Goal: Task Accomplishment & Management: Use online tool/utility

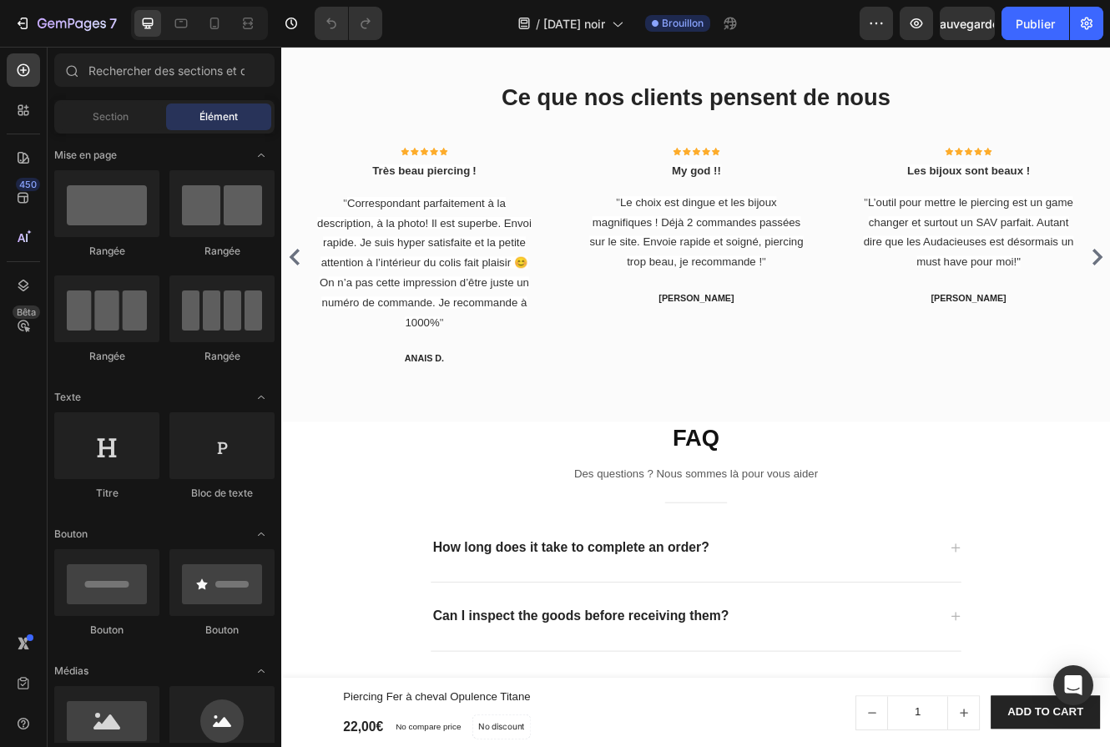
scroll to position [3447, 0]
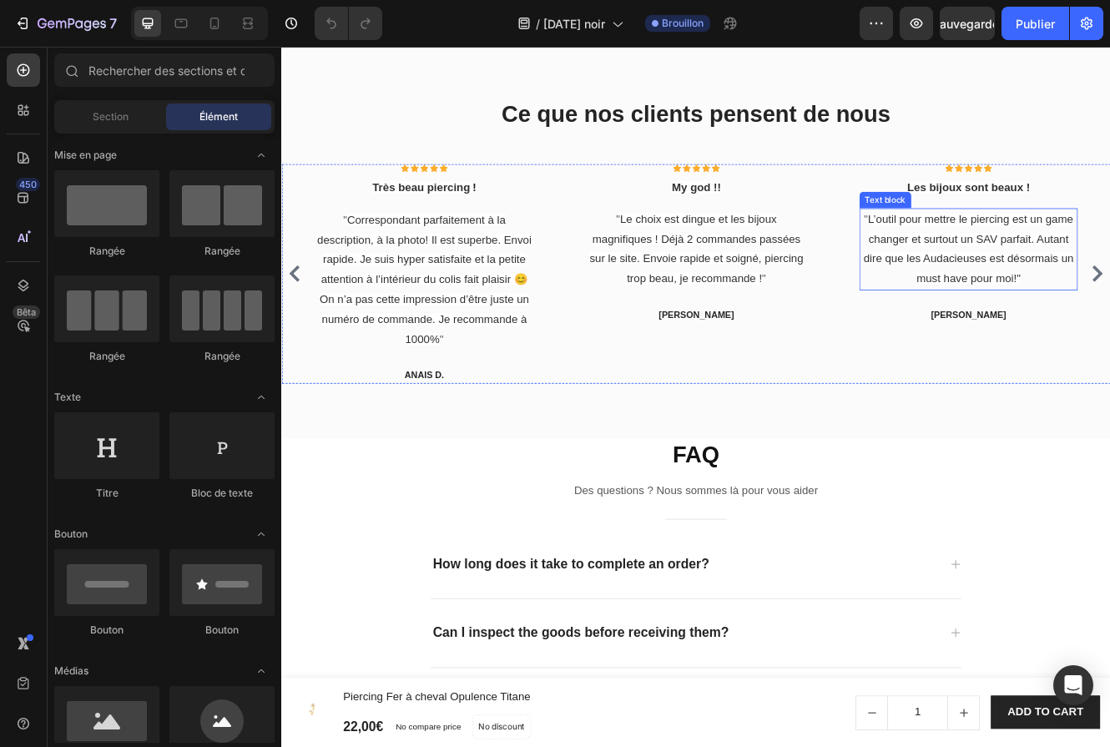
click at [1066, 259] on span "L’outil pour mettre le piercing est un game changer et surtout un SAV parfait. …" at bounding box center [1111, 290] width 254 height 86
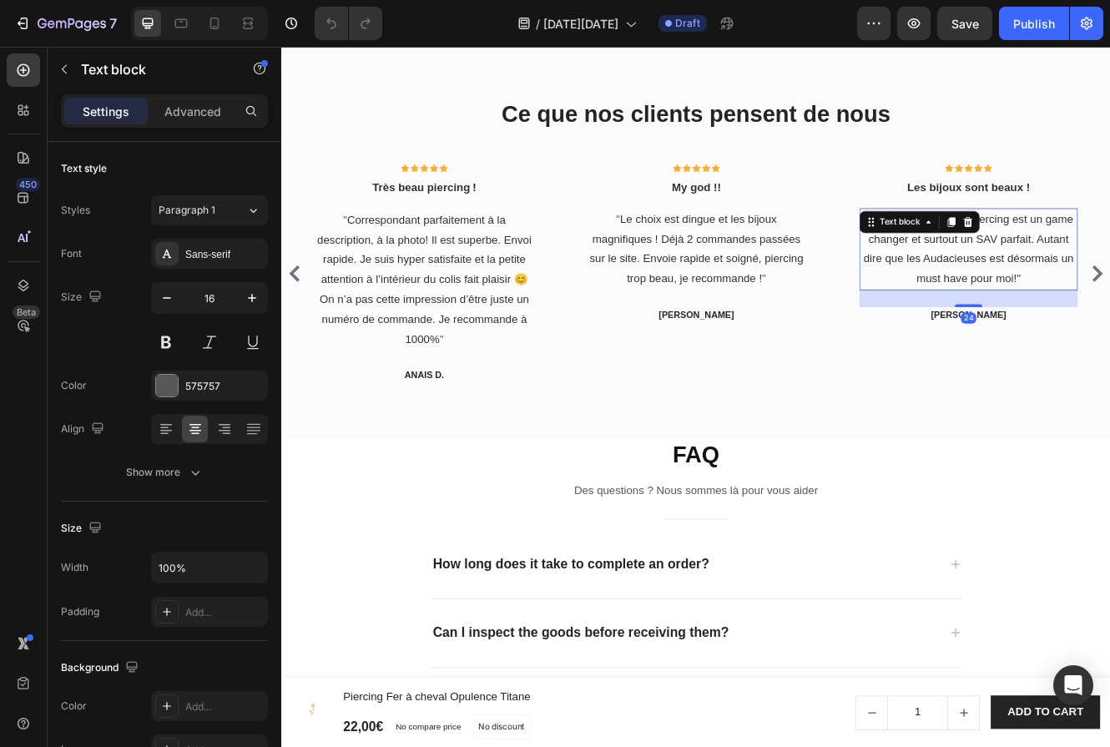
click at [1109, 283] on span "L’outil pour mettre le piercing est un game changer et surtout un SAV parfait. …" at bounding box center [1111, 290] width 254 height 86
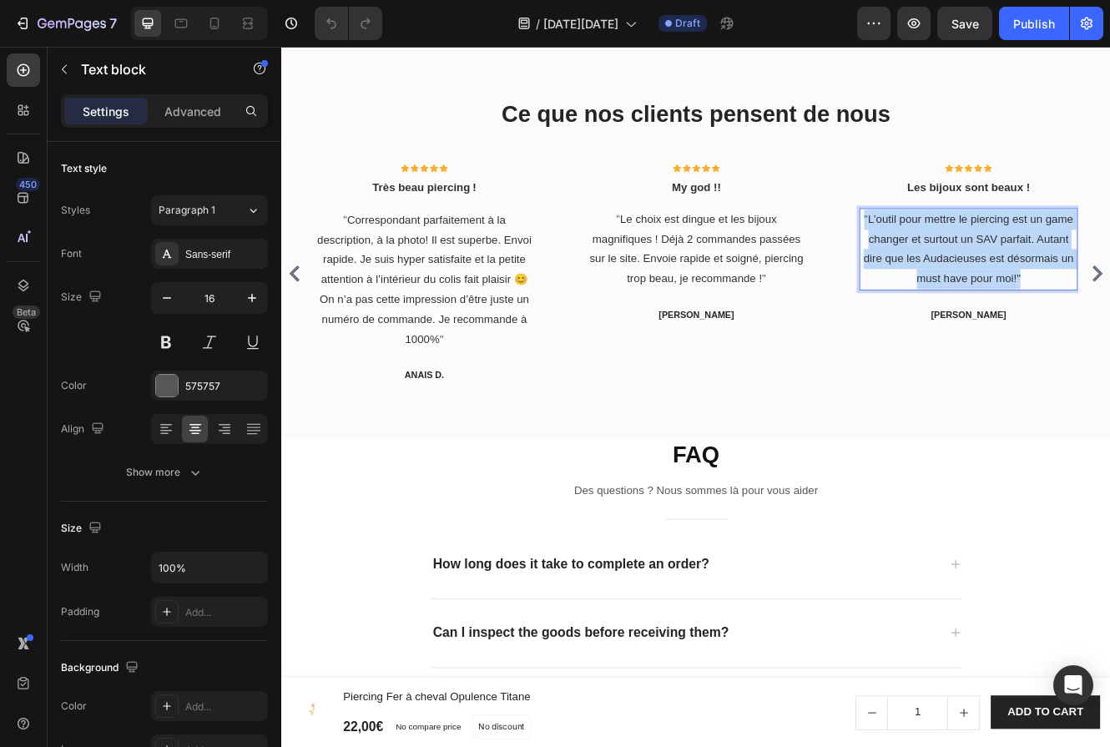
click at [1109, 283] on span "L’outil pour mettre le piercing est un game changer et surtout un SAV parfait. …" at bounding box center [1111, 290] width 254 height 86
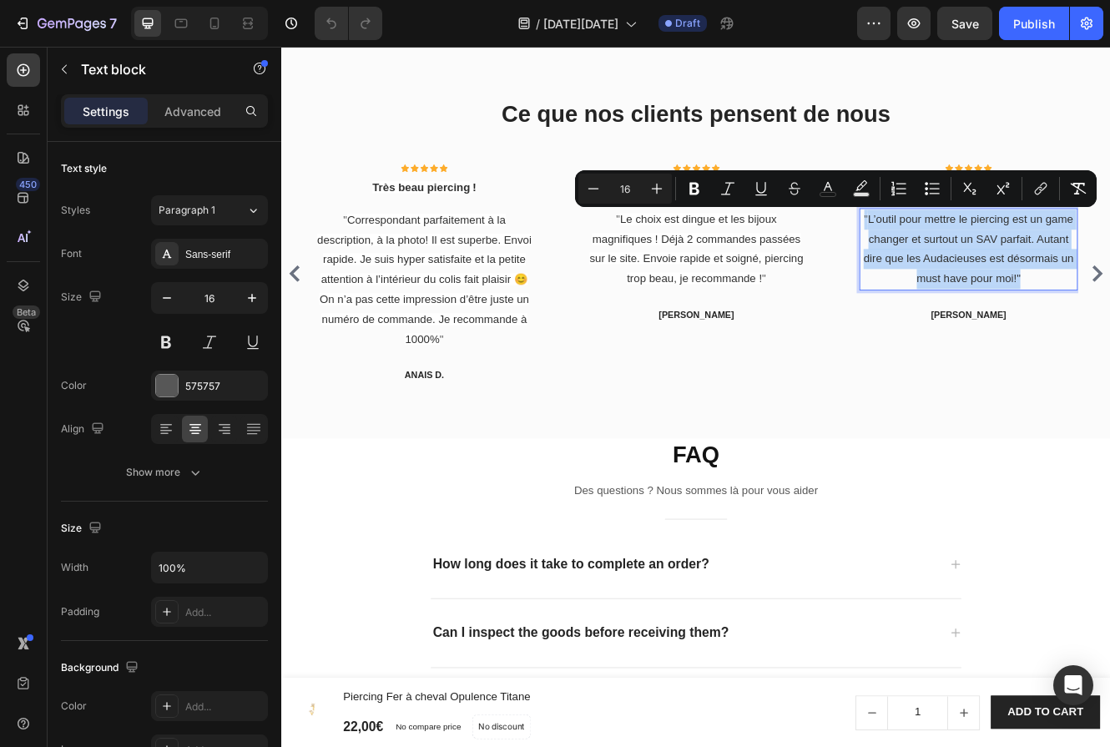
type input "13"
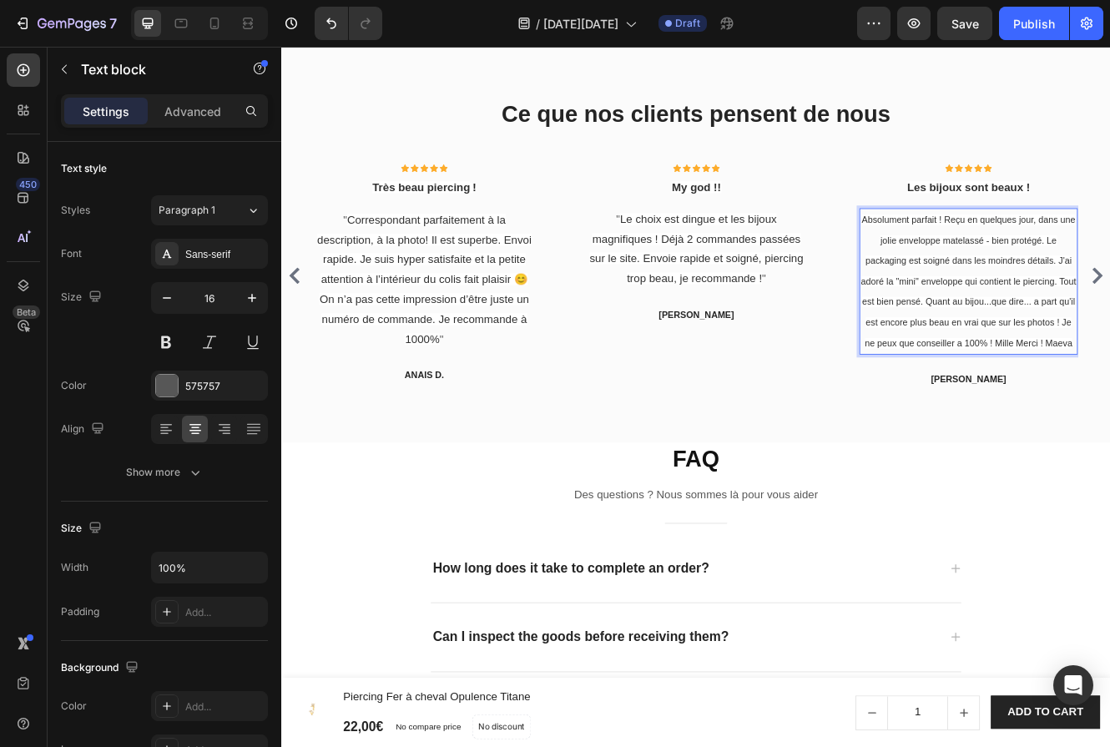
click at [1109, 378] on span "Absolument parfait ! Reçu en quelques jour, dans une jolie enveloppe matelassé …" at bounding box center [1111, 330] width 260 height 162
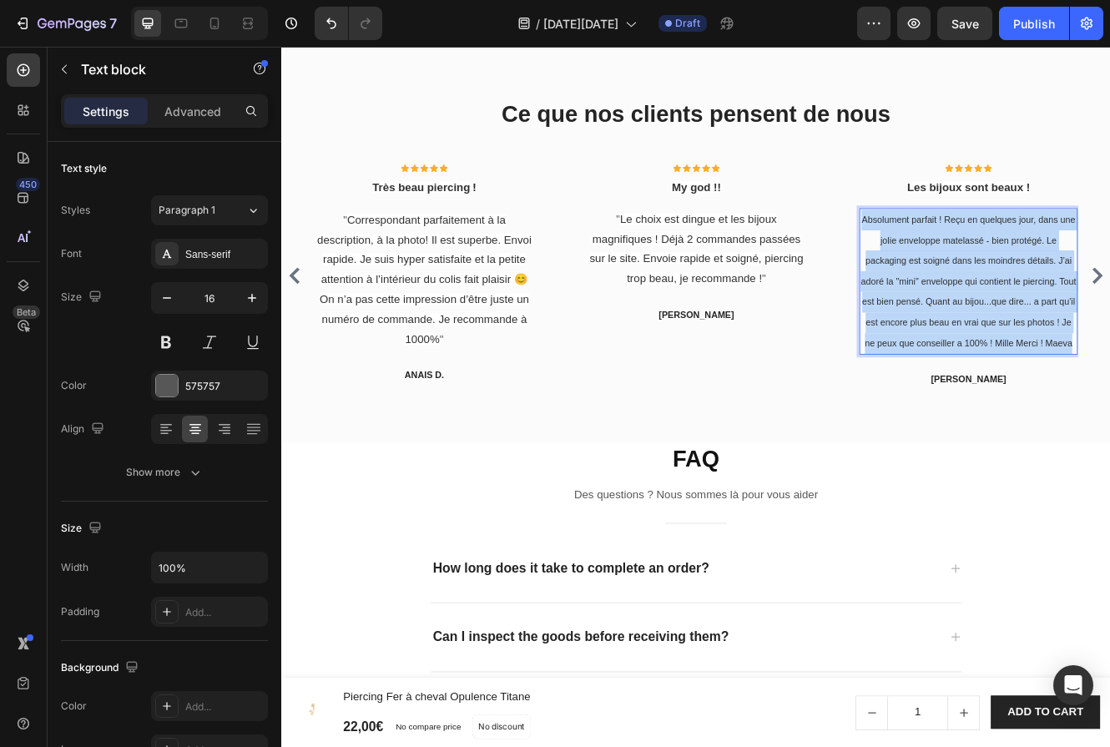
drag, startPoint x: 1236, startPoint y: 409, endPoint x: 996, endPoint y: 255, distance: 285.7
click at [994, 254] on p "Absolument parfait ! Reçu en quelques jour, dans une jolie enveloppe matelassé …" at bounding box center [1111, 330] width 260 height 174
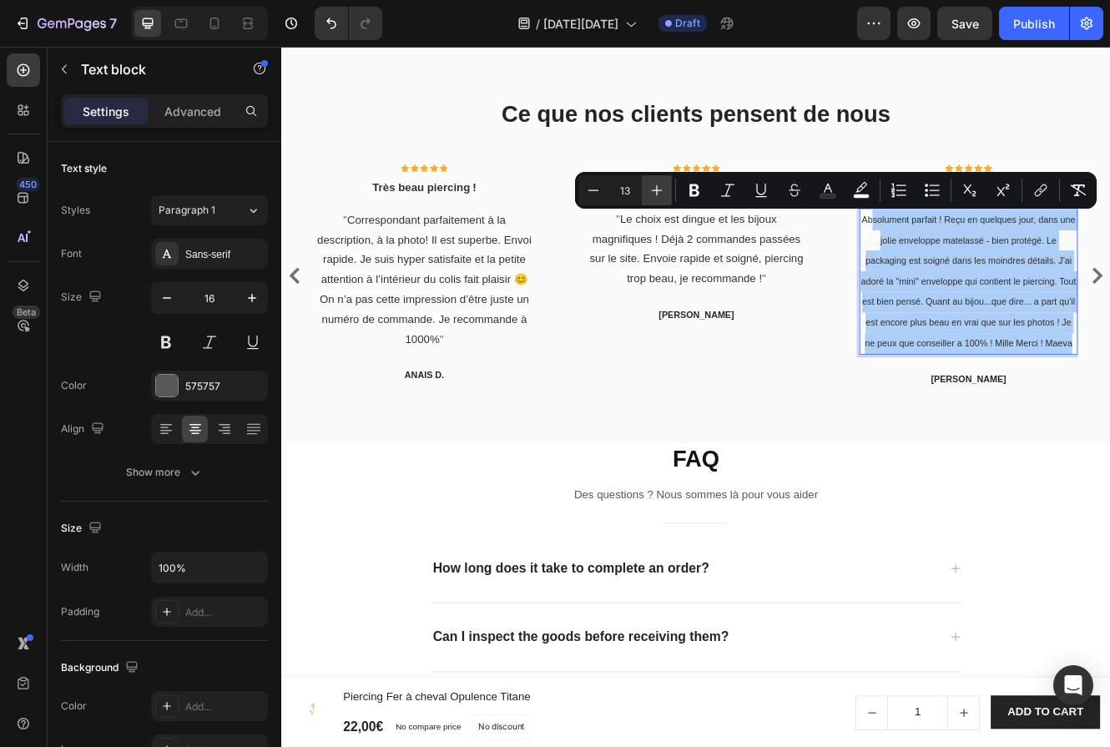
click at [659, 192] on icon "Editor contextual toolbar" at bounding box center [657, 190] width 17 height 17
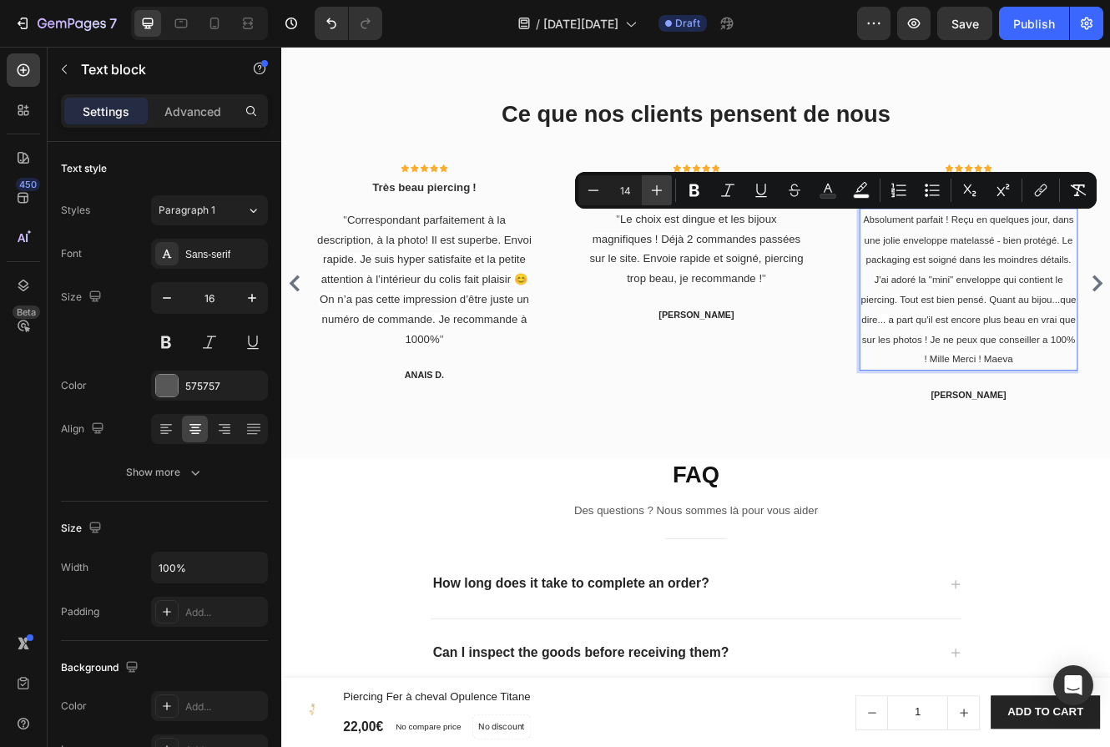
click at [659, 192] on icon "Editor contextual toolbar" at bounding box center [657, 190] width 17 height 17
type input "16"
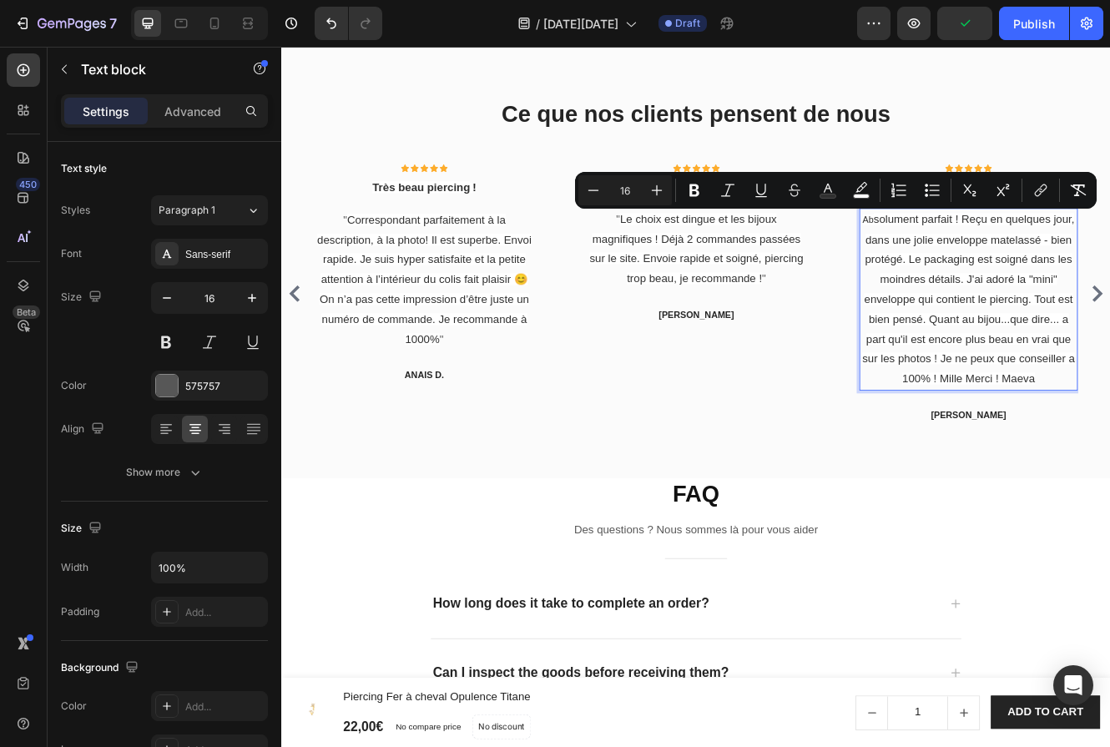
click at [1106, 267] on p "Ab solument parfait ! Reçu en quelques jour, dans une jolie enveloppe matelassé…" at bounding box center [1111, 351] width 260 height 217
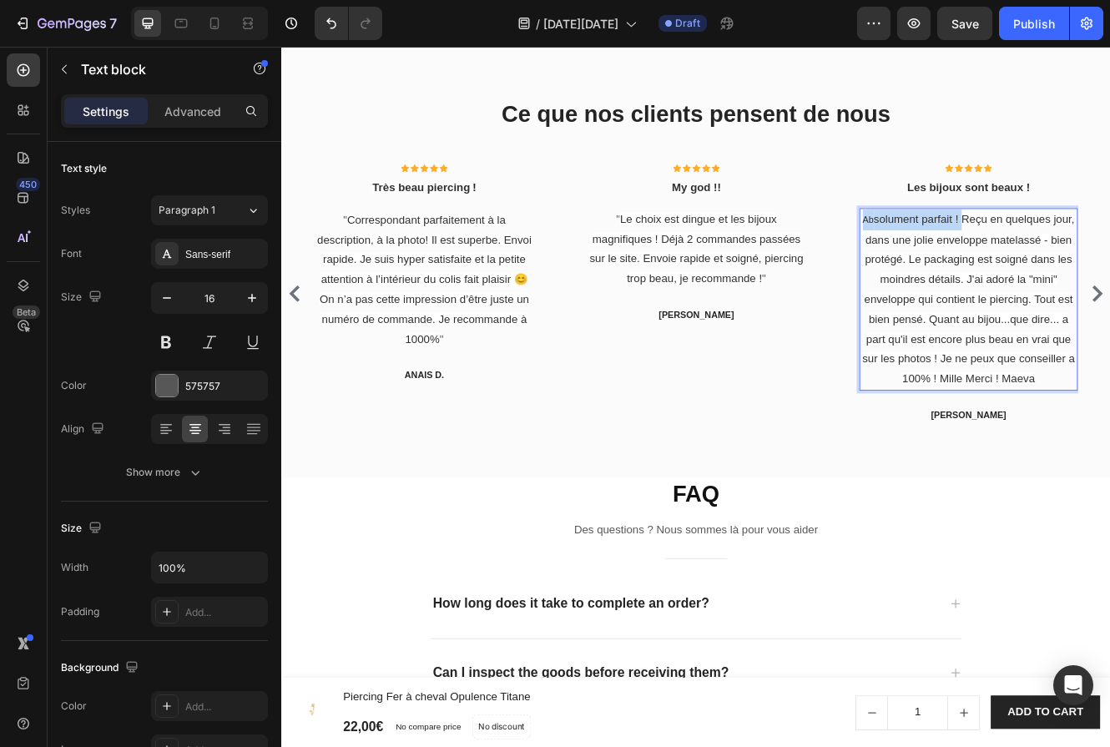
drag, startPoint x: 1104, startPoint y: 258, endPoint x: 982, endPoint y: 254, distance: 122.8
click at [982, 254] on p "Ab solument parfait ! Reçu en quelques jour, dans une jolie enveloppe matelassé…" at bounding box center [1111, 351] width 260 height 217
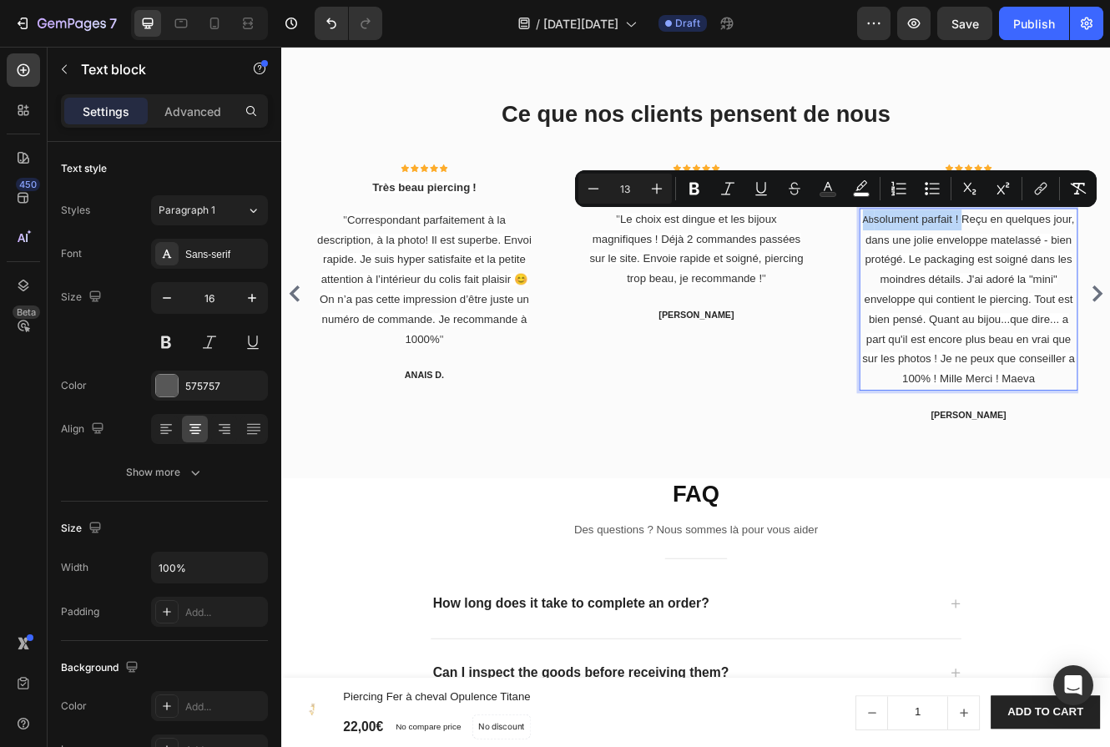
copy p "Ab solument parfait !"
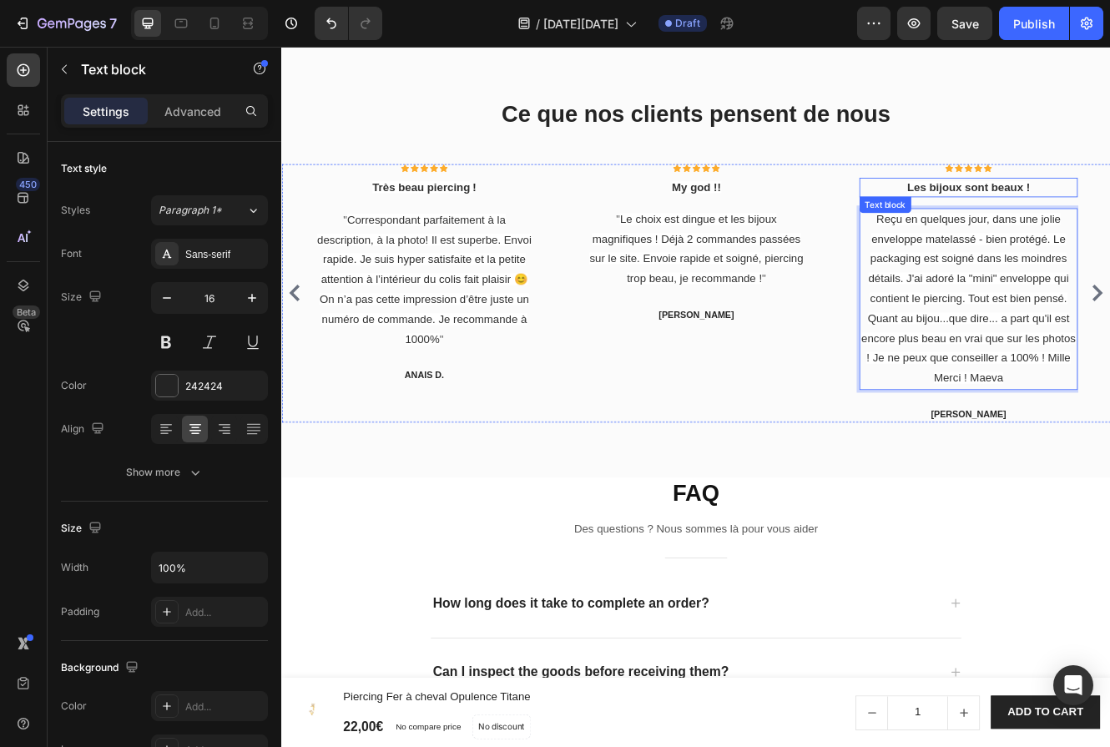
click at [1108, 215] on span "Les bijoux sont beaux !" at bounding box center [1111, 216] width 149 height 14
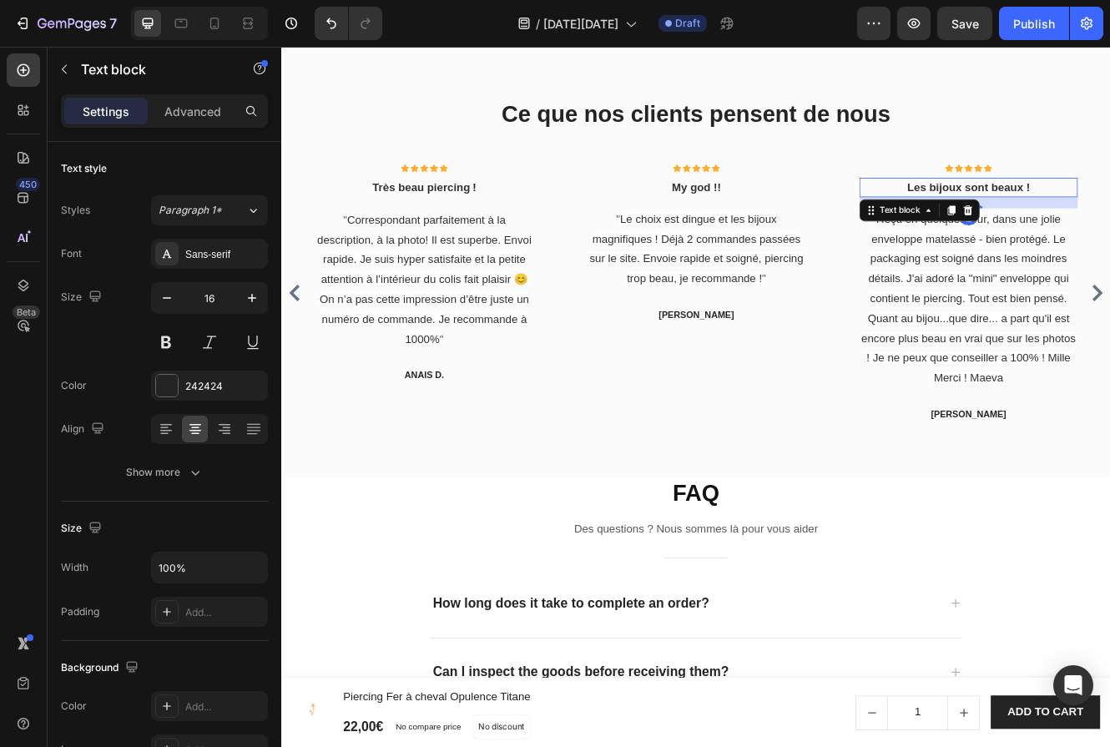
click at [1108, 215] on span "Les bijoux sont beaux !" at bounding box center [1111, 216] width 149 height 14
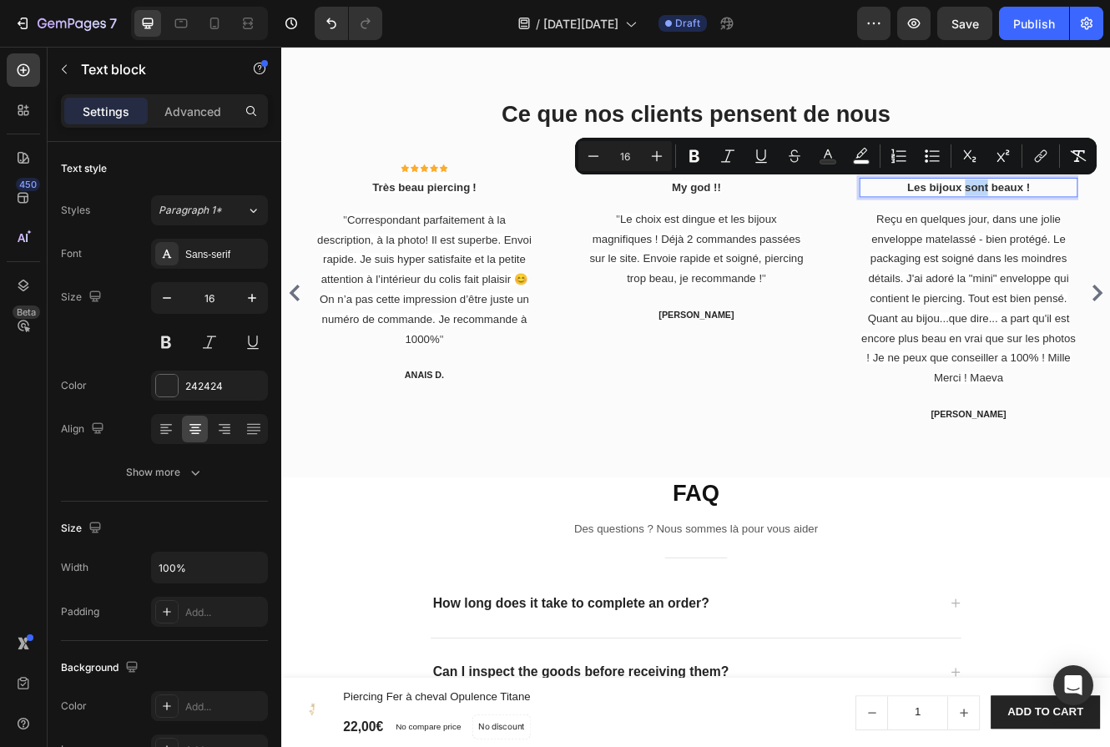
click at [1108, 215] on span "Les bijoux sont beaux !" at bounding box center [1111, 216] width 149 height 14
click at [1096, 215] on span "Les bijoux sont beaux !" at bounding box center [1111, 216] width 149 height 14
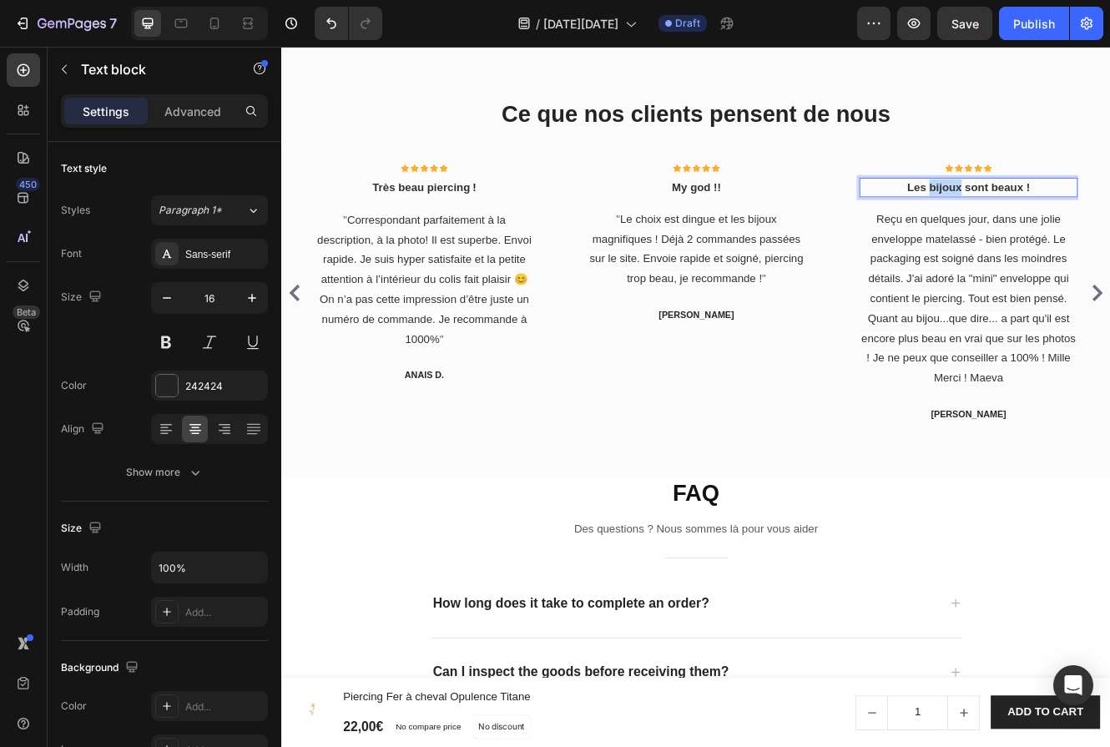
click at [1096, 215] on span "Les bijoux sont beaux !" at bounding box center [1111, 216] width 149 height 14
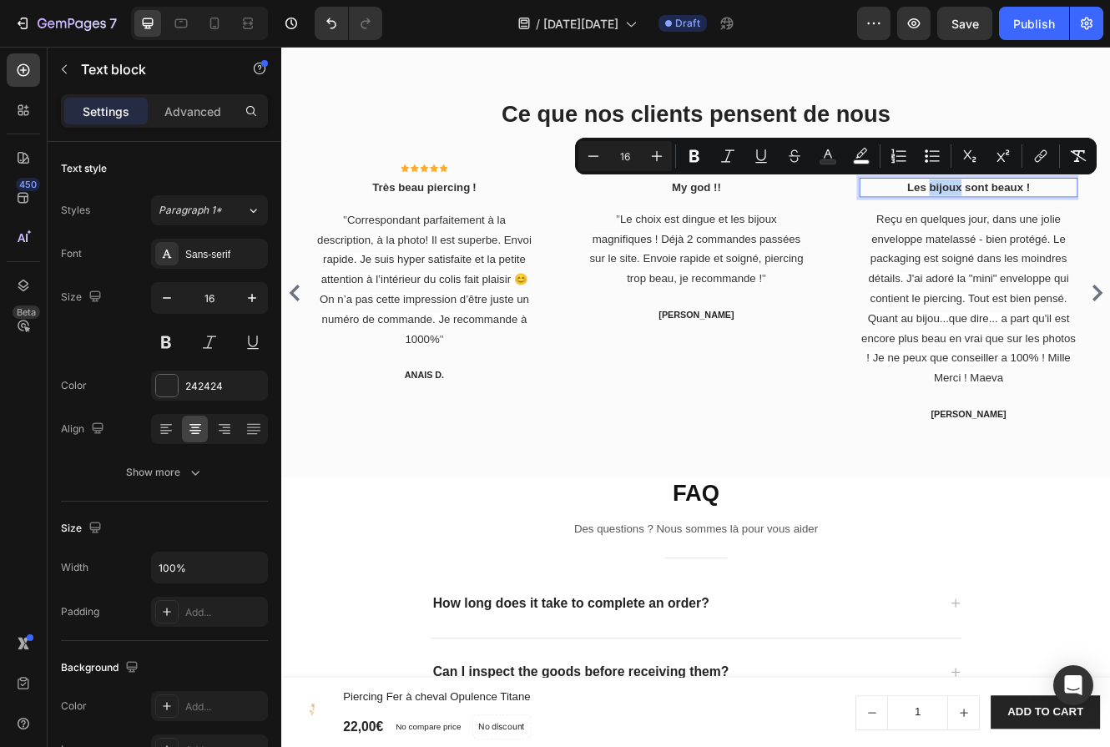
click at [1096, 215] on span "Les bijoux sont beaux !" at bounding box center [1111, 216] width 149 height 14
click at [1109, 211] on span "Les bijoux sont beaux !" at bounding box center [1111, 216] width 149 height 14
drag, startPoint x: 1188, startPoint y: 210, endPoint x: 1028, endPoint y: 214, distance: 159.5
click at [1028, 214] on p "Les bijoux sont beaux !" at bounding box center [1111, 216] width 260 height 20
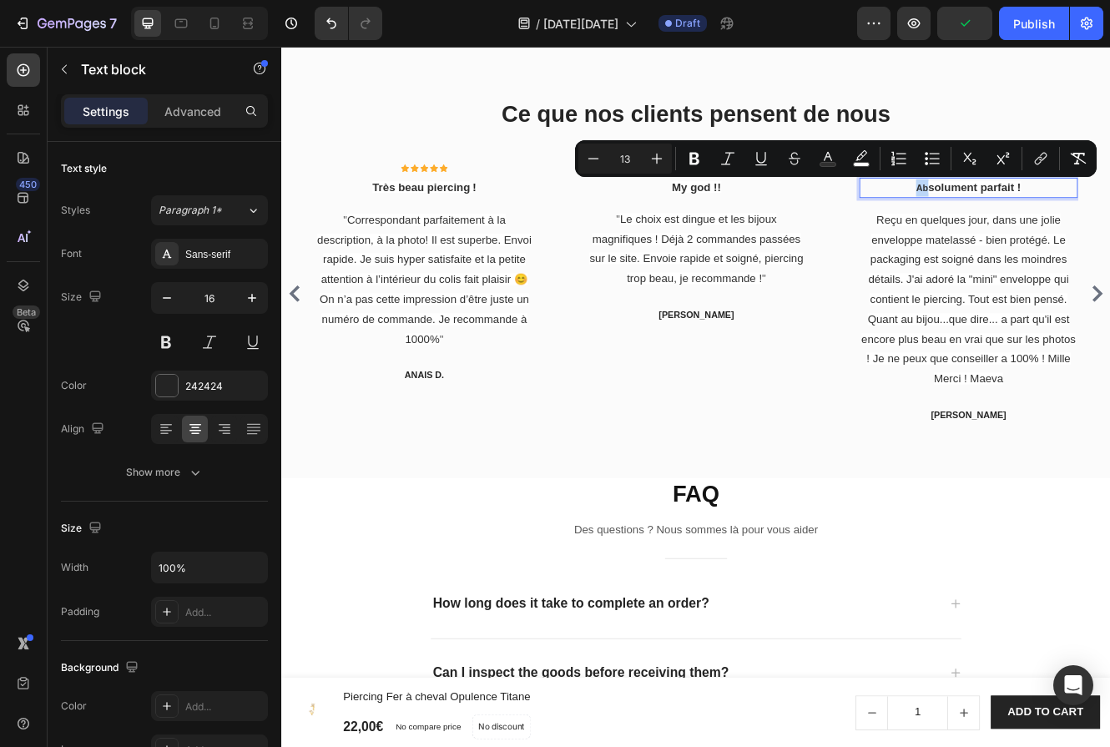
drag, startPoint x: 1040, startPoint y: 219, endPoint x: 1059, endPoint y: 220, distance: 19.3
click at [1059, 220] on p "Ab solument parfait !" at bounding box center [1111, 216] width 260 height 21
click at [661, 148] on button "Plus" at bounding box center [657, 159] width 30 height 30
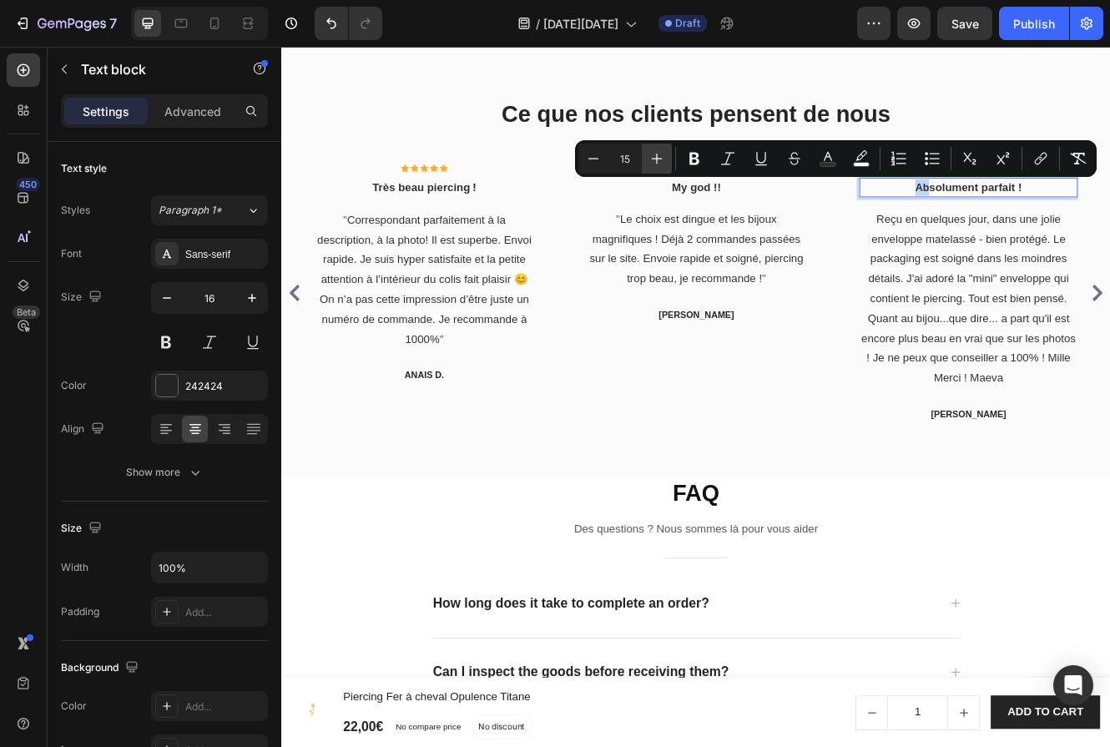
type input "16"
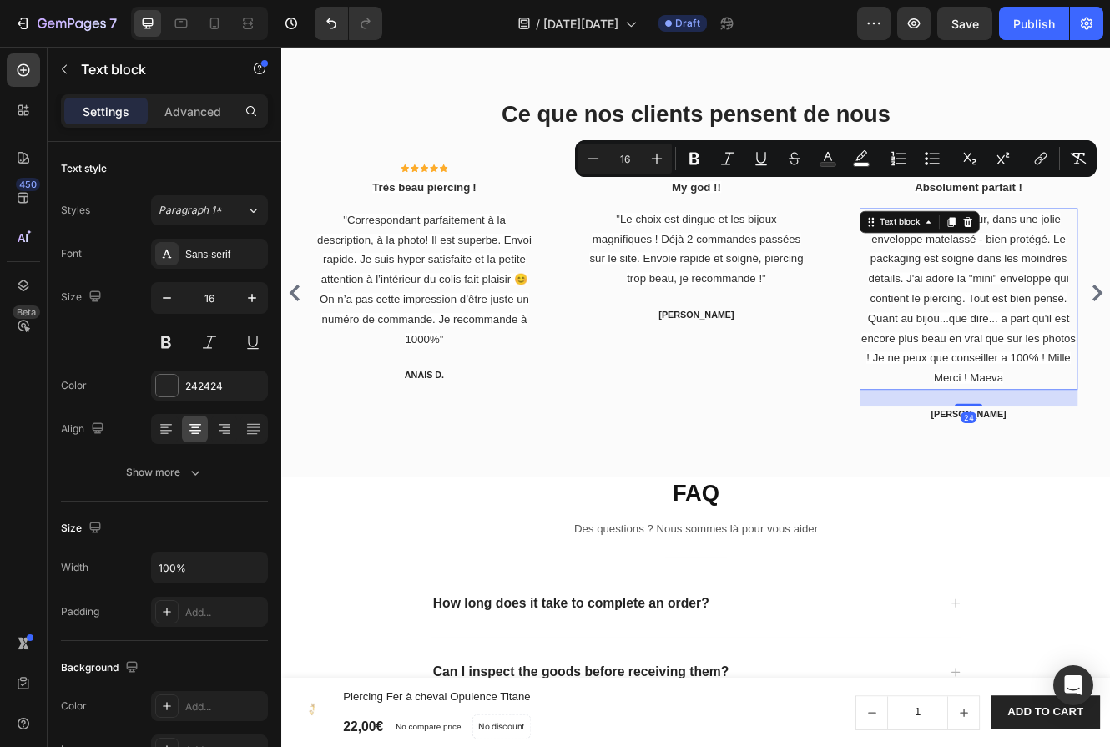
click at [1091, 306] on span "Reçu en quelques jour, dans une jolie enveloppe matelassé - bien protégé. Le pa…" at bounding box center [1111, 350] width 259 height 206
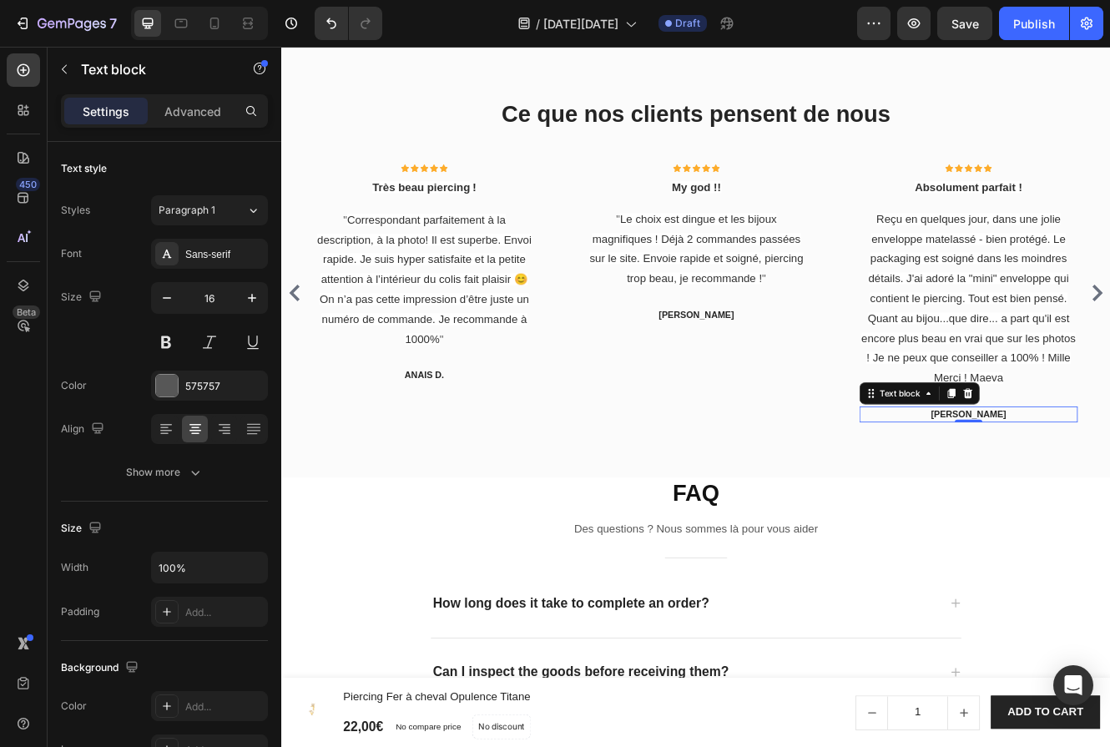
click at [1089, 482] on p "[PERSON_NAME]" at bounding box center [1111, 490] width 260 height 17
click at [1086, 488] on p "[PERSON_NAME]" at bounding box center [1111, 490] width 260 height 17
click at [1087, 491] on p "[PERSON_NAME]" at bounding box center [1111, 490] width 260 height 17
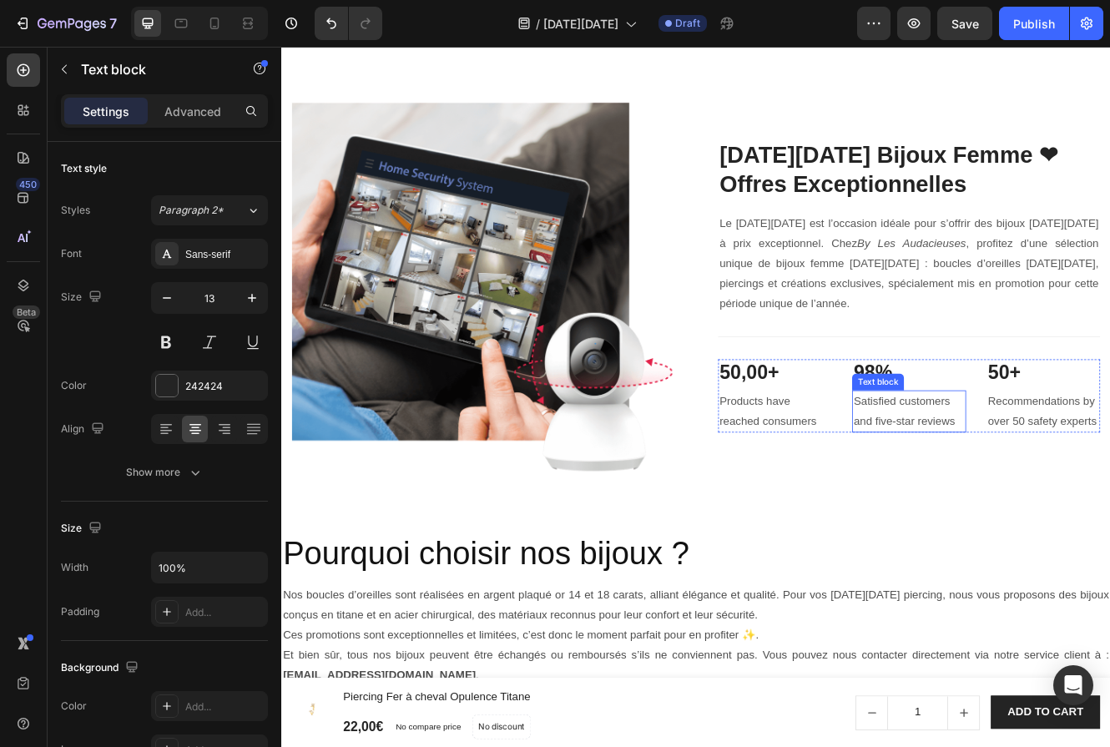
scroll to position [2482, 0]
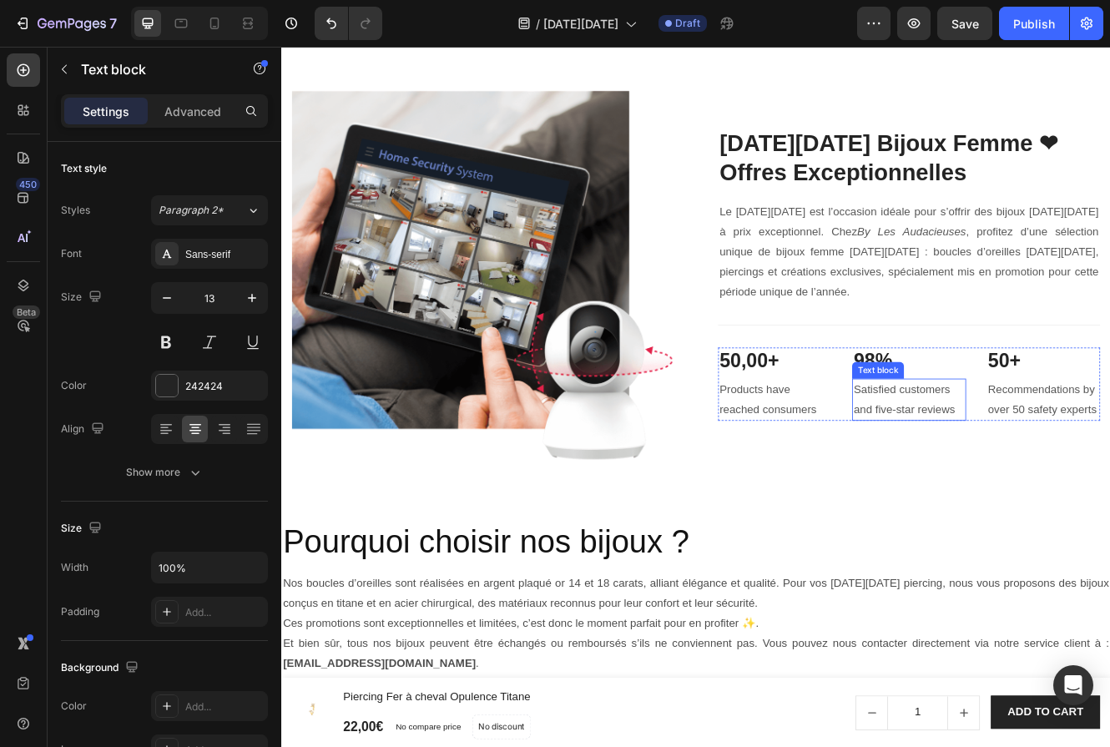
click at [1061, 497] on p "Satisfied customers and five-star reviews" at bounding box center [1039, 473] width 134 height 48
click at [1091, 497] on p "Satisfied customers and five-star reviews" at bounding box center [1039, 473] width 134 height 48
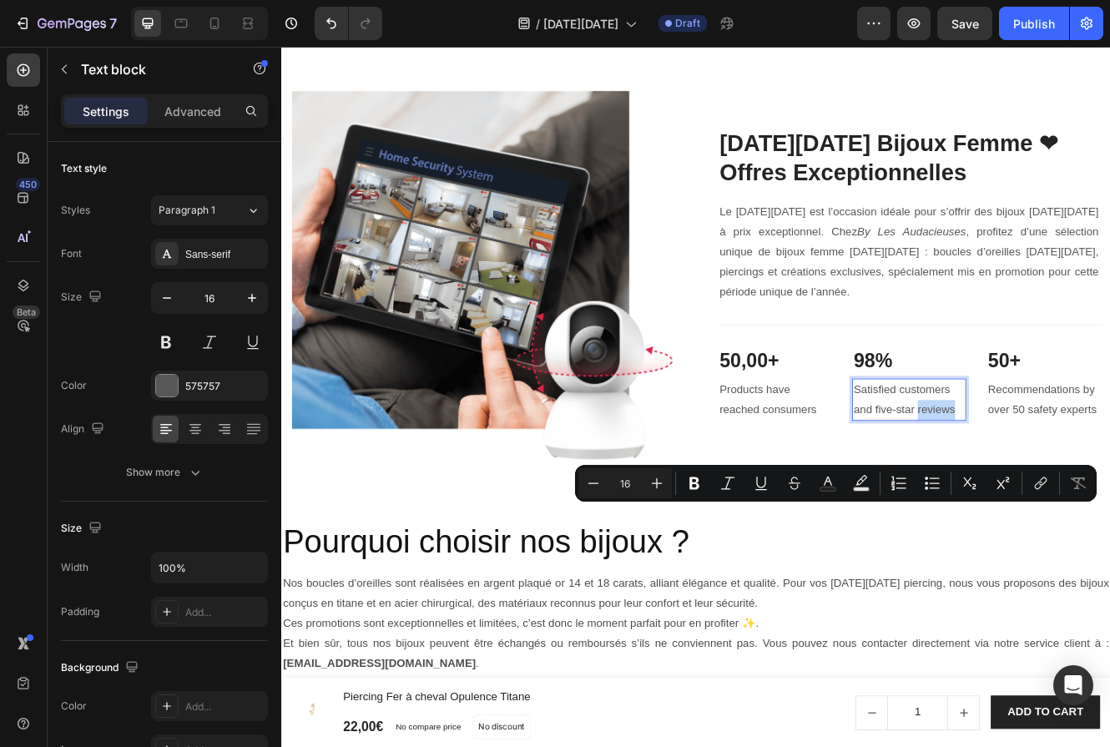
click at [1099, 497] on p "Satisfied customers and five-star reviews" at bounding box center [1039, 473] width 134 height 48
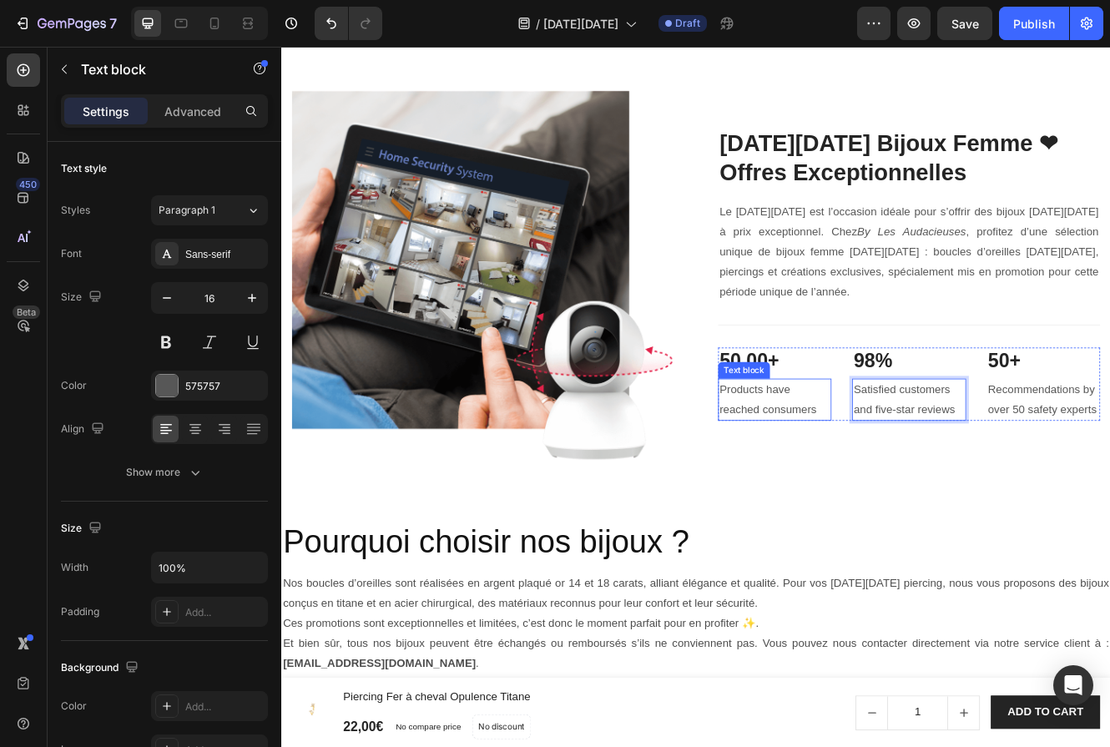
click at [896, 497] on p "Products have reached consumers" at bounding box center [878, 473] width 134 height 48
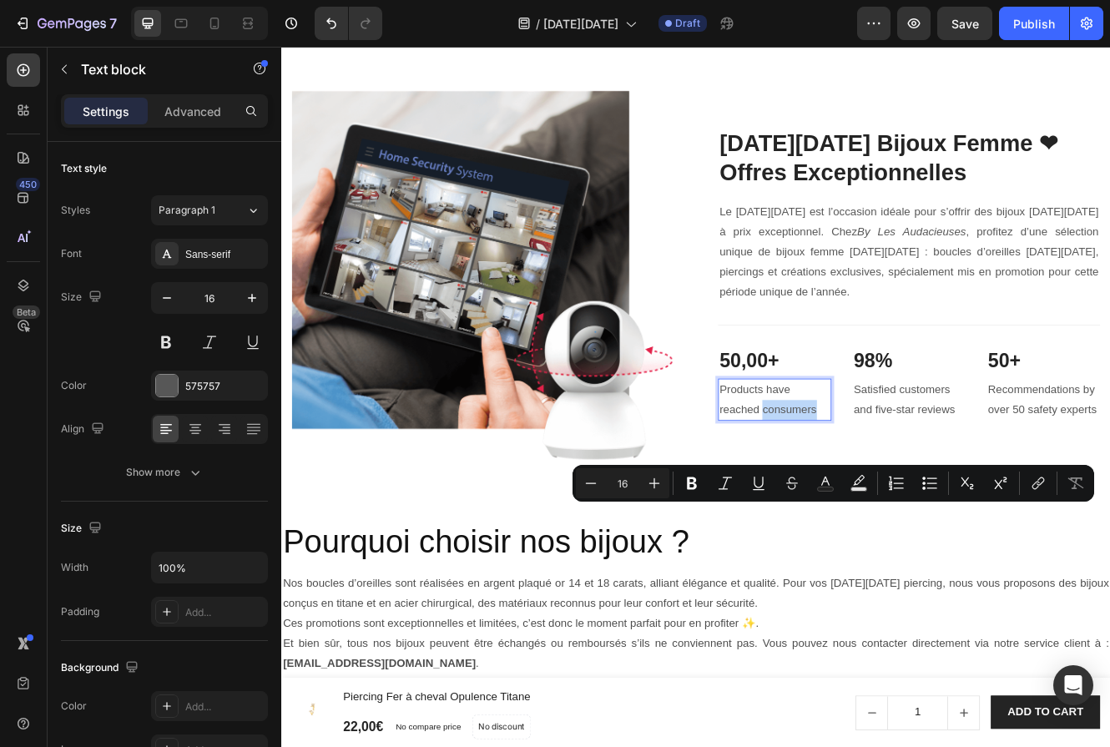
click at [940, 497] on p "Products have reached consumers" at bounding box center [878, 473] width 134 height 48
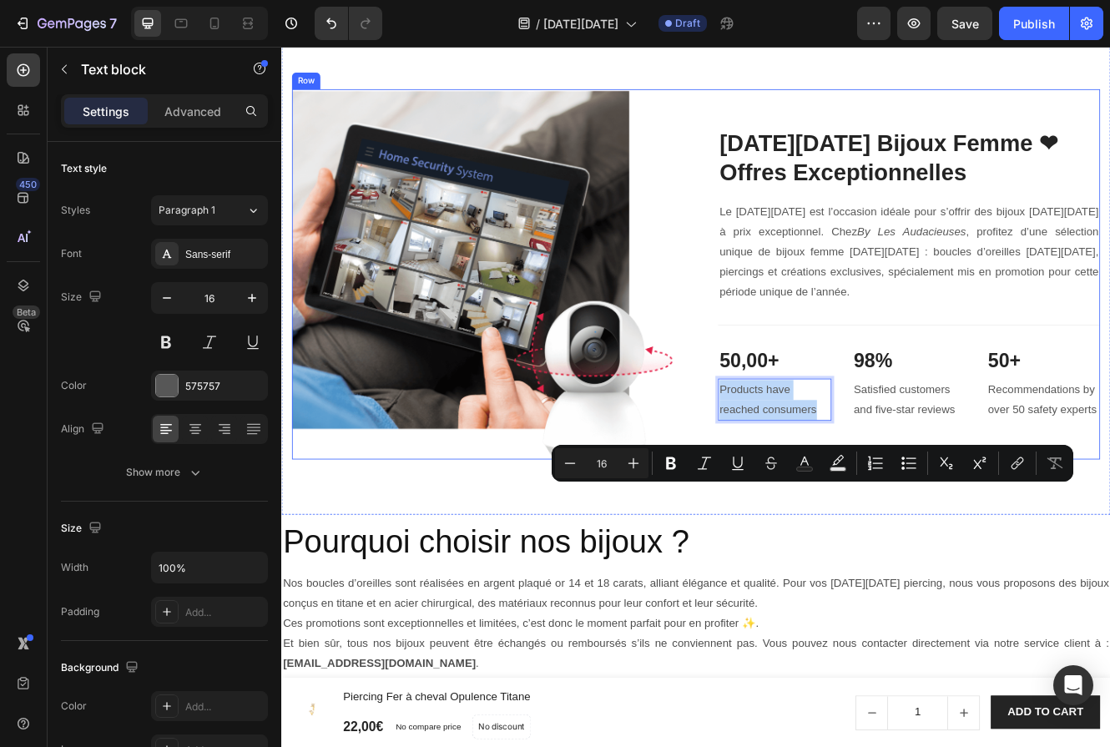
drag, startPoint x: 940, startPoint y: 607, endPoint x: 790, endPoint y: 566, distance: 154.9
click at [790, 544] on div "Image [DATE][DATE] Bijoux Femme ❤︎Offres Exceptionnelles Heading Le [DATE][DATE…" at bounding box center [782, 321] width 977 height 447
copy p "Products have reached consumers"
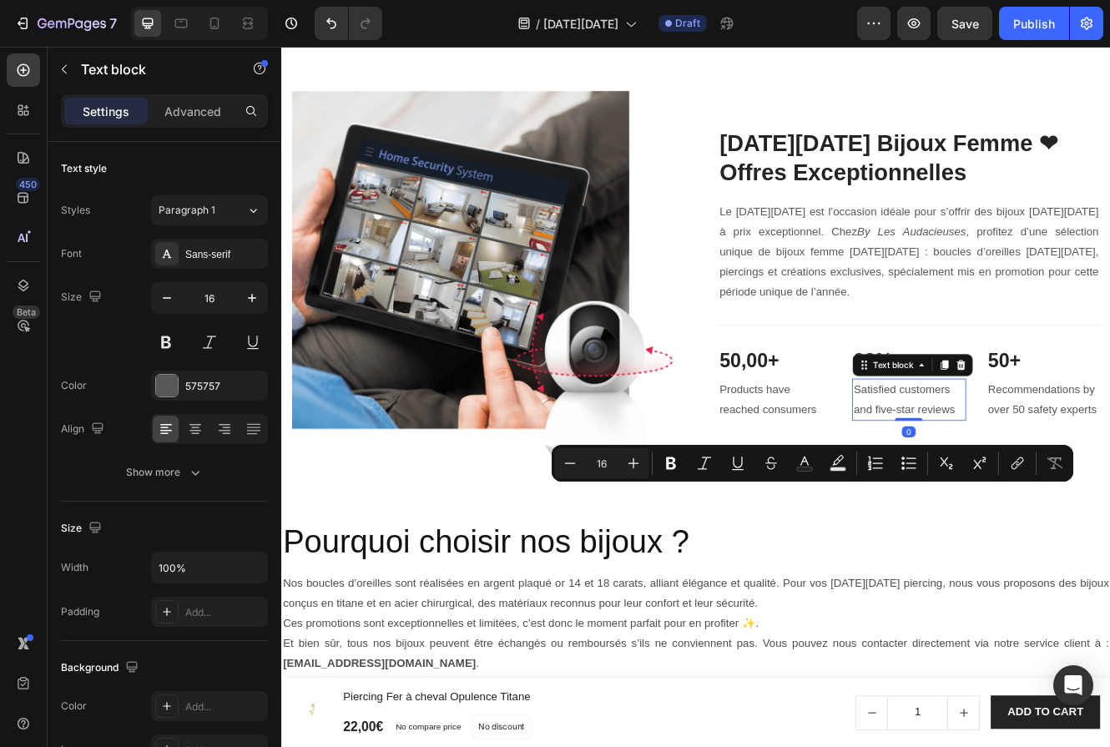
click at [1080, 497] on p "Satisfied customers and five-star reviews" at bounding box center [1039, 473] width 134 height 48
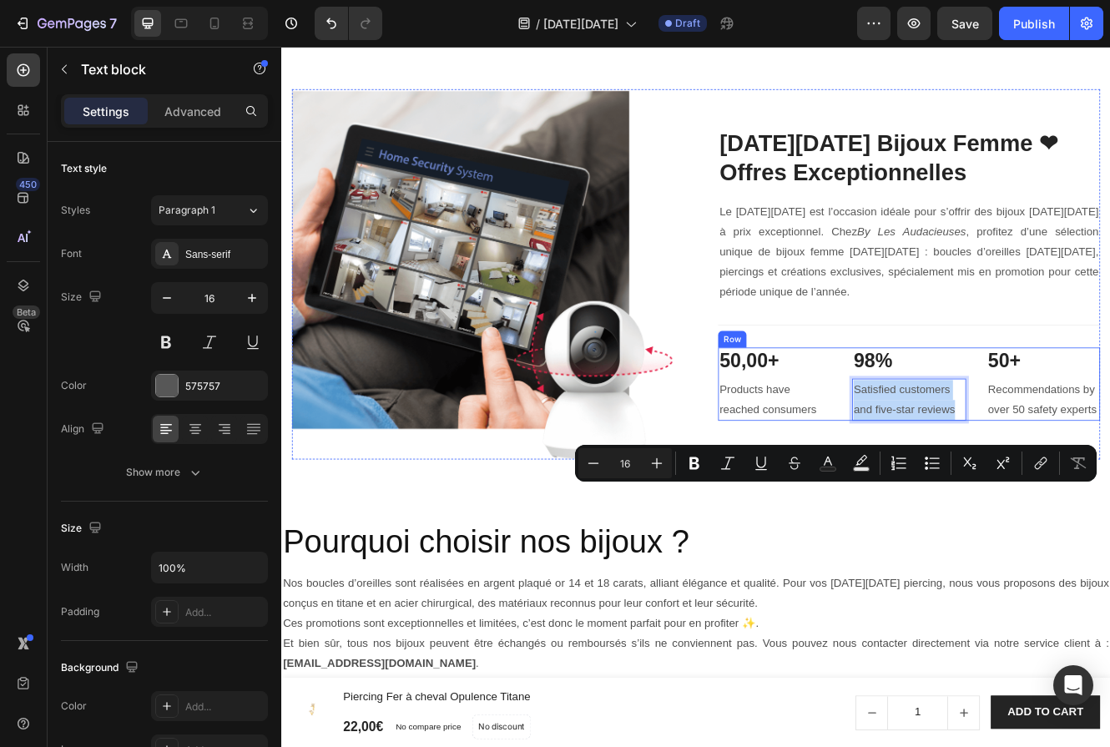
drag, startPoint x: 1096, startPoint y: 614, endPoint x: 968, endPoint y: 582, distance: 131.8
click at [968, 498] on div "50,00+ Heading Products have reached consumers Text block 98% Heading Satisfied…" at bounding box center [1040, 454] width 462 height 88
copy p "Satisfied customers and five-star reviews"
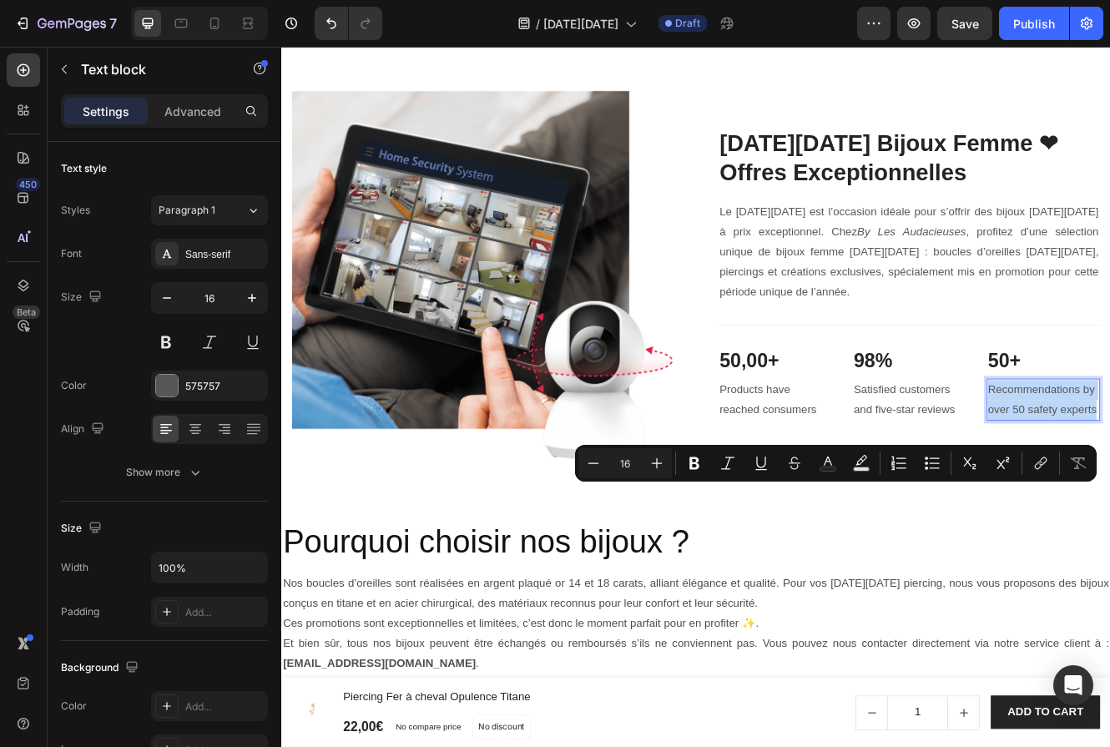
copy p "Recommendations by over 50 safety experts"
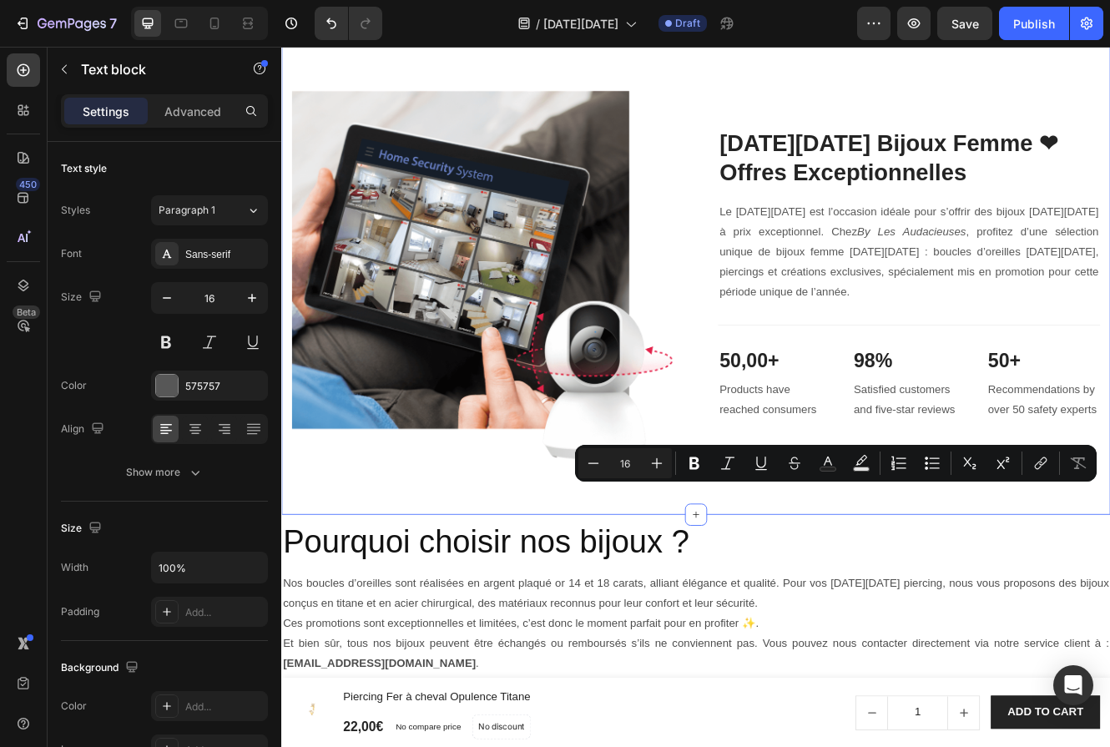
click at [947, 611] on div "Image [DATE][DATE] Bijoux Femme ❤︎Offres Exceptionnelles Heading Le [DATE][DATE…" at bounding box center [782, 321] width 1002 height 580
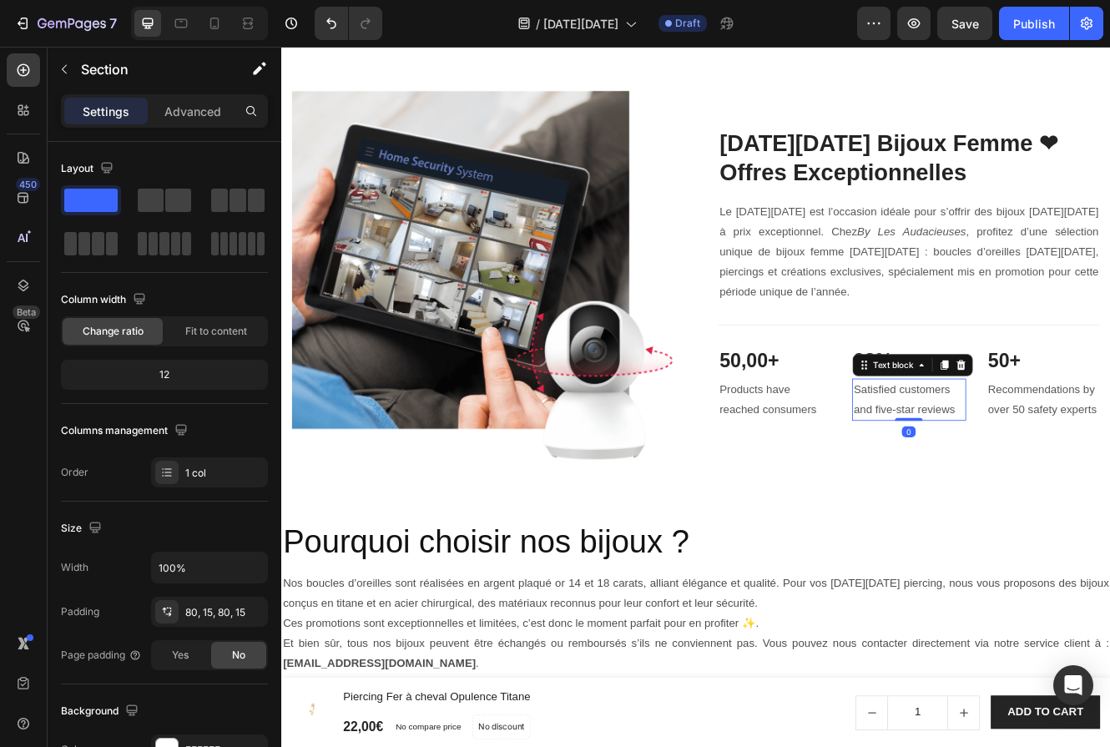
click at [1060, 497] on p "Satisfied customers and five-star reviews" at bounding box center [1039, 473] width 134 height 48
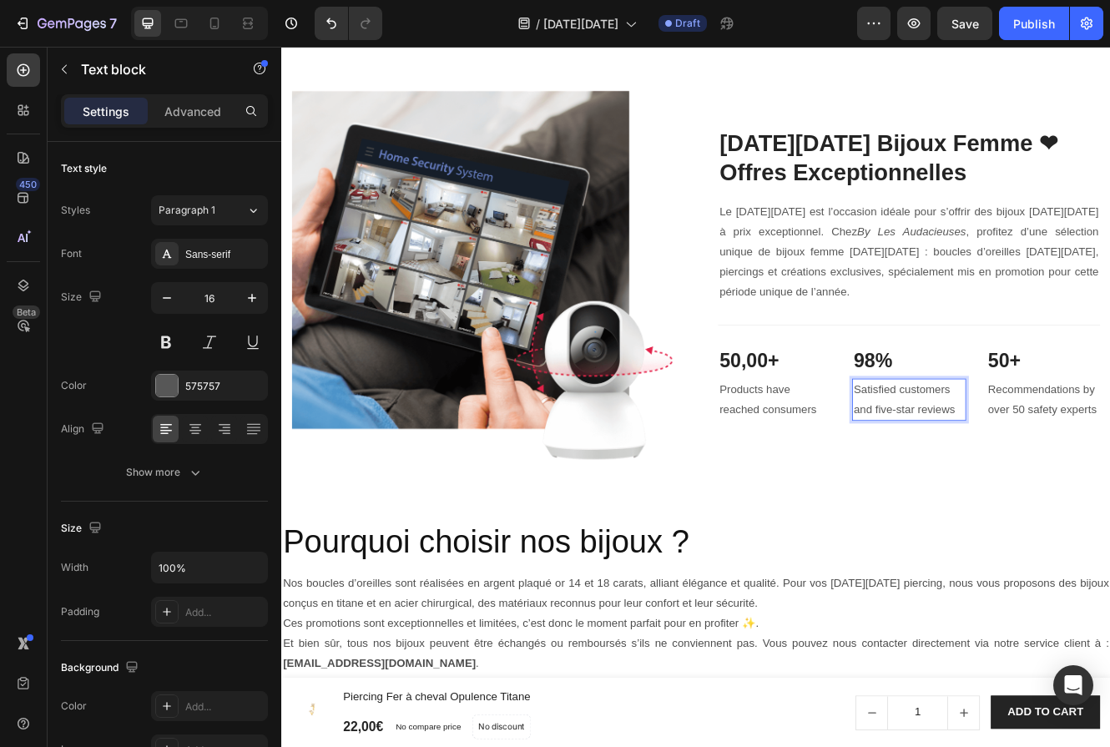
click at [1068, 497] on p "Satisfied customers and five-star reviews" at bounding box center [1039, 473] width 134 height 48
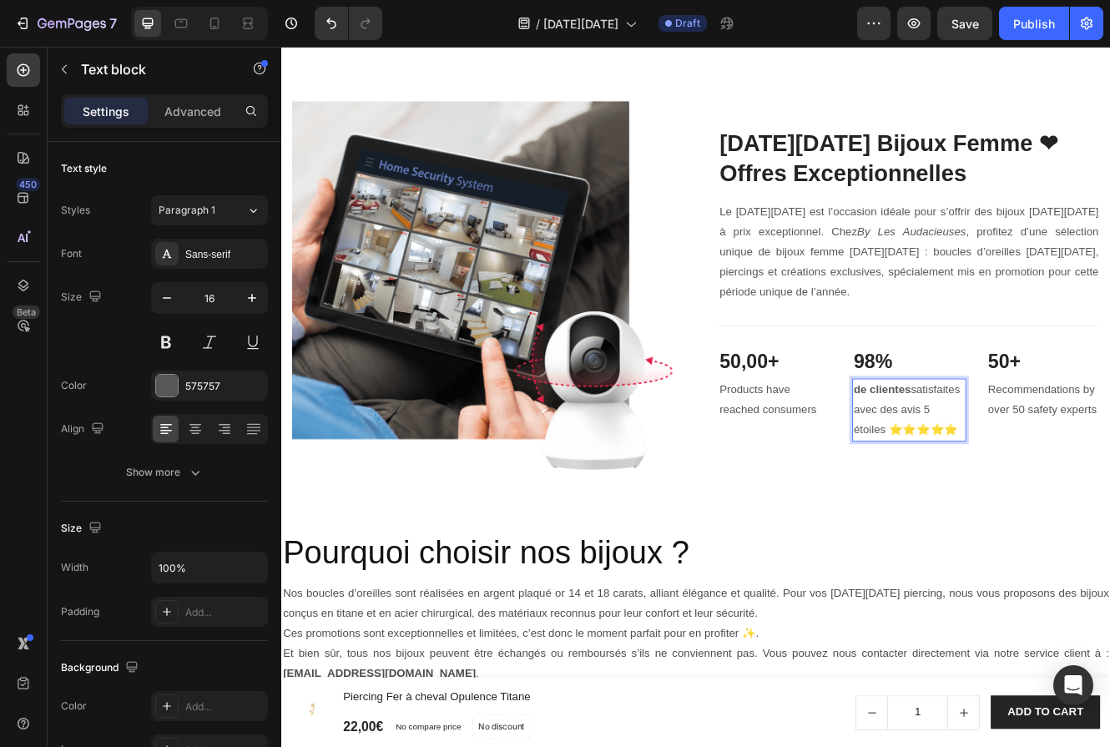
click at [1035, 467] on strong "de clientes" at bounding box center [1006, 460] width 69 height 14
drag, startPoint x: 1041, startPoint y: 590, endPoint x: 962, endPoint y: 587, distance: 79.4
click at [962, 523] on div "50,00+ Heading Products have reached consumers Text block 98% Heading de client…" at bounding box center [1040, 467] width 462 height 113
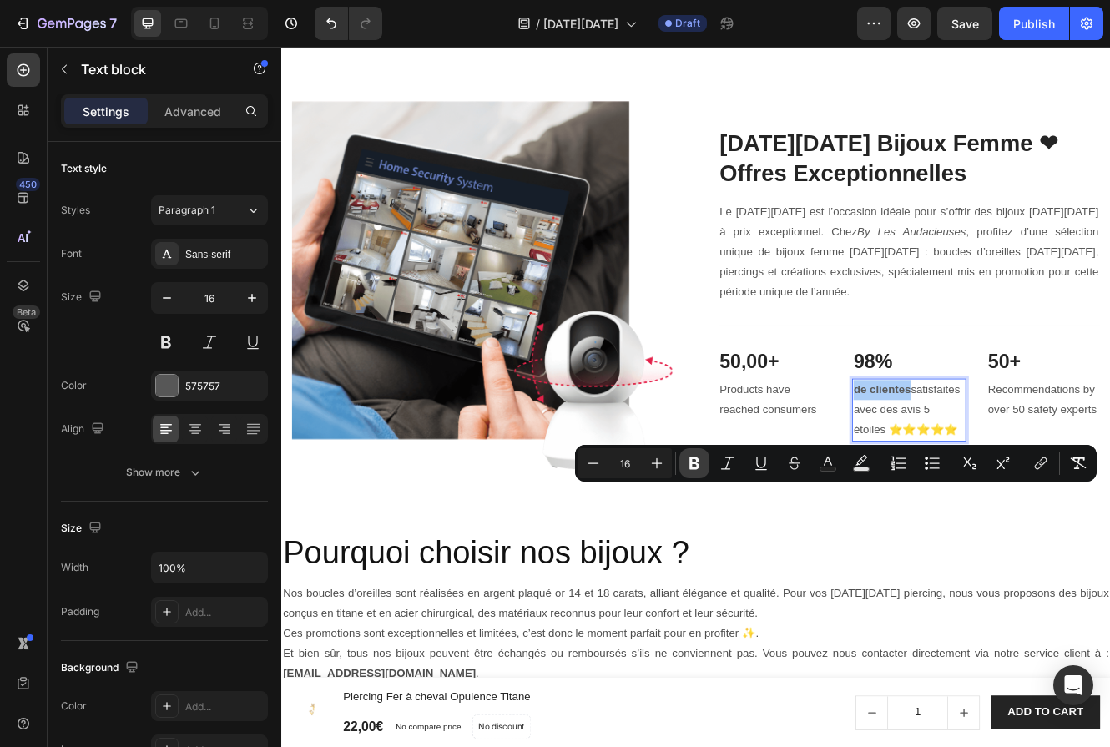
click at [688, 463] on icon "Editor contextual toolbar" at bounding box center [694, 463] width 17 height 17
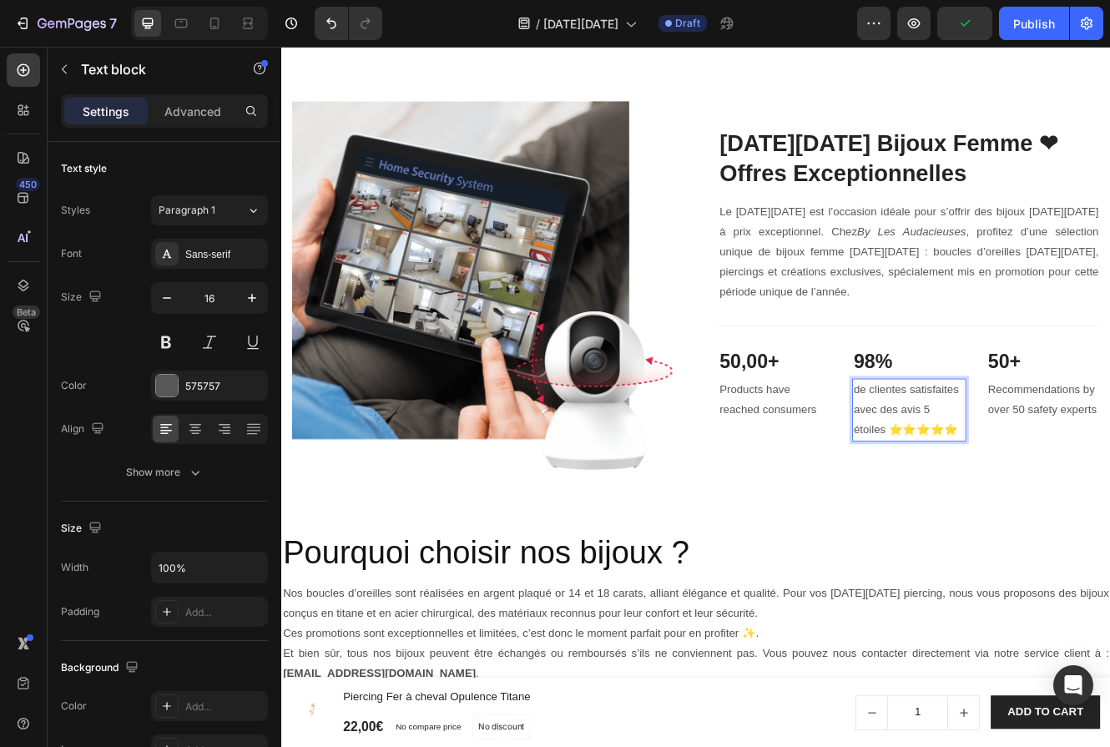
click at [1093, 521] on p "de clientes satisfaites avec des avis 5 étoiles ⭐⭐⭐⭐⭐" at bounding box center [1039, 485] width 134 height 72
click at [1061, 521] on p "de clientes satisfaits avec des avis 5 étoiles ⭐⭐⭐⭐⭐" at bounding box center [1039, 485] width 134 height 72
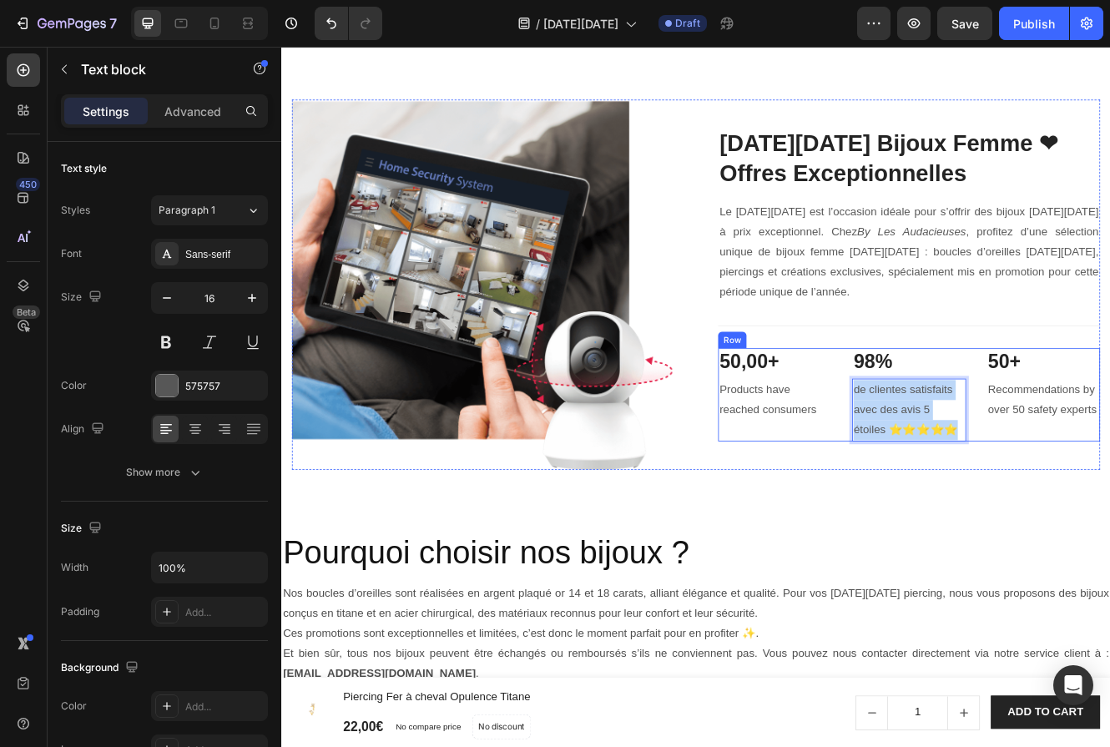
drag, startPoint x: 1093, startPoint y: 634, endPoint x: 966, endPoint y: 583, distance: 136.7
click at [966, 523] on div "50,00+ Heading Products have reached consumers Text block 98% Heading de client…" at bounding box center [1040, 467] width 462 height 113
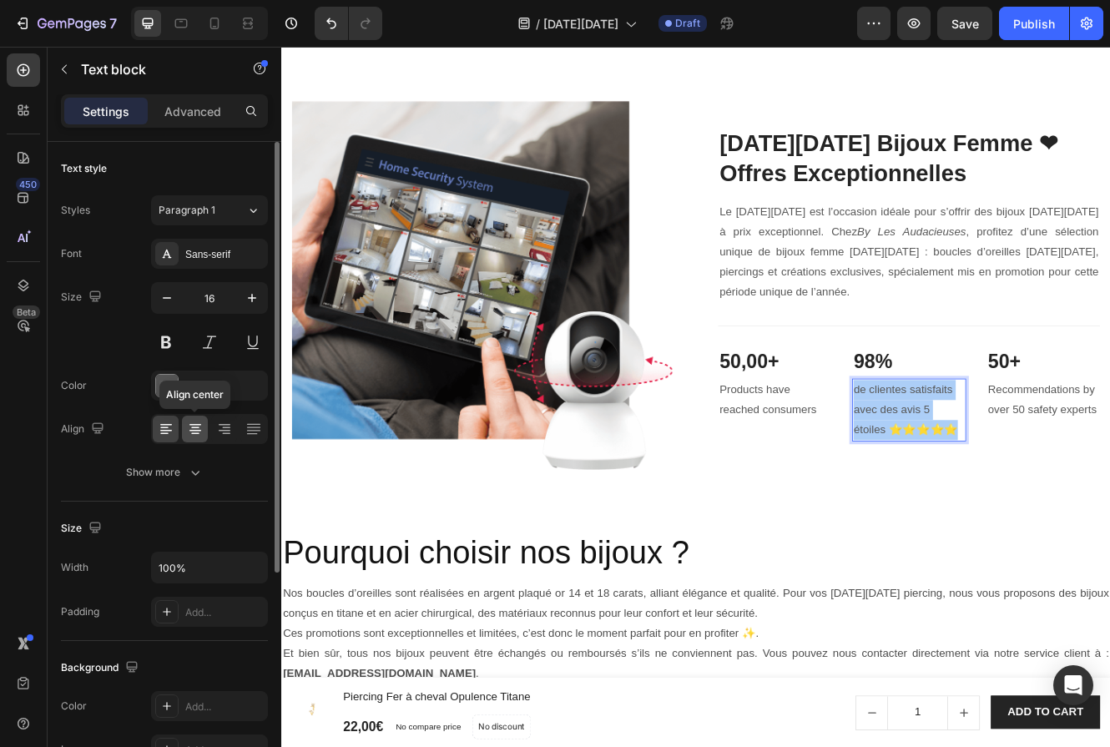
click at [191, 422] on icon at bounding box center [195, 429] width 17 height 17
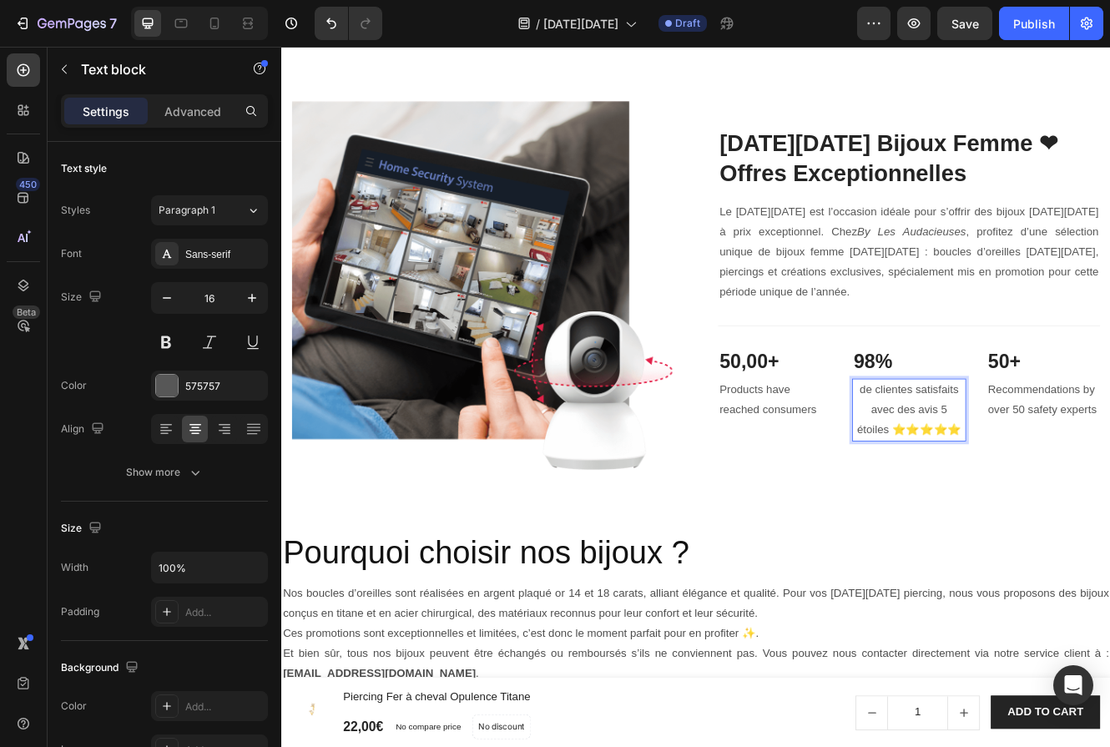
click at [1091, 521] on p "de clientes satisfaits avec des avis 5 étoiles ⭐⭐⭐⭐⭐" at bounding box center [1039, 485] width 134 height 72
drag, startPoint x: 1097, startPoint y: 637, endPoint x: 1026, endPoint y: 639, distance: 71.0
click at [1026, 521] on p "de clientes satisfaits avec des avis 5 étoiles ⭐⭐⭐⭐⭐" at bounding box center [1039, 485] width 134 height 72
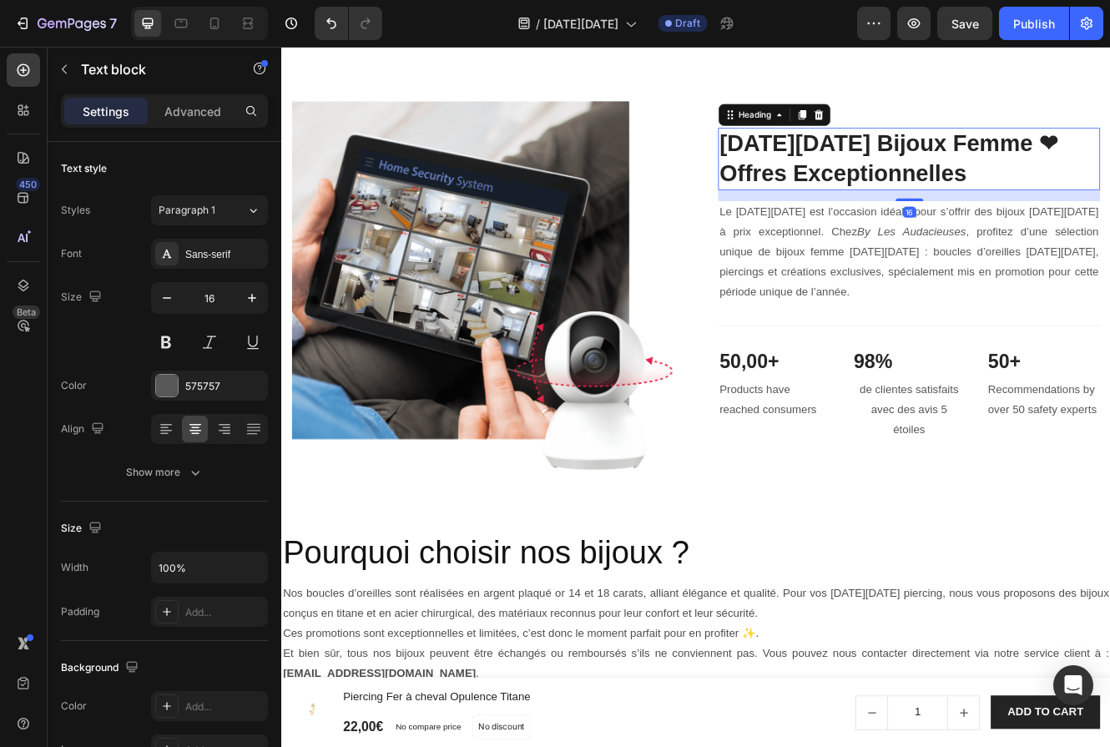
click at [1085, 220] on h2 "[DATE][DATE] Bijoux Femme ❤︎Offres Exceptionnelles" at bounding box center [1040, 181] width 462 height 75
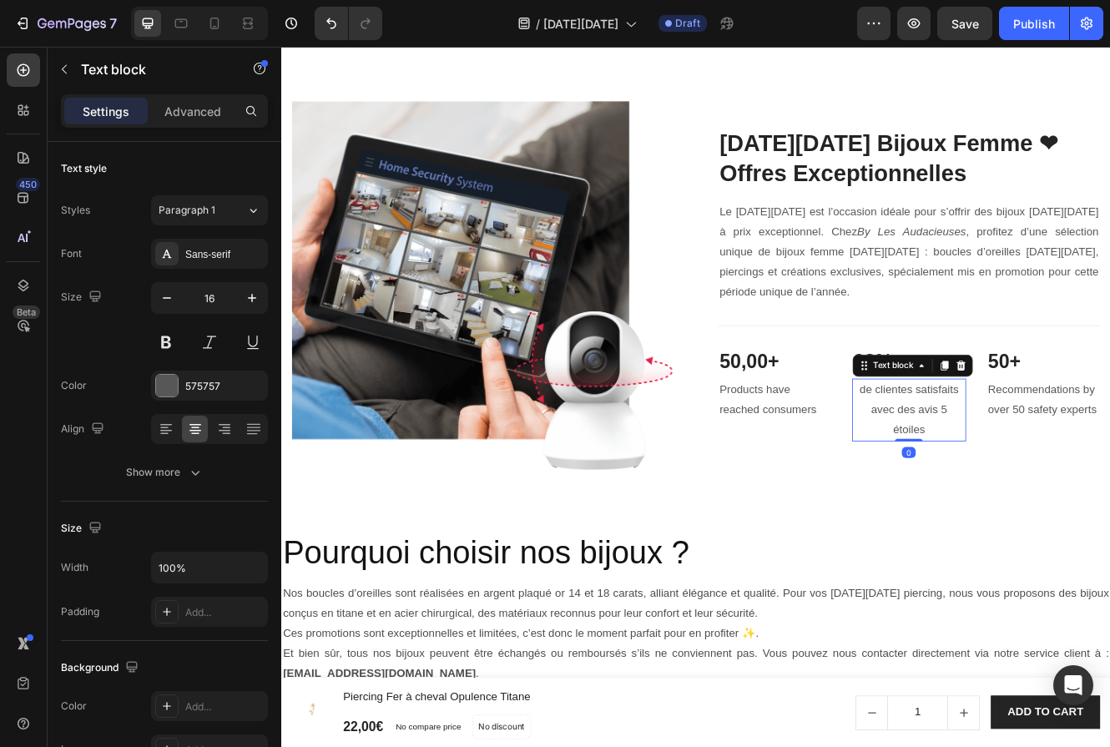
click at [1058, 521] on p "de clientes satisfaits avec des avis 5 étoiles" at bounding box center [1039, 485] width 134 height 72
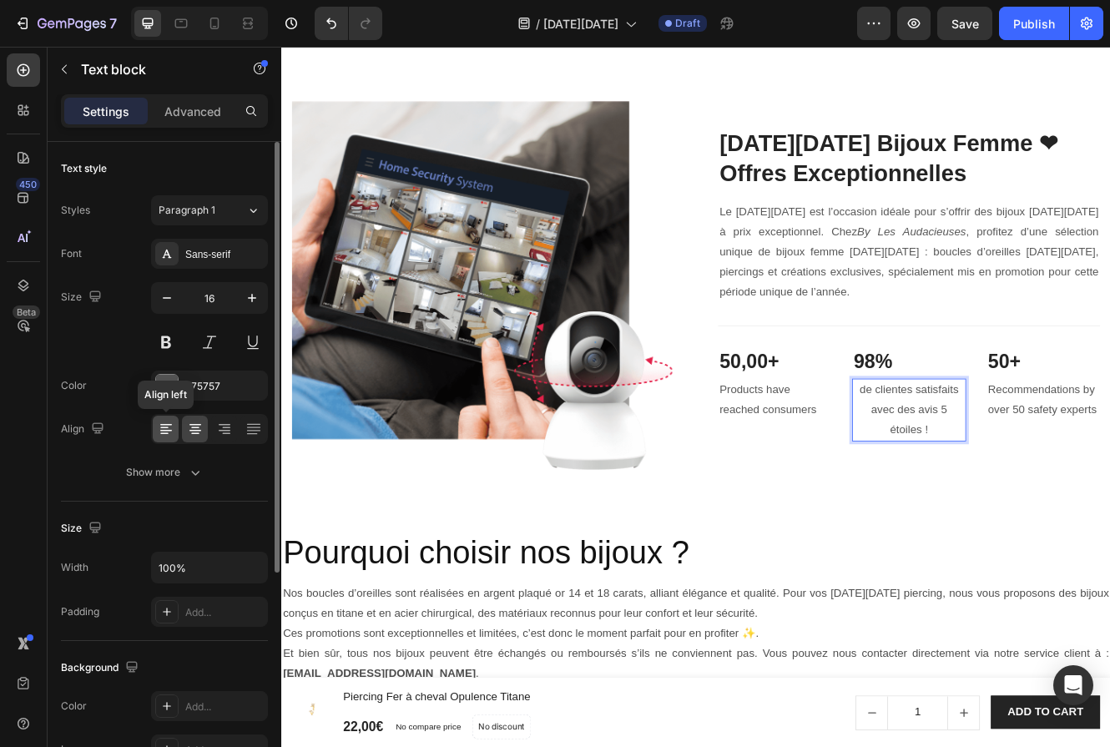
click at [165, 431] on icon at bounding box center [166, 429] width 17 height 17
click at [165, 430] on icon at bounding box center [166, 431] width 12 height 2
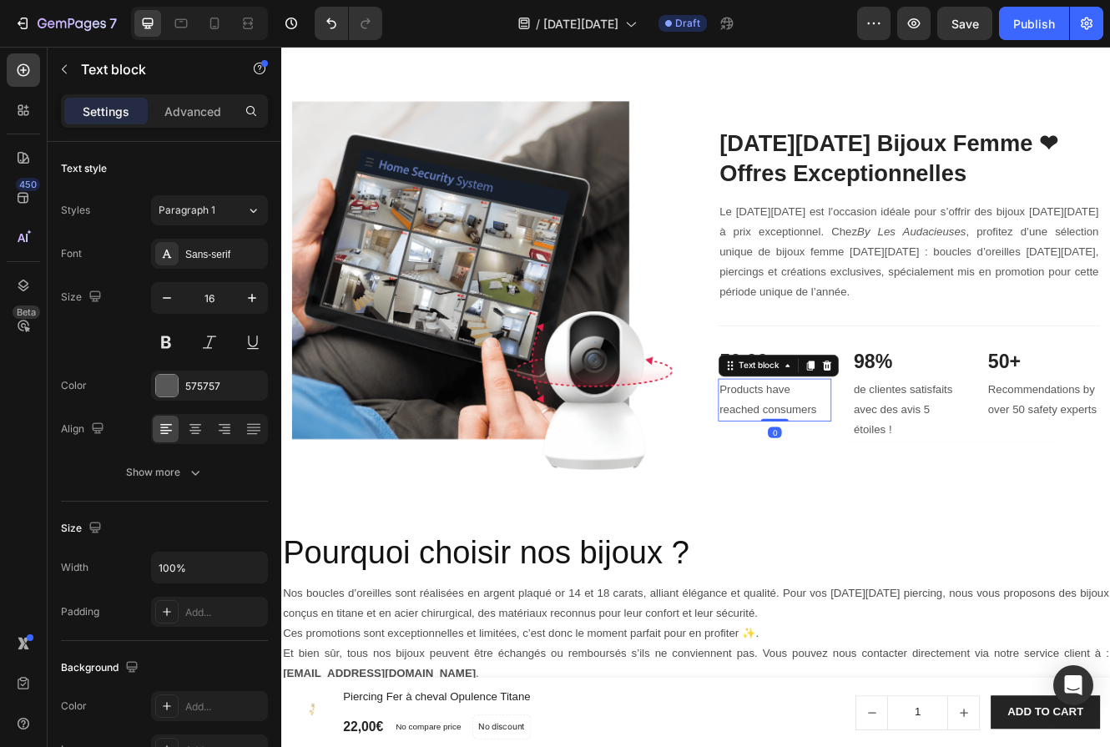
click at [873, 497] on p "Products have reached consumers" at bounding box center [878, 473] width 134 height 48
click at [917, 497] on p "Products have reached consumers" at bounding box center [878, 473] width 134 height 48
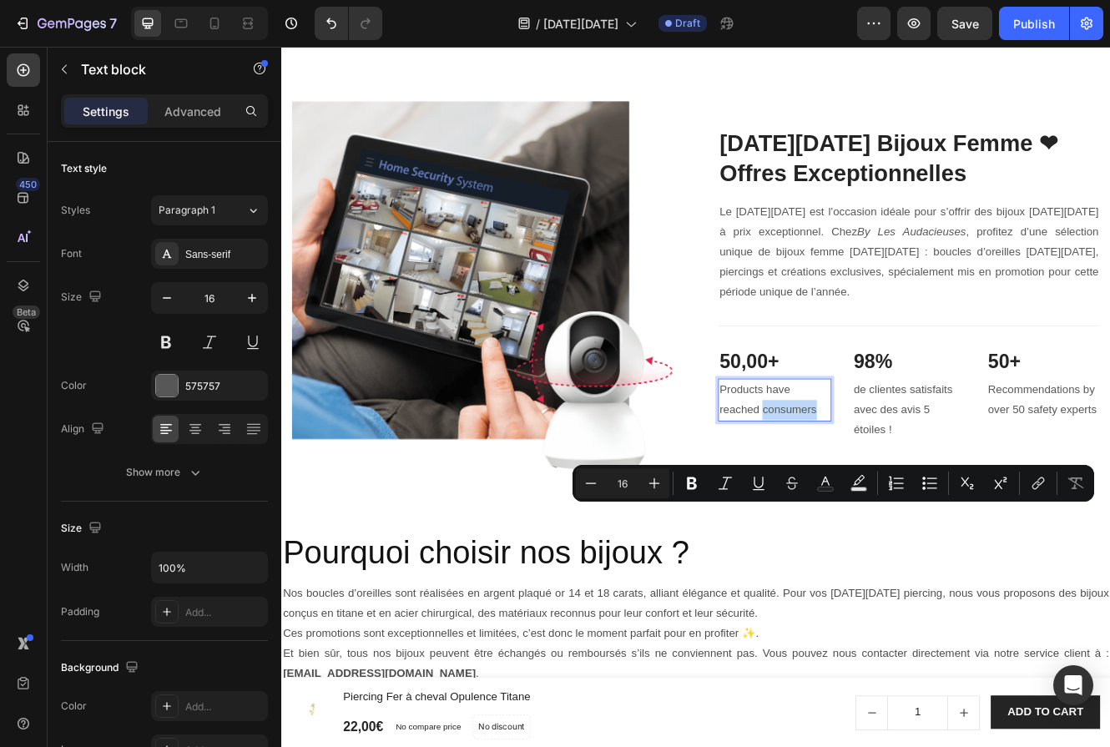
click at [939, 497] on p "Products have reached consumers" at bounding box center [878, 473] width 134 height 48
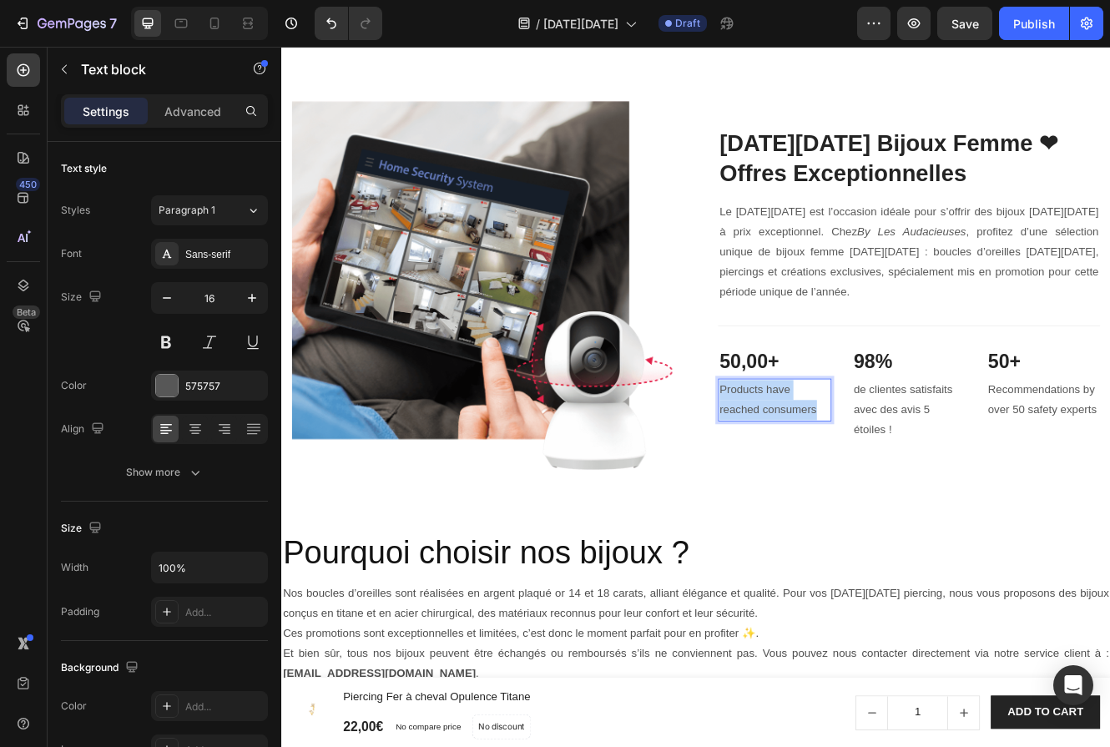
drag, startPoint x: 938, startPoint y: 614, endPoint x: 823, endPoint y: 574, distance: 122.0
click at [823, 497] on p "Products have reached consumers" at bounding box center [878, 473] width 134 height 48
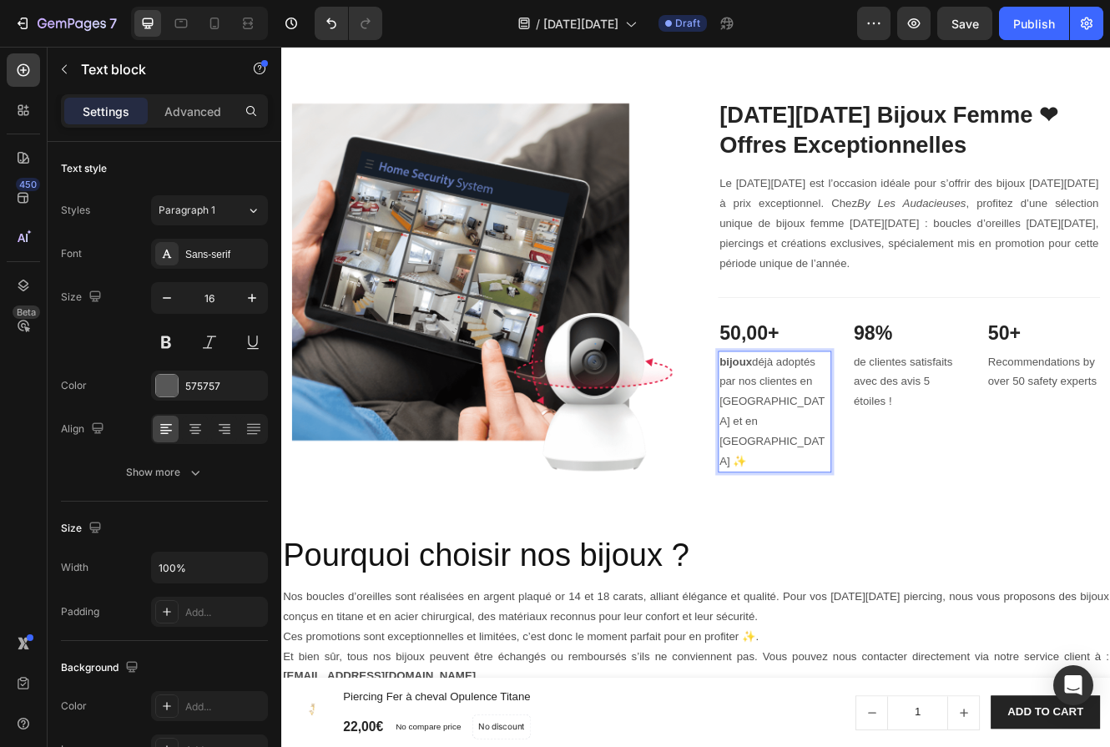
scroll to position [2458, 0]
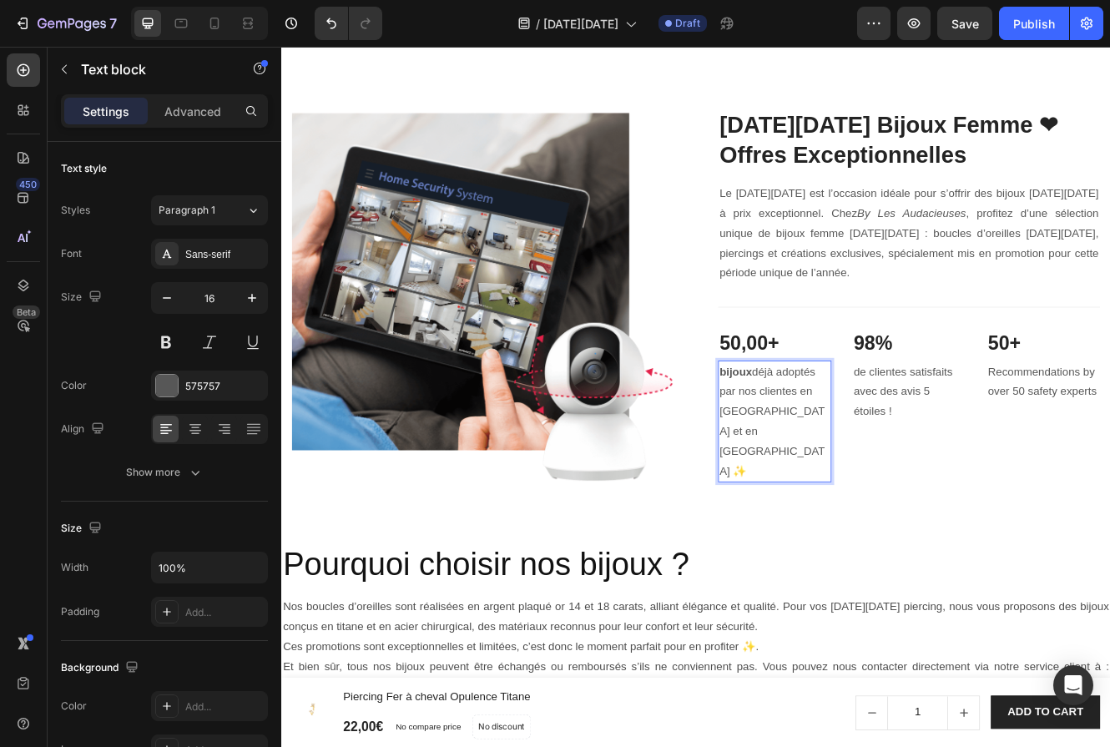
click at [821, 446] on strong "bijoux" at bounding box center [830, 439] width 39 height 14
click at [816, 446] on strong "bijoux" at bounding box center [830, 439] width 39 height 14
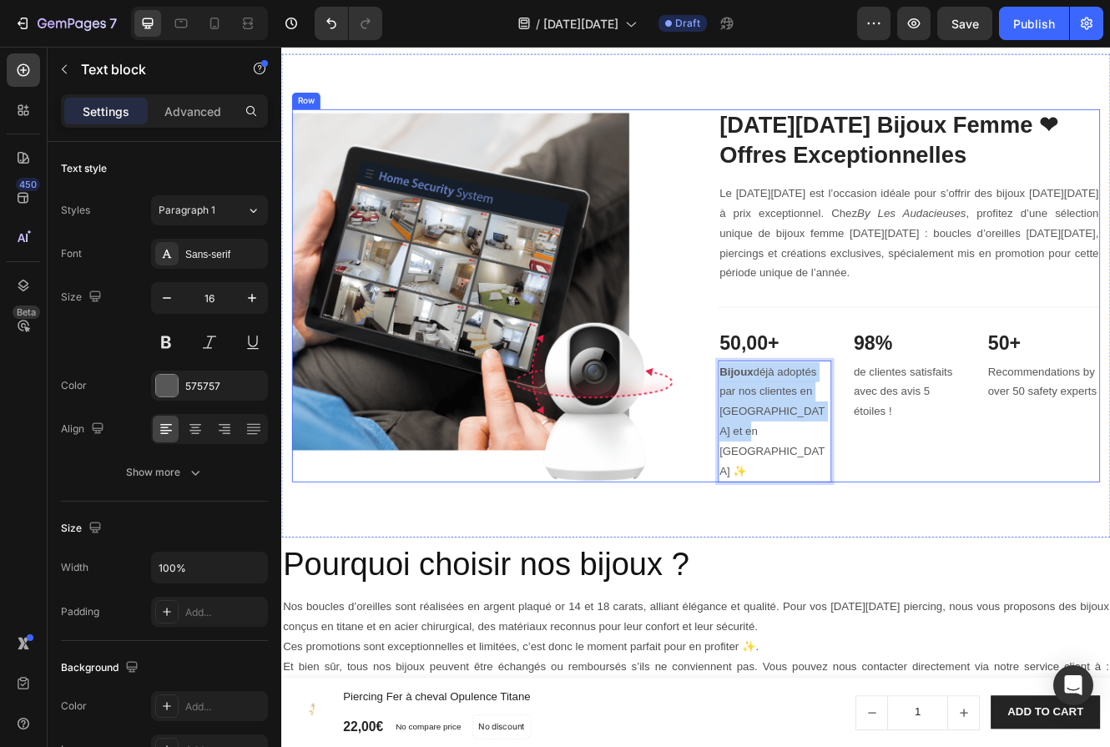
drag, startPoint x: 812, startPoint y: 581, endPoint x: 875, endPoint y: 674, distance: 111.8
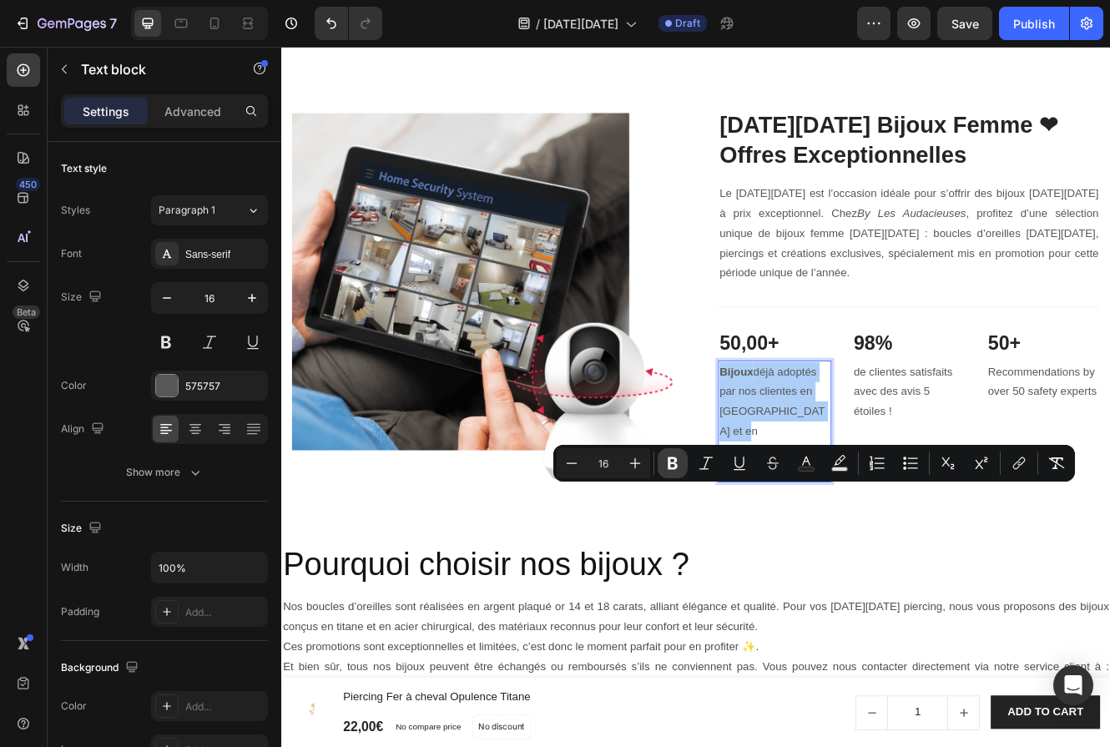
click at [674, 467] on icon "Editor contextual toolbar" at bounding box center [673, 463] width 10 height 13
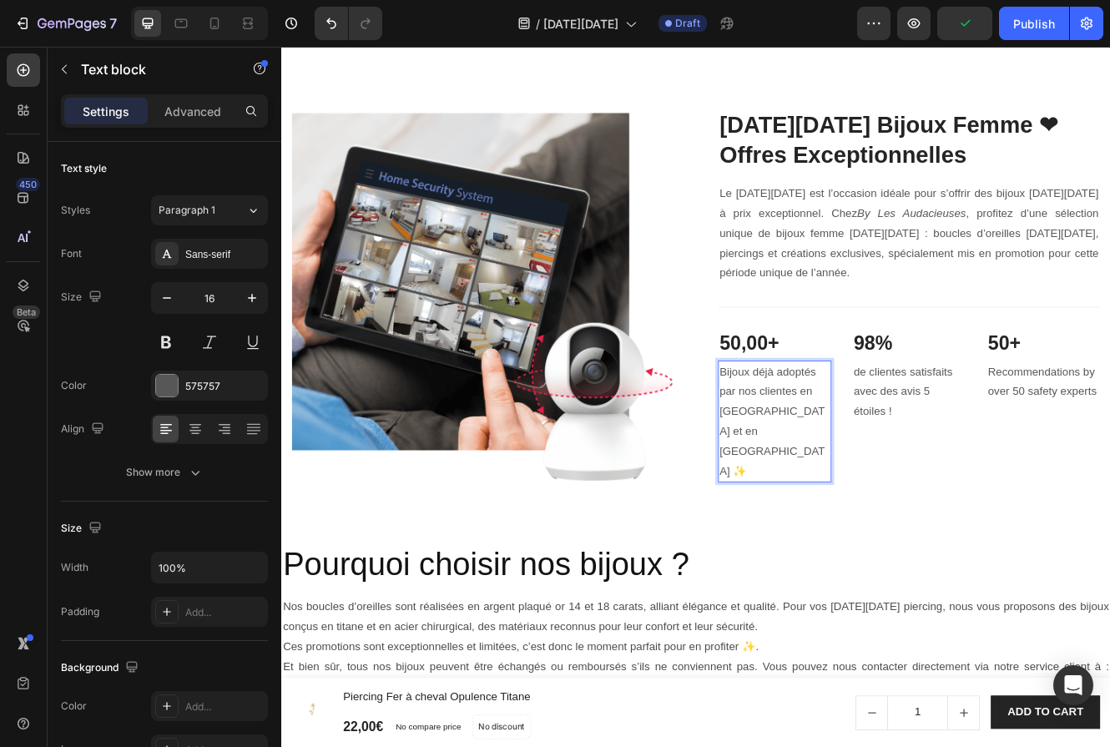
click at [848, 572] on p "Bijoux déjà adoptés par nos clientes en [GEOGRAPHIC_DATA] et en [GEOGRAPHIC_DAT…" at bounding box center [878, 499] width 134 height 144
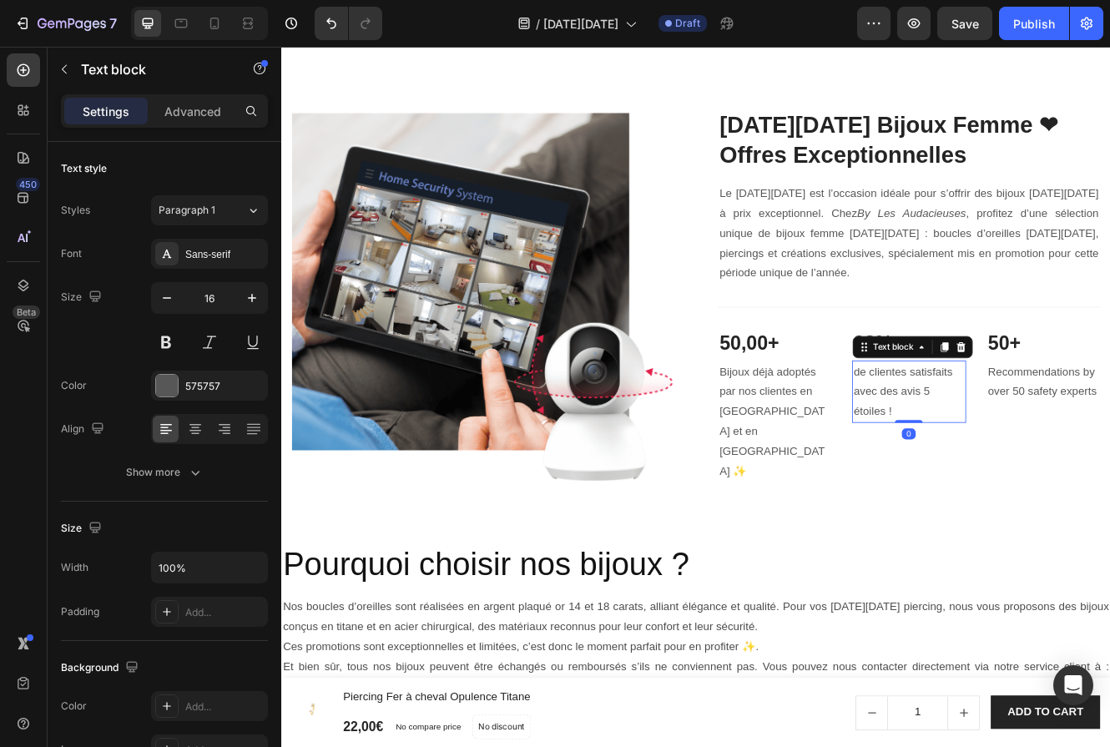
click at [985, 499] on p "de clientes satisfaits avec des avis 5 étoiles !" at bounding box center [1039, 463] width 134 height 72
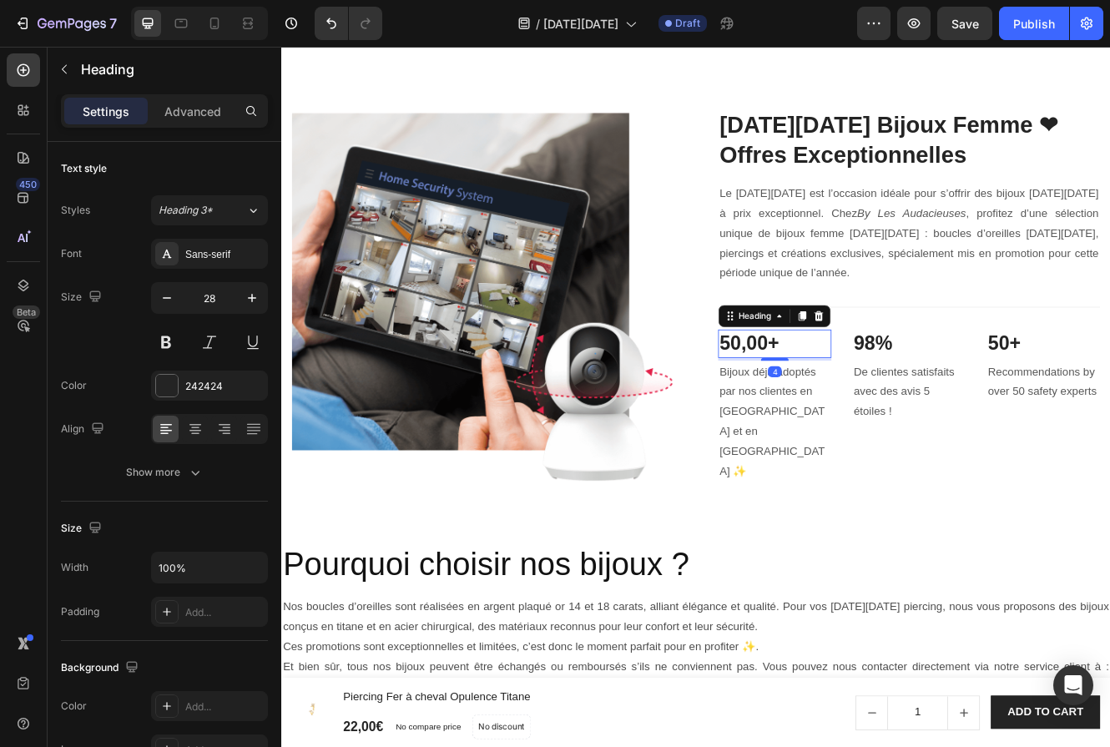
click at [890, 420] on p "50,00+" at bounding box center [878, 405] width 134 height 30
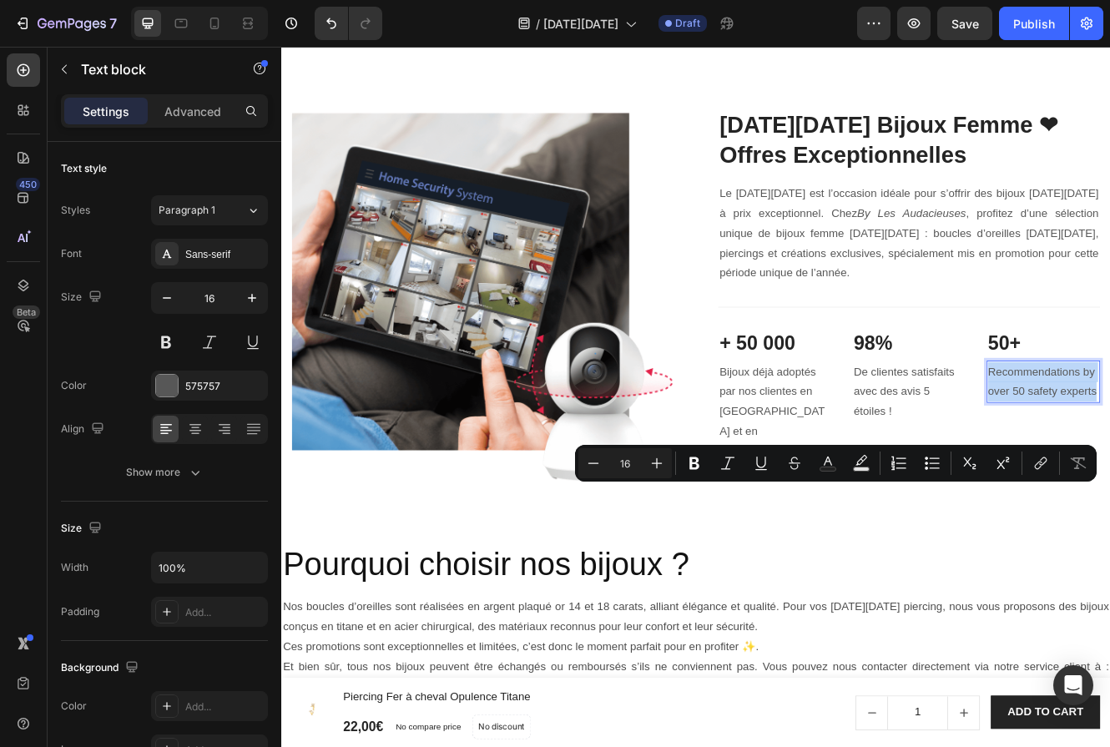
drag, startPoint x: 1134, startPoint y: 587, endPoint x: 1265, endPoint y: 609, distance: 132.0
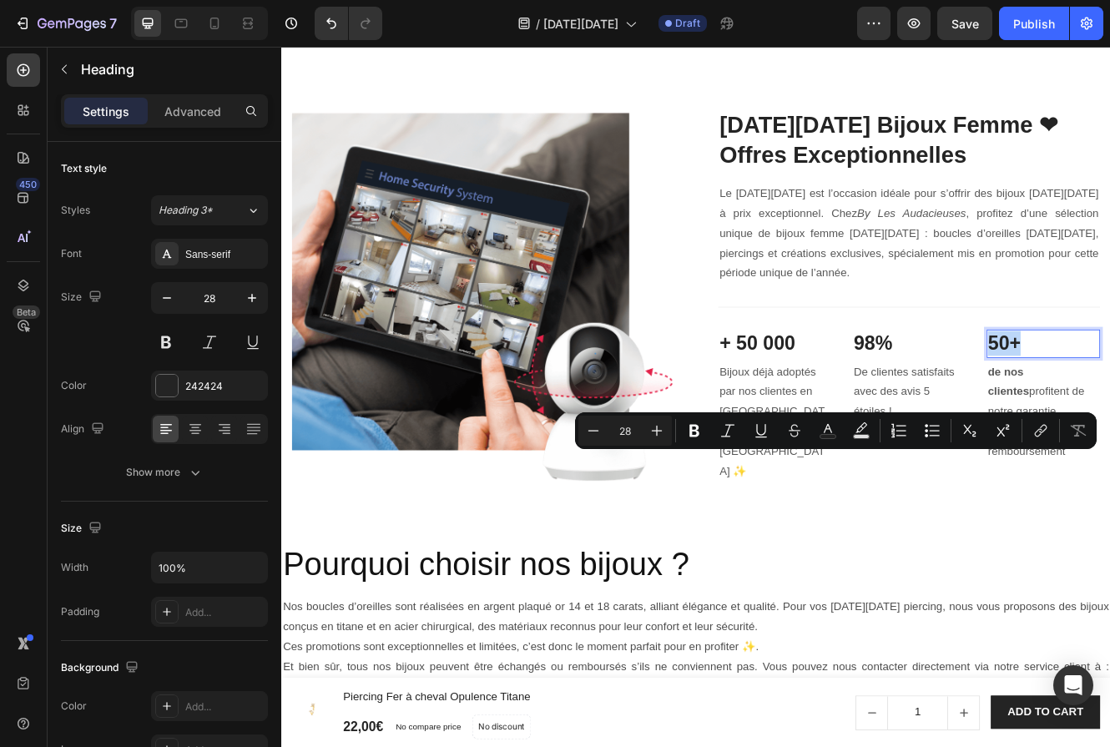
drag, startPoint x: 1178, startPoint y: 553, endPoint x: 1135, endPoint y: 553, distance: 42.6
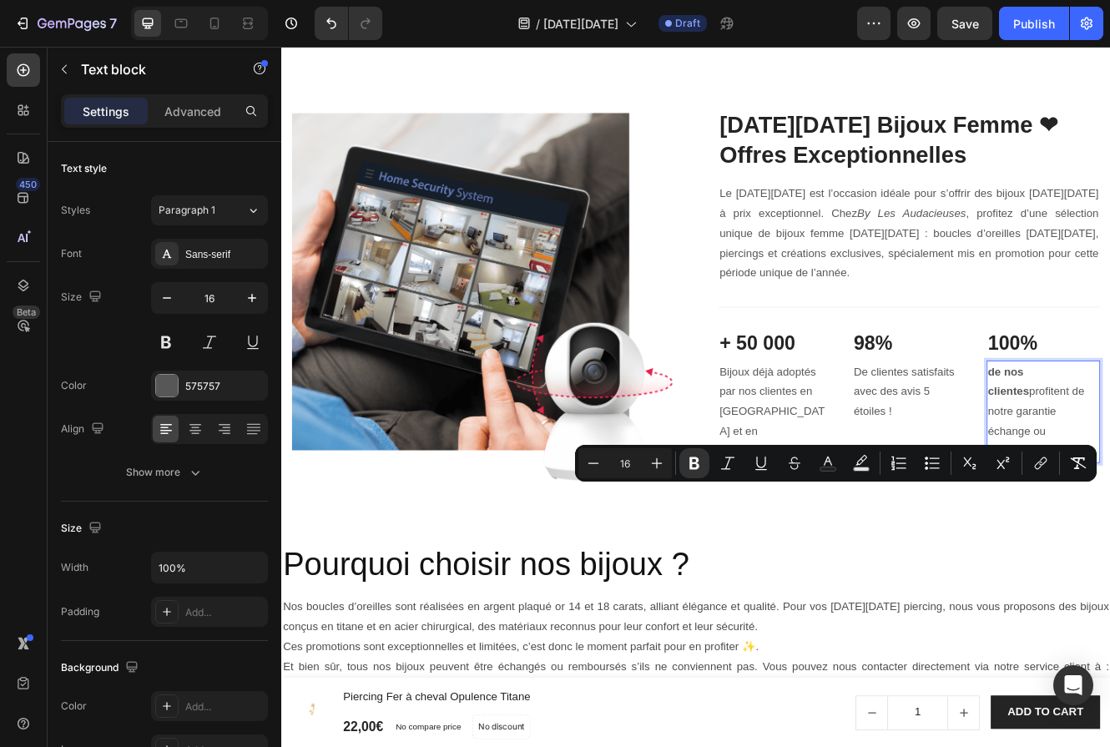
drag, startPoint x: 1134, startPoint y: 583, endPoint x: 1253, endPoint y: 663, distance: 143.8
drag, startPoint x: 1184, startPoint y: 593, endPoint x: 1137, endPoint y: 592, distance: 46.8
copy strong "0 risque"
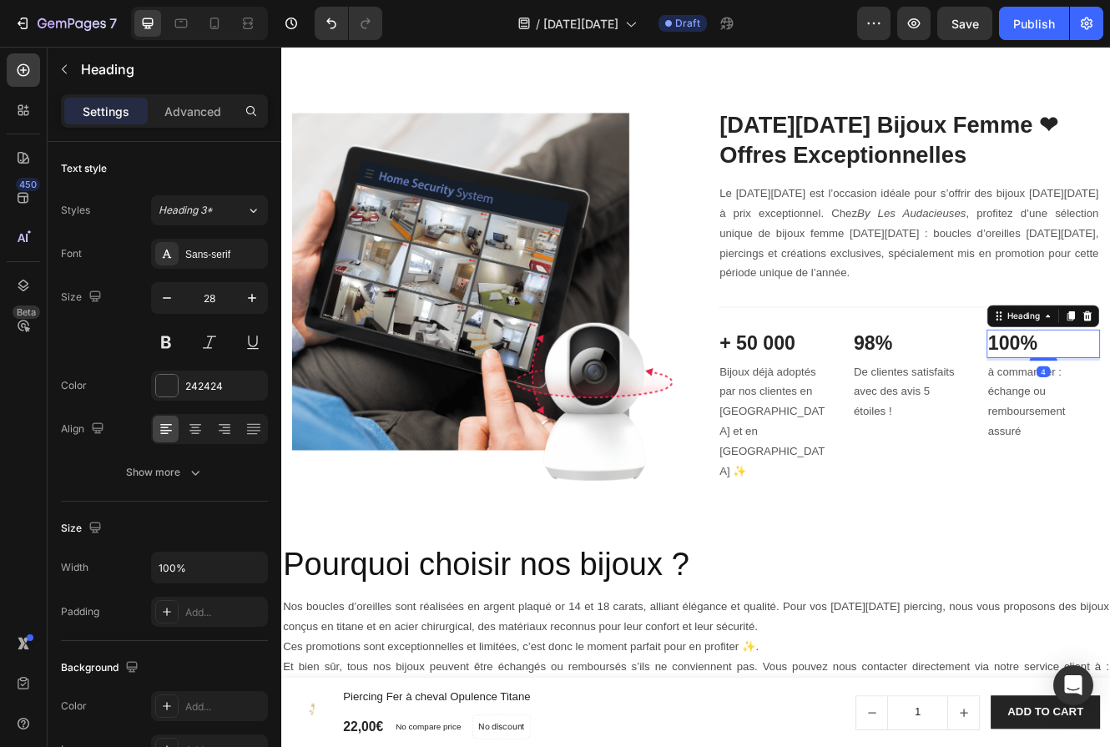
drag, startPoint x: 1204, startPoint y: 553, endPoint x: 1138, endPoint y: 548, distance: 66.9
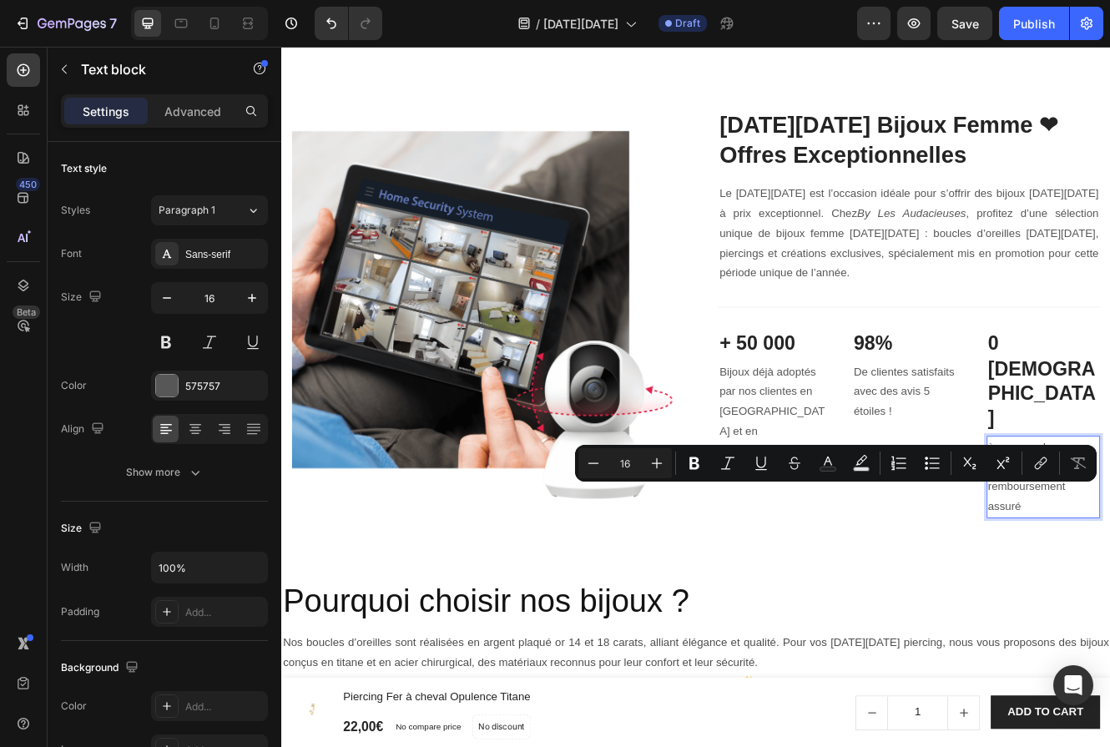
drag, startPoint x: 1198, startPoint y: 656, endPoint x: 1137, endPoint y: 586, distance: 92.9
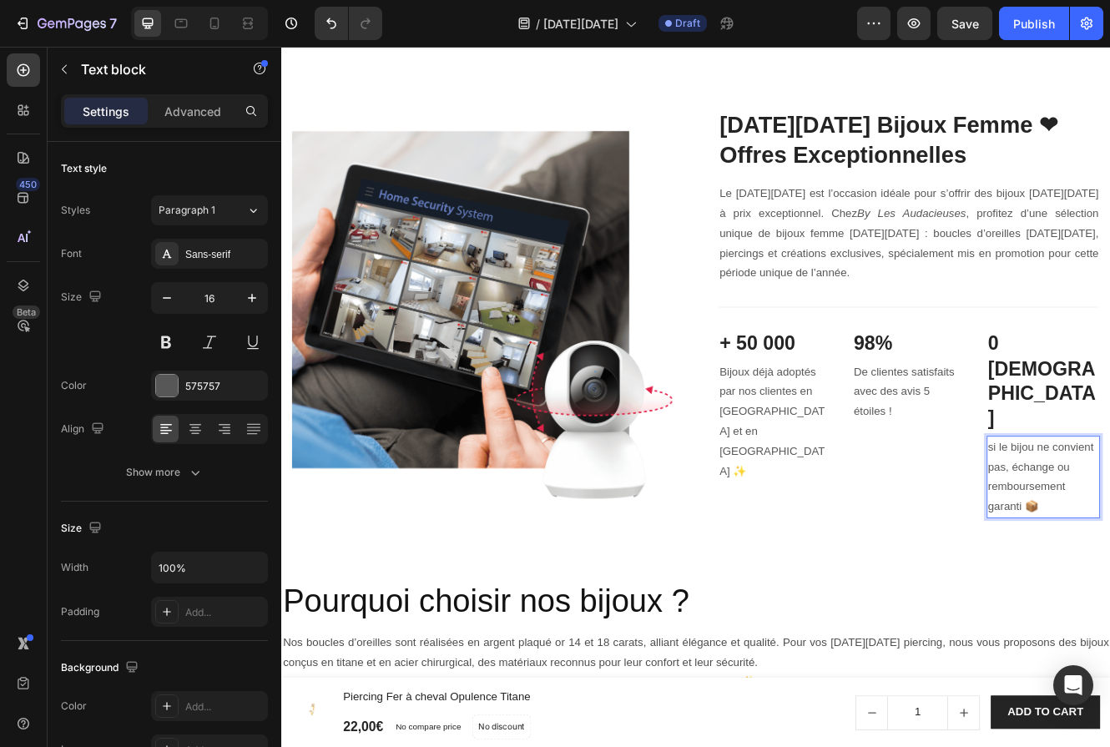
click at [822, 572] on p "Bijoux déjà adoptés par nos clientes en [GEOGRAPHIC_DATA] et en [GEOGRAPHIC_DAT…" at bounding box center [878, 499] width 134 height 144
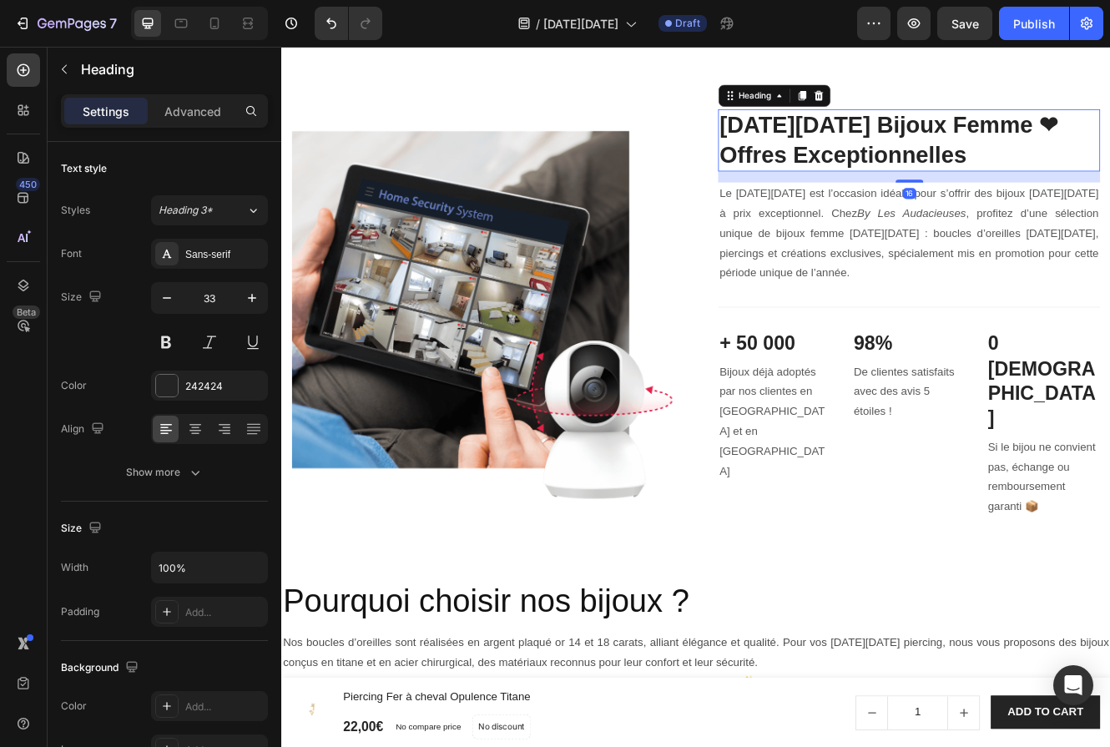
click at [1012, 197] on h2 "[DATE][DATE] Bijoux Femme ❤︎Offres Exceptionnelles" at bounding box center [1040, 159] width 462 height 75
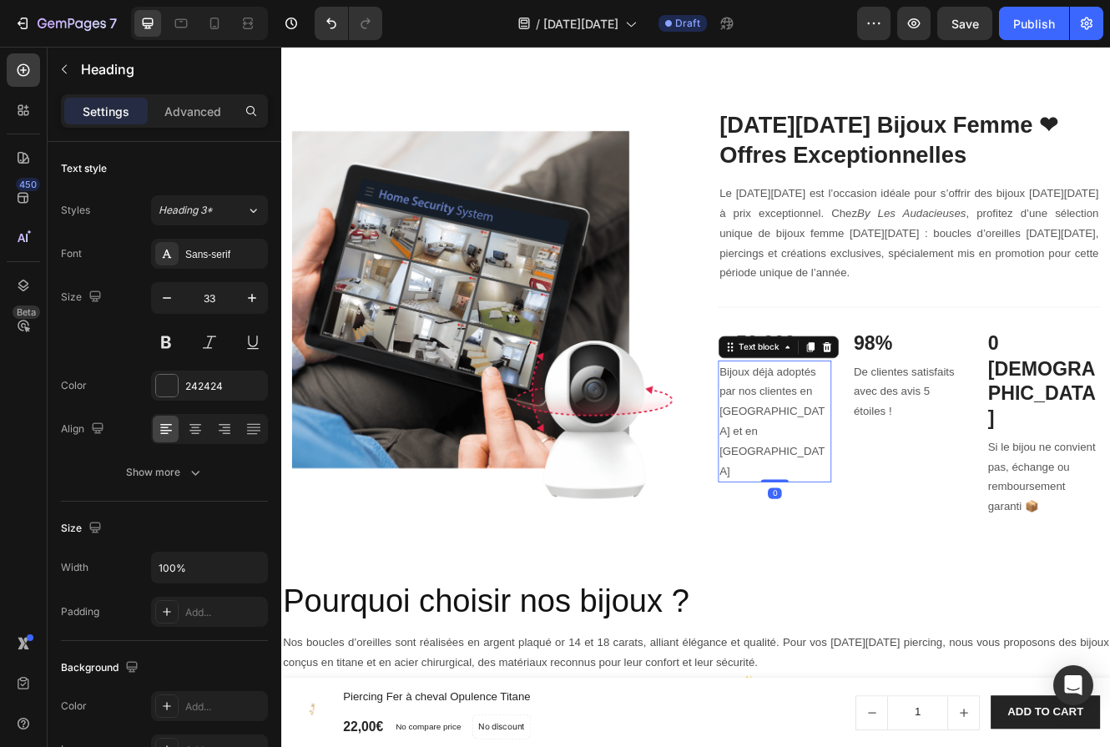
click at [930, 572] on p "Bijoux déjà adoptés par nos clientes en [GEOGRAPHIC_DATA] et en [GEOGRAPHIC_DAT…" at bounding box center [878, 499] width 134 height 144
click at [933, 572] on p "Bijoux déjà adoptés par nos clientes en [GEOGRAPHIC_DATA] et en [GEOGRAPHIC_DAT…" at bounding box center [878, 499] width 134 height 144
click at [942, 572] on p "Bijoux déjà adoptés par nos clientes en [GEOGRAPHIC_DATA] et en [GEOGRAPHIC_DAT…" at bounding box center [878, 499] width 134 height 144
click at [946, 573] on div "Bijoux déjà adoptés par nos clientes en [GEOGRAPHIC_DATA] et en [GEOGRAPHIC_DAT…" at bounding box center [877, 500] width 137 height 148
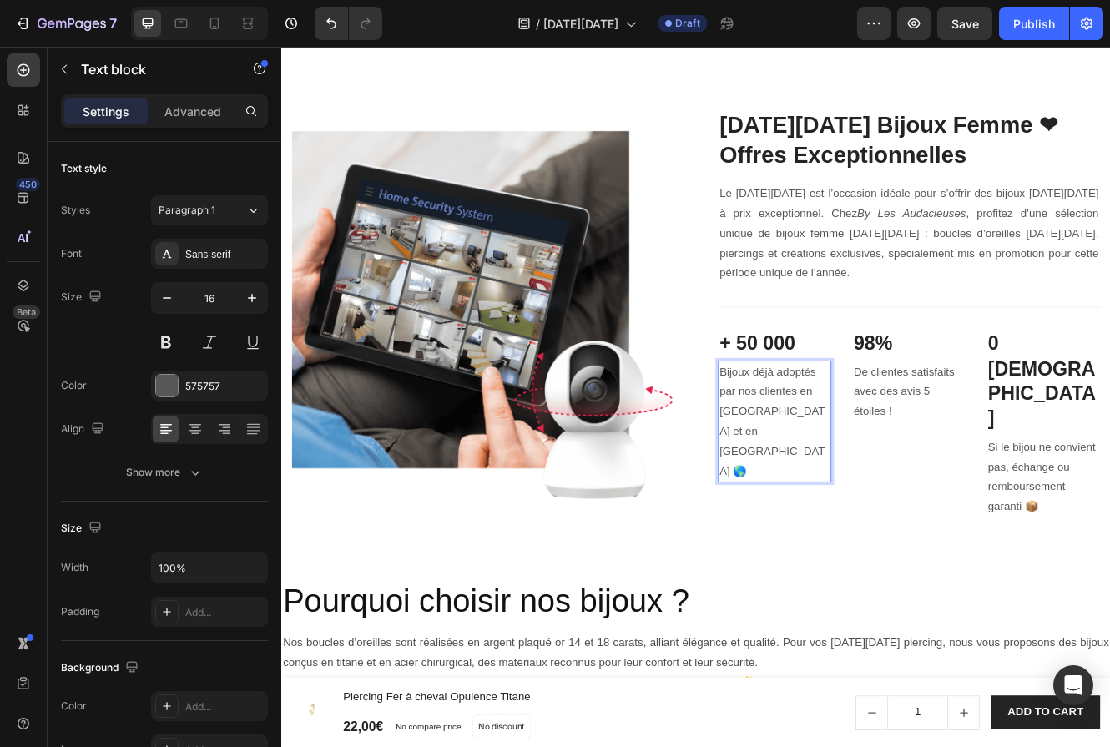
click at [826, 572] on p "Bijoux déjà adoptés par nos clientes en [GEOGRAPHIC_DATA] et en [GEOGRAPHIC_DAT…" at bounding box center [878, 499] width 134 height 144
click at [928, 572] on p "Bijoux déjà adoptés par nos clientes en [GEOGRAPHIC_DATA] et en [GEOGRAPHIC_DAT…" at bounding box center [878, 499] width 134 height 144
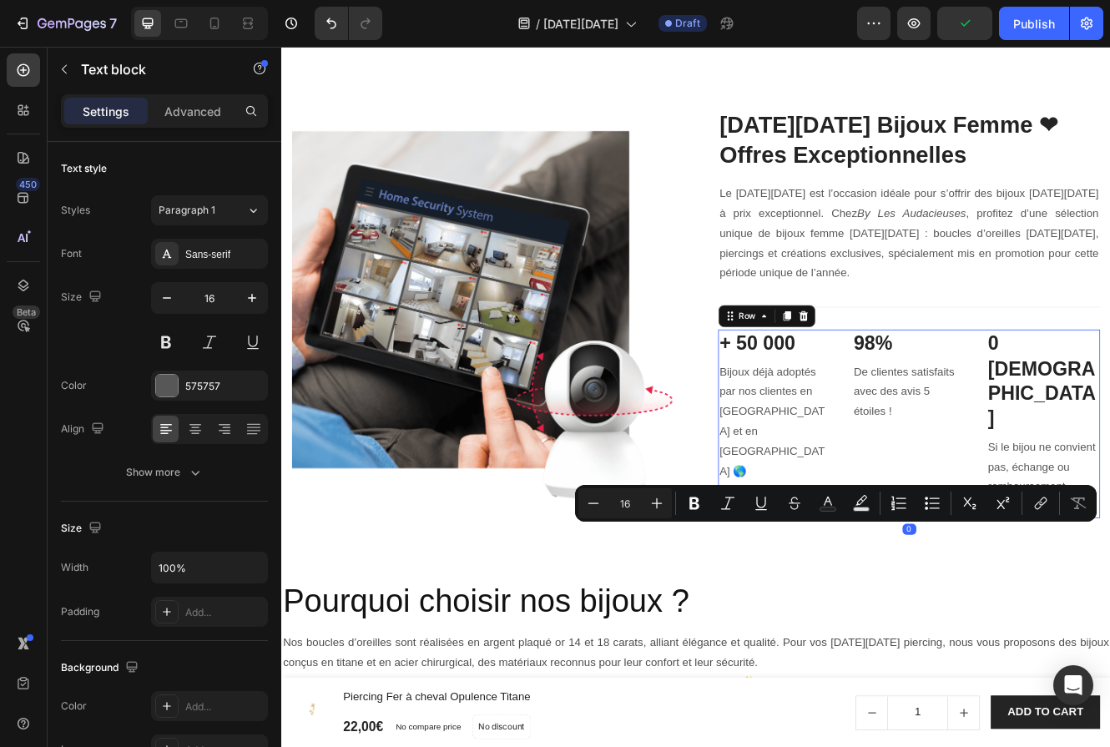
click at [947, 616] on div "+ 50 000 Heading Bijoux déjà adoptés par nos clientes en [GEOGRAPHIC_DATA] et e…" at bounding box center [1040, 502] width 462 height 228
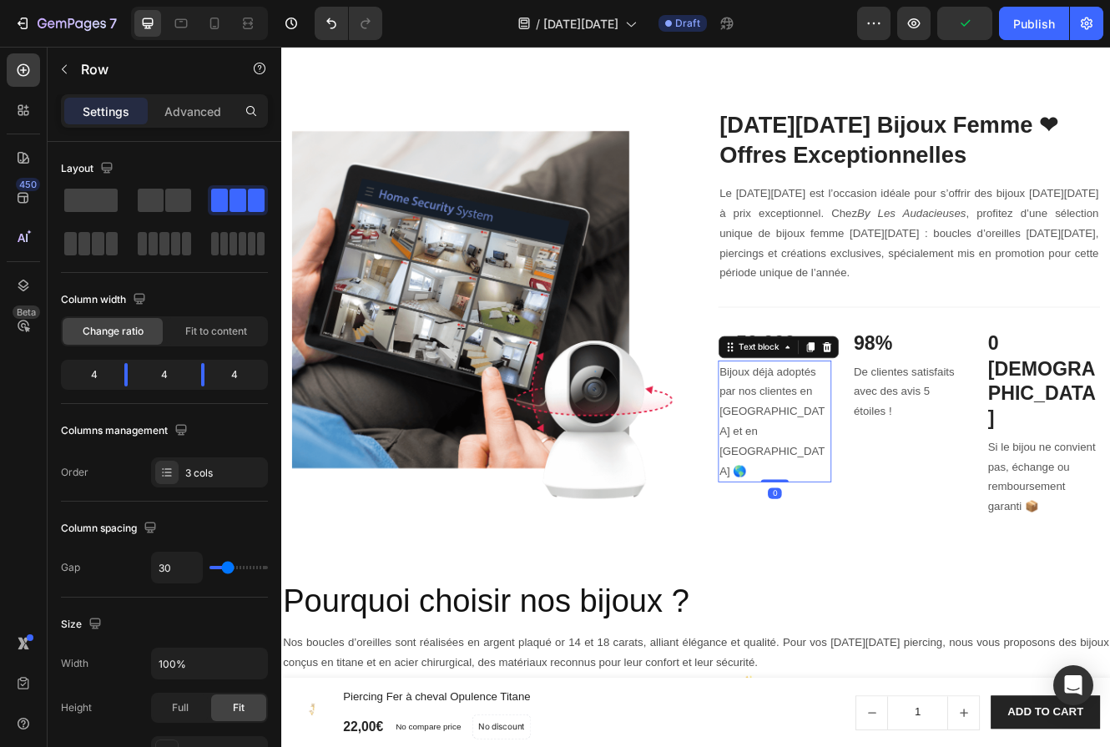
click at [921, 572] on p "Bijoux déjà adoptés par nos clientes en [GEOGRAPHIC_DATA] et en [GEOGRAPHIC_DAT…" at bounding box center [878, 499] width 134 height 144
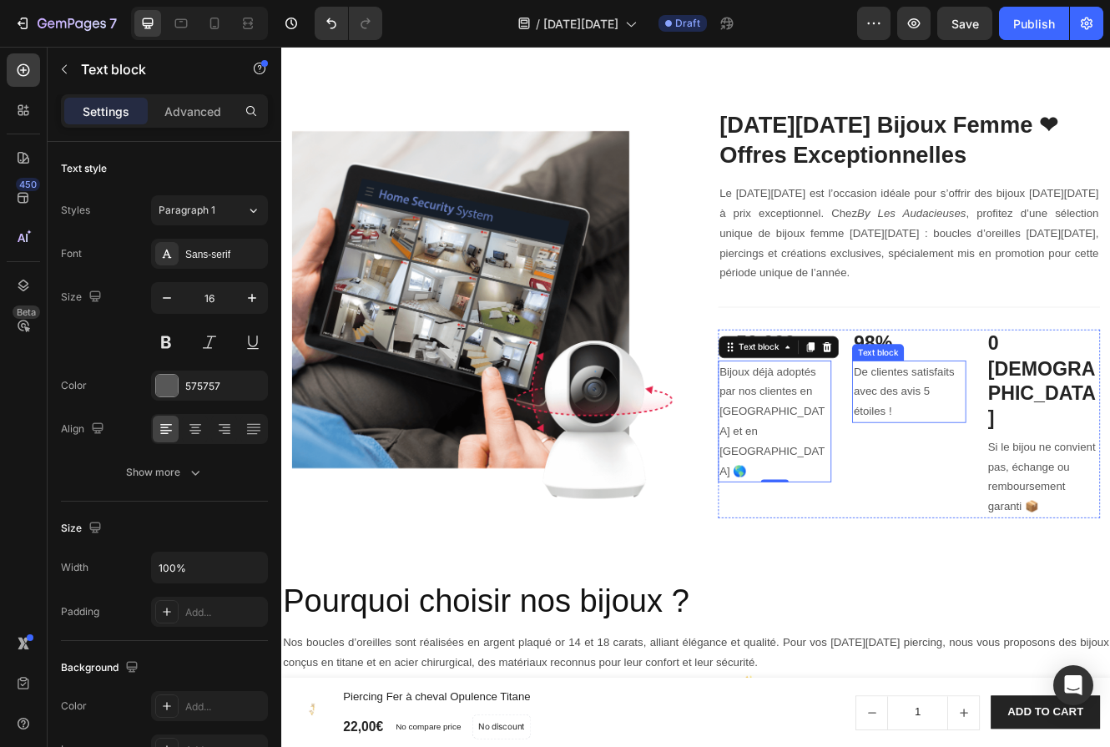
click at [1041, 499] on p "De clientes satisfaits avec des avis 5 étoiles !" at bounding box center [1039, 463] width 134 height 72
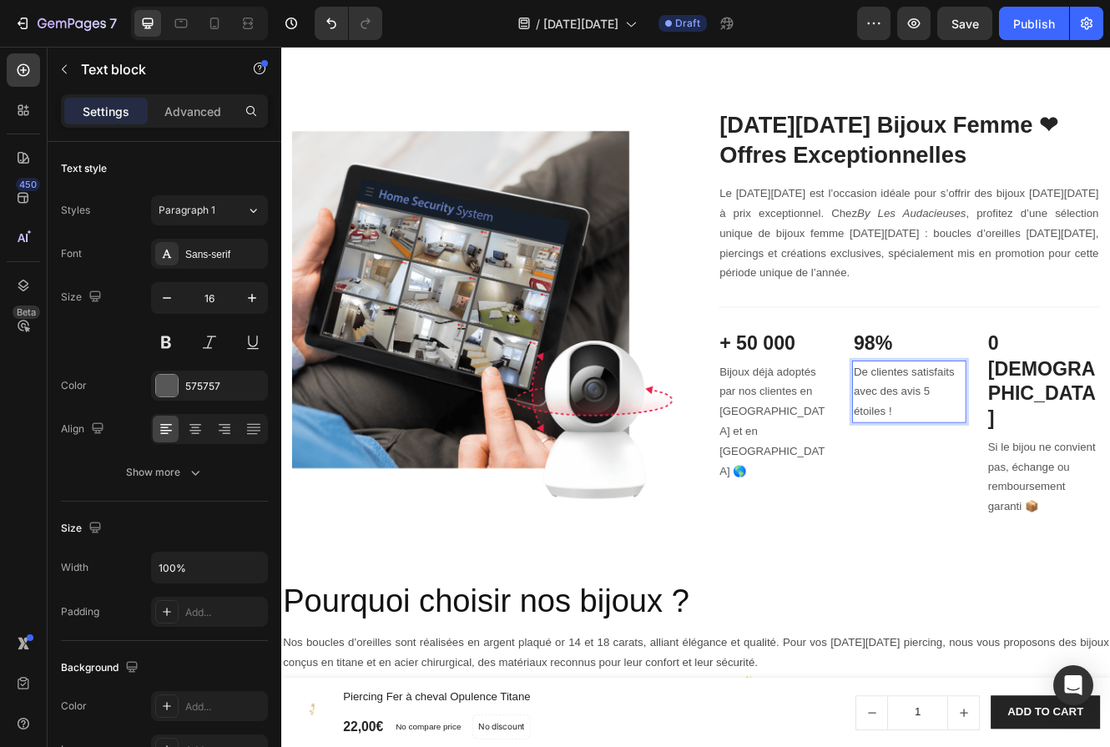
click at [1098, 197] on h2 "[DATE][DATE] Bijoux Femme ❤︎Offres Exceptionnelles" at bounding box center [1040, 159] width 462 height 75
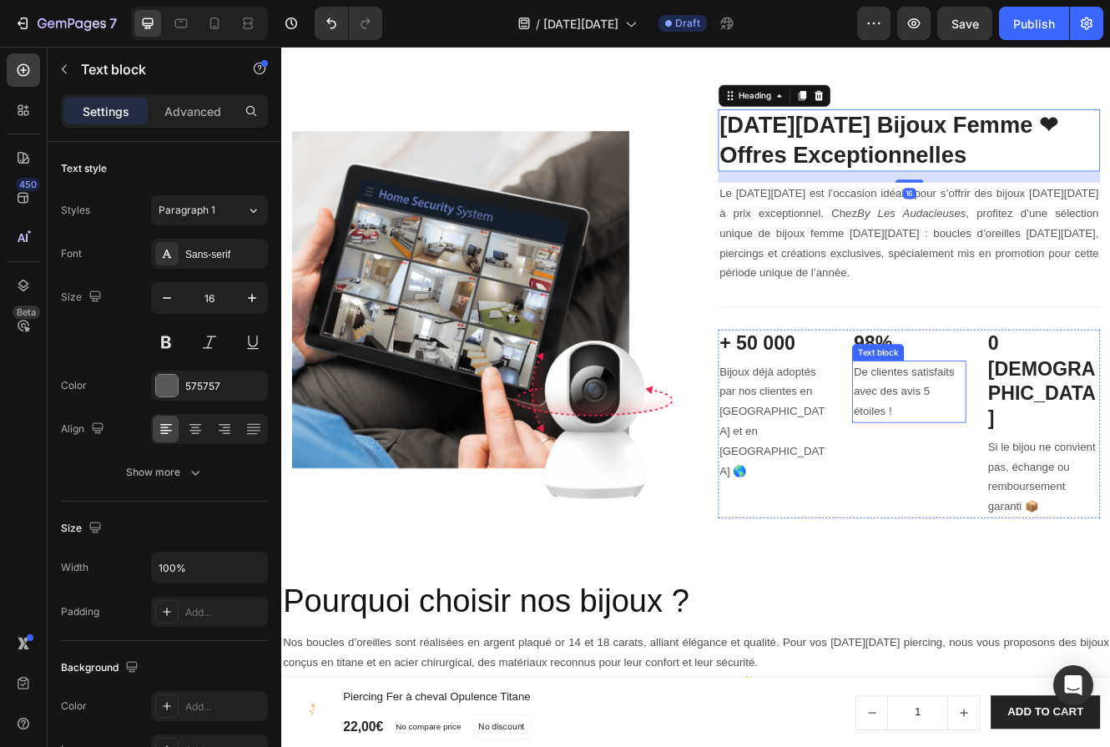
click at [1028, 499] on p "De clientes satisfaits avec des avis 5 étoiles !" at bounding box center [1039, 463] width 134 height 72
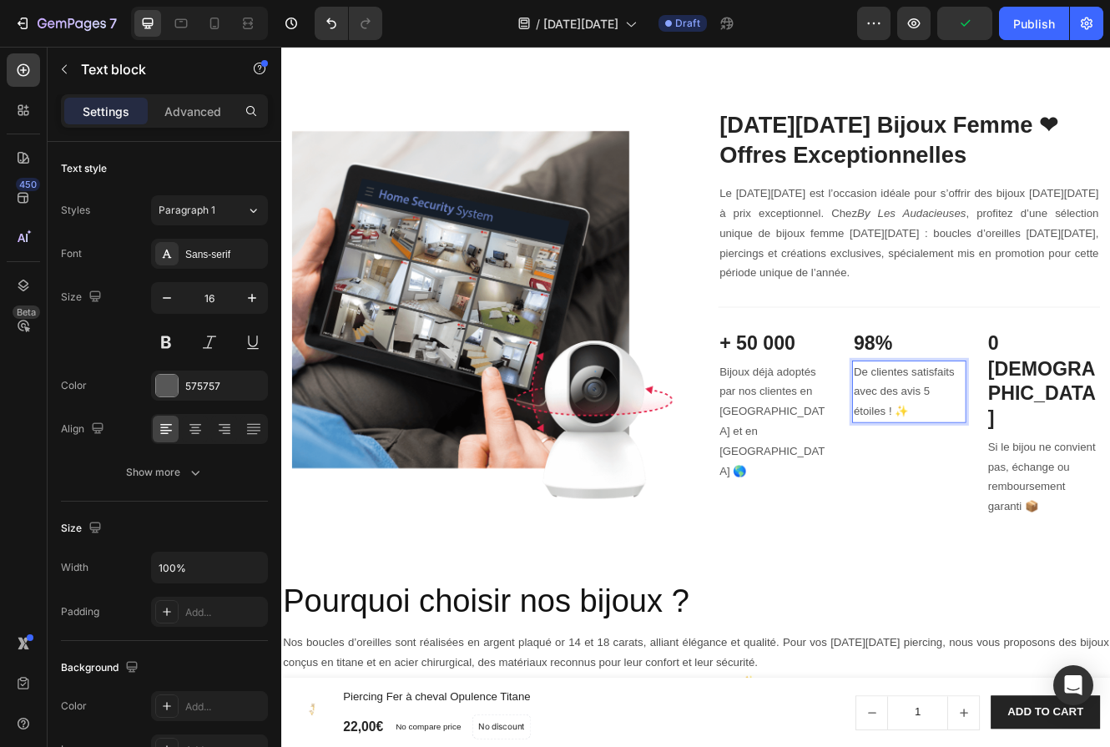
click at [1023, 499] on p "De clientes satisfaits avec des avis 5 étoiles ! ✨" at bounding box center [1039, 463] width 134 height 72
click at [897, 572] on p "Bijoux déjà adoptés par nos clientes en [GEOGRAPHIC_DATA] et en [GEOGRAPHIC_DAT…" at bounding box center [878, 499] width 134 height 144
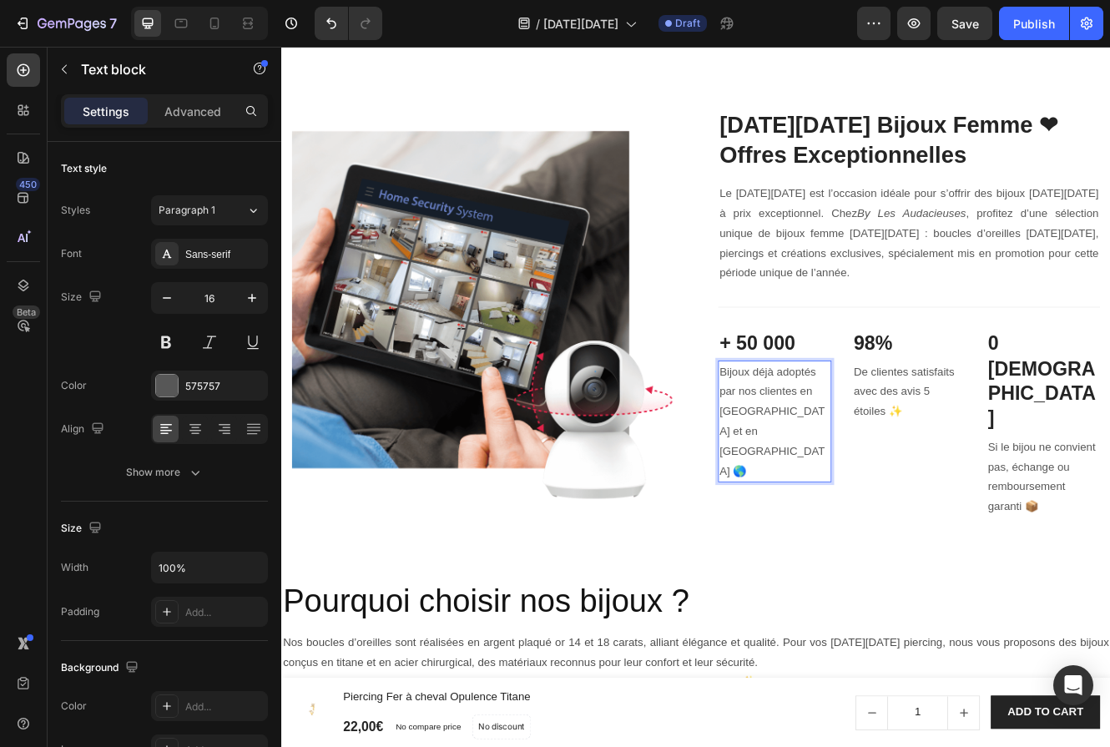
click at [896, 572] on p "Bijoux déjà adoptés par nos clientes en [GEOGRAPHIC_DATA] et en [GEOGRAPHIC_DAT…" at bounding box center [878, 499] width 134 height 144
click at [1041, 499] on p "De clientes satisfaits avec des avis 5 étoiles ✨" at bounding box center [1039, 463] width 134 height 72
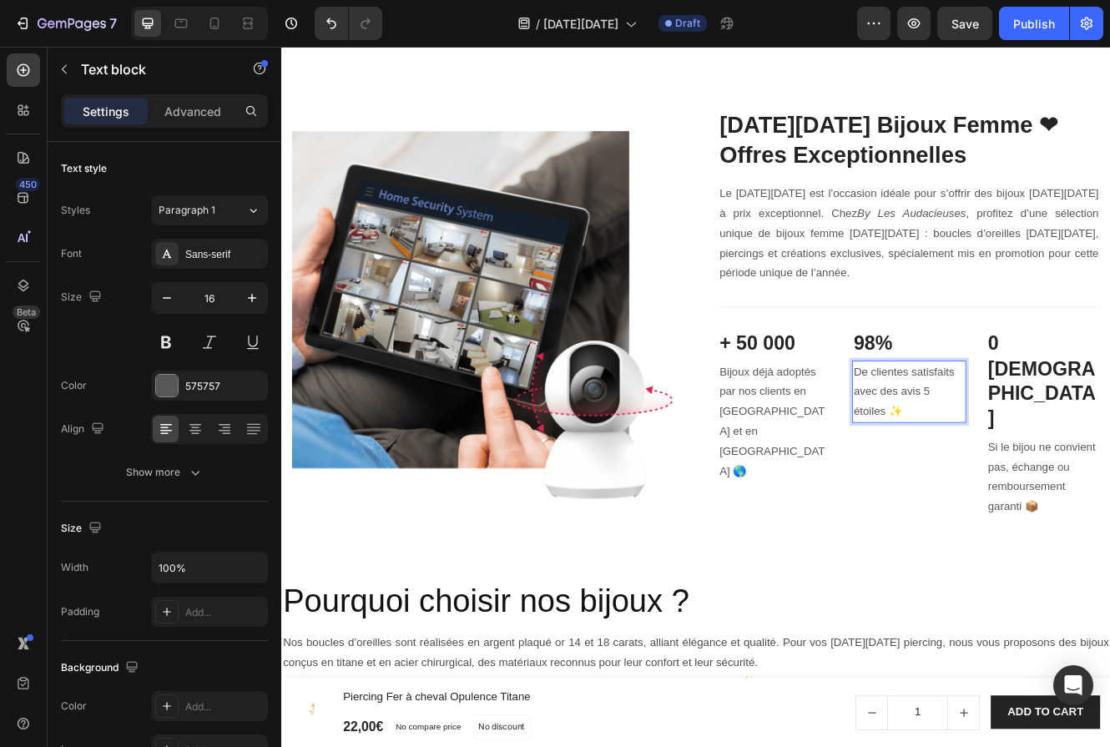
click at [1039, 499] on p "De clientes satisfaits avec des avis 5 étoiles ✨" at bounding box center [1039, 463] width 134 height 72
click at [1034, 499] on p "De clientes satisfaits avec des avis 5 étoiles ✨" at bounding box center [1039, 463] width 134 height 72
click at [958, 683] on div "Image [DATE][DATE] Bijoux Femme ❤︎Offres Exceptionnelles Heading Le [DATE][DATE…" at bounding box center [782, 369] width 1002 height 628
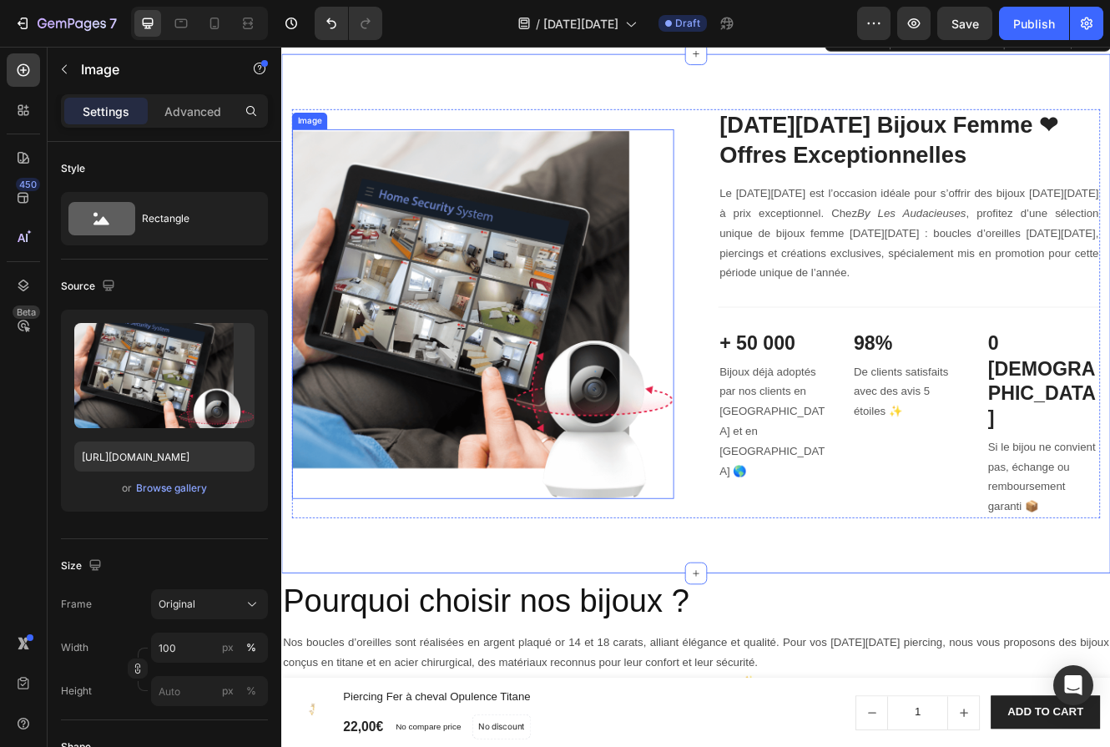
click at [590, 486] on img at bounding box center [525, 369] width 462 height 447
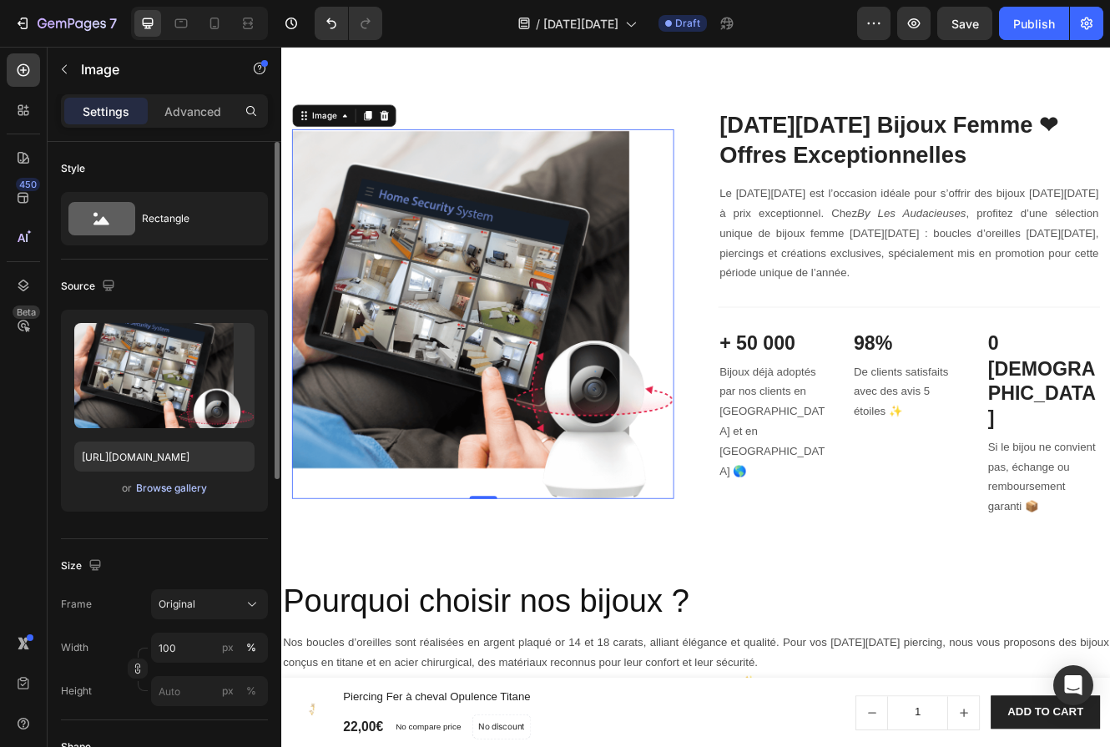
click at [177, 490] on div "Browse gallery" at bounding box center [171, 488] width 71 height 15
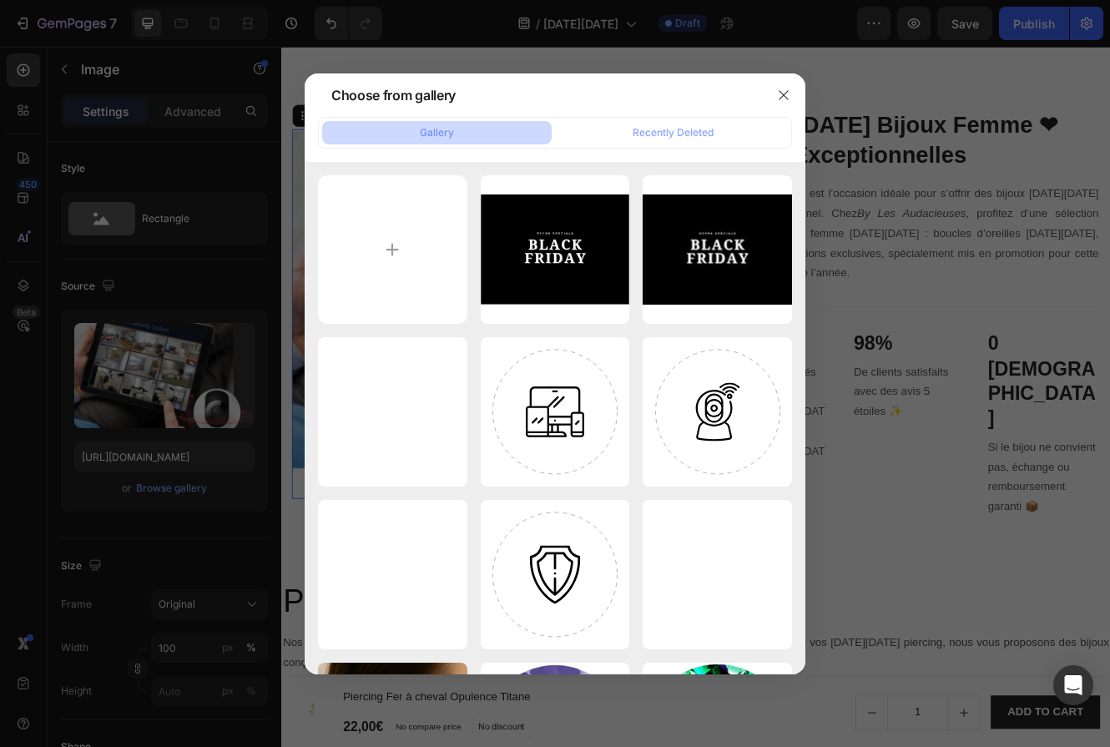
type input "C:\fakepath\Design sans titre.png"
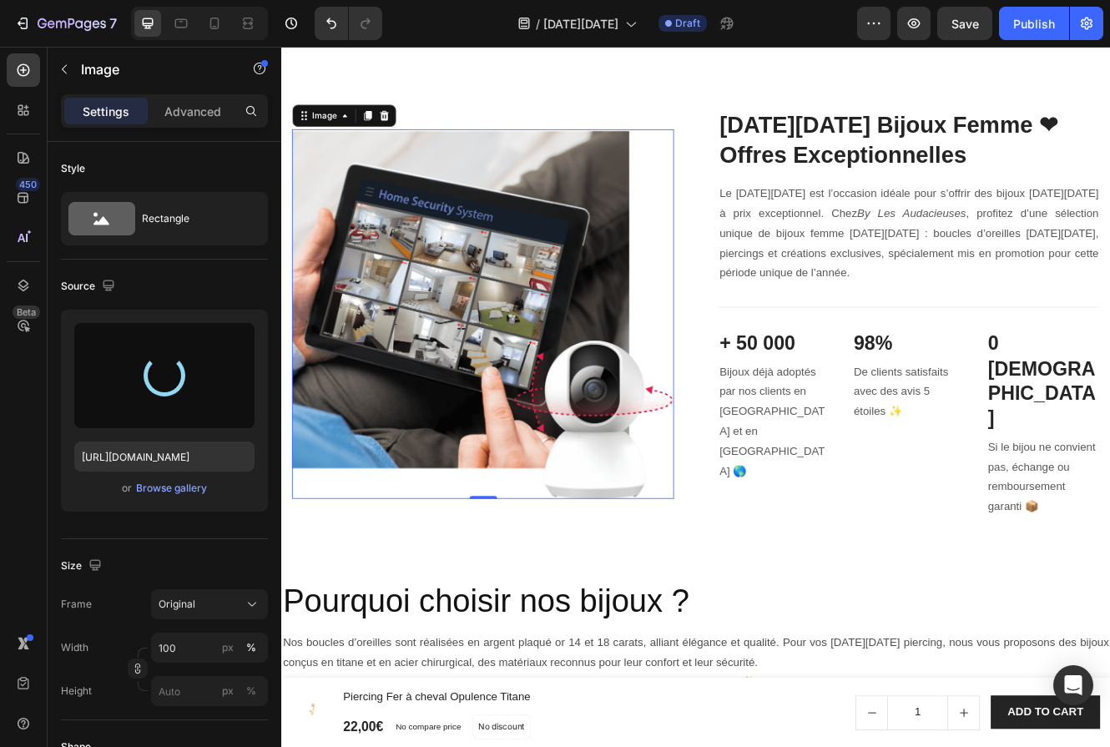
type input "[URL][DOMAIN_NAME]"
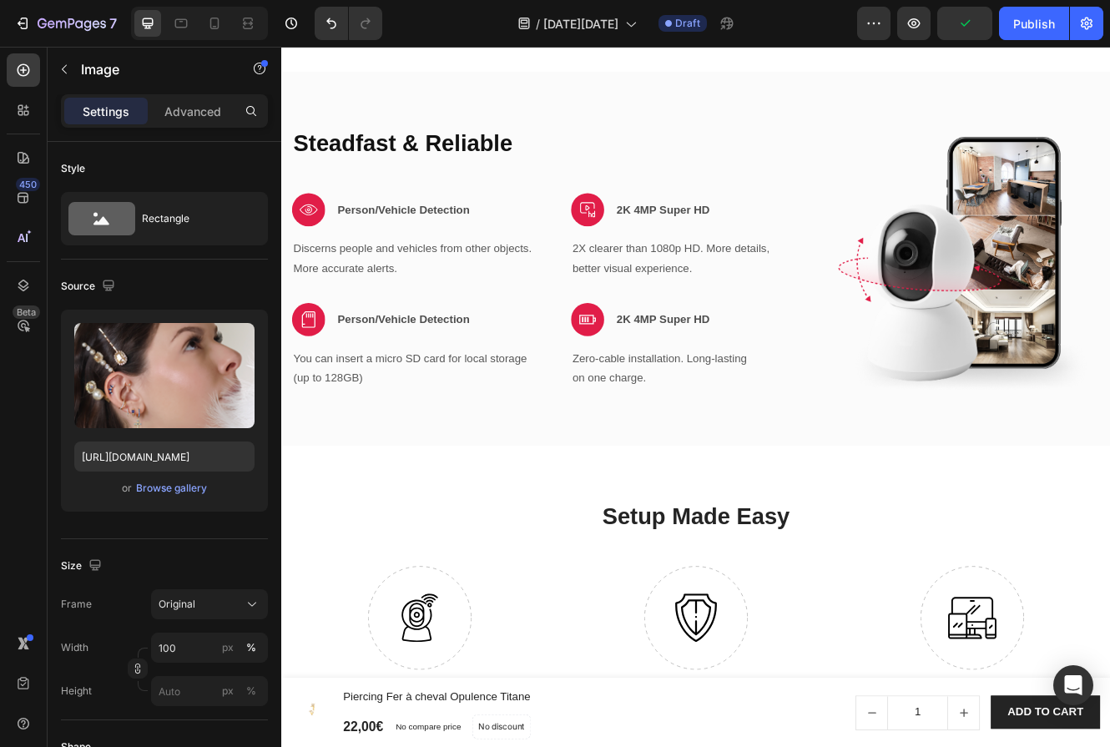
scroll to position [1496, 0]
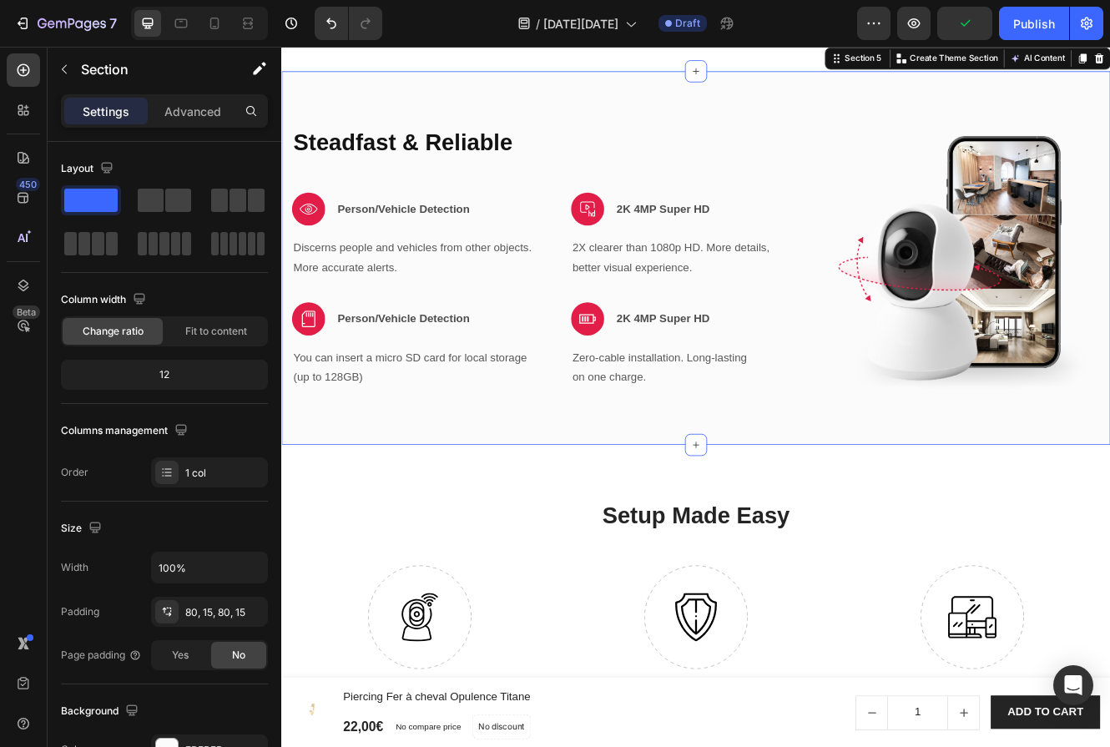
click at [597, 336] on div "Steadfast & Reliable Heading Image Person/Vehicle Detection Text block Row Disc…" at bounding box center [782, 302] width 1002 height 452
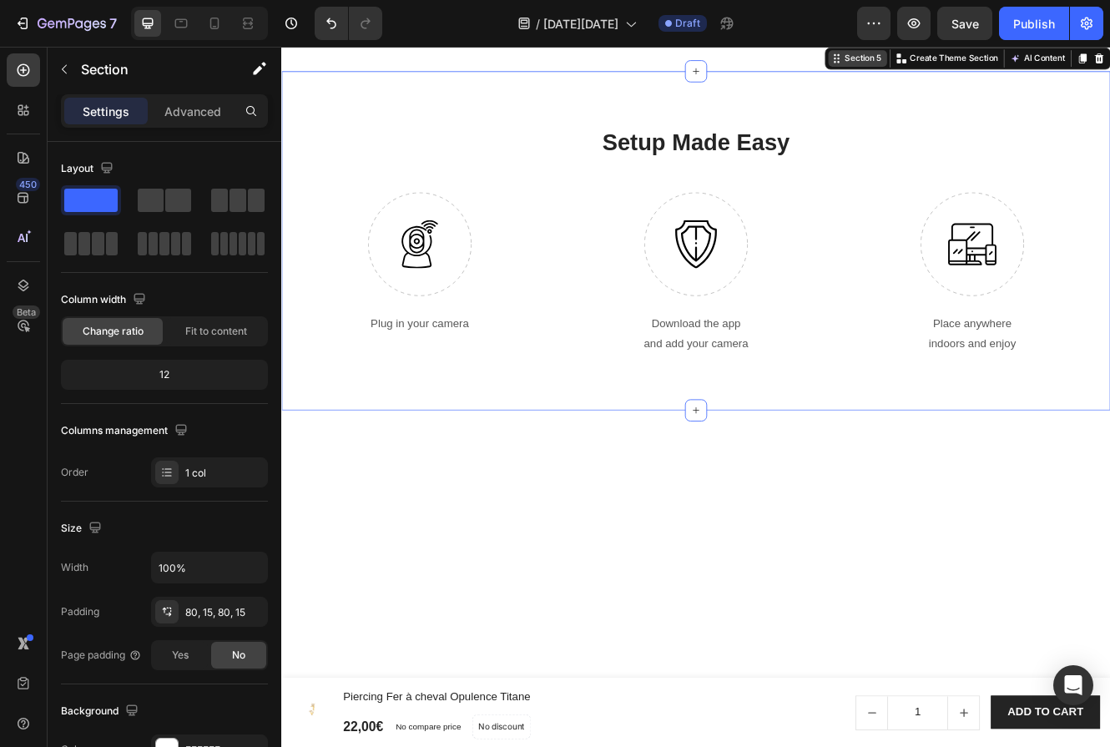
click at [1109, 73] on div "Section 5 You can create reusable sections Create Theme Section AI Content Writ…" at bounding box center [1110, 60] width 346 height 27
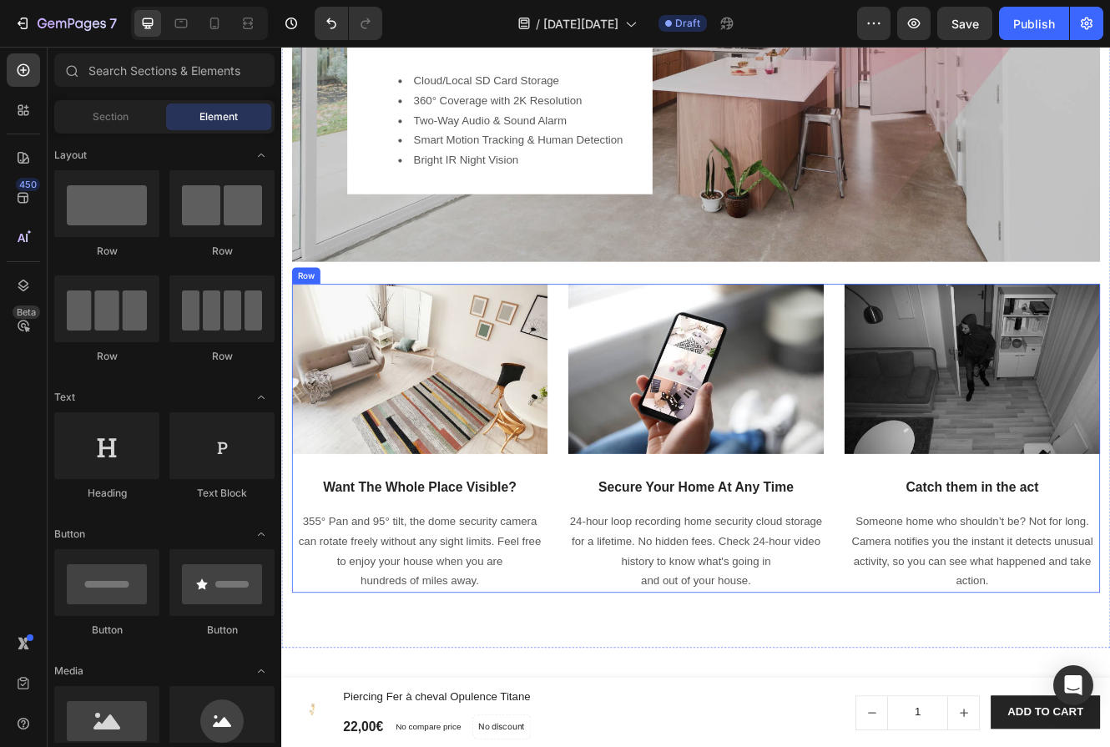
scroll to position [1001, 0]
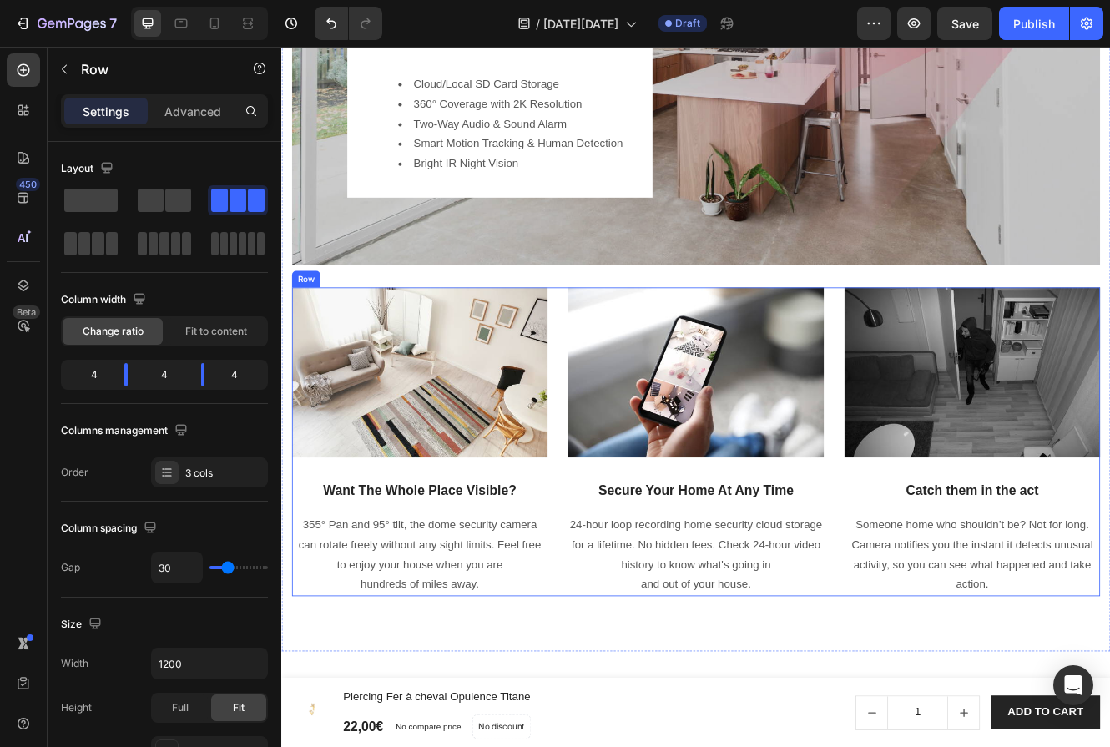
click at [937, 498] on div "Image Want The Whole Place Visible? Heading 355° Pan and 95° tilt, the dome sec…" at bounding box center [782, 523] width 977 height 373
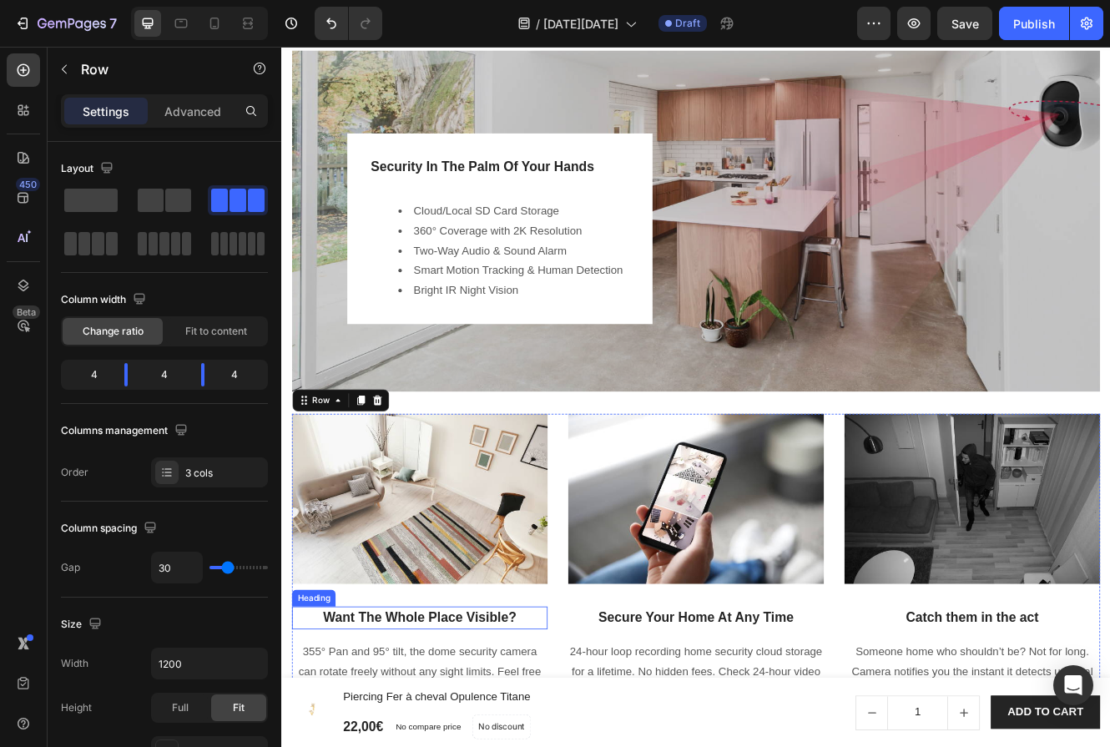
scroll to position [701, 0]
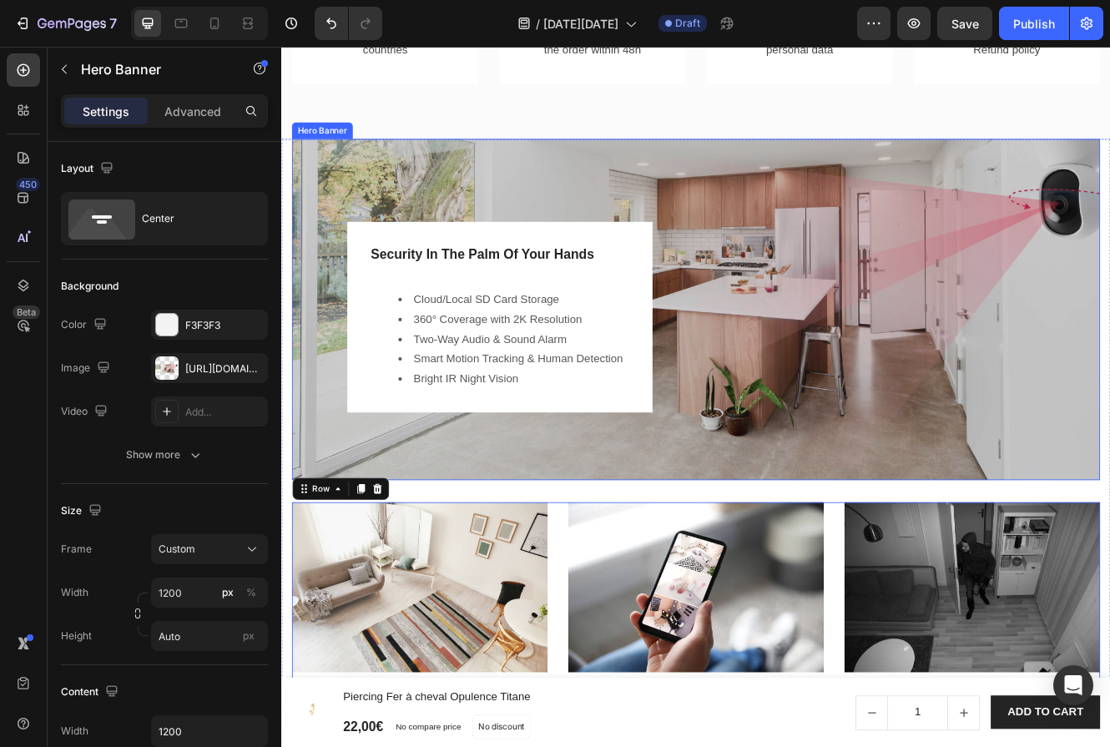
click at [841, 259] on div "Security In The Palm Of Your Hands Heading Cloud/Local SD Card Storage 360° Cov…" at bounding box center [782, 364] width 977 height 412
click at [437, 147] on icon at bounding box center [436, 141] width 11 height 12
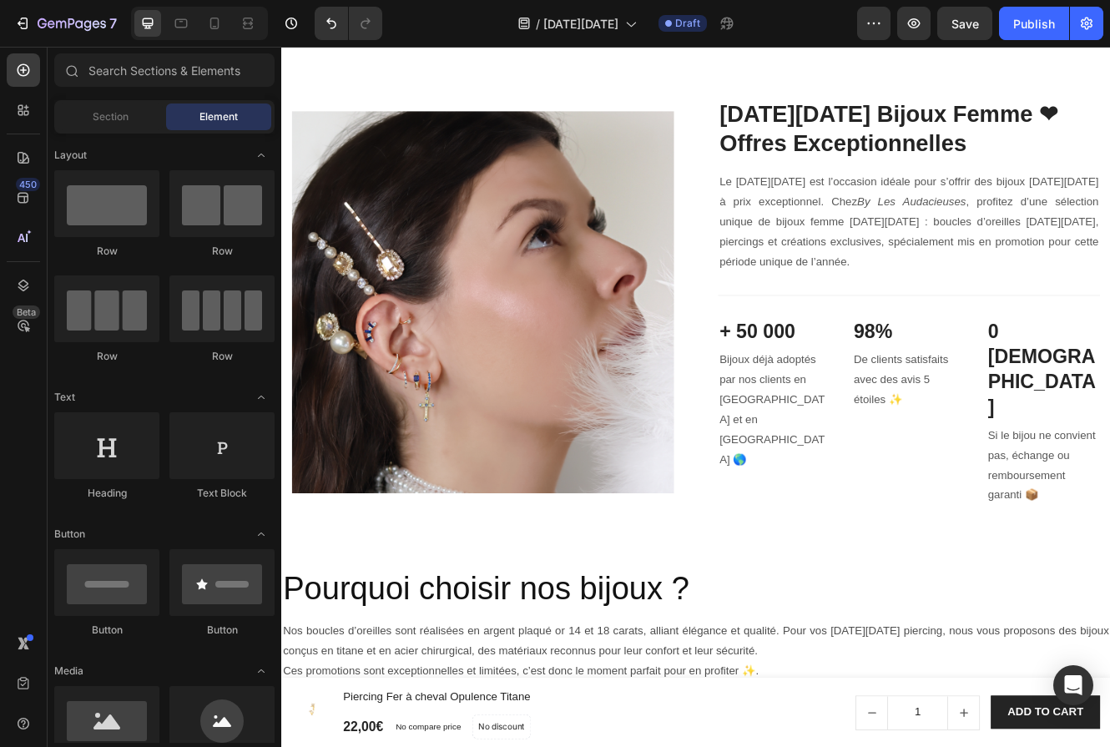
scroll to position [1332, 0]
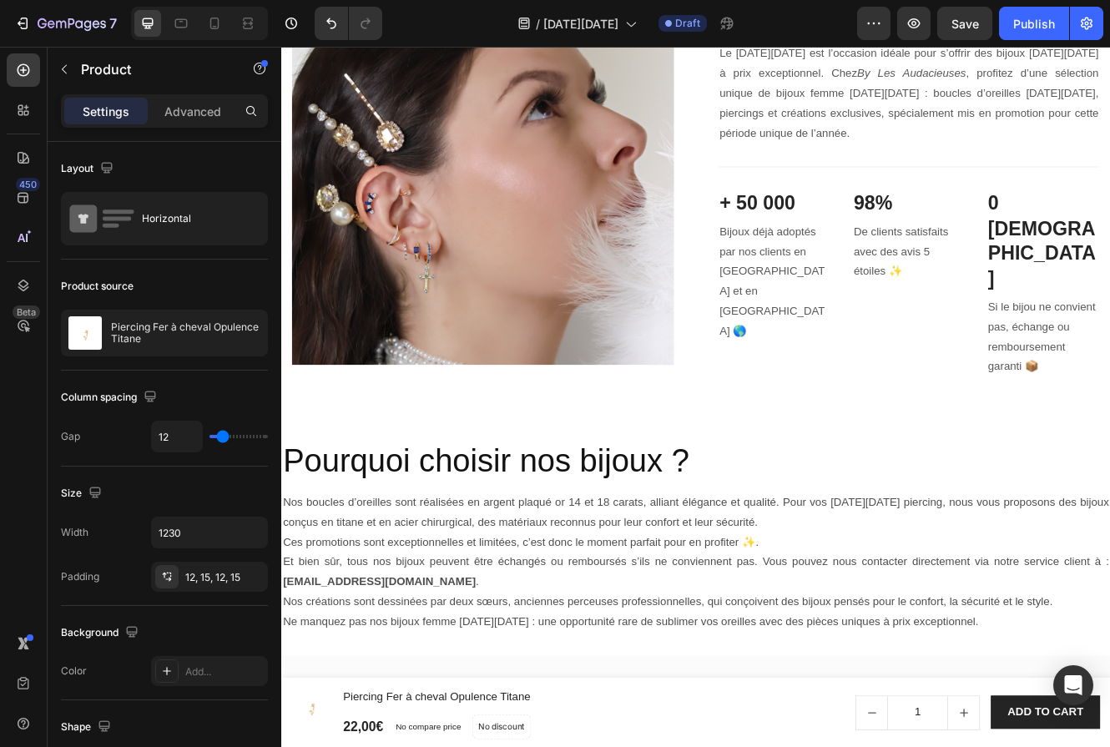
scroll to position [1485, 0]
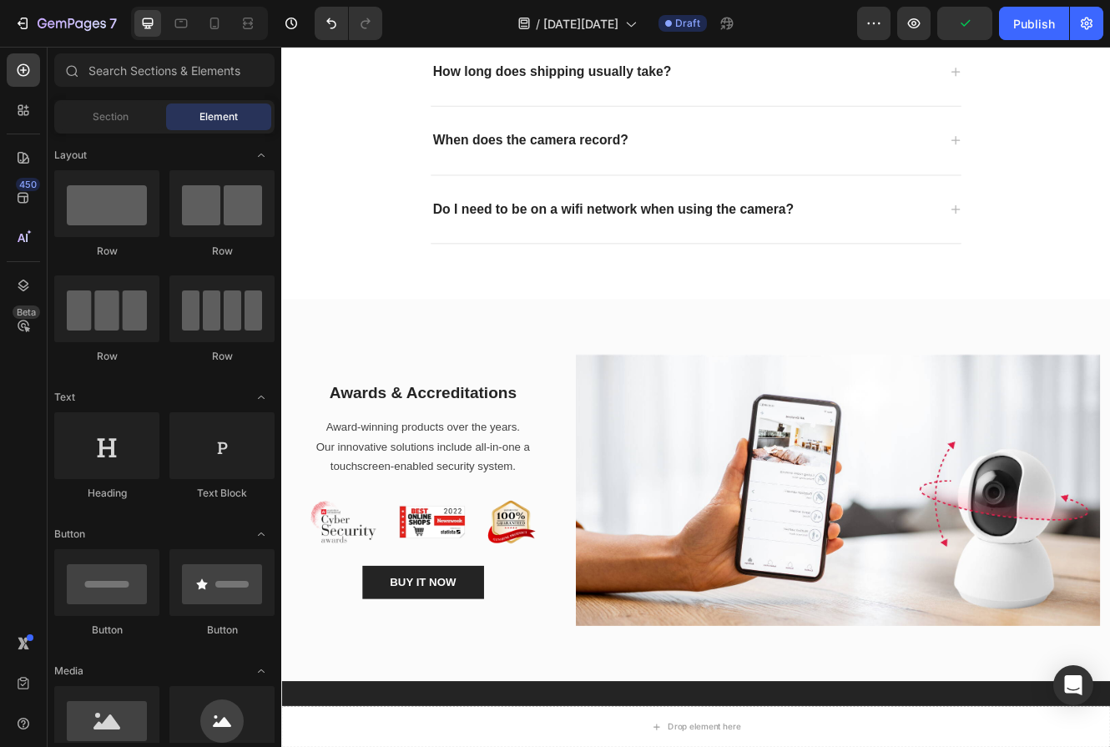
scroll to position [3091, 0]
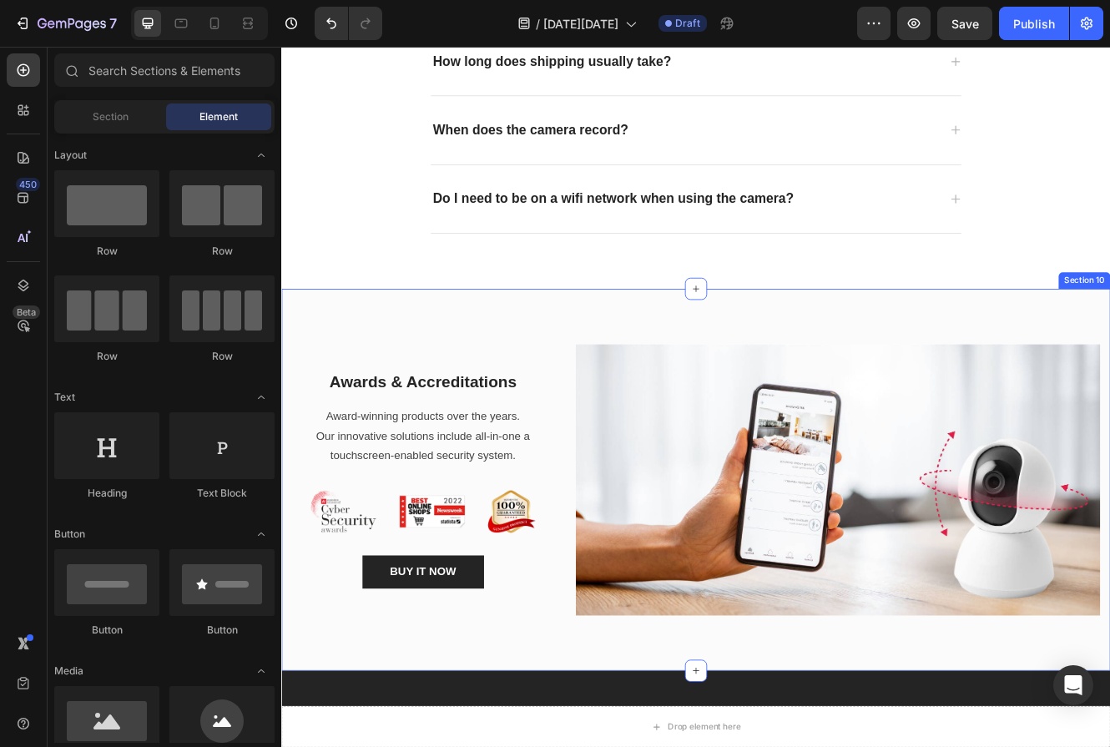
click at [322, 356] on div "Awards & Accreditations Heading Award-winning products over the years. Our inno…" at bounding box center [782, 570] width 1002 height 462
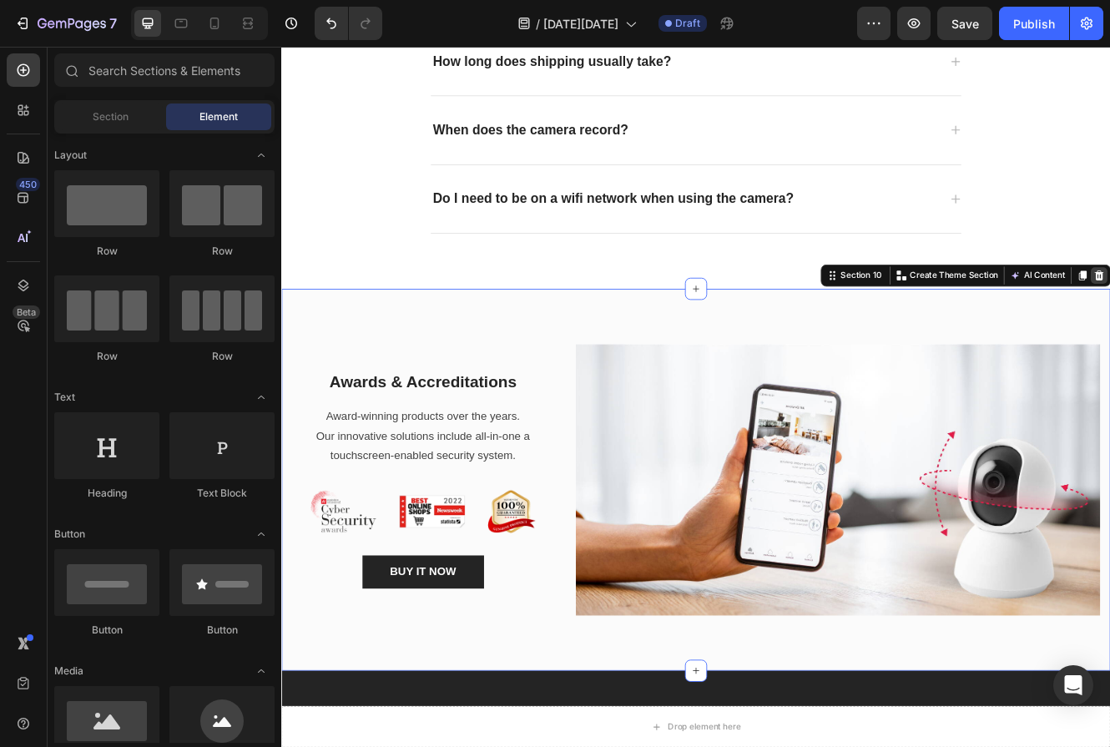
scroll to position [3050, 0]
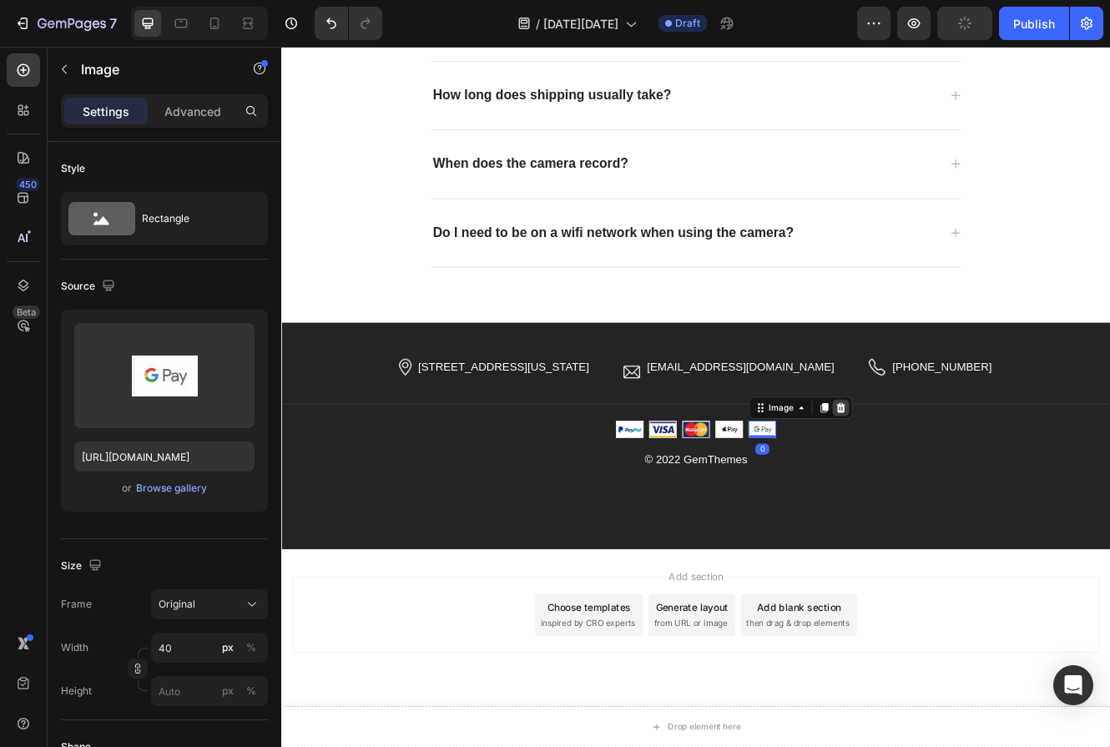
click at [959, 481] on icon at bounding box center [957, 483] width 11 height 12
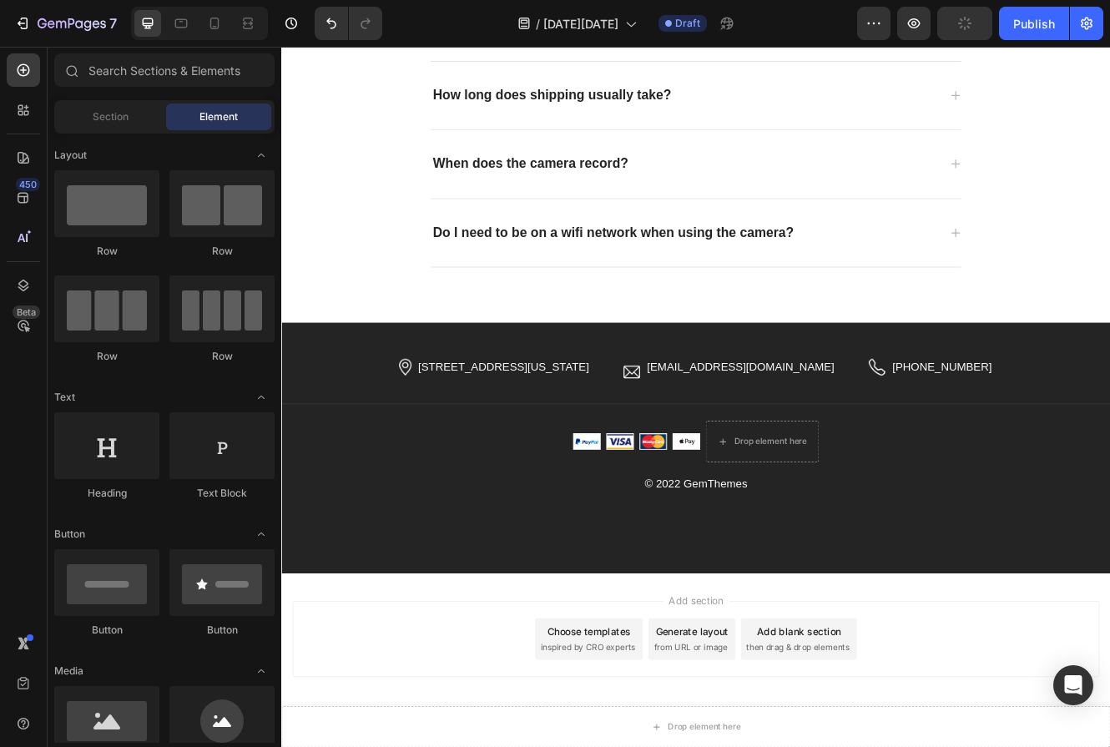
scroll to position [3080, 0]
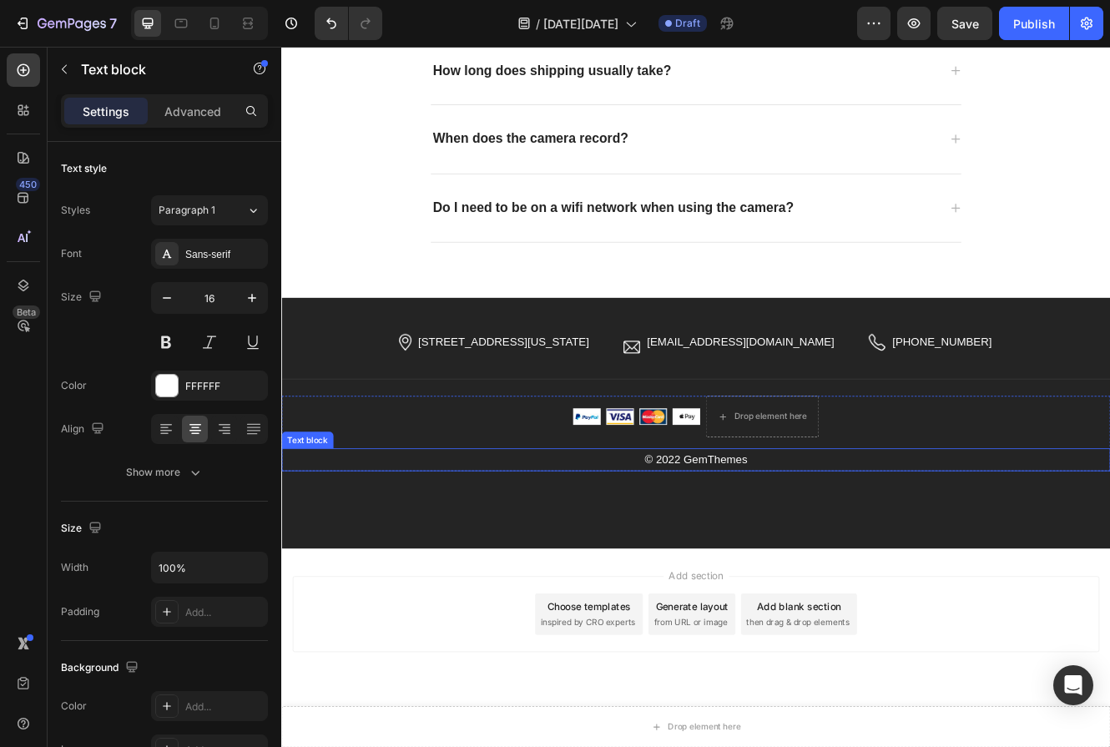
click at [816, 548] on p "© 2022 GemThemes" at bounding box center [782, 545] width 998 height 24
click at [414, 517] on icon at bounding box center [412, 515] width 13 height 13
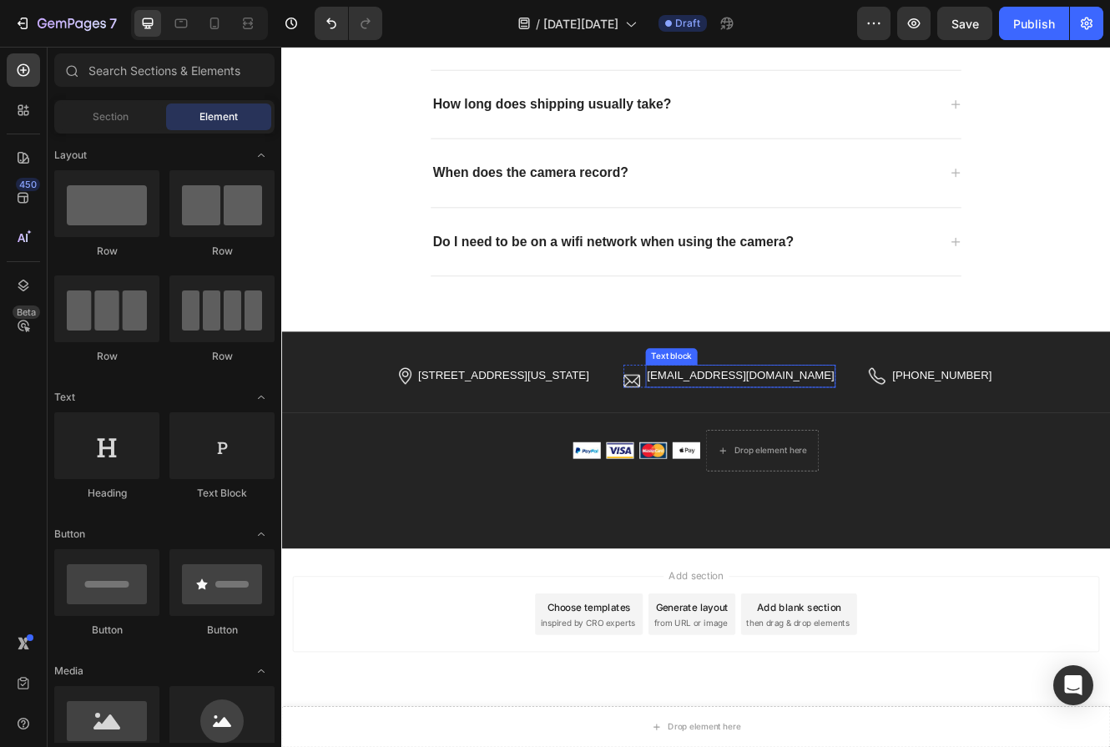
click at [906, 442] on p "[EMAIL_ADDRESS][DOMAIN_NAME]" at bounding box center [836, 444] width 226 height 24
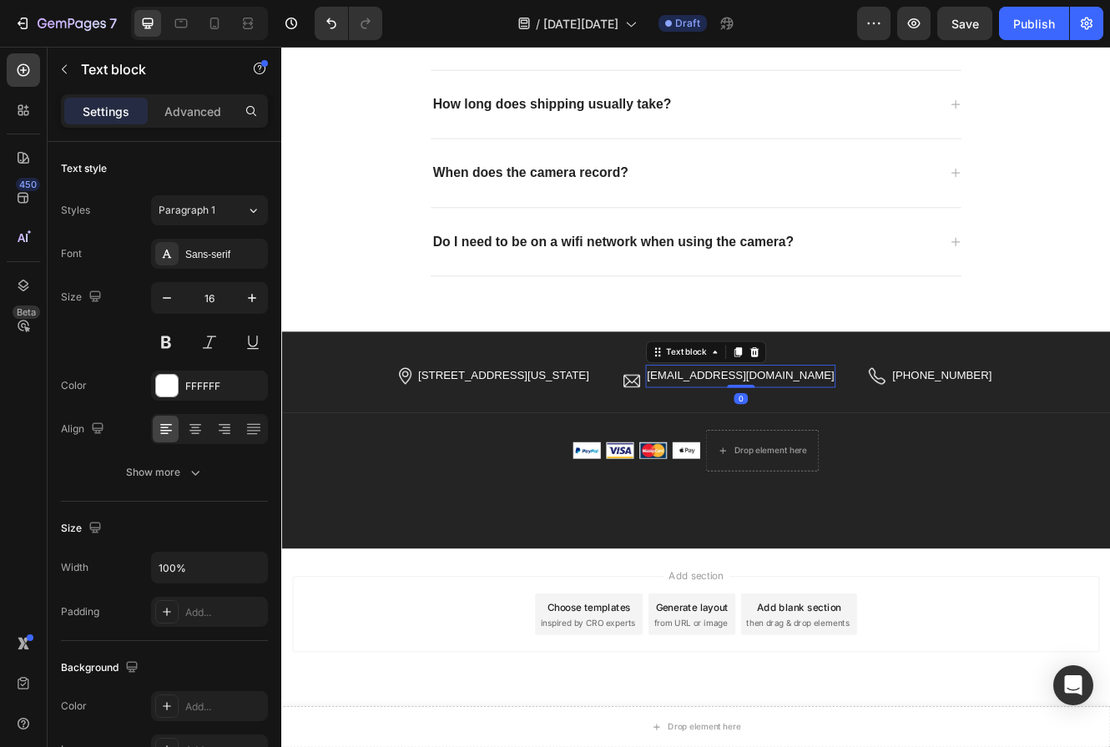
click at [939, 444] on p "[EMAIL_ADDRESS][DOMAIN_NAME]" at bounding box center [836, 444] width 226 height 24
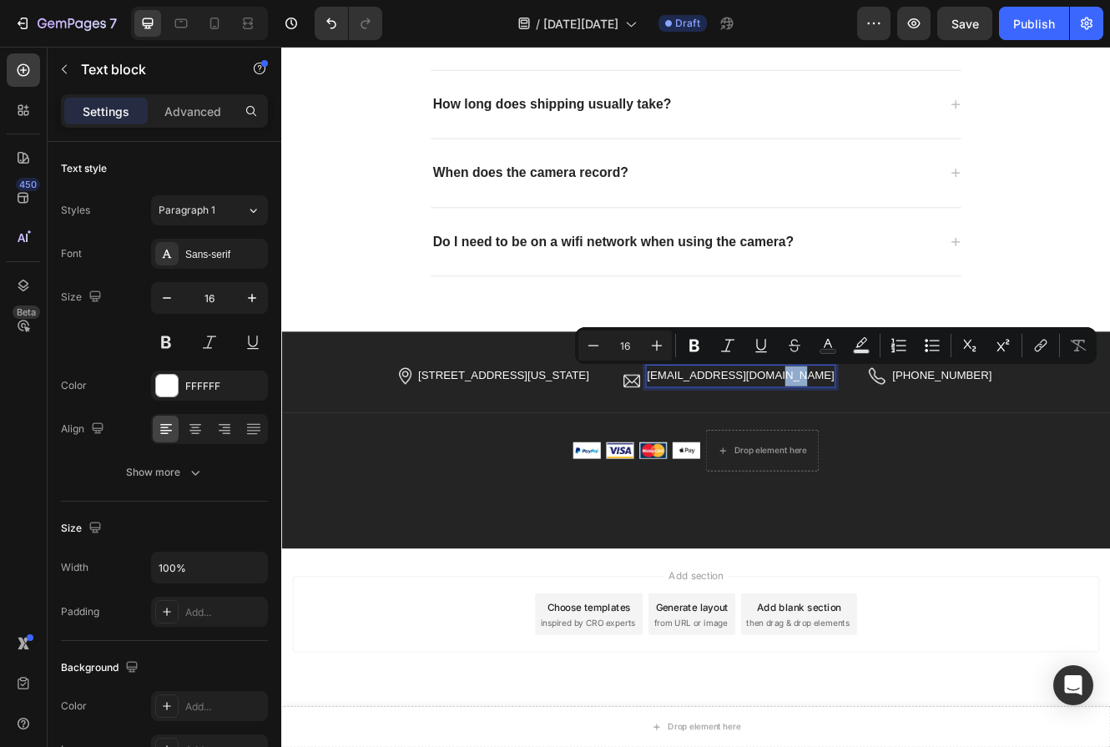
click at [939, 444] on p "[EMAIL_ADDRESS][DOMAIN_NAME]" at bounding box center [836, 444] width 226 height 24
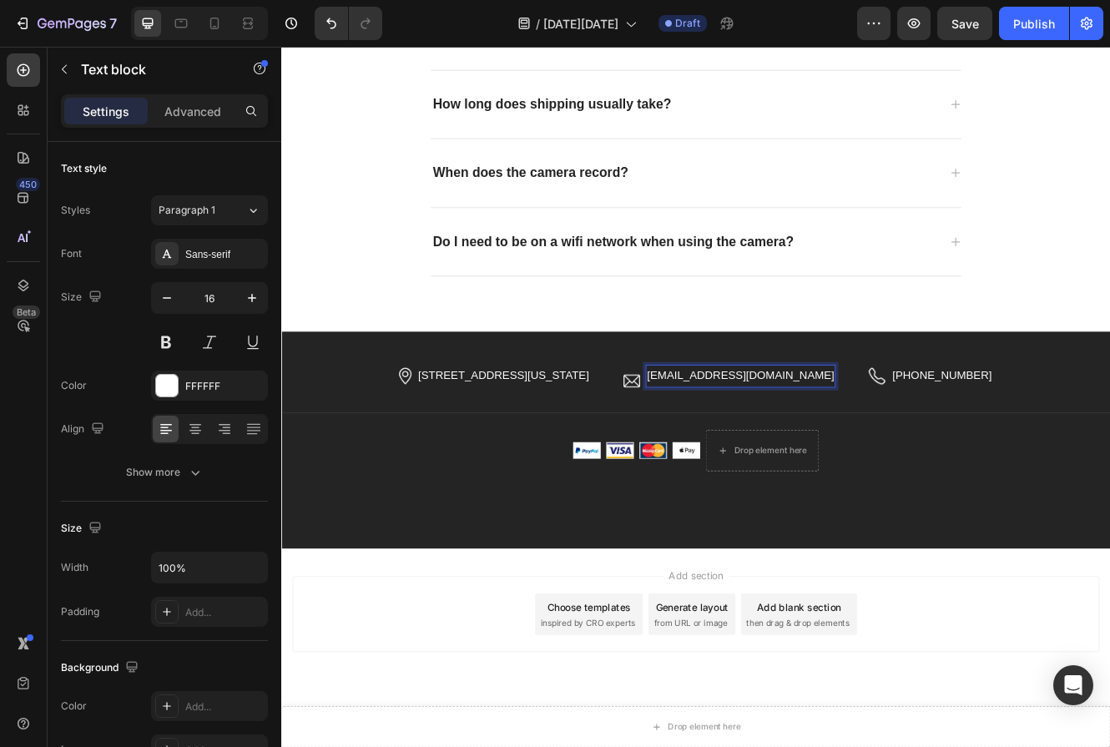
click at [943, 450] on p "[EMAIL_ADDRESS][DOMAIN_NAME]" at bounding box center [836, 444] width 226 height 24
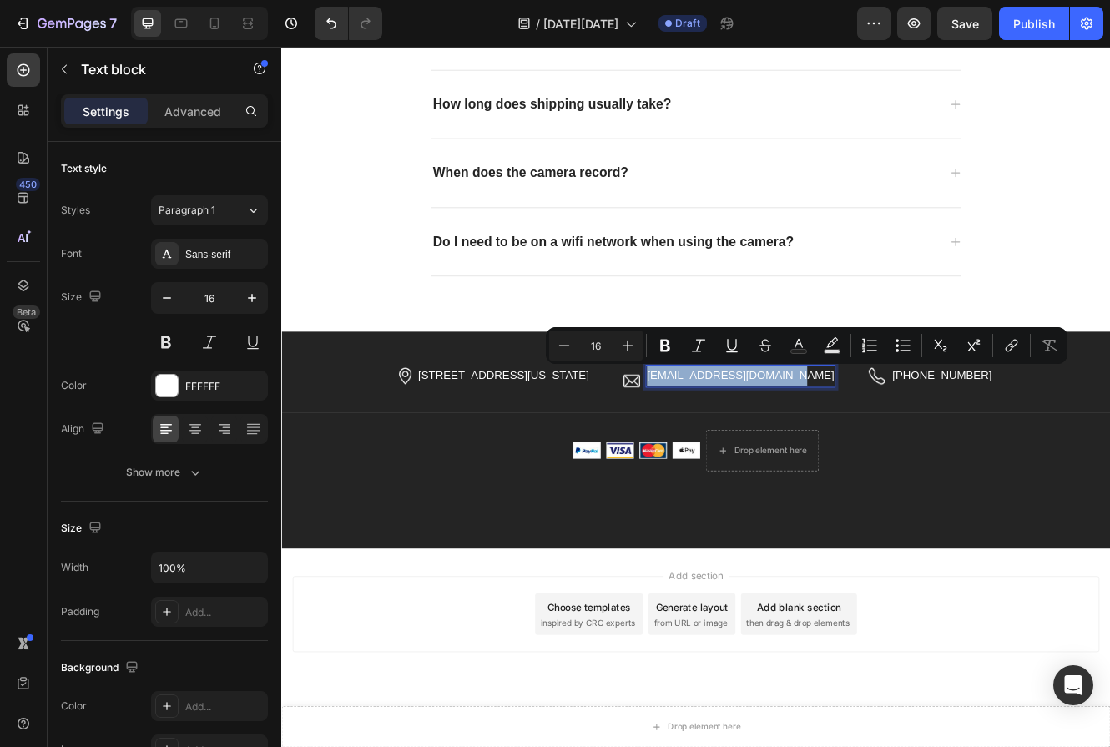
drag, startPoint x: 946, startPoint y: 452, endPoint x: 780, endPoint y: 450, distance: 165.3
click at [780, 450] on p "[EMAIL_ADDRESS][DOMAIN_NAME]" at bounding box center [836, 444] width 226 height 24
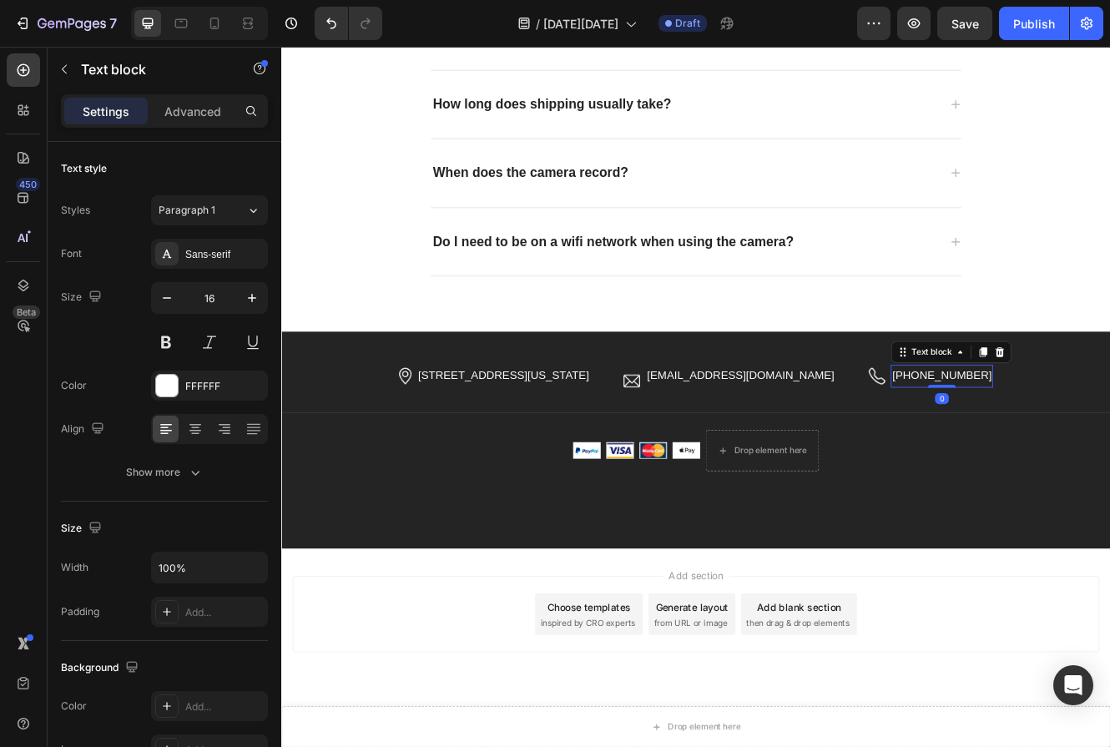
click at [1045, 452] on p "[PHONE_NUMBER]" at bounding box center [1079, 444] width 120 height 24
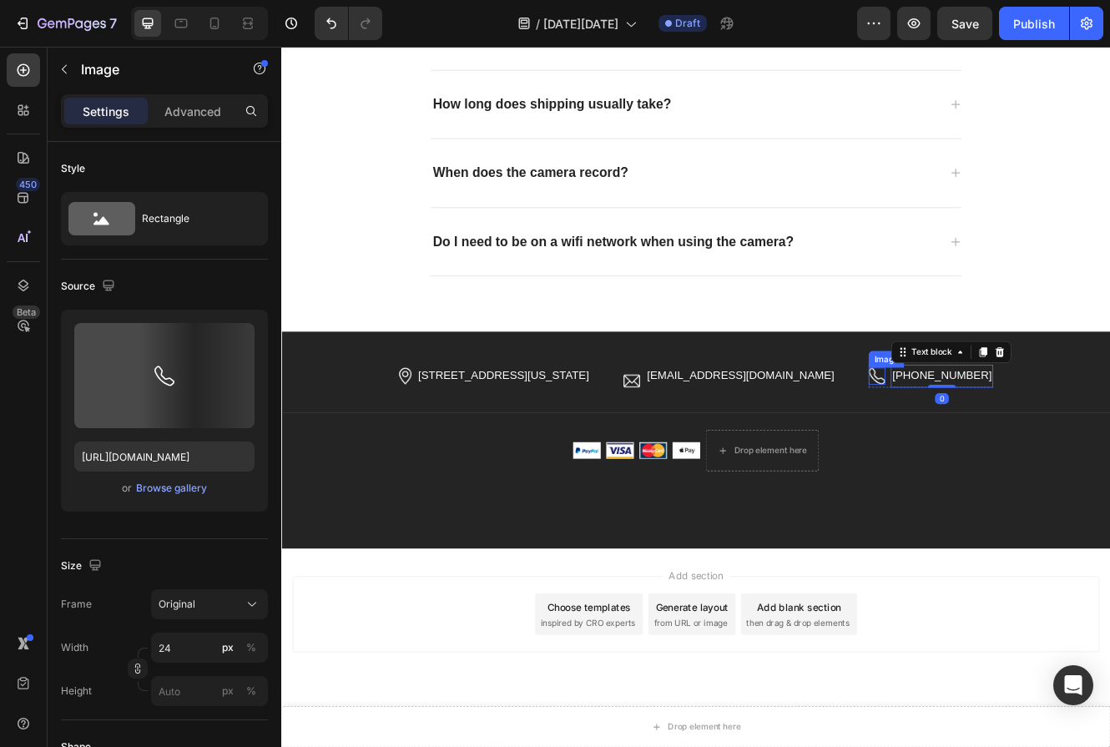
click at [1007, 436] on img at bounding box center [1001, 444] width 20 height 21
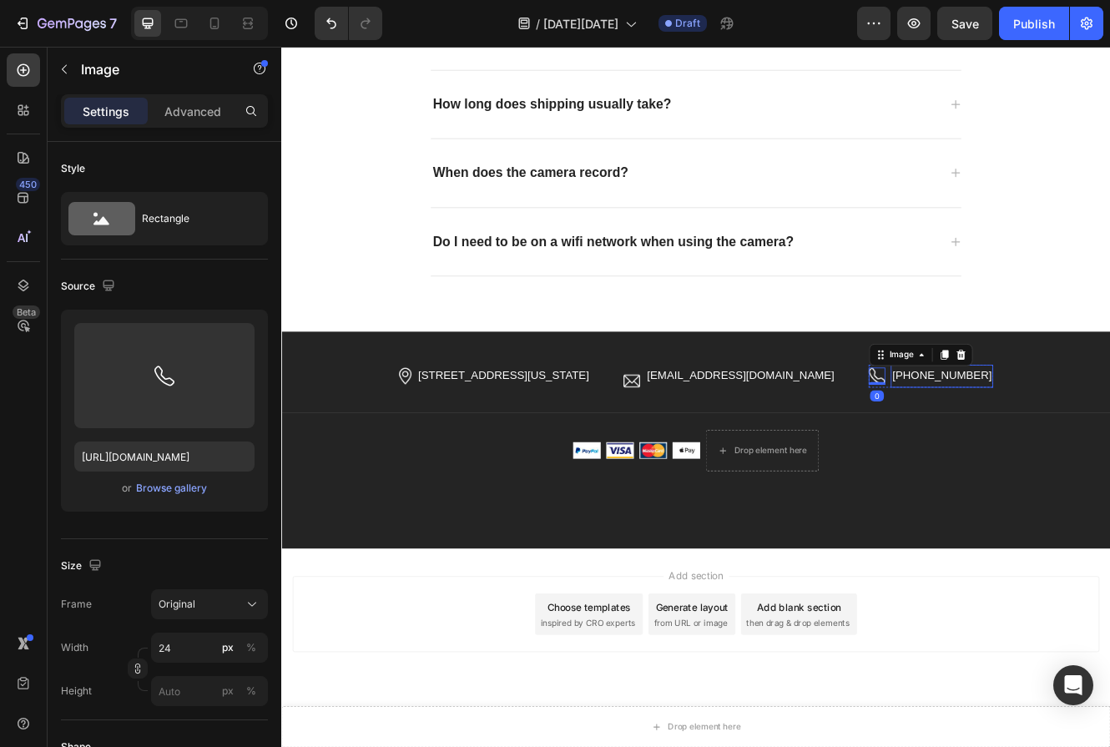
click at [1083, 446] on p "[PHONE_NUMBER]" at bounding box center [1079, 444] width 120 height 24
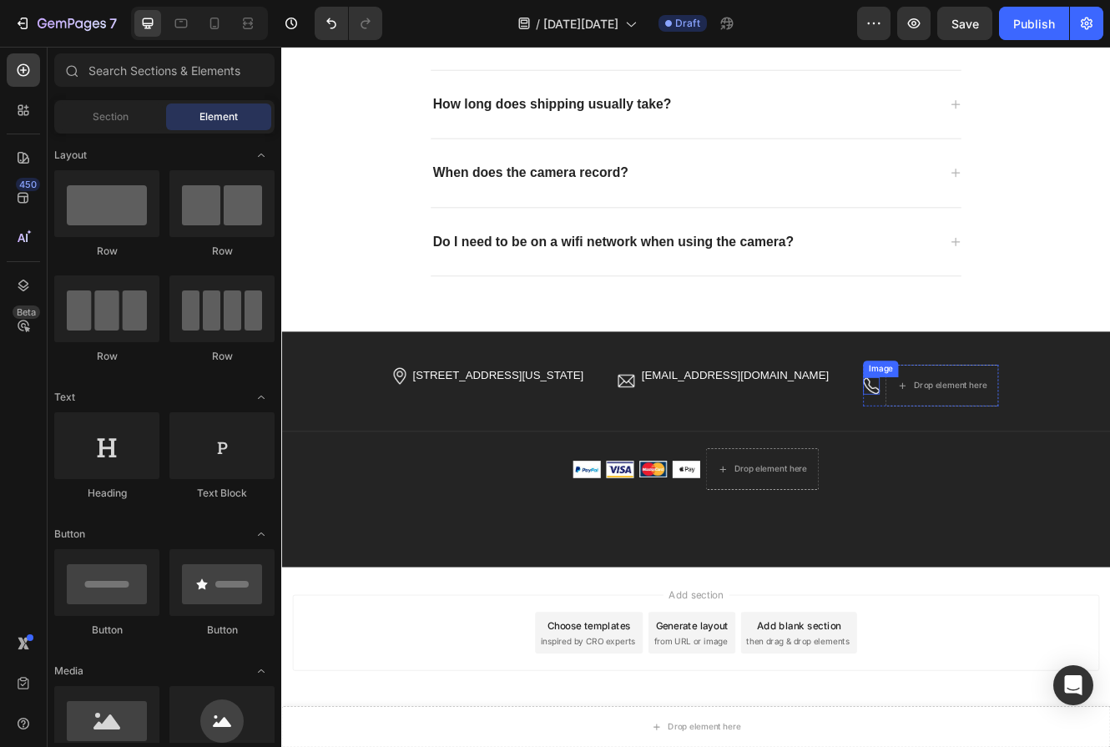
click at [992, 456] on img at bounding box center [994, 456] width 20 height 21
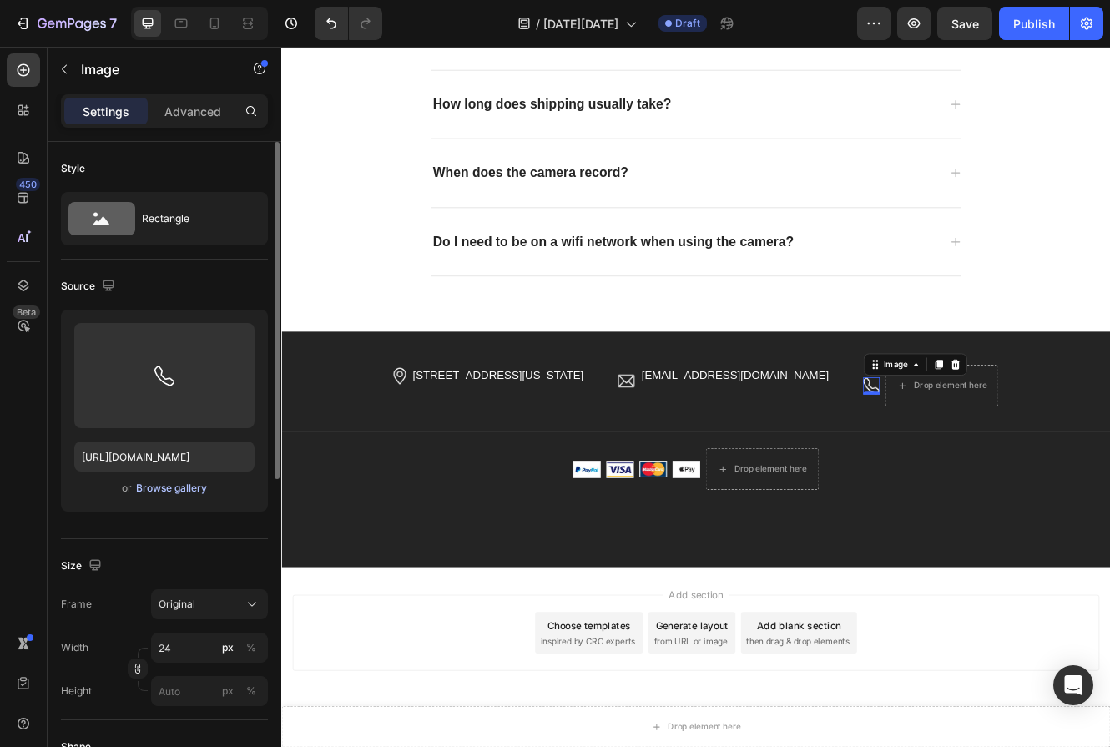
click at [154, 486] on div "Browse gallery" at bounding box center [171, 488] width 71 height 15
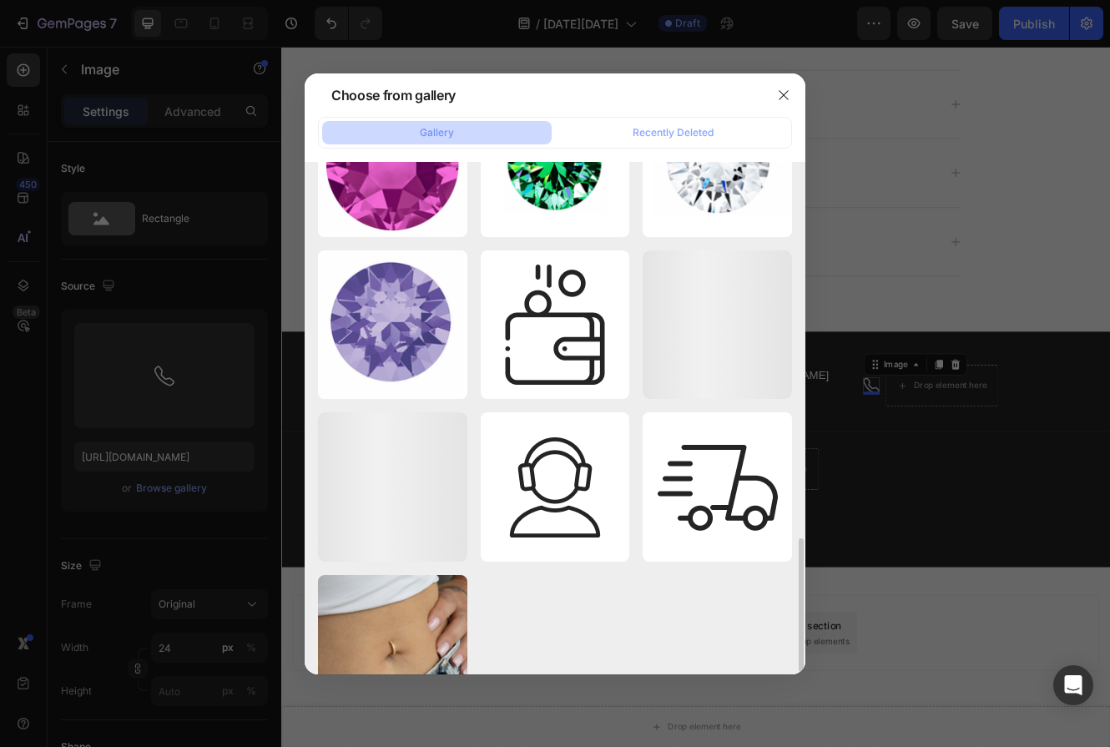
scroll to position [1451, 0]
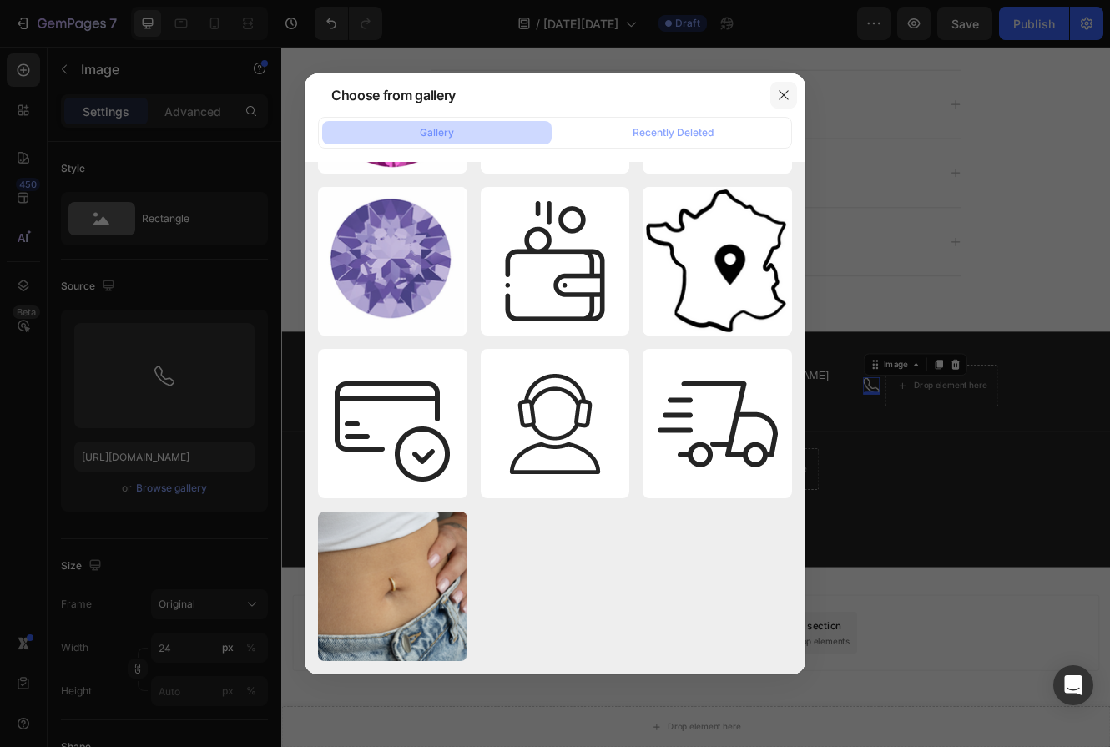
click at [785, 95] on icon "button" at bounding box center [783, 94] width 13 height 13
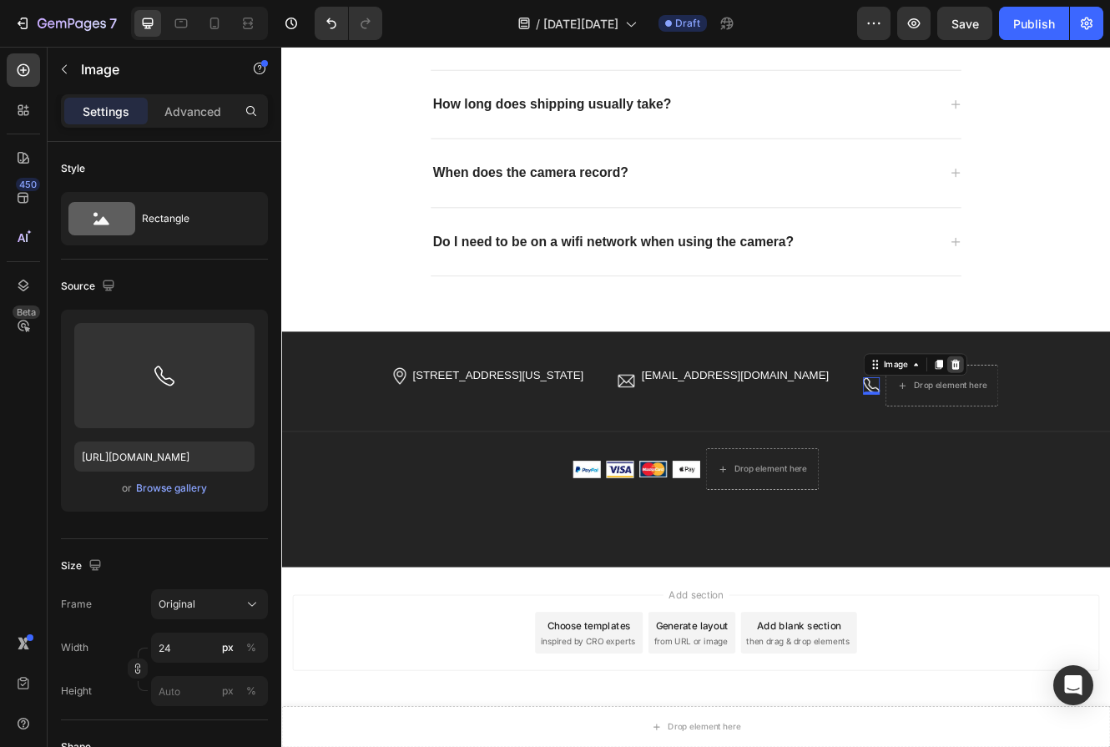
click at [1098, 427] on icon at bounding box center [1094, 429] width 13 height 13
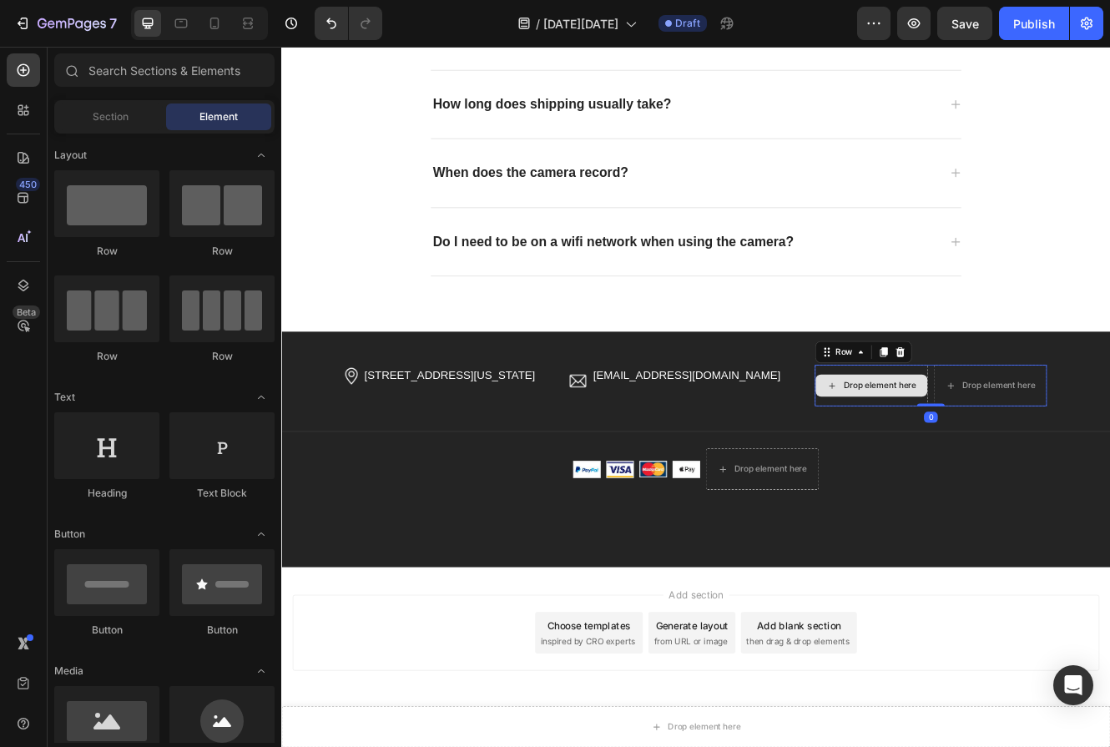
click at [1031, 436] on div "Drop element here" at bounding box center [994, 456] width 137 height 50
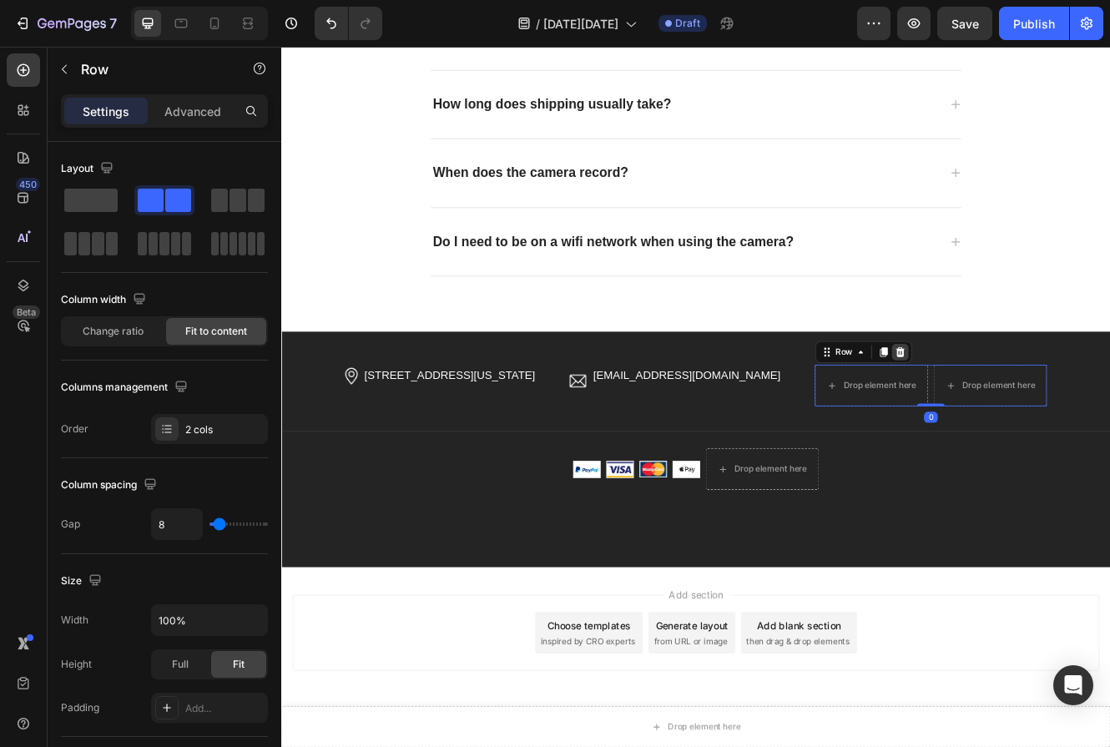
click at [1031, 420] on icon at bounding box center [1028, 414] width 13 height 13
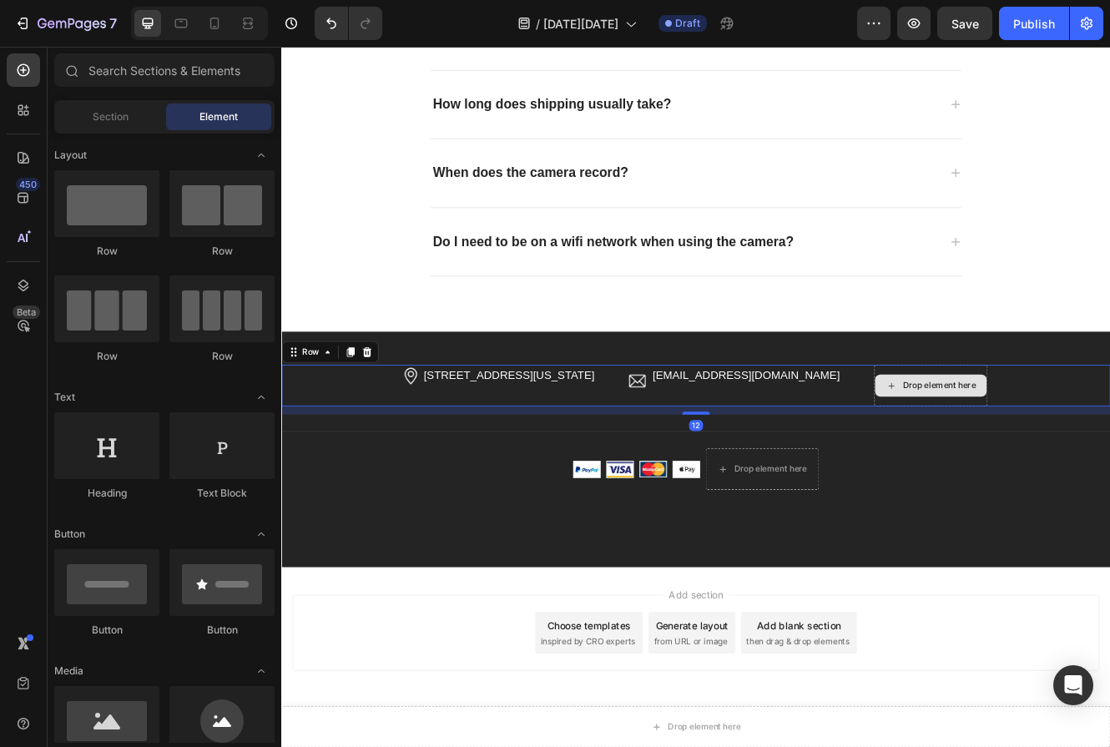
click at [1109, 435] on div "Drop element here" at bounding box center [1065, 456] width 137 height 50
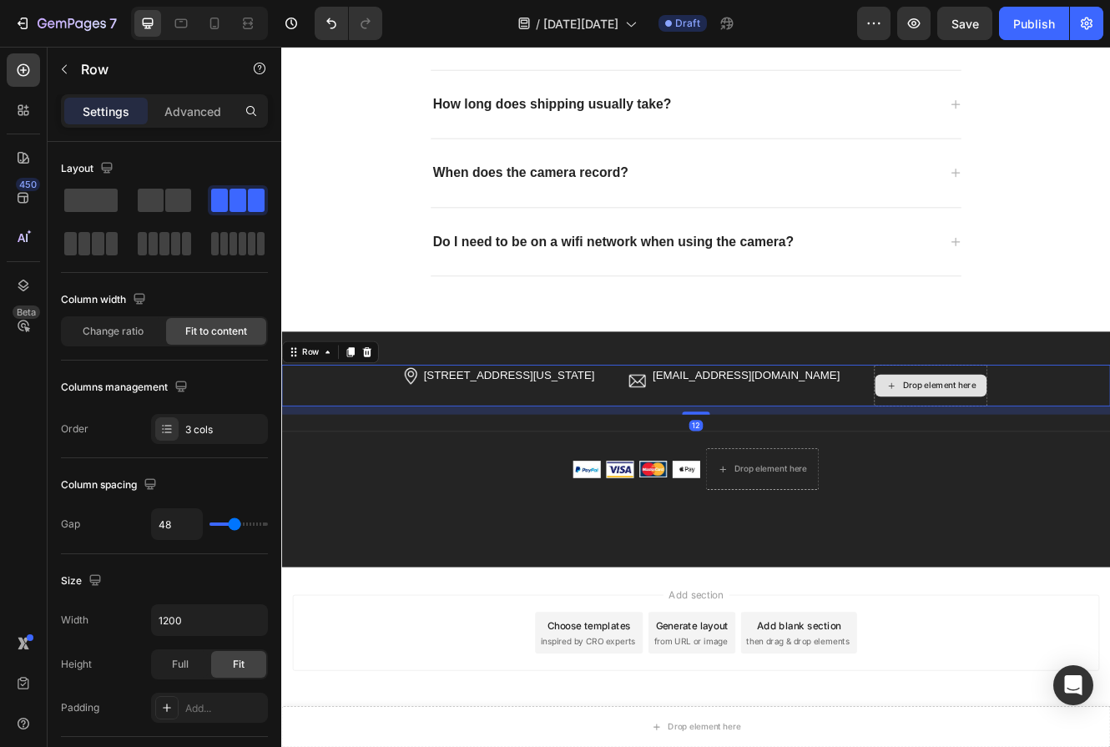
click at [1048, 471] on div "Drop element here" at bounding box center [1065, 456] width 137 height 50
click at [1004, 437] on div "Drop element here" at bounding box center [1065, 456] width 137 height 50
click at [1048, 407] on div "Image [STREET_ADDRESS][US_STATE] Text block Row Image [EMAIL_ADDRESS][DOMAIN_NA…" at bounding box center [782, 533] width 1002 height 285
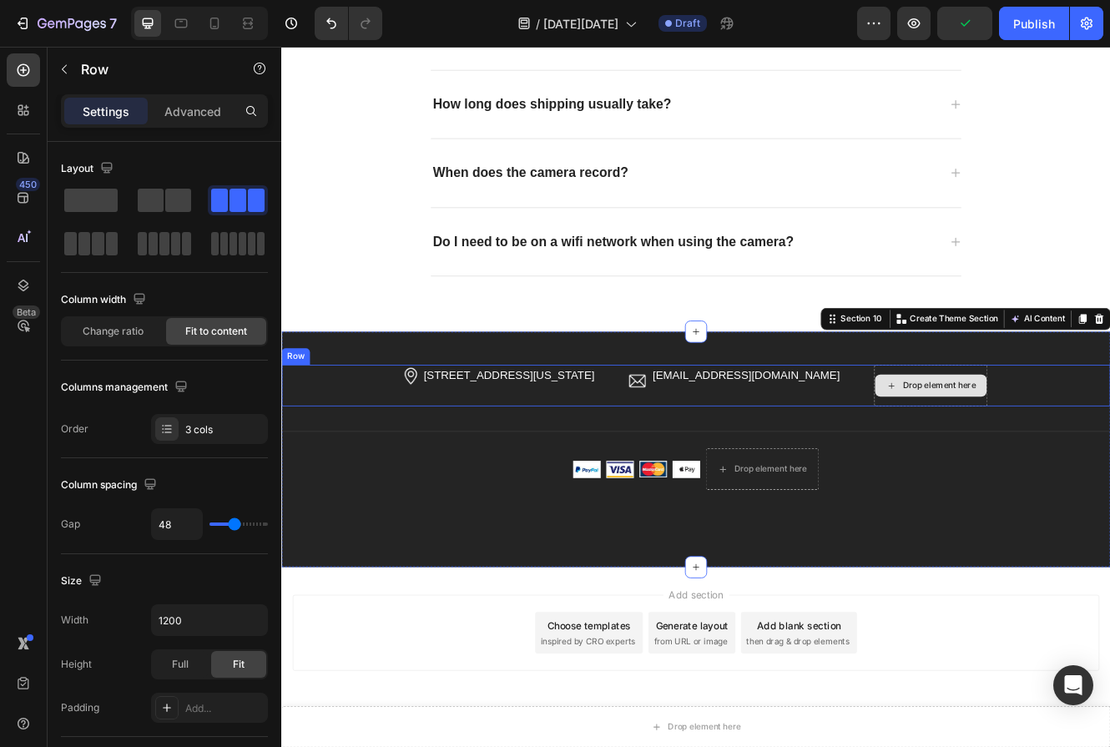
click at [1068, 438] on div "Drop element here" at bounding box center [1065, 456] width 137 height 50
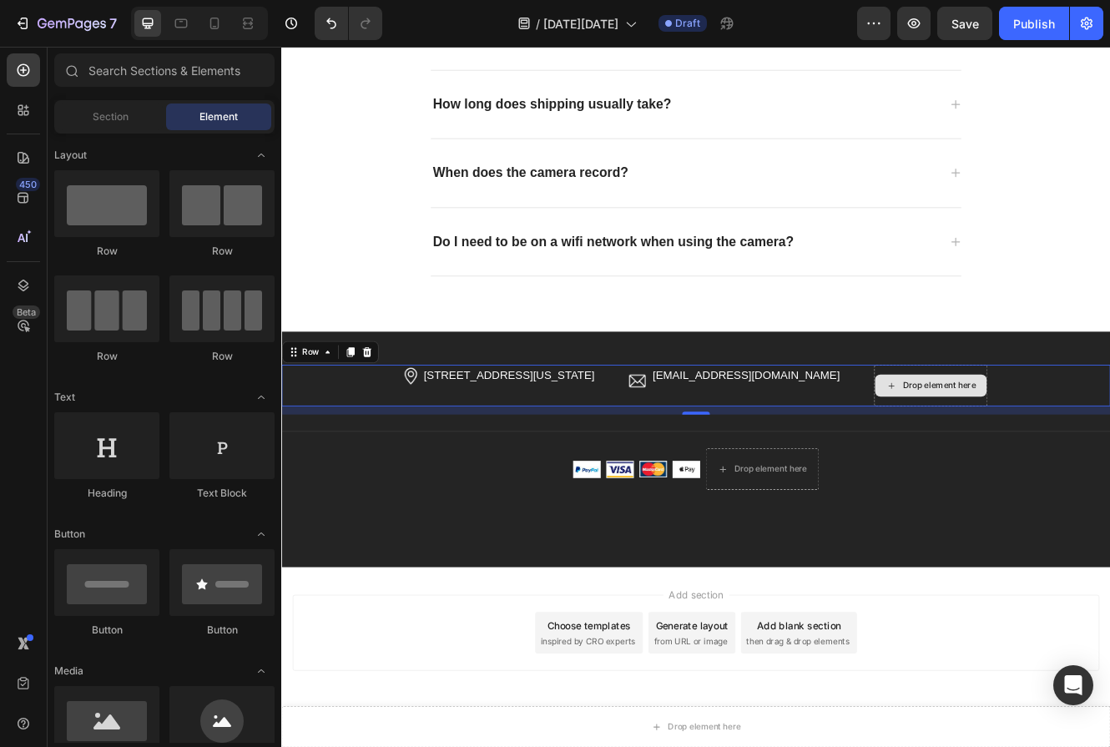
click at [1101, 448] on div "Drop element here" at bounding box center [1065, 455] width 135 height 27
click at [1109, 439] on div "Drop element here" at bounding box center [1065, 456] width 137 height 50
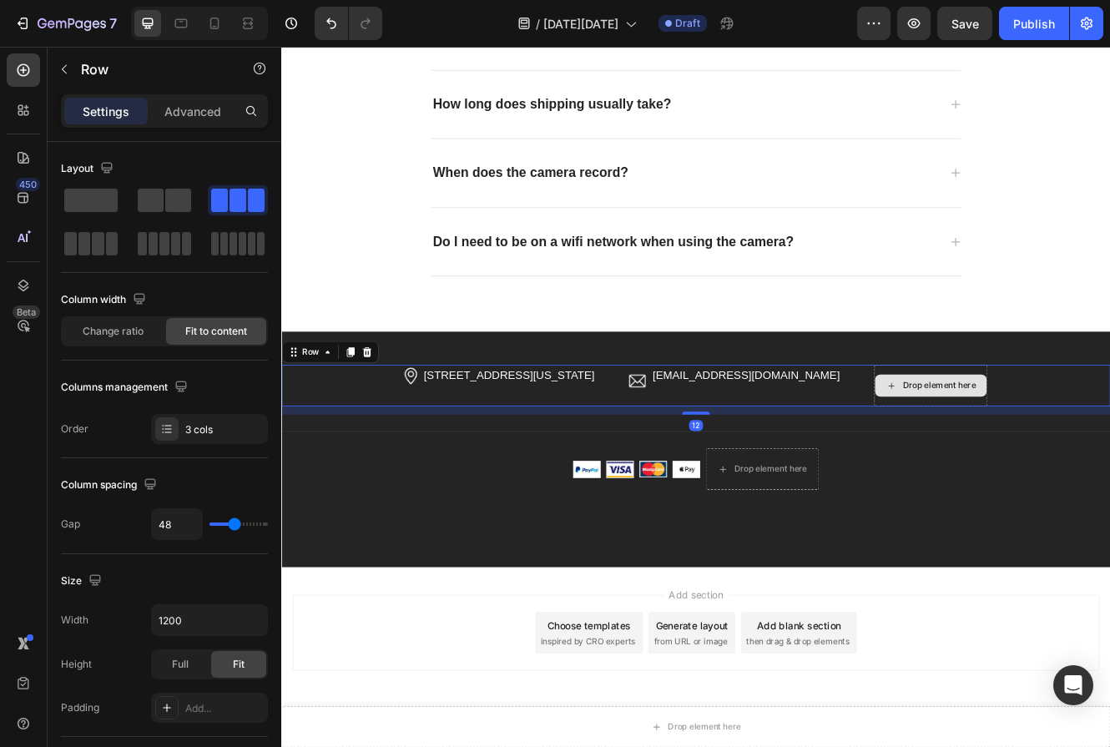
click at [1109, 472] on div "Drop element here" at bounding box center [1065, 456] width 137 height 50
click at [1018, 468] on div "Drop element here" at bounding box center [1065, 455] width 135 height 27
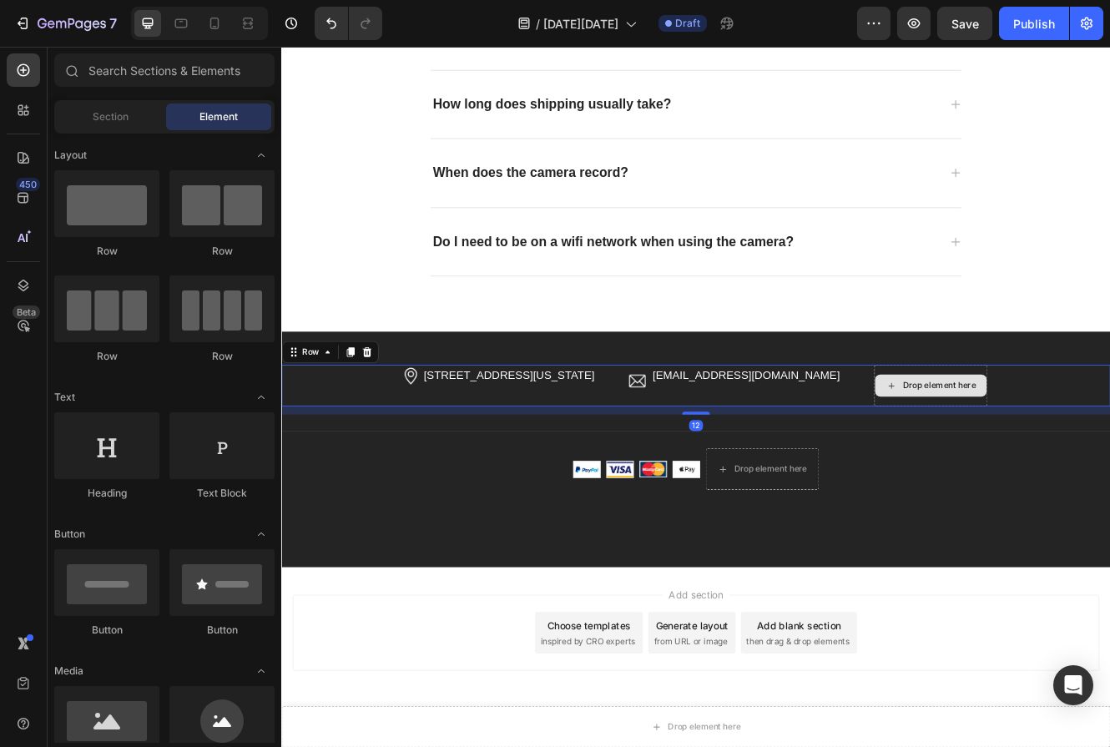
click at [1013, 469] on div "Drop element here" at bounding box center [1065, 456] width 137 height 50
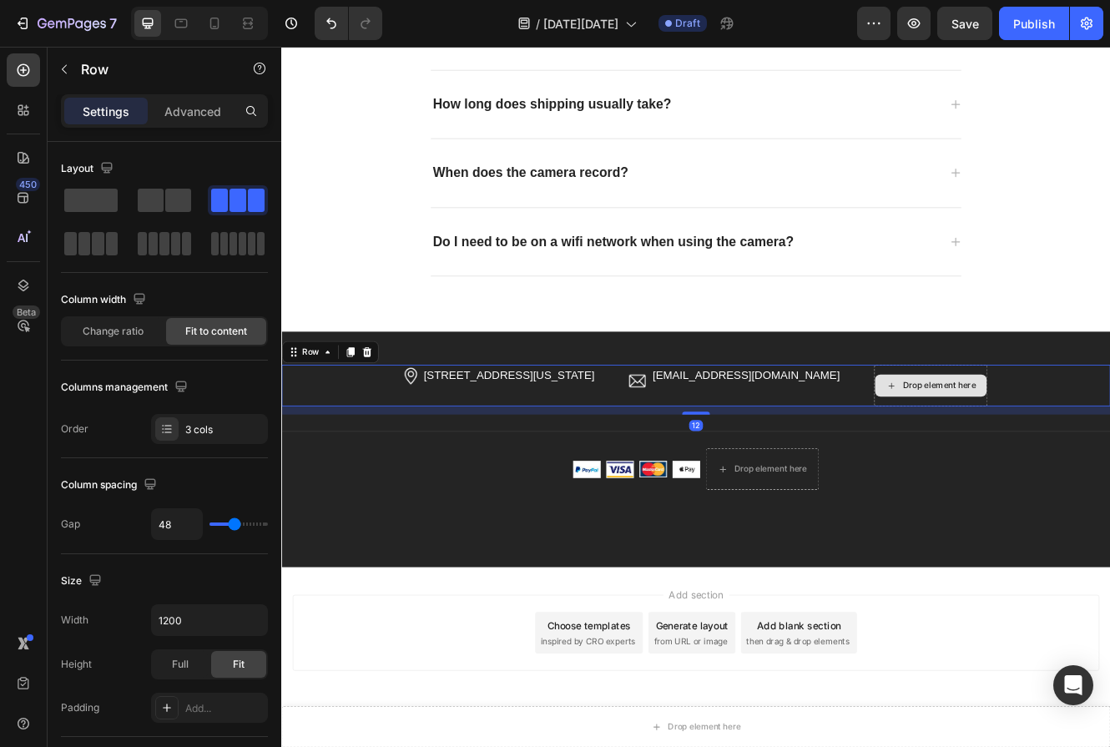
click at [1109, 437] on div "Drop element here" at bounding box center [1065, 456] width 137 height 50
click at [1109, 440] on div "Drop element here" at bounding box center [1065, 456] width 137 height 50
click at [1001, 437] on div "Drop element here" at bounding box center [1065, 456] width 137 height 50
click at [997, 467] on div "Drop element here" at bounding box center [1065, 456] width 137 height 50
click at [1003, 471] on div "Drop element here" at bounding box center [1065, 456] width 137 height 50
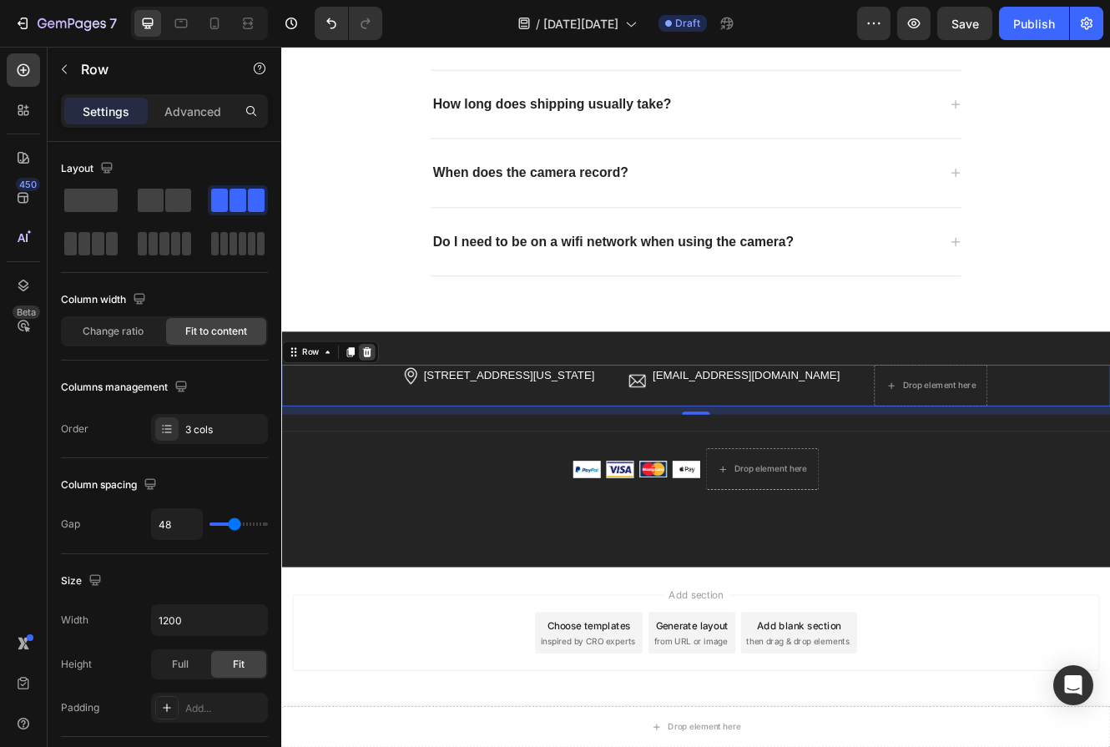
click at [387, 415] on icon at bounding box center [384, 415] width 11 height 12
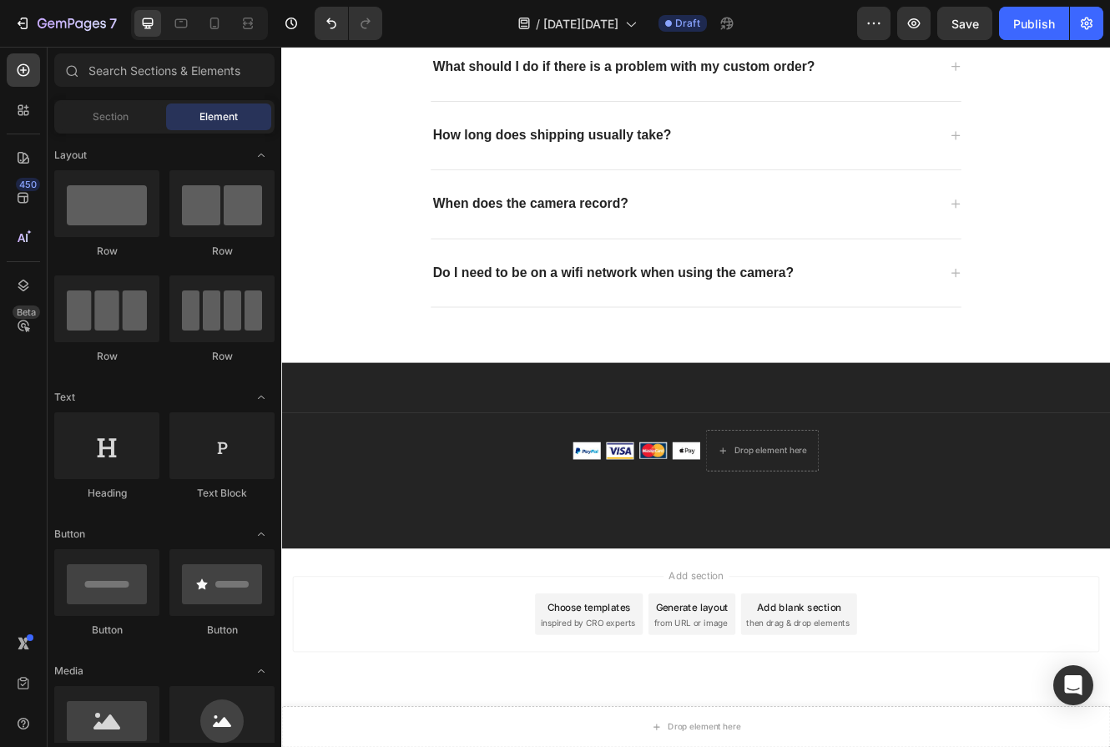
scroll to position [3002, 0]
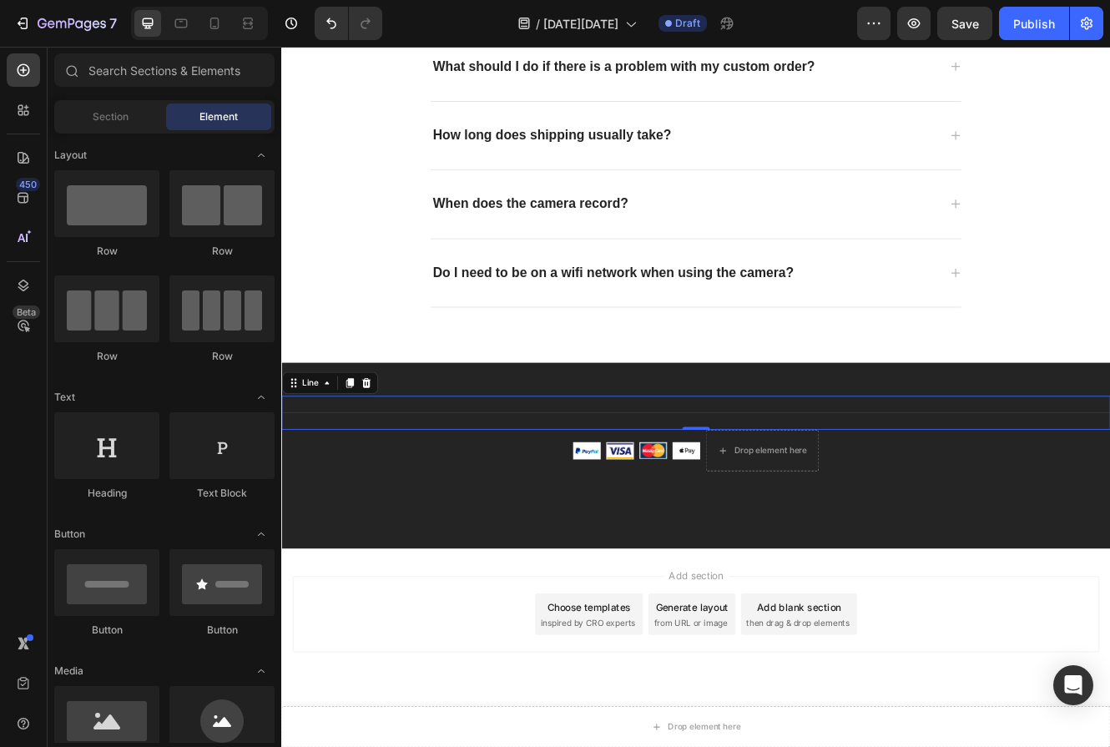
click at [372, 468] on div "Title Line 0" at bounding box center [782, 488] width 1002 height 41
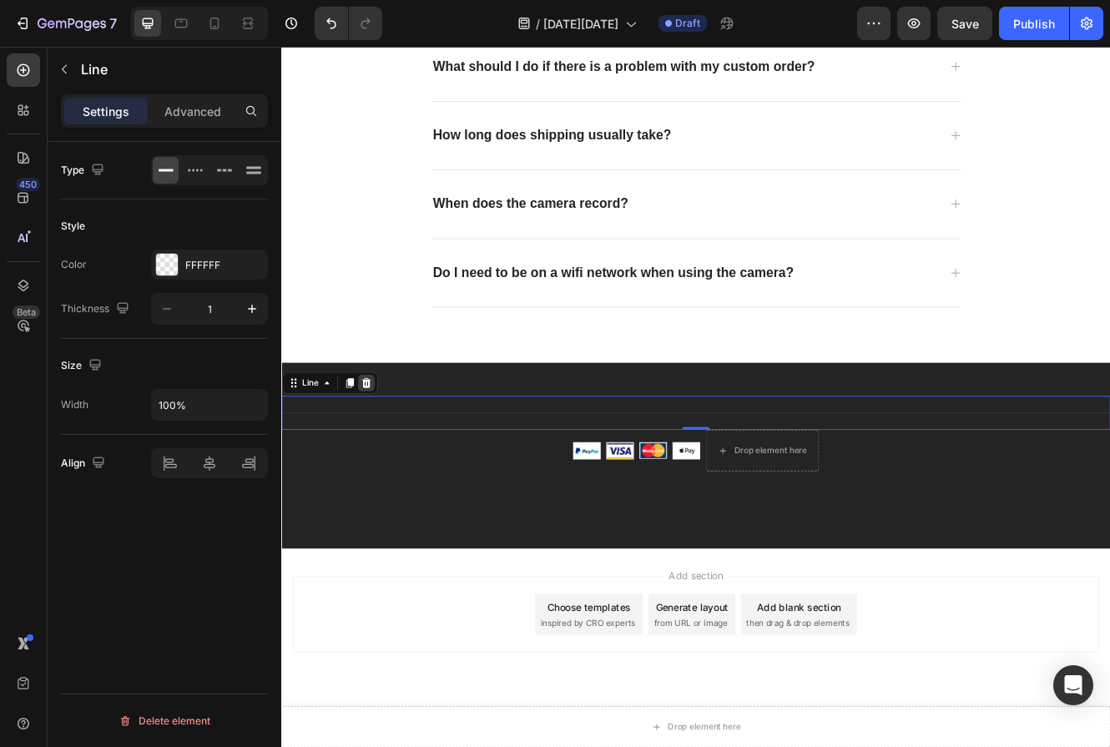
click at [386, 447] on icon at bounding box center [383, 453] width 11 height 12
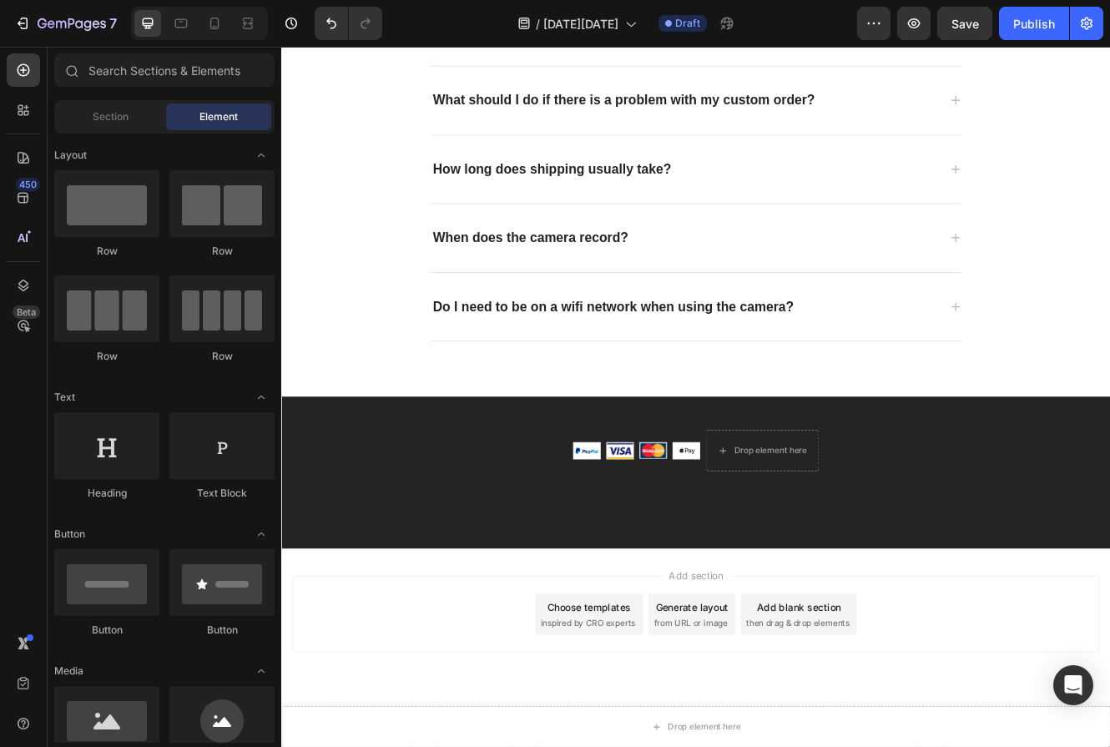
scroll to position [2961, 0]
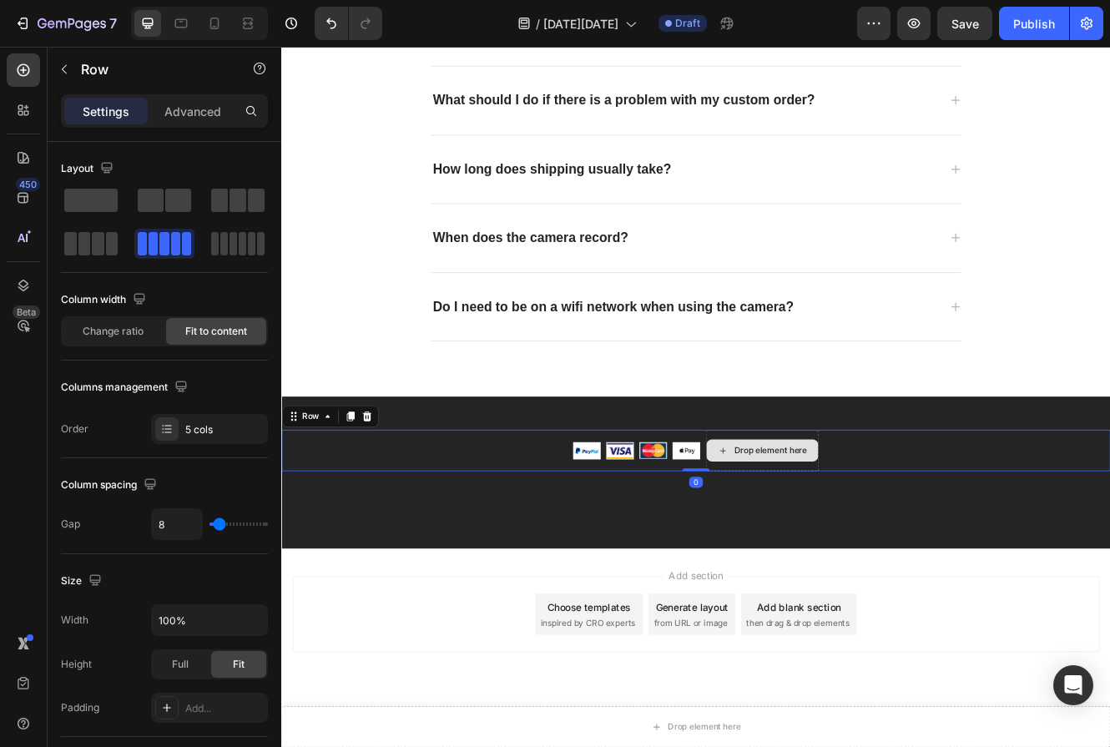
click at [906, 517] on div "Drop element here" at bounding box center [862, 534] width 137 height 50
click at [917, 552] on div "Drop element here" at bounding box center [862, 534] width 137 height 50
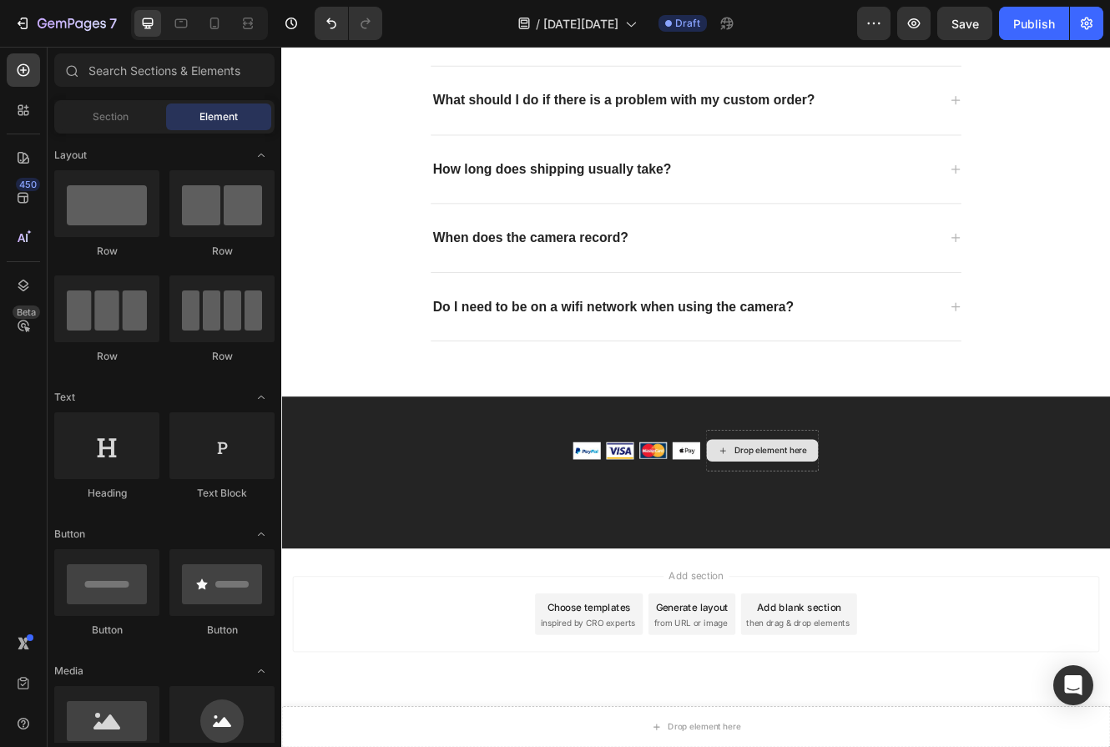
click at [839, 528] on div "Drop element here" at bounding box center [872, 534] width 88 height 13
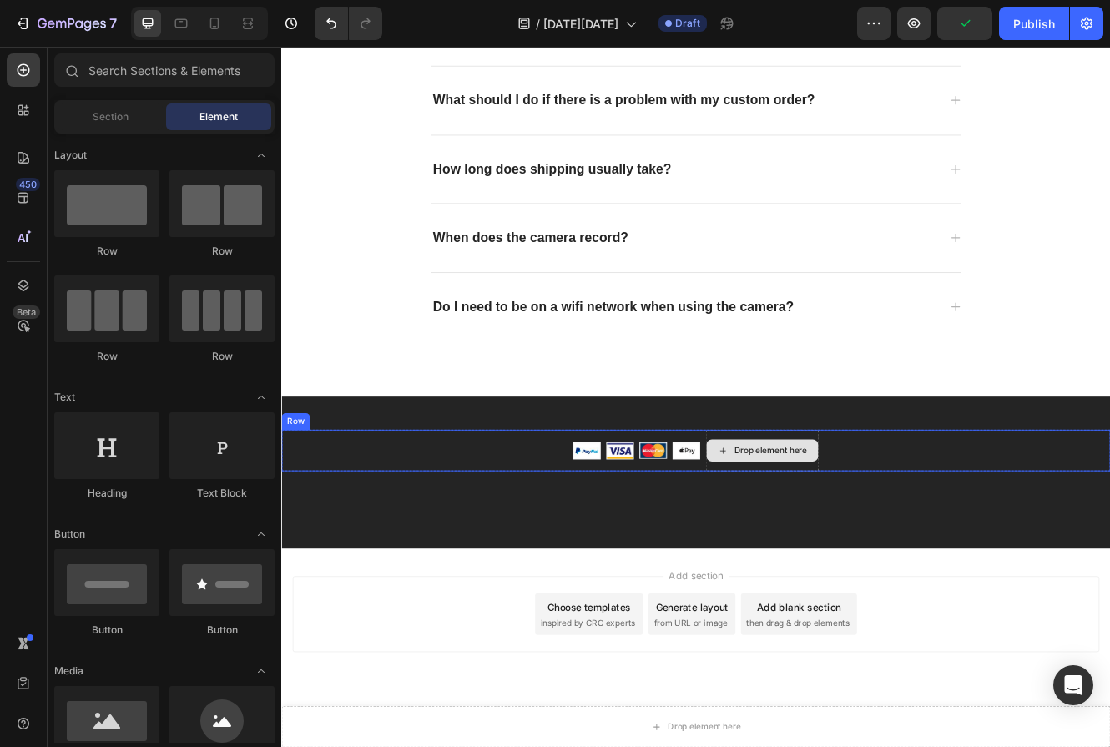
click at [839, 533] on div "Drop element here" at bounding box center [872, 534] width 88 height 13
click at [862, 537] on div "Drop element here" at bounding box center [872, 534] width 88 height 13
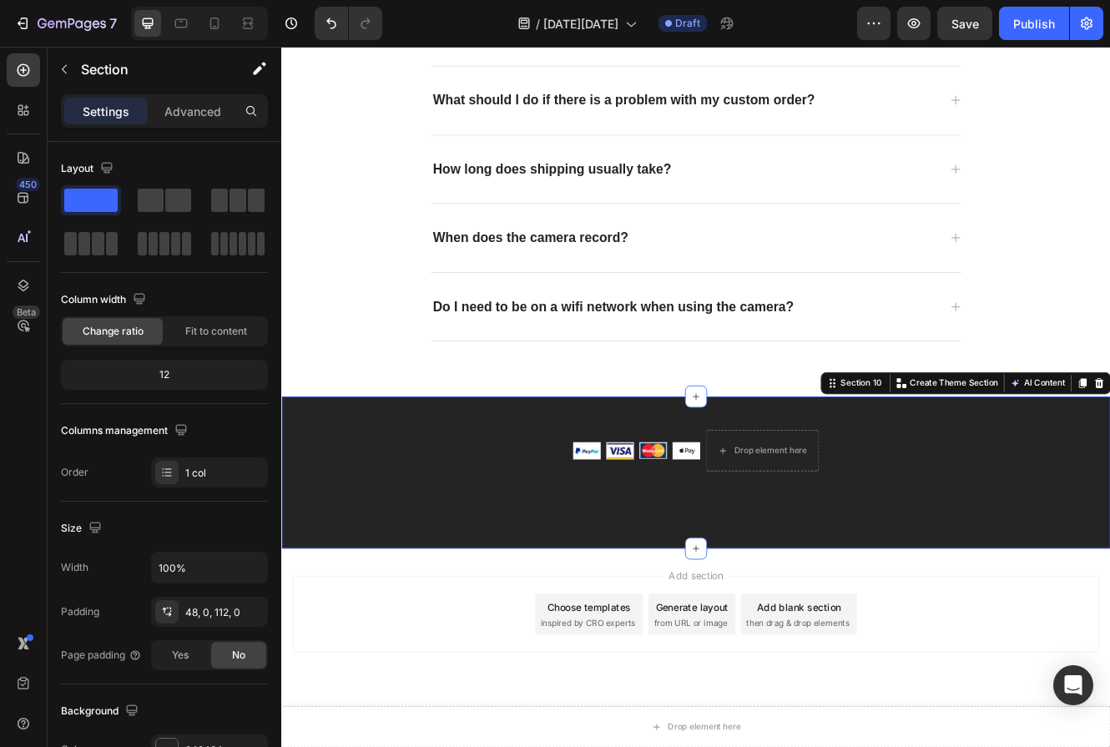
click at [857, 607] on div "Image Image Image Image Drop element here Row Row Section 10 You can create reu…" at bounding box center [782, 561] width 1002 height 184
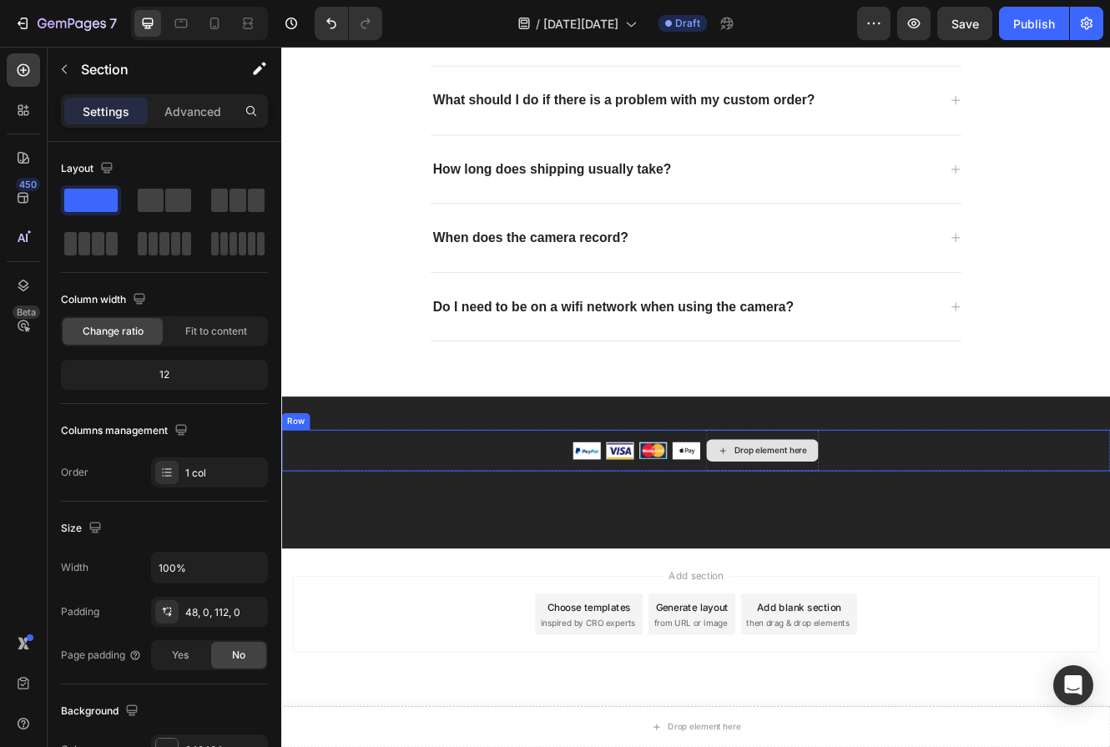
click at [857, 537] on div "Drop element here" at bounding box center [872, 534] width 88 height 13
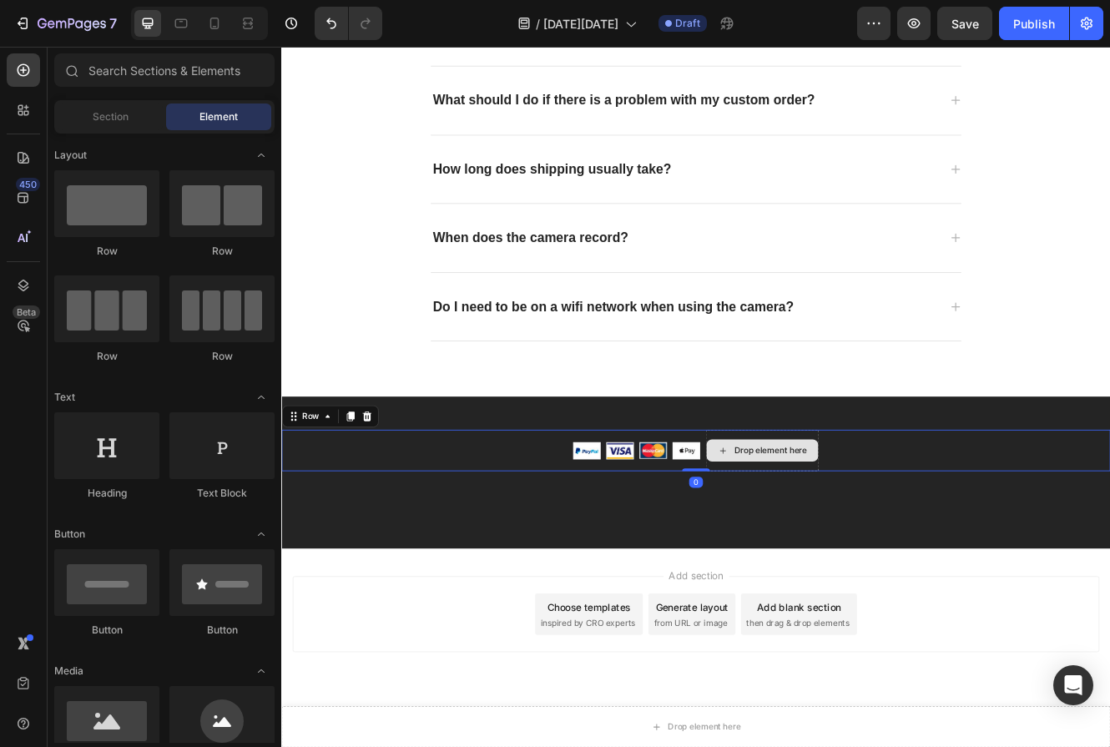
click at [811, 514] on div "Drop element here" at bounding box center [862, 534] width 137 height 50
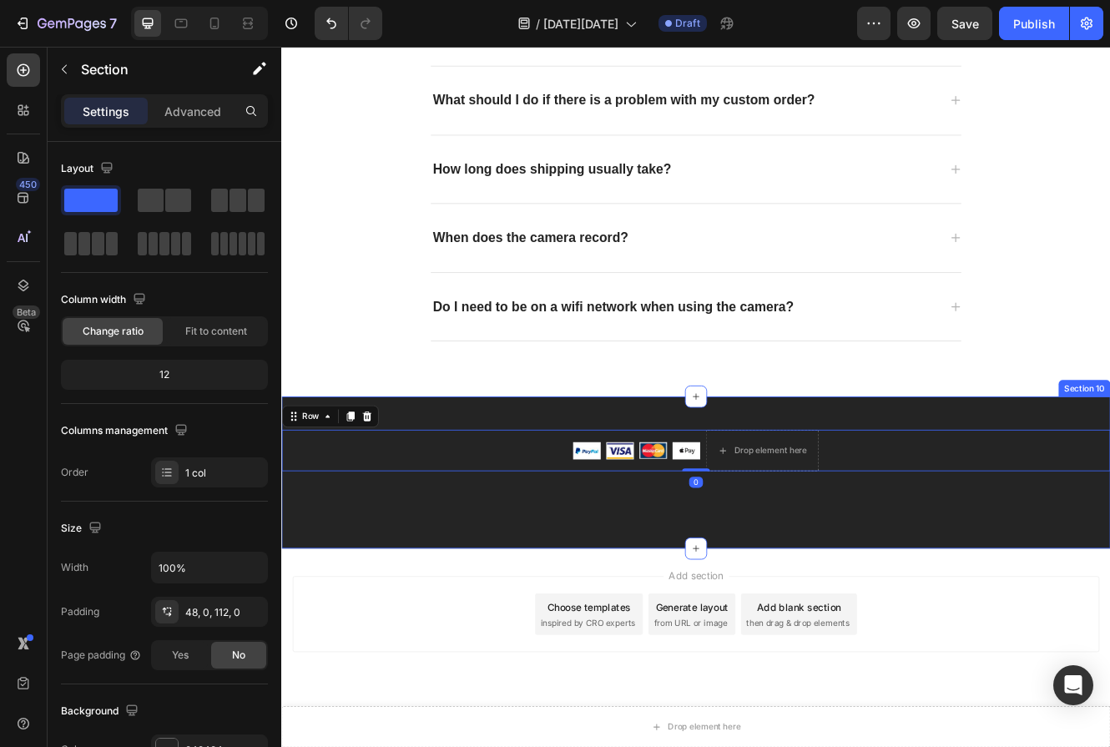
click at [817, 585] on div "Image Image Image Image Drop element here Row 0 Row Section 10" at bounding box center [782, 561] width 1002 height 184
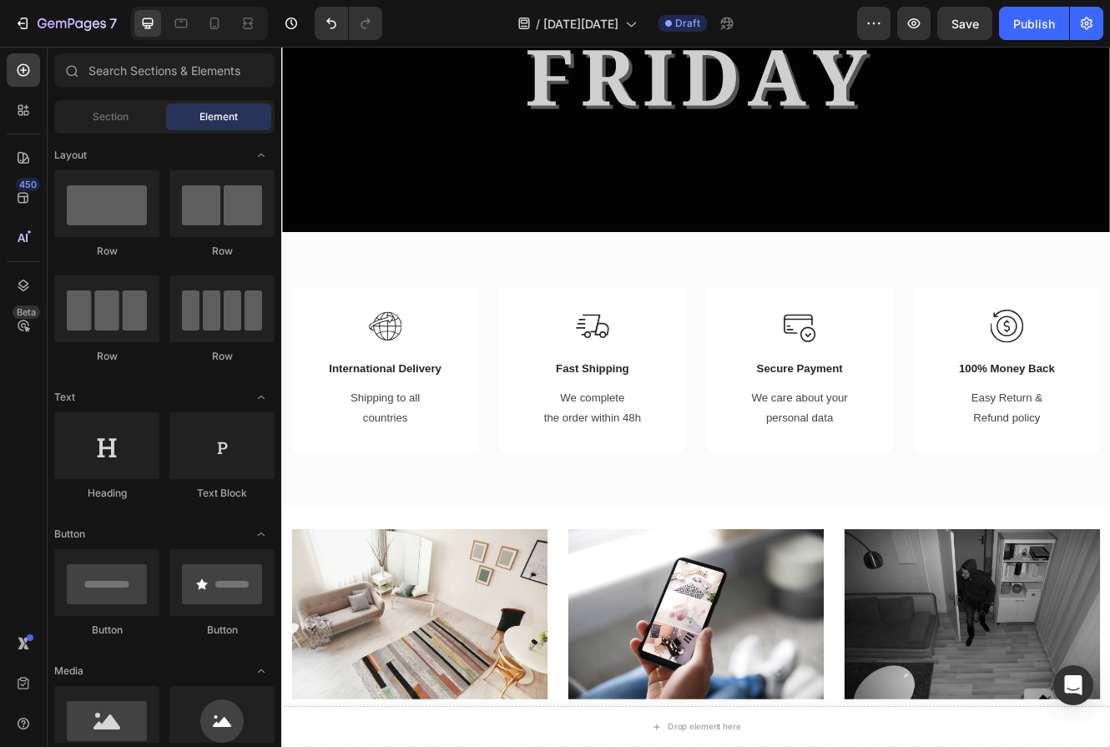
scroll to position [230, 0]
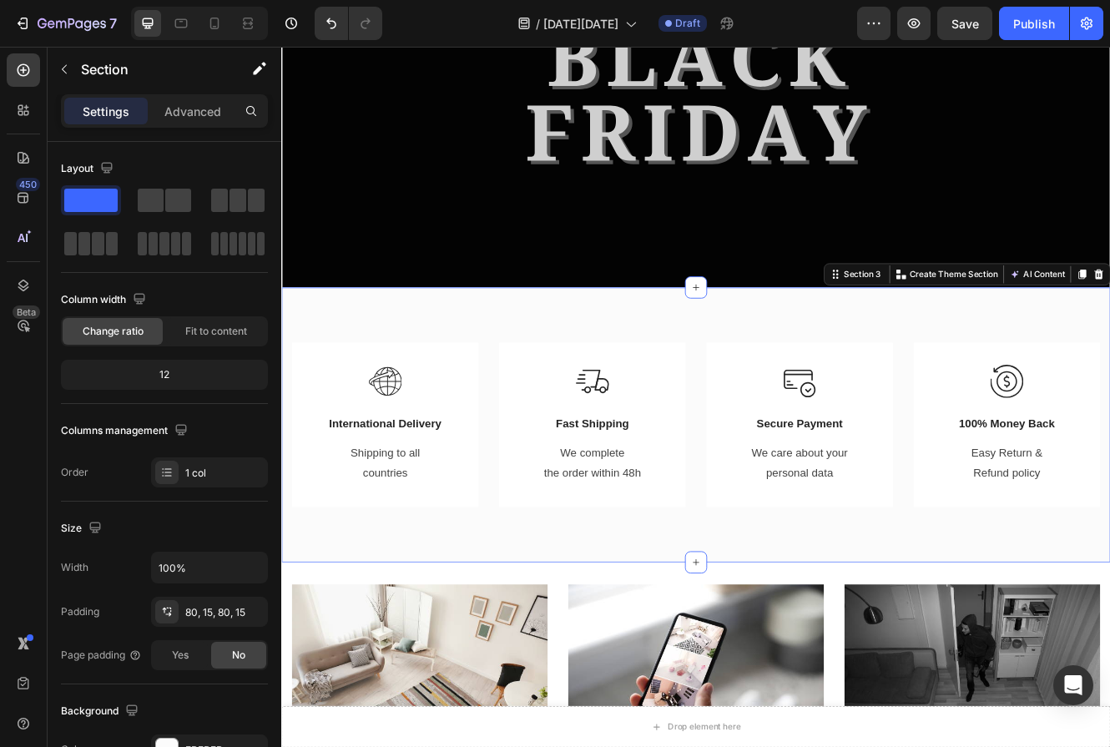
click at [349, 363] on div "Image International Delivery Text block Shipping to all countries Text block Ro…" at bounding box center [782, 503] width 1002 height 332
click at [584, 381] on div "Image International Delivery Text block Shipping to all countries Text block Ro…" at bounding box center [782, 503] width 1002 height 332
click at [666, 375] on div "Image International Delivery Text block Shipping to all countries Text block Ro…" at bounding box center [782, 503] width 1002 height 332
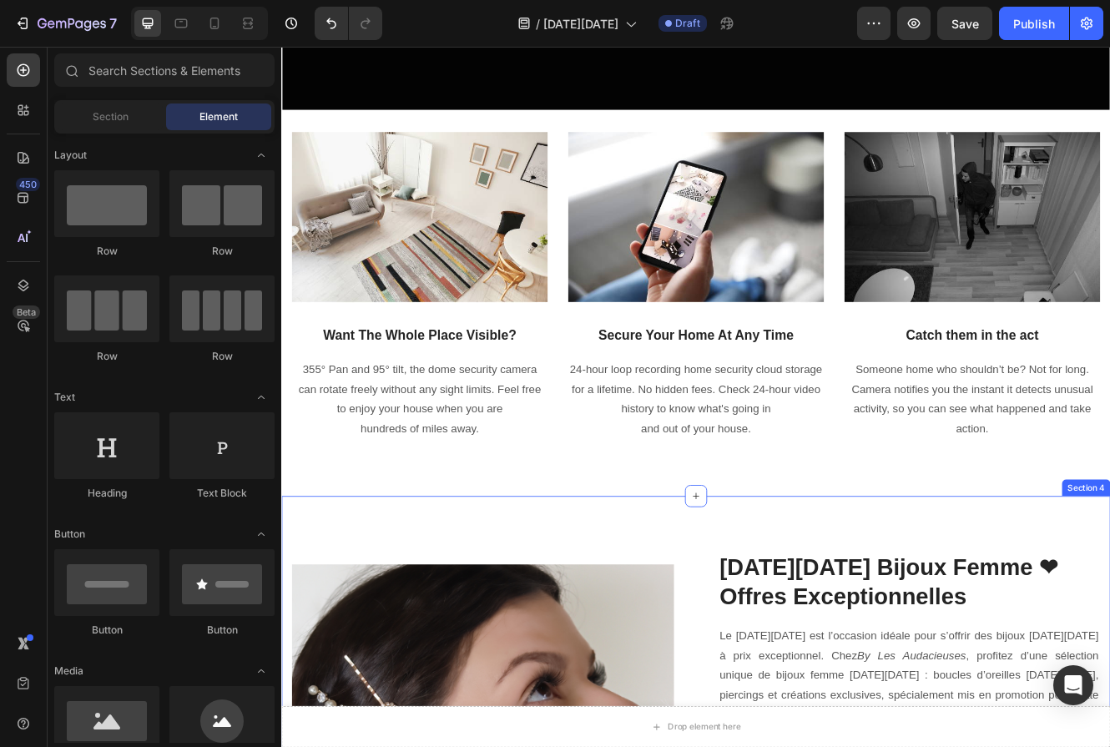
scroll to position [438, 0]
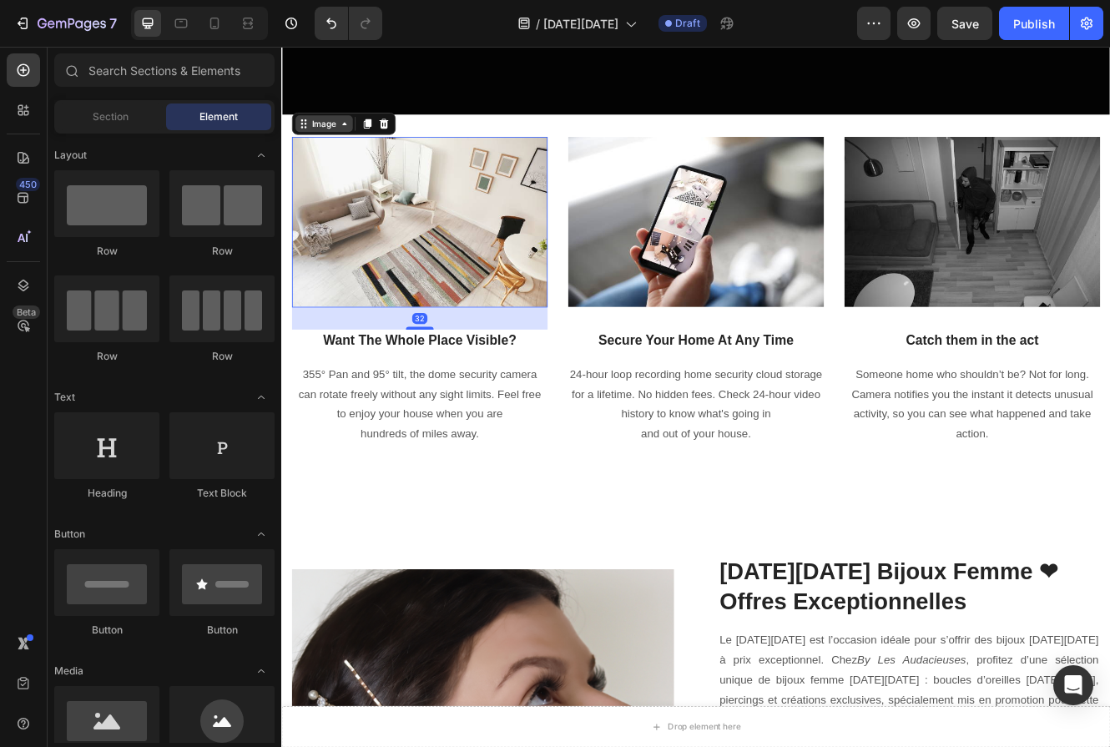
click at [318, 150] on div "Image" at bounding box center [356, 139] width 125 height 27
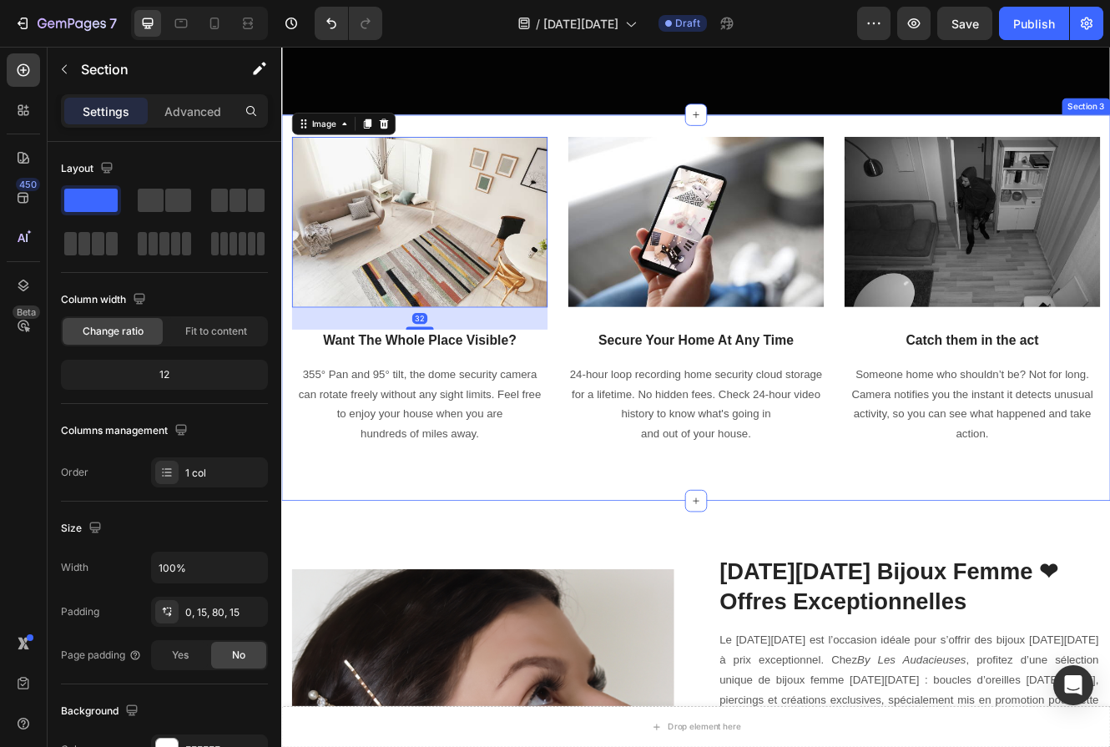
click at [316, 553] on div "Image Hero Banner Image 32 Want The Whole Place Visible? Heading 355° Pan and 9…" at bounding box center [782, 362] width 1002 height 467
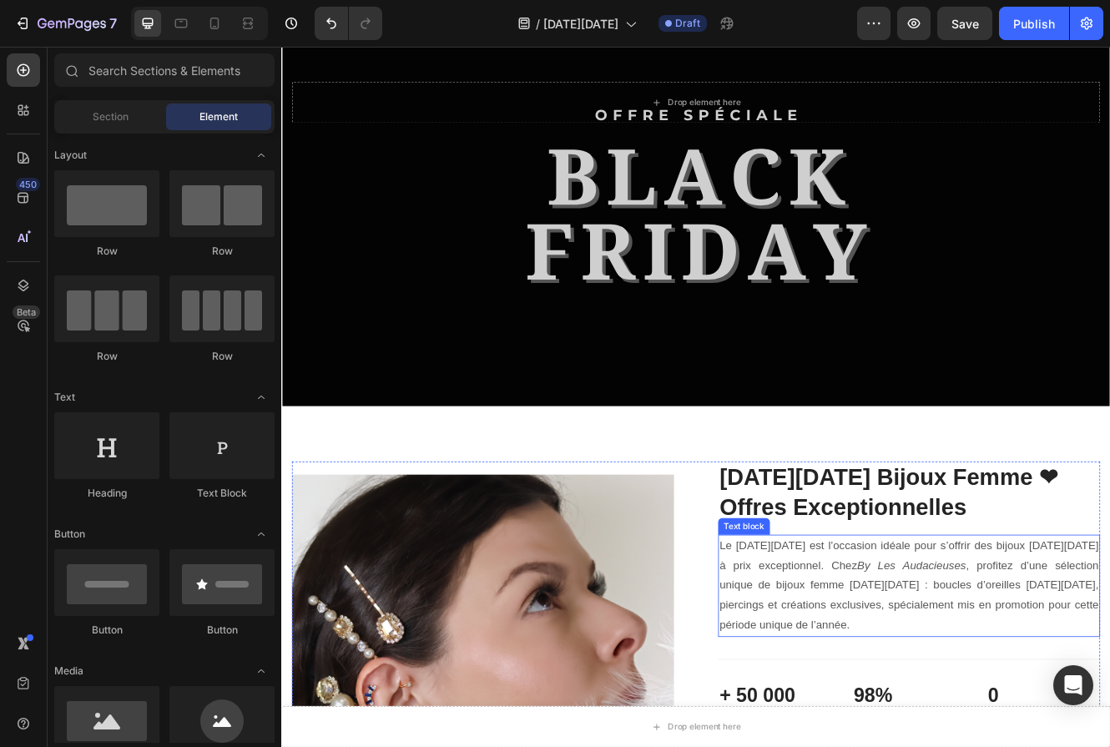
scroll to position [0, 0]
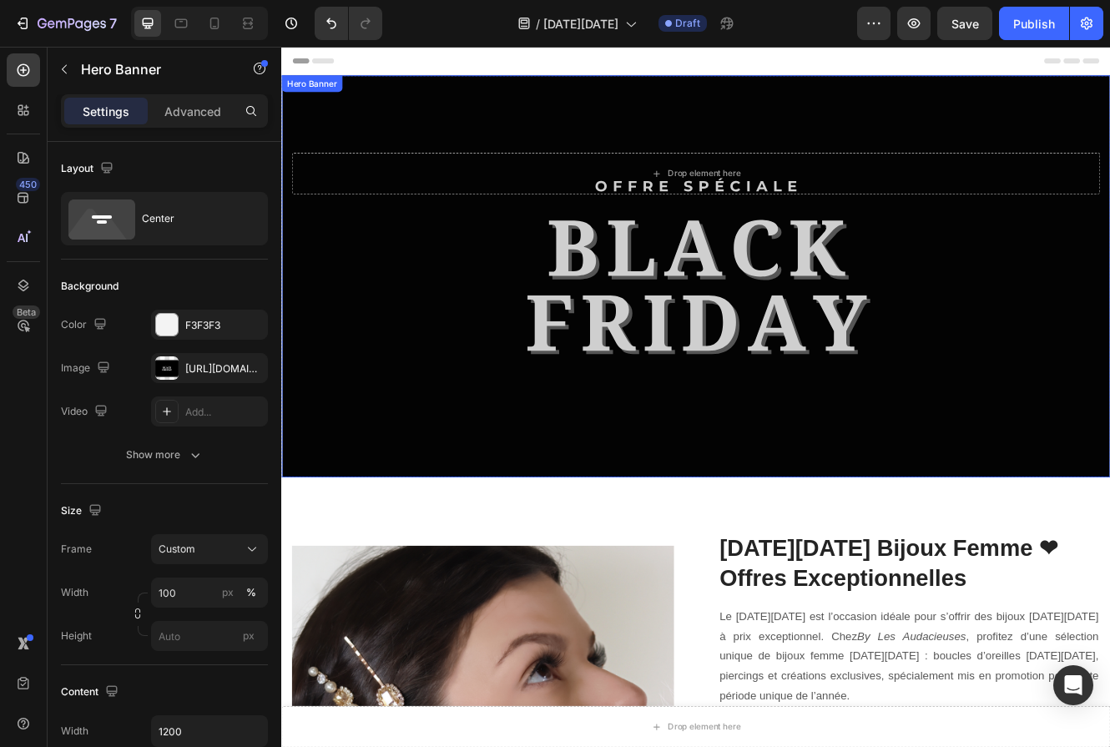
click at [1109, 95] on div "Drop element here Row" at bounding box center [782, 324] width 1002 height 486
click at [199, 115] on p "Advanced" at bounding box center [192, 112] width 57 height 18
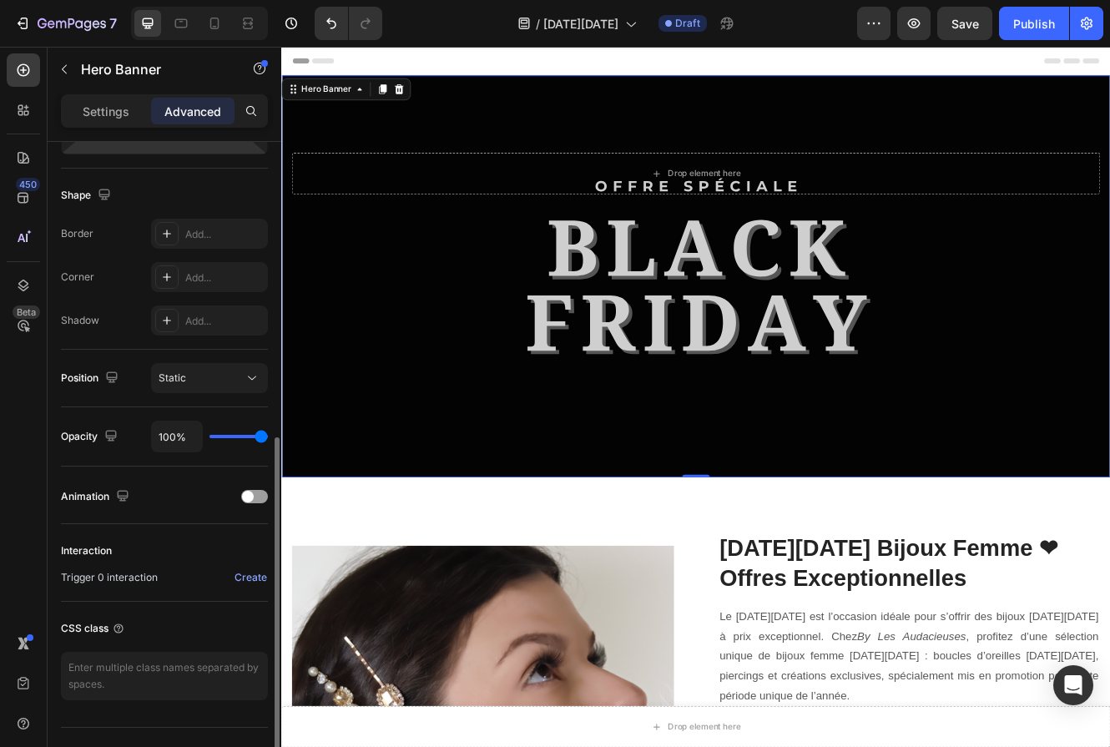
scroll to position [436, 0]
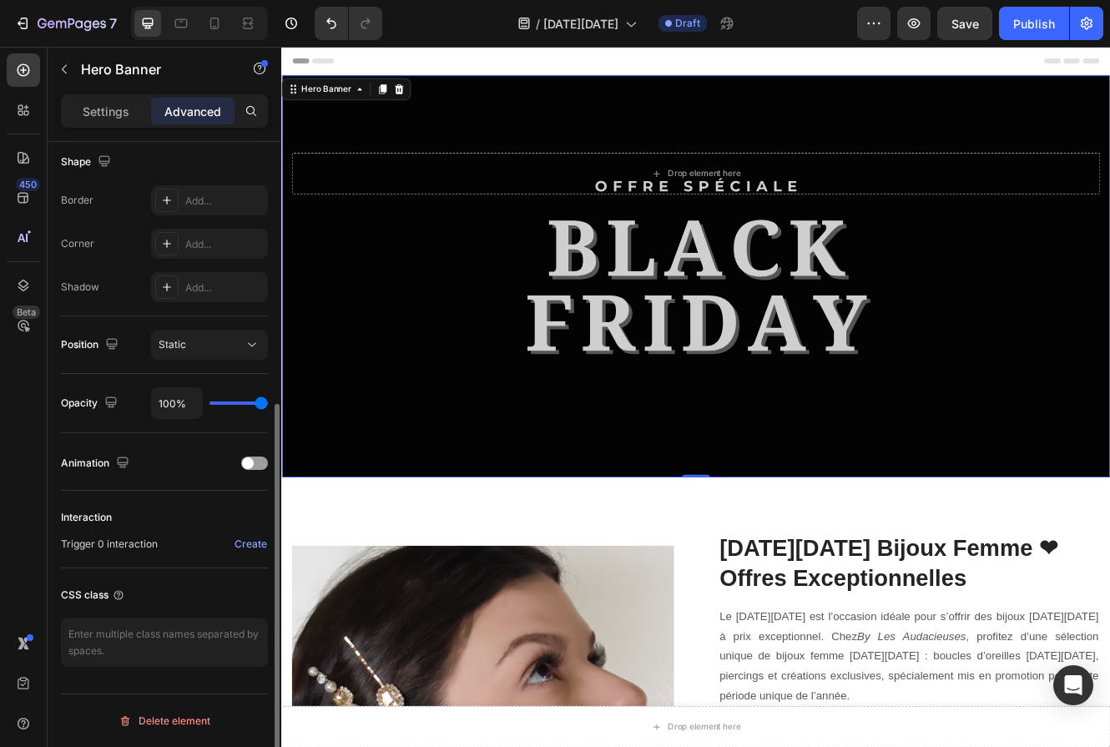
type input "96%"
type input "96"
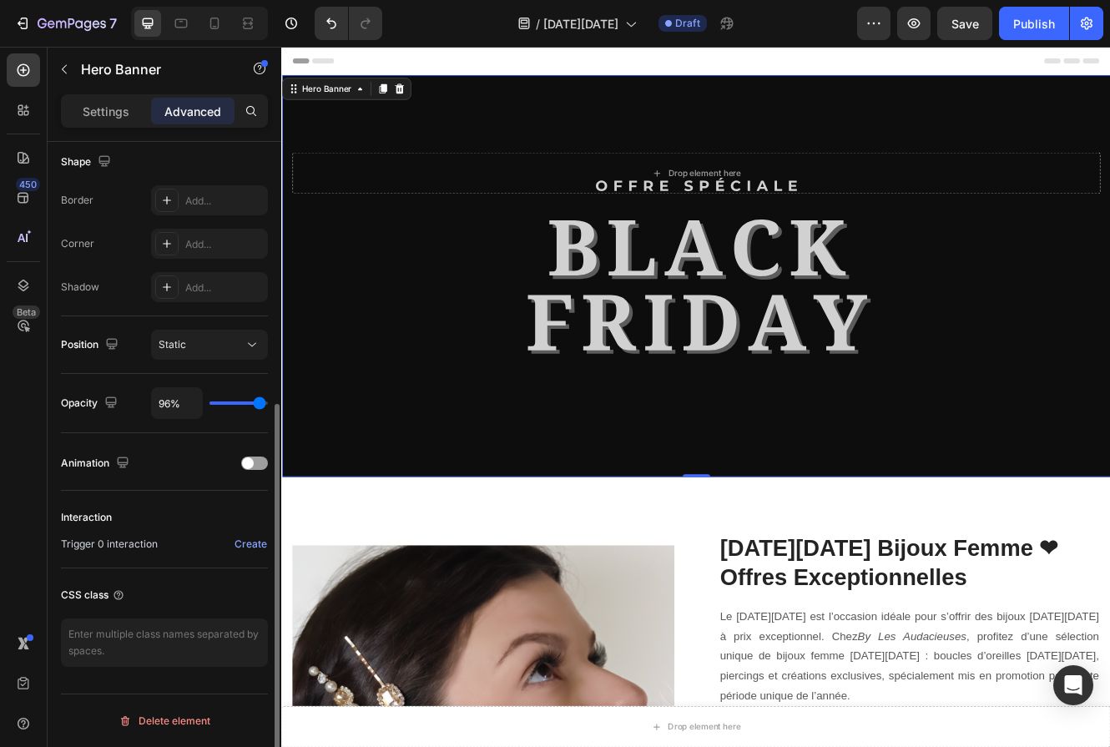
type input "91%"
type input "91"
type input "80%"
type input "80"
type input "64%"
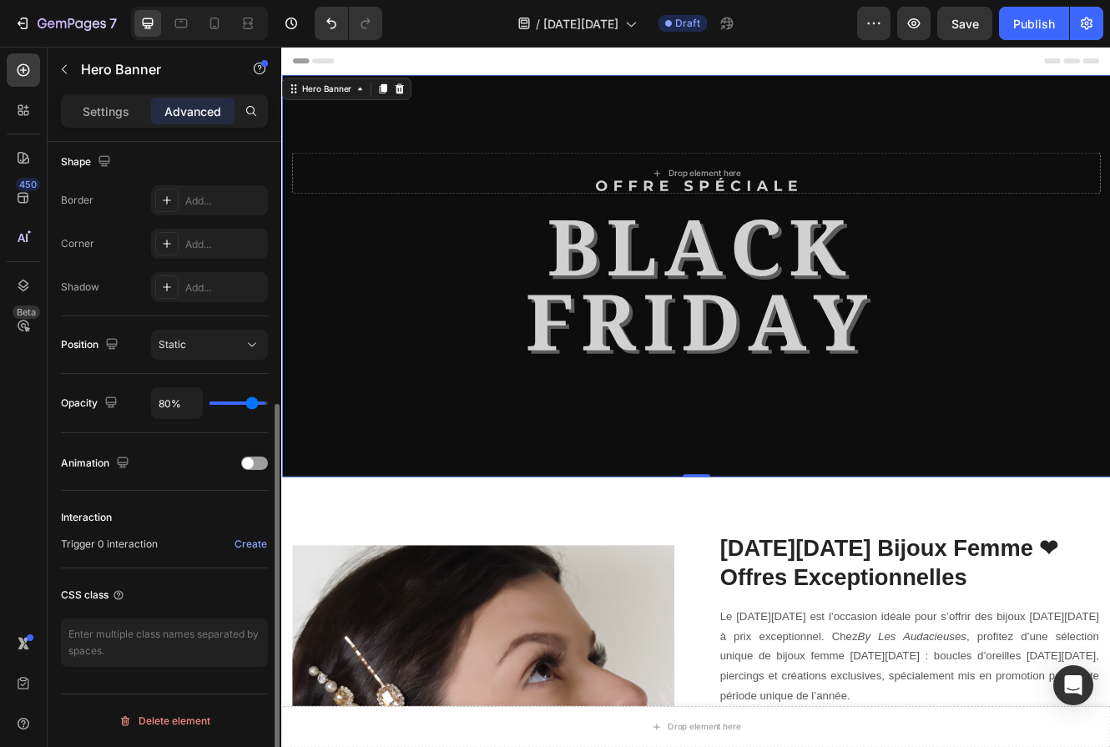
type input "64"
type input "48%"
type input "48"
type input "34%"
type input "34"
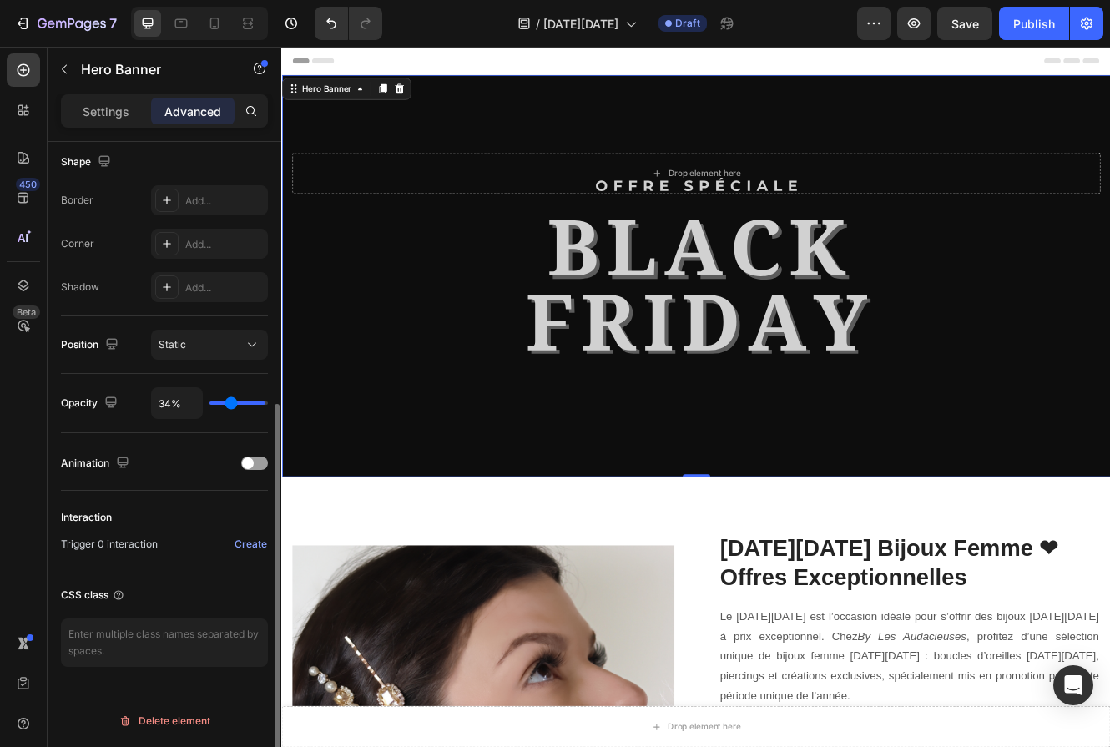
type input "21%"
type input "21"
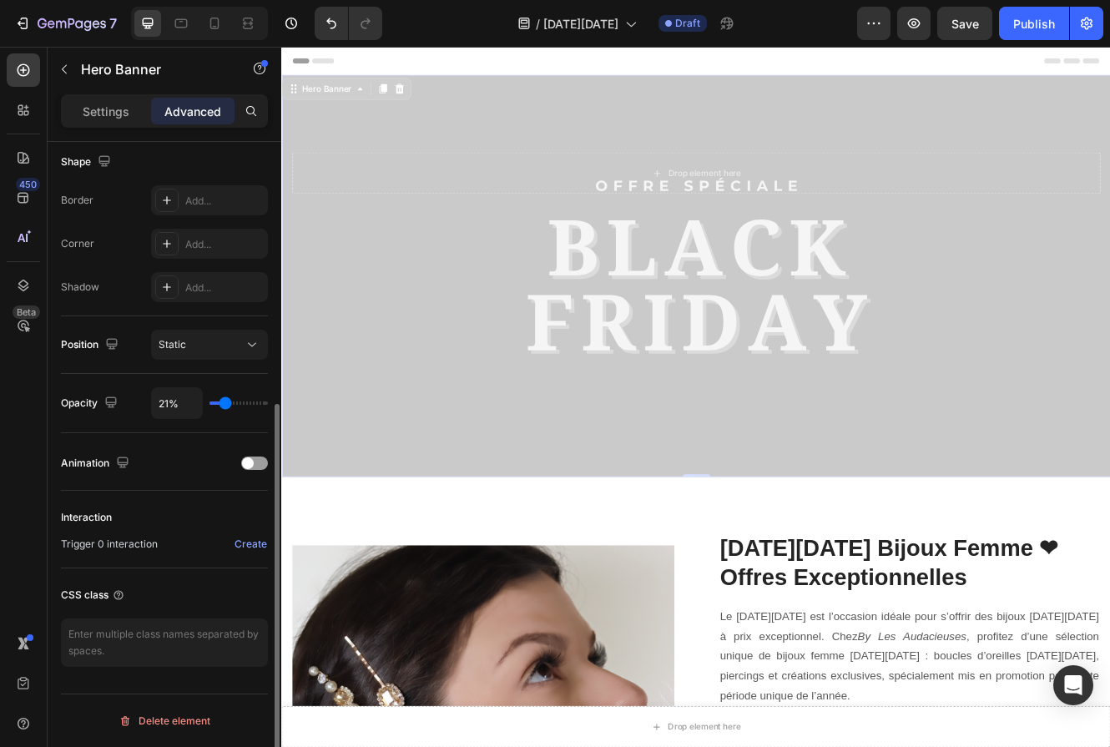
type input "20%"
type input "20"
type input "21%"
type input "21"
type input "22%"
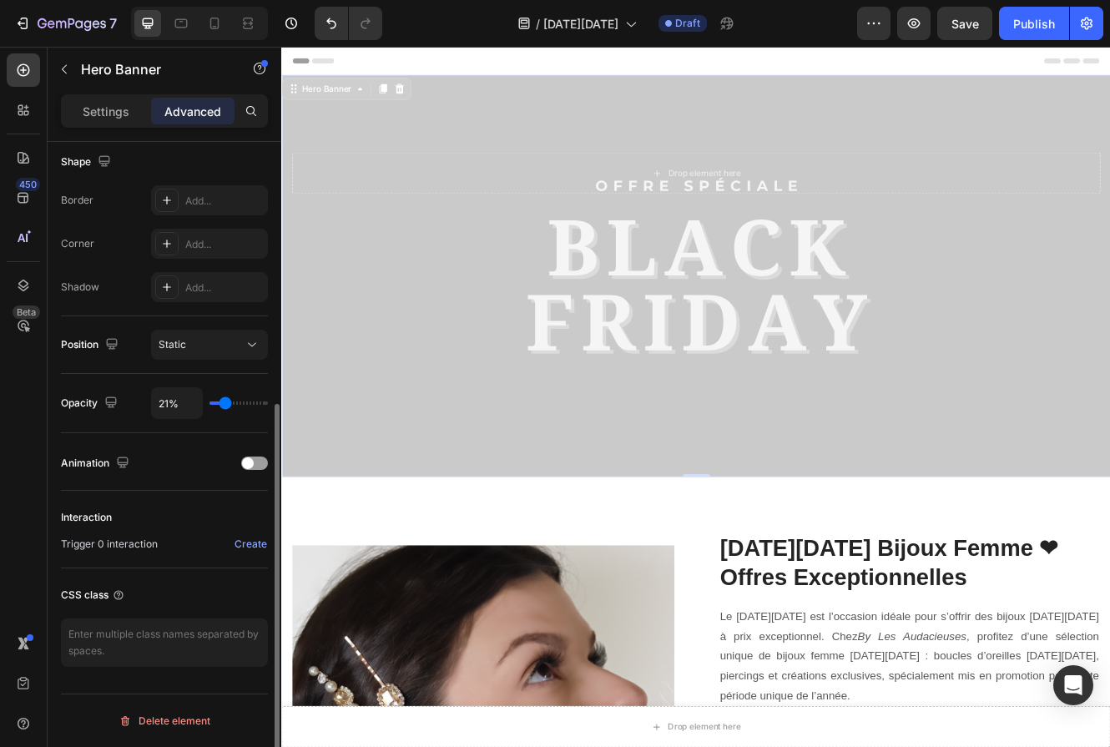
type input "22"
type input "24%"
type input "24"
type input "25%"
type input "25"
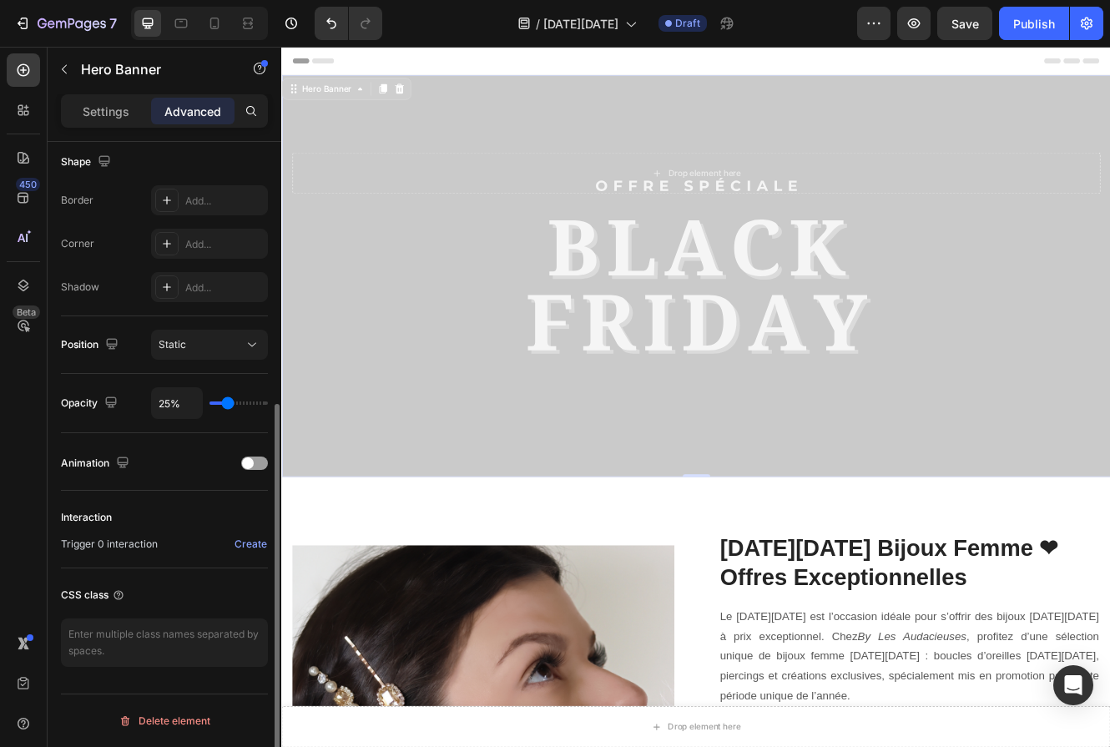
type input "28%"
type input "28"
type input "30%"
type input "30"
type input "33%"
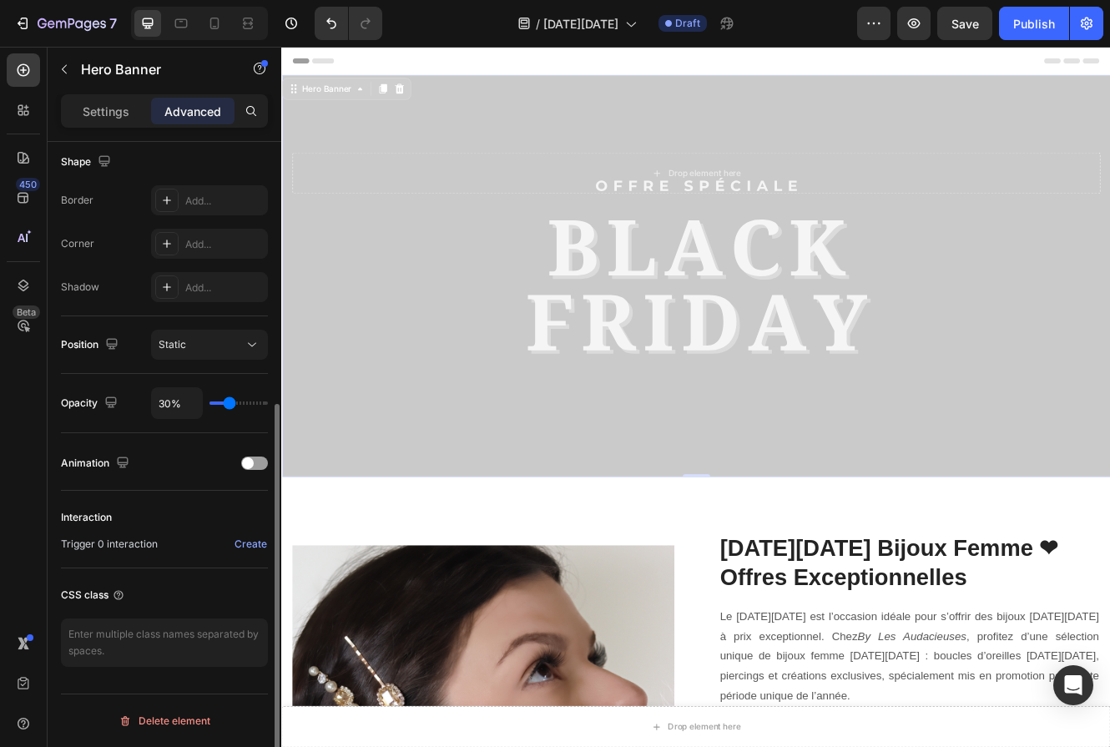
type input "33"
type input "35%"
type input "35"
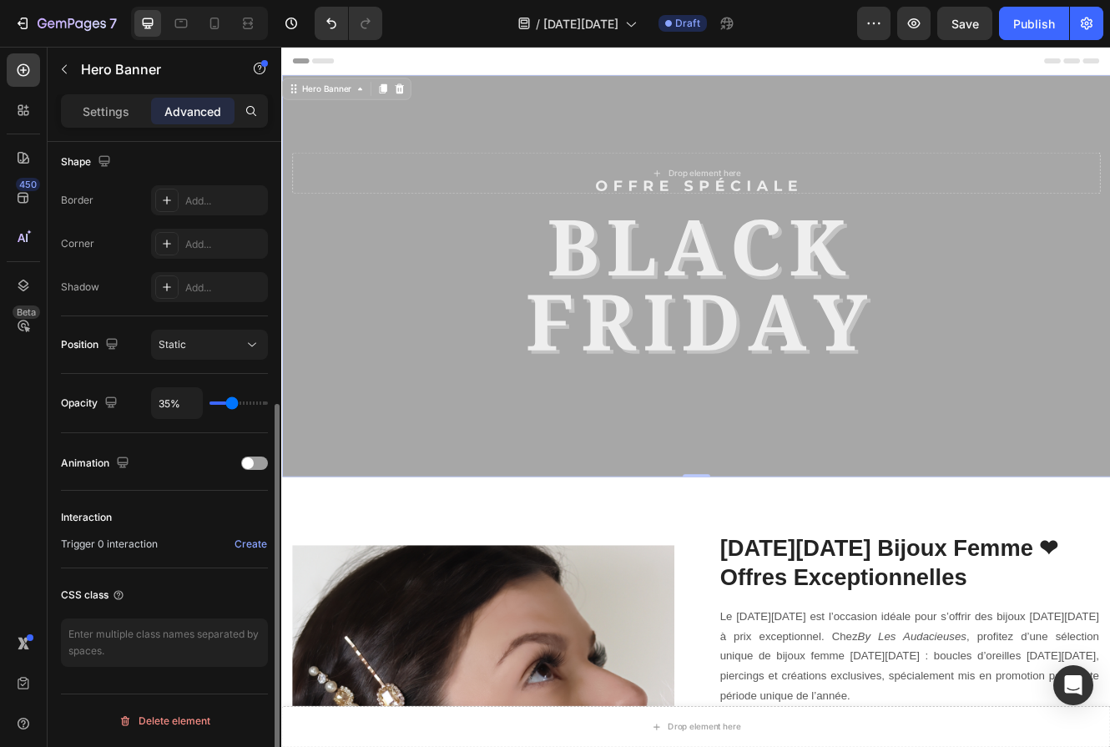
type input "37%"
type input "37"
type input "39%"
type input "39"
type input "41%"
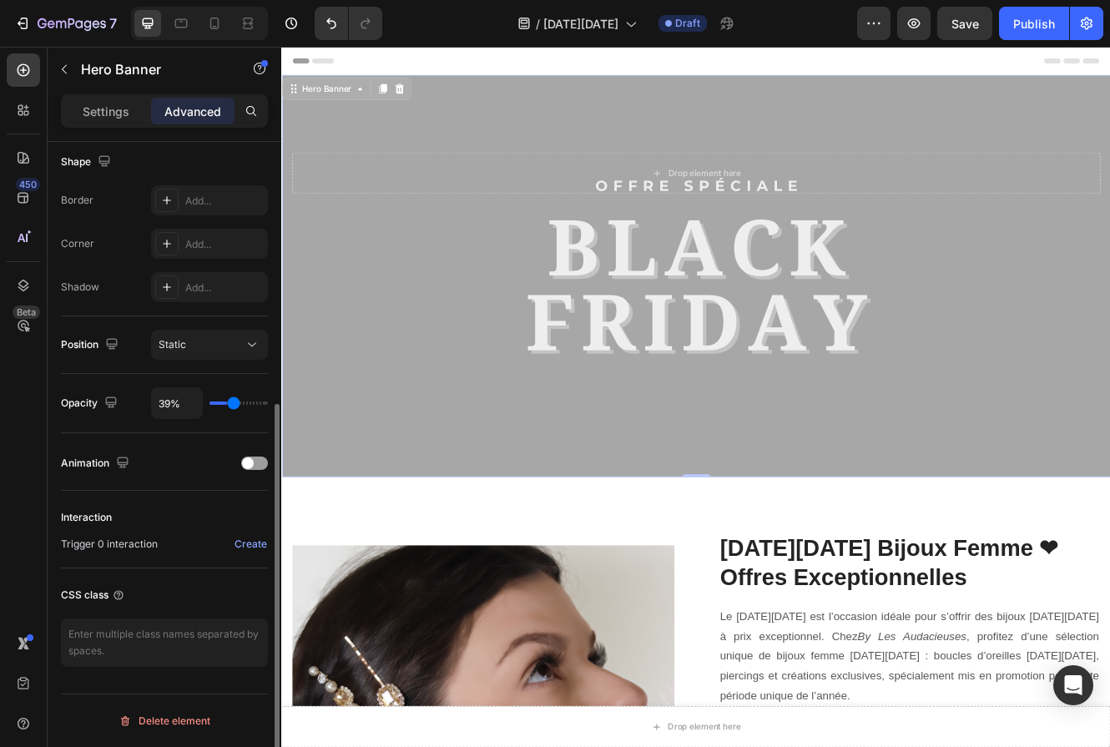
type input "41"
type input "46%"
type input "46"
type input "51%"
type input "51"
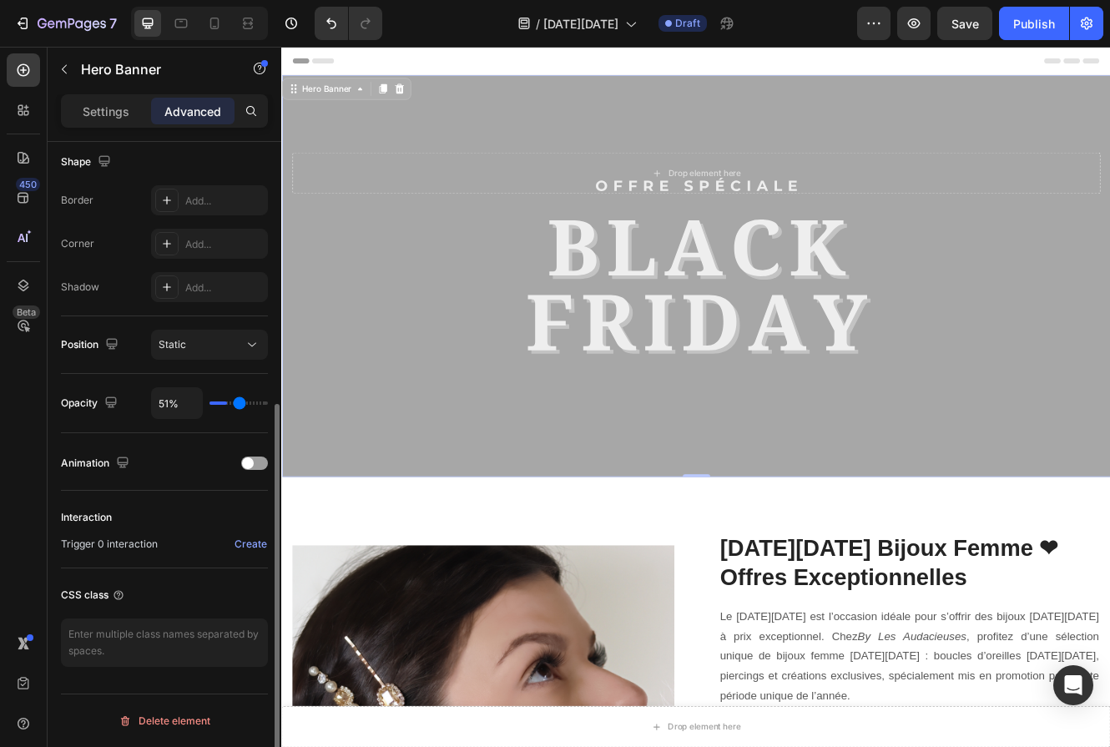
type input "57%"
type input "57"
type input "61%"
type input "61"
type input "62%"
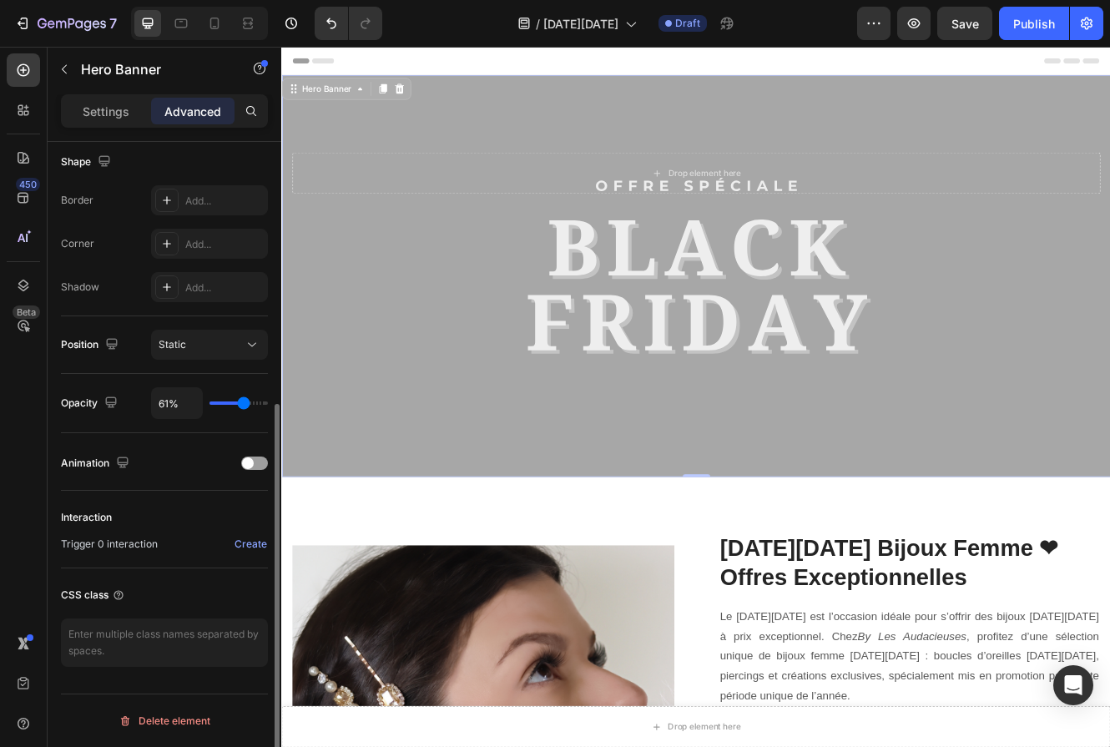
type input "62"
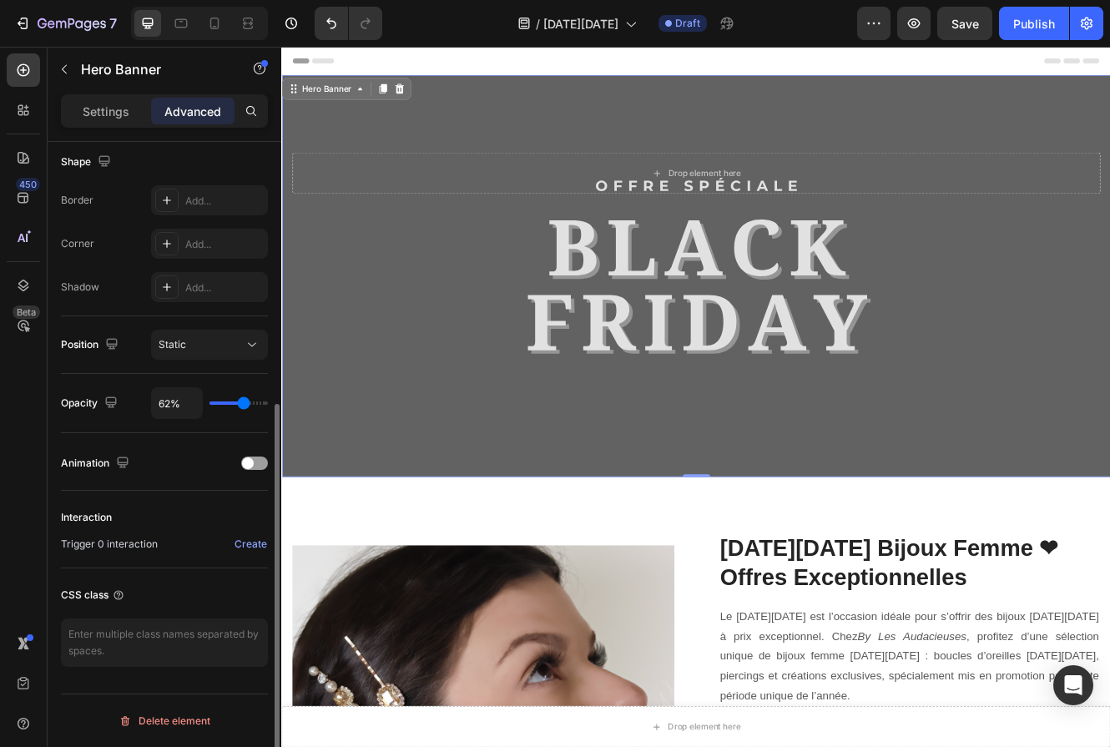
type input "66%"
type input "66"
type input "100%"
type input "100"
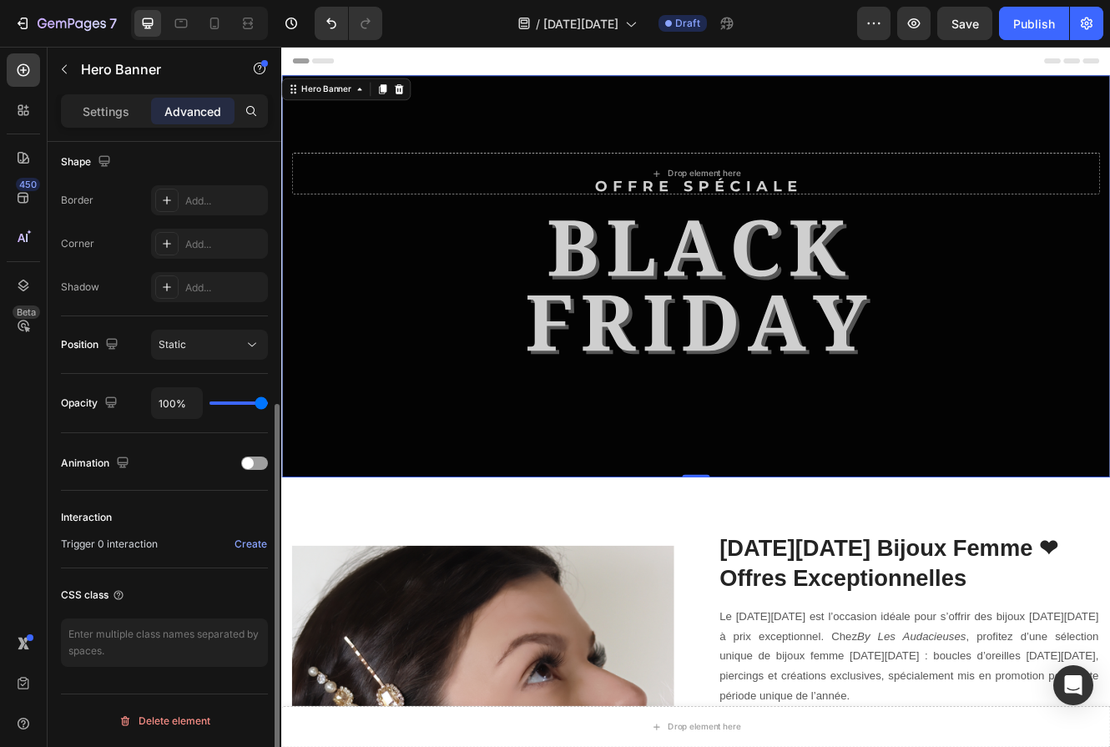
drag, startPoint x: 259, startPoint y: 405, endPoint x: 316, endPoint y: 421, distance: 58.9
click at [268, 405] on input "range" at bounding box center [239, 402] width 58 height 3
click at [252, 462] on span at bounding box center [248, 463] width 12 height 12
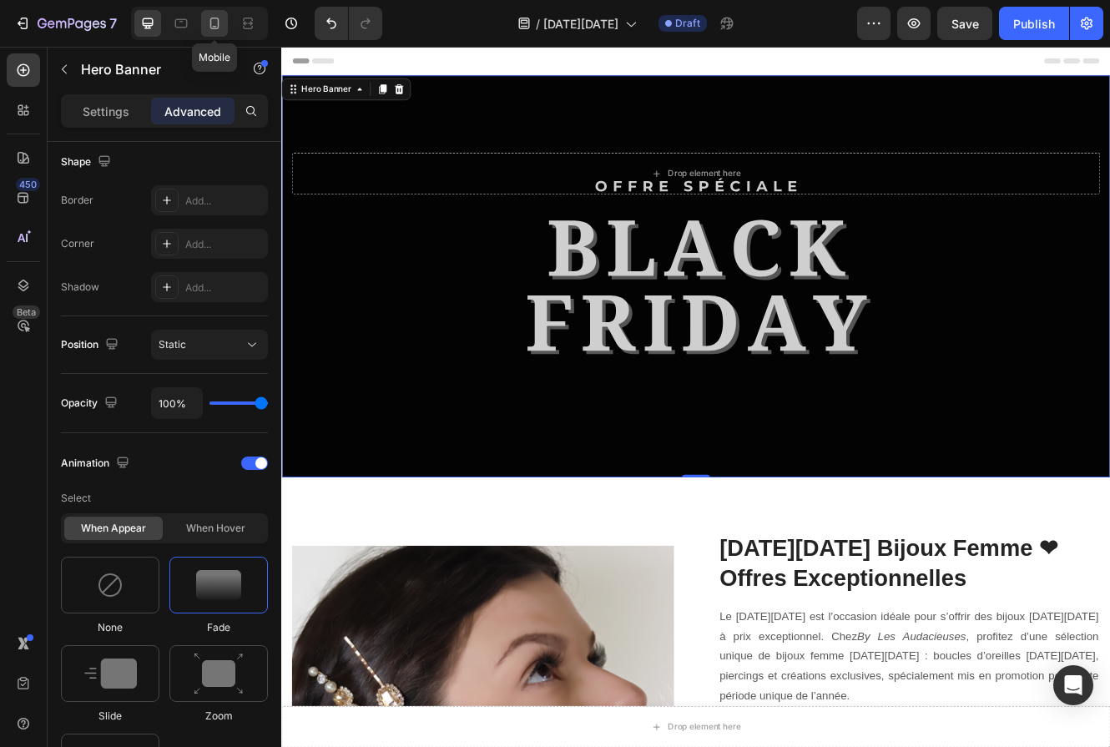
click at [215, 30] on icon at bounding box center [214, 23] width 17 height 17
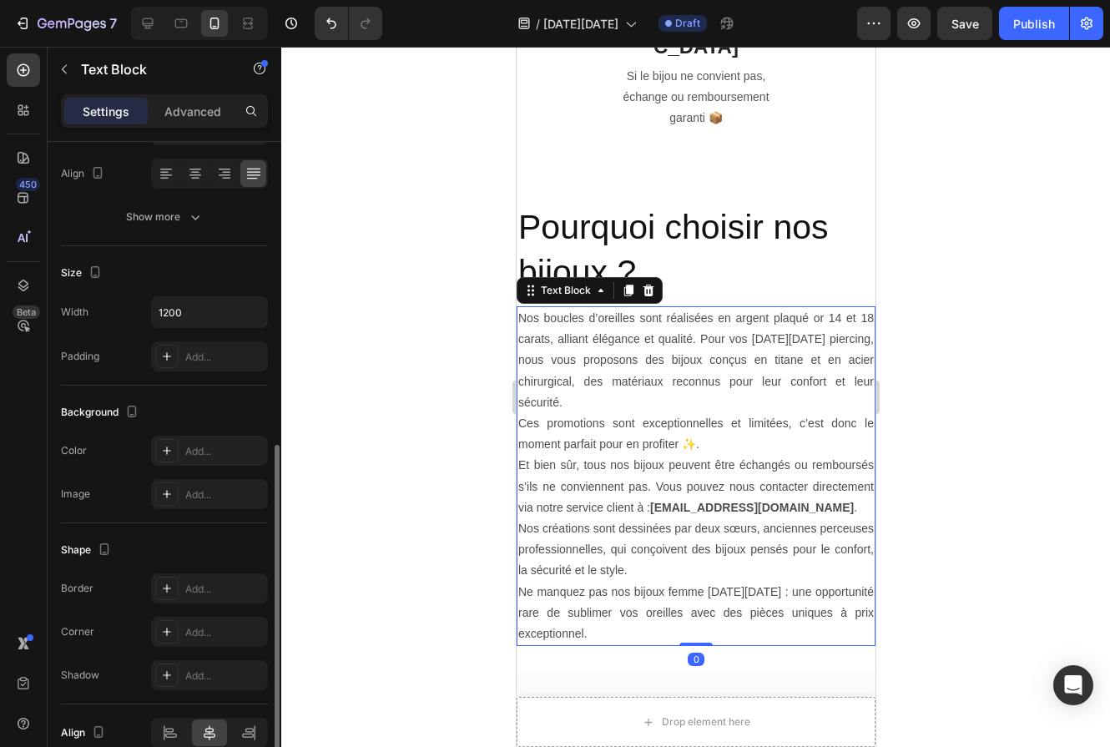
click at [598, 308] on p "Nos boucles d’oreilles sont réalisées en argent plaqué or 14 et 18 carats, alli…" at bounding box center [696, 360] width 356 height 105
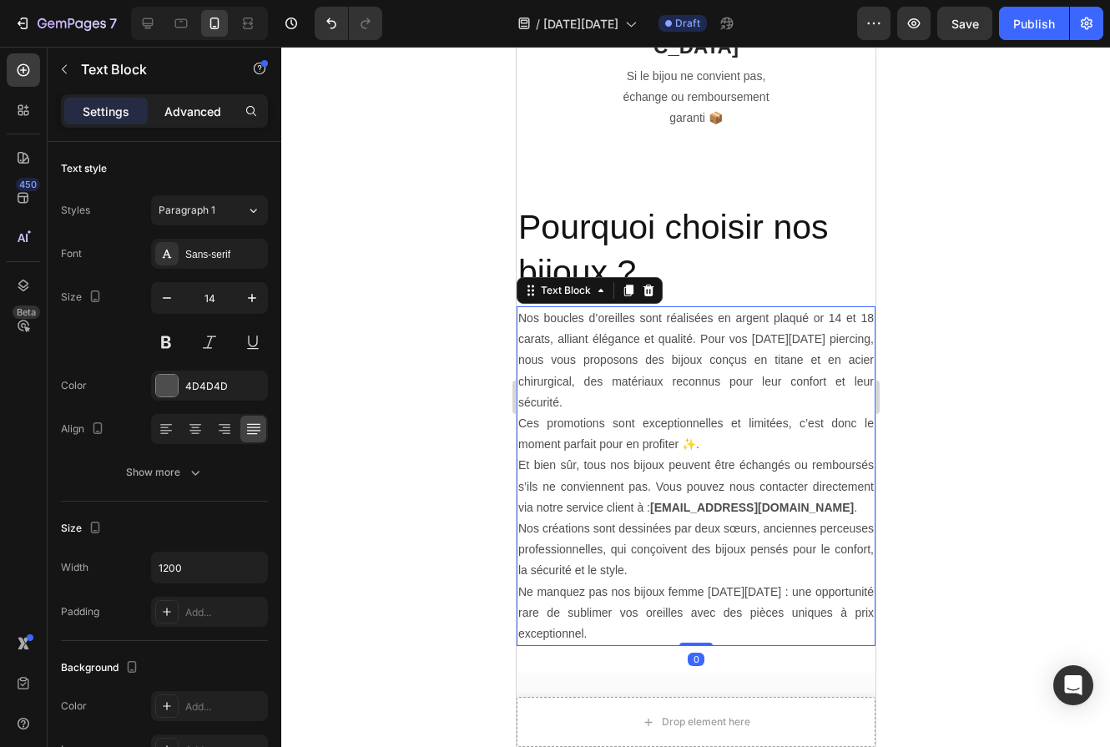
click at [177, 123] on div "Advanced" at bounding box center [192, 111] width 83 height 27
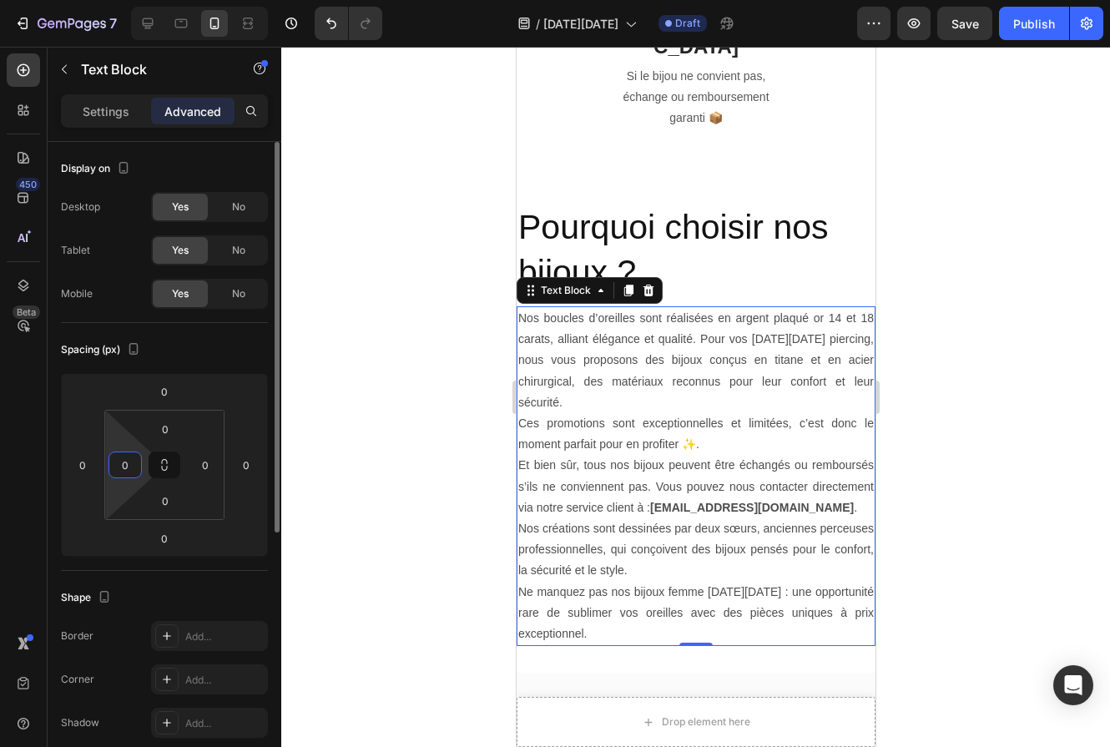
click at [132, 477] on input "0" at bounding box center [125, 464] width 25 height 25
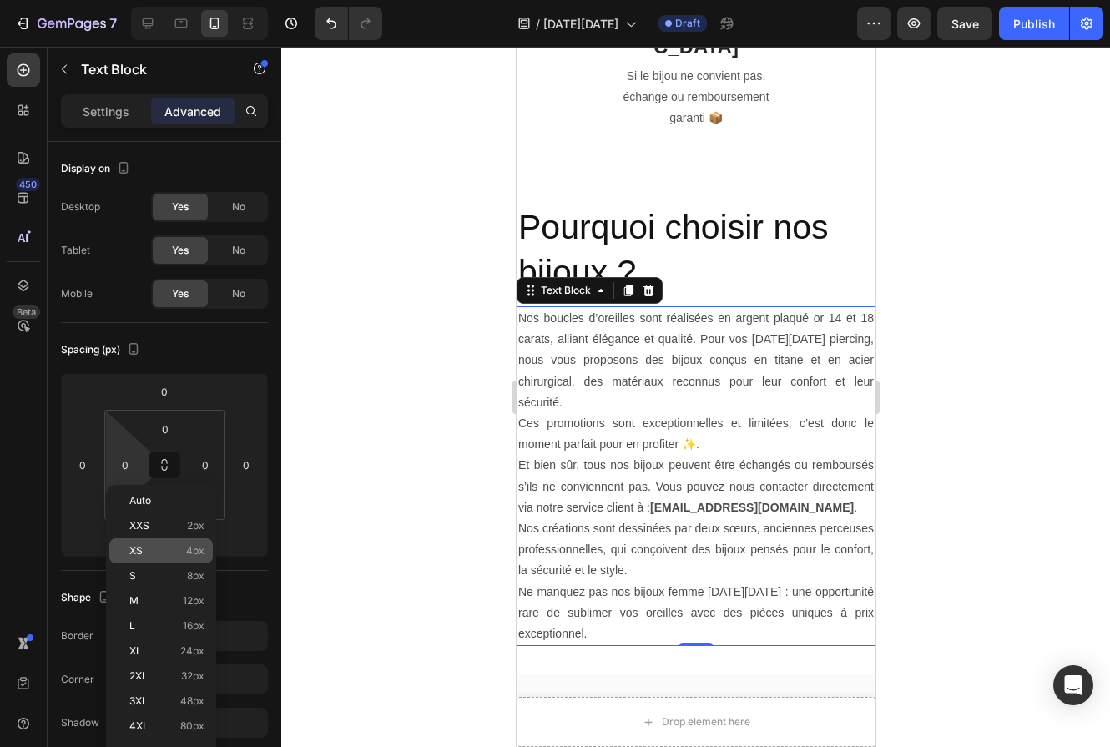
click at [154, 552] on p "XS 4px" at bounding box center [166, 551] width 75 height 12
type input "4"
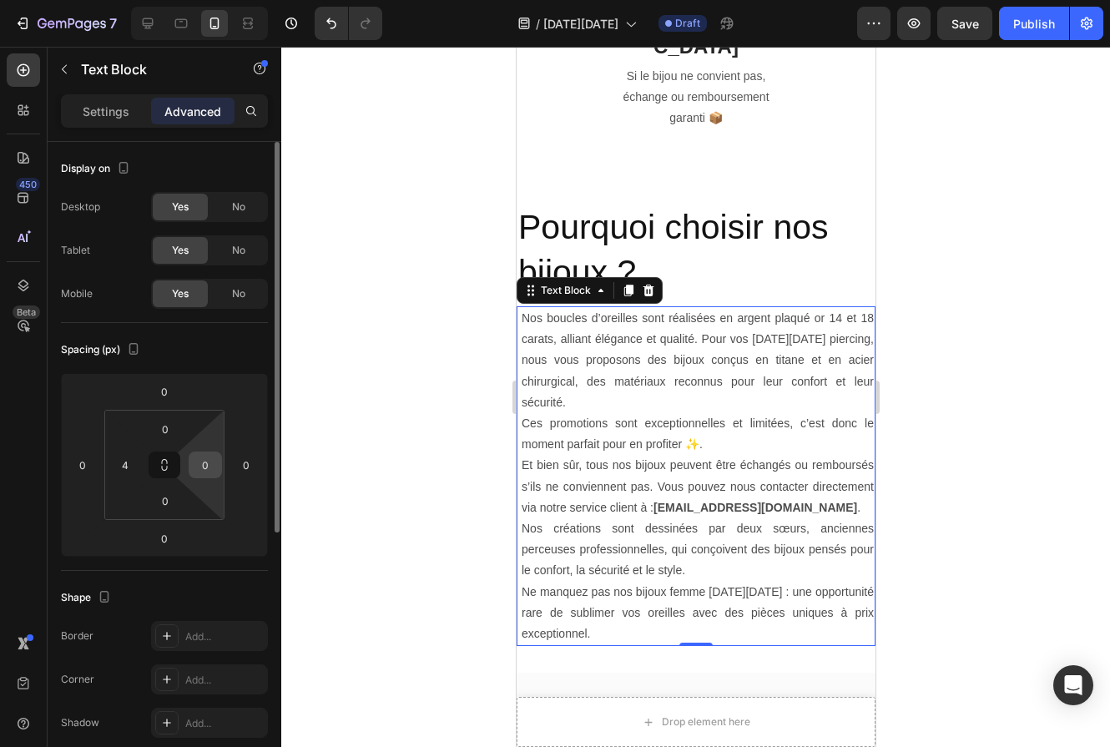
click at [212, 462] on input "0" at bounding box center [205, 464] width 25 height 25
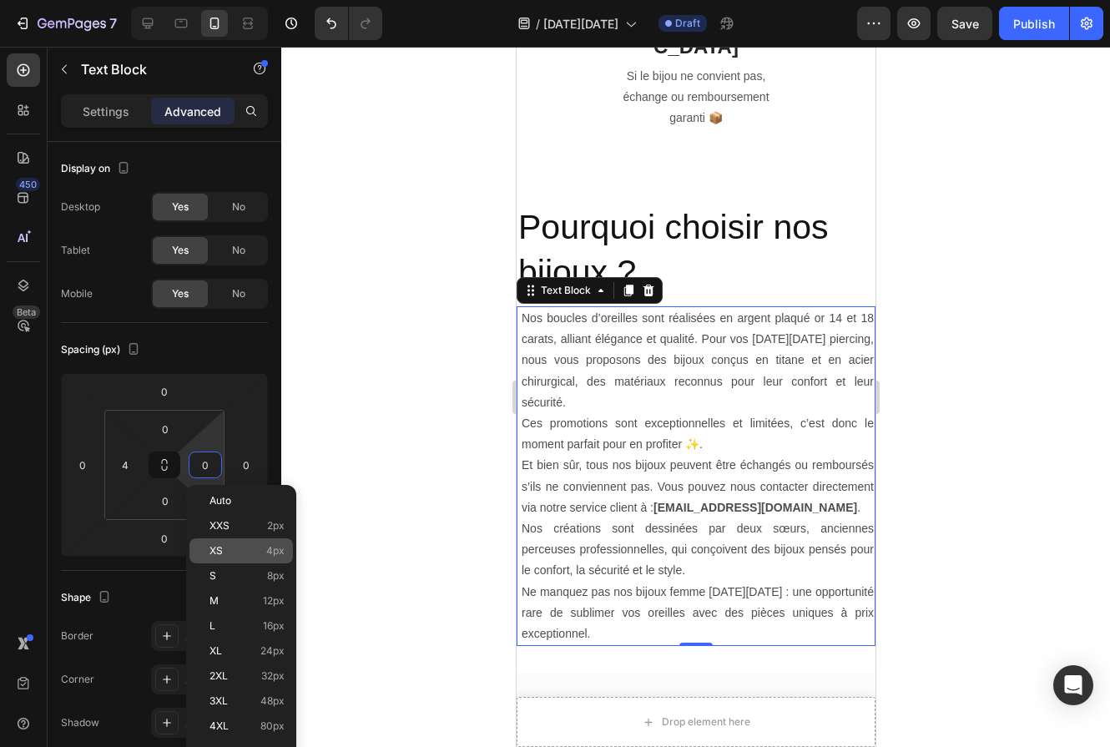
click at [216, 553] on span "XS" at bounding box center [216, 551] width 13 height 12
type input "4"
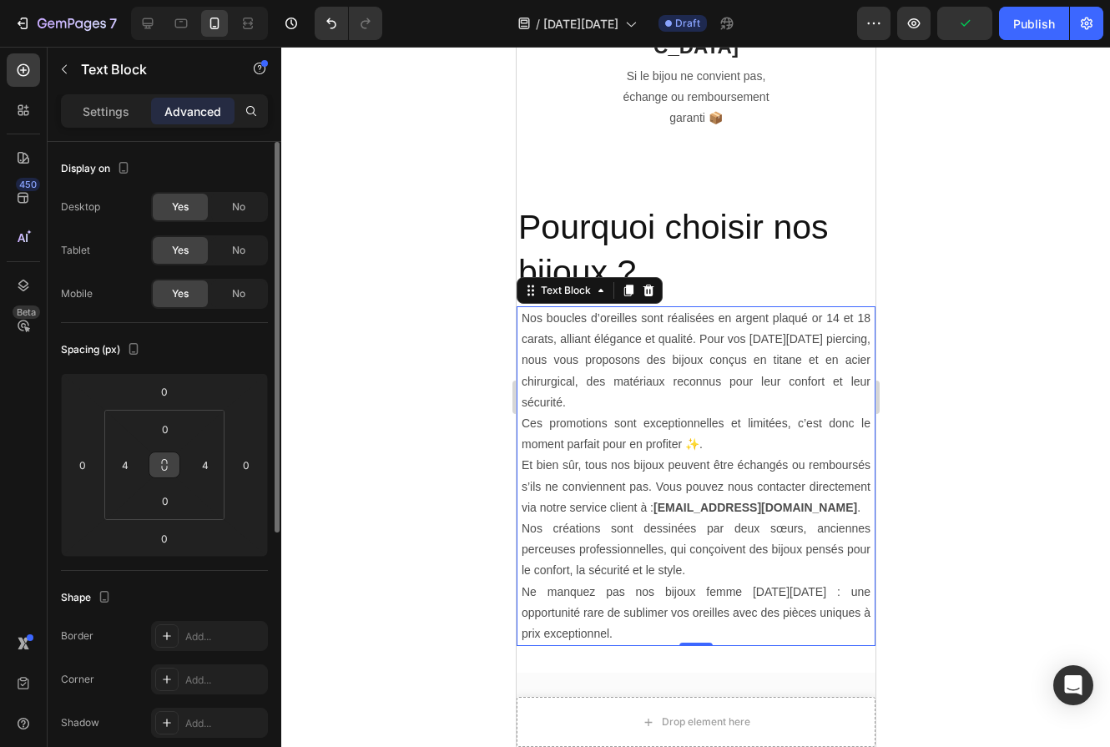
click at [168, 465] on icon at bounding box center [164, 464] width 13 height 13
click at [131, 462] on input "4" at bounding box center [125, 464] width 25 height 25
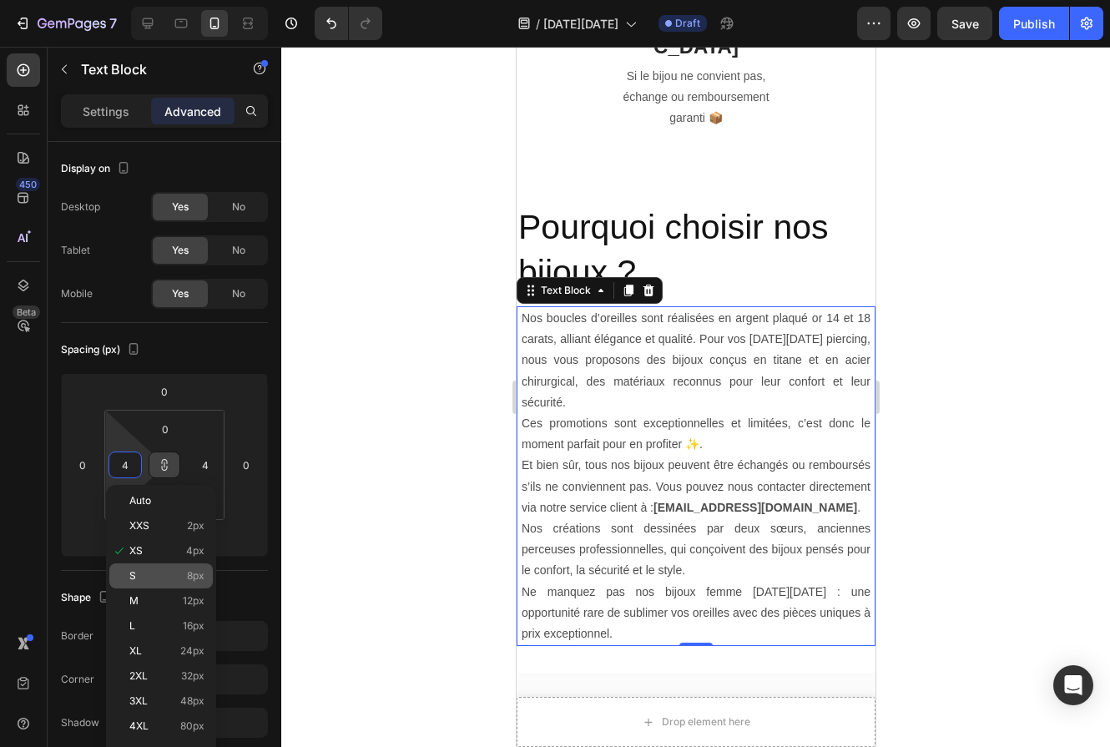
type input "4"
click at [145, 581] on p "S 8px" at bounding box center [166, 576] width 75 height 12
type input "8"
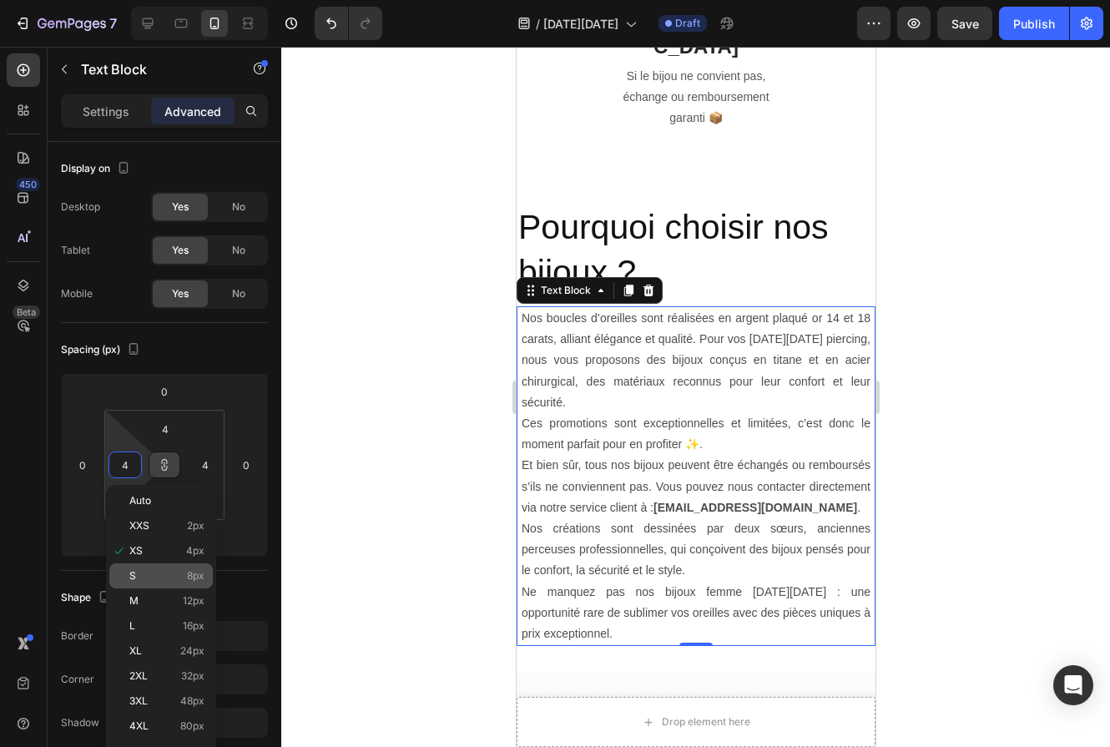
type input "8"
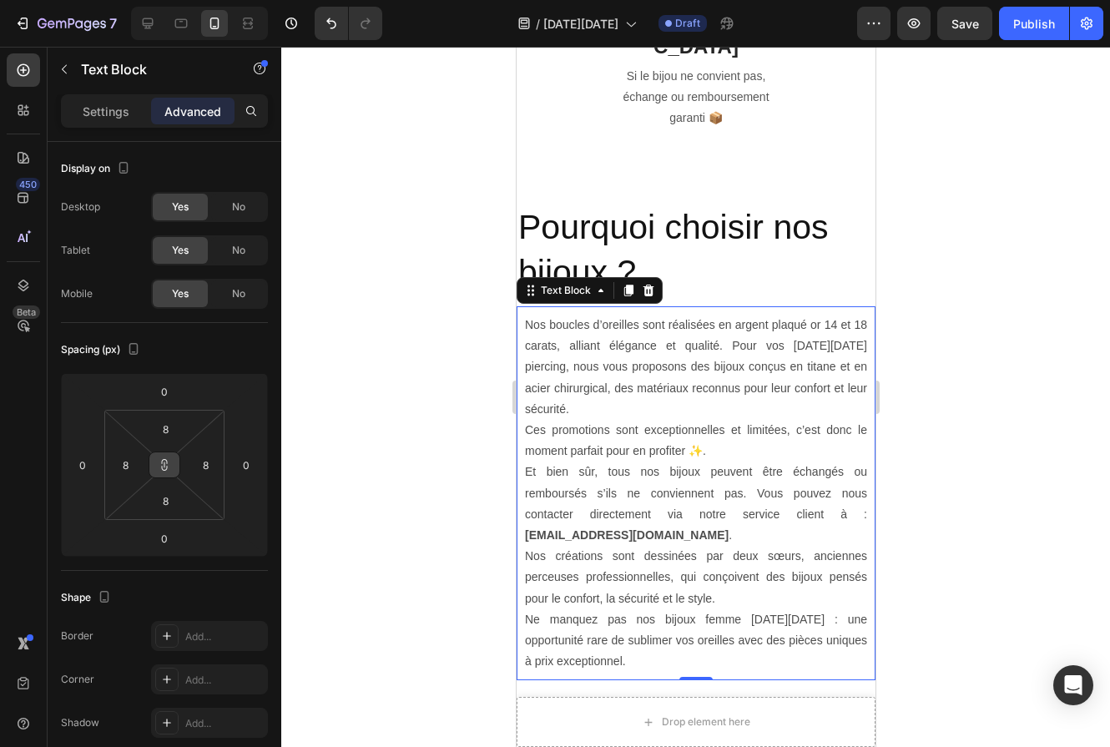
click at [167, 470] on icon at bounding box center [164, 464] width 13 height 13
click at [164, 504] on input "8" at bounding box center [165, 500] width 33 height 25
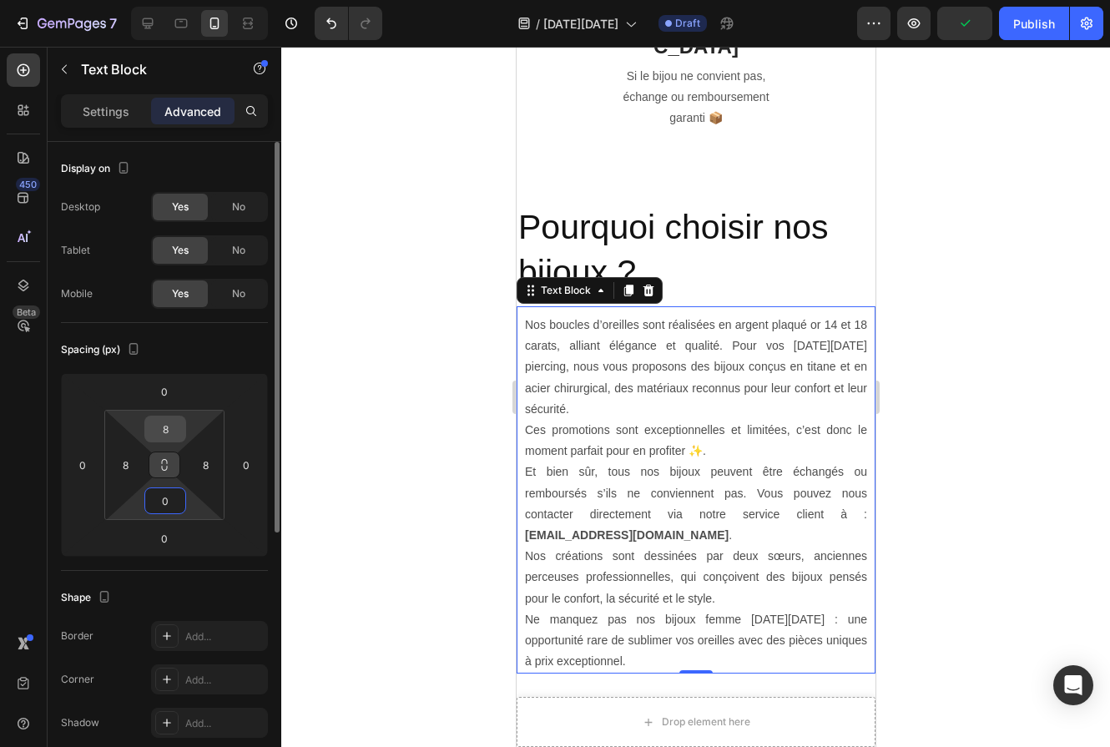
type input "0"
click at [169, 426] on input "8" at bounding box center [165, 429] width 33 height 25
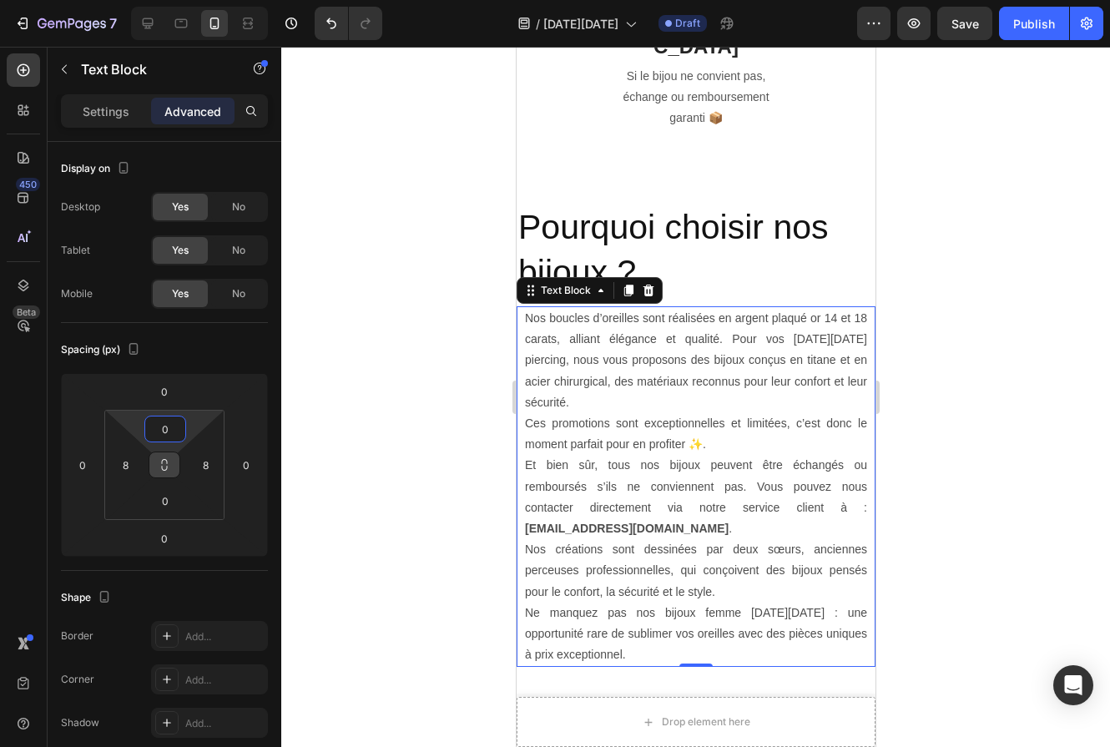
type input "0"
click at [366, 418] on div at bounding box center [695, 397] width 829 height 700
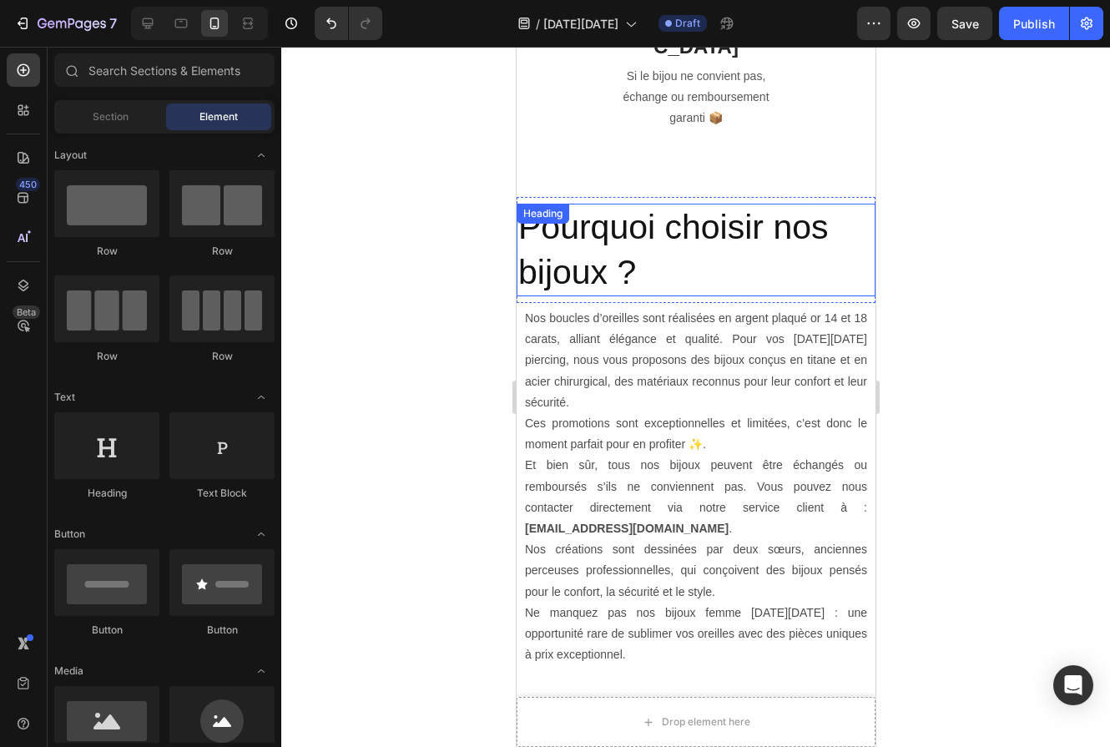
click at [595, 204] on h2 "Pourquoi choisir nos bijoux ?" at bounding box center [695, 250] width 359 height 93
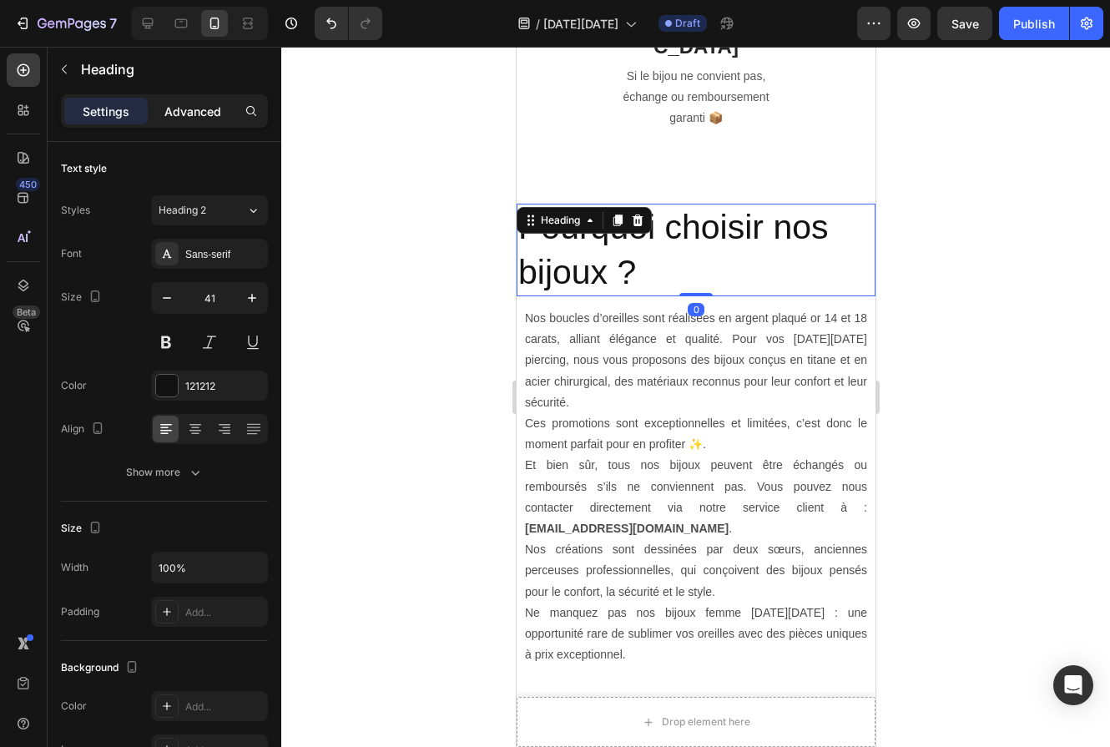
click at [196, 103] on p "Advanced" at bounding box center [192, 112] width 57 height 18
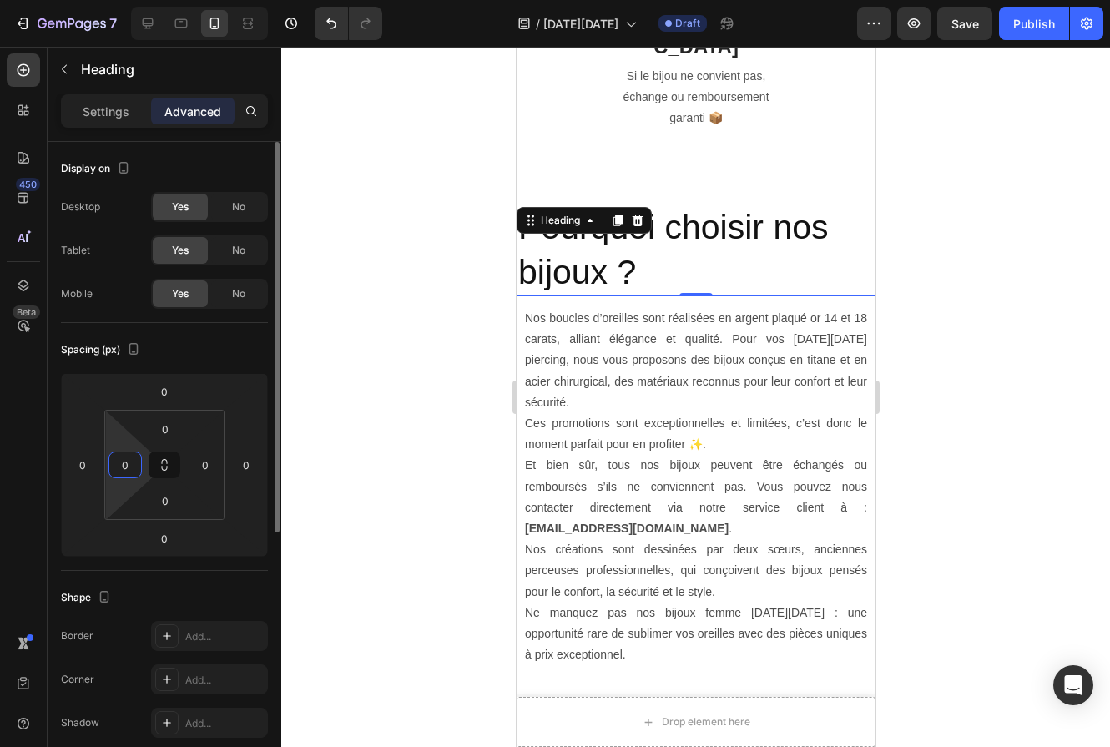
click at [125, 471] on input "0" at bounding box center [125, 464] width 25 height 25
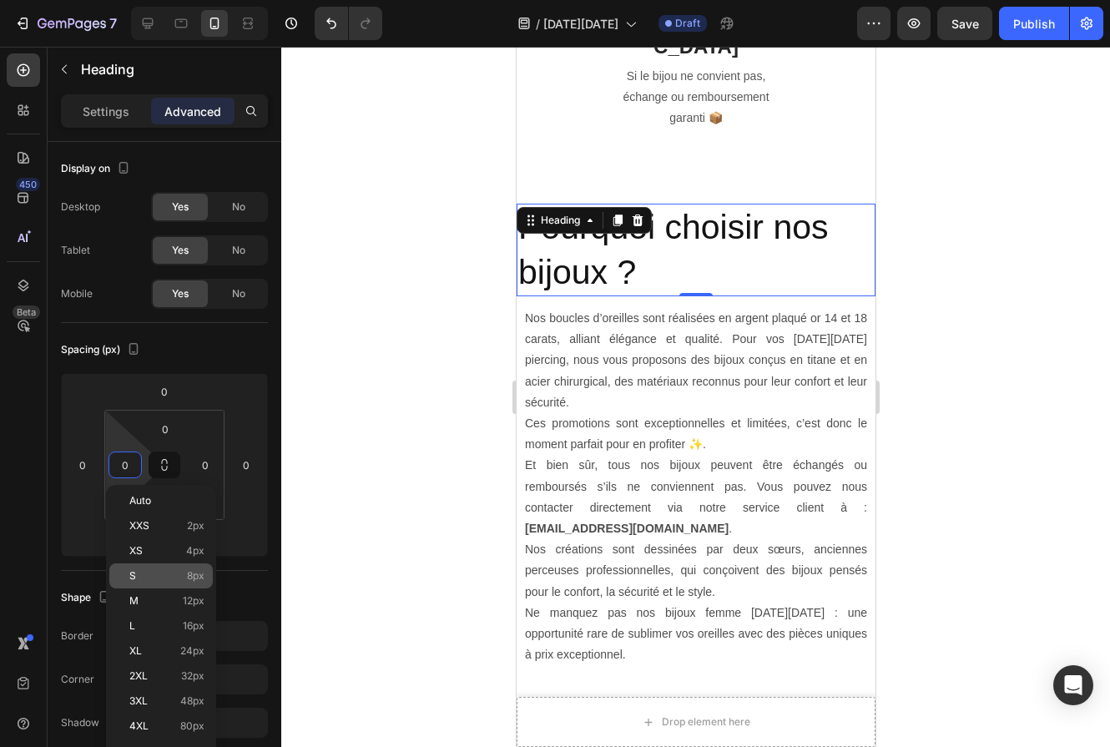
click at [159, 578] on p "S 8px" at bounding box center [166, 576] width 75 height 12
type input "8"
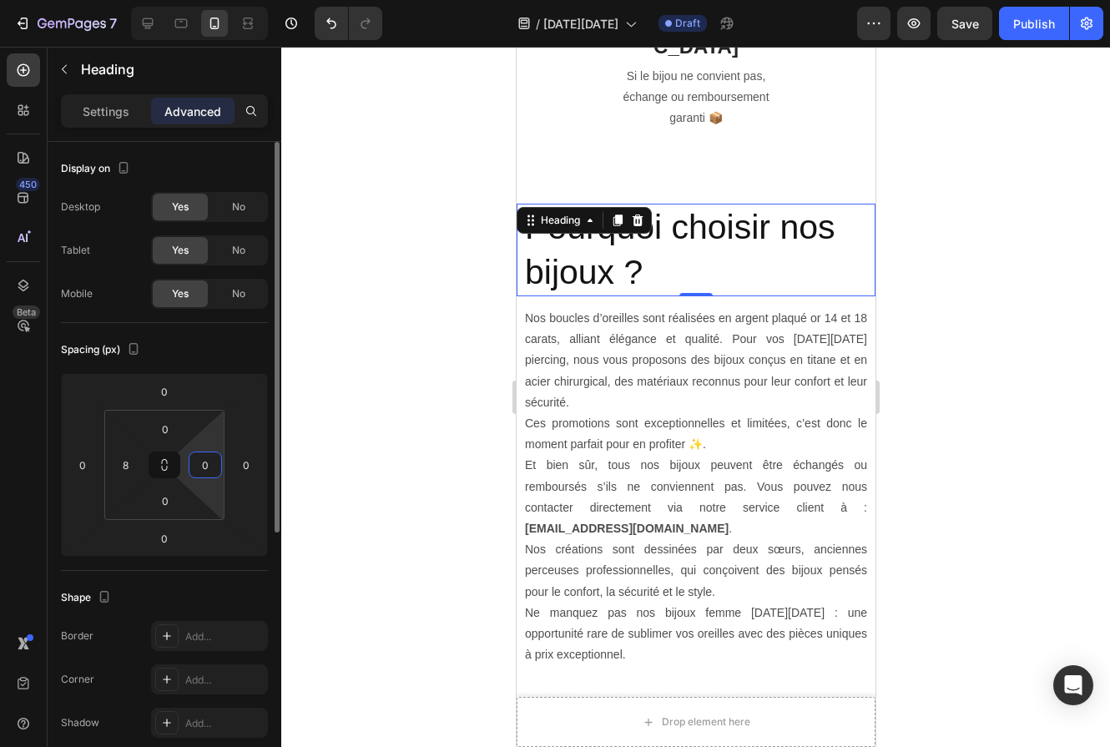
click at [212, 474] on input "0" at bounding box center [205, 464] width 25 height 25
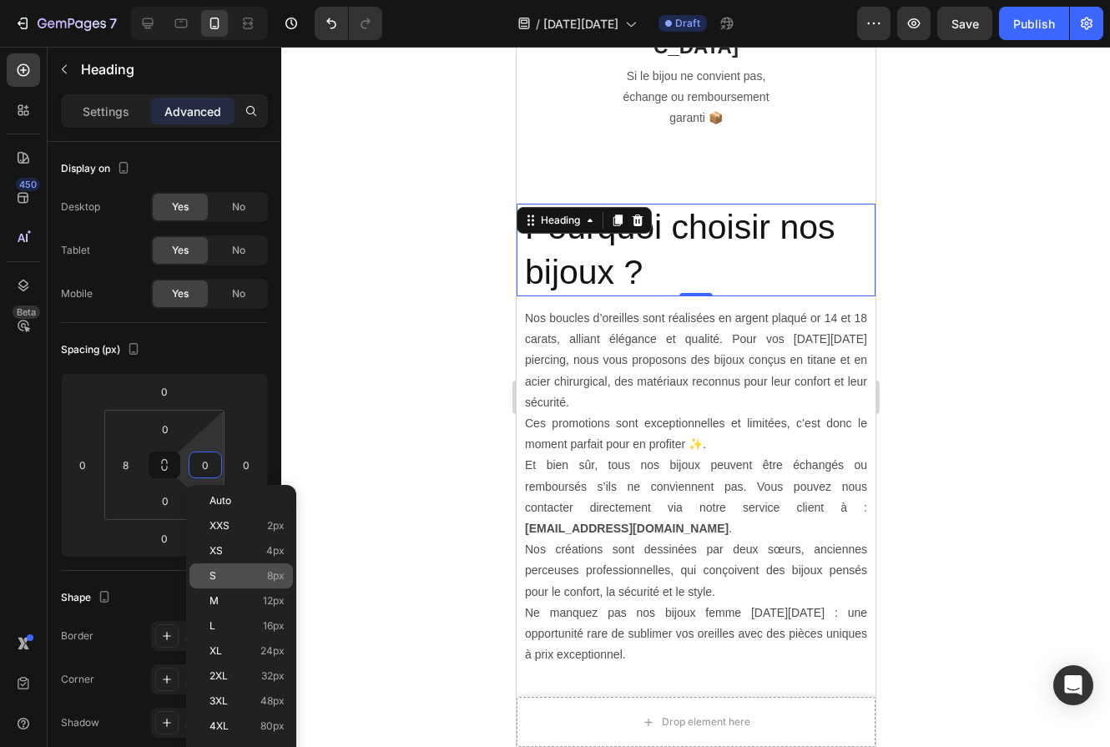
click at [245, 569] on div "S 8px" at bounding box center [241, 575] width 104 height 25
type input "8"
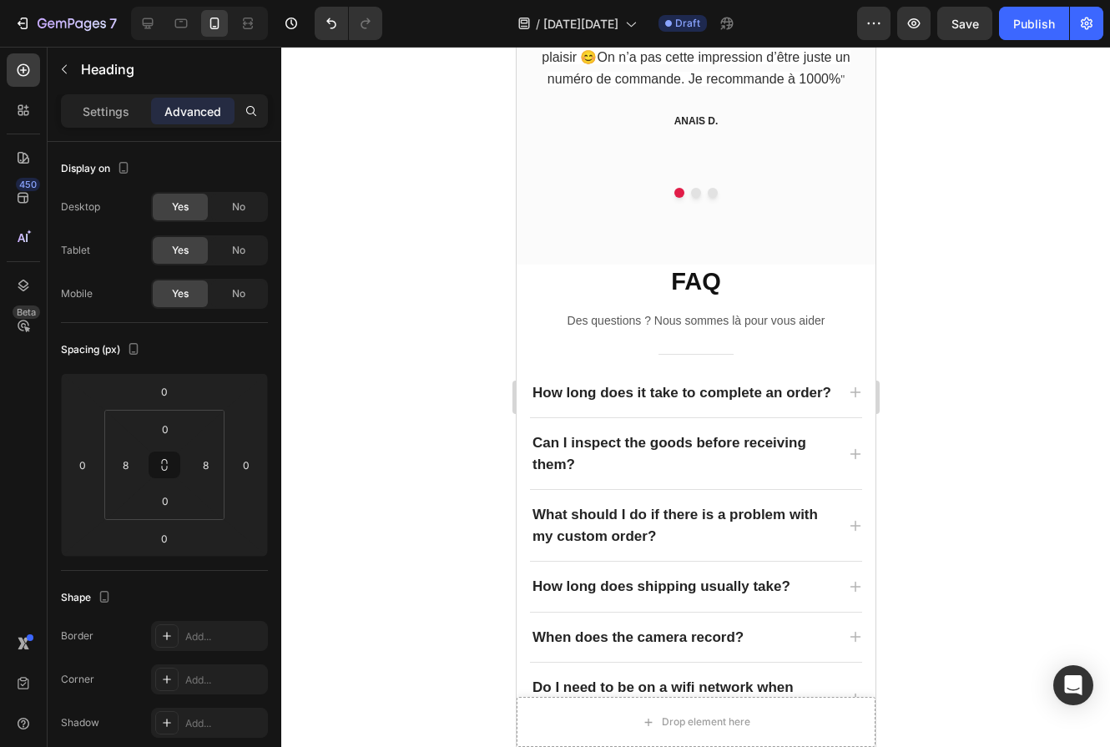
scroll to position [2486, 0]
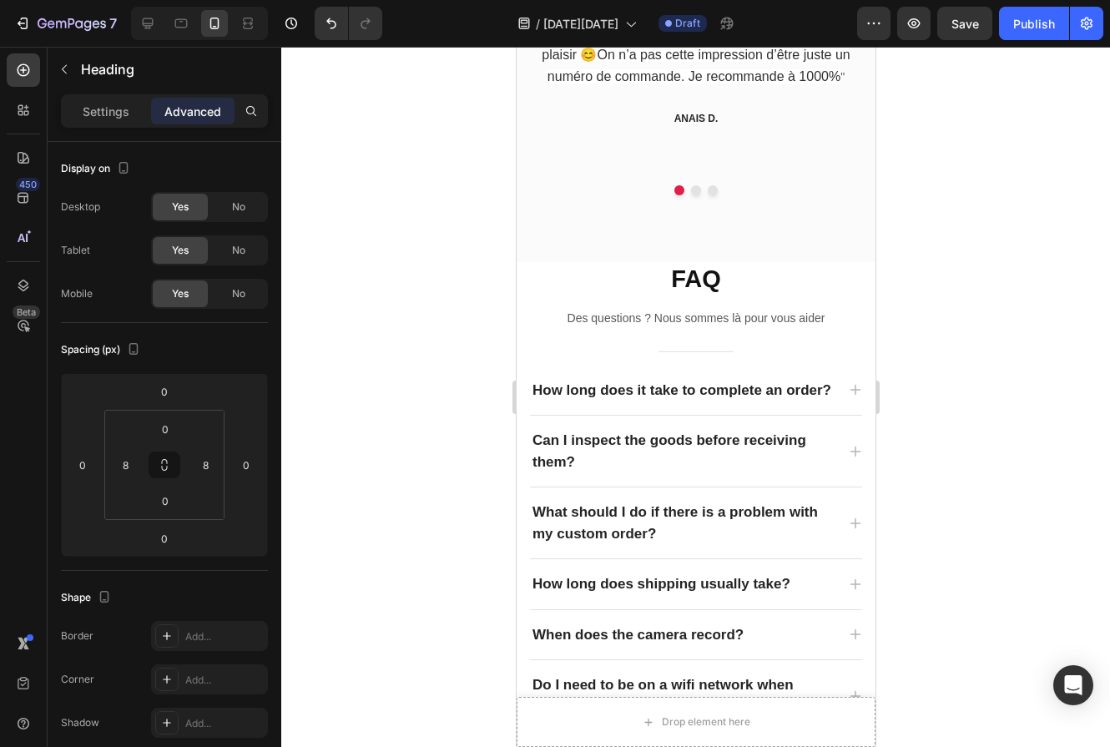
click at [621, 393] on div "How long does it take to complete an order?" at bounding box center [681, 390] width 304 height 27
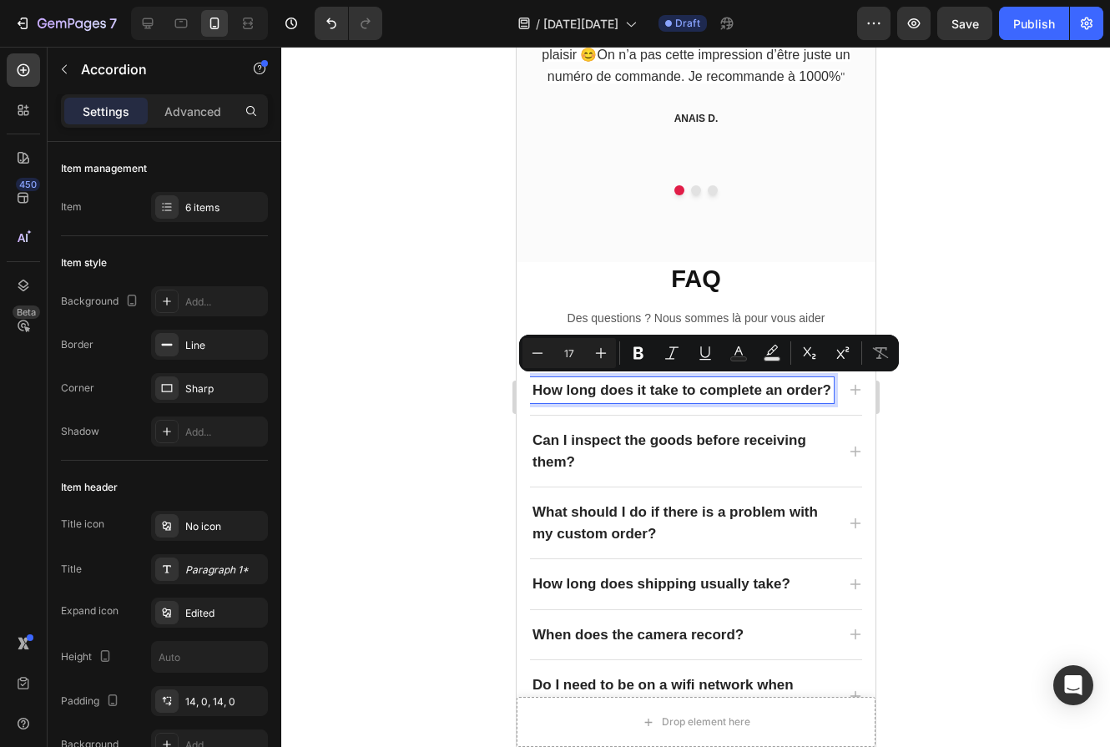
click at [624, 388] on p "How long does it take to complete an order?" at bounding box center [681, 391] width 299 height 22
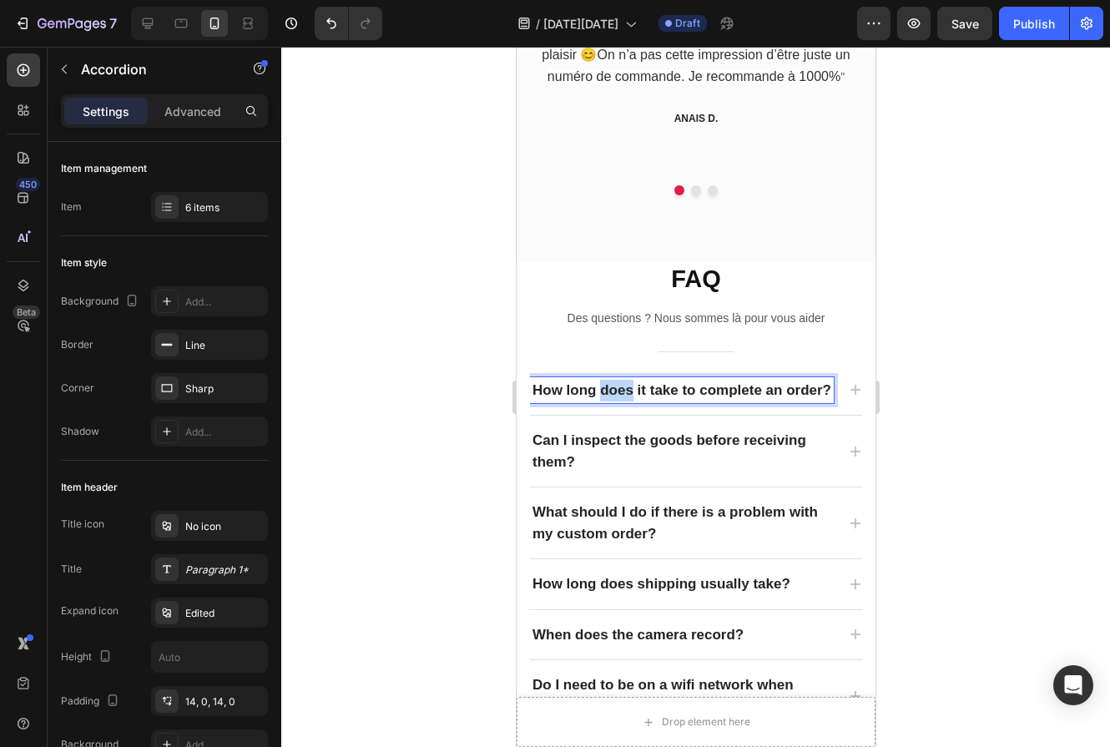
click at [624, 388] on p "How long does it take to complete an order?" at bounding box center [681, 391] width 299 height 22
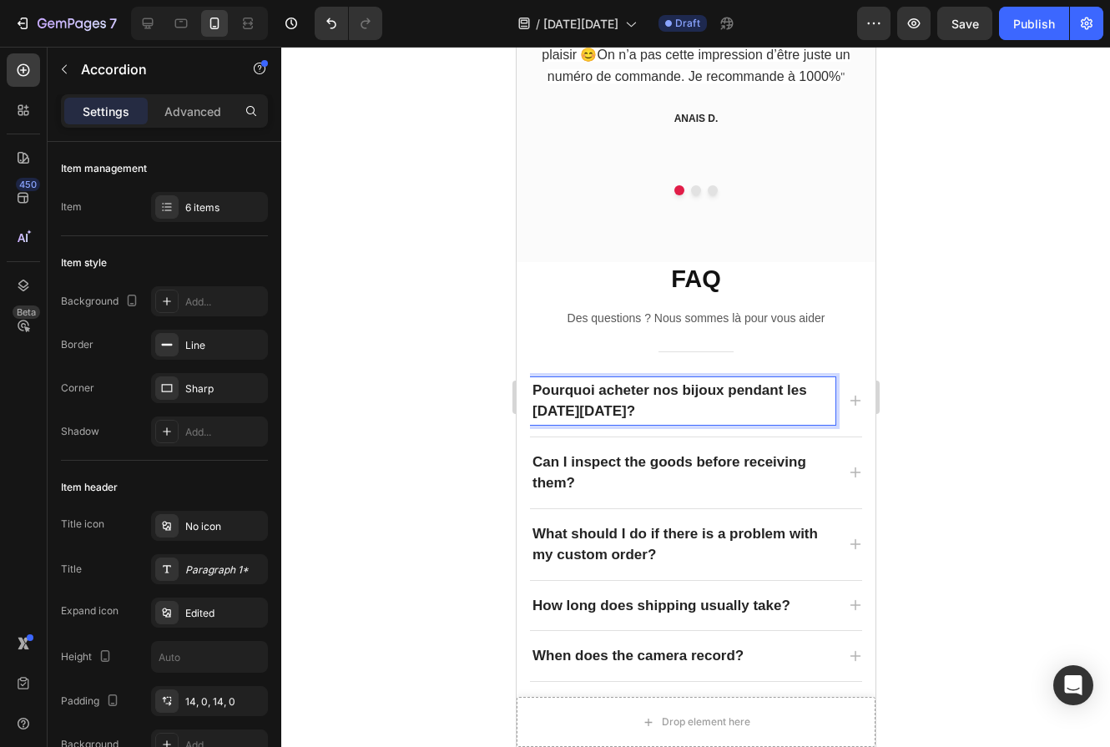
click at [856, 394] on icon at bounding box center [854, 400] width 13 height 13
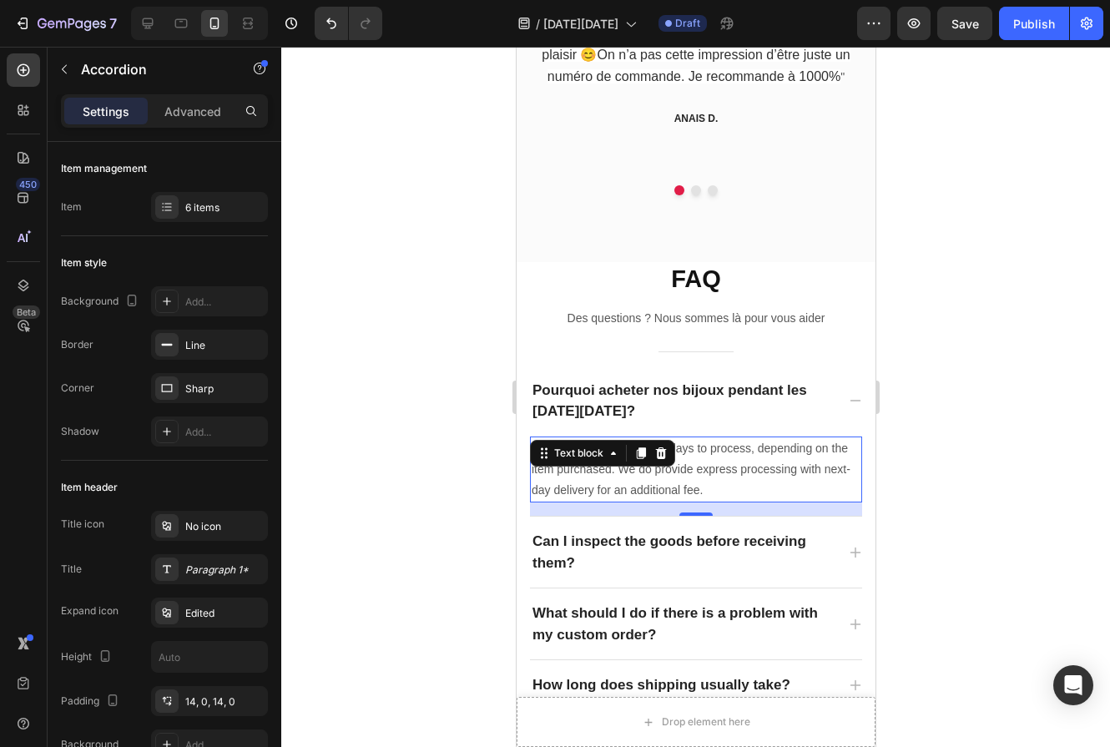
click at [685, 472] on p "Custom orders take 3 to 5 days to process, depending on the item purchased. We …" at bounding box center [695, 469] width 329 height 63
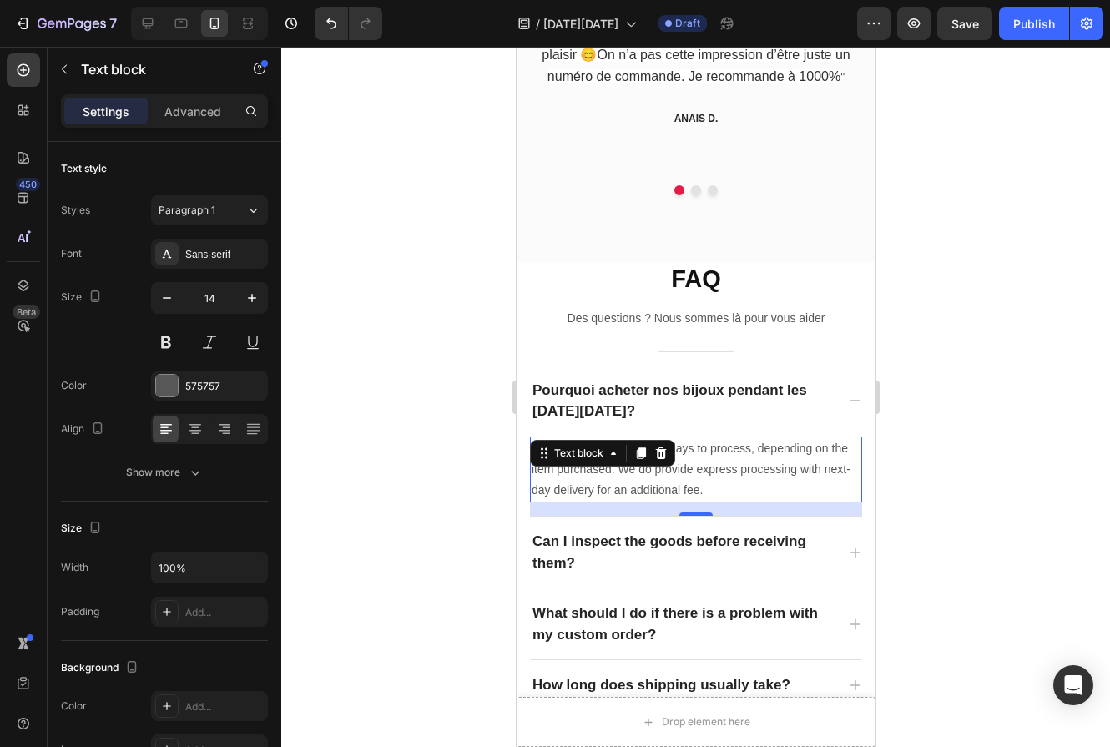
click at [706, 481] on p "Custom orders take 3 to 5 days to process, depending on the item purchased. We …" at bounding box center [695, 469] width 329 height 63
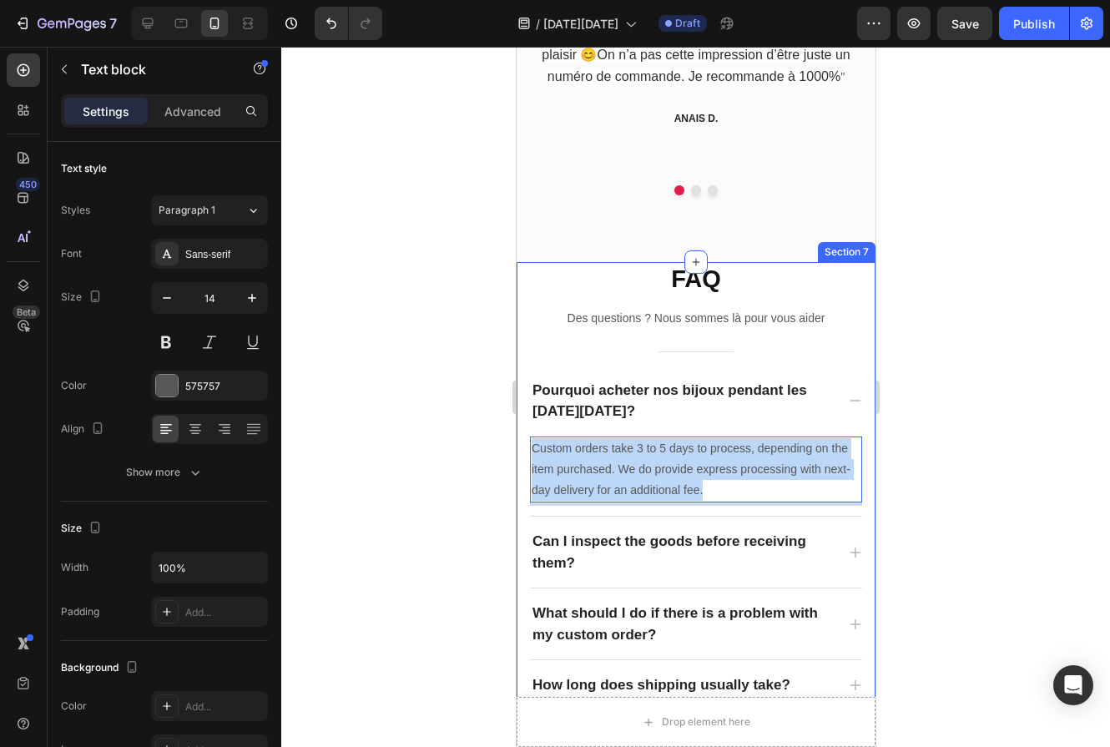
drag, startPoint x: 706, startPoint y: 482, endPoint x: 525, endPoint y: 437, distance: 186.7
click at [525, 437] on div "FAQ Heading Des questions ? Nous sommes là pour vous aider Text block Title Lin…" at bounding box center [695, 581] width 359 height 639
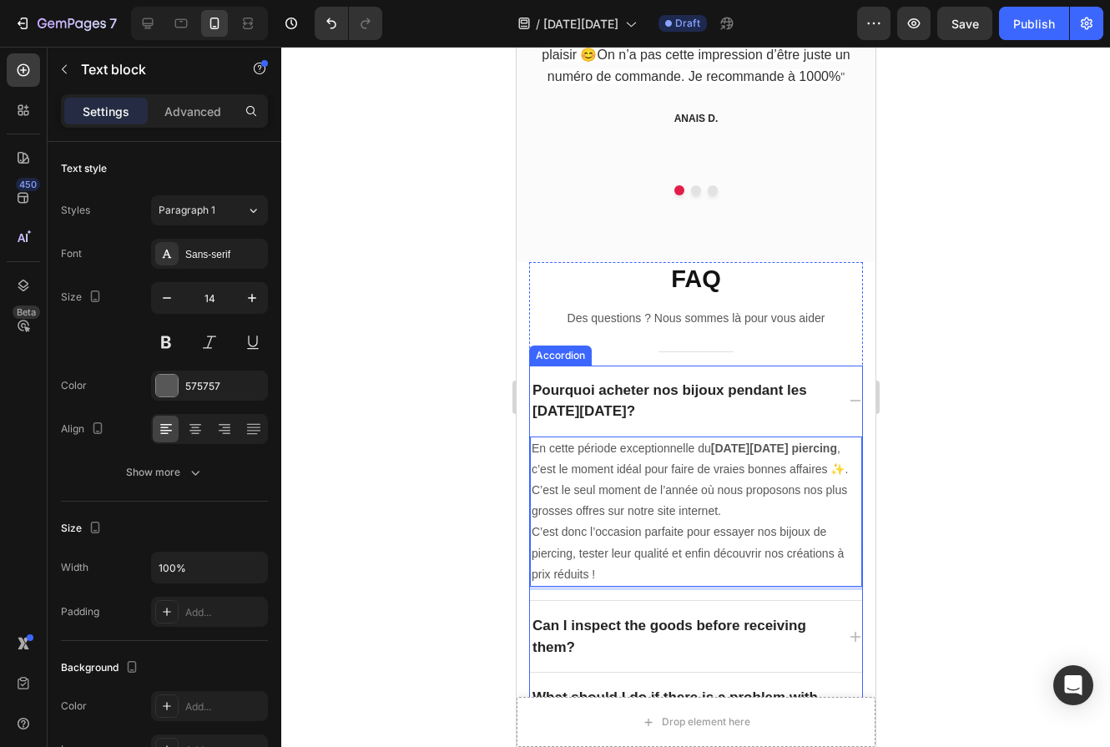
click at [854, 400] on icon at bounding box center [855, 401] width 11 height 2
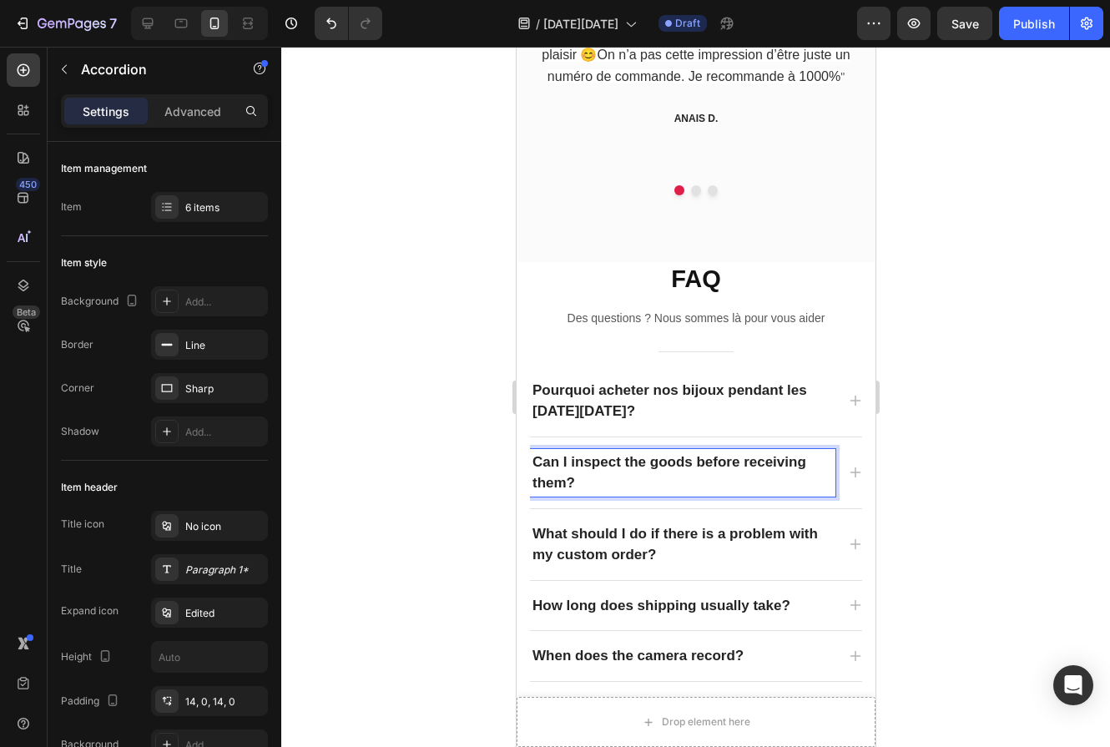
click at [639, 475] on p "Can I inspect the goods before receiving them?" at bounding box center [682, 473] width 300 height 43
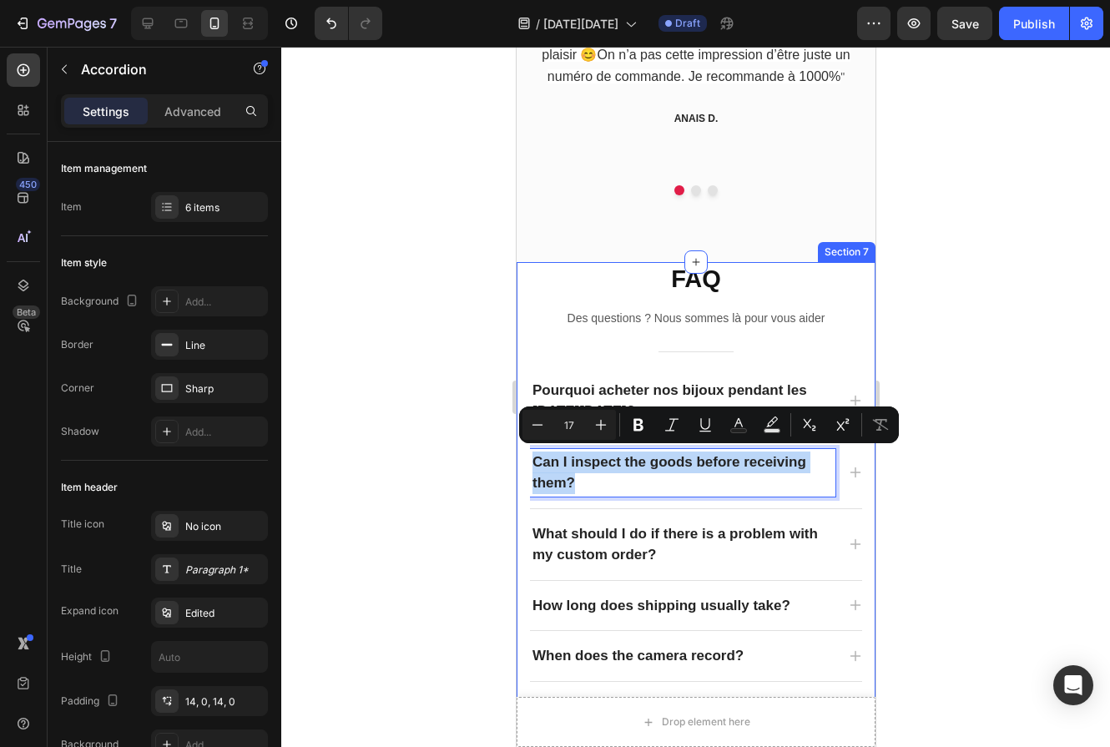
drag, startPoint x: 614, startPoint y: 480, endPoint x: 522, endPoint y: 450, distance: 96.6
click at [522, 450] on div "FAQ Heading Des questions ? Nous sommes là pour vous aider Text block Title Lin…" at bounding box center [695, 541] width 359 height 558
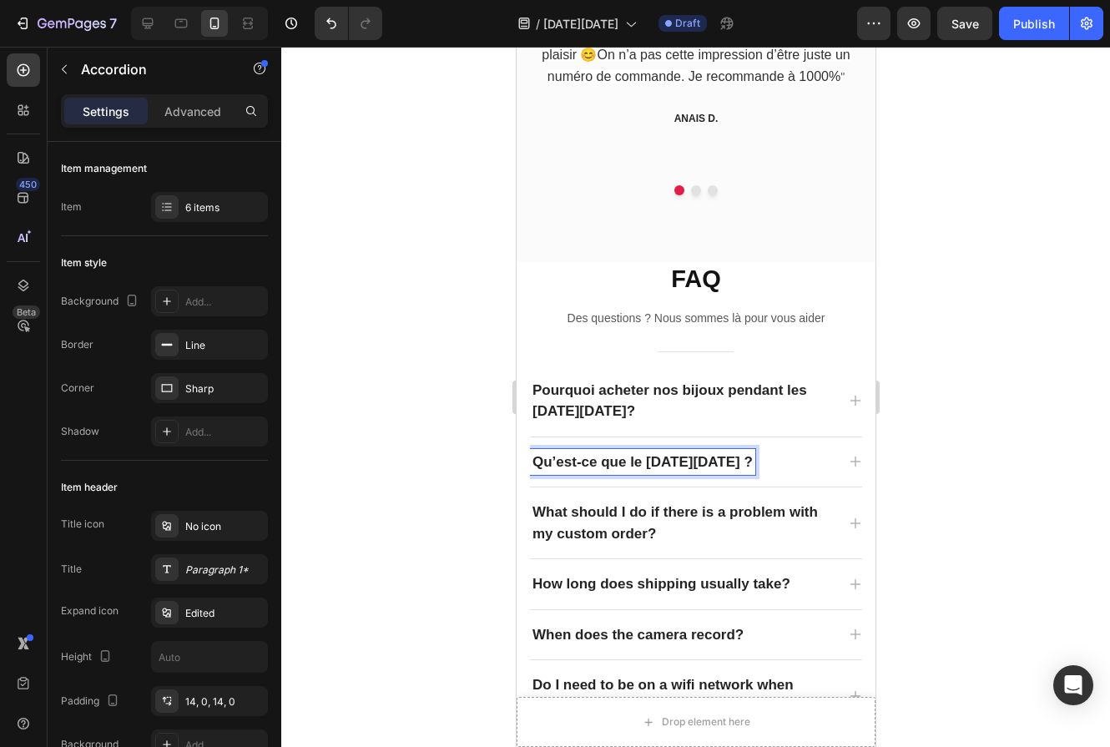
click at [854, 457] on icon at bounding box center [855, 462] width 11 height 11
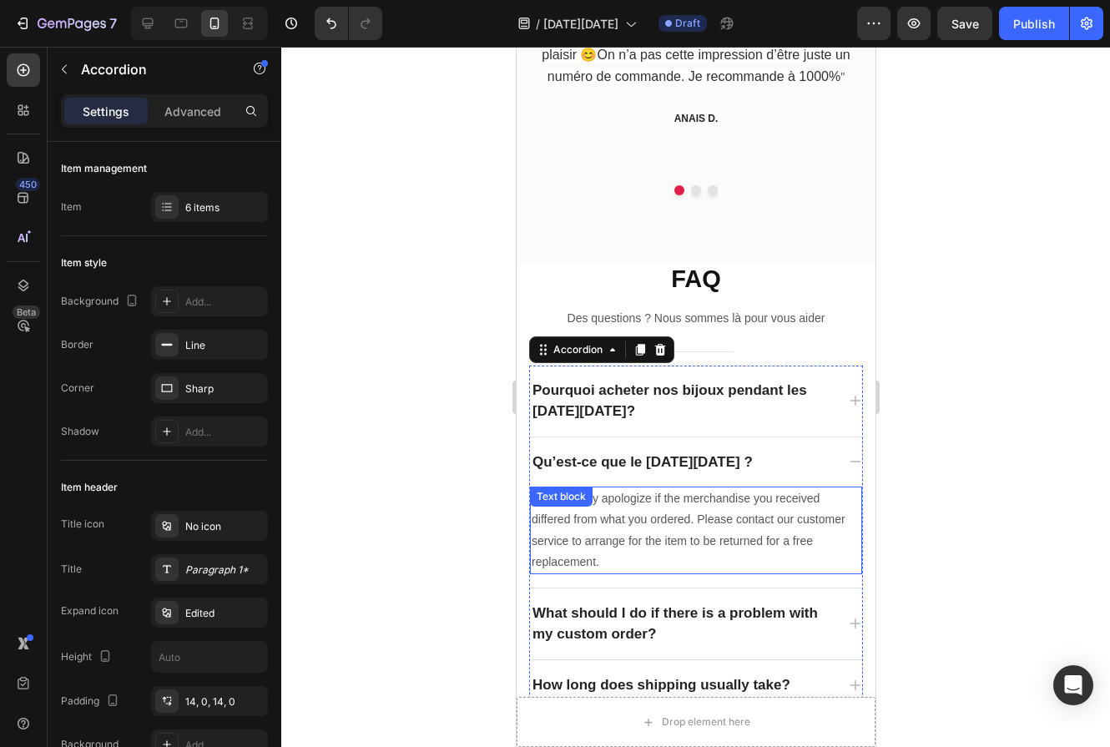
click at [607, 536] on p "We sincerely apologize if the merchandise you received differed from what you o…" at bounding box center [695, 530] width 329 height 84
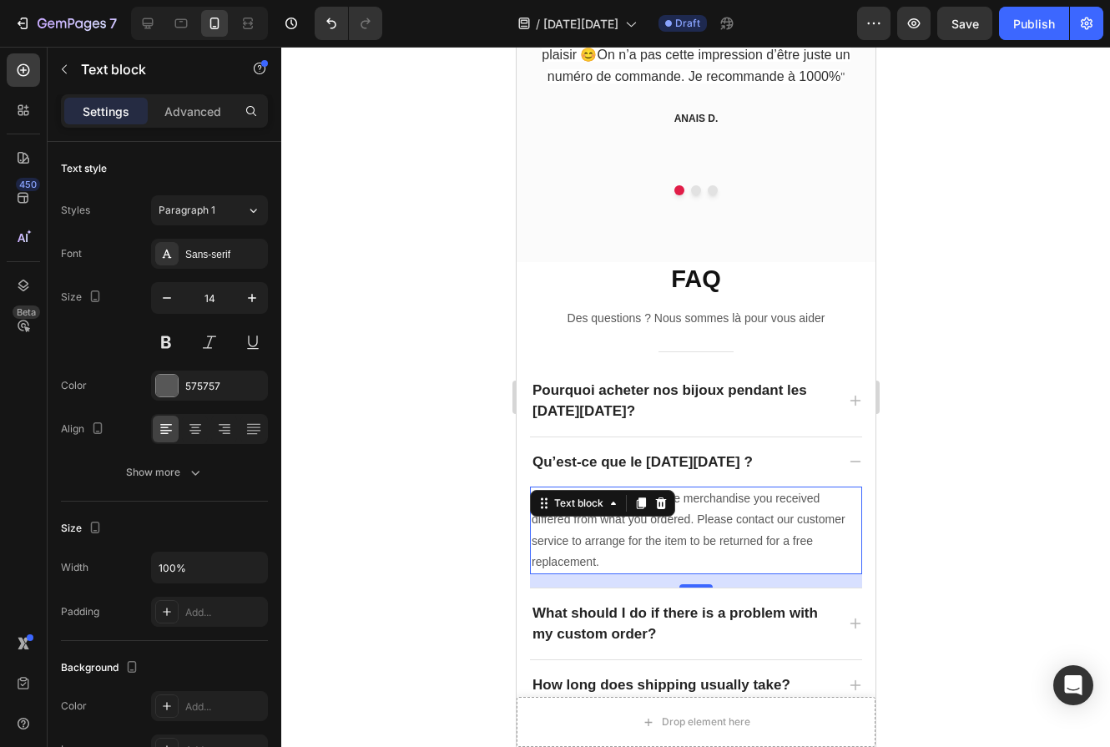
click at [605, 543] on p "We sincerely apologize if the merchandise you received differed from what you o…" at bounding box center [695, 530] width 329 height 84
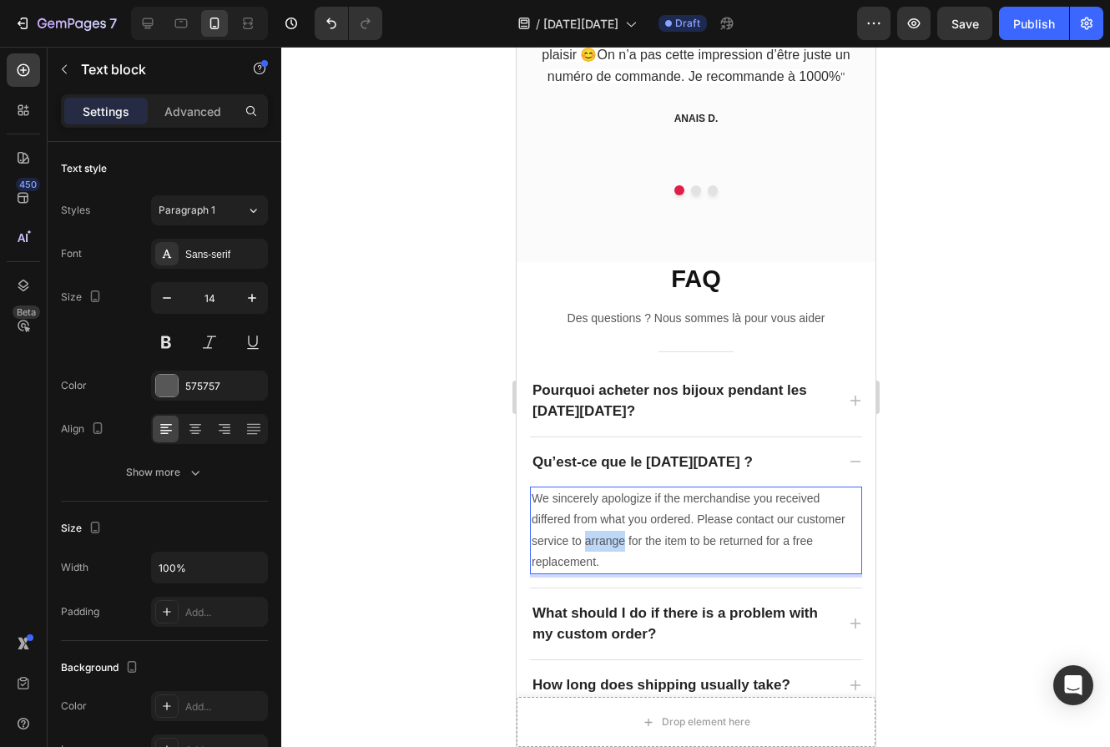
click at [605, 543] on p "We sincerely apologize if the merchandise you received differed from what you o…" at bounding box center [695, 530] width 329 height 84
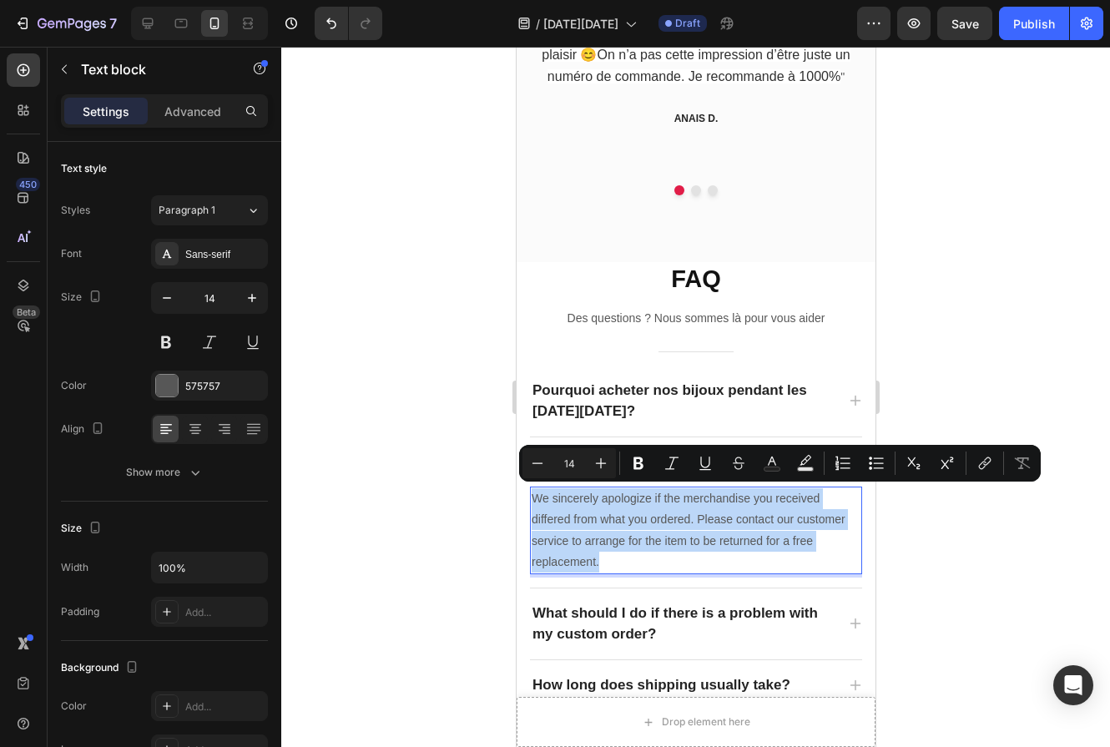
drag, startPoint x: 604, startPoint y: 560, endPoint x: 533, endPoint y: 490, distance: 100.3
click at [533, 490] on p "We sincerely apologize if the merchandise you received differed from what you o…" at bounding box center [695, 530] width 329 height 84
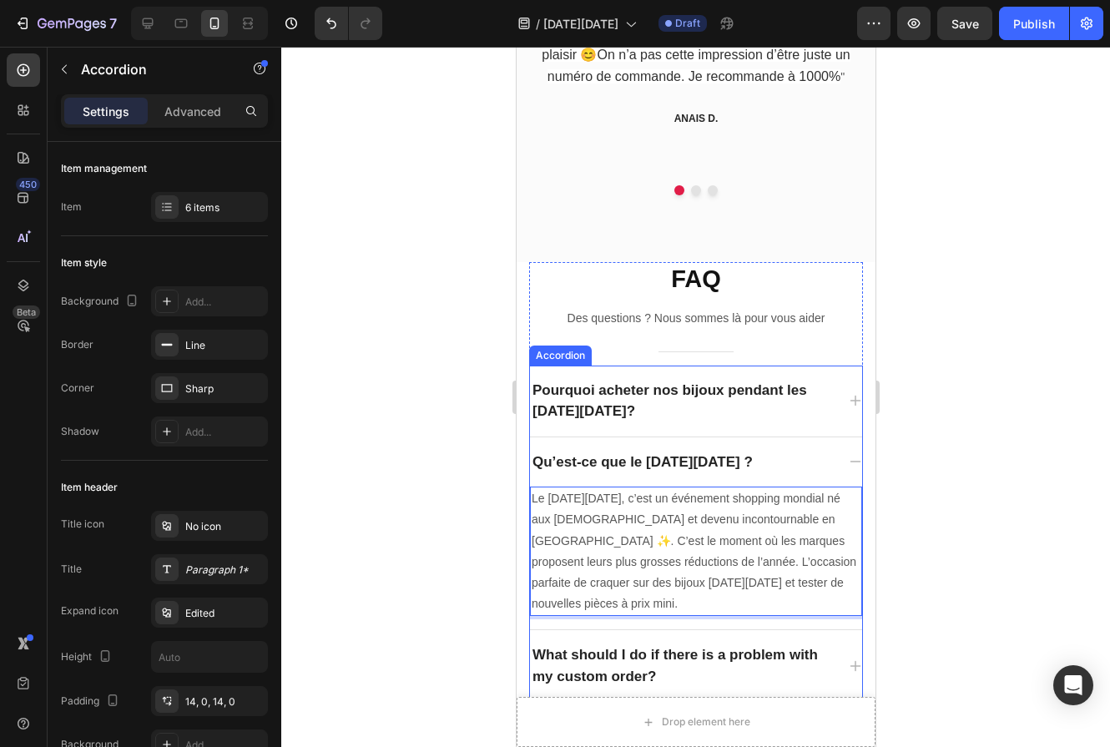
click at [643, 392] on p "Pourquoi acheter nos bijoux pendant les [DATE][DATE]?" at bounding box center [682, 401] width 300 height 43
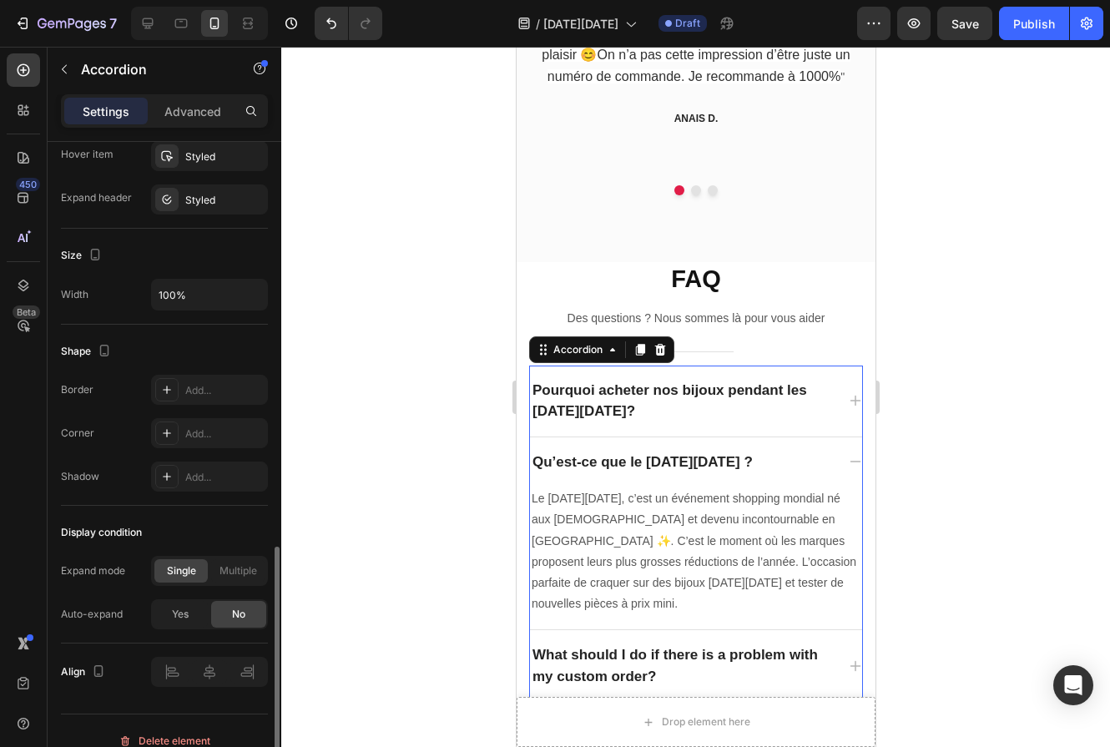
scroll to position [937, 0]
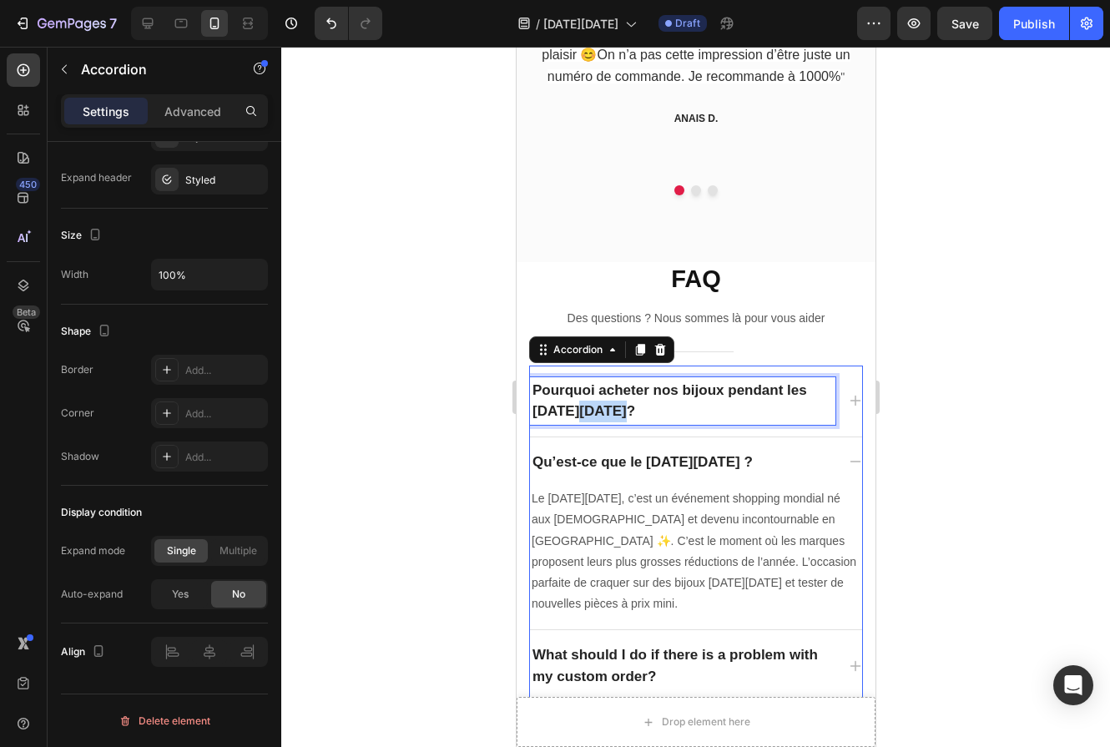
click at [573, 414] on p "Pourquoi acheter nos bijoux pendant les [DATE][DATE]?" at bounding box center [682, 401] width 300 height 43
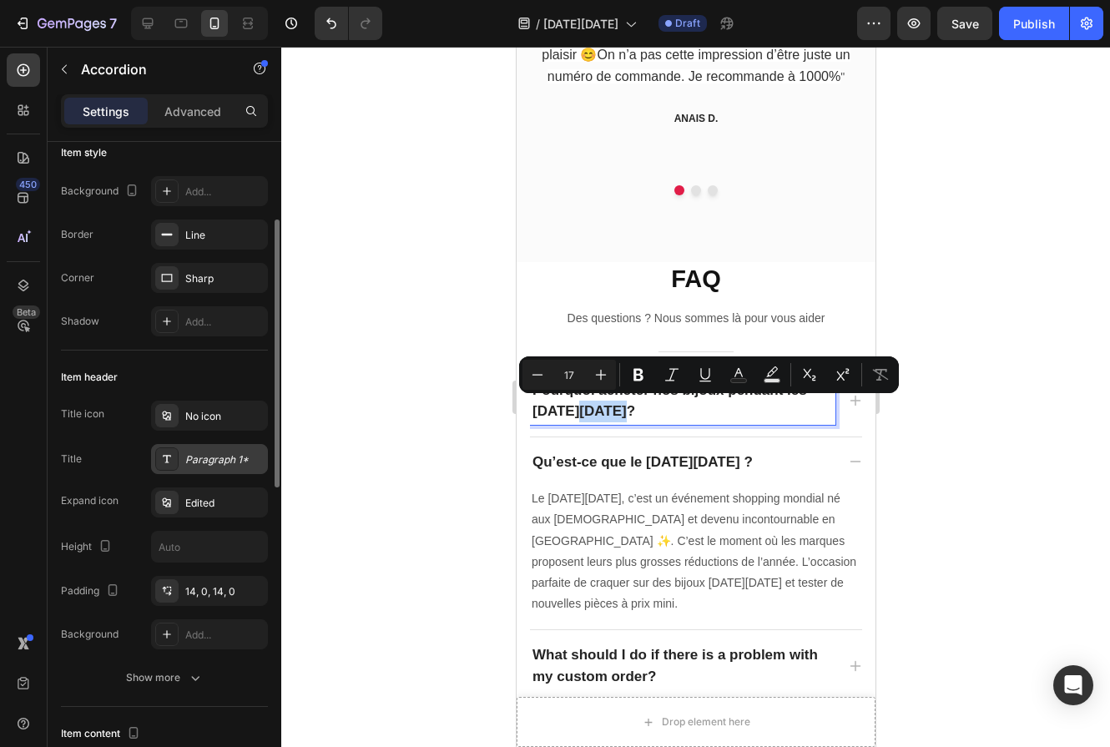
scroll to position [0, 0]
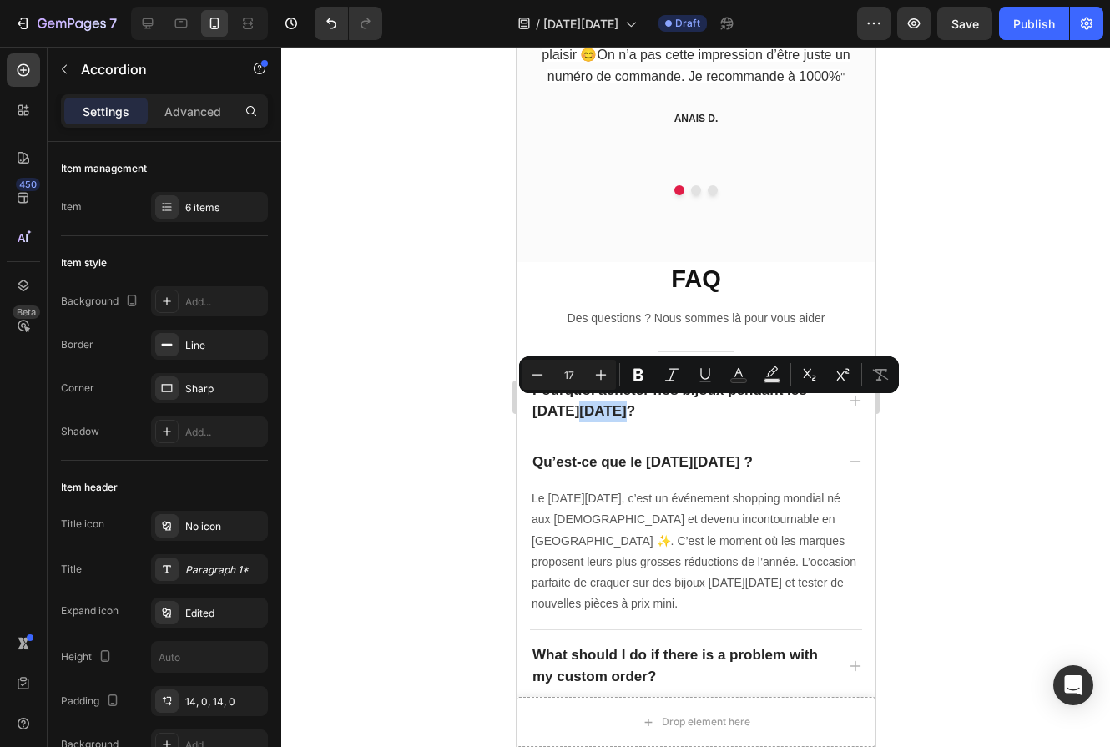
click at [855, 462] on icon at bounding box center [854, 461] width 13 height 13
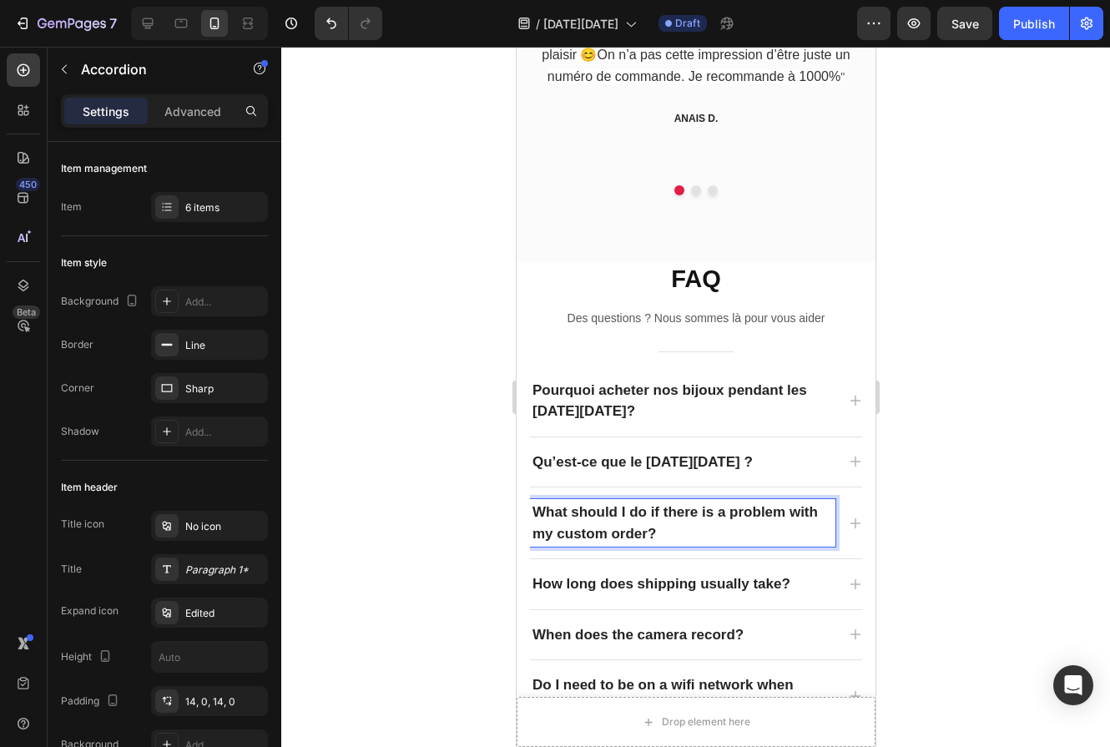
click at [649, 502] on p "What should I do if there is a problem with my custom order?" at bounding box center [682, 523] width 300 height 43
click at [662, 526] on p "What should I do if there is a problem with my custom order?" at bounding box center [682, 523] width 300 height 43
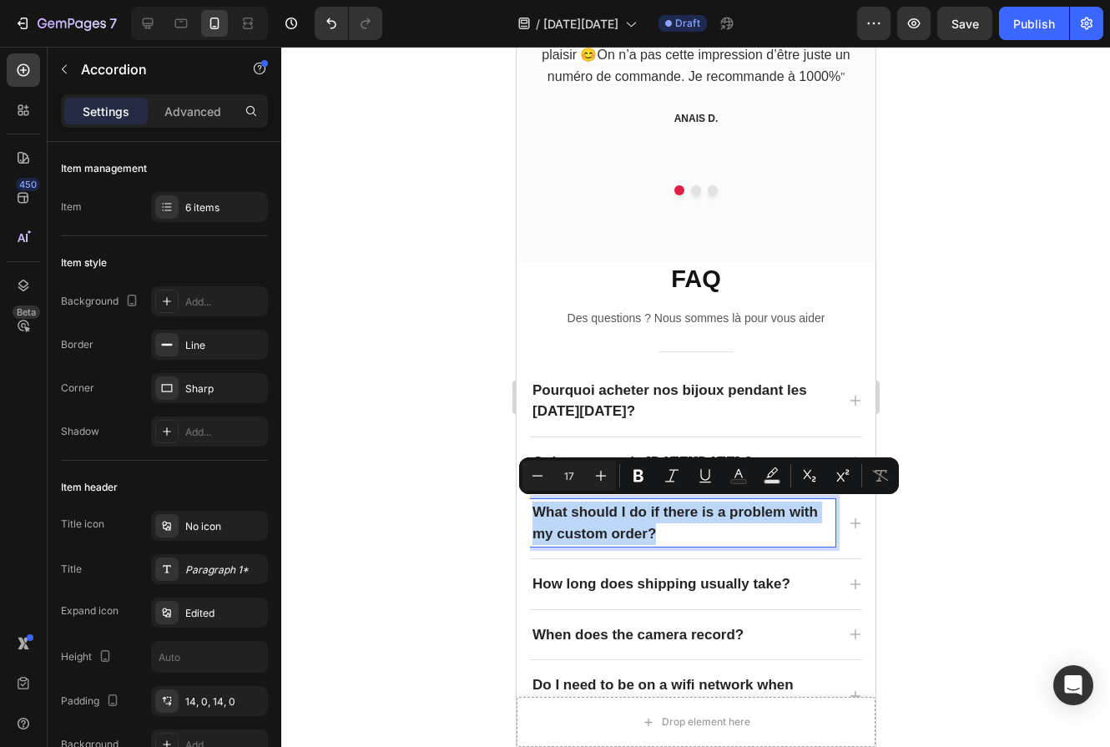
drag, startPoint x: 662, startPoint y: 526, endPoint x: 588, endPoint y: 509, distance: 75.3
click at [588, 509] on p "What should I do if there is a problem with my custom order?" at bounding box center [682, 523] width 300 height 43
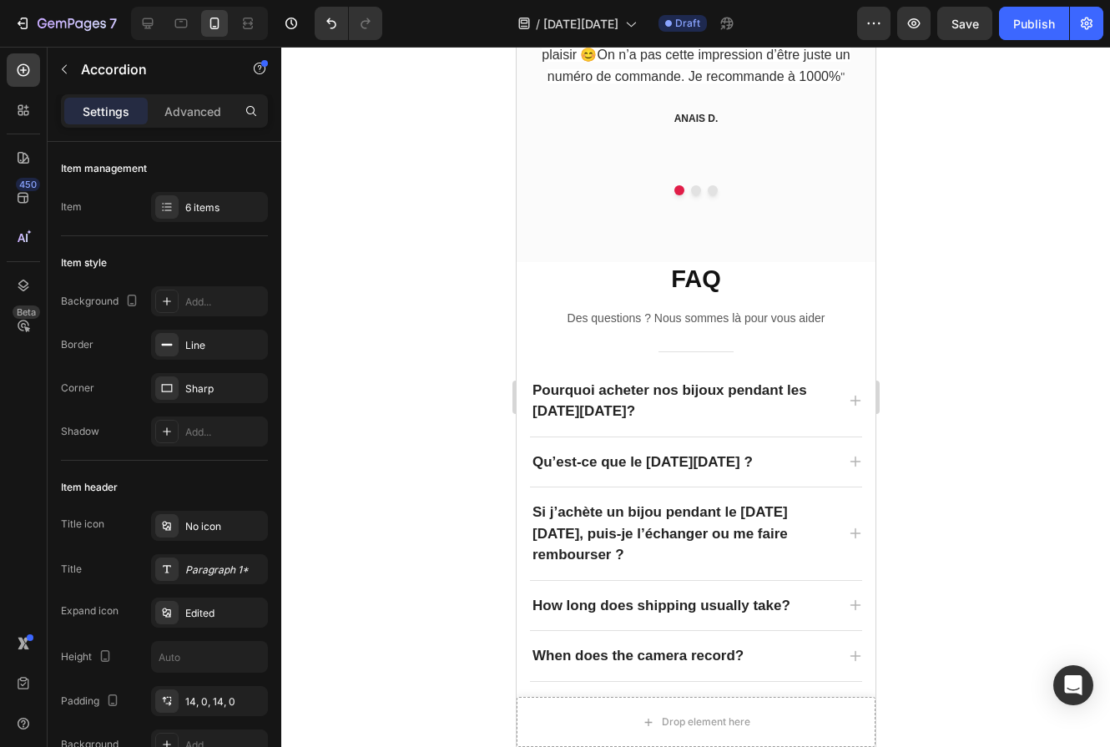
click at [855, 528] on icon at bounding box center [855, 533] width 11 height 11
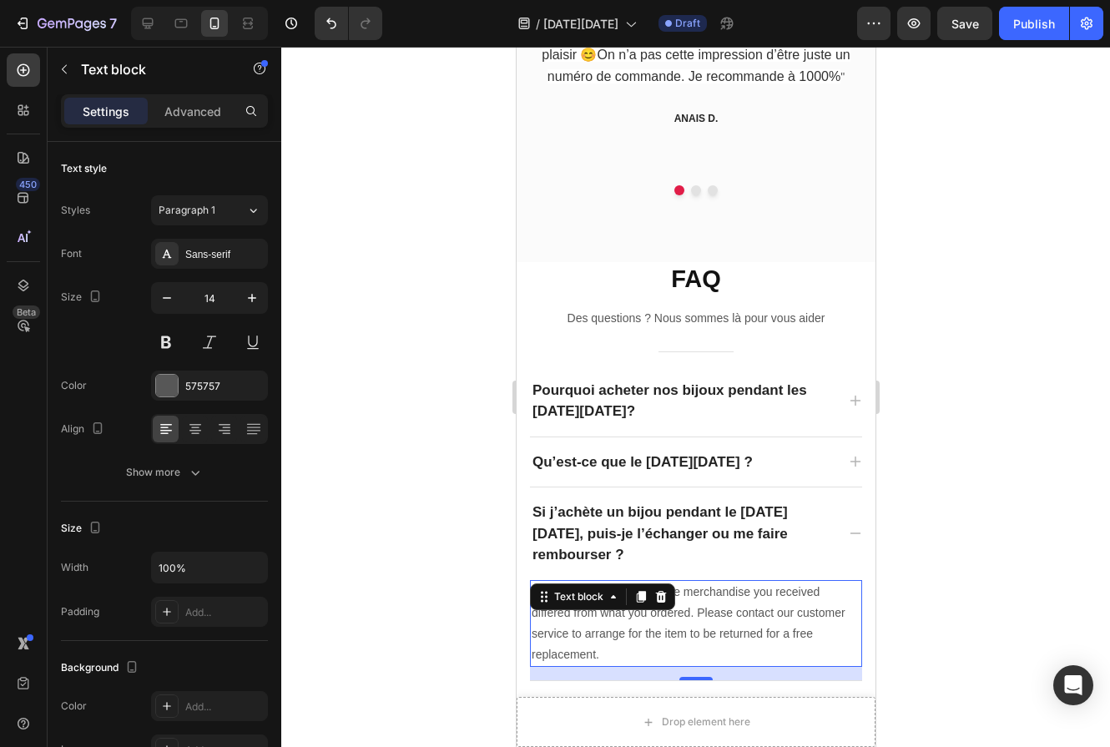
click at [634, 619] on p "We sincerely apologize if the merchandise you received differed from what you o…" at bounding box center [695, 624] width 329 height 84
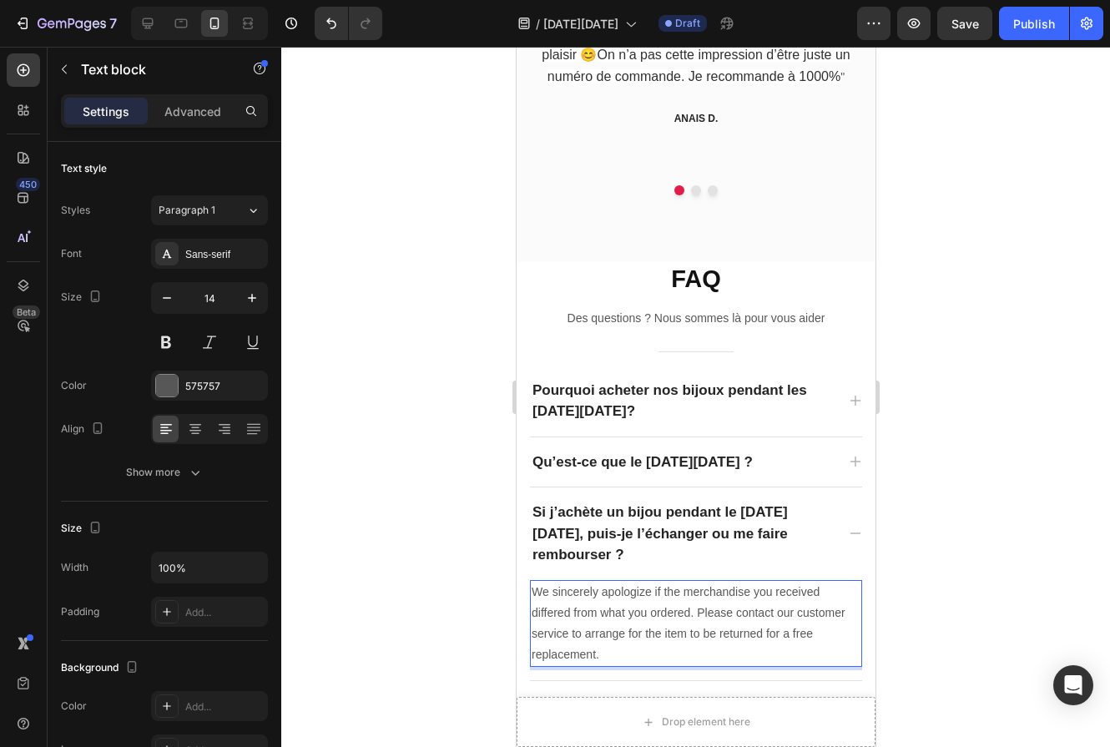
click at [603, 626] on p "We sincerely apologize if the merchandise you received differed from what you o…" at bounding box center [695, 624] width 329 height 84
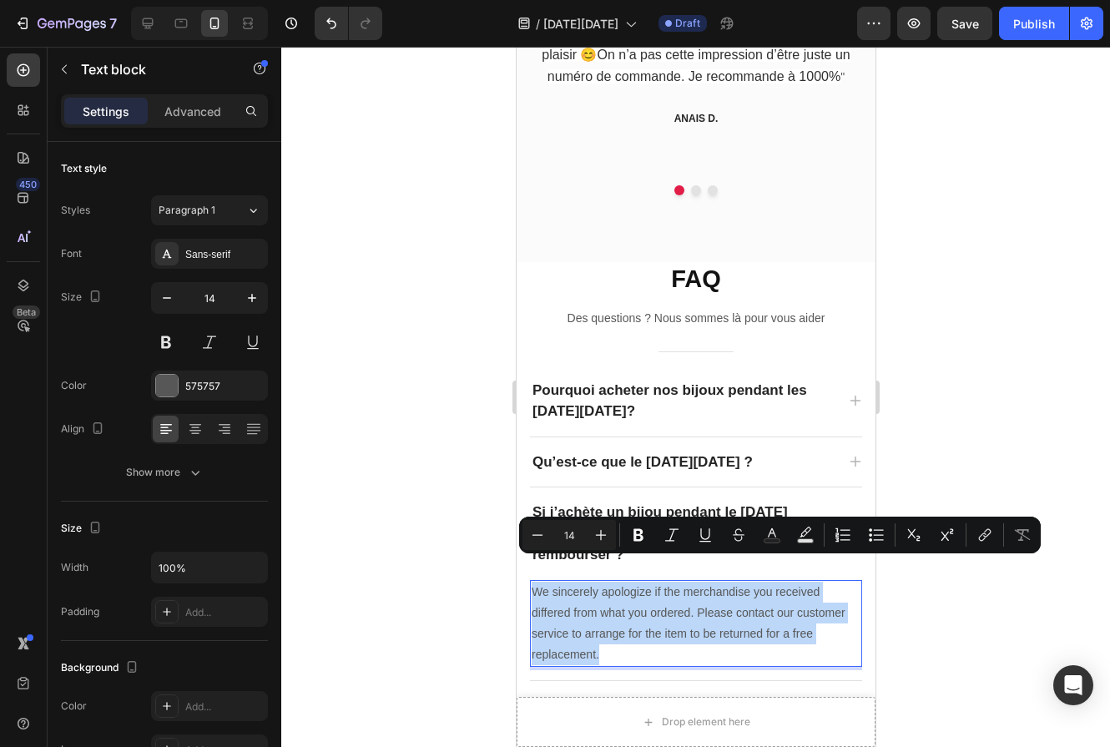
drag, startPoint x: 603, startPoint y: 626, endPoint x: 531, endPoint y: 569, distance: 91.5
click at [531, 582] on p "We sincerely apologize if the merchandise you received differed from what you o…" at bounding box center [695, 624] width 329 height 84
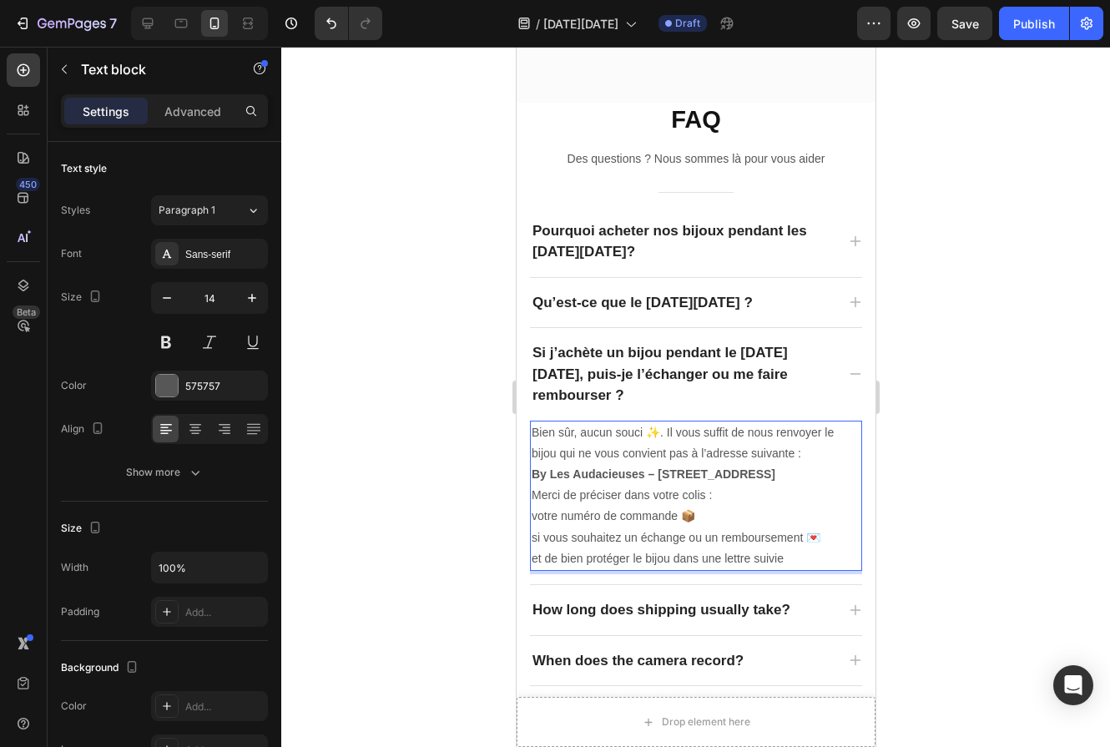
scroll to position [2669, 0]
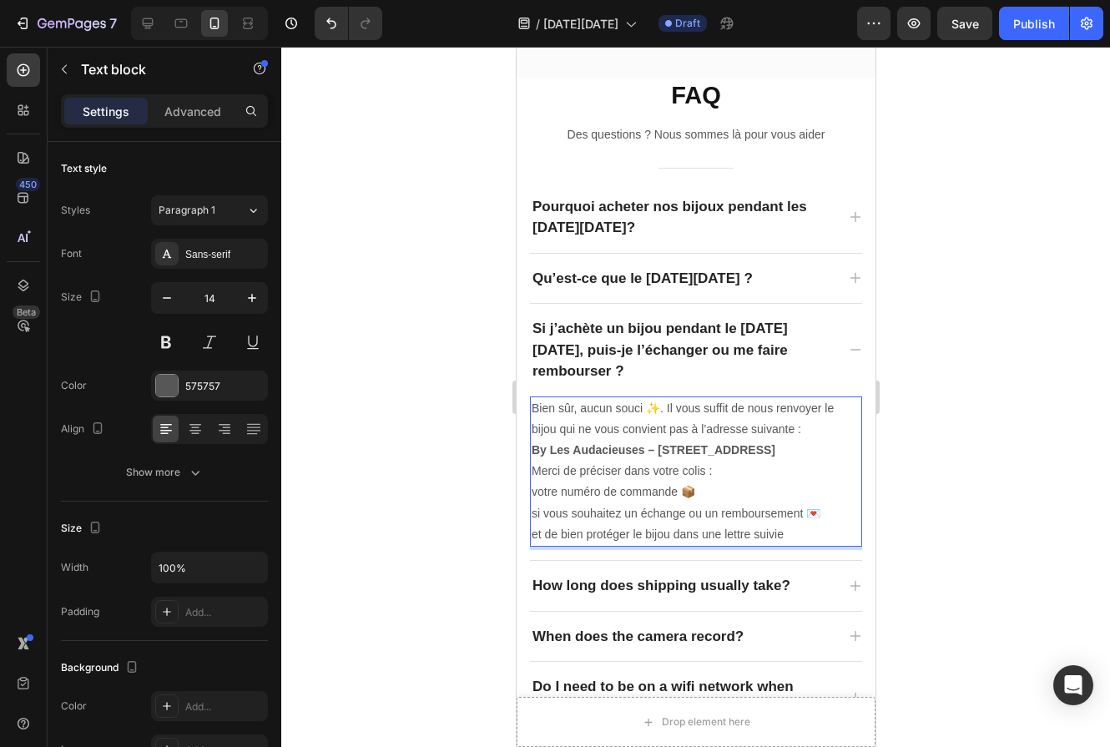
click at [644, 443] on strong "By Les Audacieuses – [STREET_ADDRESS]" at bounding box center [653, 449] width 244 height 13
click at [654, 443] on strong "By Les Audacieuses – [STREET_ADDRESS]" at bounding box center [653, 449] width 244 height 13
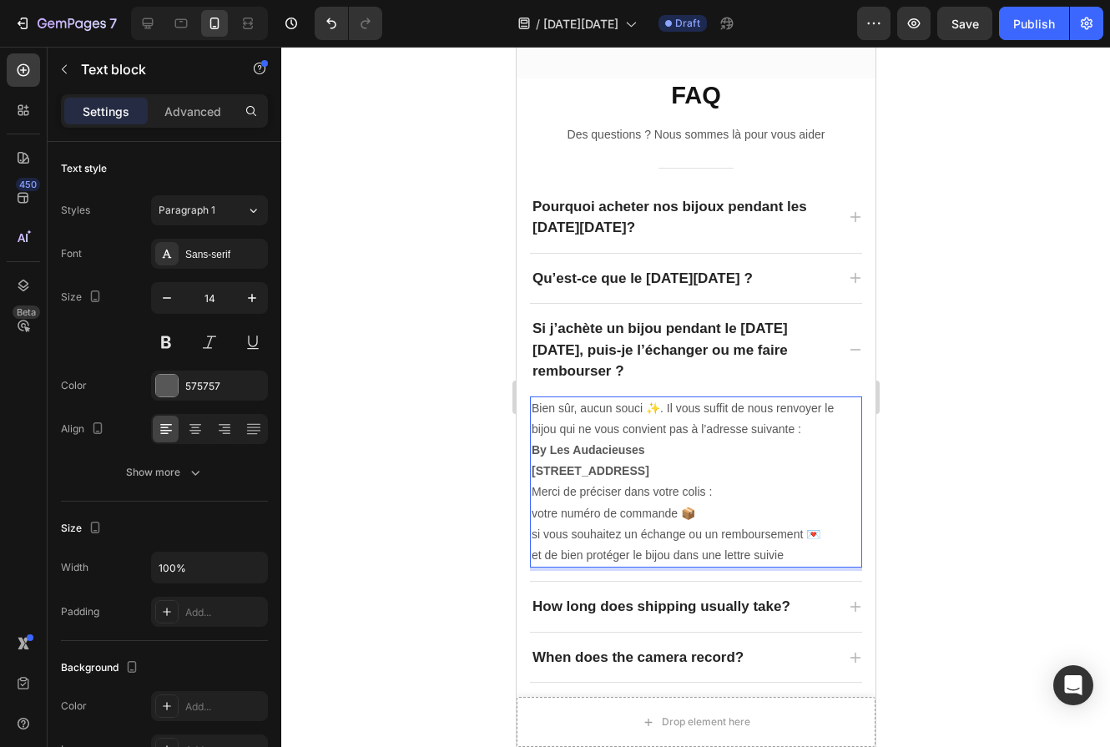
click at [649, 464] on strong "[STREET_ADDRESS]" at bounding box center [590, 470] width 118 height 13
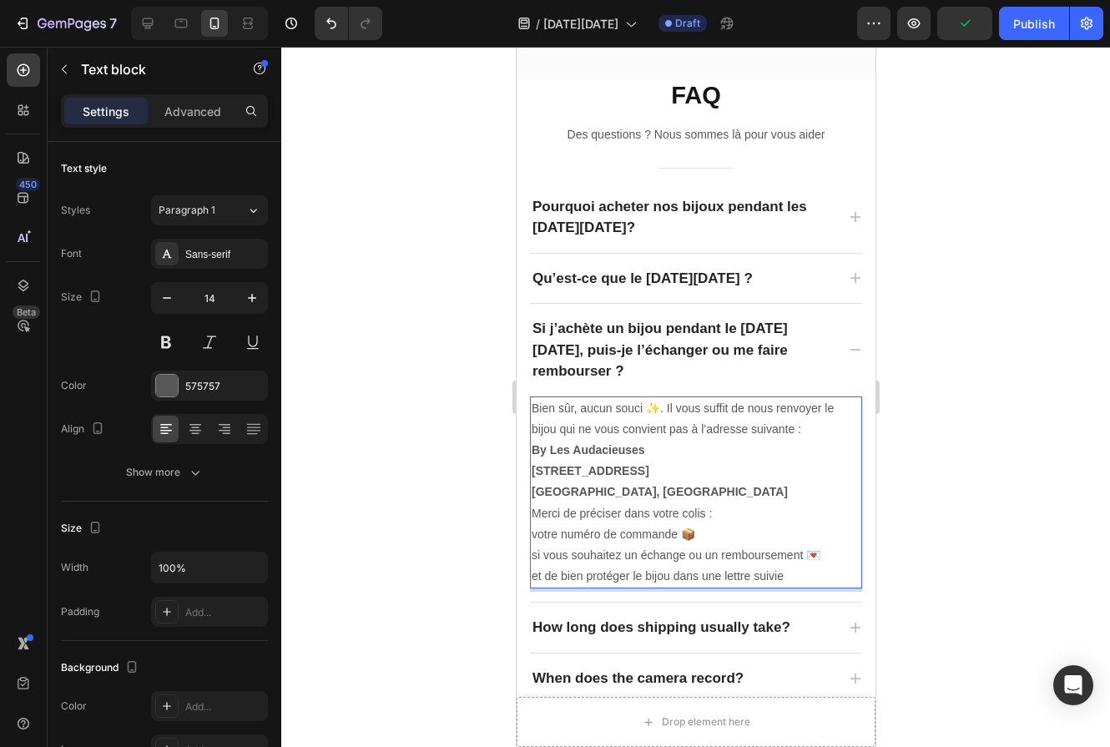
click at [598, 485] on strong "[GEOGRAPHIC_DATA], [GEOGRAPHIC_DATA]" at bounding box center [659, 491] width 256 height 13
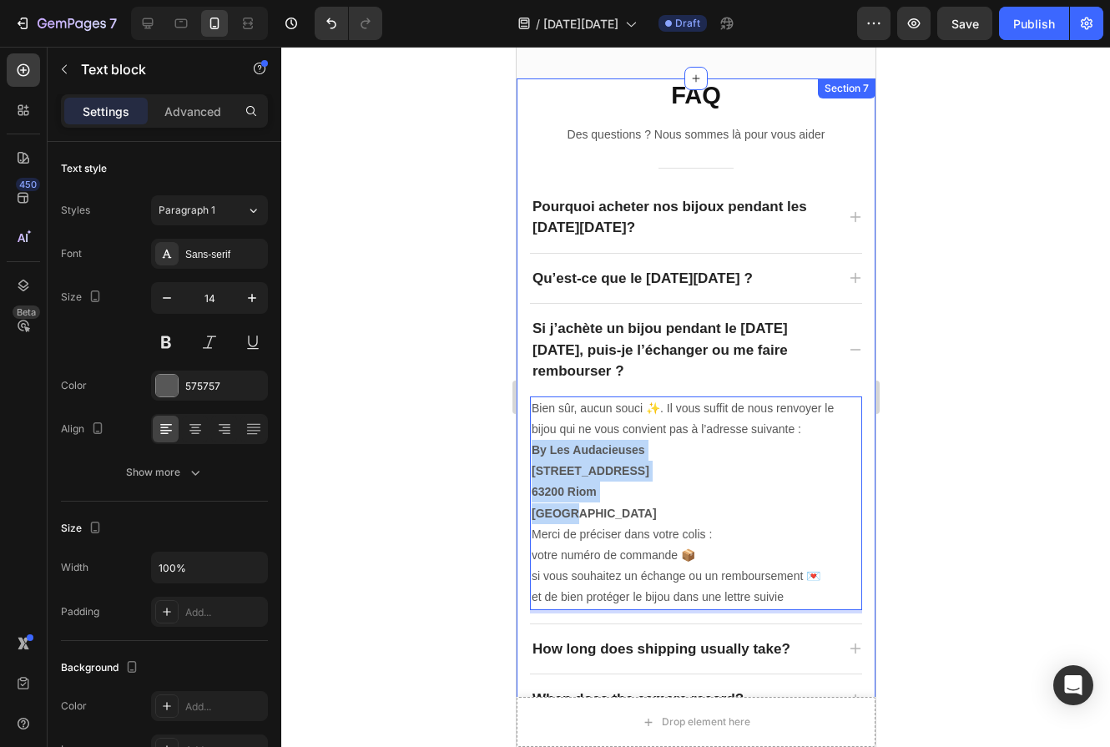
drag, startPoint x: 598, startPoint y: 486, endPoint x: 526, endPoint y: 427, distance: 93.2
click at [526, 427] on div "FAQ Heading Des questions ? Nous sommes là pour vous aider Text block Title Lin…" at bounding box center [695, 470] width 359 height 785
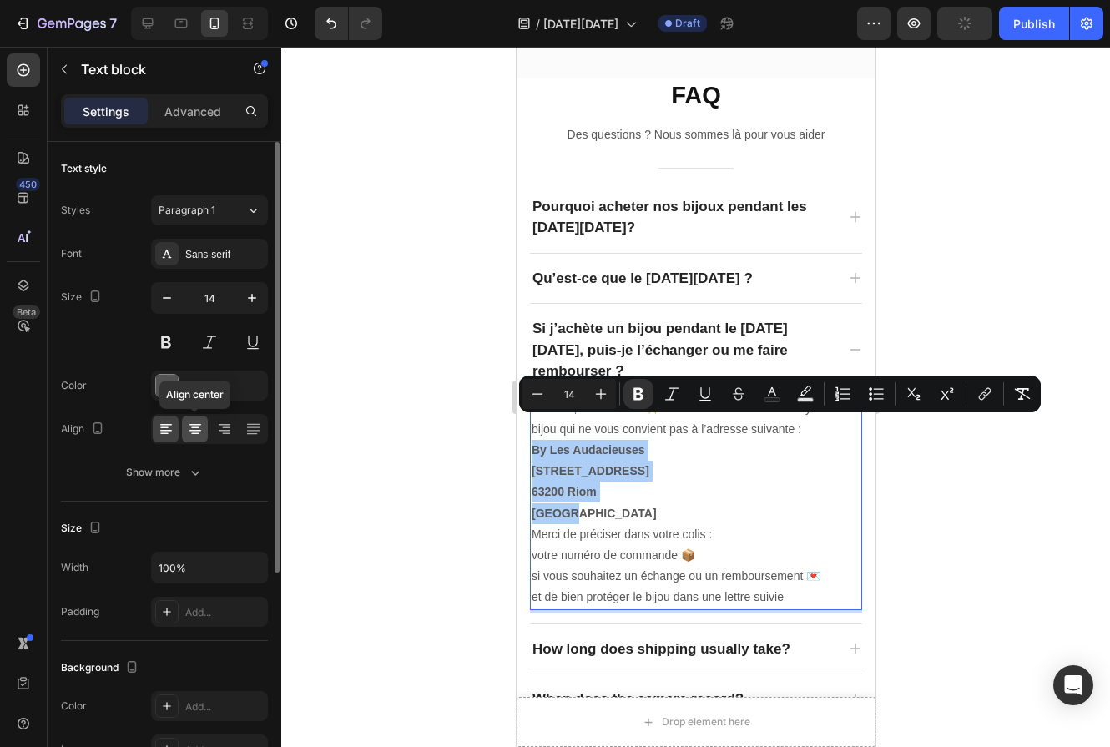
click at [191, 426] on icon at bounding box center [195, 429] width 17 height 17
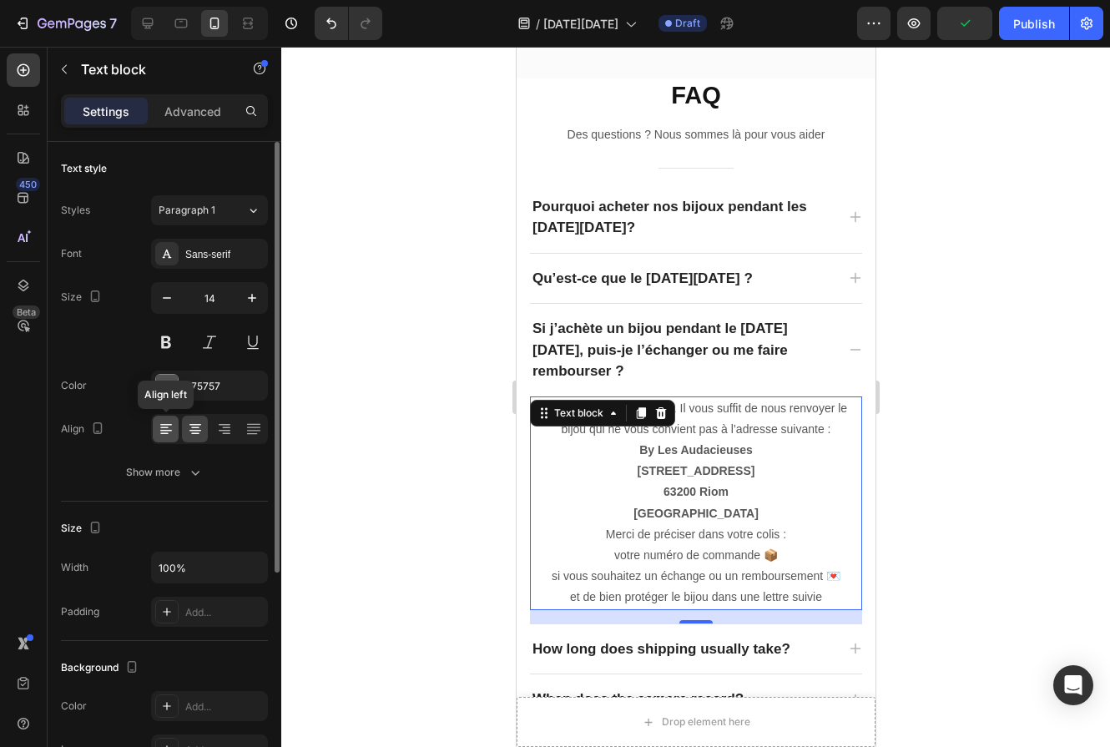
click at [162, 424] on icon at bounding box center [166, 425] width 12 height 2
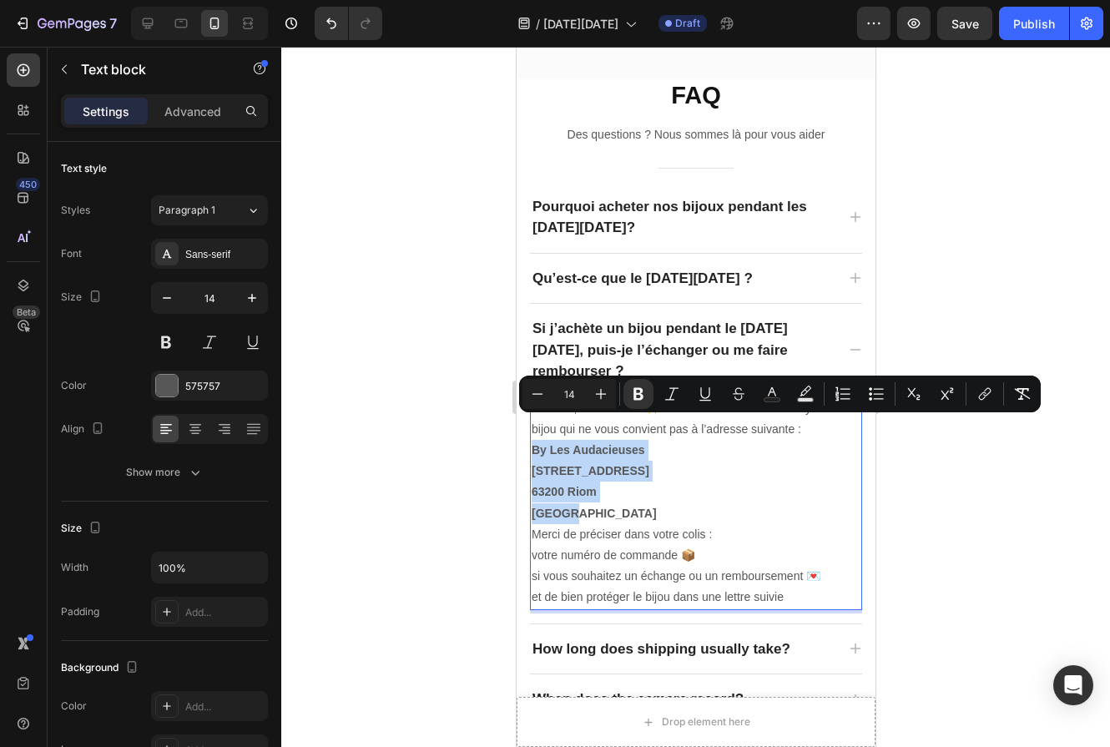
drag, startPoint x: 594, startPoint y: 478, endPoint x: 531, endPoint y: 431, distance: 79.3
click at [531, 432] on div "Bien sûr, aucun souci ✨. Il vous suffit de nous renvoyer le bijou qui ne vous c…" at bounding box center [695, 503] width 332 height 214
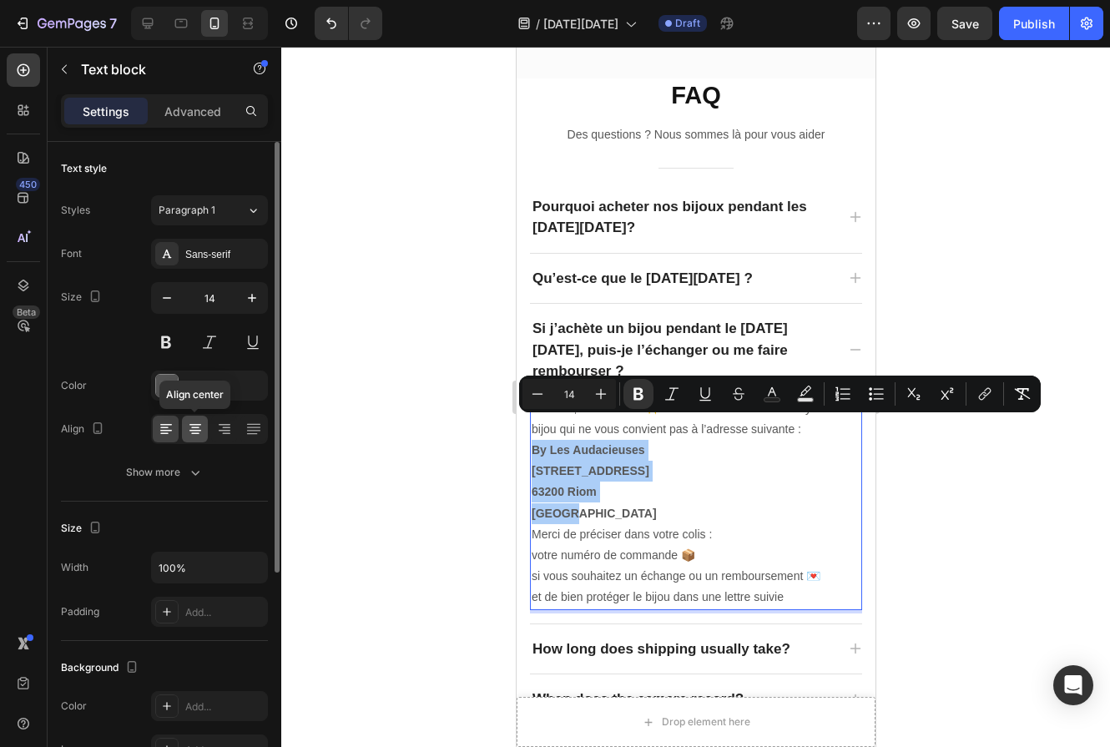
click at [194, 430] on icon at bounding box center [195, 431] width 12 height 2
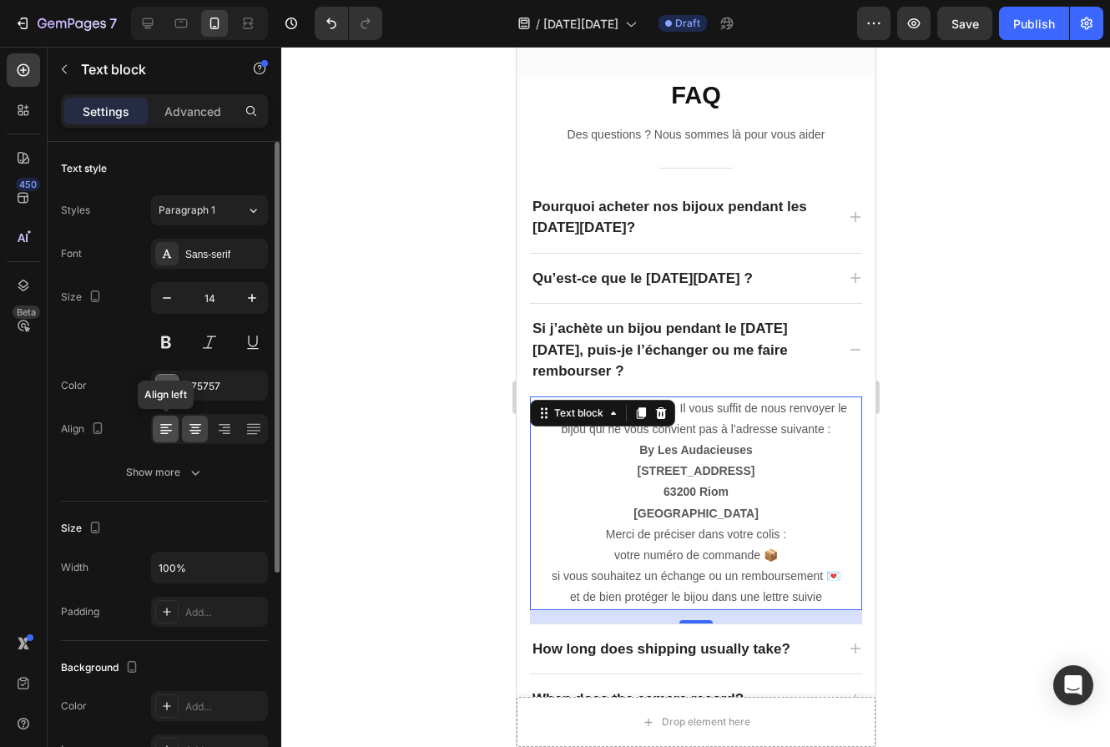
click at [163, 424] on icon at bounding box center [166, 425] width 12 height 2
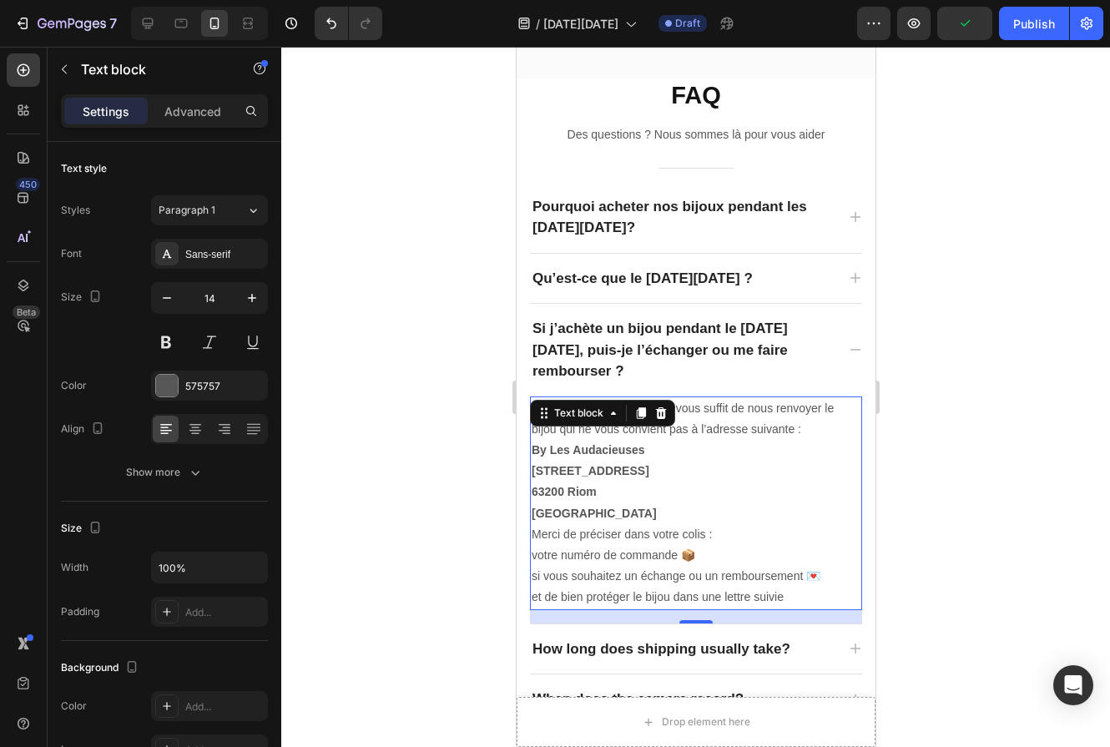
click at [644, 503] on p "[GEOGRAPHIC_DATA]" at bounding box center [695, 513] width 329 height 21
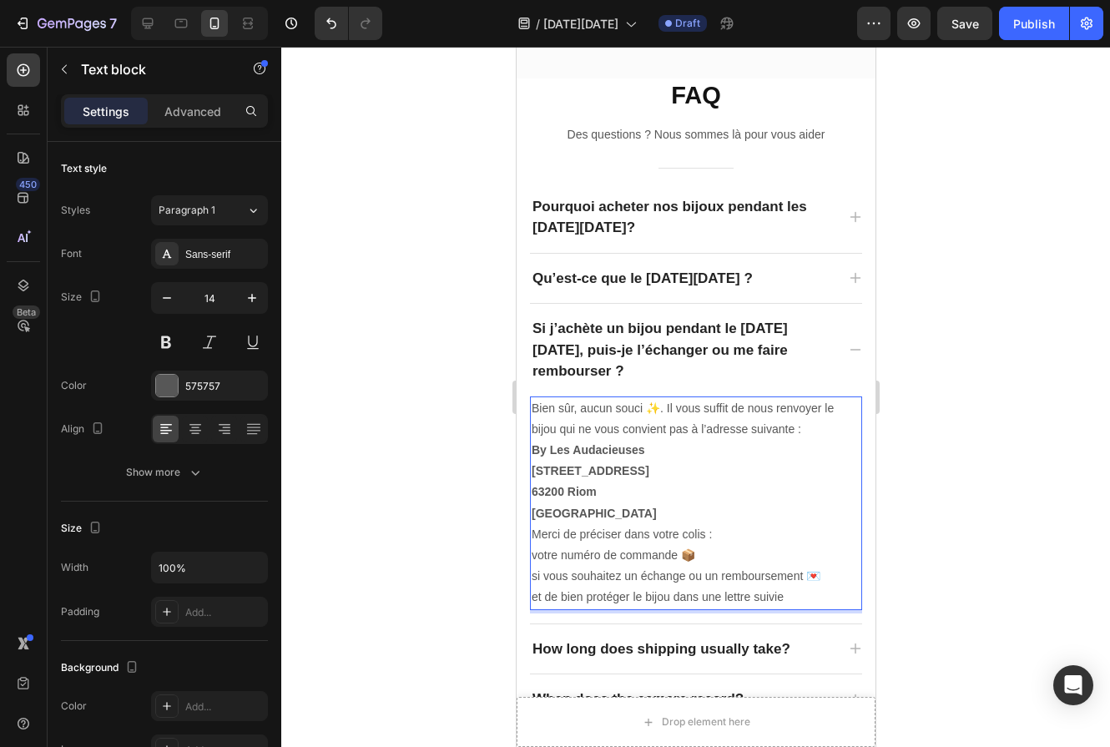
click at [531, 545] on p "votre numéro de commande 📦" at bounding box center [695, 555] width 329 height 21
drag, startPoint x: 558, startPoint y: 532, endPoint x: 519, endPoint y: 531, distance: 38.4
click at [519, 531] on div "FAQ Heading Des questions ? Nous sommes là pour vous aider Text block Title Lin…" at bounding box center [695, 470] width 359 height 785
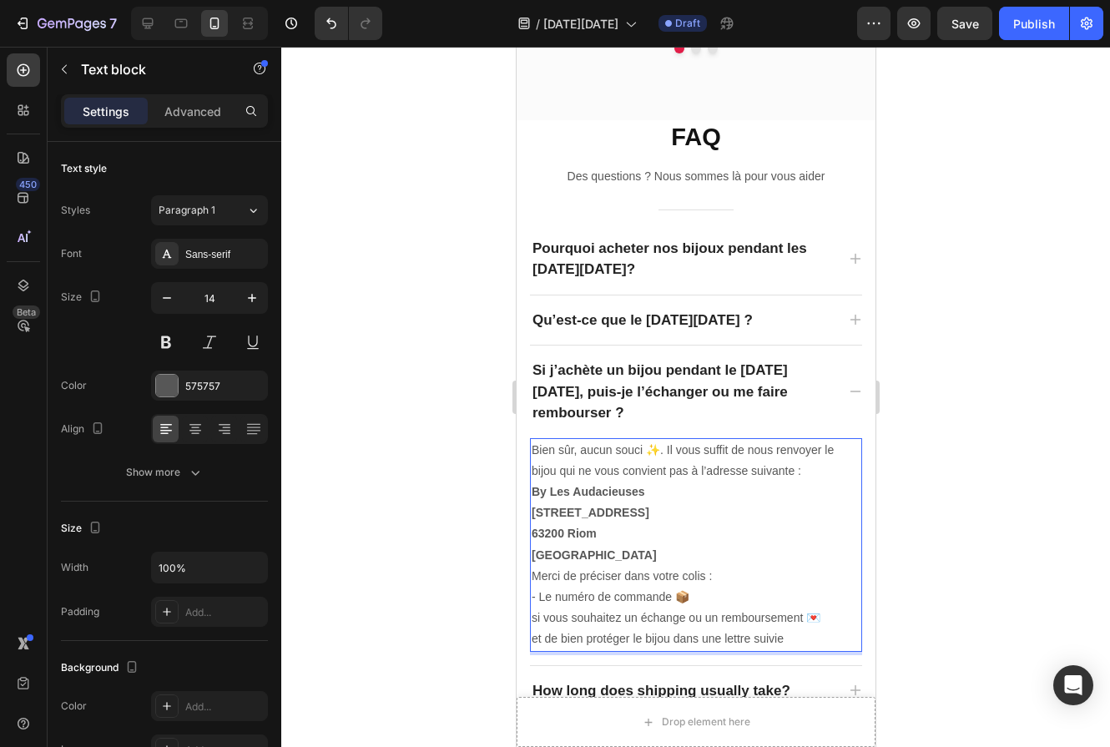
scroll to position [2640, 0]
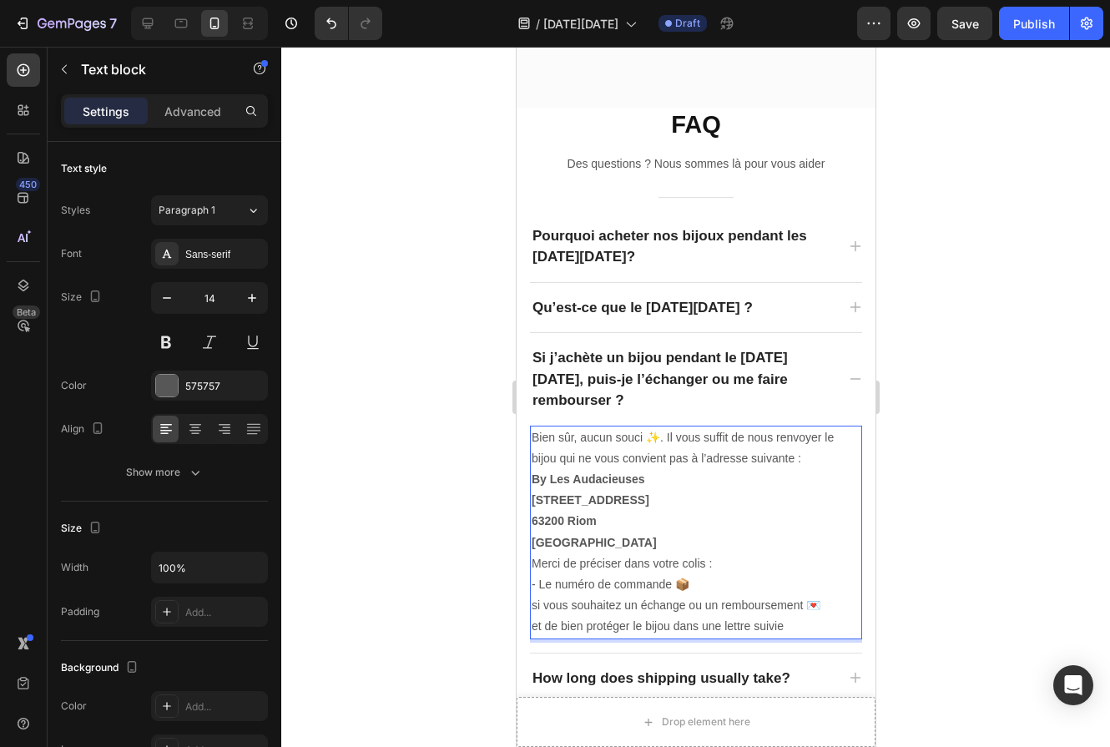
click at [531, 595] on p "si vous souhaitez un échange ou un remboursement 💌" at bounding box center [695, 605] width 329 height 21
click at [543, 595] on p "- si vous souhaitez un échange ou un remboursement 💌" at bounding box center [695, 605] width 329 height 21
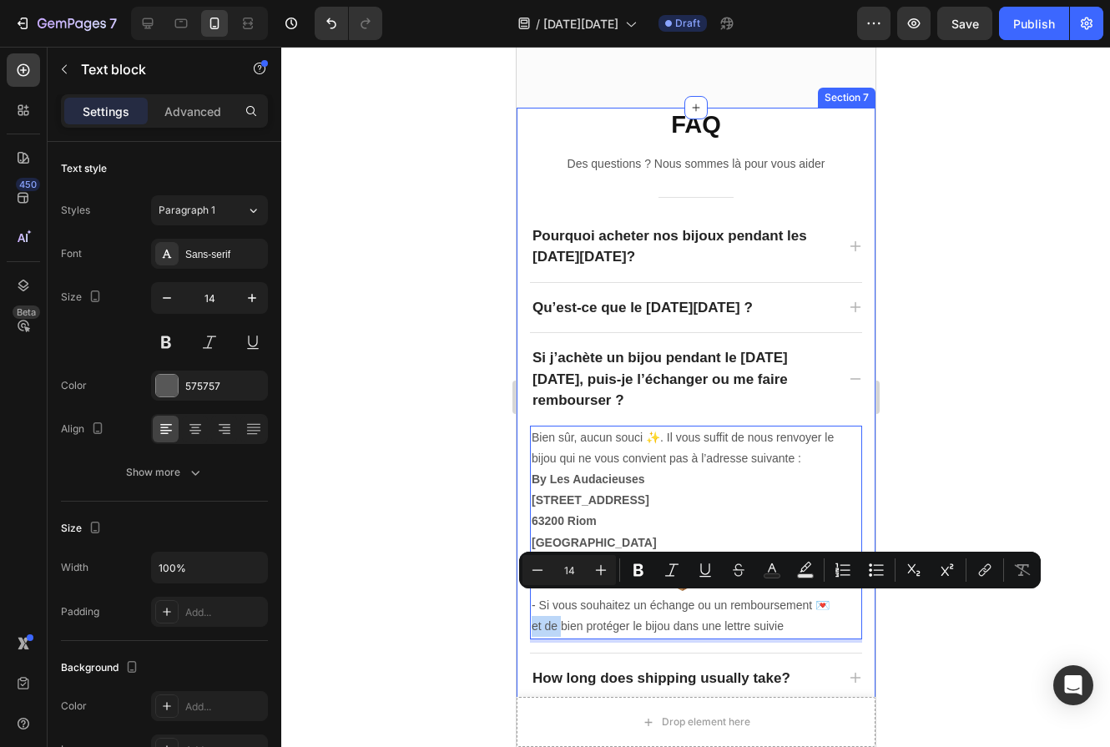
drag, startPoint x: 561, startPoint y: 603, endPoint x: 520, endPoint y: 603, distance: 40.9
click at [520, 603] on div "FAQ Heading Des questions ? Nous sommes là pour vous aider Text block Title Lin…" at bounding box center [695, 500] width 359 height 785
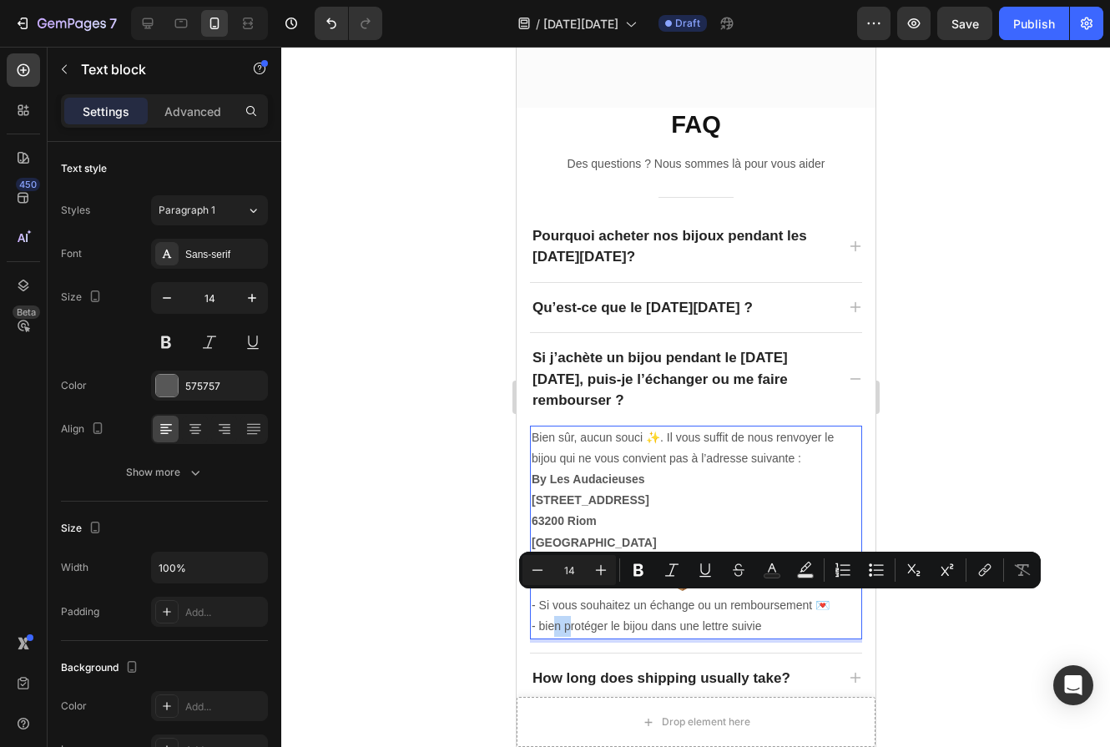
drag, startPoint x: 568, startPoint y: 605, endPoint x: 552, endPoint y: 604, distance: 15.9
click at [552, 616] on p "- bien protéger le bijou dans une lettre suivie" at bounding box center [695, 626] width 329 height 21
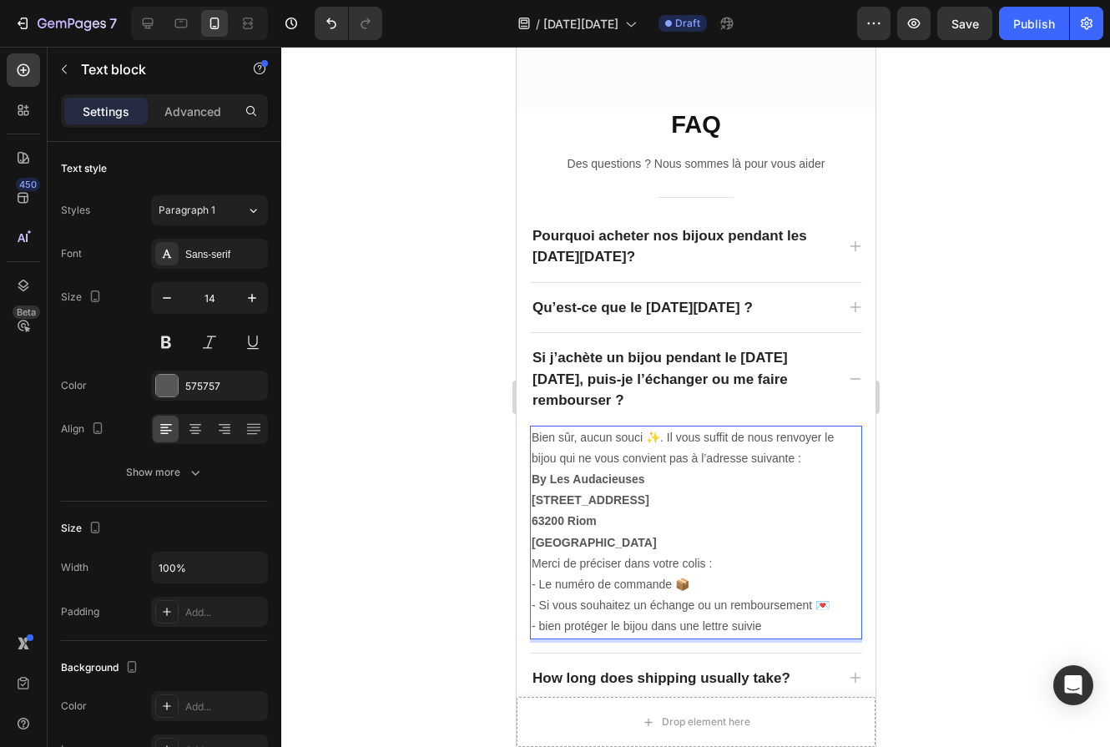
click at [543, 616] on p "- bien protéger le bijou dans une lettre suivie" at bounding box center [695, 626] width 329 height 21
click at [652, 616] on p "- Bien protéger le bijou dans une lettre suivie" at bounding box center [695, 626] width 329 height 21
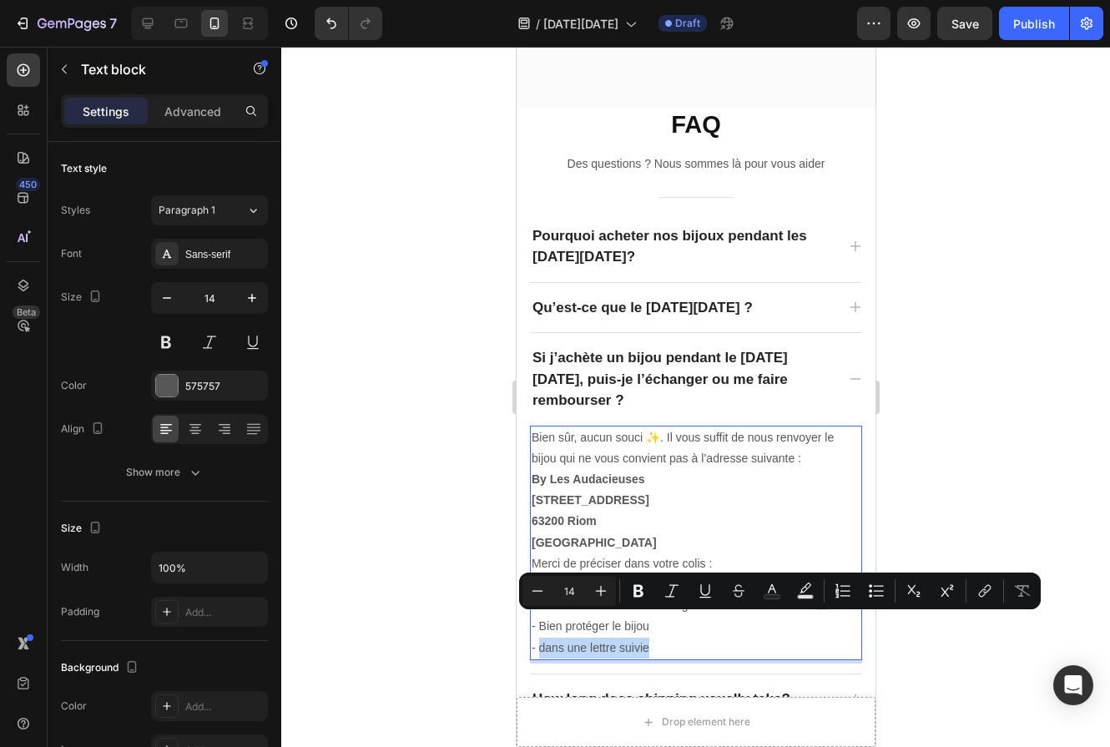
drag, startPoint x: 659, startPoint y: 620, endPoint x: 538, endPoint y: 620, distance: 121.0
click at [538, 638] on p "- dans une lettre suivie" at bounding box center [695, 648] width 329 height 21
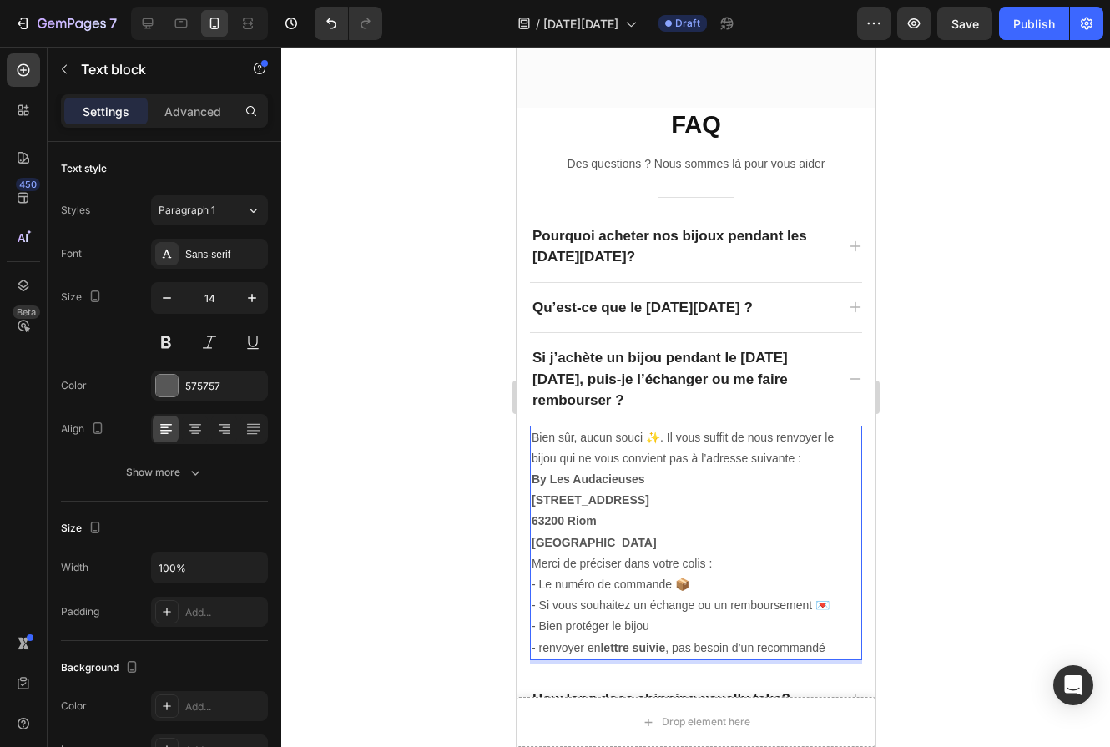
click at [539, 638] on p "- renvoyer en lettre suivie , pas besoin d’un recommandé" at bounding box center [695, 648] width 329 height 21
click at [680, 638] on p "- Renvoyer en lettre suivie , pas besoin d’un recommandé" at bounding box center [695, 648] width 329 height 21
click at [674, 638] on p "- Renvoyer en lettre suivie , (pas besoin d’un recommandé" at bounding box center [695, 648] width 329 height 21
click at [834, 638] on p "- Renvoyer en lettre suivie (pas besoin d’un recommandé" at bounding box center [695, 648] width 329 height 21
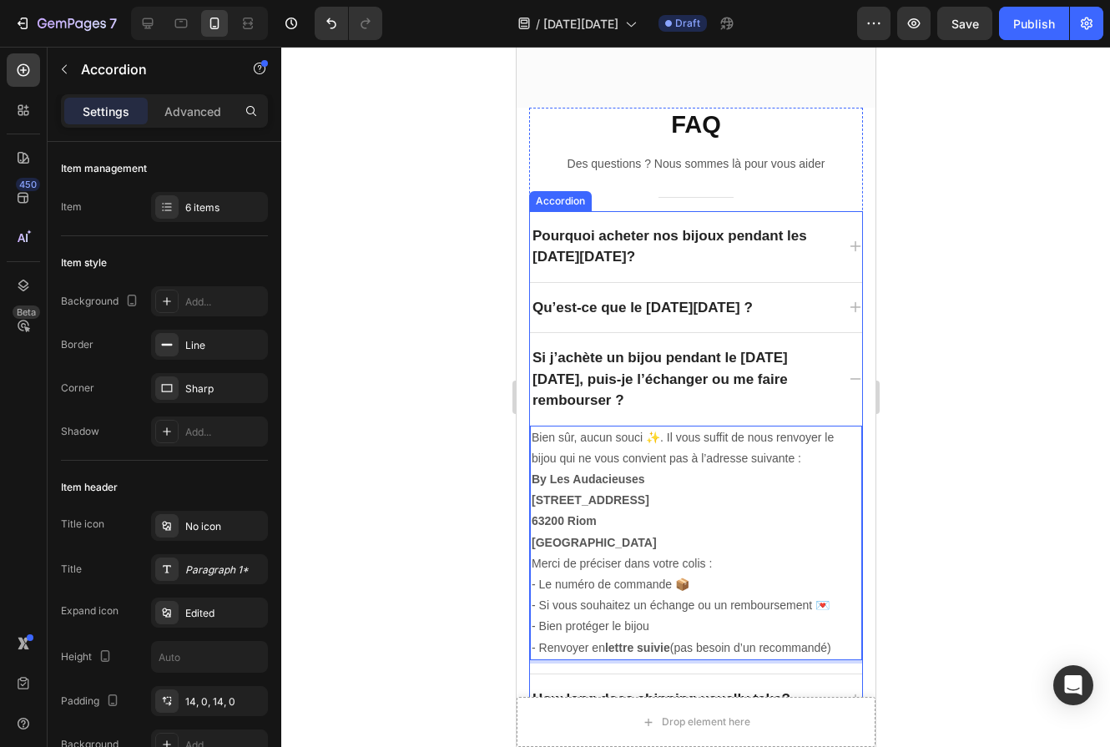
click at [856, 372] on icon at bounding box center [854, 378] width 13 height 13
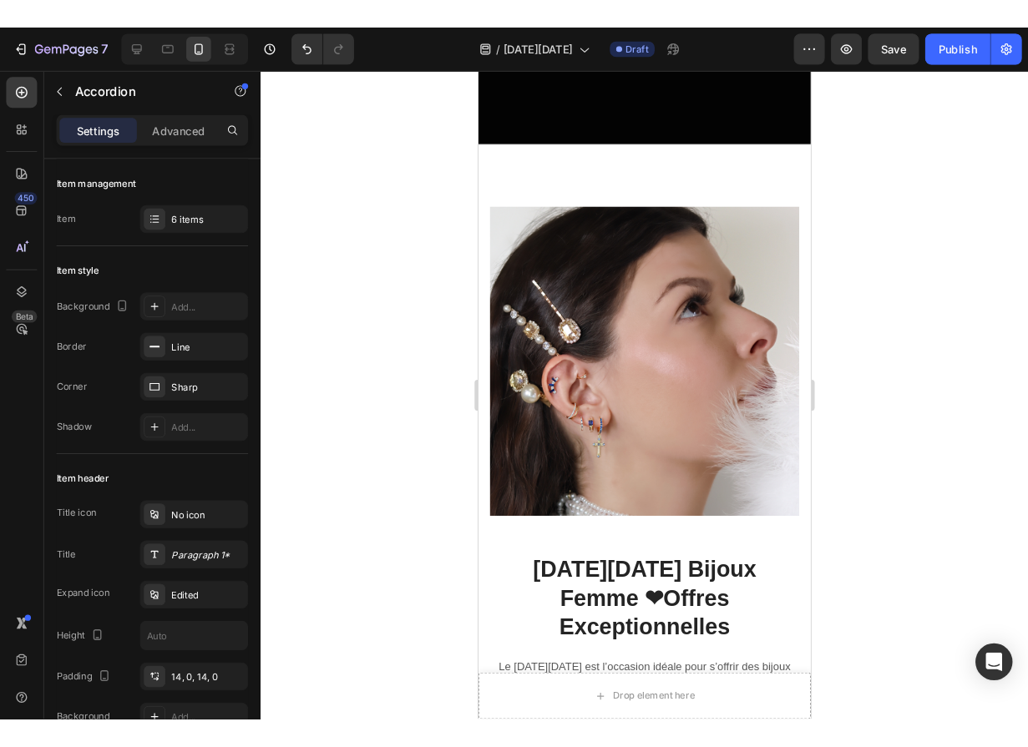
scroll to position [0, 0]
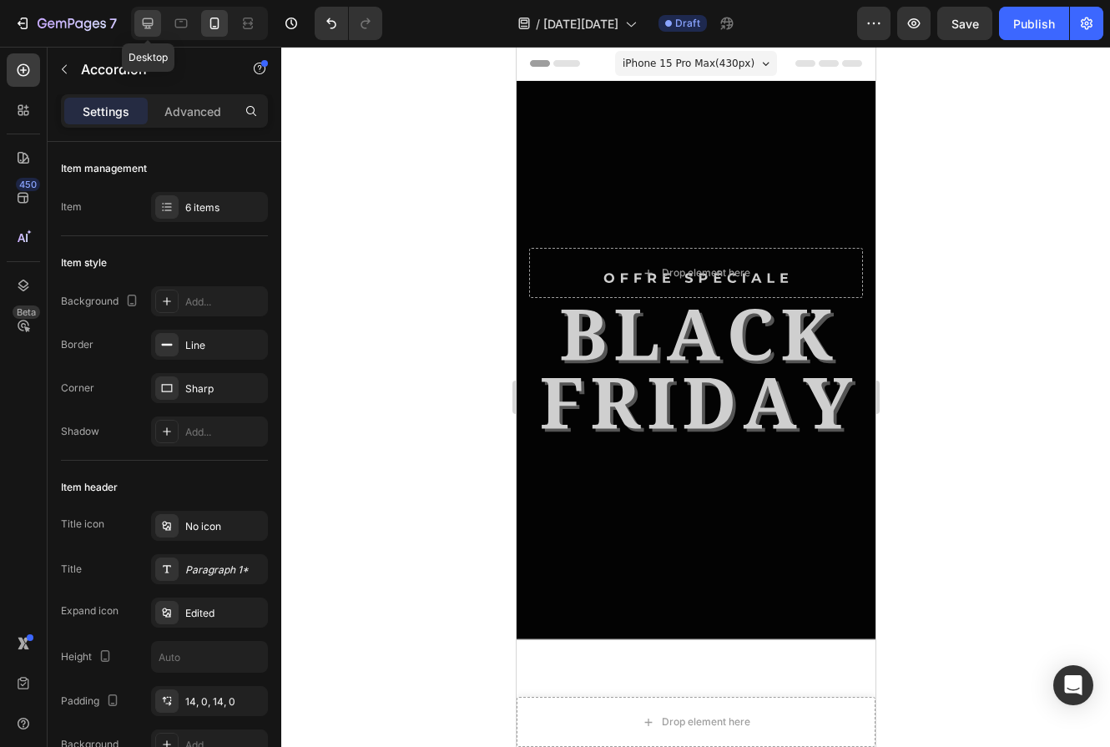
click at [152, 19] on icon at bounding box center [148, 23] width 11 height 11
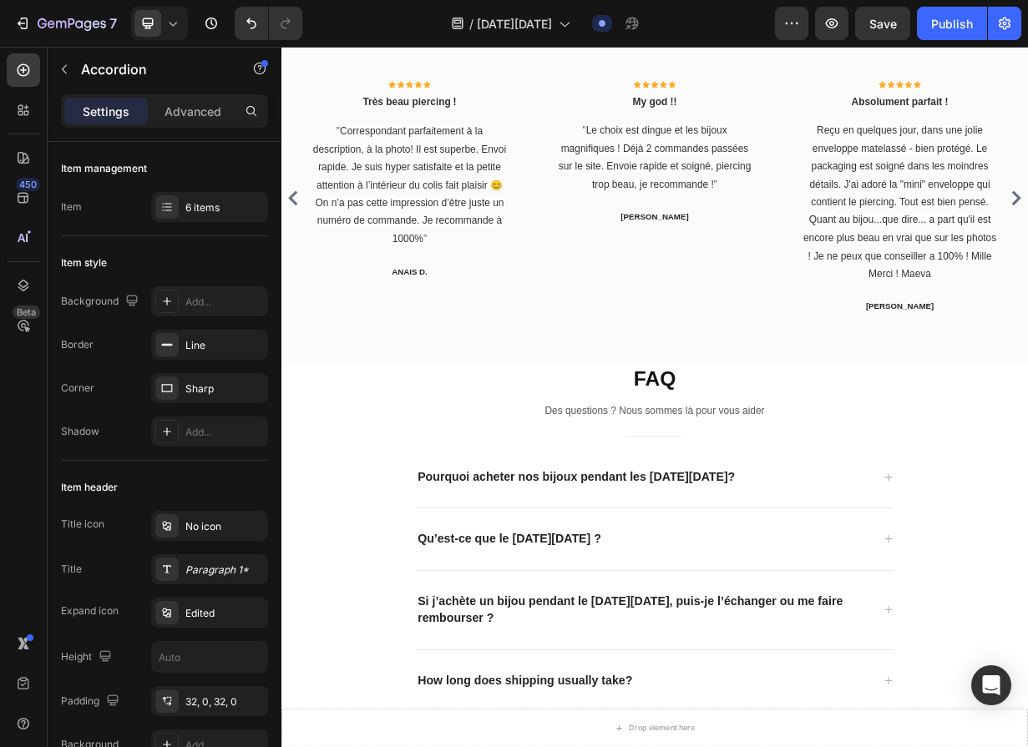
scroll to position [1492, 0]
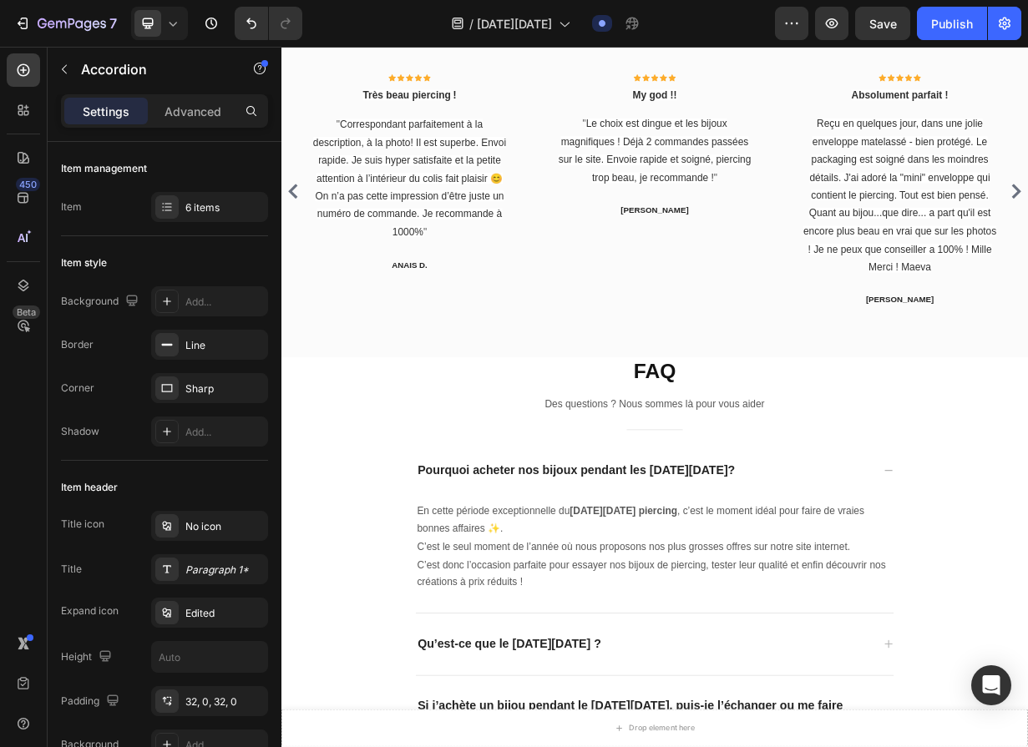
click at [1098, 623] on div "Pourquoi acheter nos bijoux pendant les [DATE][DATE]?" at bounding box center [782, 616] width 641 height 83
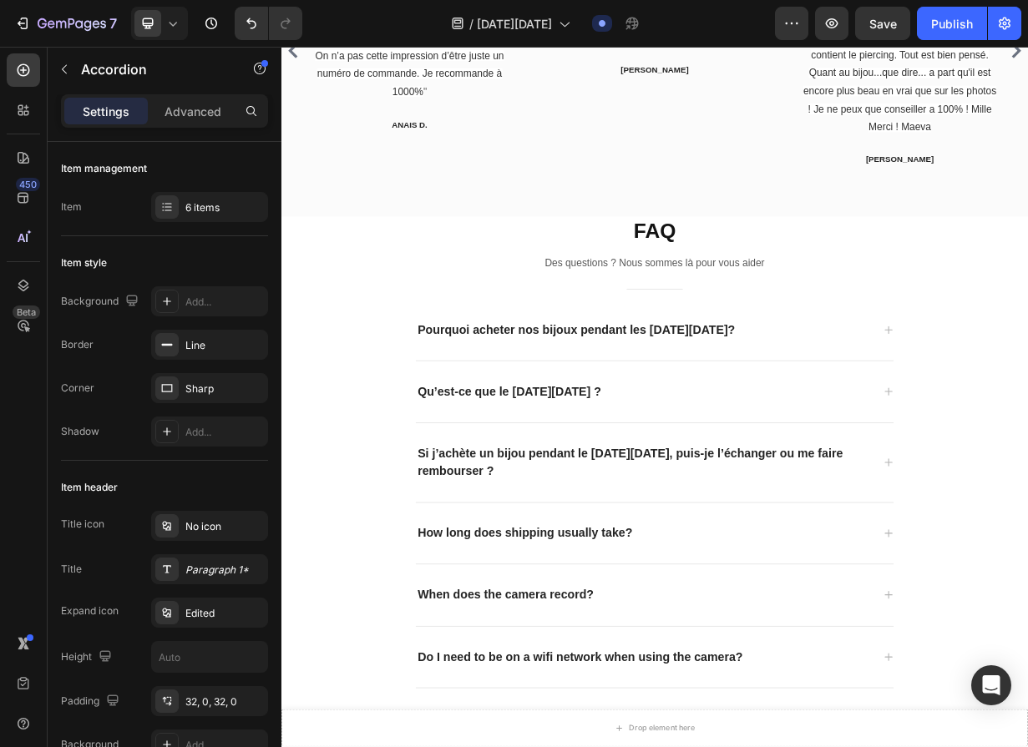
scroll to position [1682, 0]
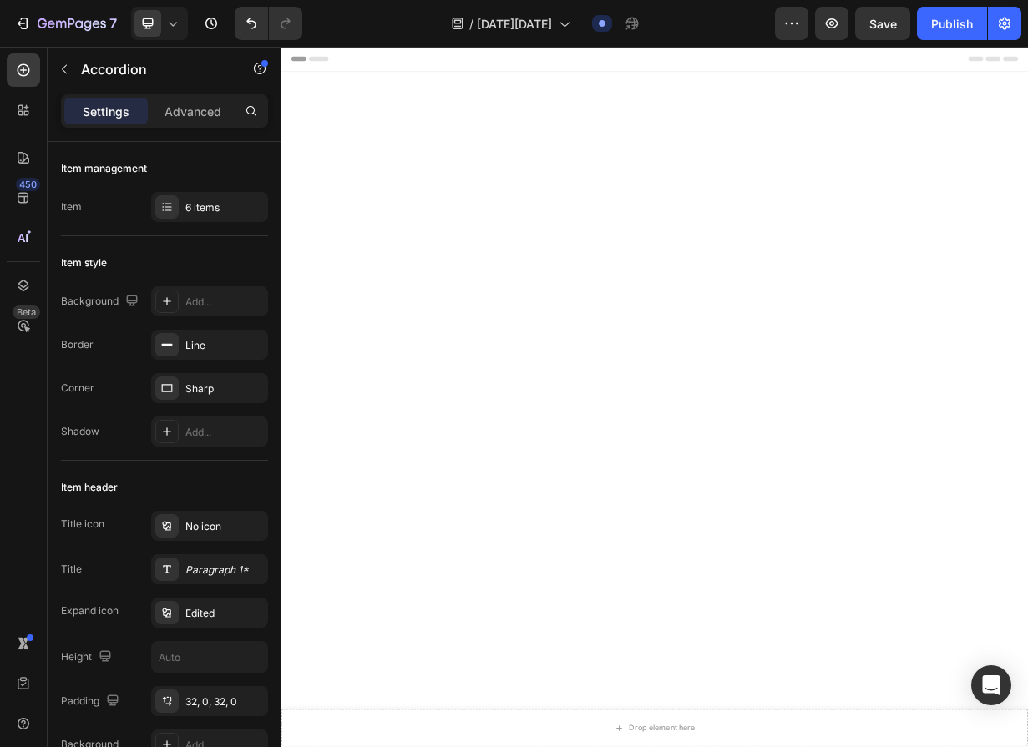
scroll to position [1682, 0]
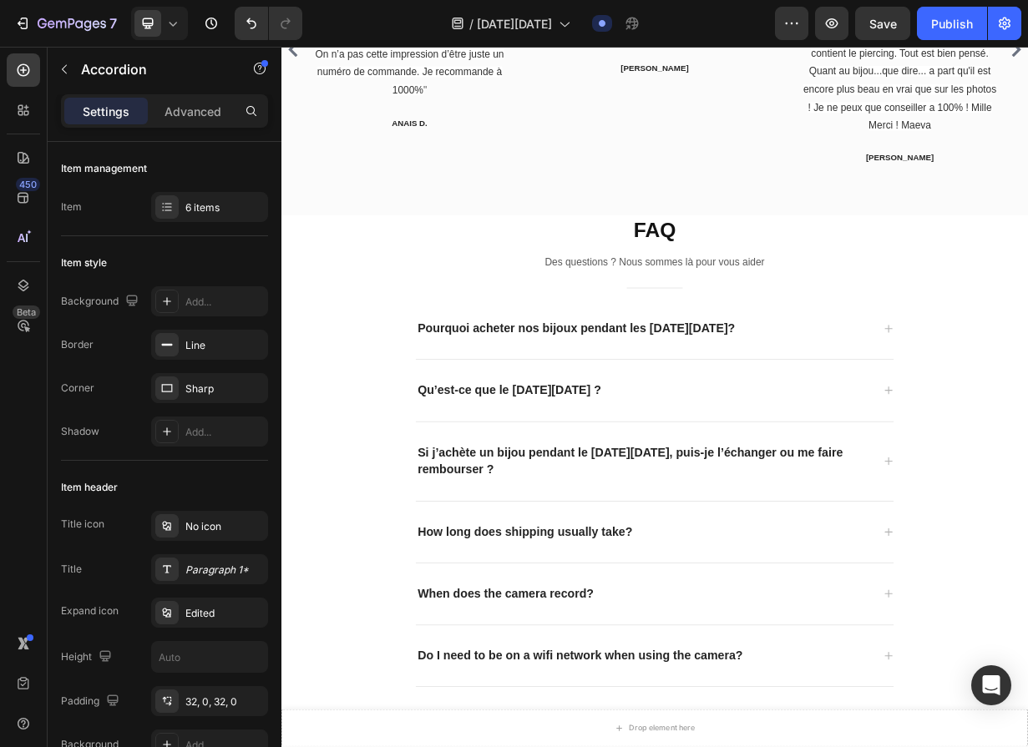
click at [1027, 706] on div "How long does shipping usually take?" at bounding box center [769, 698] width 614 height 29
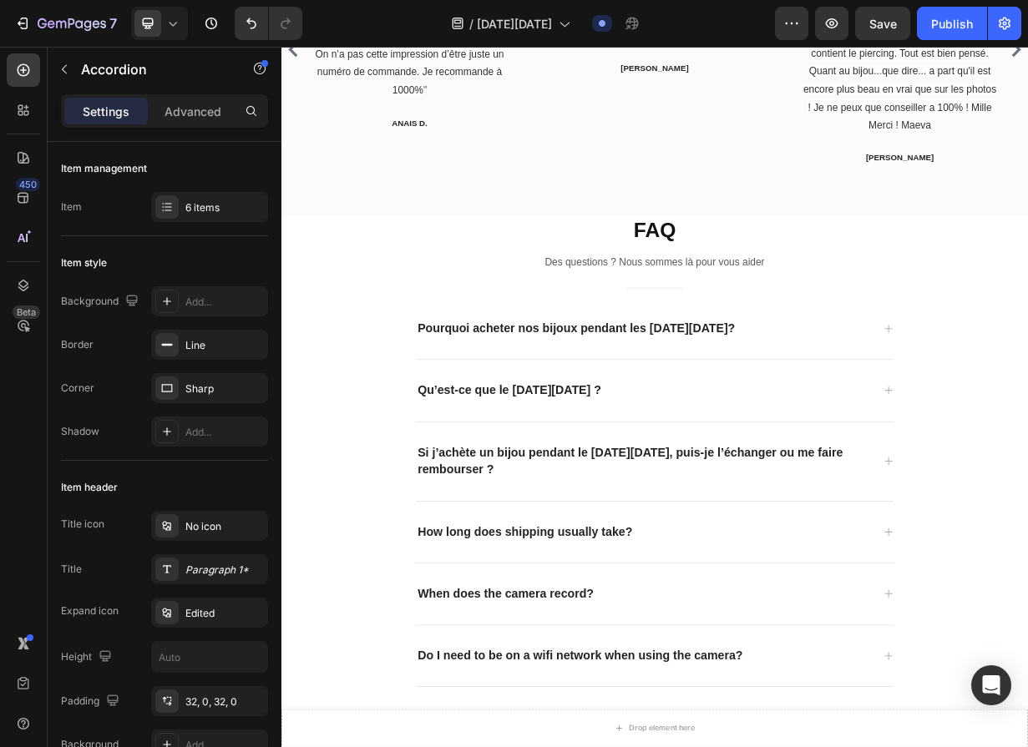
click at [686, 694] on p "How long does shipping usually take?" at bounding box center [608, 699] width 288 height 24
click at [767, 703] on div "How long does shipping usually take?" at bounding box center [769, 698] width 614 height 29
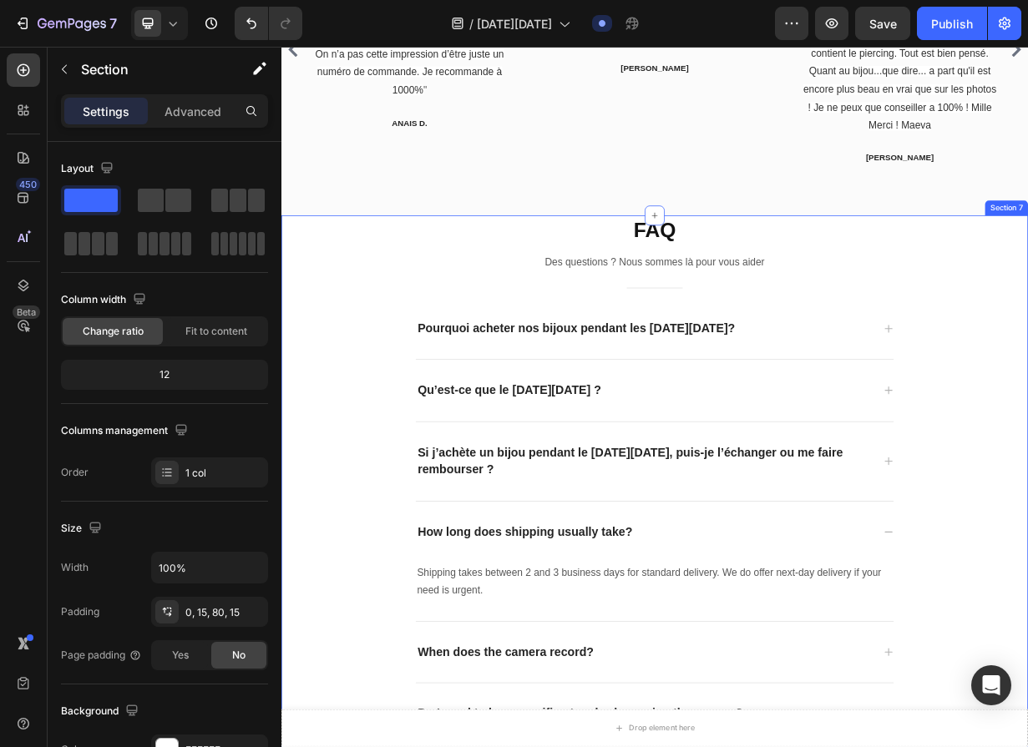
click at [1027, 727] on div "FAQ Heading Des questions ? Nous sommes là pour vous aider Text block Title Lin…" at bounding box center [782, 629] width 977 height 711
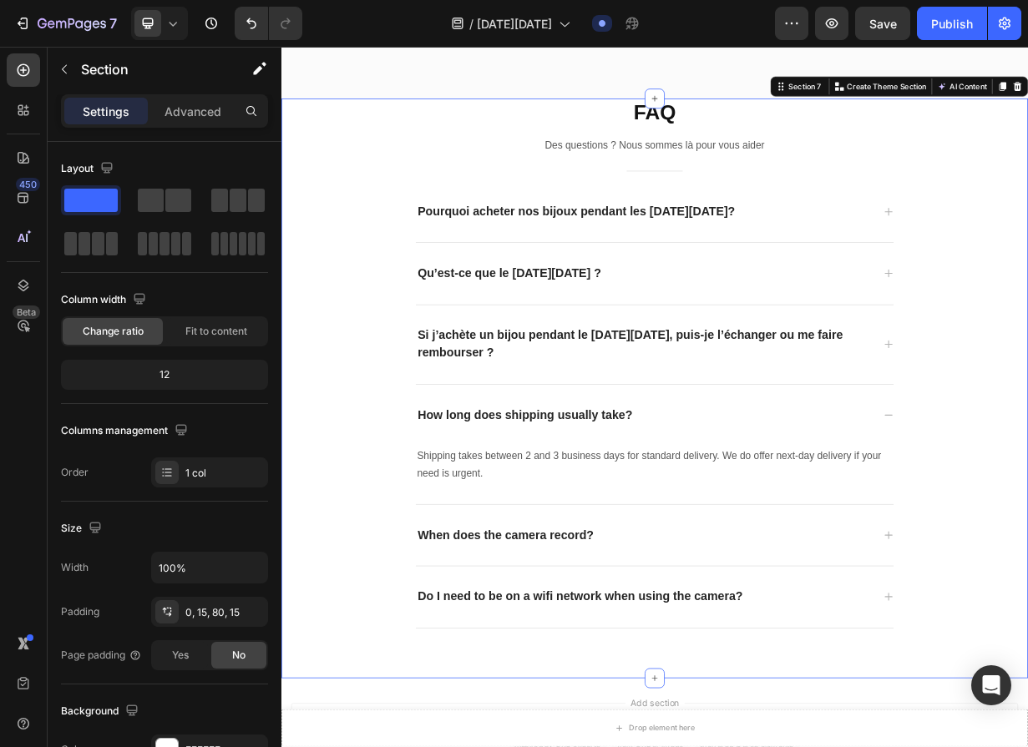
scroll to position [1858, 0]
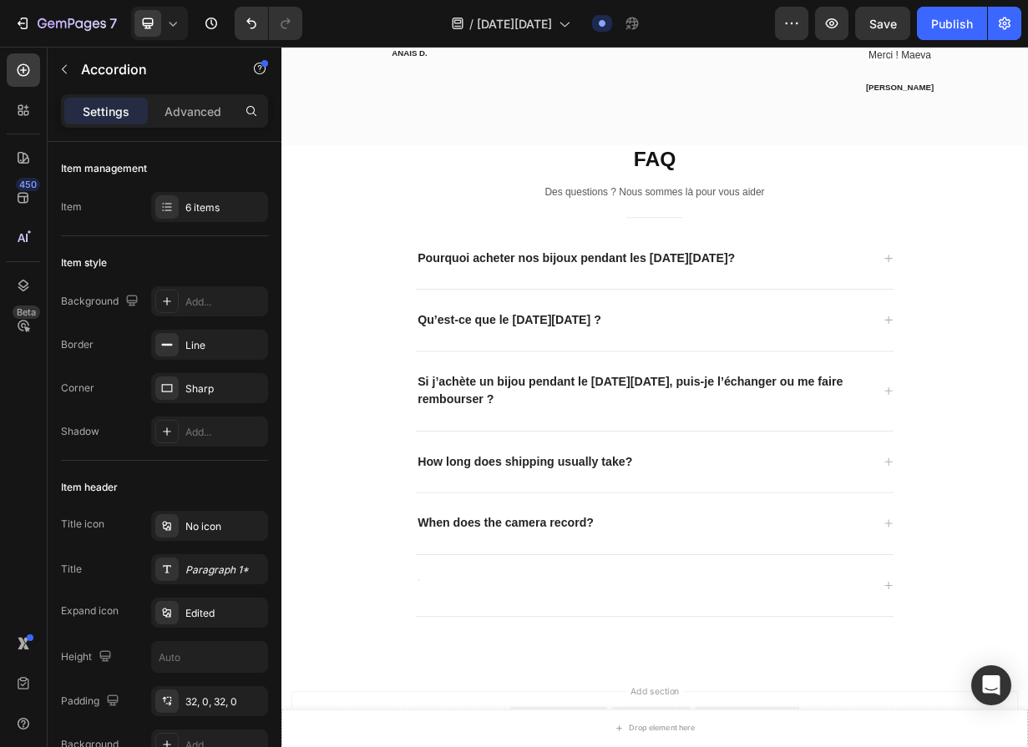
scroll to position [1775, 0]
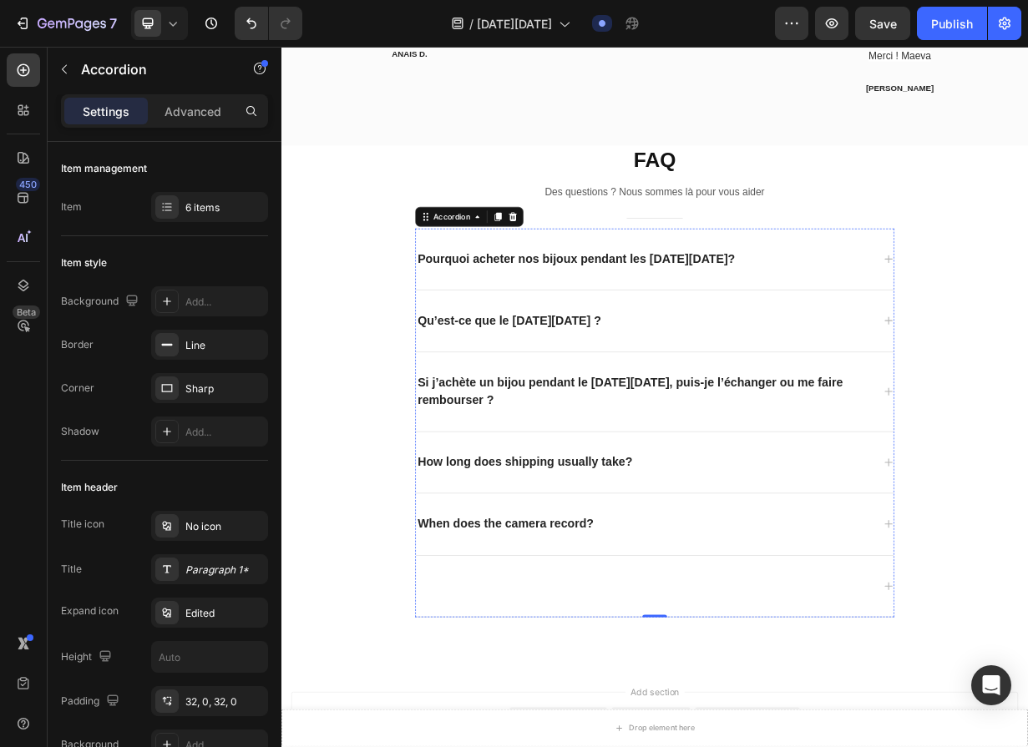
click at [1026, 746] on div "FAQ Heading Des questions ? Nous sommes là pour vous aider Text block Title Lin…" at bounding box center [782, 529] width 1002 height 699
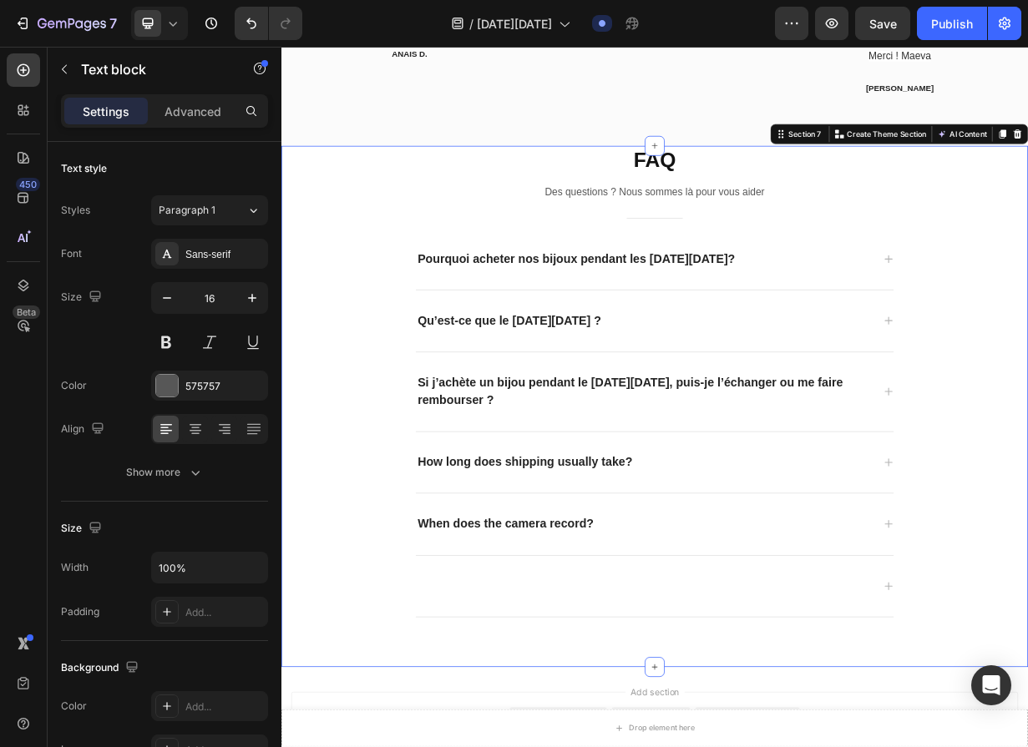
click at [1026, 746] on div "FAQ Heading Des questions ? Nous sommes là pour vous aider Text block Title Lin…" at bounding box center [782, 529] width 1002 height 699
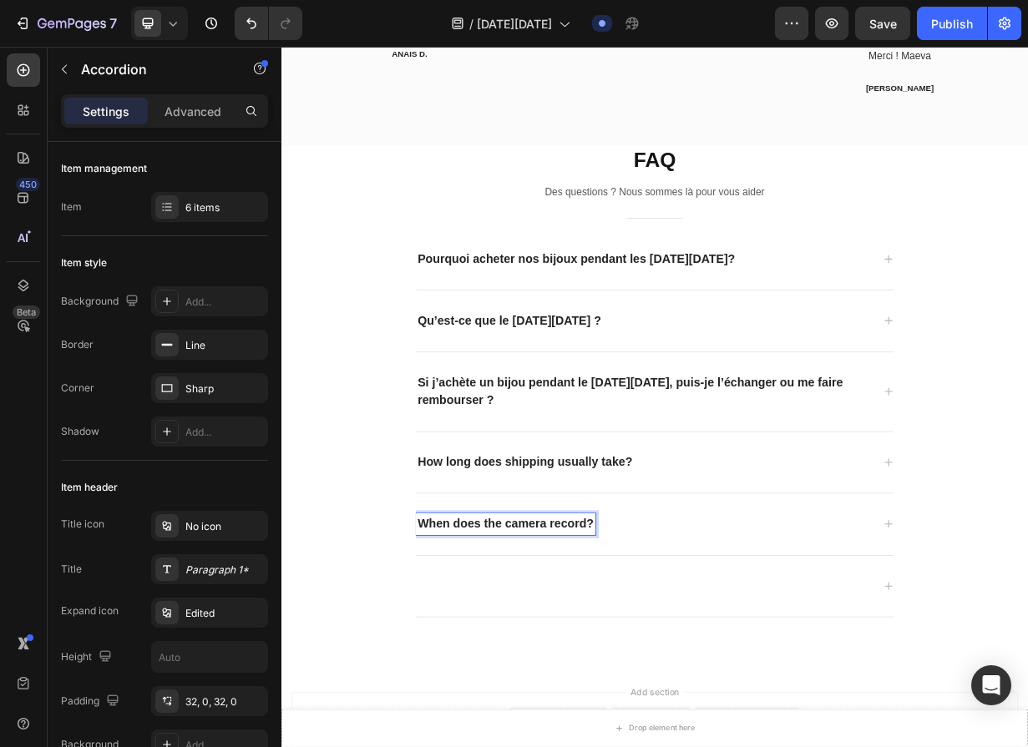
click at [674, 693] on p "When does the camera record?" at bounding box center [582, 688] width 236 height 24
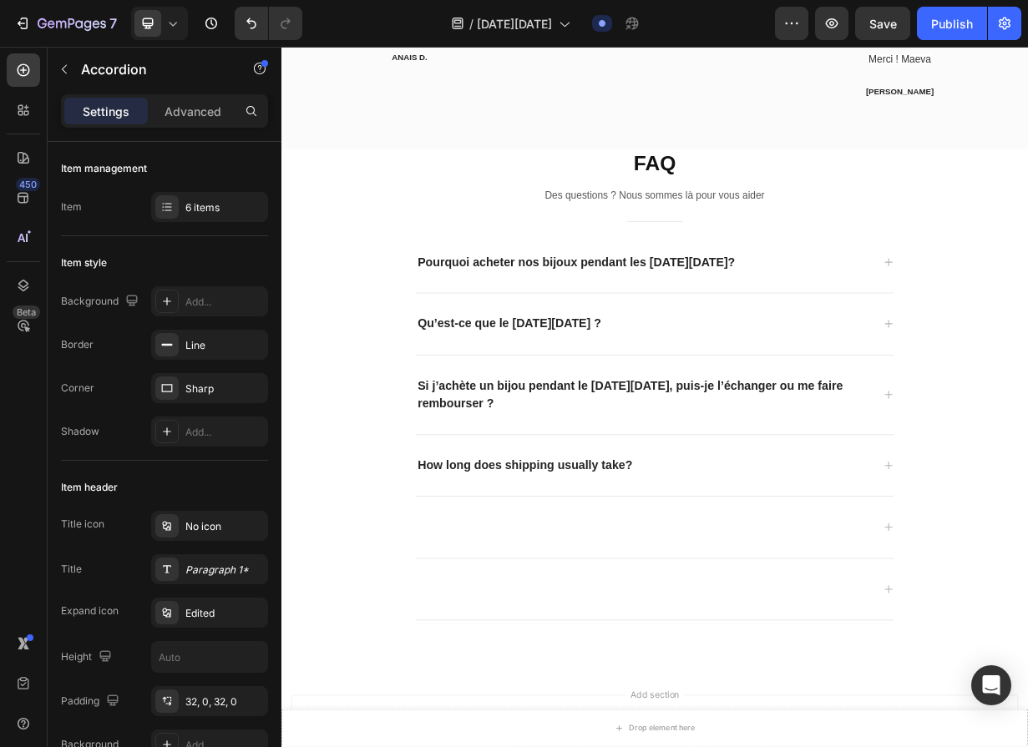
click at [1027, 698] on div at bounding box center [782, 692] width 641 height 83
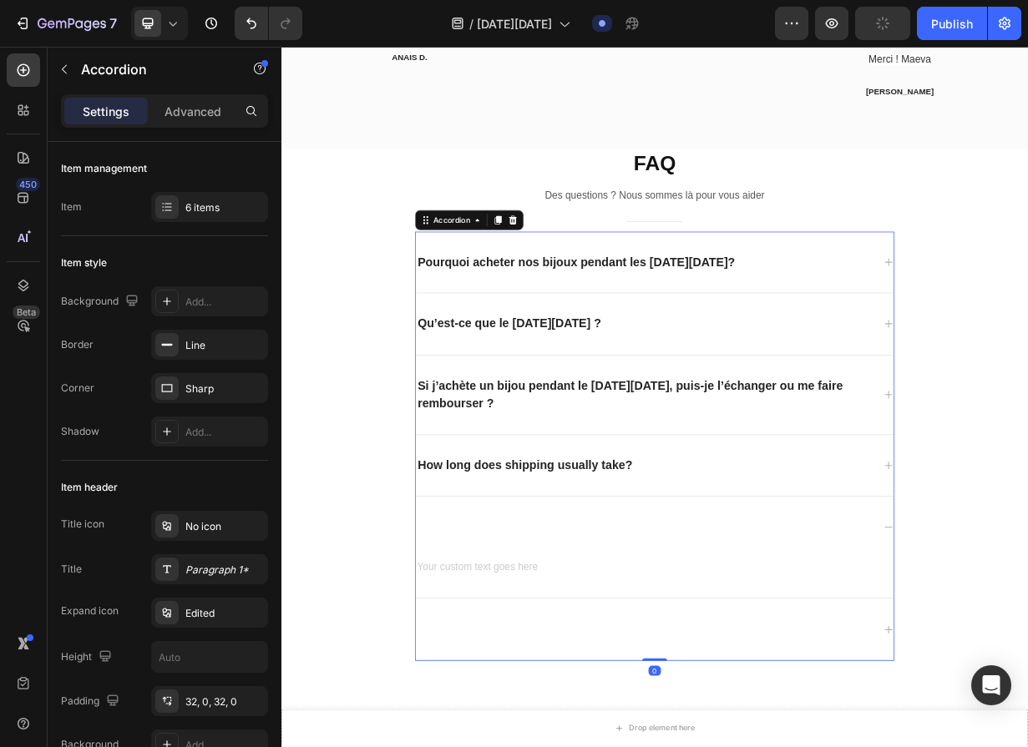
click at [772, 732] on div at bounding box center [782, 692] width 641 height 83
click at [1027, 703] on div at bounding box center [782, 692] width 641 height 83
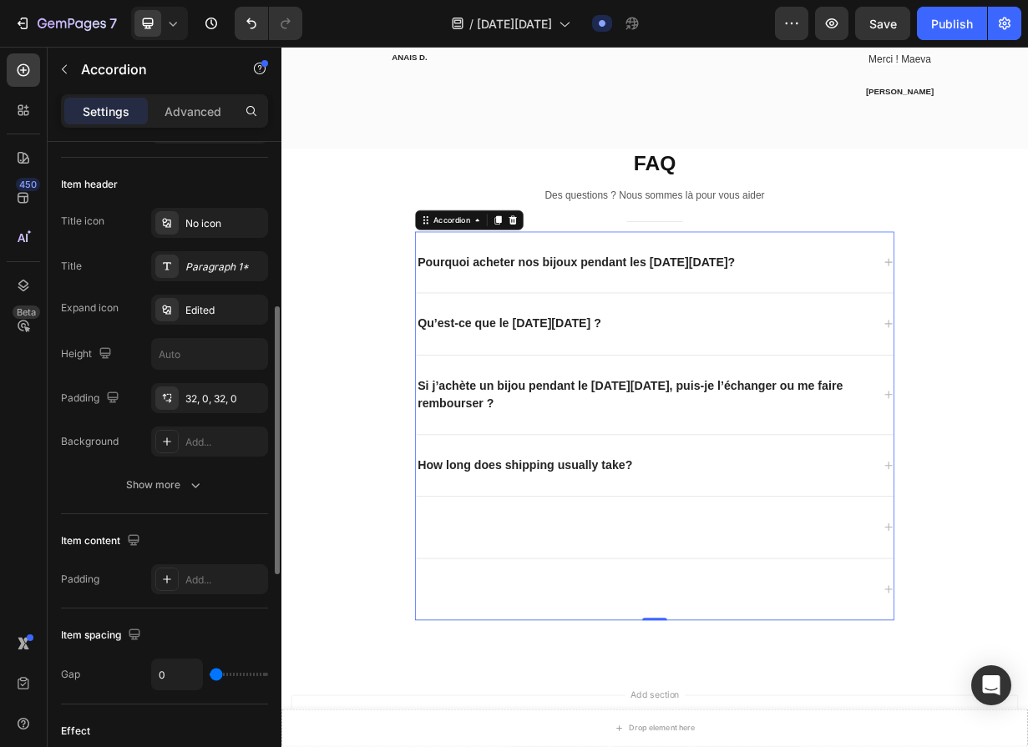
scroll to position [338, 0]
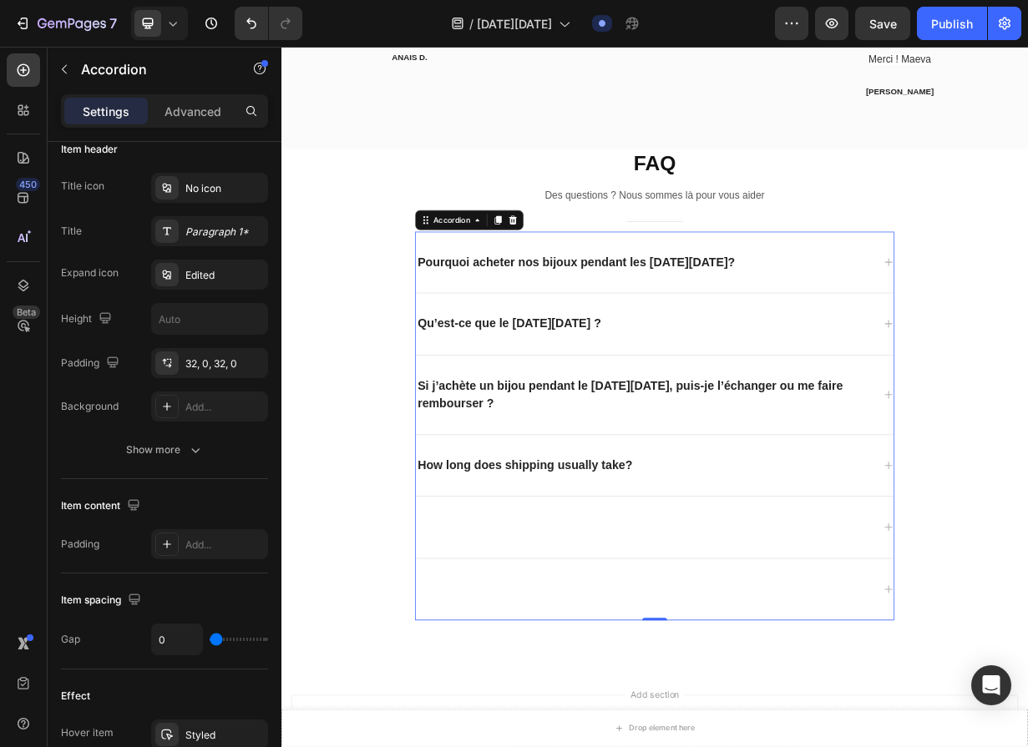
click at [518, 300] on div "Pourquoi acheter nos bijoux pendant les [DATE][DATE]?" at bounding box center [782, 336] width 641 height 83
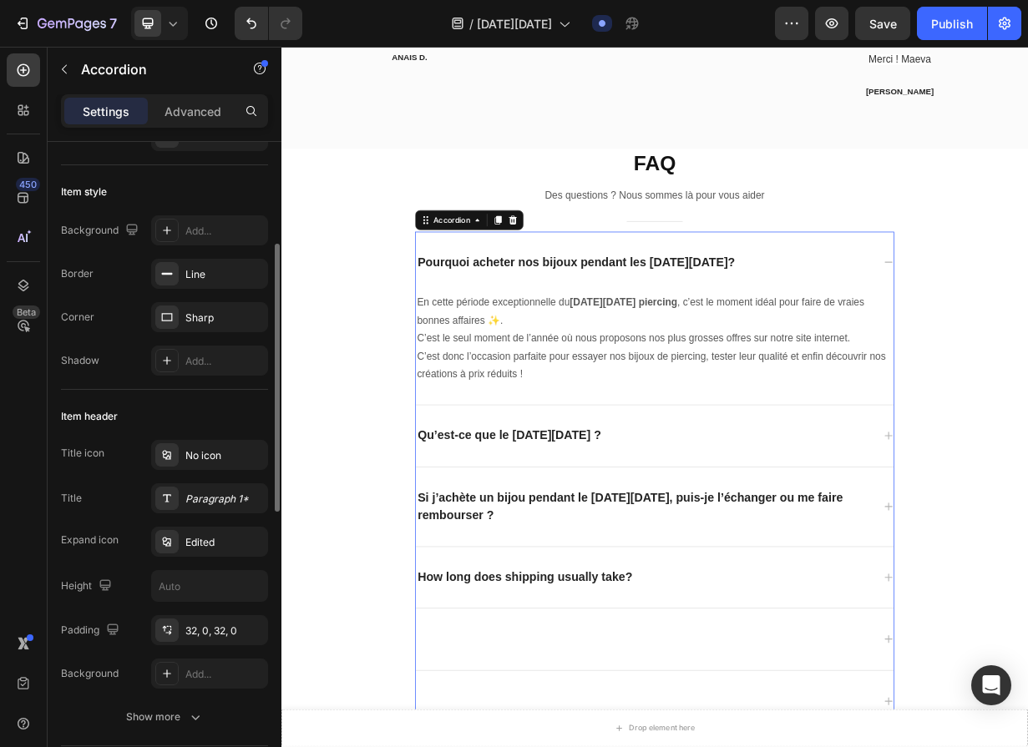
scroll to position [0, 0]
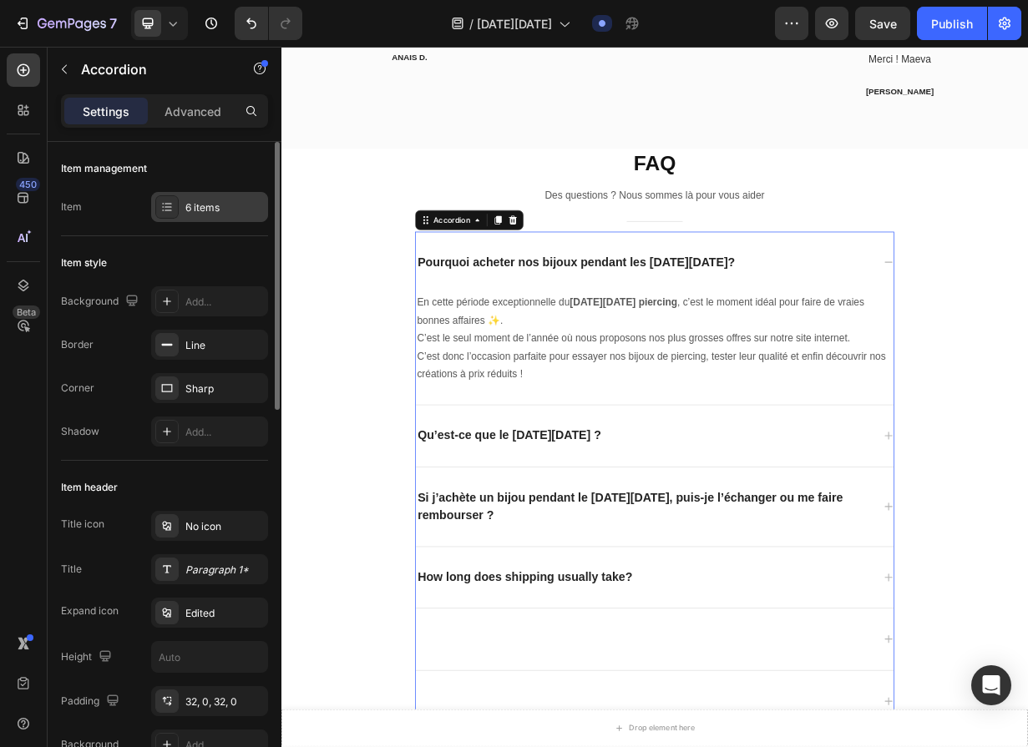
click at [165, 205] on icon at bounding box center [166, 206] width 13 height 13
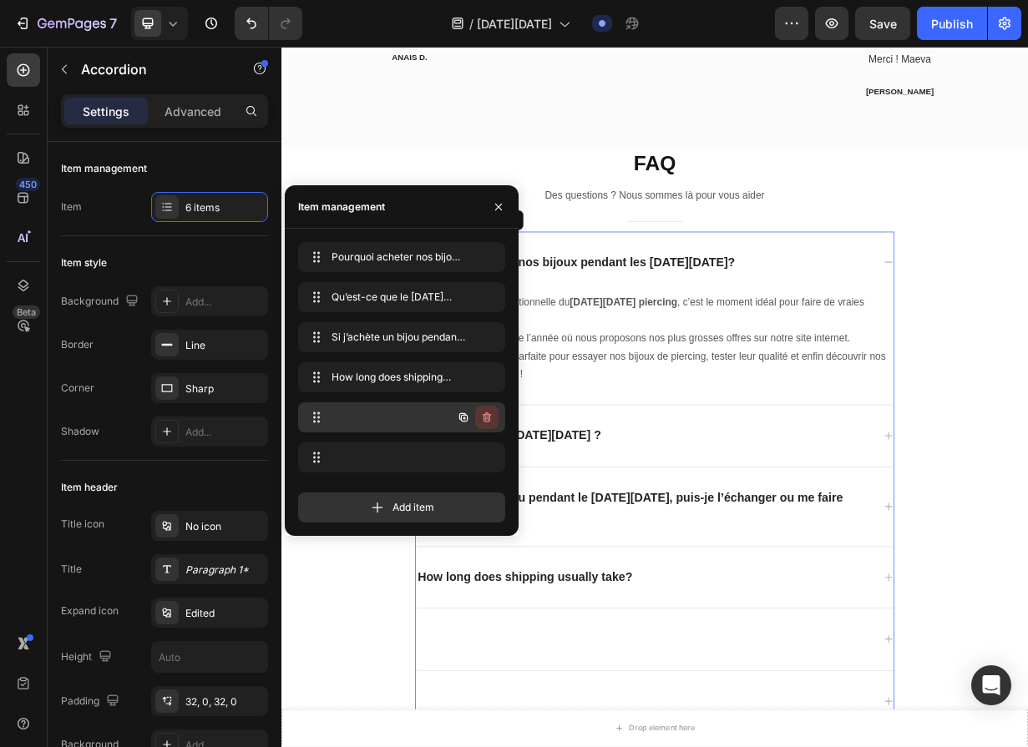
click at [487, 414] on icon "button" at bounding box center [486, 417] width 8 height 10
click at [481, 415] on div "Delete" at bounding box center [475, 417] width 31 height 15
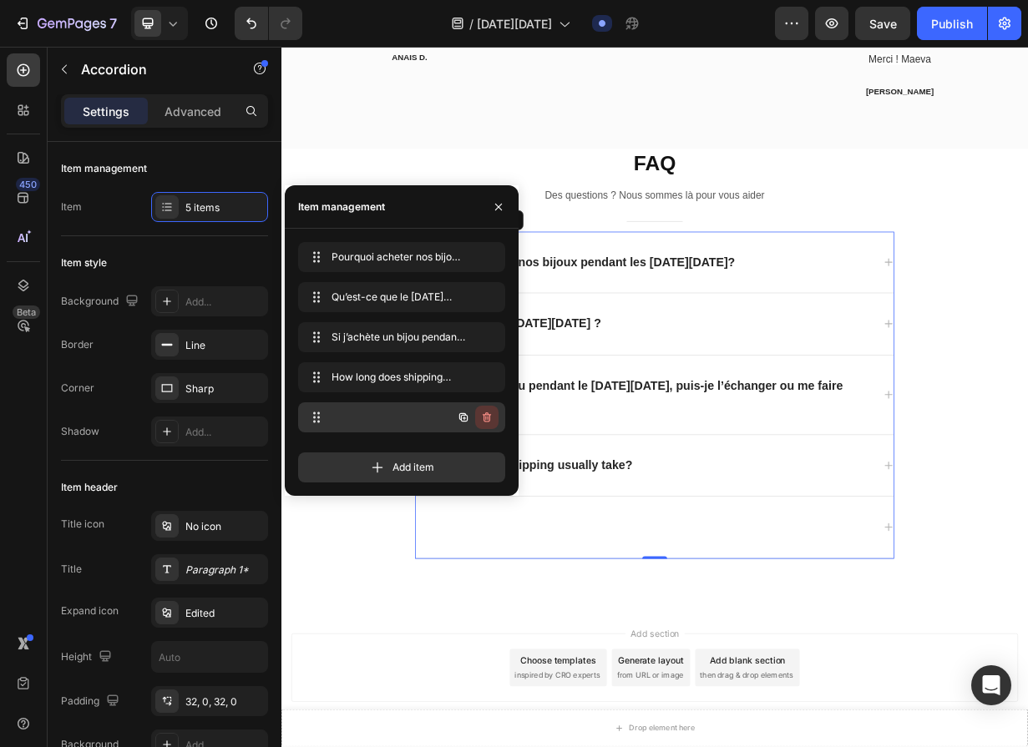
click at [482, 415] on icon "button" at bounding box center [486, 417] width 13 height 13
click at [482, 415] on div "Delete" at bounding box center [475, 417] width 31 height 15
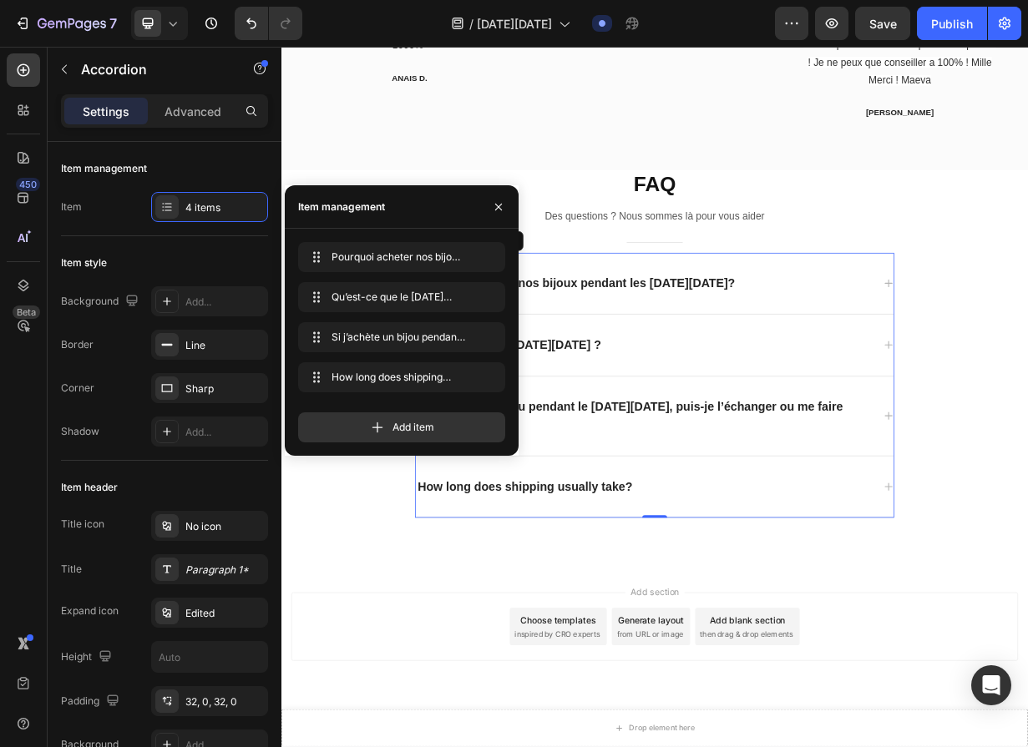
scroll to position [1743, 0]
click at [487, 381] on icon "button" at bounding box center [486, 377] width 13 height 13
click at [475, 375] on div "Delete" at bounding box center [475, 377] width 31 height 15
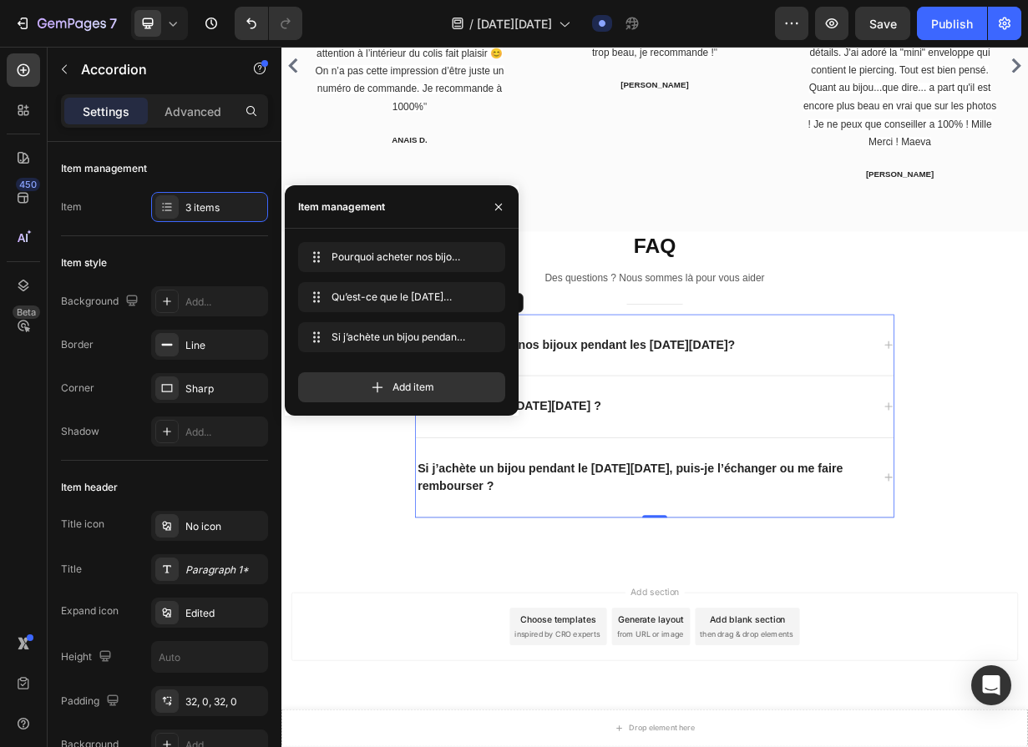
scroll to position [1659, 0]
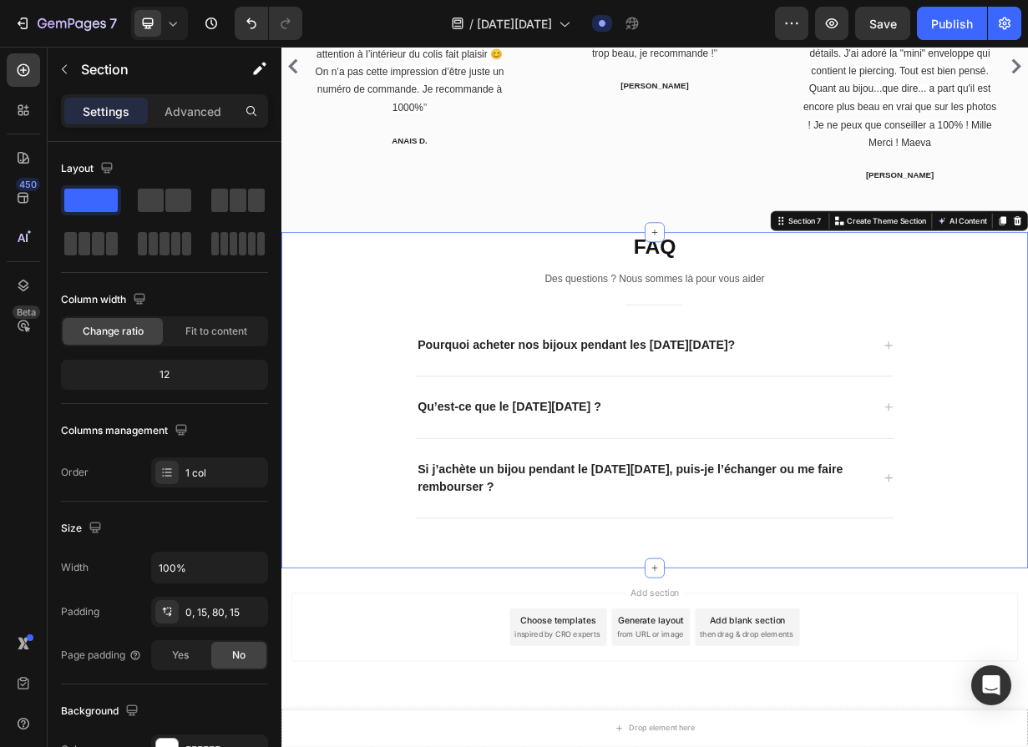
click at [377, 714] on div "FAQ Heading Des questions ? Nous sommes là pour vous aider Text block Title Lin…" at bounding box center [782, 521] width 1002 height 451
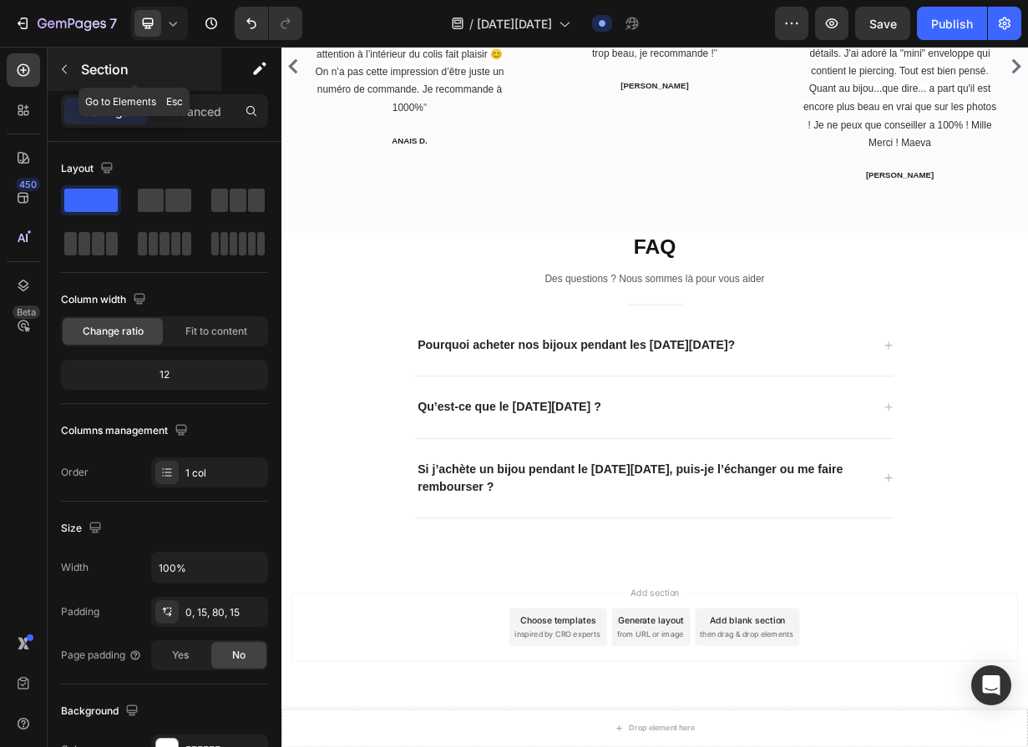
click at [74, 73] on button "button" at bounding box center [64, 69] width 27 height 27
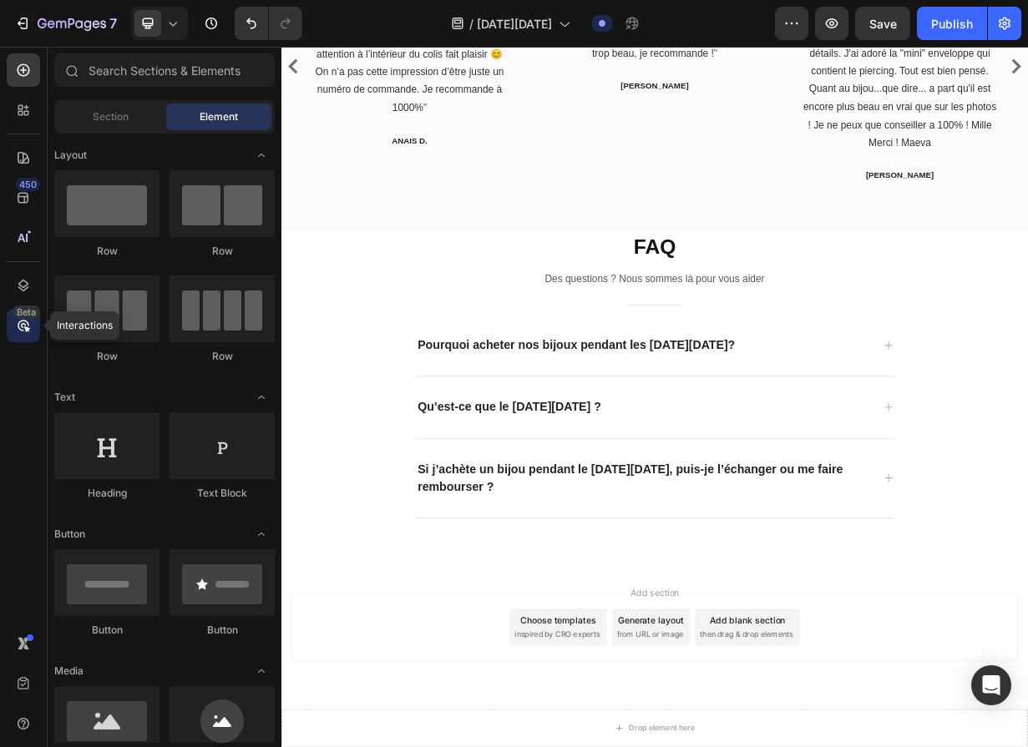
click at [33, 323] on div "Beta" at bounding box center [23, 325] width 33 height 33
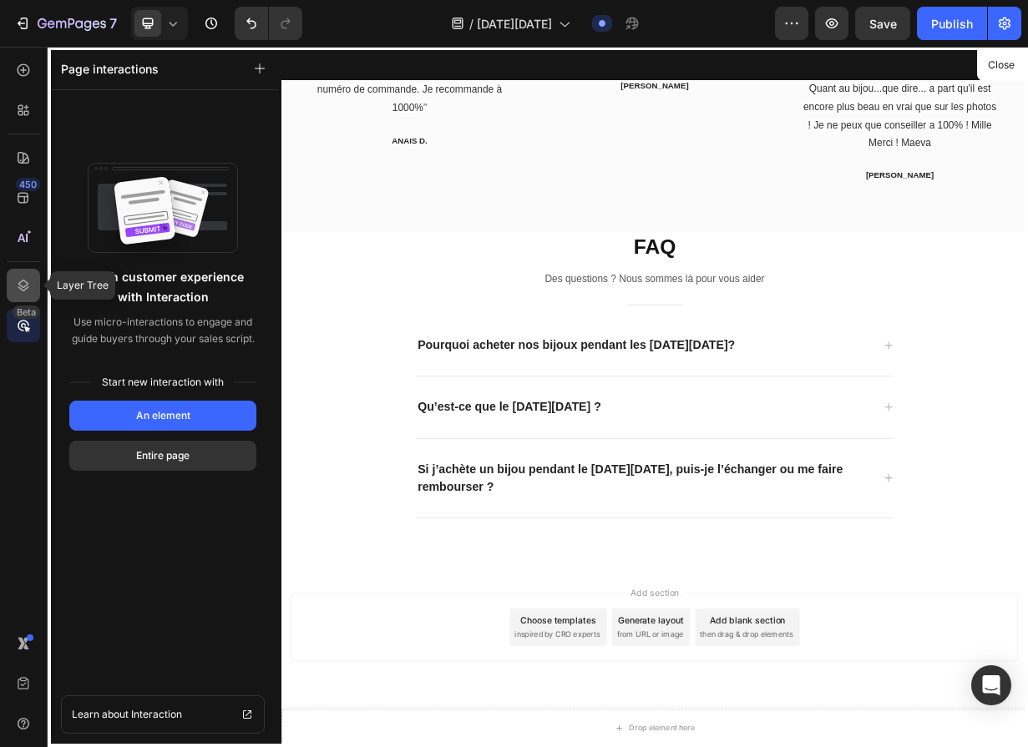
click at [33, 273] on div at bounding box center [23, 285] width 33 height 33
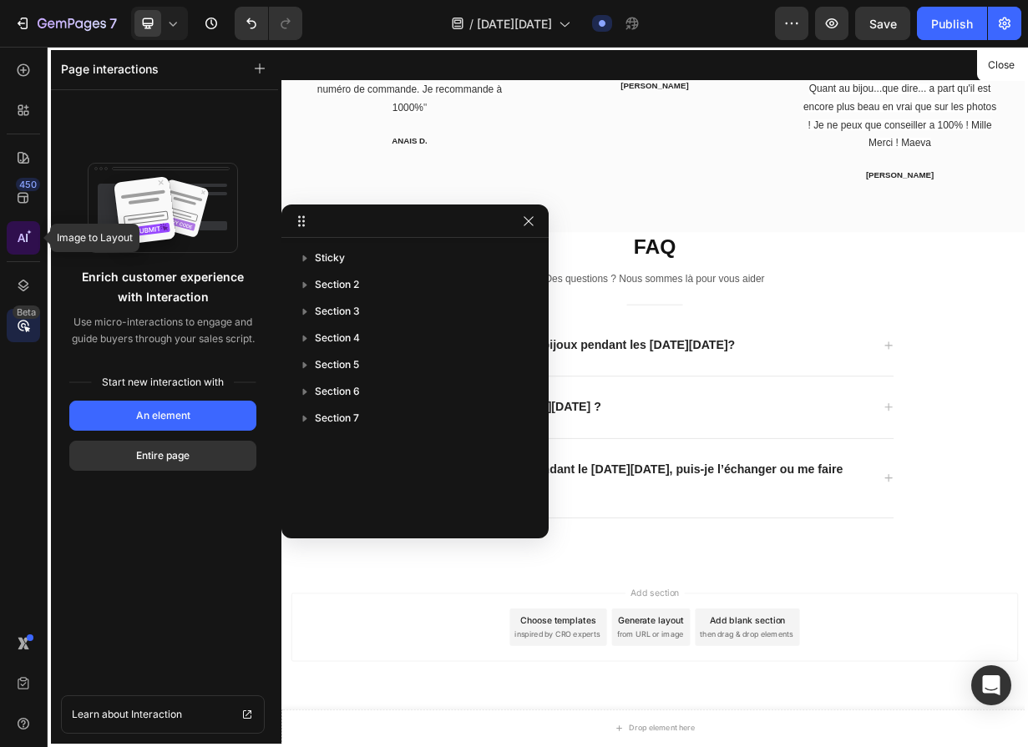
click at [33, 230] on div at bounding box center [23, 237] width 33 height 33
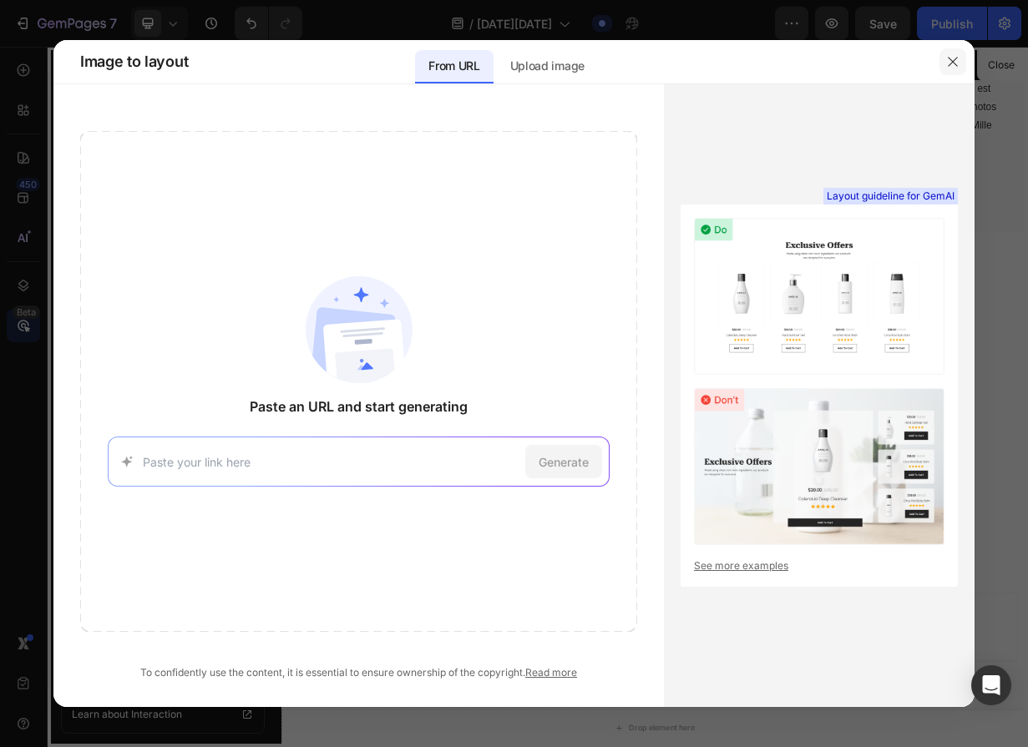
click at [957, 60] on icon "button" at bounding box center [952, 61] width 13 height 13
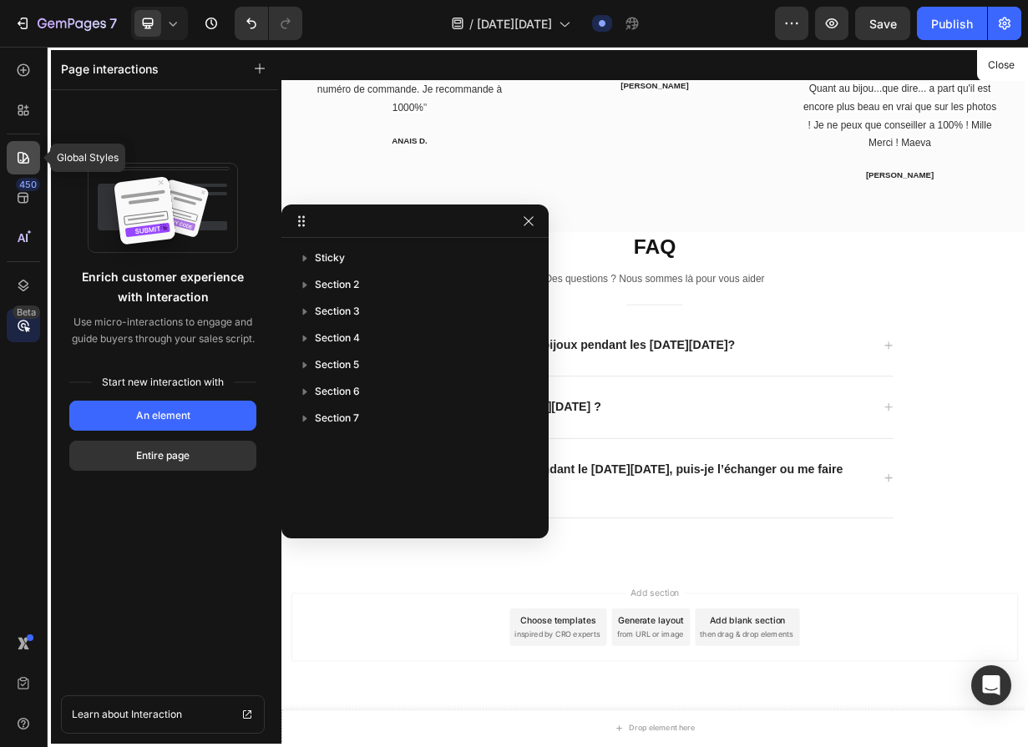
click at [30, 141] on div at bounding box center [23, 157] width 33 height 33
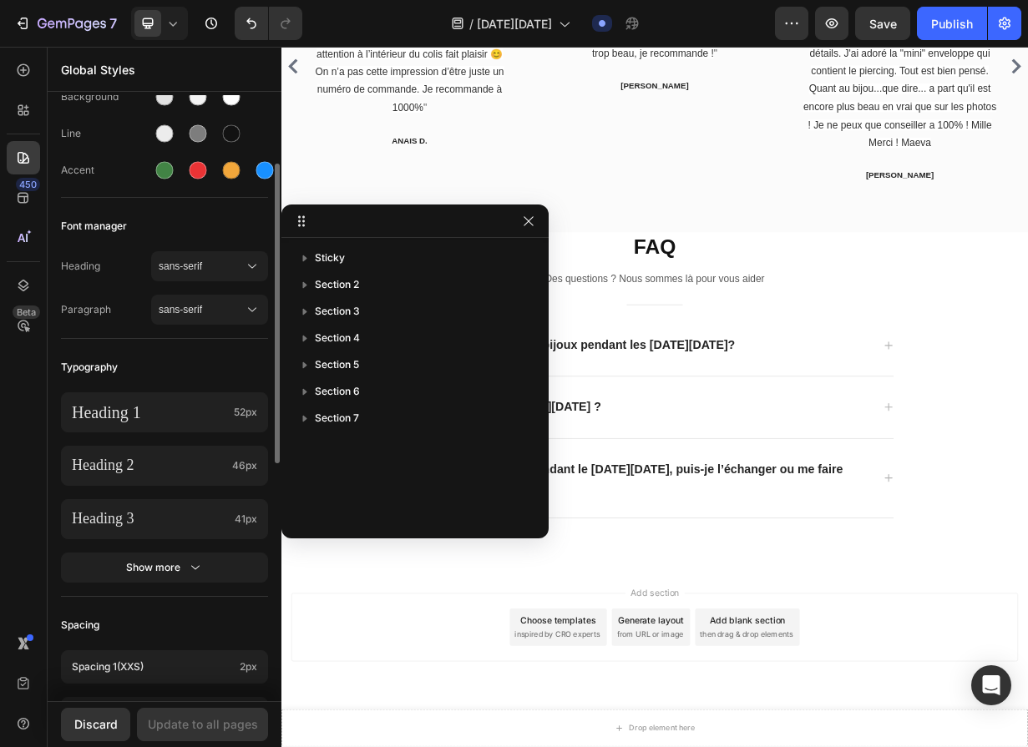
scroll to position [0, 0]
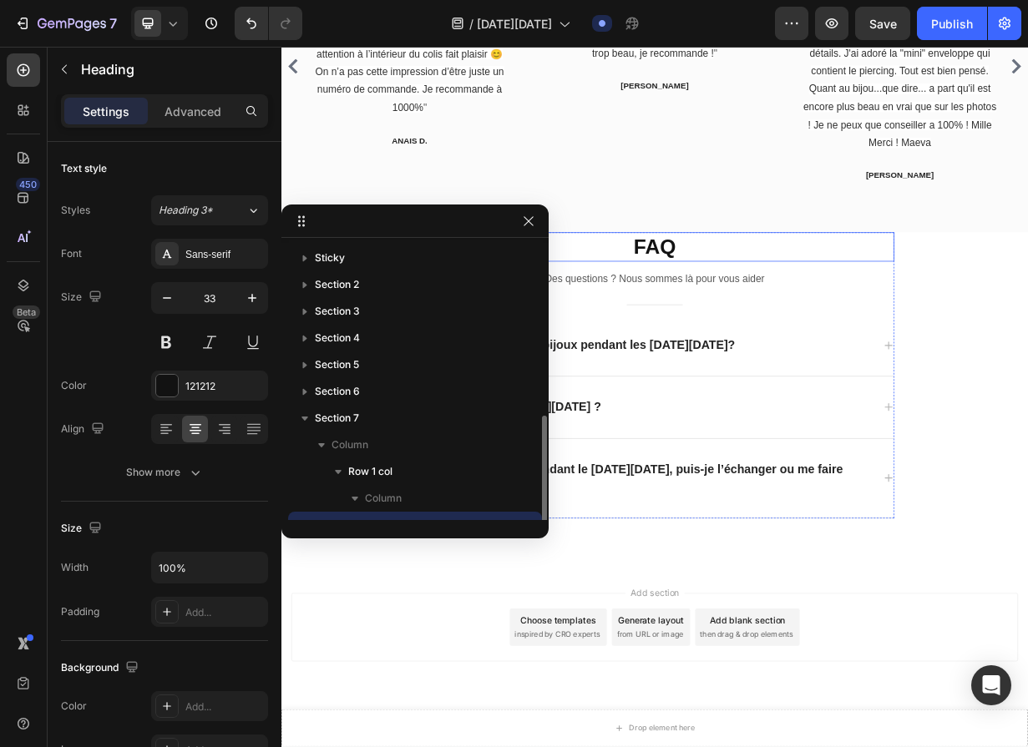
click at [797, 328] on h2 "FAQ" at bounding box center [782, 315] width 643 height 39
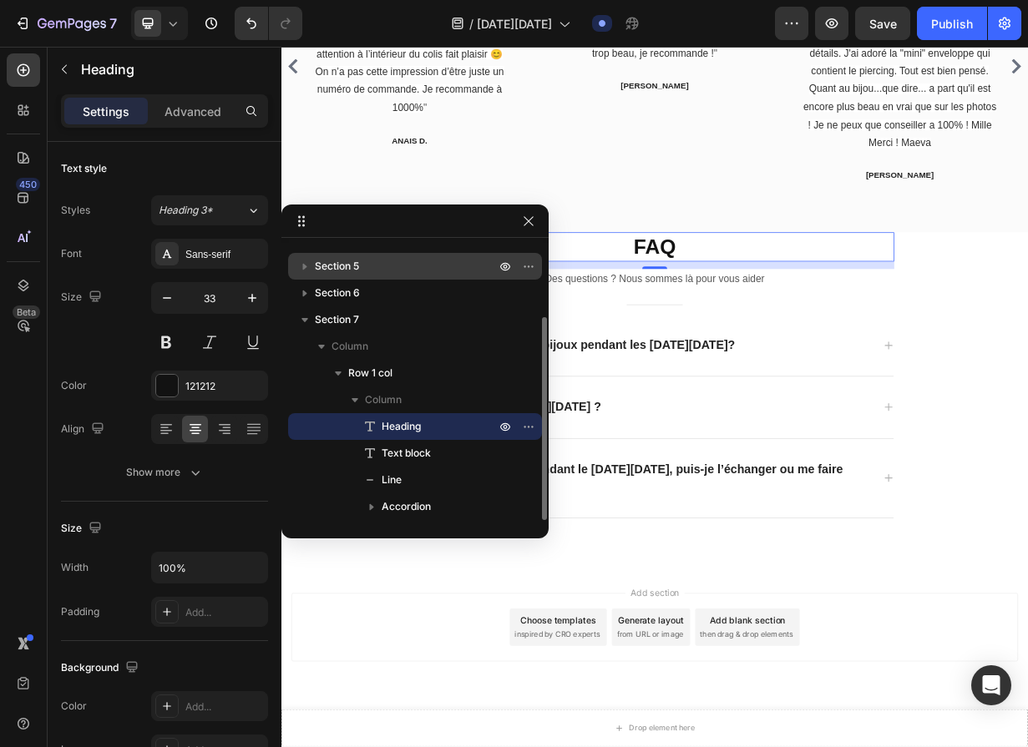
click at [407, 271] on p "Section 5" at bounding box center [407, 266] width 184 height 17
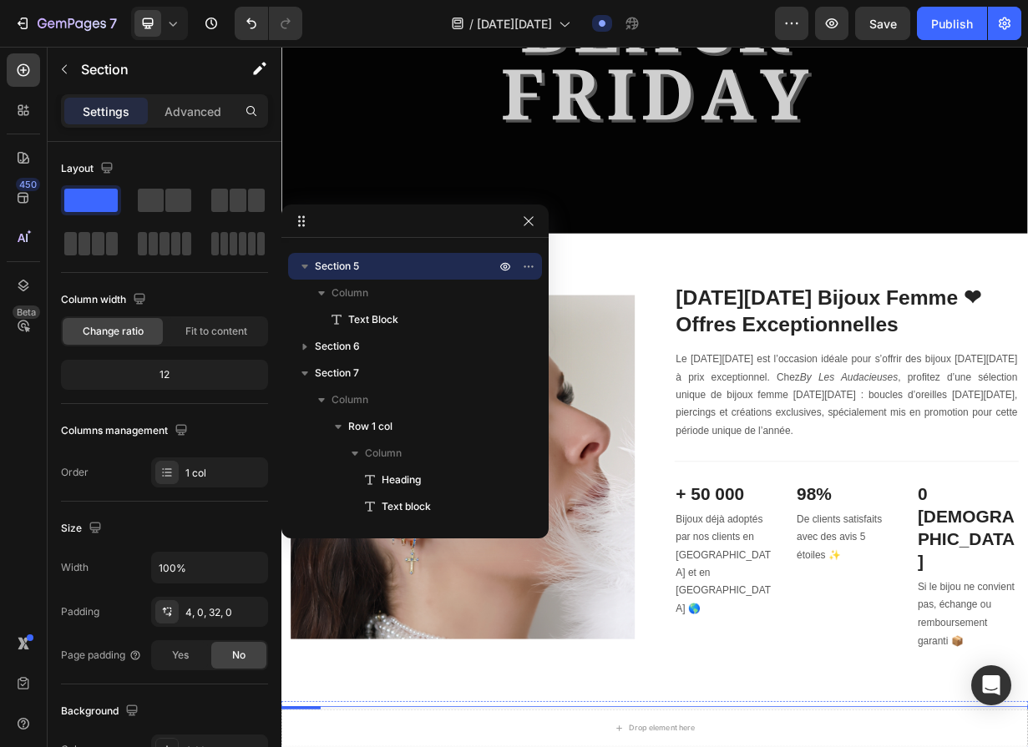
scroll to position [0, 0]
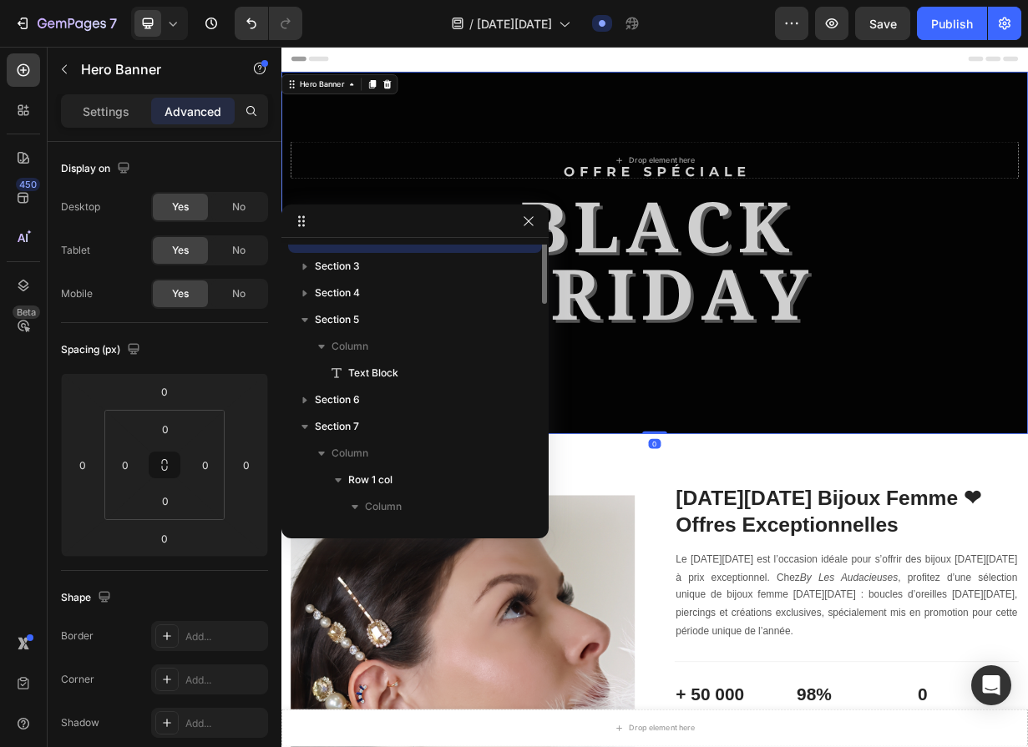
click at [768, 328] on div "Drop element here Row" at bounding box center [782, 324] width 977 height 432
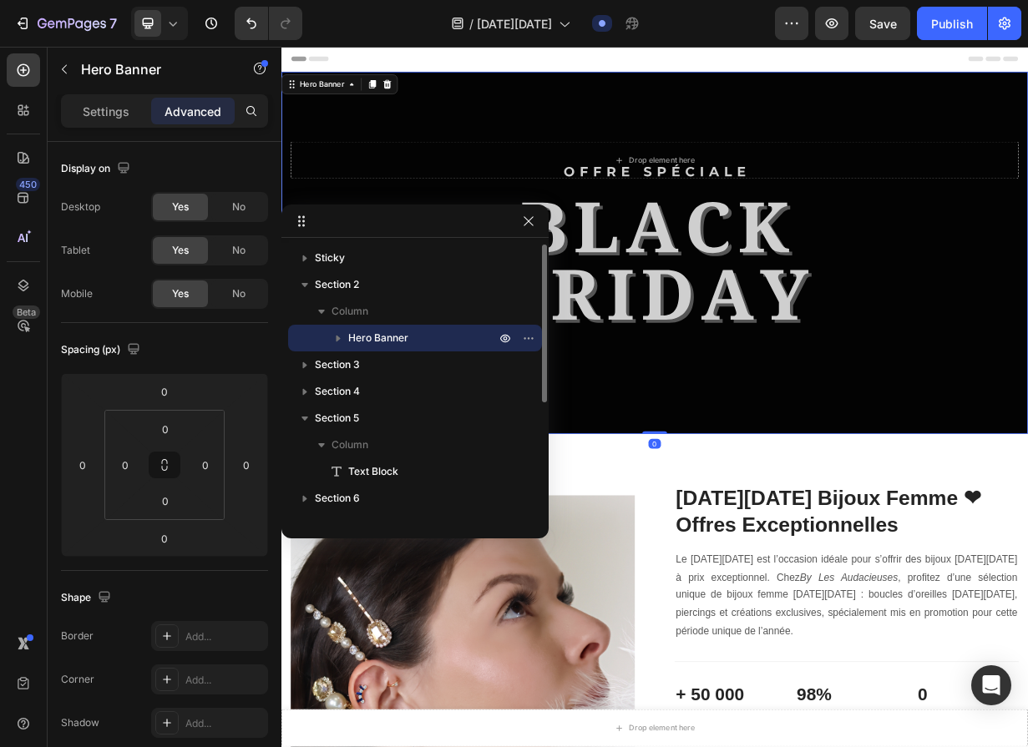
click at [768, 328] on div "Drop element here Row" at bounding box center [782, 324] width 977 height 432
click at [533, 338] on icon "button" at bounding box center [532, 338] width 2 height 2
click at [112, 102] on div "Settings" at bounding box center [105, 111] width 83 height 27
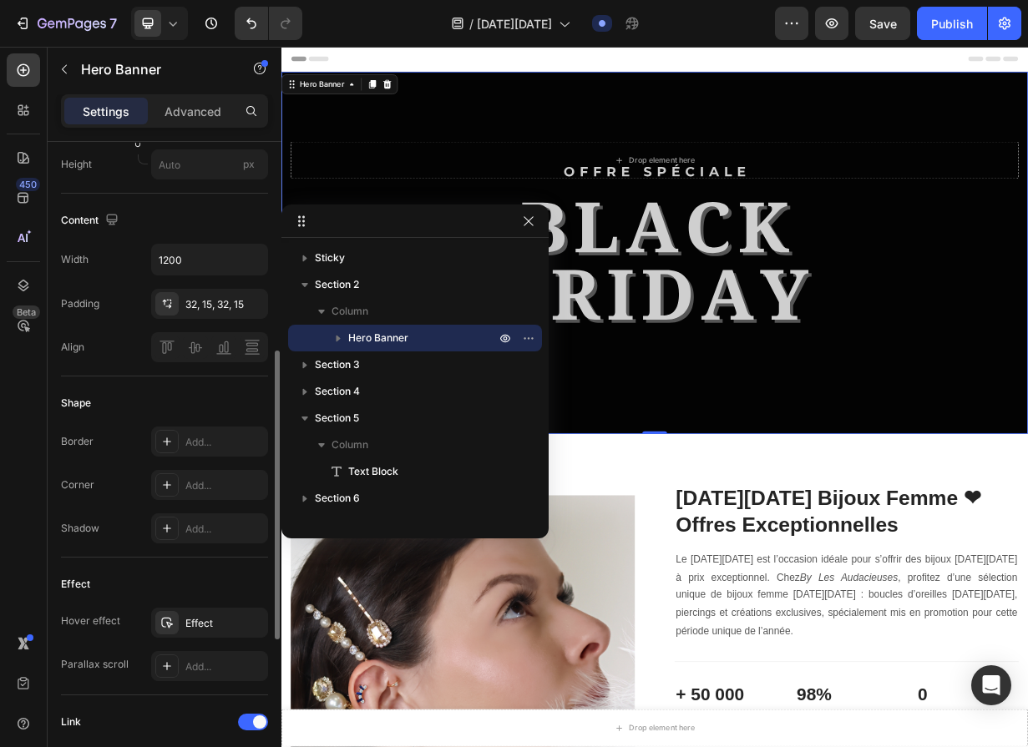
scroll to position [822, 0]
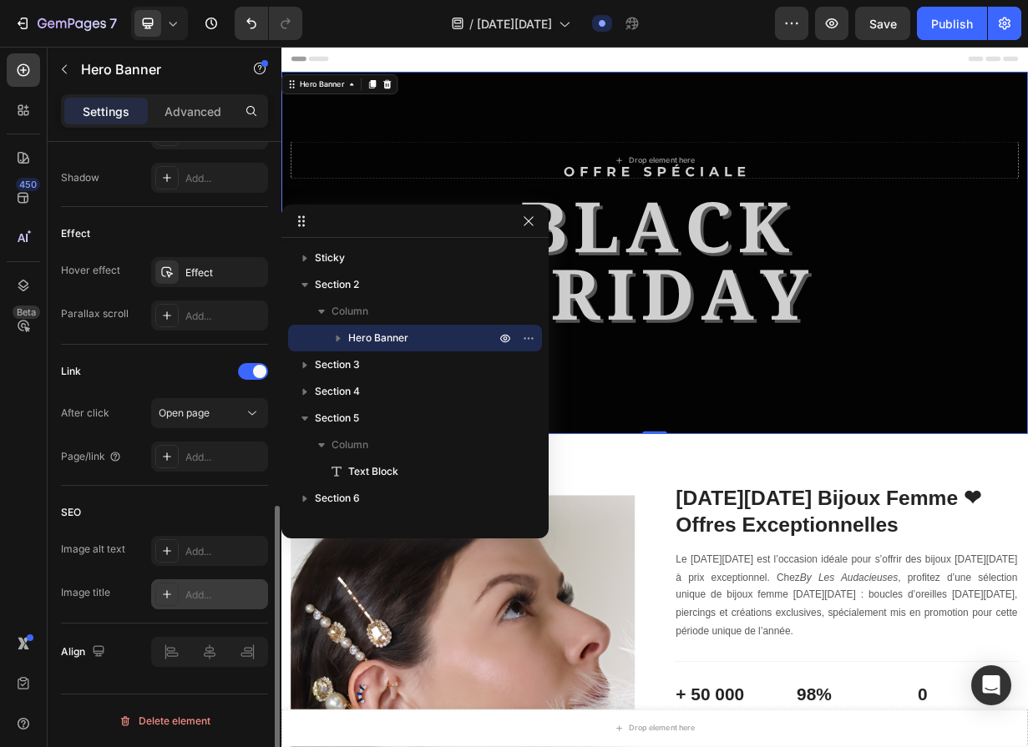
click at [205, 596] on div "Add..." at bounding box center [224, 595] width 78 height 15
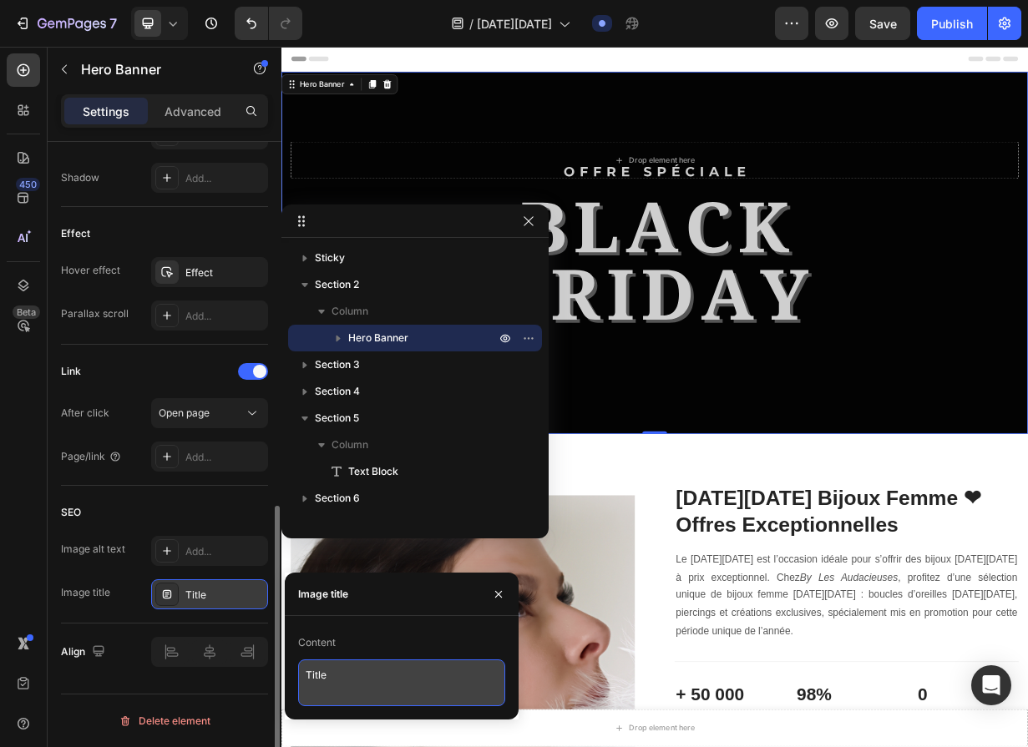
click at [346, 679] on textarea "Title" at bounding box center [401, 682] width 207 height 47
drag, startPoint x: 346, startPoint y: 679, endPoint x: 270, endPoint y: 672, distance: 76.3
click at [270, 672] on div "450 Beta Sections(18) Elements(83) Section Element Hero Section Product Detail …" at bounding box center [140, 397] width 281 height 700
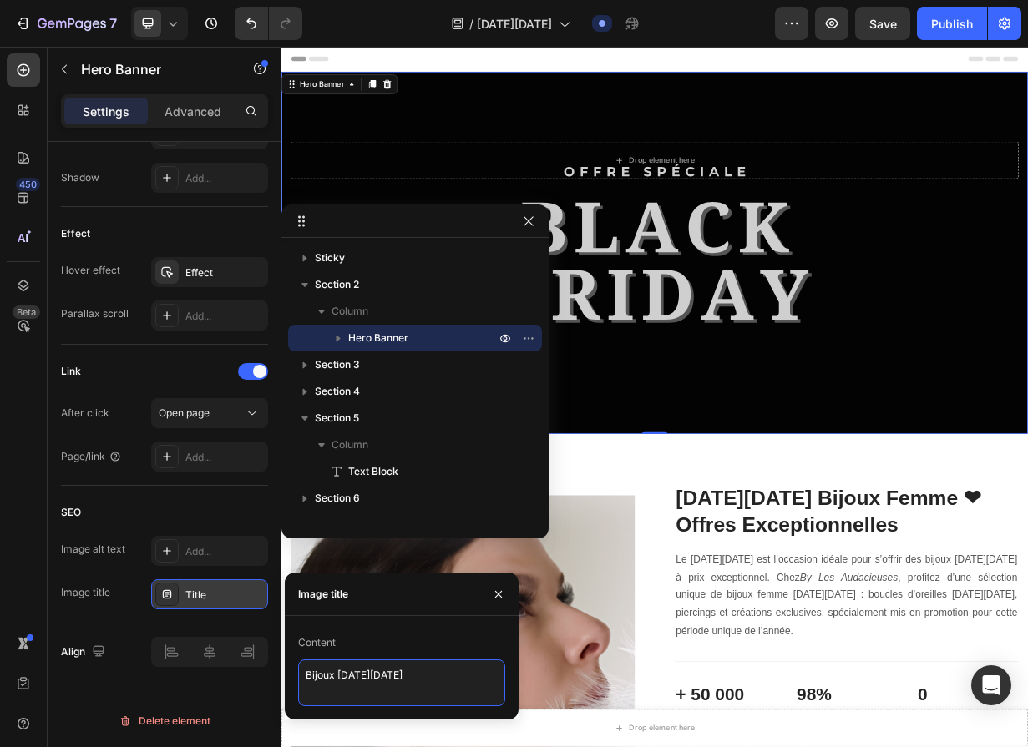
drag, startPoint x: 344, startPoint y: 673, endPoint x: 311, endPoint y: 676, distance: 32.7
click at [311, 676] on textarea "Bijoux black Friday" at bounding box center [401, 682] width 207 height 47
type textarea "Bijoux black Friday"
click at [359, 692] on textarea "Bijoux black Friday" at bounding box center [401, 682] width 207 height 47
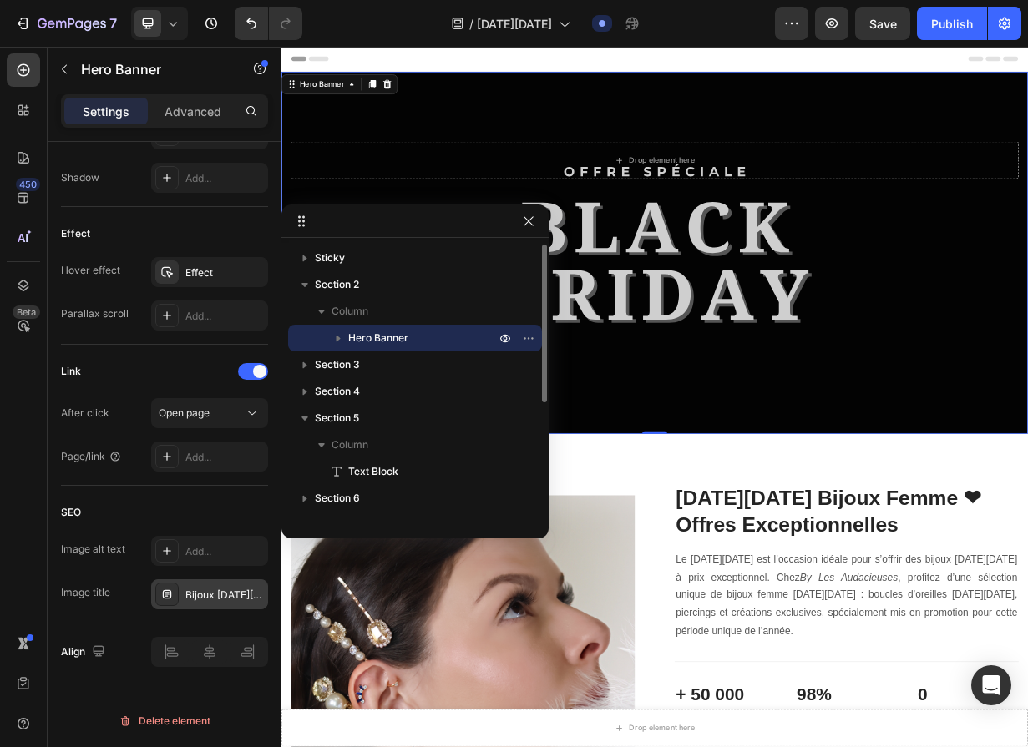
click at [396, 336] on span "Hero Banner" at bounding box center [378, 338] width 60 height 17
click at [523, 336] on icon "button" at bounding box center [528, 337] width 13 height 13
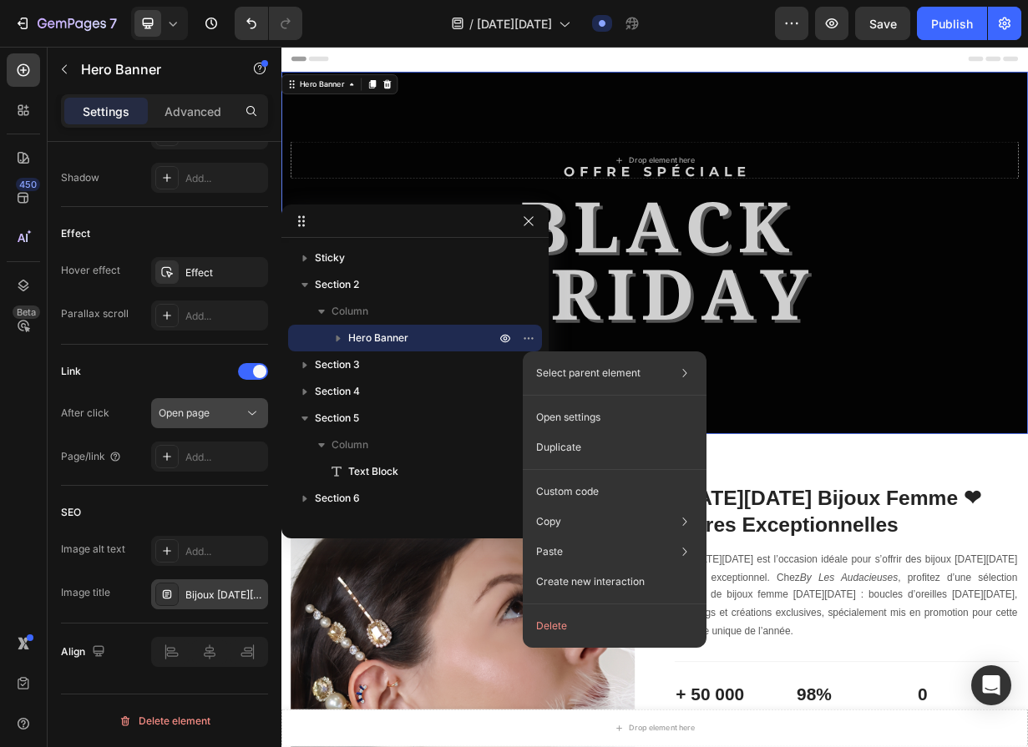
click at [256, 412] on icon at bounding box center [252, 413] width 17 height 17
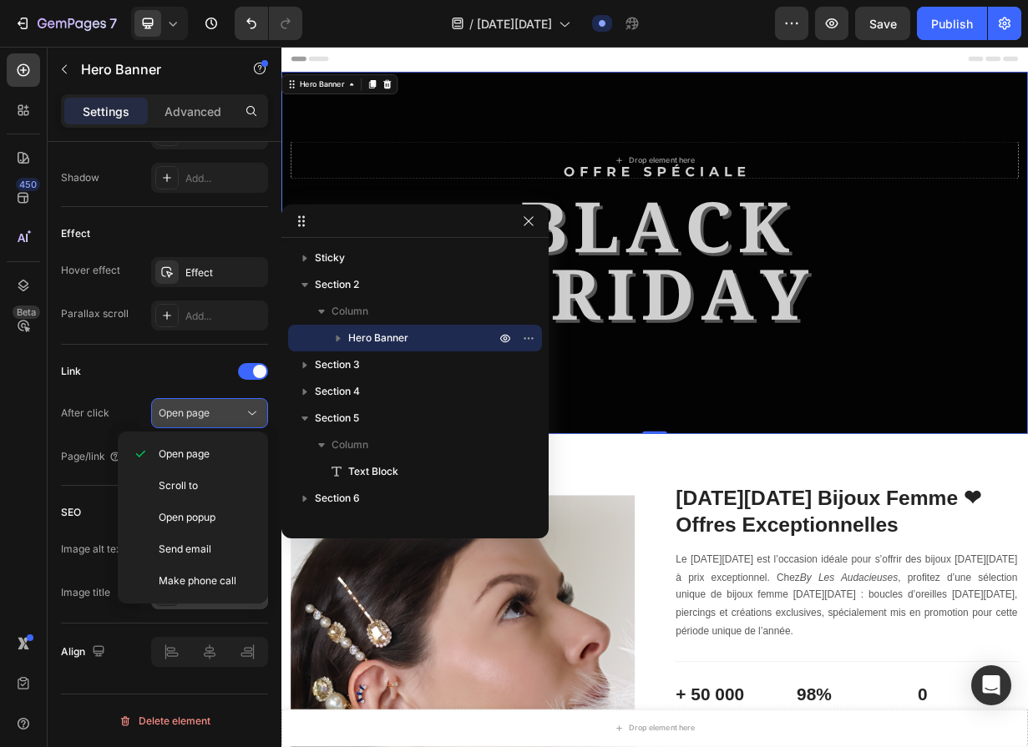
click at [256, 412] on icon at bounding box center [252, 413] width 17 height 17
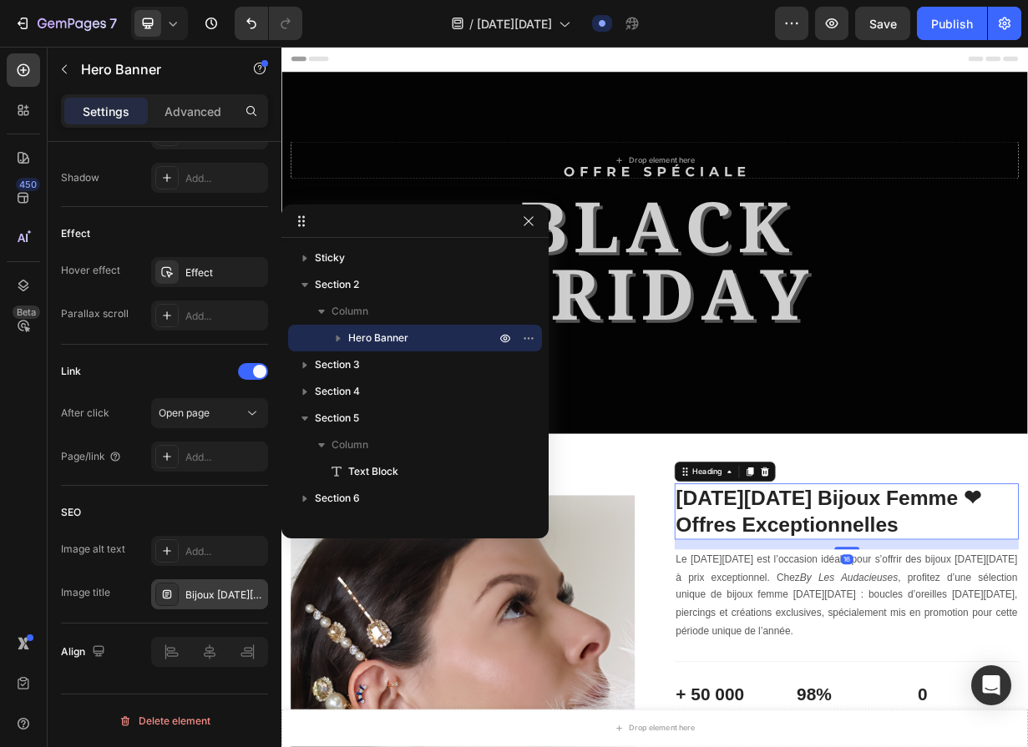
click at [920, 701] on h2 "[DATE][DATE] Bijoux Femme ❤︎Offres Exceptionnelles" at bounding box center [1040, 671] width 462 height 75
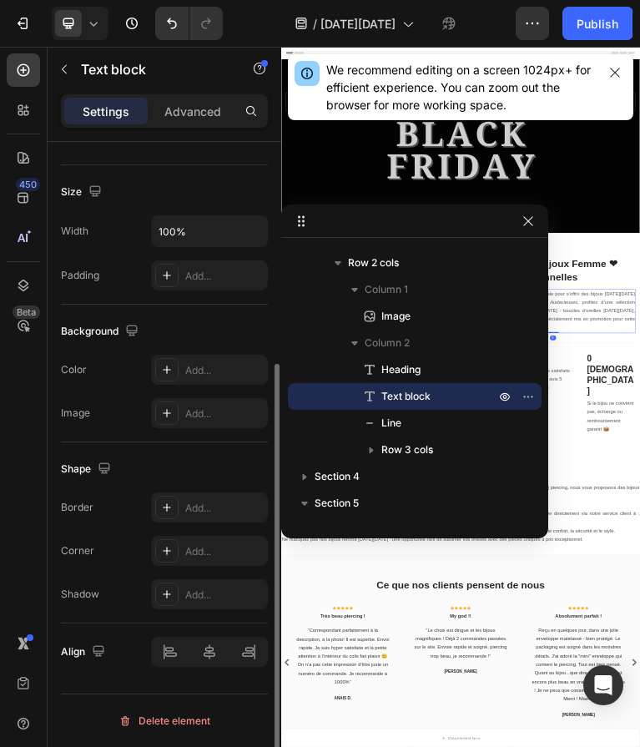
scroll to position [0, 0]
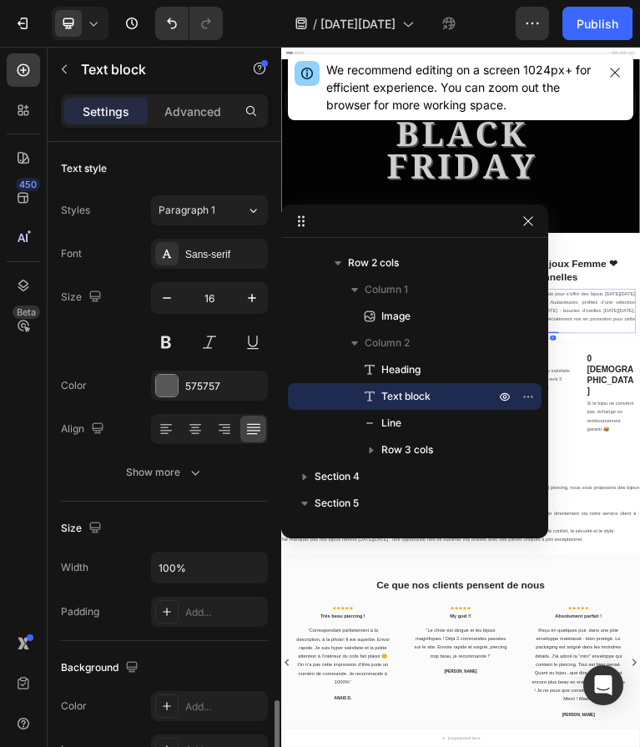
click at [100, 25] on icon at bounding box center [93, 23] width 17 height 17
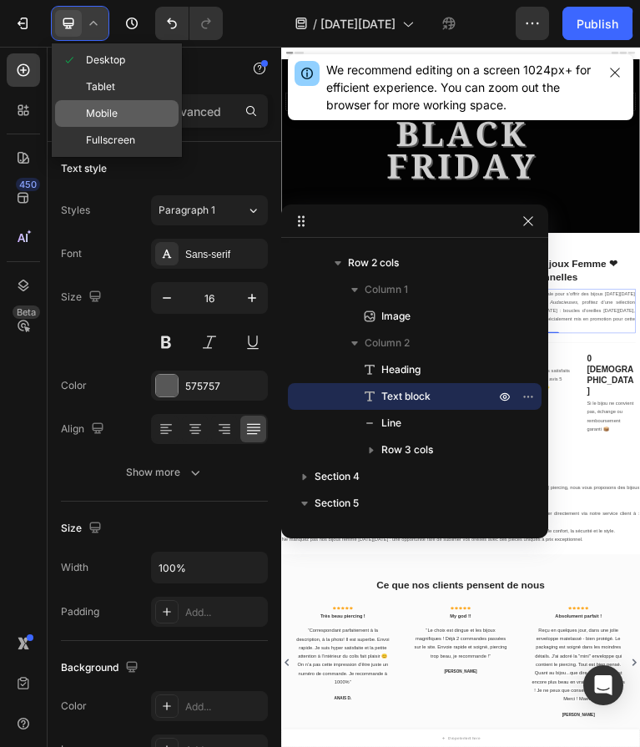
click at [119, 127] on div "Mobile" at bounding box center [117, 140] width 124 height 27
type input "14"
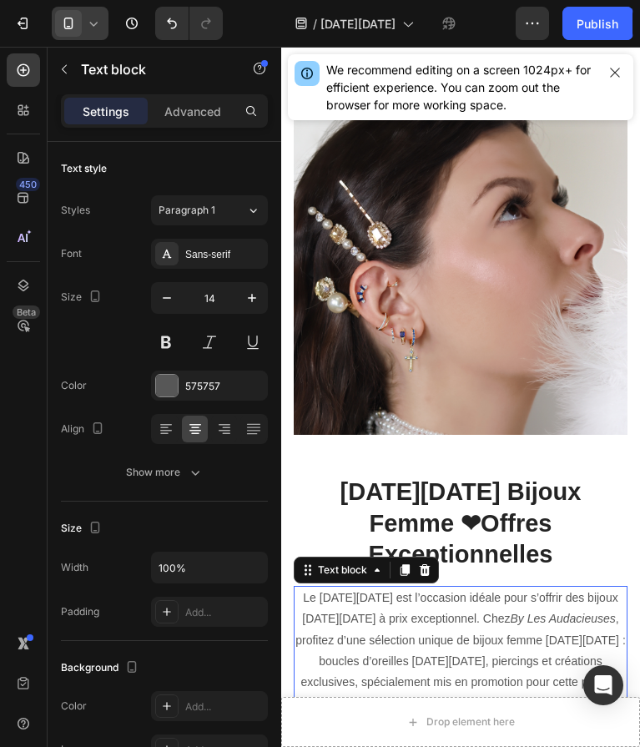
scroll to position [616, 0]
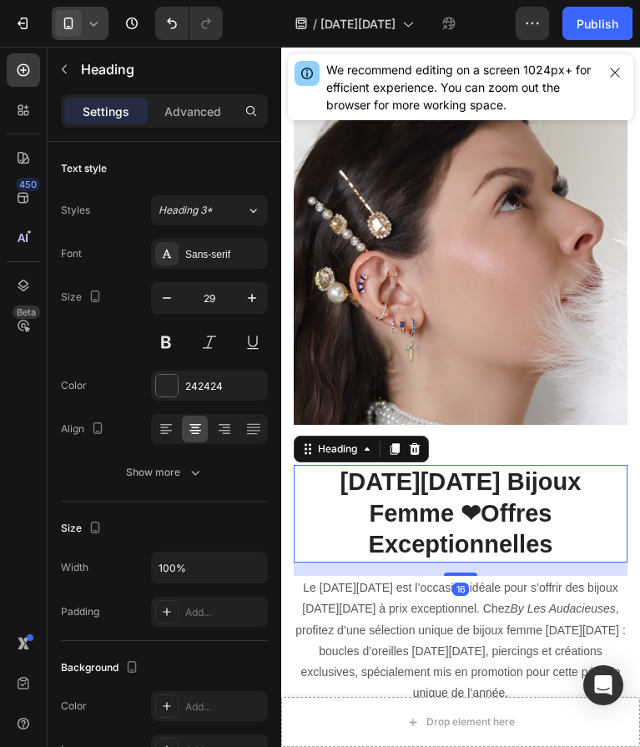
click at [497, 474] on h2 "[DATE][DATE] Bijoux Femme ❤︎Offres Exceptionnelles" at bounding box center [461, 514] width 334 height 98
click at [303, 474] on h2 "[DATE][DATE] Bijoux Femme ❤︎Offres Exceptionnelles" at bounding box center [461, 514] width 334 height 98
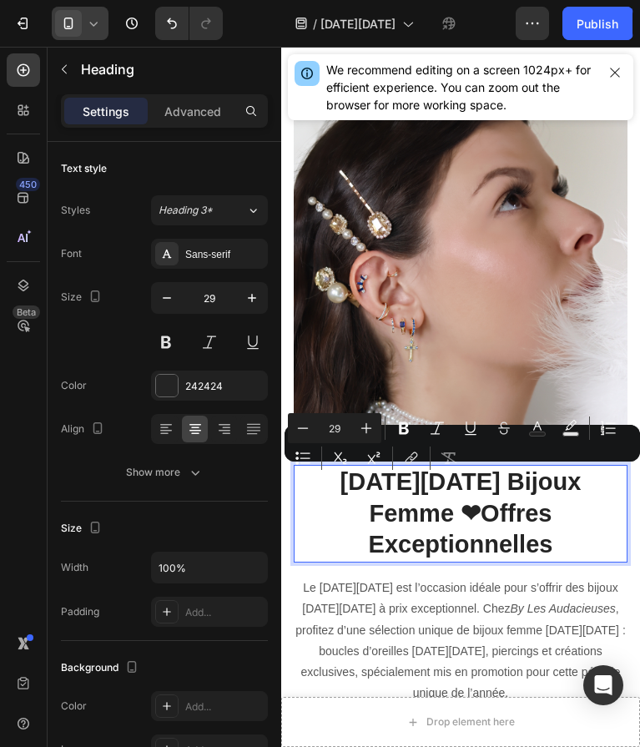
drag, startPoint x: 303, startPoint y: 474, endPoint x: 612, endPoint y: 521, distance: 312.4
click at [612, 521] on p "[DATE][DATE] Bijoux Femme ❤︎Offres Exceptionnelles" at bounding box center [460, 514] width 331 height 94
copy p "[DATE][DATE] Bijoux Femme ❤︎Offres Exceptionnelles"
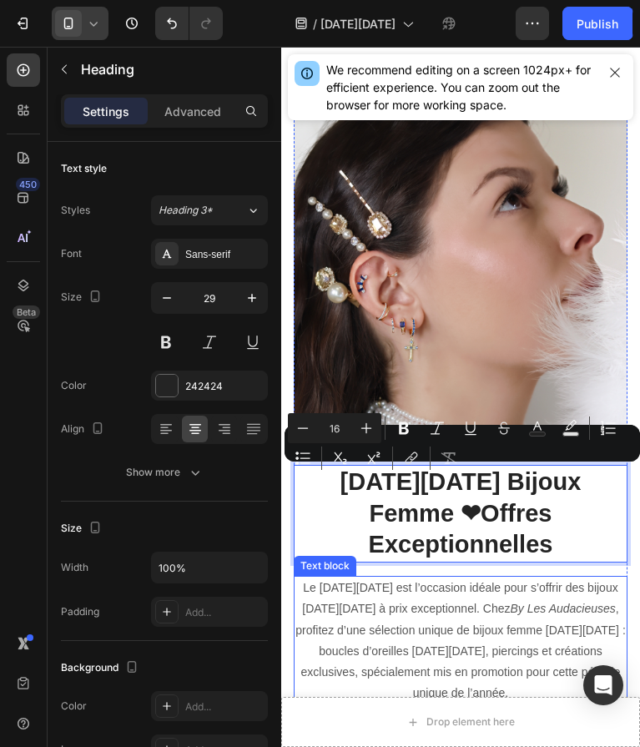
click at [317, 578] on p "Le Black Friday est l’occasion idéale pour s’offrir des bijoux Black Friday à p…" at bounding box center [460, 641] width 331 height 126
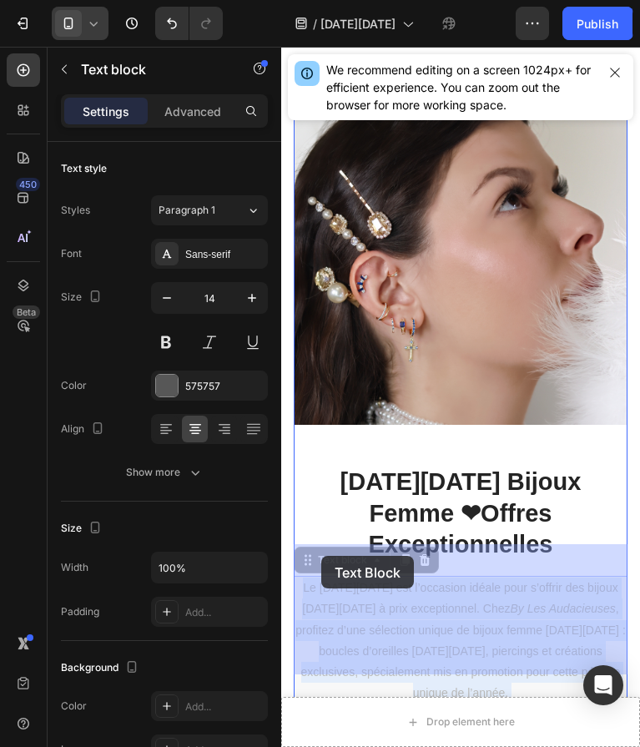
drag, startPoint x: 306, startPoint y: 553, endPoint x: 320, endPoint y: 556, distance: 13.8
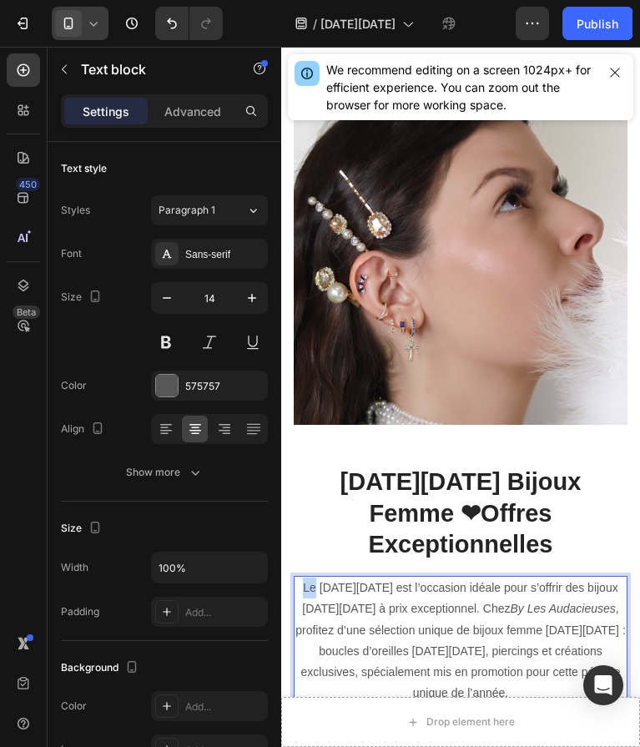
click at [307, 578] on p "Le Black Friday est l’occasion idéale pour s’offrir des bijoux Black Friday à p…" at bounding box center [460, 641] width 331 height 126
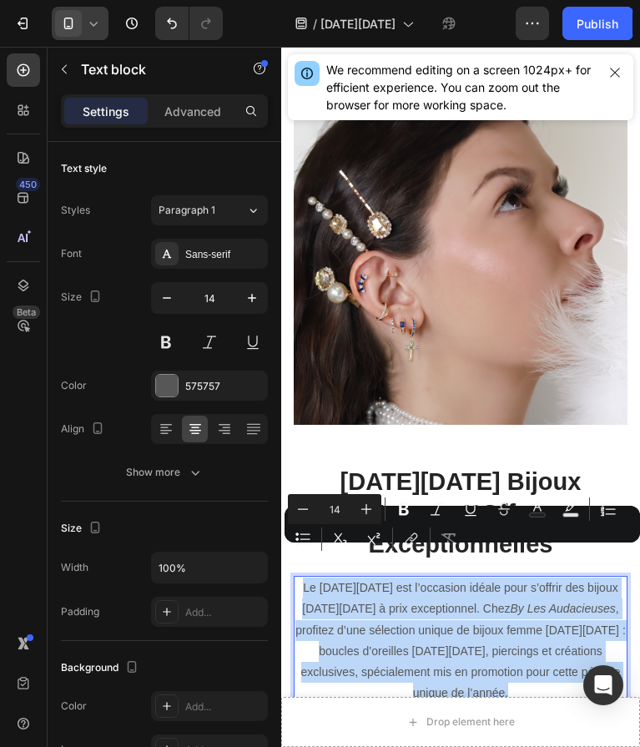
click at [307, 578] on p "Le Black Friday est l’occasion idéale pour s’offrir des bijoux Black Friday à p…" at bounding box center [460, 641] width 331 height 126
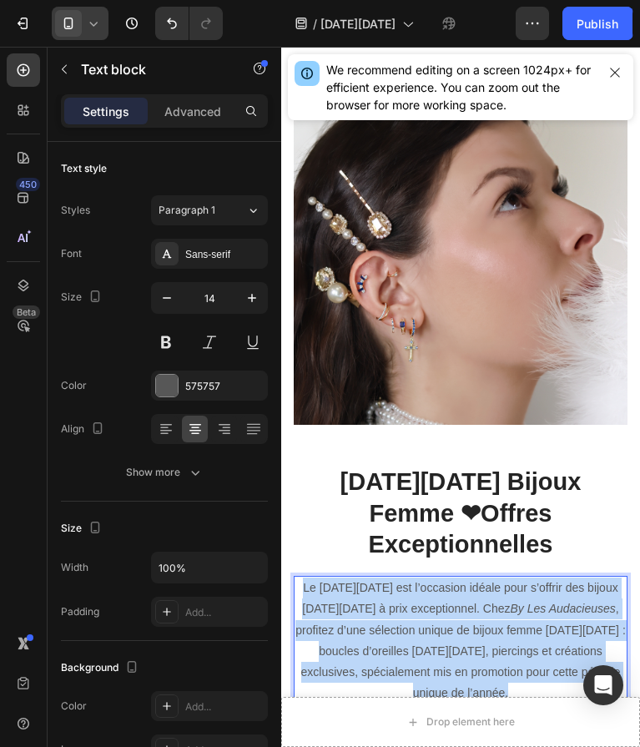
click at [307, 578] on p "Le Black Friday est l’occasion idéale pour s’offrir des bijoux Black Friday à p…" at bounding box center [460, 641] width 331 height 126
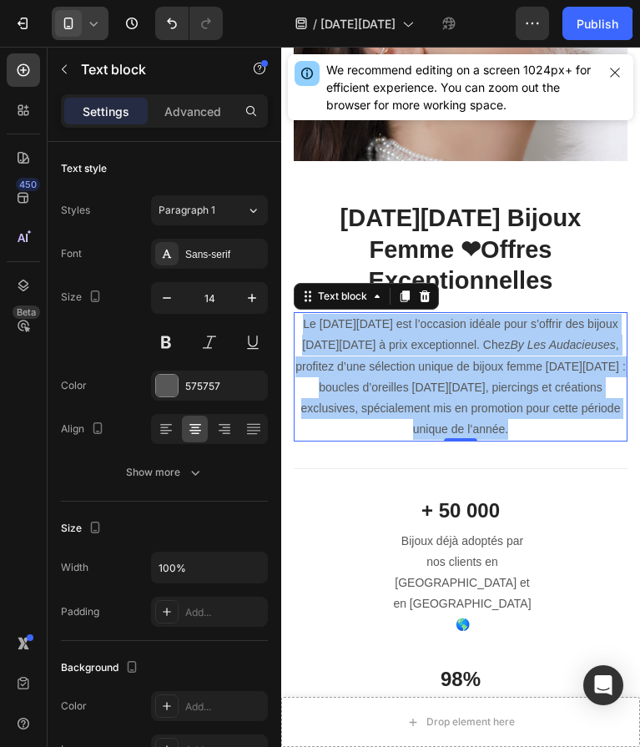
scroll to position [902, 0]
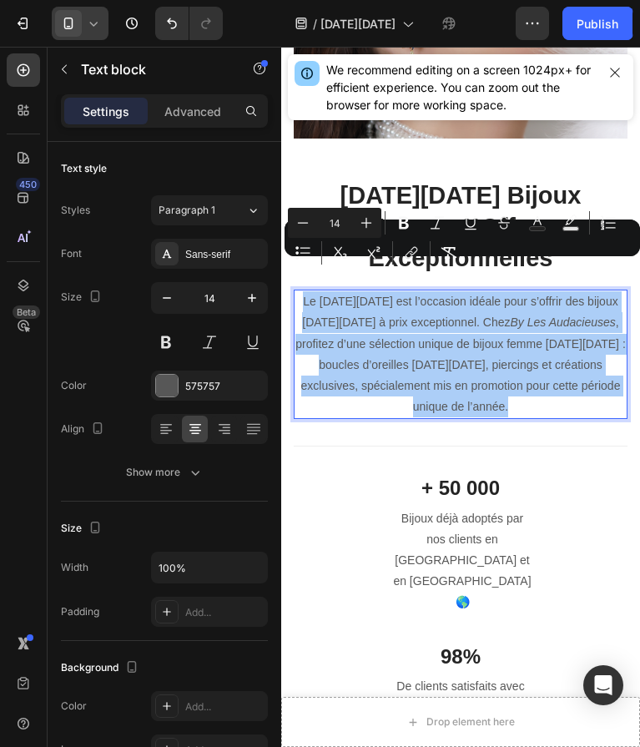
click at [485, 473] on h2 "+ 50 000" at bounding box center [461, 487] width 150 height 29
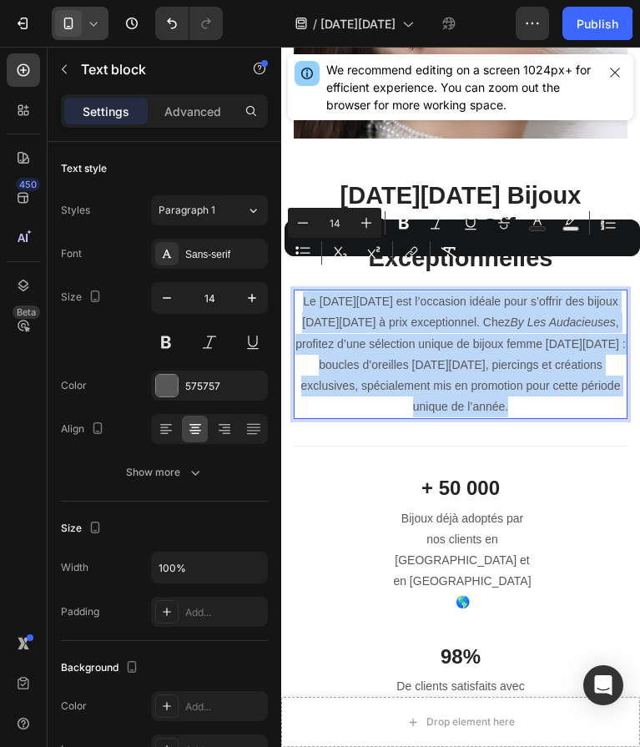
click at [485, 473] on h2 "+ 50 000" at bounding box center [461, 487] width 150 height 29
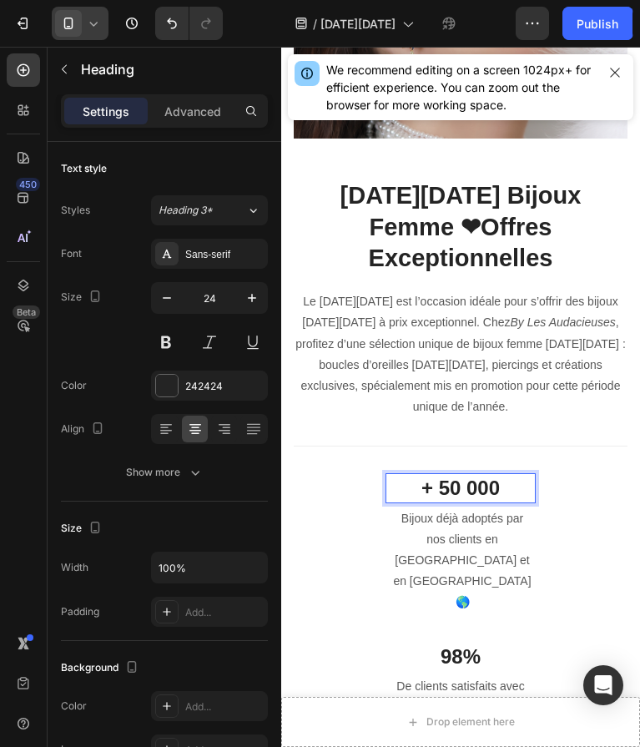
click at [401, 475] on p "+ 50 000" at bounding box center [460, 488] width 147 height 26
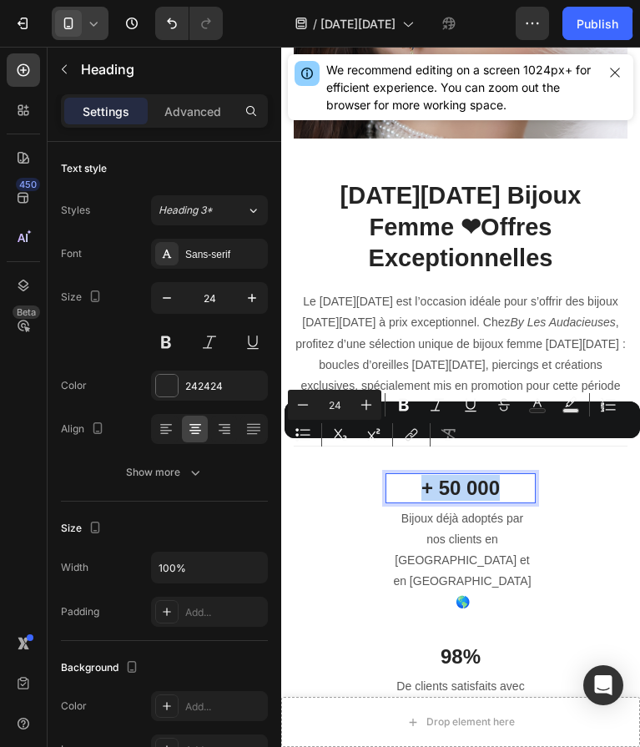
drag, startPoint x: 404, startPoint y: 453, endPoint x: 503, endPoint y: 469, distance: 100.6
click at [503, 473] on h2 "+ 50 000" at bounding box center [461, 487] width 150 height 29
copy p "+ 50 000"
click at [473, 508] on p "Bijoux déjà adoptés par nos clients en [GEOGRAPHIC_DATA] et en [GEOGRAPHIC_DATA…" at bounding box center [463, 560] width 144 height 105
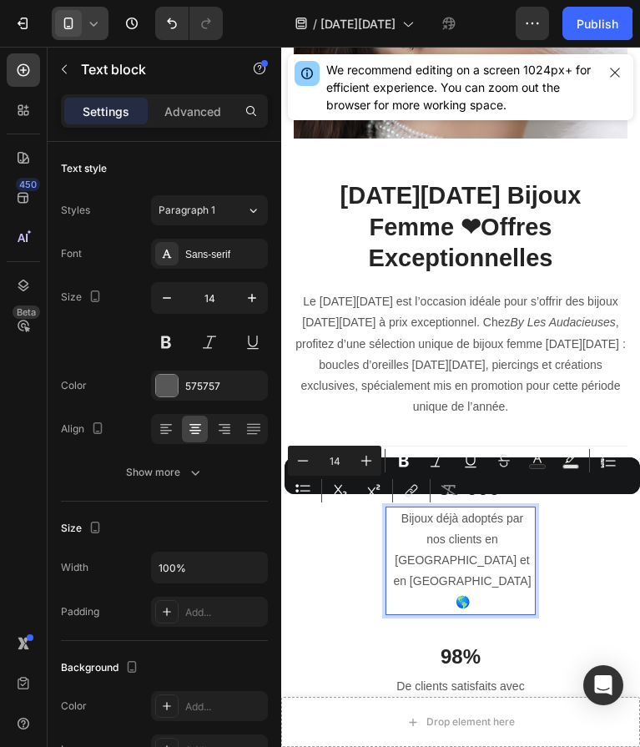
click at [492, 531] on p "Bijoux déjà adoptés par nos clients en [GEOGRAPHIC_DATA] et en [GEOGRAPHIC_DATA…" at bounding box center [463, 560] width 144 height 105
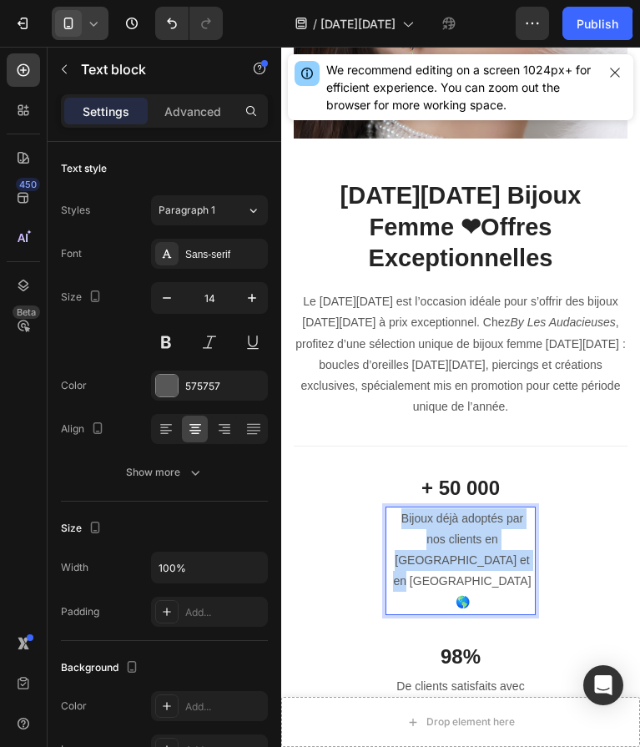
drag, startPoint x: 492, startPoint y: 531, endPoint x: 401, endPoint y: 488, distance: 99.7
click at [401, 508] on p "Bijoux déjà adoptés par nos clients en [GEOGRAPHIC_DATA] et en [GEOGRAPHIC_DATA…" at bounding box center [463, 560] width 144 height 105
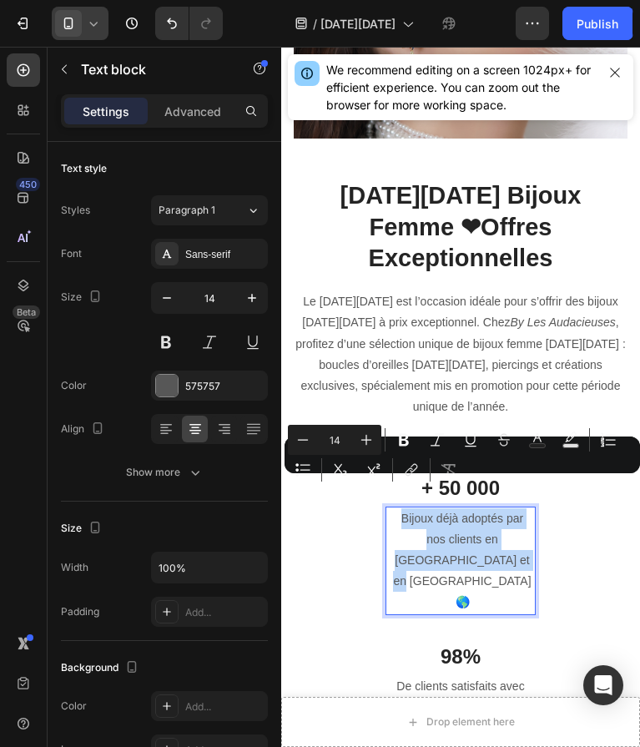
copy p "Bijoux déjà adoptés par nos clients en [GEOGRAPHIC_DATA] et en [GEOGRAPHIC_DATA…"
click at [451, 644] on p "98%" at bounding box center [460, 657] width 147 height 26
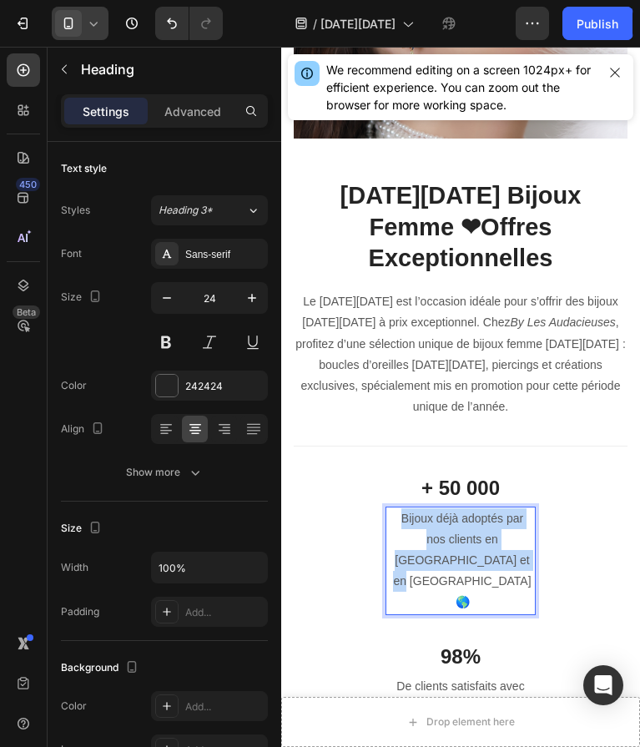
click at [451, 644] on p "98%" at bounding box center [460, 657] width 147 height 26
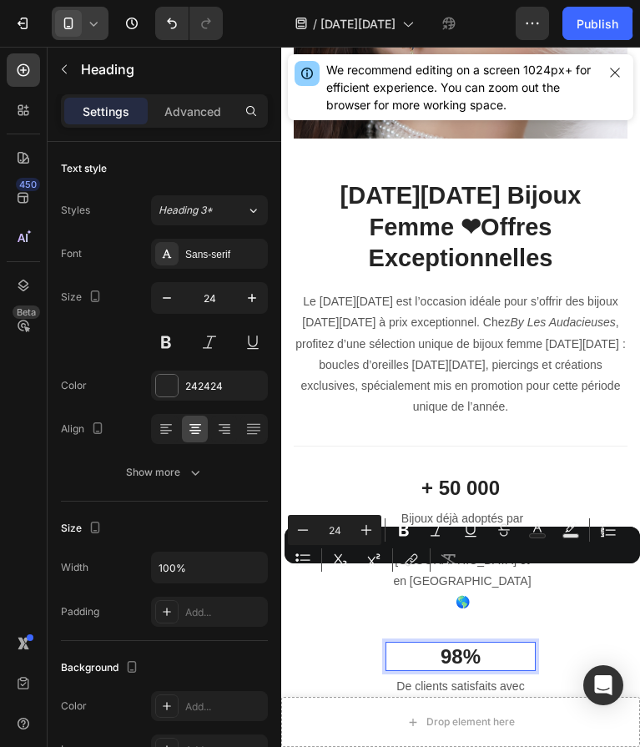
click at [484, 644] on p "98%" at bounding box center [460, 657] width 147 height 26
drag, startPoint x: 484, startPoint y: 583, endPoint x: 442, endPoint y: 582, distance: 41.7
click at [442, 644] on p "98%" at bounding box center [460, 657] width 147 height 26
copy p "98%"
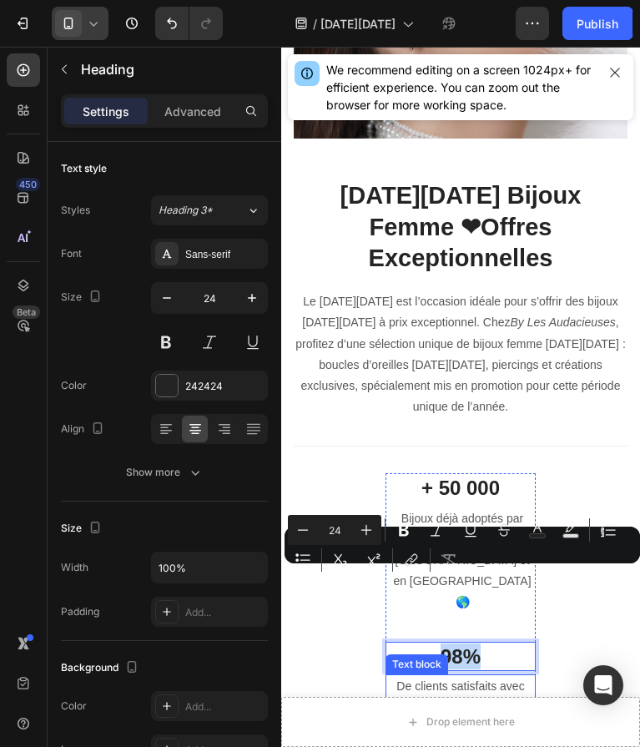
click at [513, 676] on p "De clients satisfaits avec des avis 5 étoiles ✨" at bounding box center [460, 697] width 147 height 42
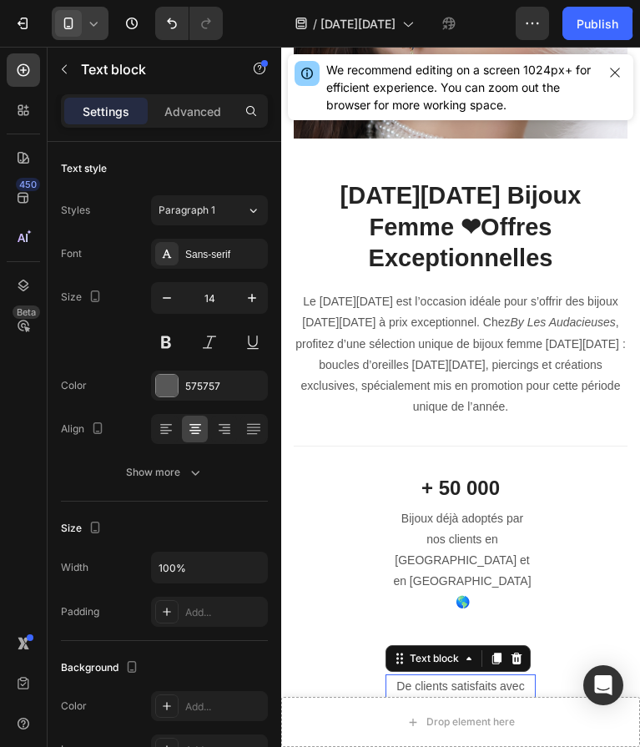
click at [513, 676] on p "De clients satisfaits avec des avis 5 étoiles ✨" at bounding box center [460, 697] width 147 height 42
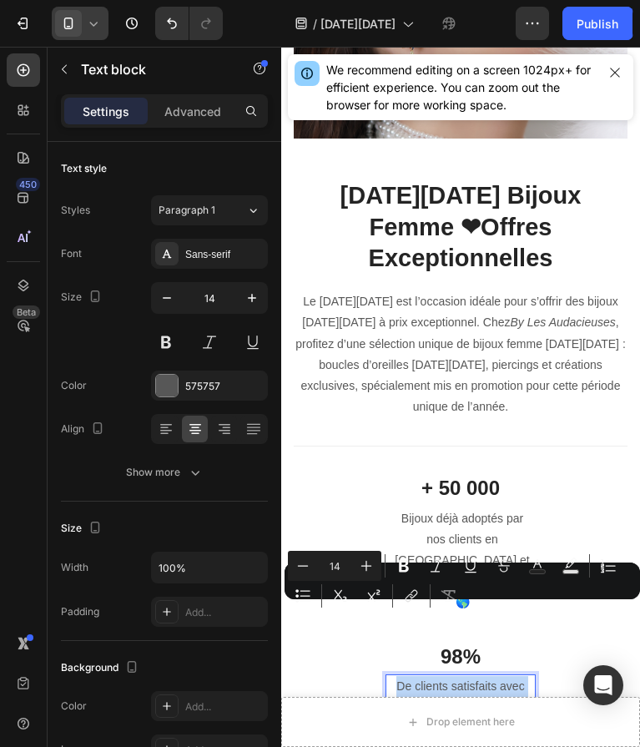
drag, startPoint x: 513, startPoint y: 635, endPoint x: 398, endPoint y: 615, distance: 116.9
click at [398, 676] on p "De clients satisfaits avec des avis 5 étoiles ✨" at bounding box center [460, 697] width 147 height 42
copy p "De clients satisfaits avec des avis 5 étoiles ✨"
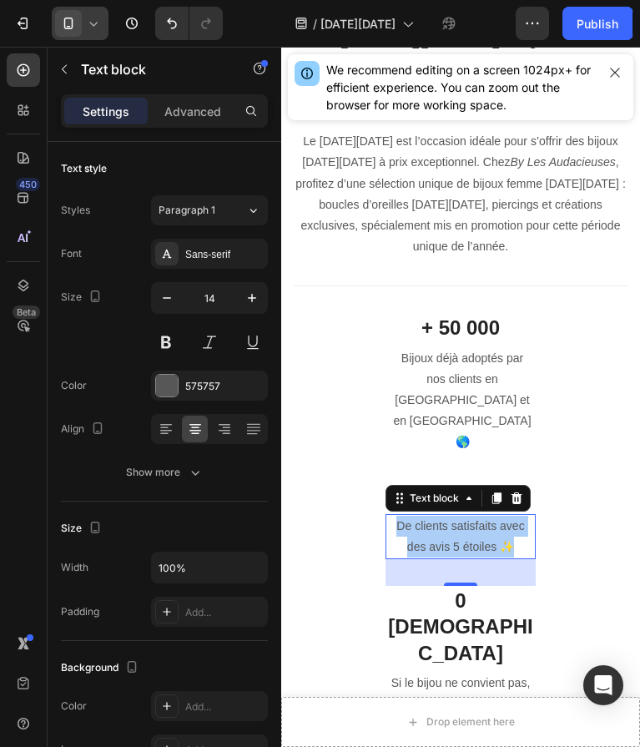
scroll to position [1094, 0]
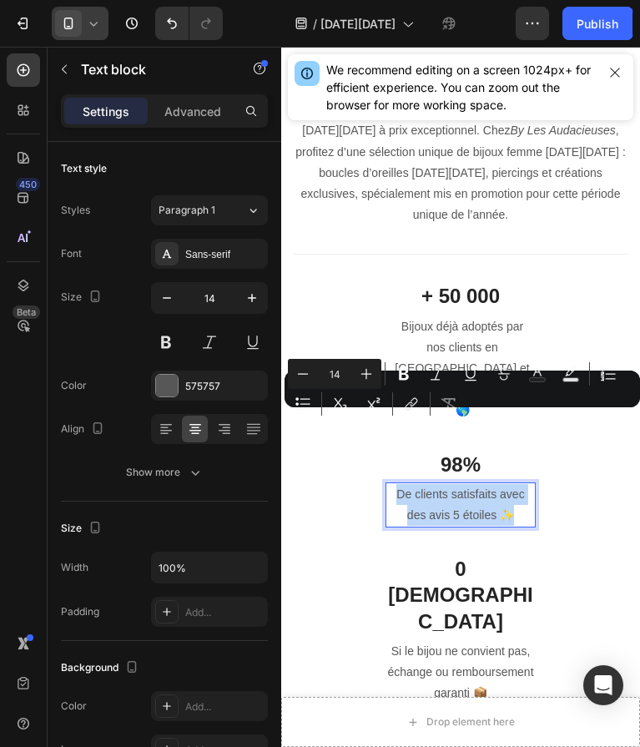
click at [457, 558] on strong "0 [DEMOGRAPHIC_DATA]" at bounding box center [460, 595] width 144 height 74
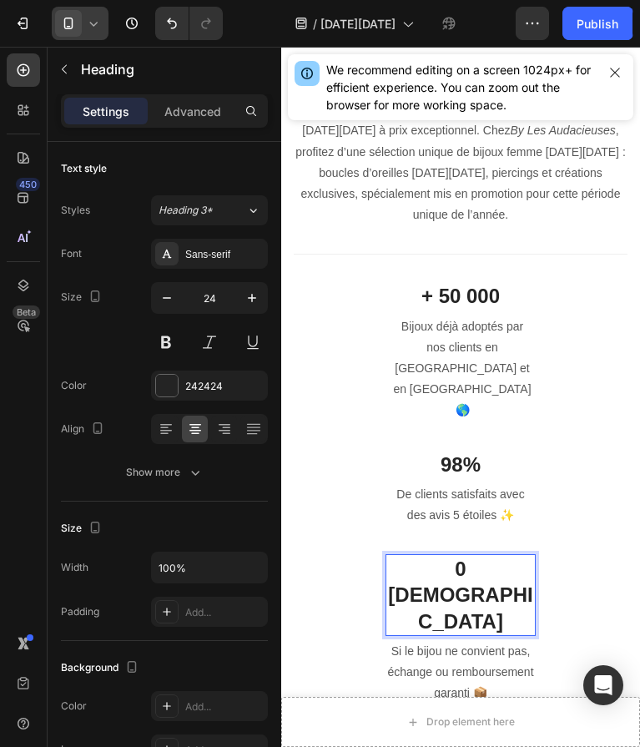
click at [458, 558] on strong "0 [DEMOGRAPHIC_DATA]" at bounding box center [460, 595] width 144 height 74
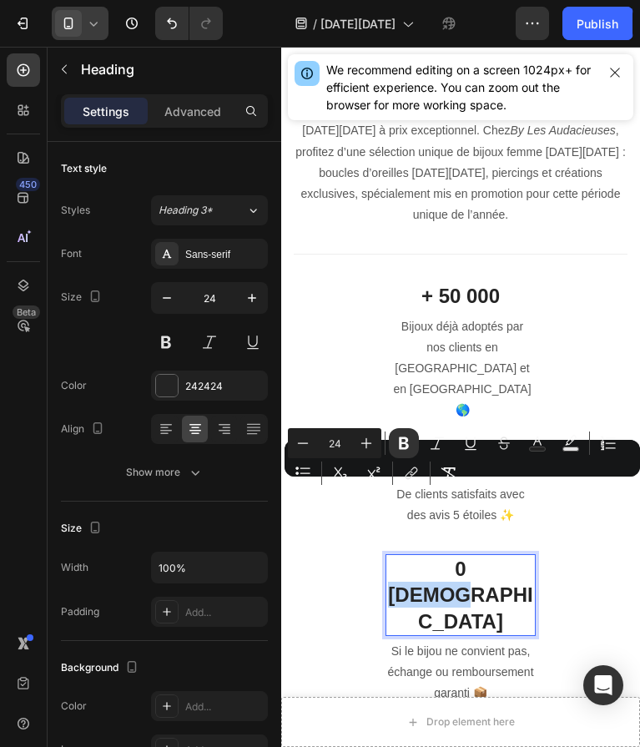
click at [458, 558] on strong "0 [DEMOGRAPHIC_DATA]" at bounding box center [460, 595] width 144 height 74
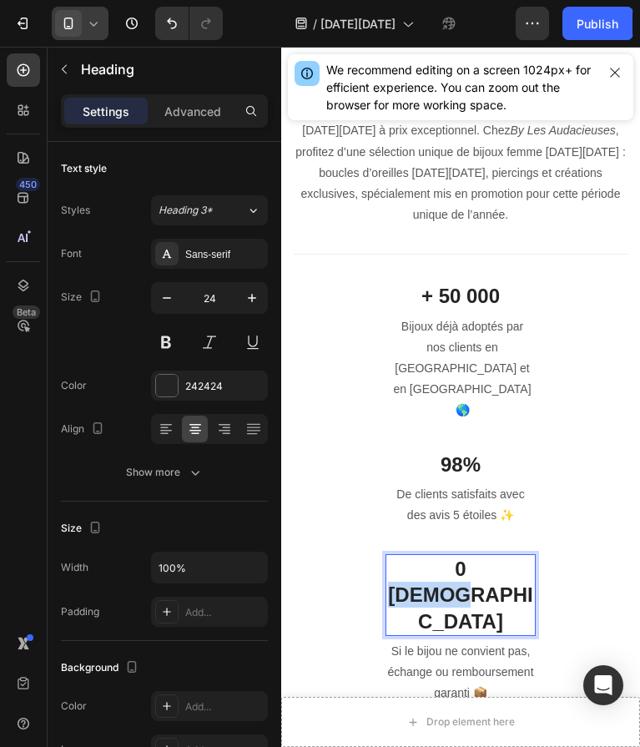
click at [458, 558] on strong "0 [DEMOGRAPHIC_DATA]" at bounding box center [460, 595] width 144 height 74
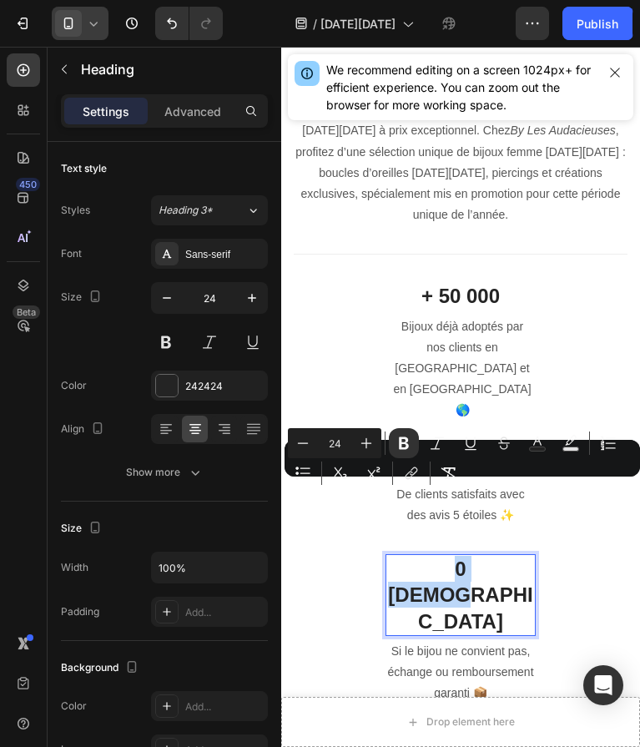
copy strong "0 [DEMOGRAPHIC_DATA]"
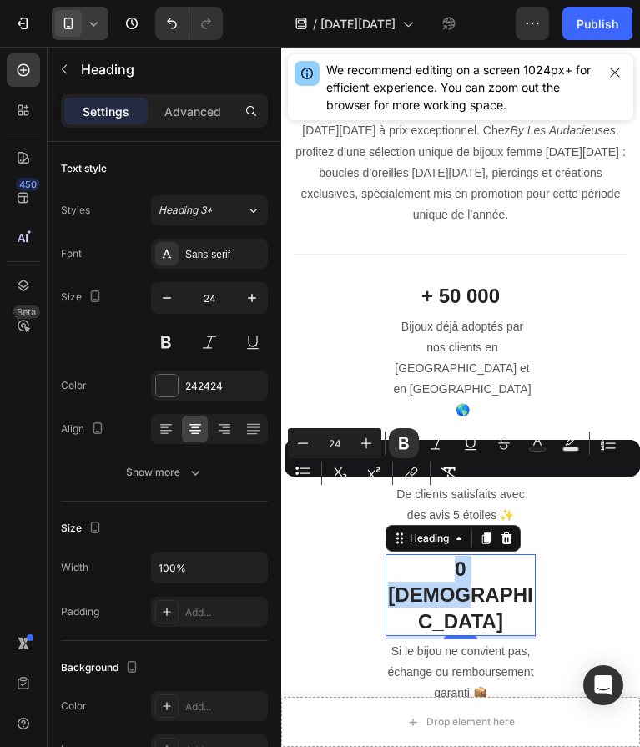
click at [452, 641] on p "Si le bijou ne convient pas, échange ou remboursement garanti 📦" at bounding box center [460, 672] width 147 height 63
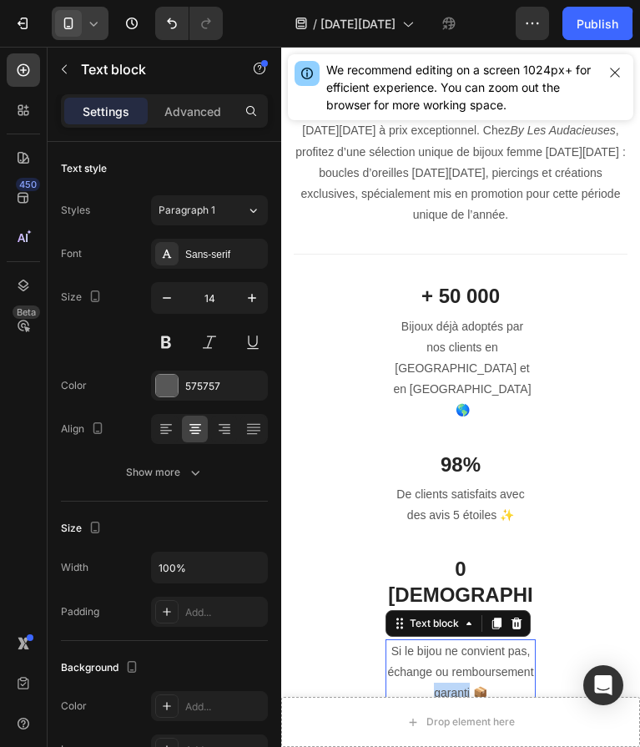
click at [452, 641] on p "Si le bijou ne convient pas, échange ou remboursement garanti 📦" at bounding box center [460, 672] width 147 height 63
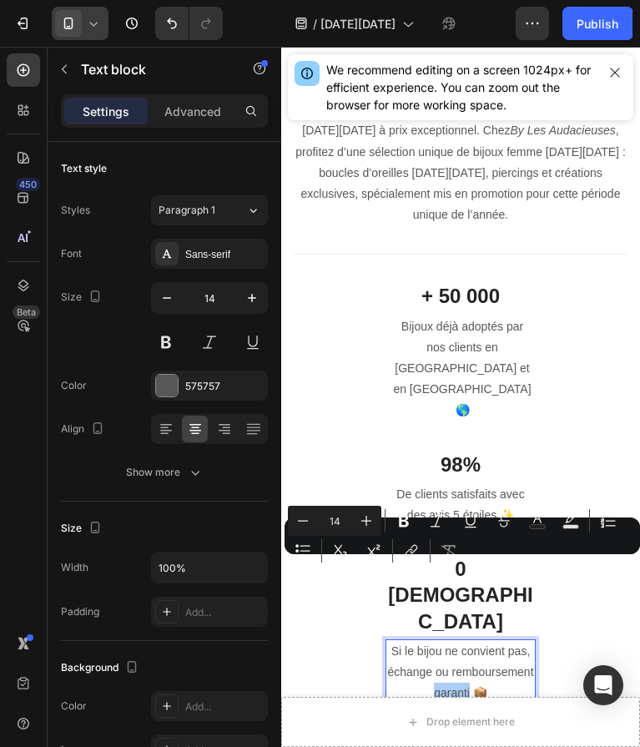
click at [452, 562] on button "Remove Format" at bounding box center [449, 551] width 30 height 30
click at [497, 641] on p "Si le bijou ne convient pas, échange ou remboursement garanti 📦" at bounding box center [460, 672] width 147 height 63
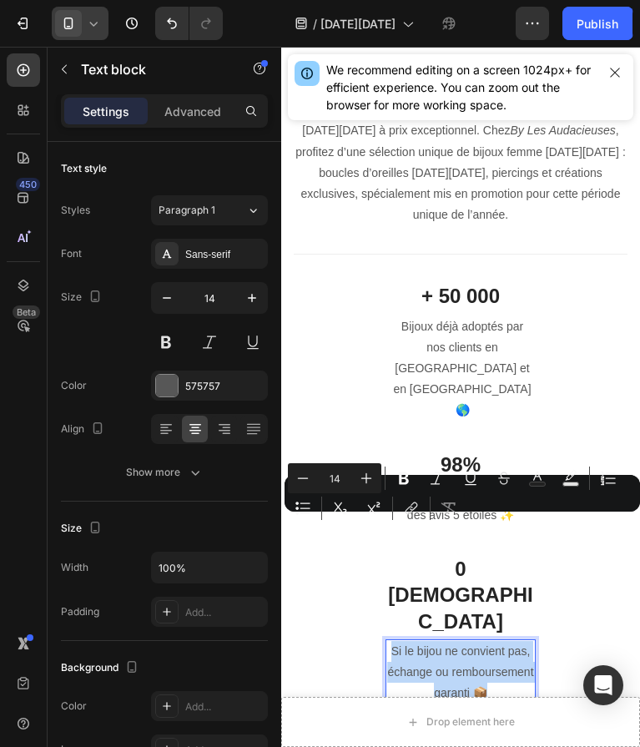
drag, startPoint x: 497, startPoint y: 568, endPoint x: 391, endPoint y: 520, distance: 117.0
click at [391, 641] on p "Si le bijou ne convient pas, échange ou remboursement garanti 📦" at bounding box center [460, 672] width 147 height 63
copy p "Si le bijou ne convient pas, échange ou remboursement garanti 📦"
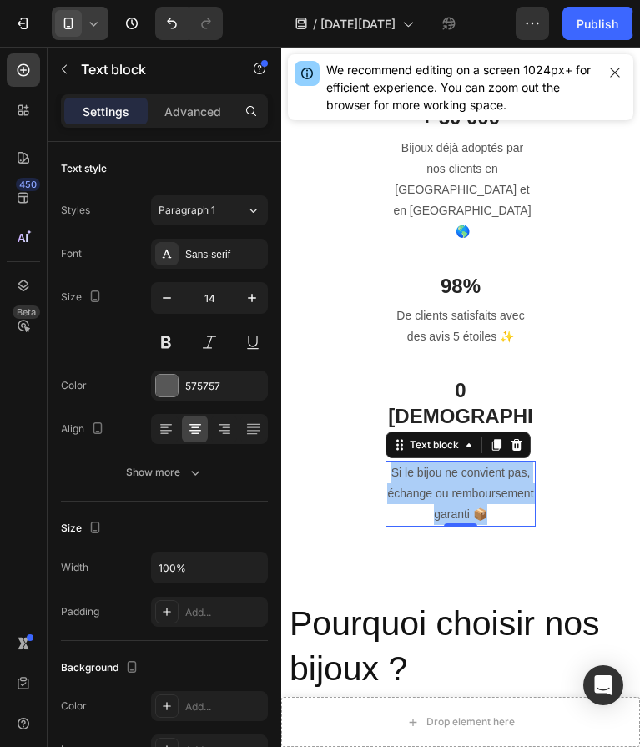
scroll to position [1280, 0]
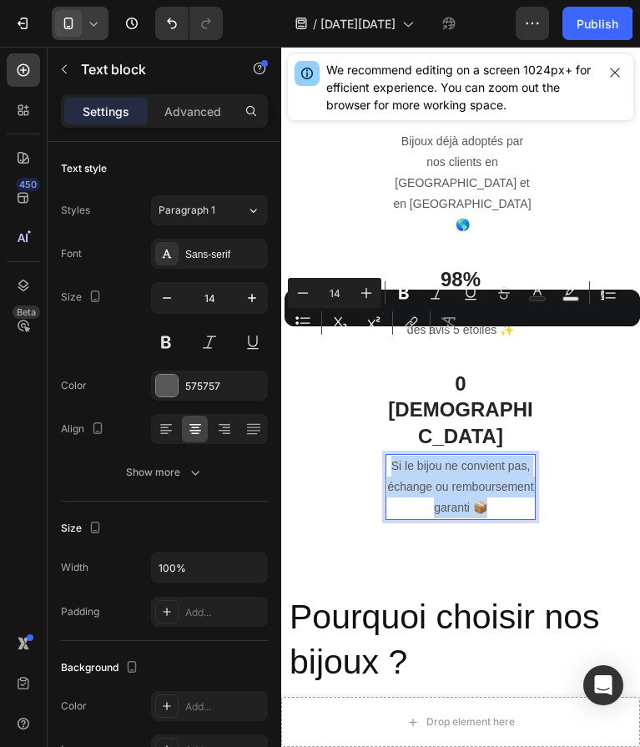
click at [401, 593] on h2 "Pourquoi choisir nos bijoux ?" at bounding box center [461, 639] width 346 height 93
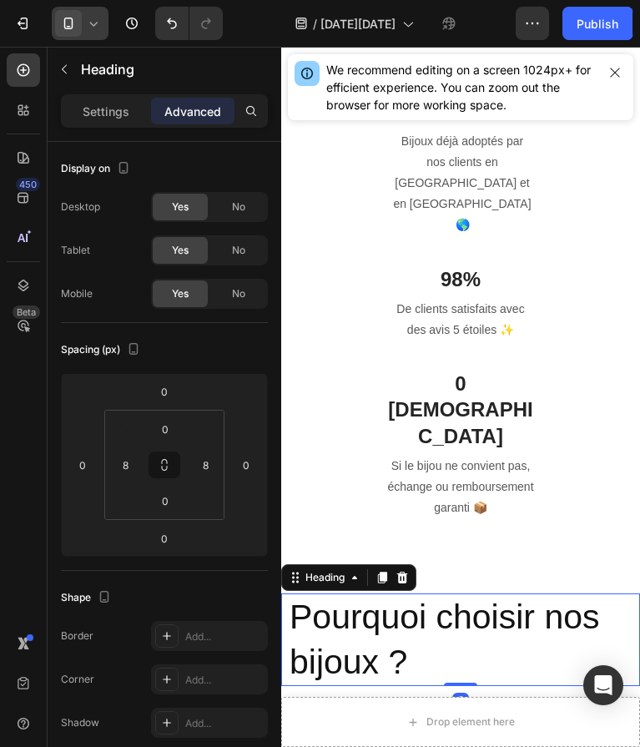
click at [401, 593] on h2 "Pourquoi choisir nos bijoux ?" at bounding box center [461, 639] width 346 height 93
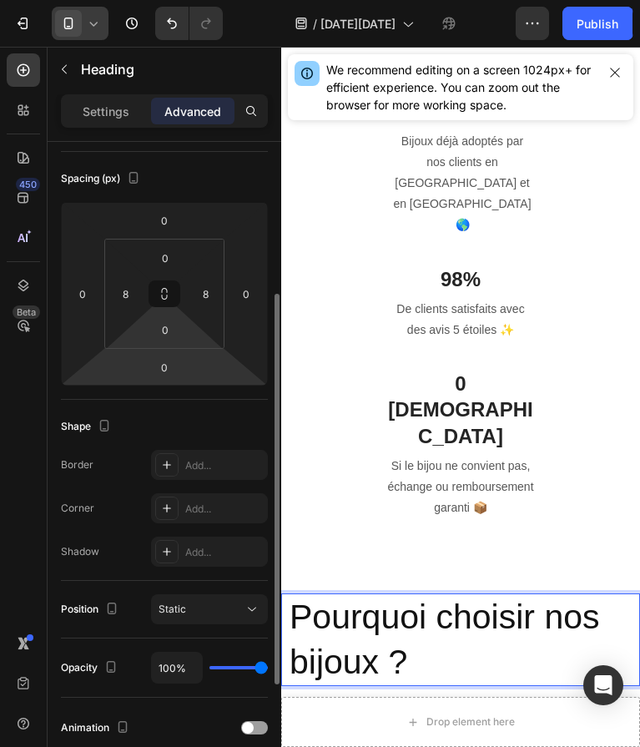
scroll to position [112, 0]
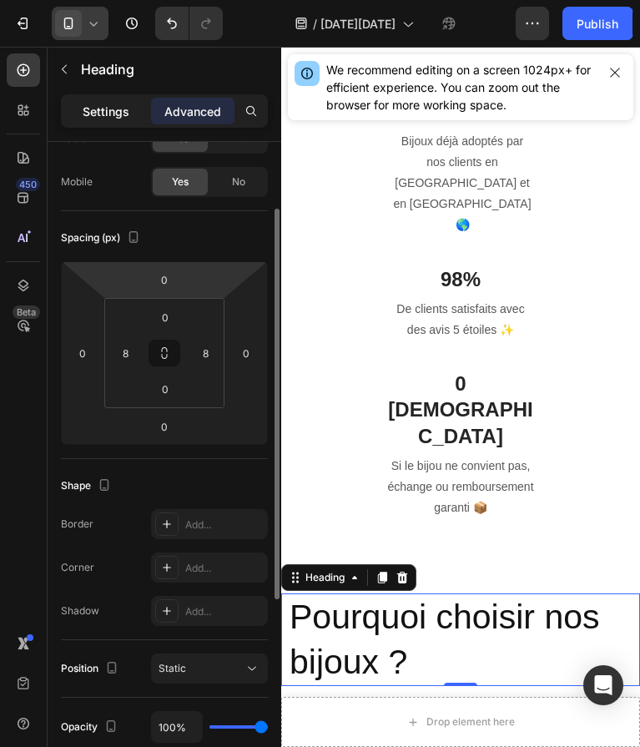
click at [118, 107] on p "Settings" at bounding box center [106, 112] width 47 height 18
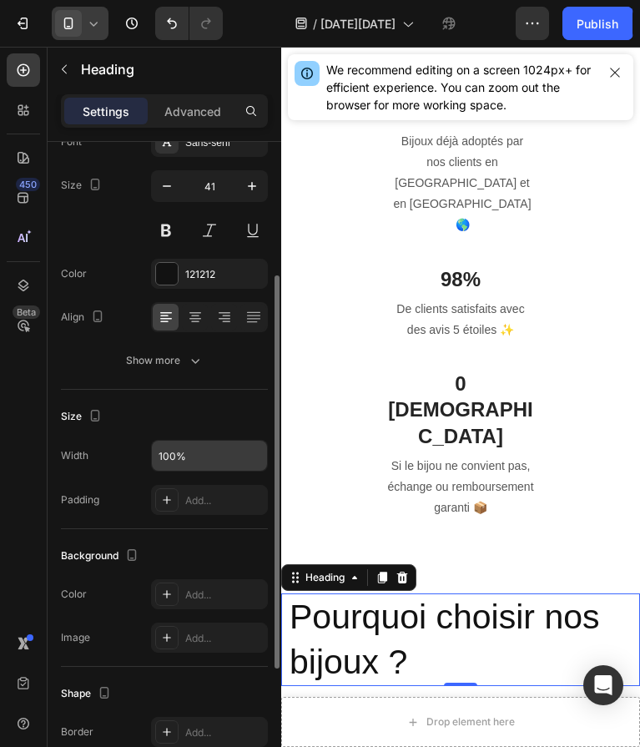
scroll to position [431, 0]
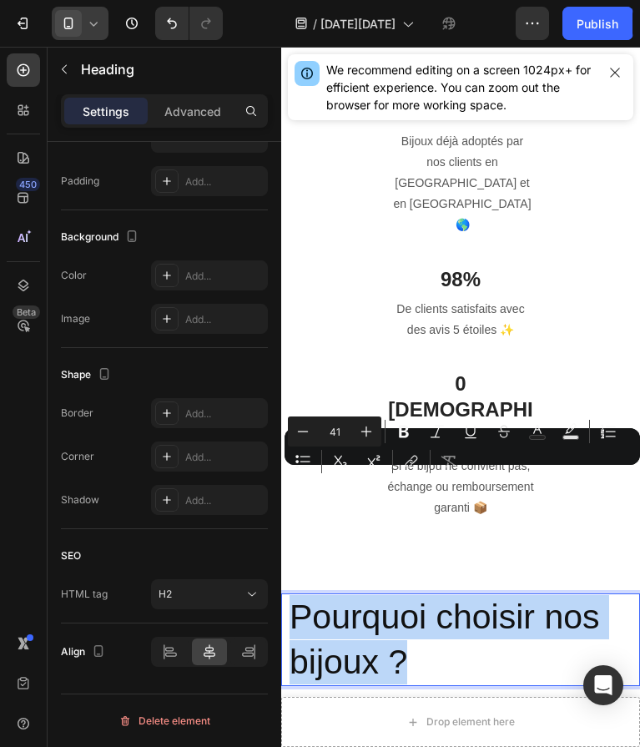
drag, startPoint x: 427, startPoint y: 533, endPoint x: 294, endPoint y: 494, distance: 139.2
click at [294, 595] on p "Pourquoi choisir nos bijoux ?" at bounding box center [461, 639] width 342 height 89
copy p "Pourquoi choisir nos bijoux ?"
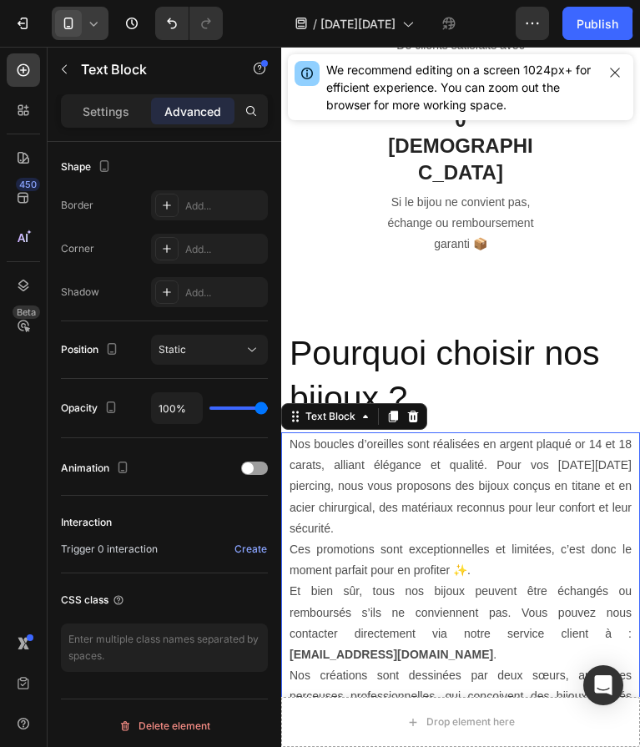
scroll to position [0, 0]
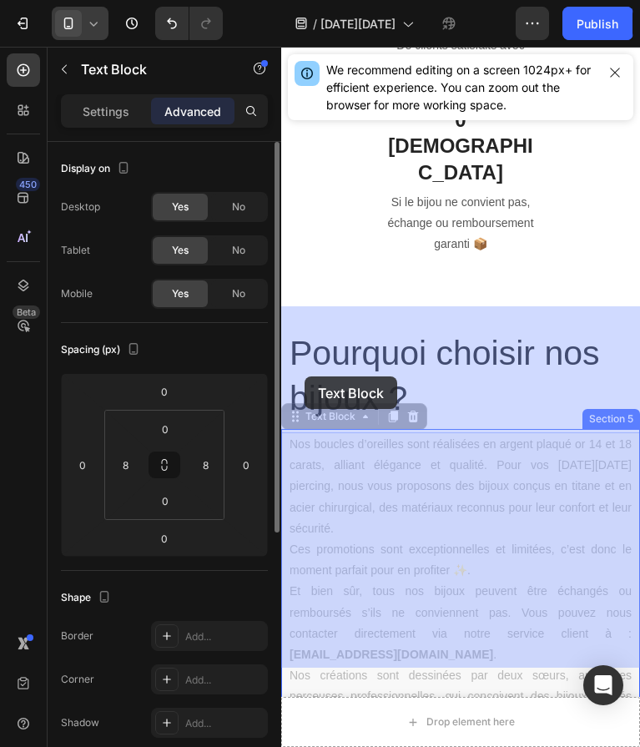
drag, startPoint x: 371, startPoint y: 654, endPoint x: 306, endPoint y: 378, distance: 283.2
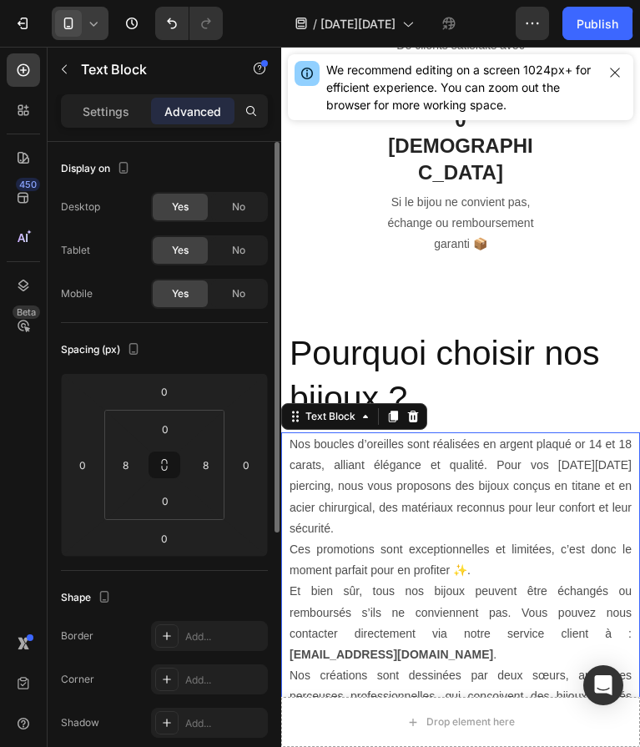
click at [306, 434] on p "Nos boucles d’oreilles sont réalisées en argent plaqué or 14 et 18 carats, alli…" at bounding box center [461, 486] width 342 height 105
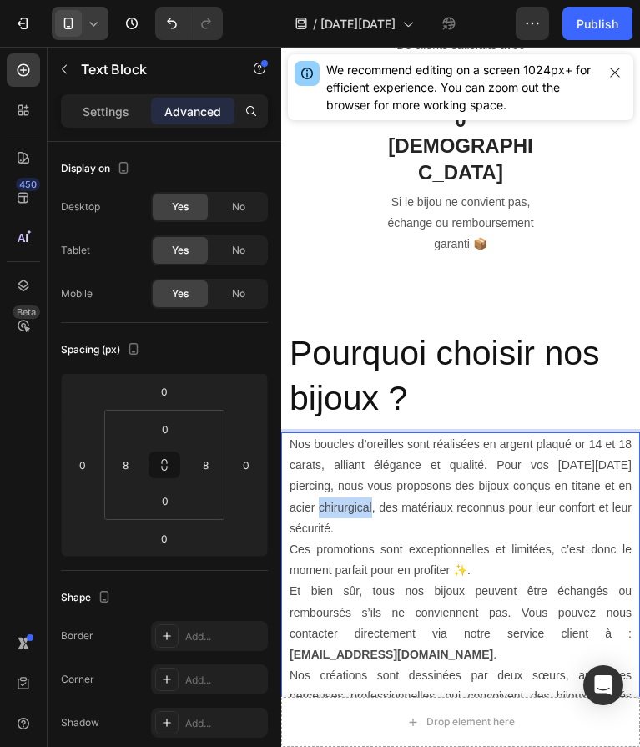
click at [306, 434] on p "Nos boucles d’oreilles sont réalisées en argent plaqué or 14 et 18 carats, alli…" at bounding box center [461, 486] width 342 height 105
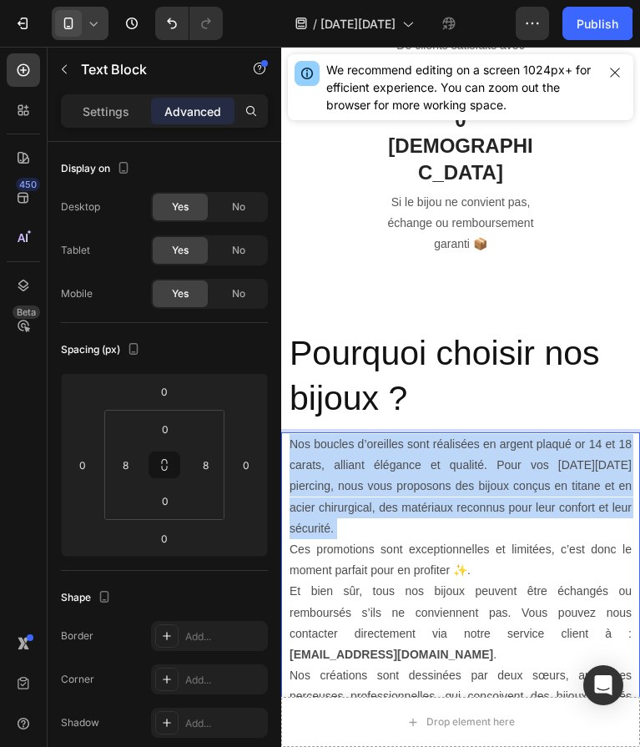
click at [306, 434] on p "Nos boucles d’oreilles sont réalisées en argent plaqué or 14 et 18 carats, alli…" at bounding box center [461, 486] width 342 height 105
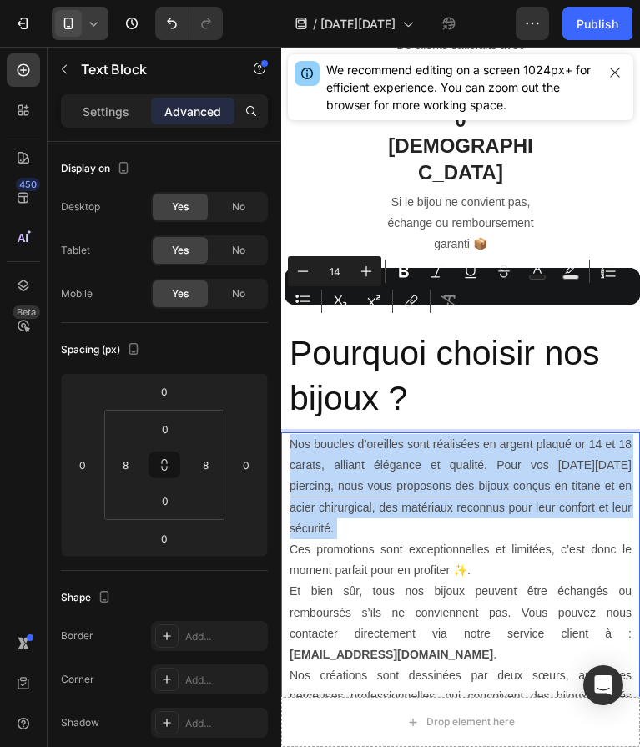
click at [306, 434] on p "Nos boucles d’oreilles sont réalisées en argent plaqué or 14 et 18 carats, alli…" at bounding box center [461, 486] width 342 height 105
click at [290, 434] on p "Nos boucles d’oreilles sont réalisées en argent plaqué or 14 et 18 carats, alli…" at bounding box center [461, 486] width 342 height 105
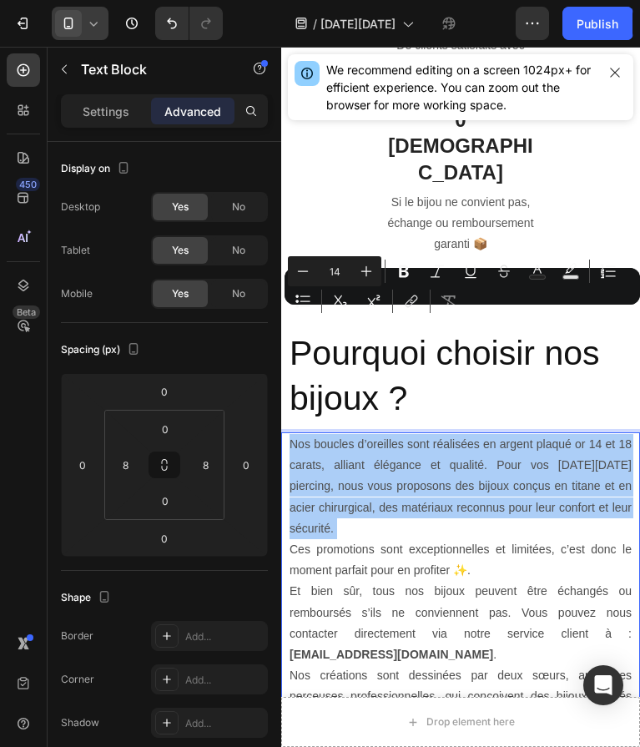
click at [290, 316] on div "Minus 14 Plus Bold Italic Underline Strikethrough Text Color Text Background Co…" at bounding box center [462, 286] width 349 height 60
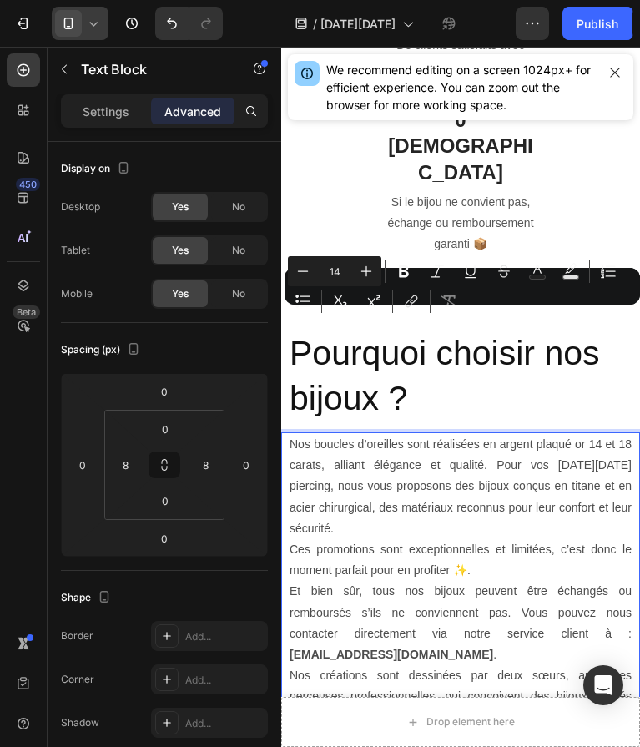
click at [371, 729] on p "Ne manquez pas nos bijoux femme [DATE][DATE] : une opportunité rare de sublimer…" at bounding box center [461, 760] width 342 height 63
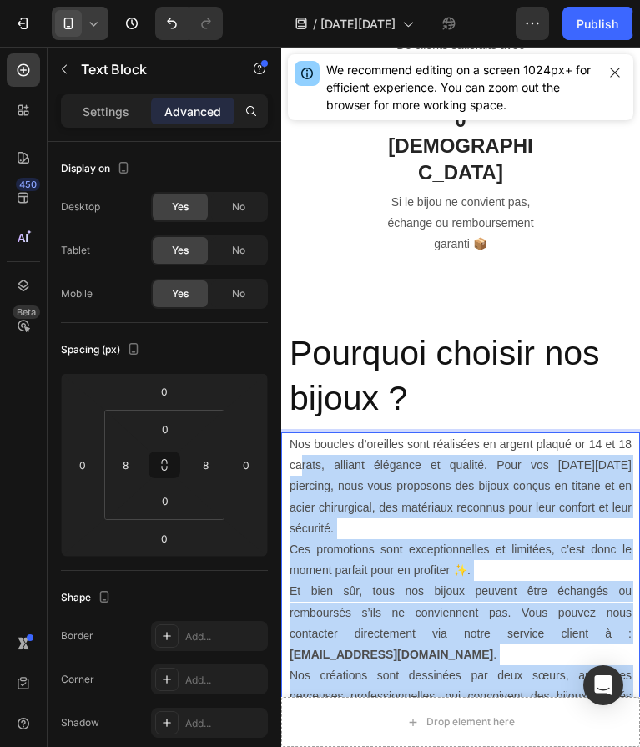
drag, startPoint x: 371, startPoint y: 659, endPoint x: 304, endPoint y: 341, distance: 324.1
click at [304, 432] on div "Nos boucles d’oreilles sont réalisées en argent plaqué or 14 et 18 carats, alli…" at bounding box center [461, 612] width 346 height 361
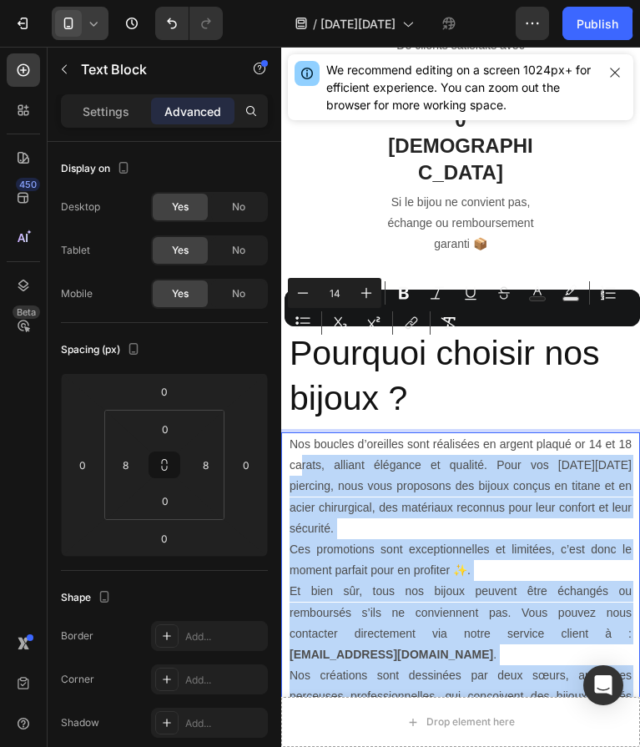
click at [361, 729] on p "Ne manquez pas nos bijoux femme [DATE][DATE] : une opportunité rare de sublimer…" at bounding box center [461, 760] width 342 height 63
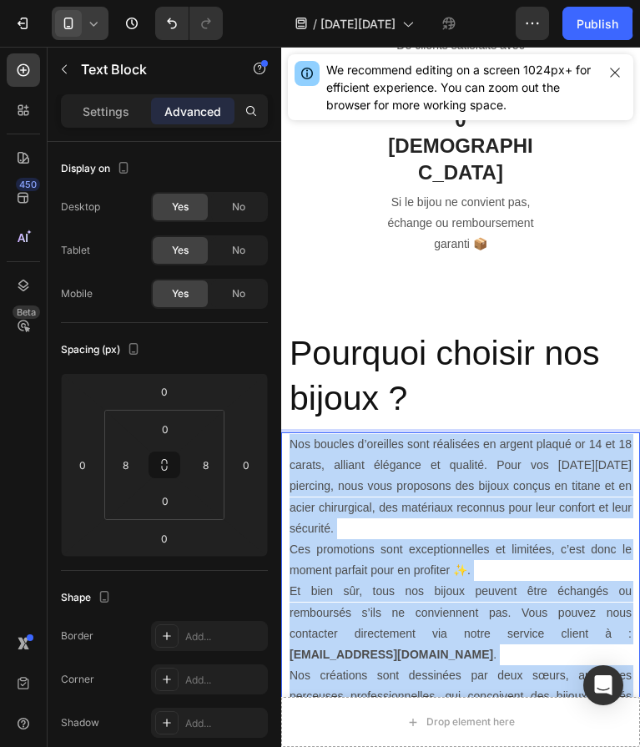
drag, startPoint x: 366, startPoint y: 659, endPoint x: 291, endPoint y: 317, distance: 350.2
click at [291, 432] on div "Nos boucles d’oreilles sont réalisées en argent plaqué or 14 et 18 carats, alli…" at bounding box center [461, 612] width 346 height 361
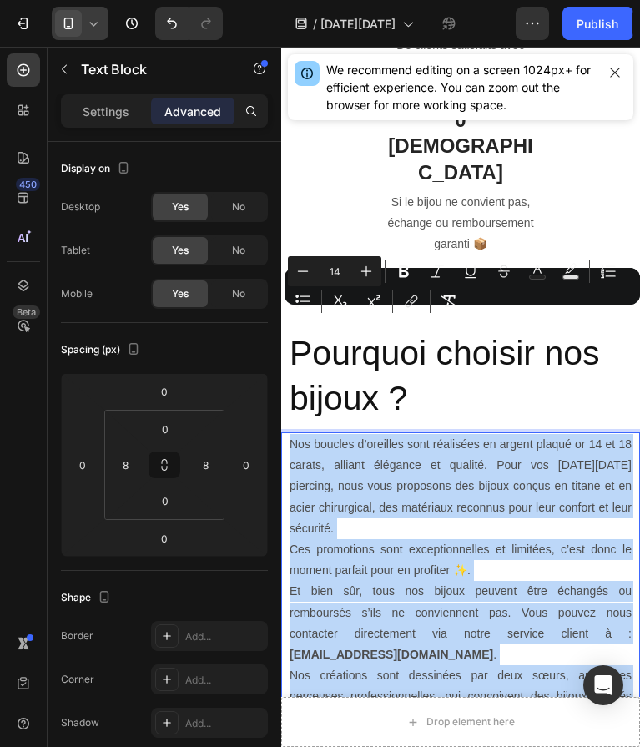
copy div "Nos boucles d’oreilles sont réalisées en argent plaqué or 14 et 18 carats, alli…"
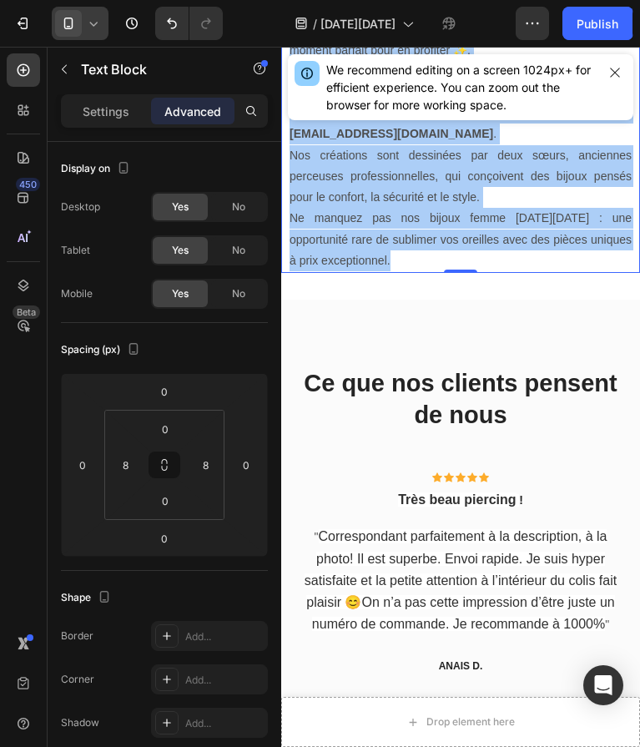
scroll to position [1988, 0]
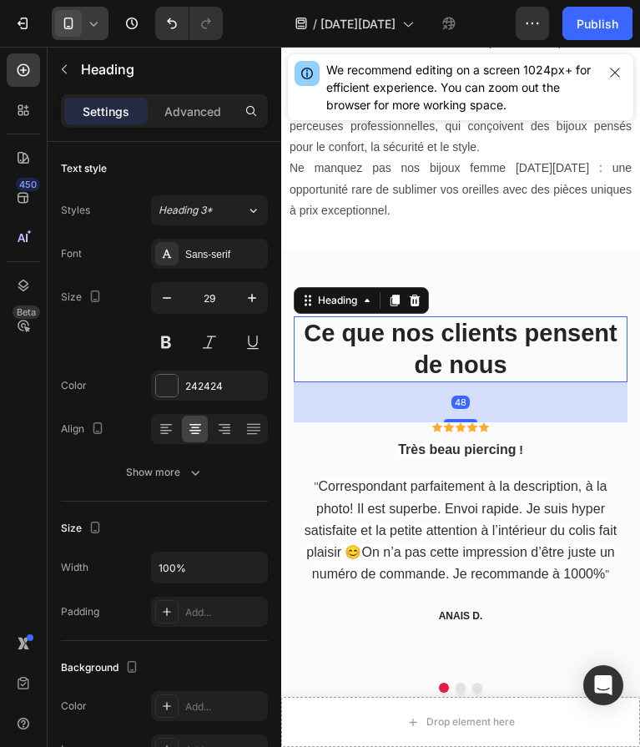
click at [489, 373] on h2 "Ce que nos clients pensent de nous" at bounding box center [461, 349] width 334 height 66
click at [508, 362] on h2 "Ce que nos clients pensent de nous" at bounding box center [461, 349] width 334 height 66
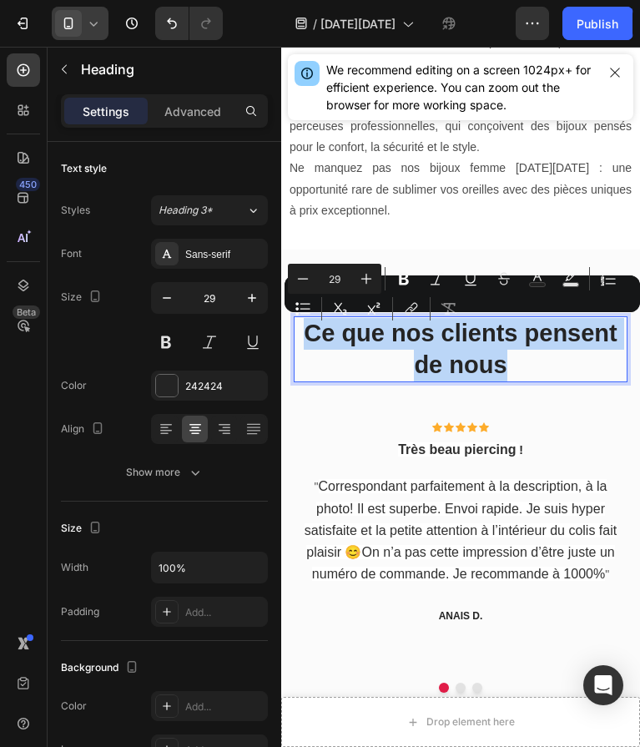
drag, startPoint x: 505, startPoint y: 363, endPoint x: 311, endPoint y: 332, distance: 196.1
click at [311, 332] on p "Ce que nos clients pensent de nous" at bounding box center [460, 349] width 331 height 63
copy p "Ce que nos clients pensent de nous"
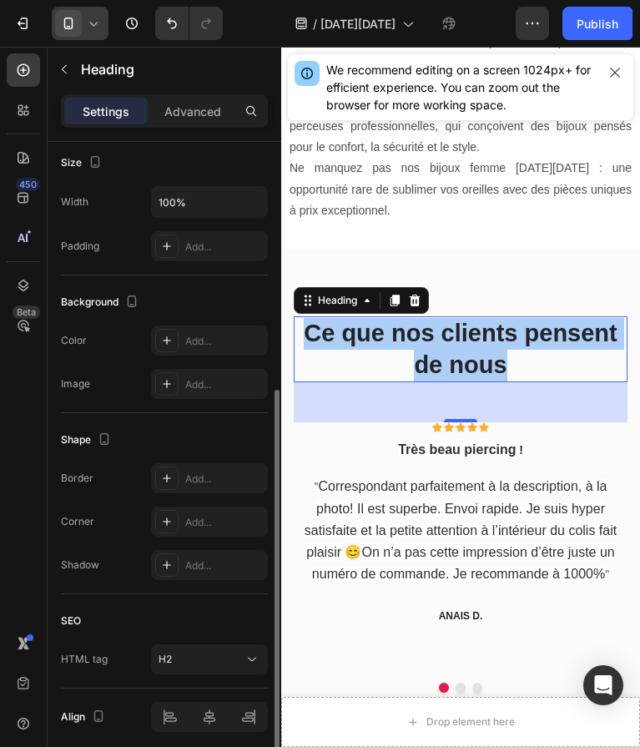
scroll to position [431, 0]
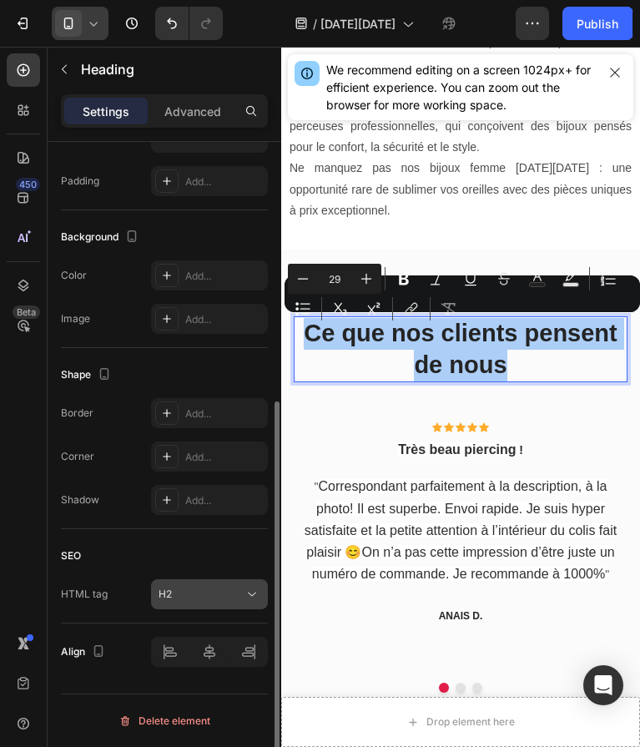
click at [205, 593] on div "H2" at bounding box center [201, 594] width 85 height 15
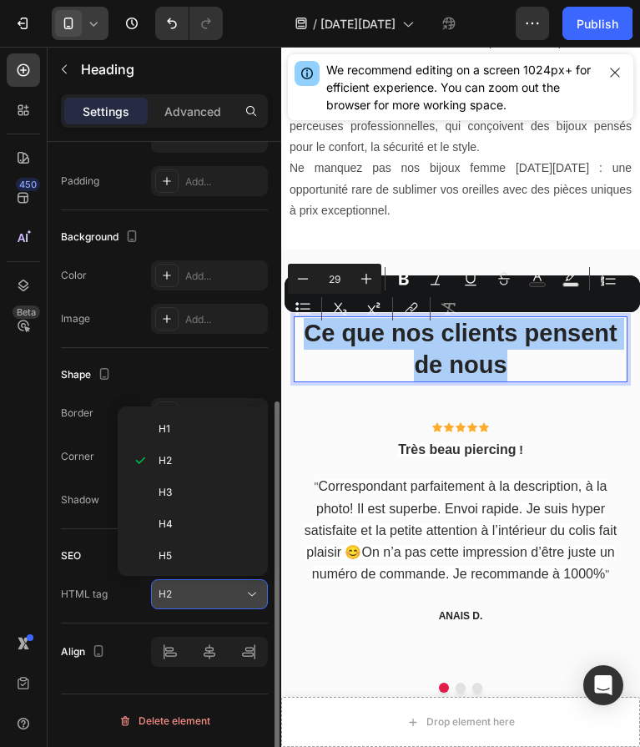
click at [205, 593] on div "H2" at bounding box center [201, 594] width 85 height 15
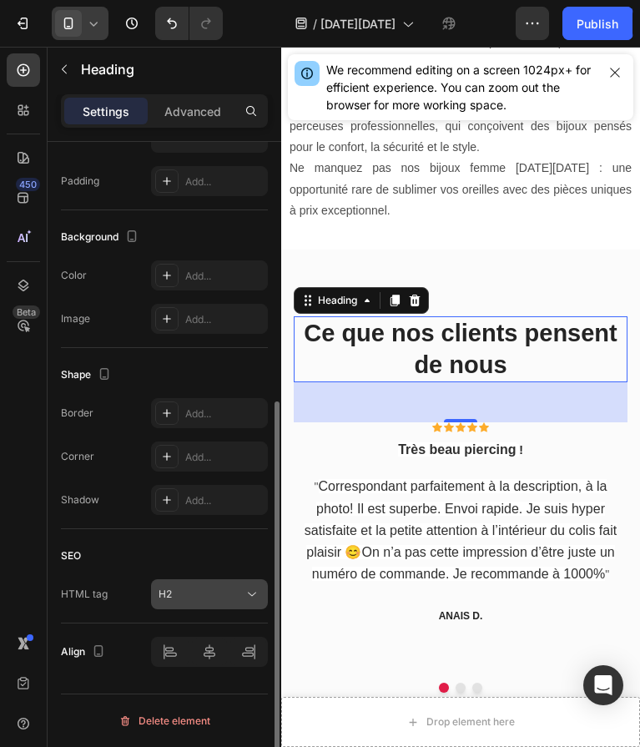
click at [189, 590] on div "H2" at bounding box center [201, 594] width 85 height 15
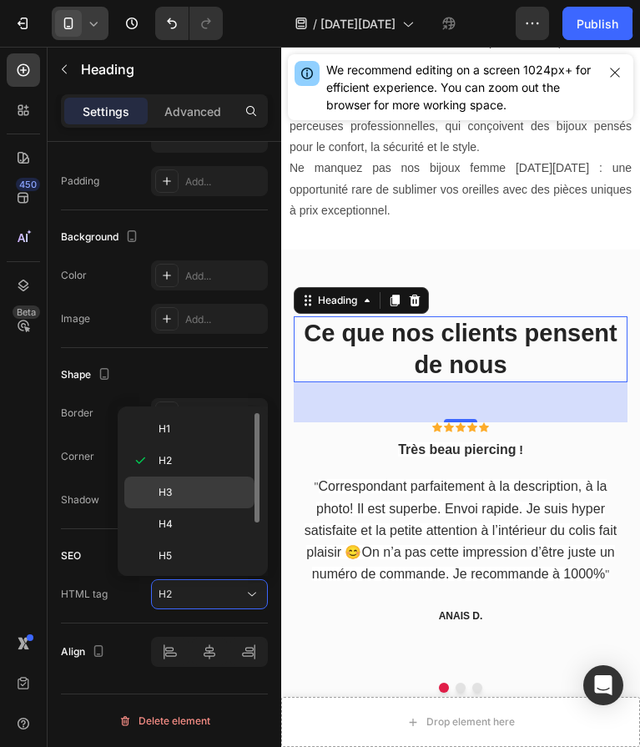
click at [181, 508] on div "H3" at bounding box center [189, 524] width 130 height 32
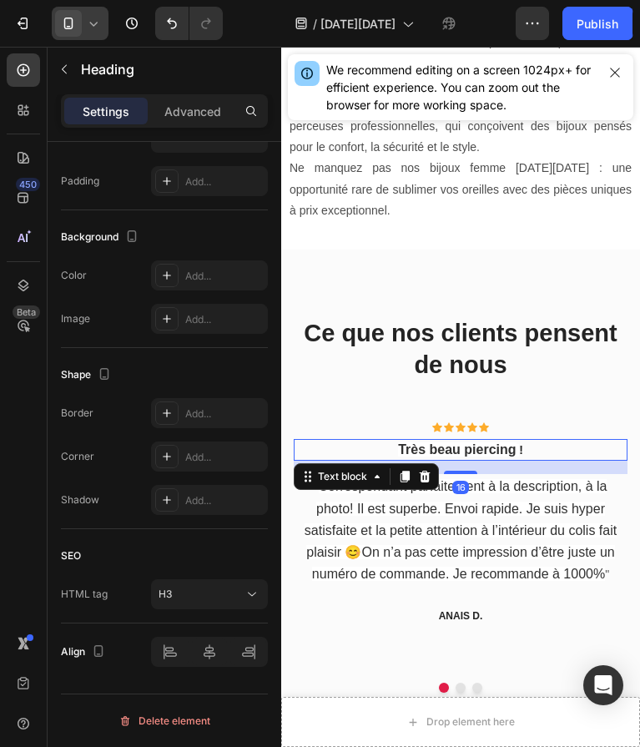
click at [472, 458] on p "Très beau piercing !" at bounding box center [460, 450] width 331 height 18
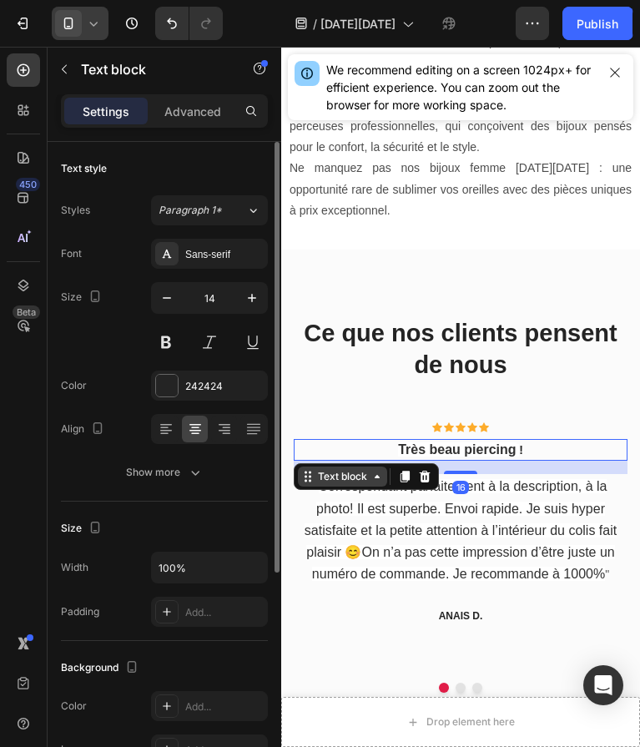
click at [386, 478] on div "Text block" at bounding box center [342, 477] width 89 height 20
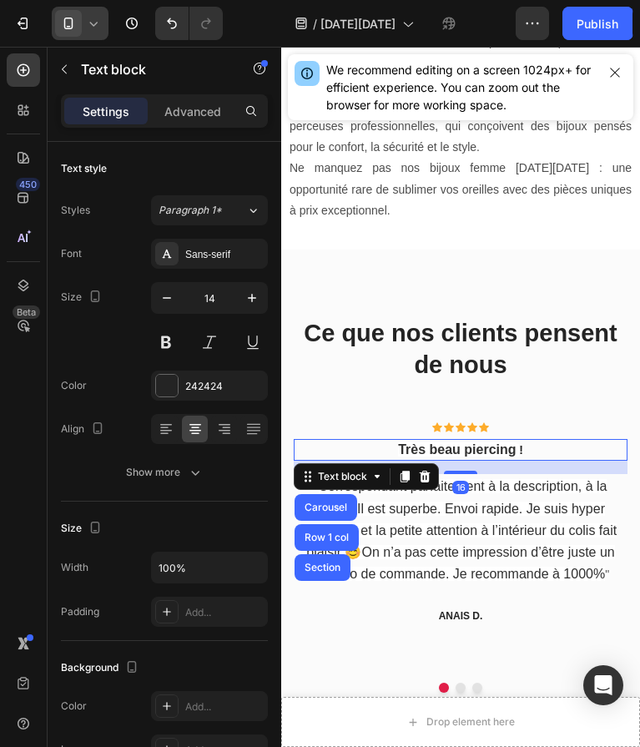
click at [452, 447] on span "Très beau piercing" at bounding box center [457, 449] width 118 height 14
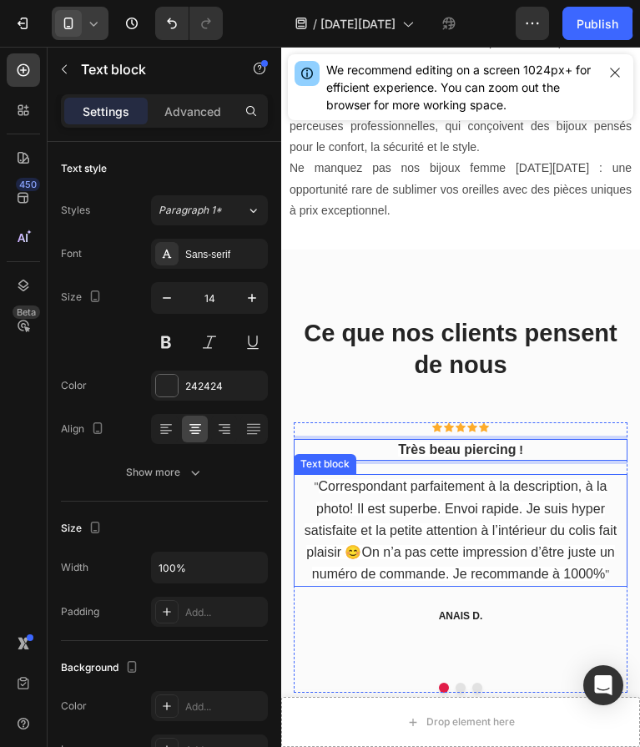
click at [331, 483] on div "" Correspondant parfaitement à la description, à la photo! Il est superbe. Envo…" at bounding box center [461, 530] width 334 height 113
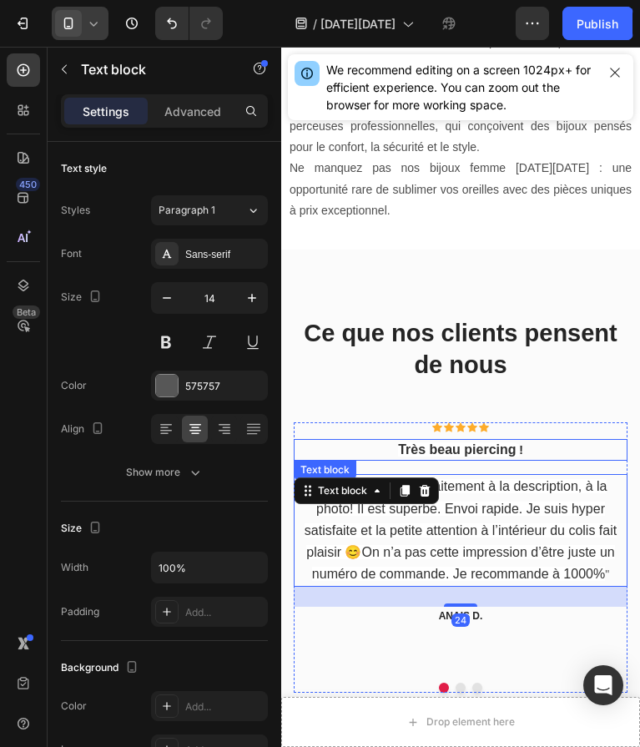
click at [394, 443] on p "Très beau piercing !" at bounding box center [460, 450] width 331 height 18
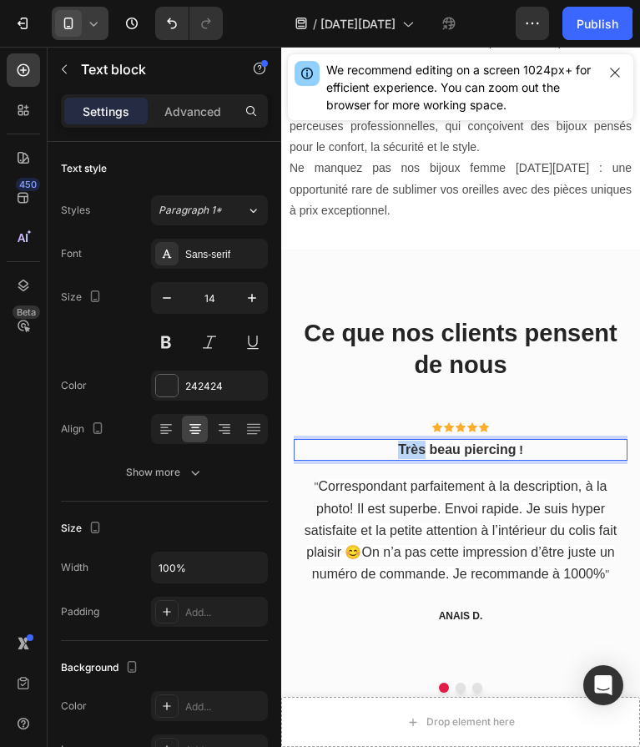
click at [396, 444] on p "Très beau piercing !" at bounding box center [460, 450] width 331 height 18
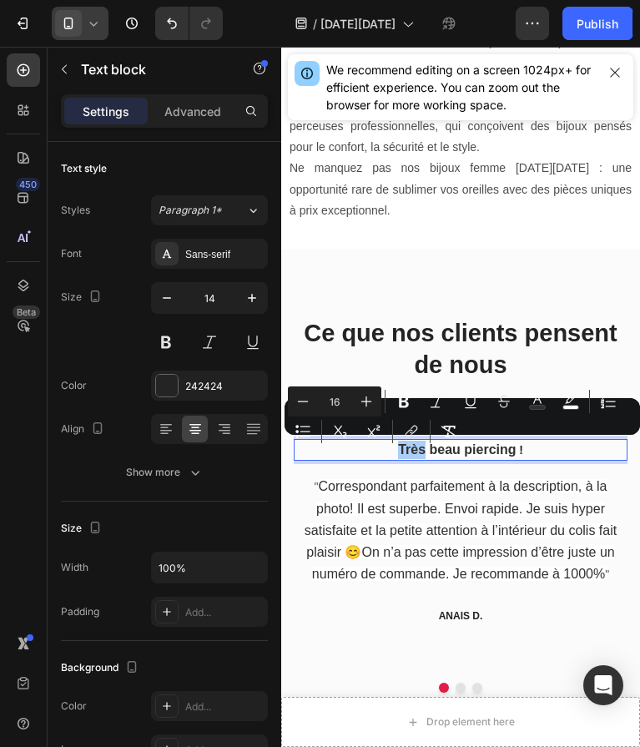
click at [396, 444] on div "link" at bounding box center [411, 432] width 30 height 30
click at [384, 449] on p "Très beau piercing !" at bounding box center [460, 450] width 331 height 18
drag, startPoint x: 384, startPoint y: 449, endPoint x: 523, endPoint y: 450, distance: 139.4
click at [523, 450] on p "Très beau piercing !" at bounding box center [460, 450] width 331 height 18
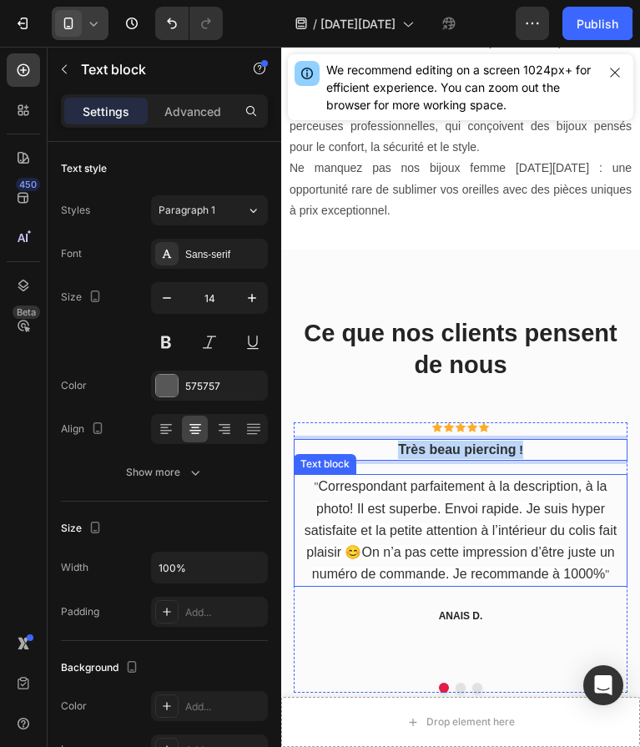
click at [580, 584] on div "" Correspondant parfaitement à la description, à la photo! Il est superbe. Envo…" at bounding box center [461, 530] width 334 height 113
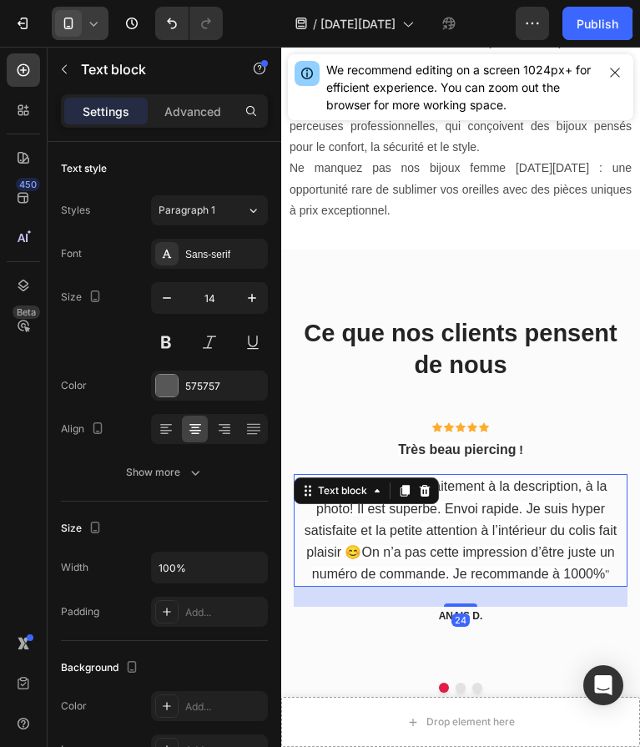
click at [603, 574] on span "Correspondant parfaitement à la description, à la photo! Il est superbe. Envoi …" at bounding box center [461, 530] width 312 height 102
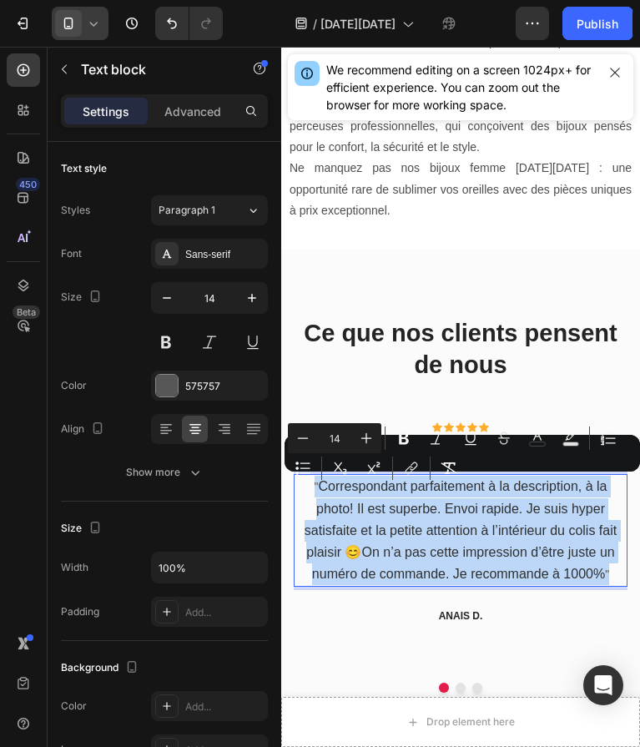
drag, startPoint x: 612, startPoint y: 573, endPoint x: 308, endPoint y: 485, distance: 316.5
click at [307, 485] on p "" Correspondant parfaitement à la description, à la photo! Il est superbe. Envo…" at bounding box center [460, 530] width 331 height 109
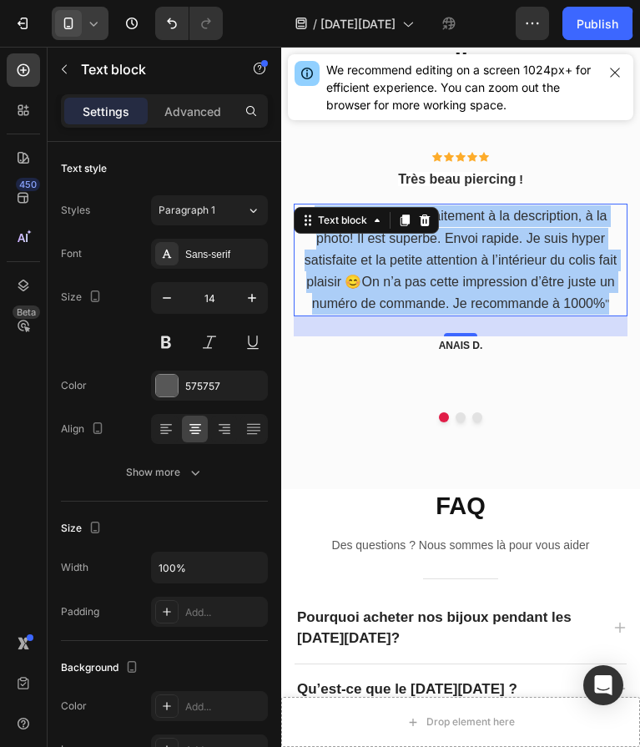
scroll to position [2260, 0]
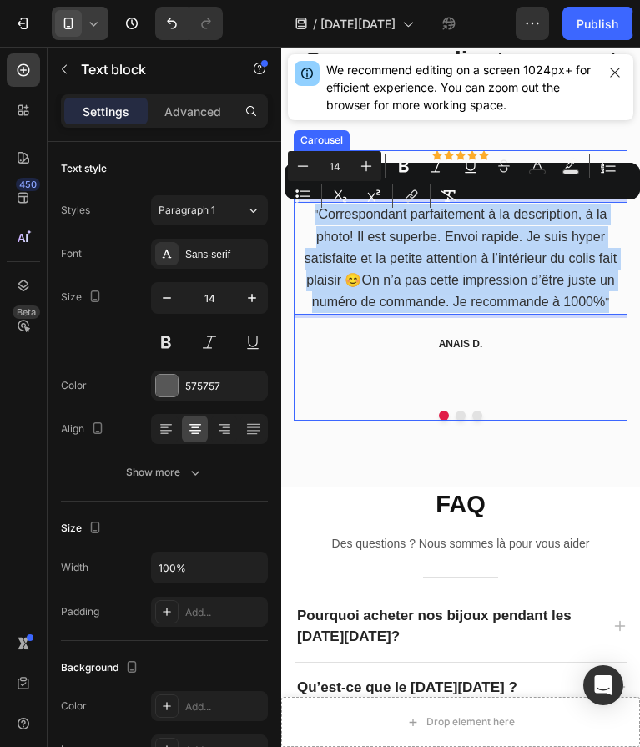
click at [457, 411] on button "Dot" at bounding box center [461, 416] width 10 height 10
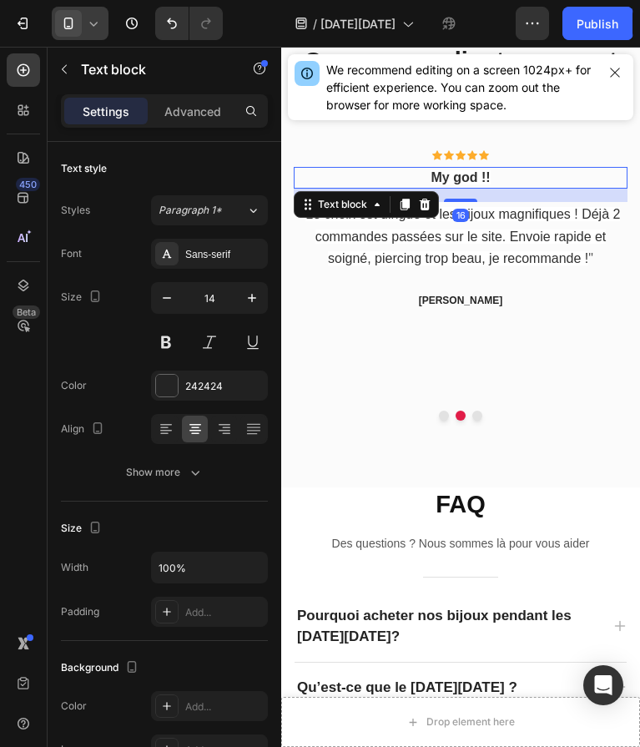
click at [457, 182] on span "My god !!" at bounding box center [460, 177] width 59 height 14
click at [476, 177] on span "My god !!" at bounding box center [460, 177] width 59 height 14
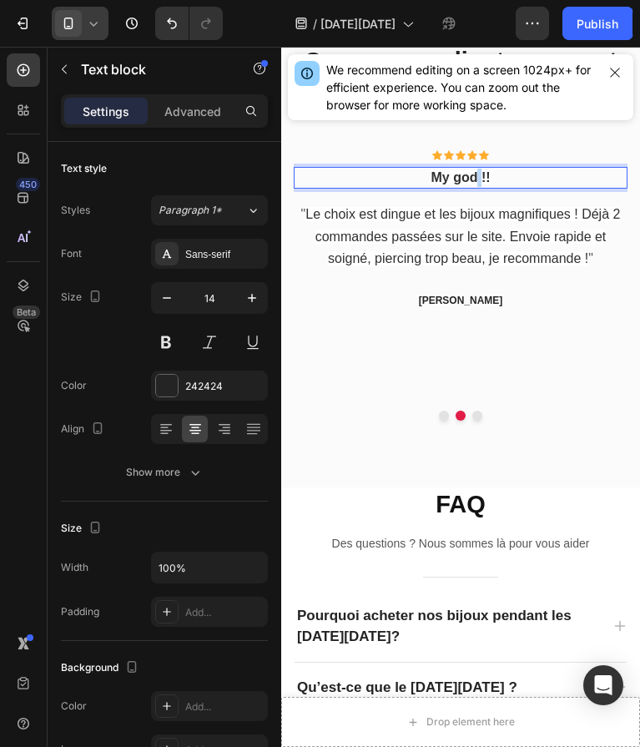
click at [476, 177] on span "My god !!" at bounding box center [460, 177] width 59 height 14
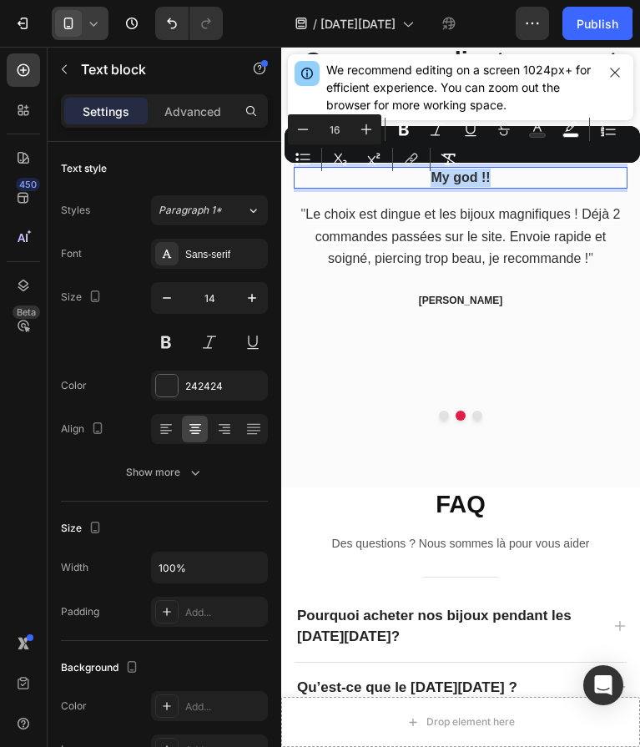
drag, startPoint x: 499, startPoint y: 178, endPoint x: 431, endPoint y: 178, distance: 68.4
click at [431, 178] on p "My god !!" at bounding box center [460, 178] width 331 height 18
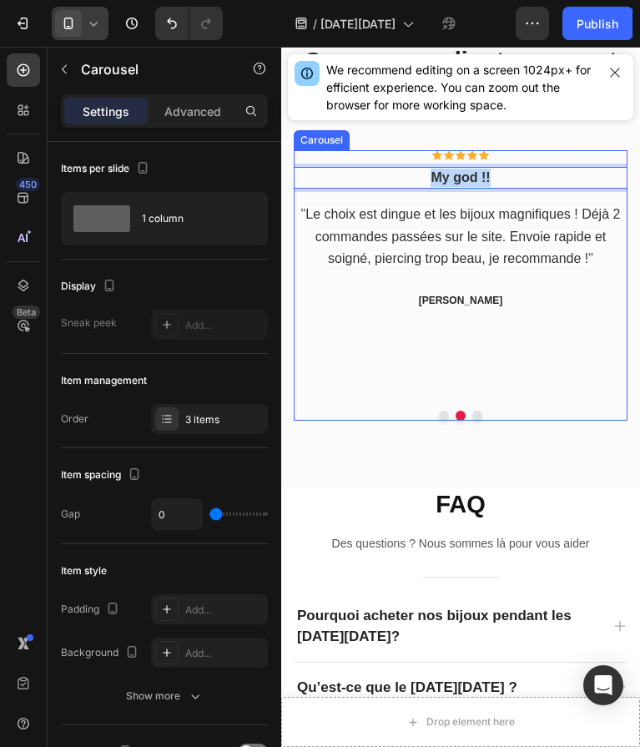
click at [485, 288] on div "Icon Icon Icon Icon Icon Icon List Hoz My god !! Text block 16 " Le choix est d…" at bounding box center [461, 273] width 334 height 246
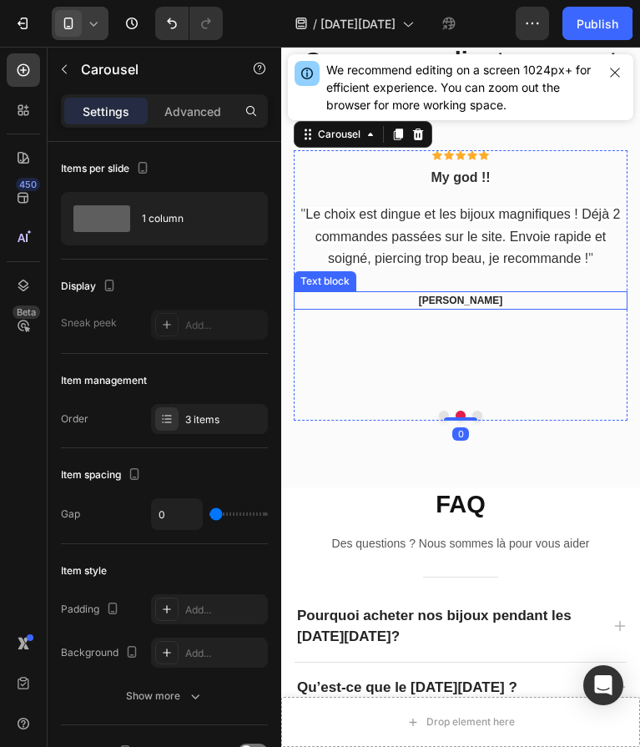
click at [486, 300] on p "[PERSON_NAME]" at bounding box center [460, 300] width 331 height 15
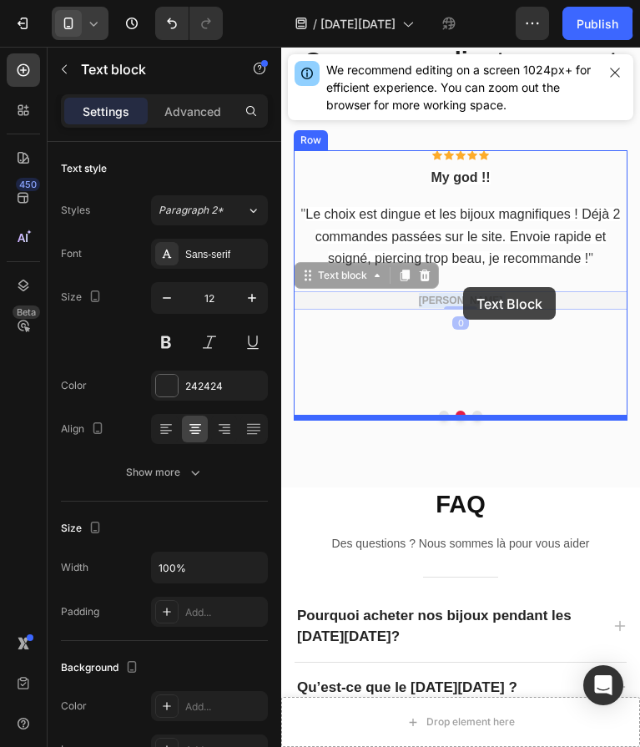
drag, startPoint x: 495, startPoint y: 300, endPoint x: 462, endPoint y: 286, distance: 35.5
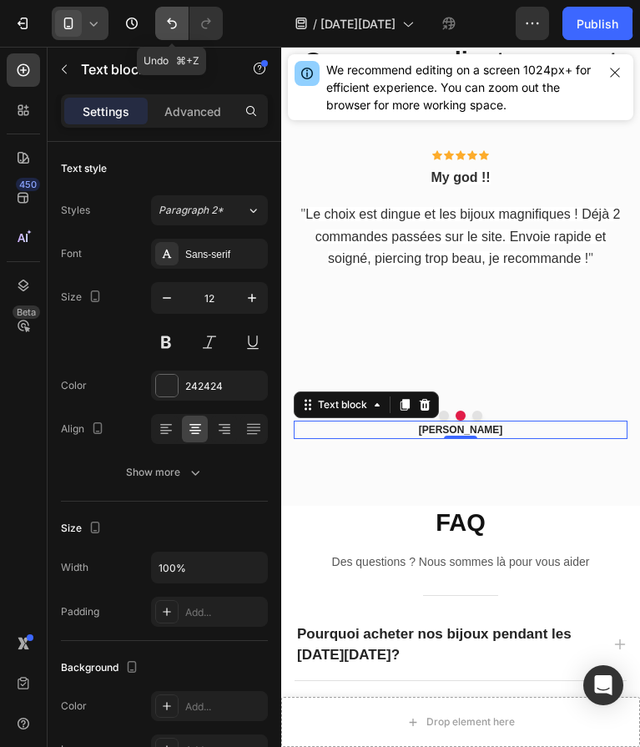
click at [169, 20] on icon "Undo/Redo" at bounding box center [172, 23] width 10 height 11
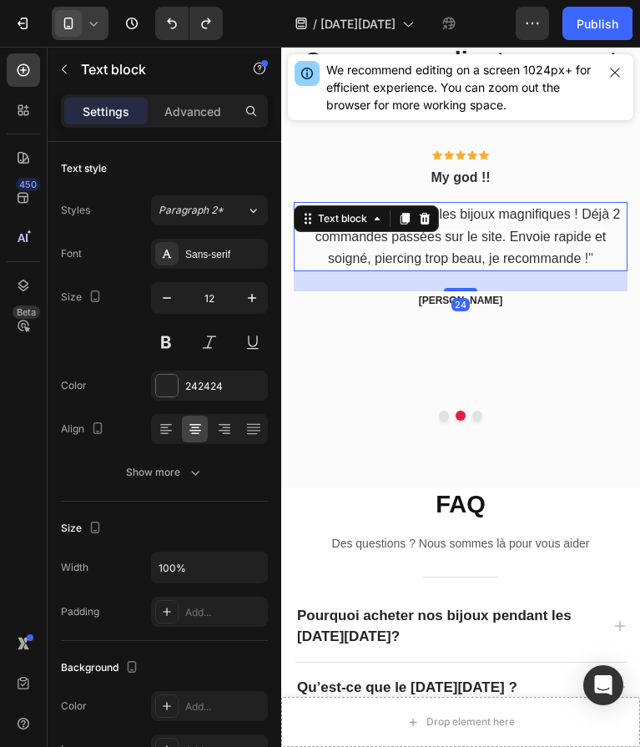
click at [486, 252] on span "Le choix est dingue et les bijoux magnifiques ! Déjà 2 commandes passées sur le…" at bounding box center [463, 236] width 315 height 58
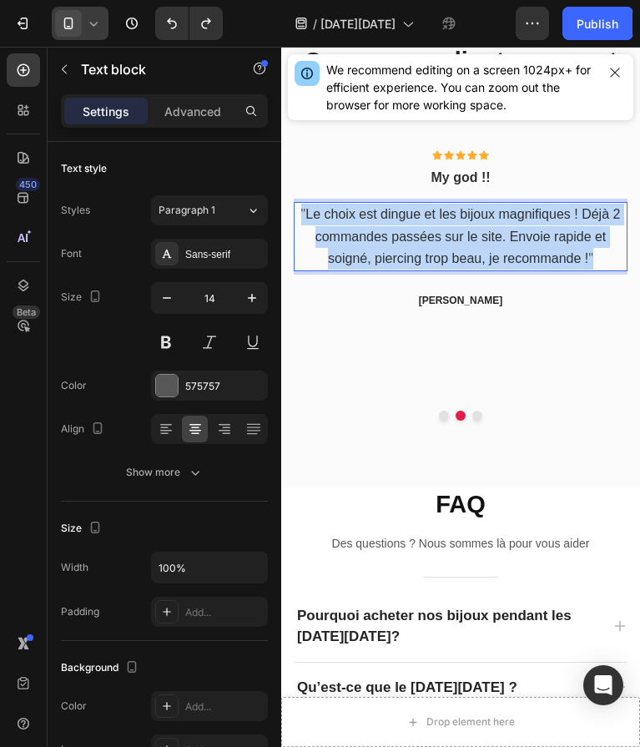
click at [486, 252] on span "Le choix est dingue et les bijoux magnifiques ! Déjà 2 commandes passées sur le…" at bounding box center [463, 236] width 315 height 58
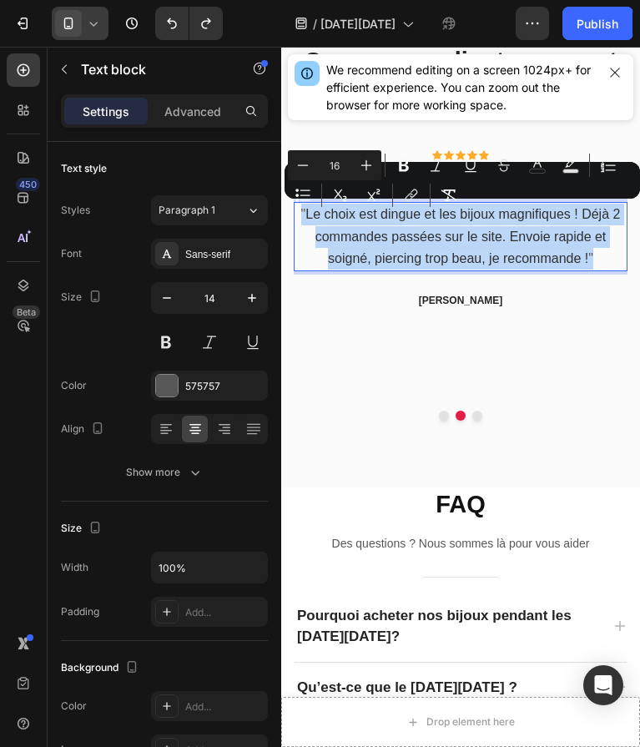
click at [459, 412] on button "Dot" at bounding box center [461, 416] width 10 height 10
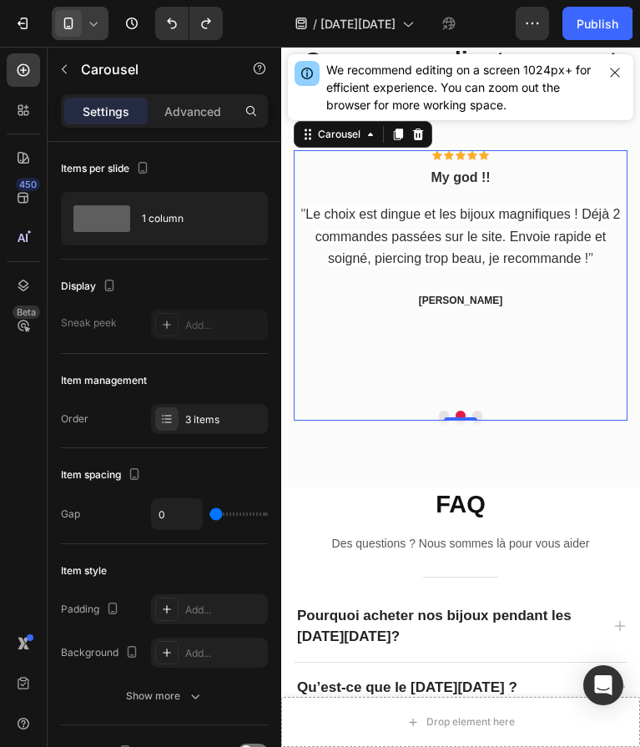
click at [478, 411] on button "Dot" at bounding box center [477, 416] width 10 height 10
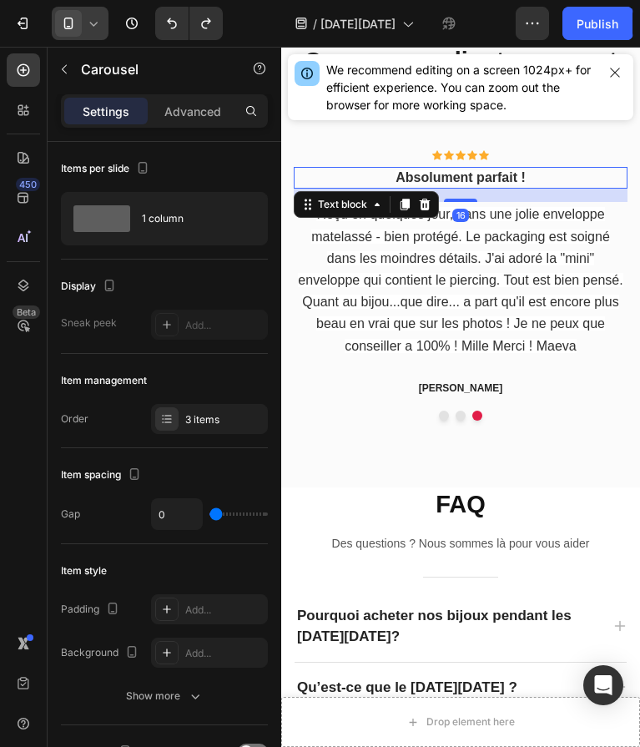
click at [524, 179] on span "Absolument parfait !" at bounding box center [461, 177] width 130 height 14
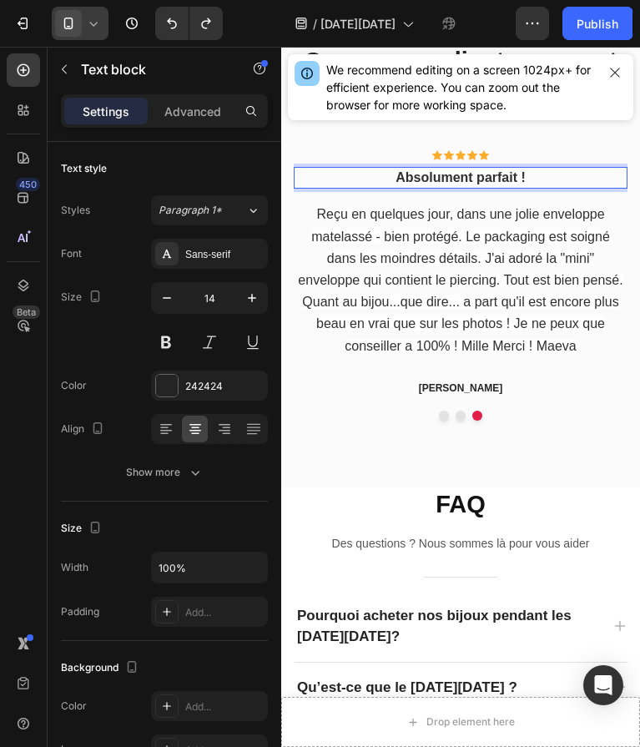
click at [524, 179] on span "Absolument parfait !" at bounding box center [461, 177] width 130 height 14
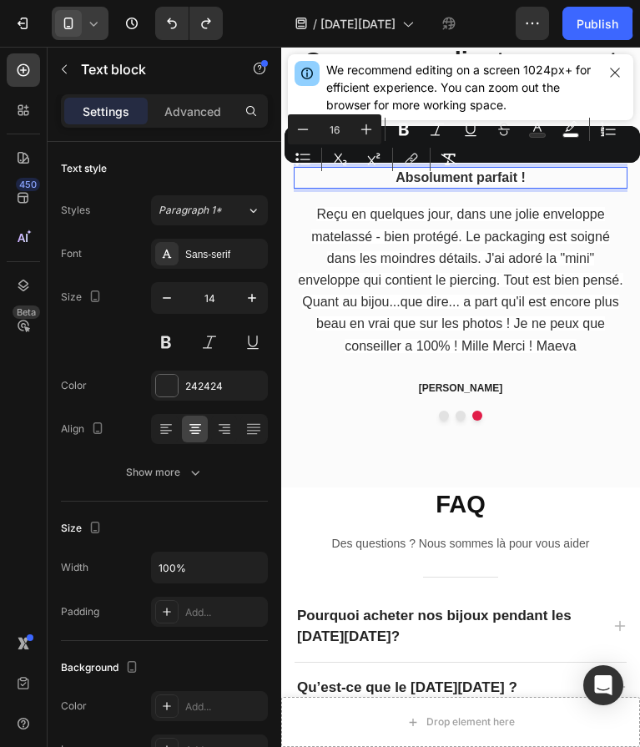
click at [524, 179] on span "Absolument parfait !" at bounding box center [461, 177] width 130 height 14
drag, startPoint x: 524, startPoint y: 179, endPoint x: 394, endPoint y: 181, distance: 130.2
click at [396, 181] on span "Absolument parfait !" at bounding box center [461, 177] width 130 height 14
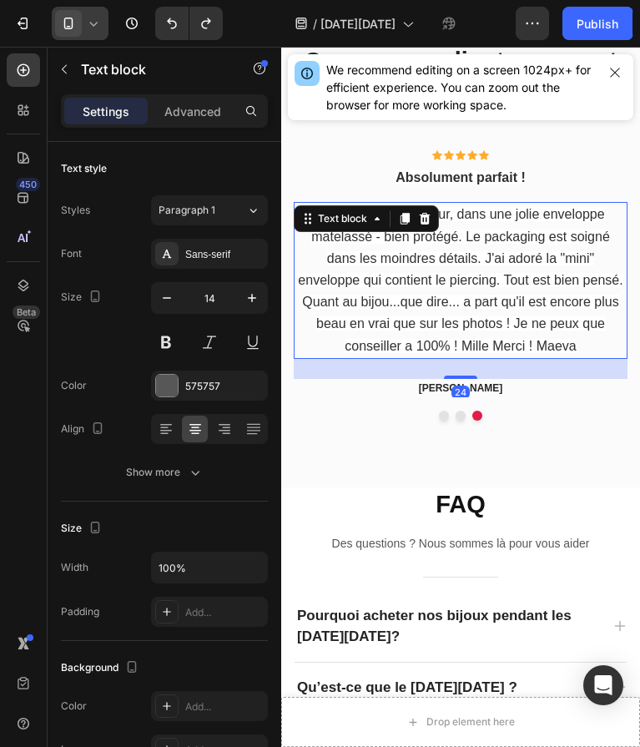
click at [588, 343] on p "Reçu en quelques jour, dans une jolie enveloppe matelassé - bien protégé. Le pa…" at bounding box center [460, 280] width 331 height 153
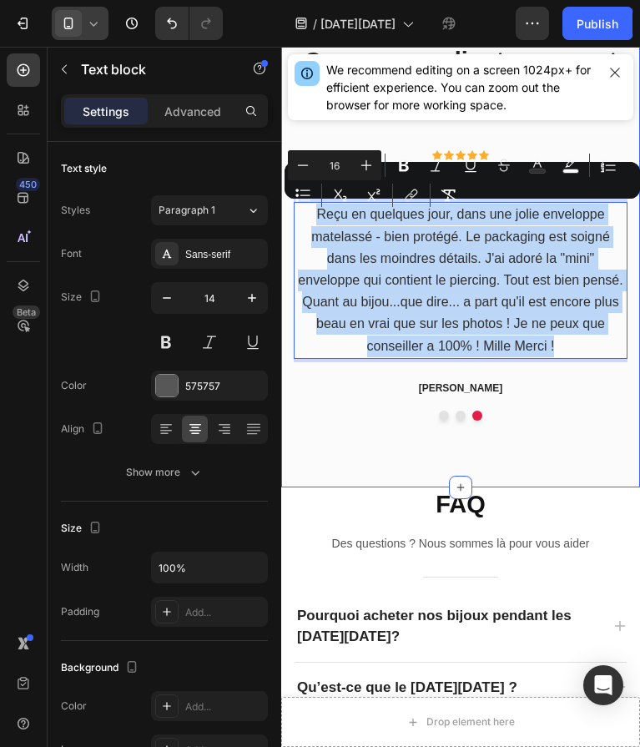
drag, startPoint x: 568, startPoint y: 342, endPoint x: 281, endPoint y: 208, distance: 317.0
click at [281, 208] on div "Ce que nos clients pensent de nous Heading Icon Icon Icon Icon Icon Icon List H…" at bounding box center [460, 232] width 359 height 510
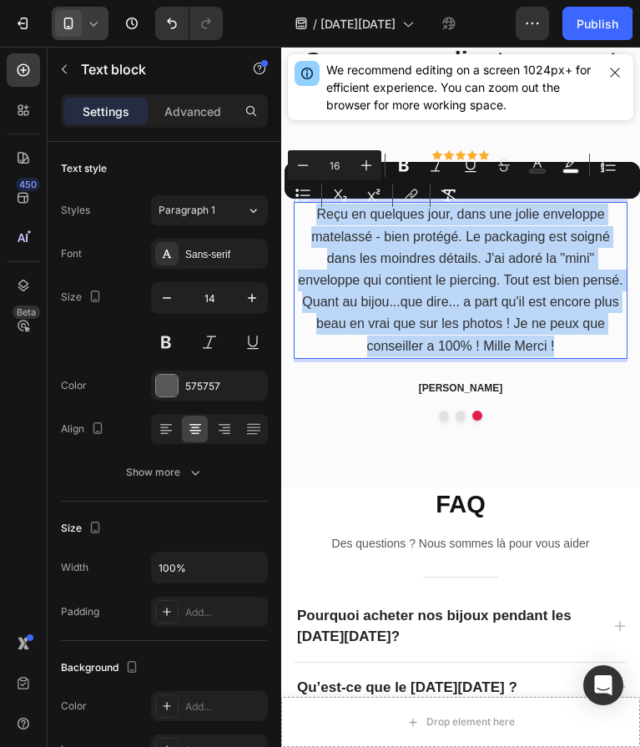
click at [452, 496] on h2 "FAQ" at bounding box center [461, 504] width 334 height 35
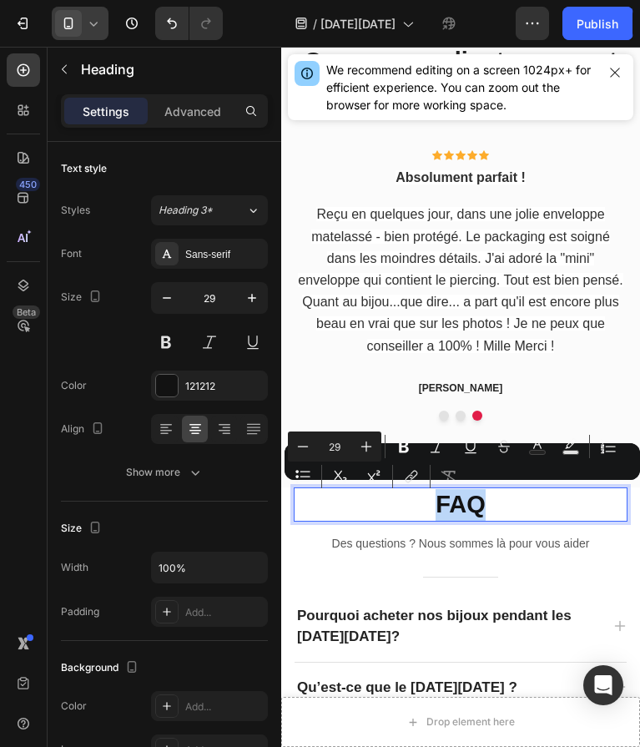
click at [452, 496] on p "FAQ" at bounding box center [460, 505] width 331 height 32
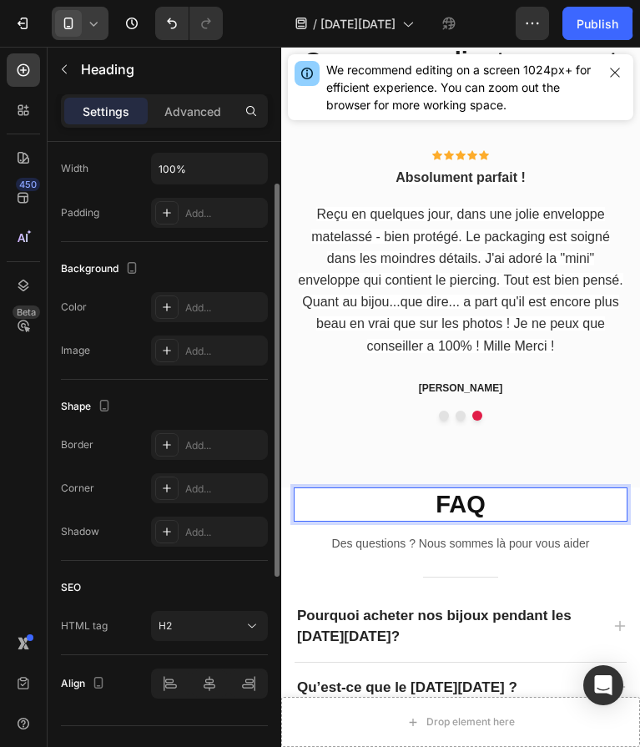
scroll to position [431, 0]
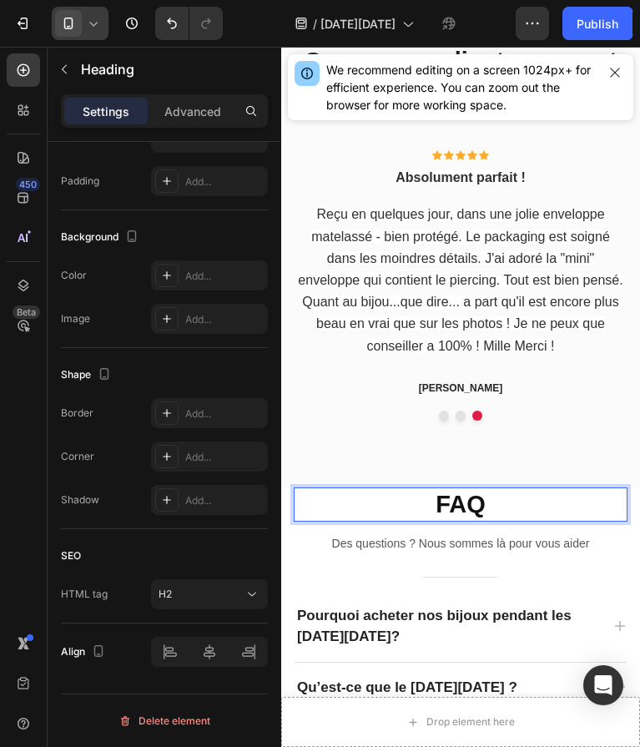
click at [493, 537] on p "Des questions ? Nous sommes là pour vous aider" at bounding box center [460, 543] width 331 height 21
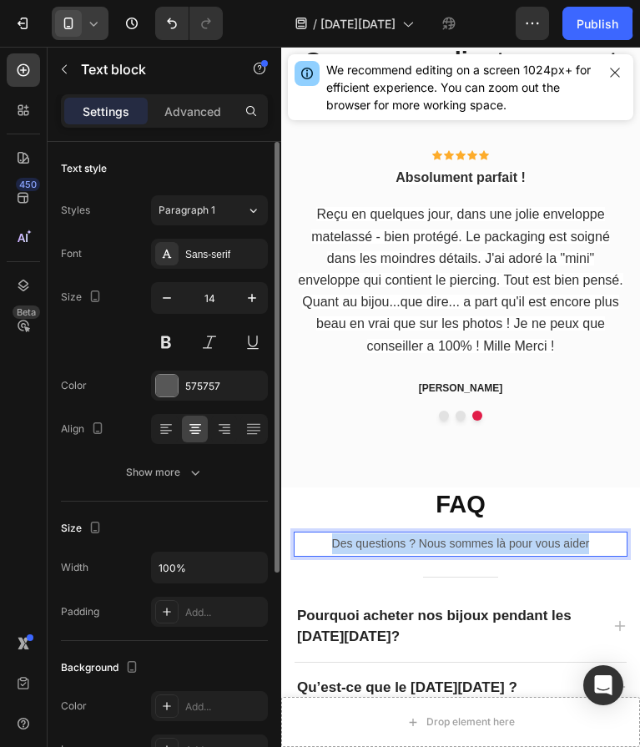
click at [493, 537] on p "Des questions ? Nous sommes là pour vous aider" at bounding box center [460, 543] width 331 height 21
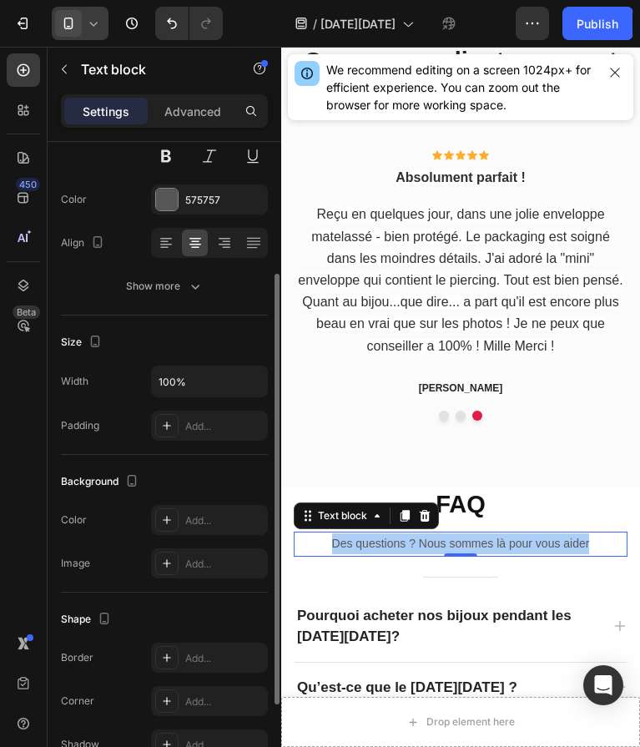
scroll to position [186, 0]
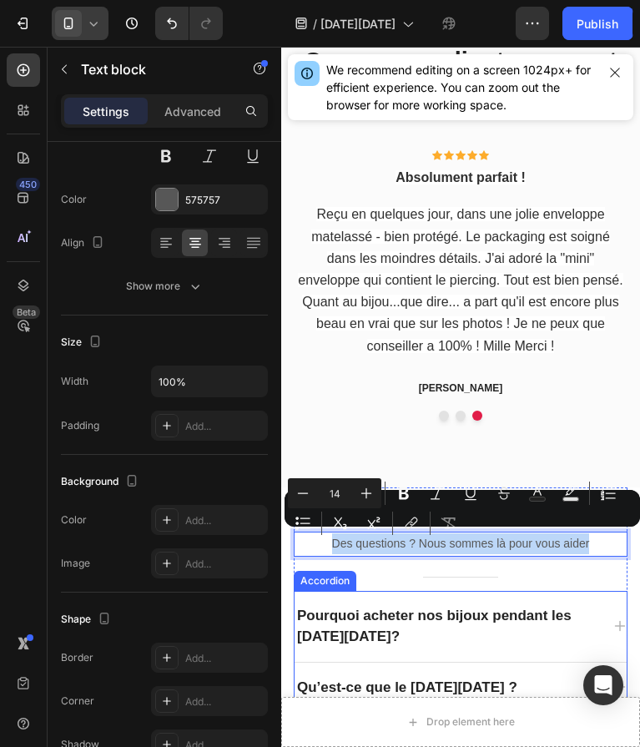
click at [399, 635] on p "Pourquoi acheter nos bijoux pendant les [DATE][DATE]?" at bounding box center [447, 626] width 300 height 43
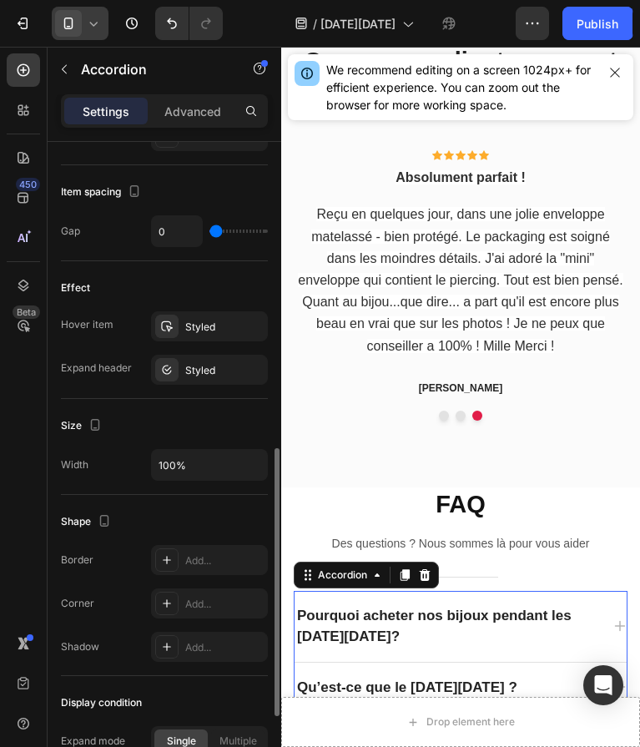
scroll to position [0, 0]
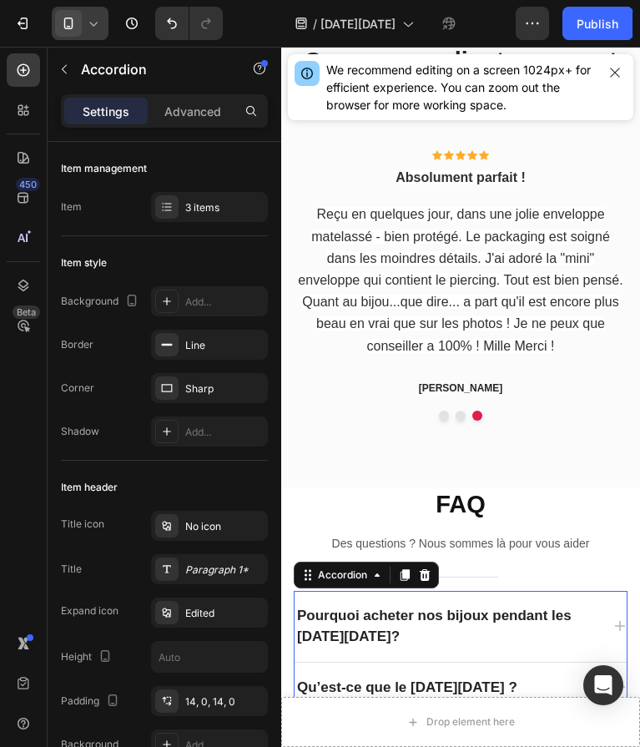
click at [382, 629] on p "Pourquoi acheter nos bijoux pendant les [DATE][DATE]?" at bounding box center [447, 626] width 300 height 43
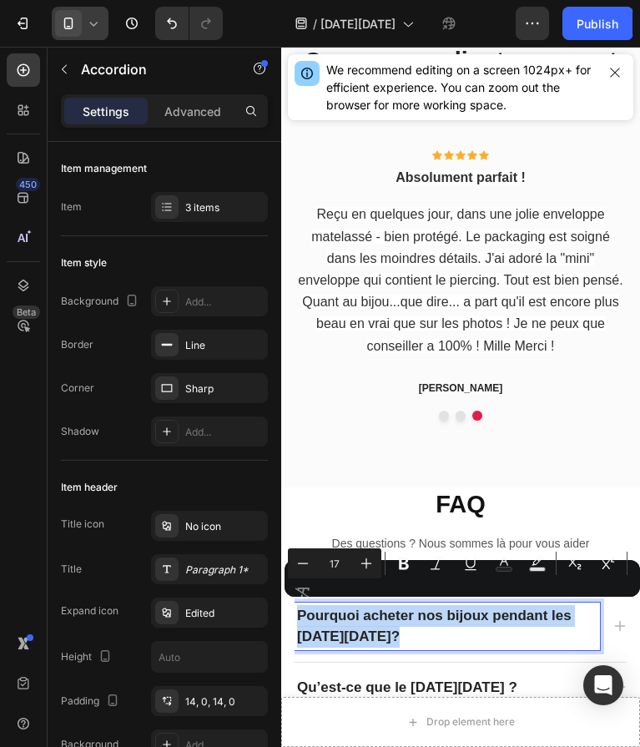
drag, startPoint x: 391, startPoint y: 629, endPoint x: 298, endPoint y: 615, distance: 93.6
click at [298, 615] on p "Pourquoi acheter nos bijoux pendant les [DATE][DATE]?" at bounding box center [447, 626] width 300 height 43
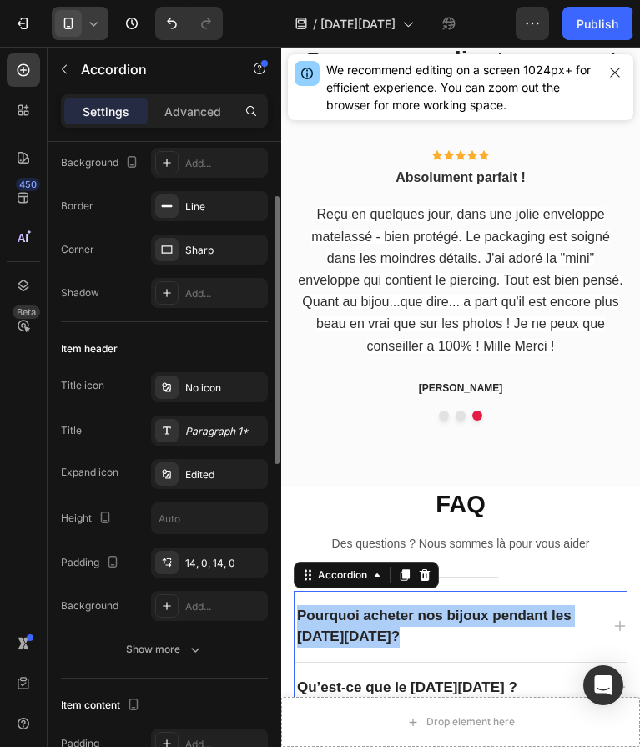
scroll to position [132, 0]
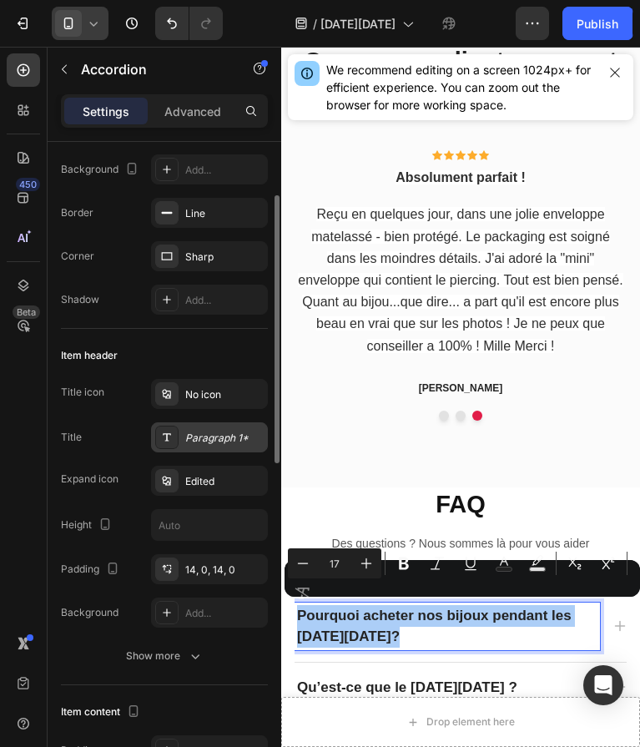
click at [220, 437] on div "Paragraph 1*" at bounding box center [224, 438] width 78 height 15
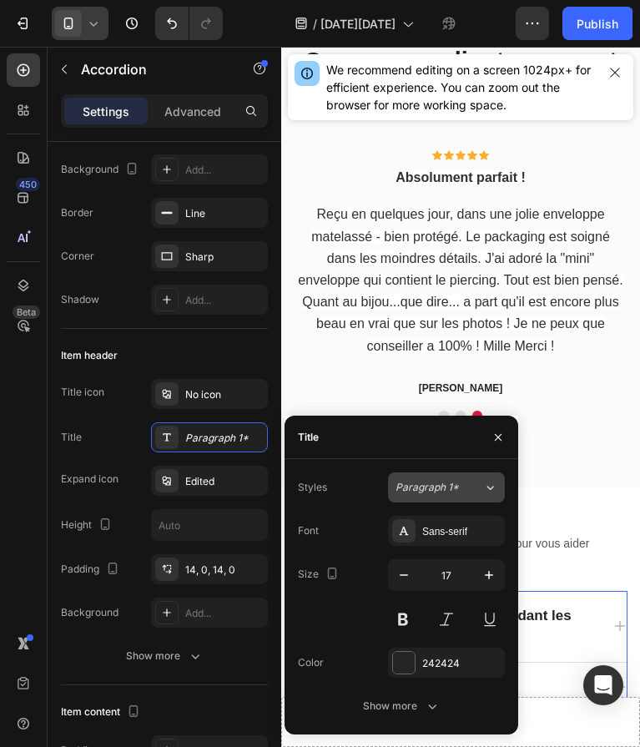
click at [450, 496] on button "Paragraph 1*" at bounding box center [446, 487] width 117 height 30
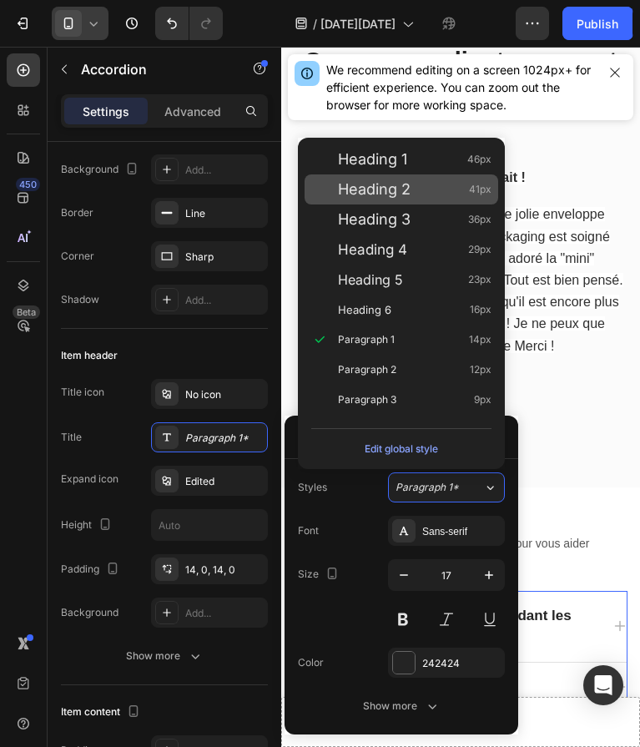
click at [415, 197] on div "Heading 2 41px" at bounding box center [415, 189] width 154 height 17
type input "41"
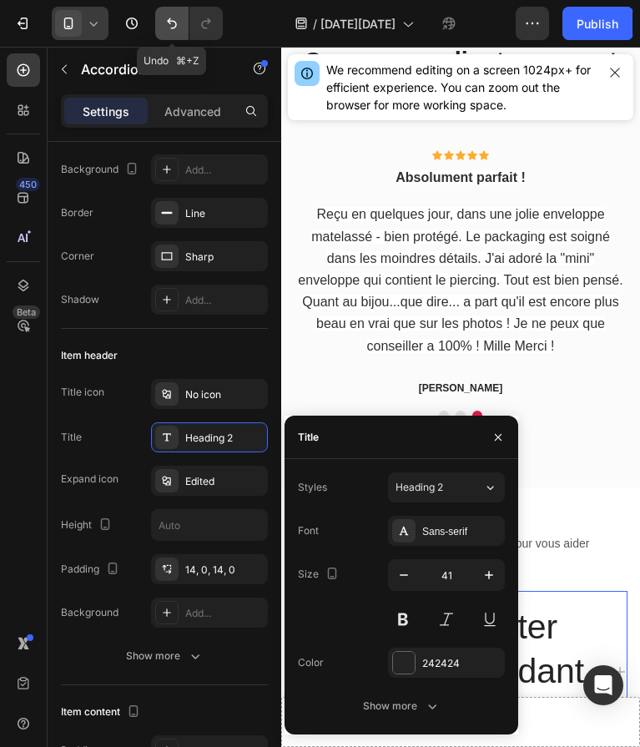
click at [173, 22] on icon "Undo/Redo" at bounding box center [172, 23] width 17 height 17
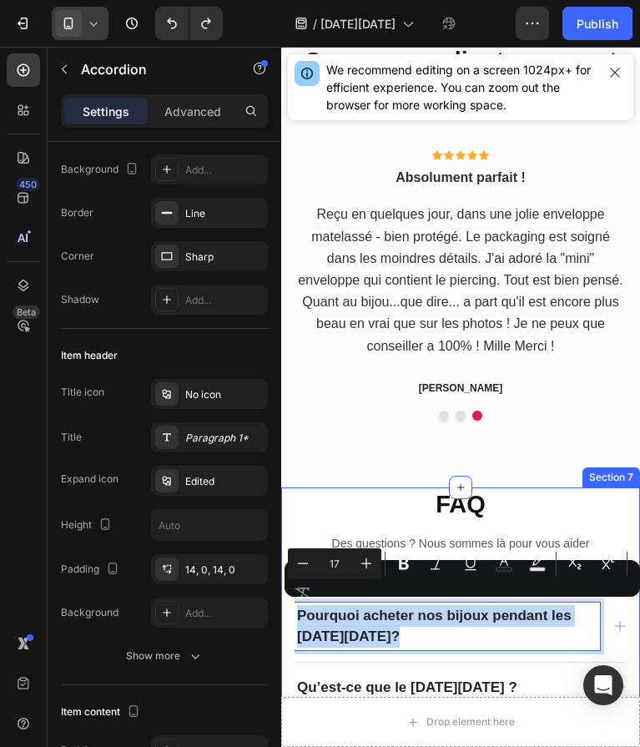
drag, startPoint x: 390, startPoint y: 634, endPoint x: 287, endPoint y: 599, distance: 108.2
click at [287, 599] on div "FAQ Heading Des questions ? Nous sommes là pour vous aider Text block Title Lin…" at bounding box center [460, 680] width 359 height 386
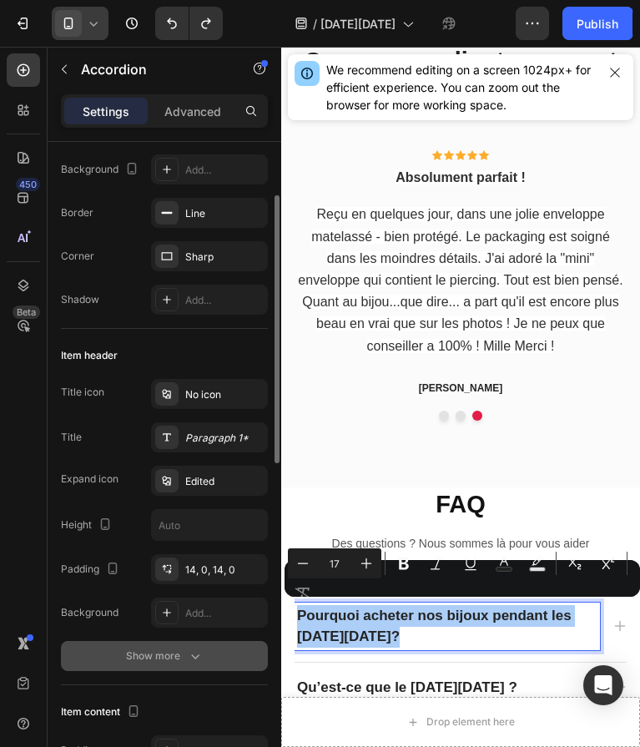
click at [159, 669] on button "Show more" at bounding box center [164, 656] width 207 height 30
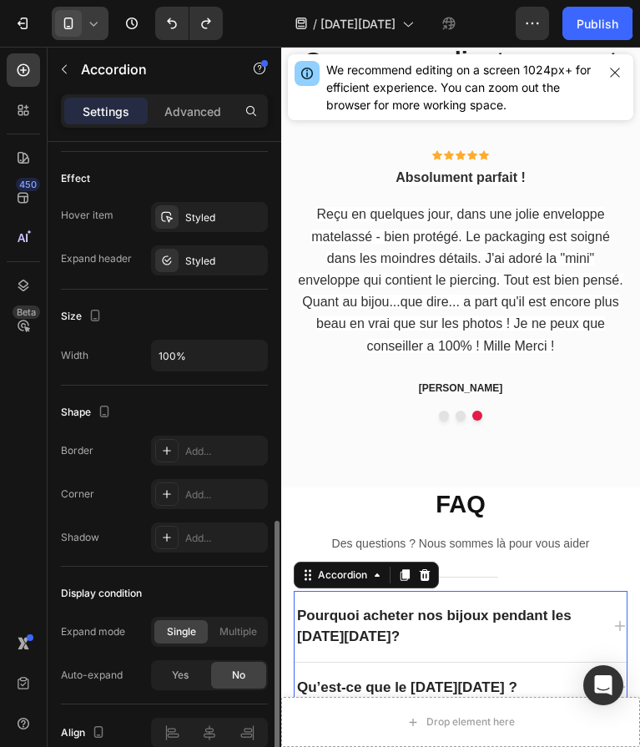
scroll to position [1023, 0]
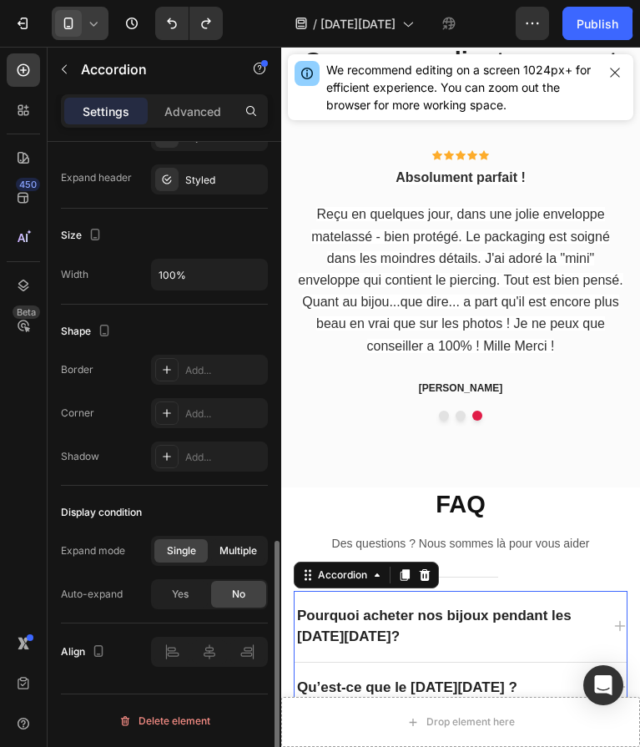
click at [233, 544] on span "Multiple" at bounding box center [239, 550] width 38 height 15
click at [179, 550] on span "Single" at bounding box center [181, 550] width 29 height 15
click at [619, 621] on icon at bounding box center [620, 626] width 11 height 11
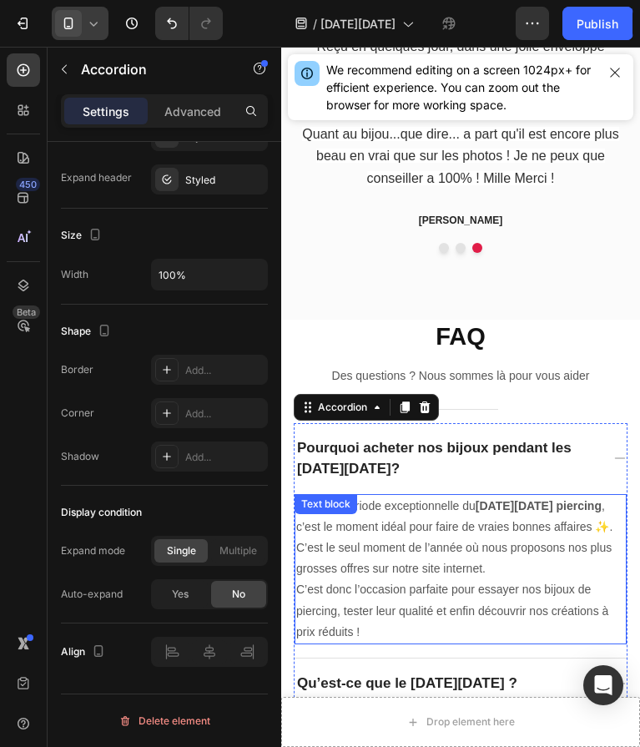
scroll to position [2445, 0]
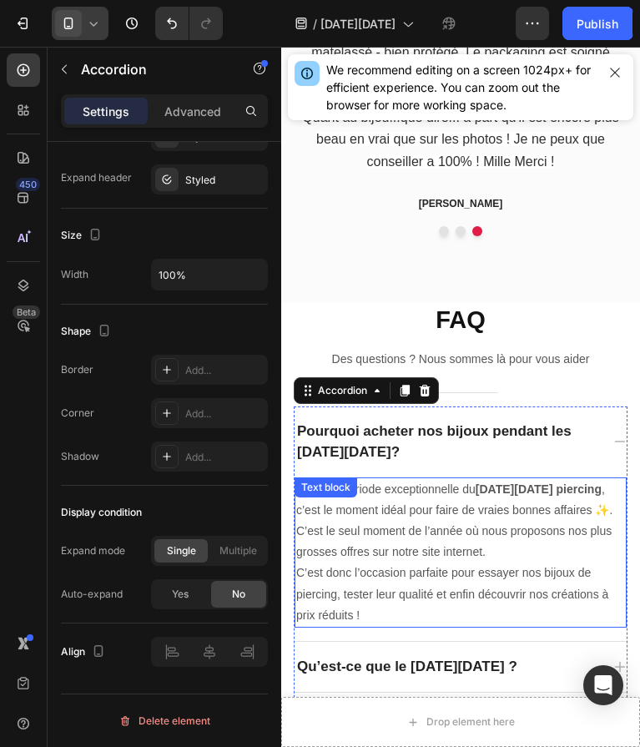
click at [379, 611] on p "En cette période exceptionnelle du [DATE][DATE] piercing , c’est le moment idéa…" at bounding box center [460, 552] width 329 height 147
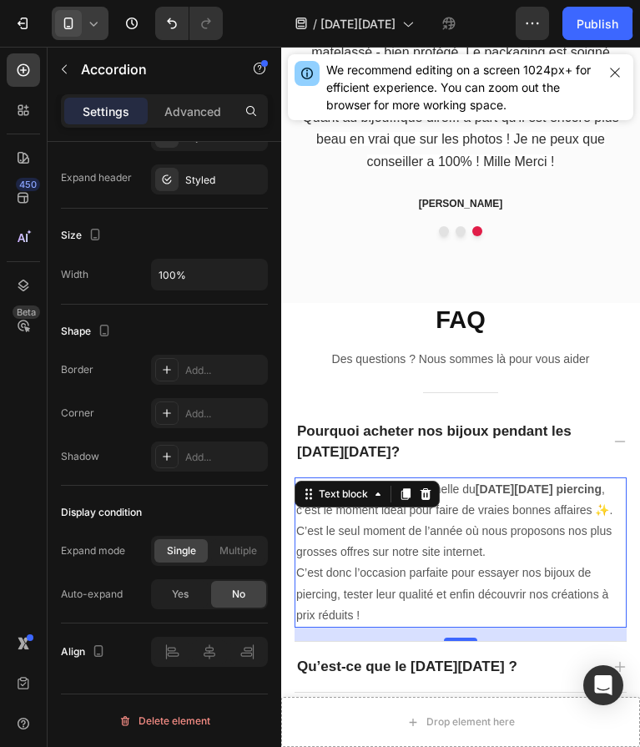
scroll to position [0, 0]
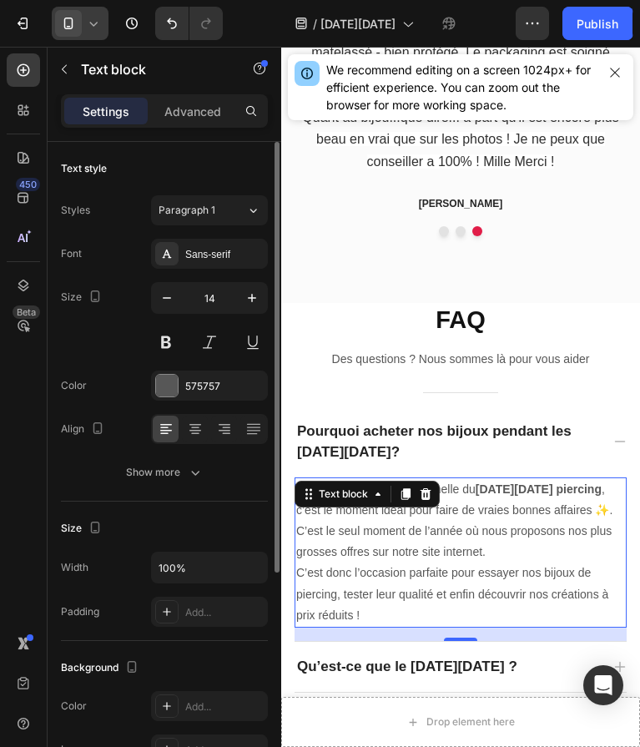
click at [379, 611] on p "En cette période exceptionnelle du [DATE][DATE] piercing , c’est le moment idéa…" at bounding box center [460, 552] width 329 height 147
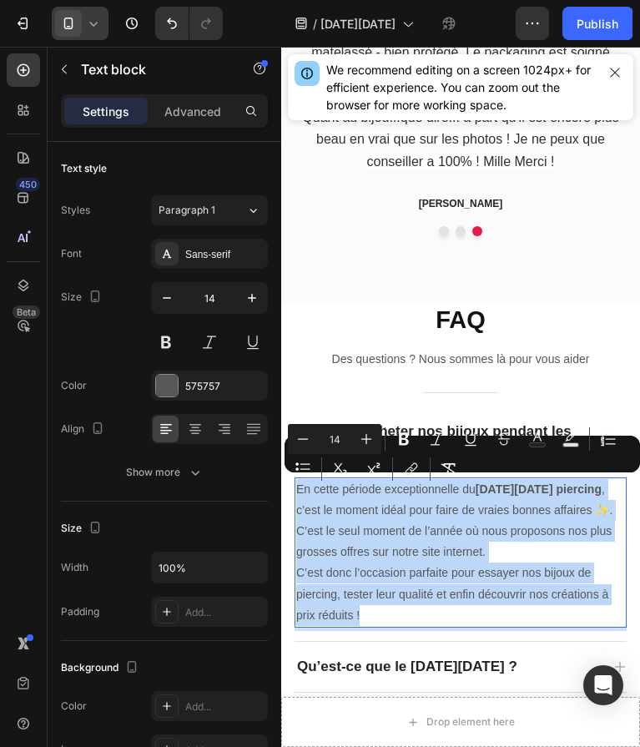
drag, startPoint x: 379, startPoint y: 611, endPoint x: 299, endPoint y: 487, distance: 147.2
click at [299, 487] on p "En cette période exceptionnelle du [DATE][DATE] piercing , c’est le moment idéa…" at bounding box center [460, 552] width 329 height 147
click at [458, 663] on p "Qu’est-ce que le [DATE][DATE] ?" at bounding box center [407, 667] width 220 height 22
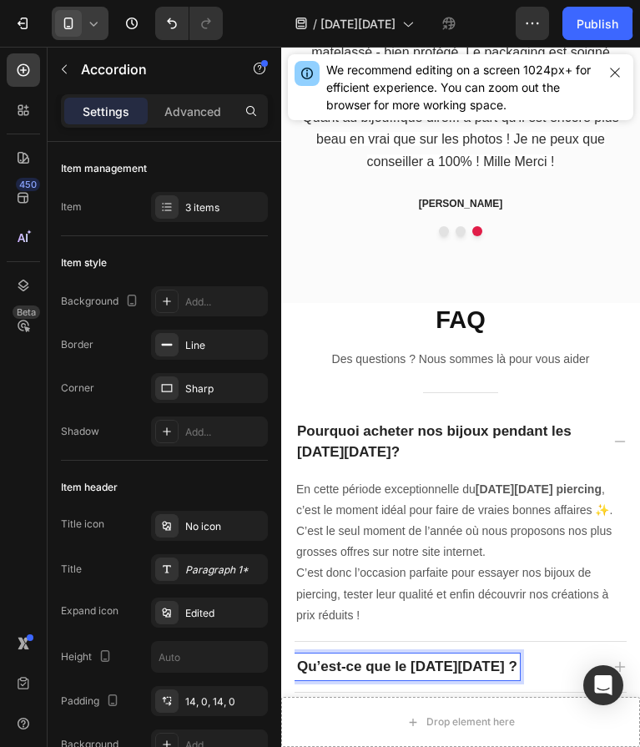
click at [458, 663] on p "Qu’est-ce que le [DATE][DATE] ?" at bounding box center [407, 667] width 220 height 22
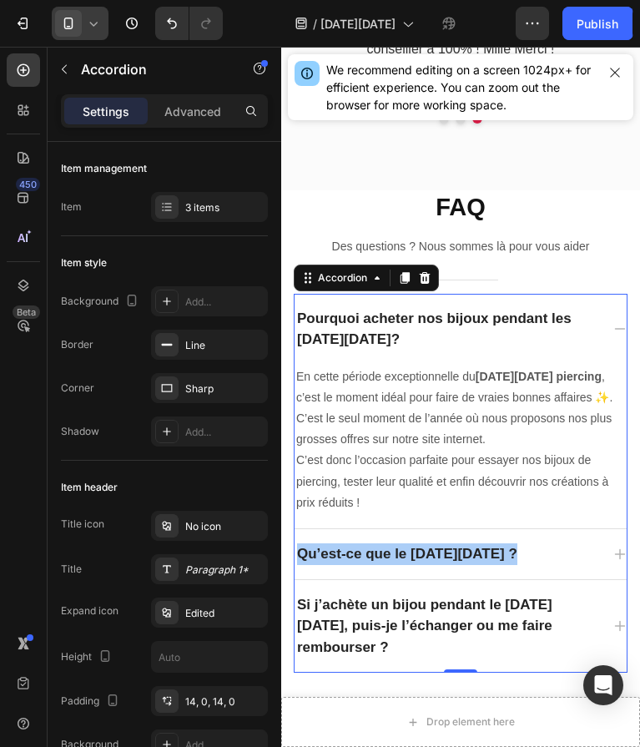
scroll to position [2632, 0]
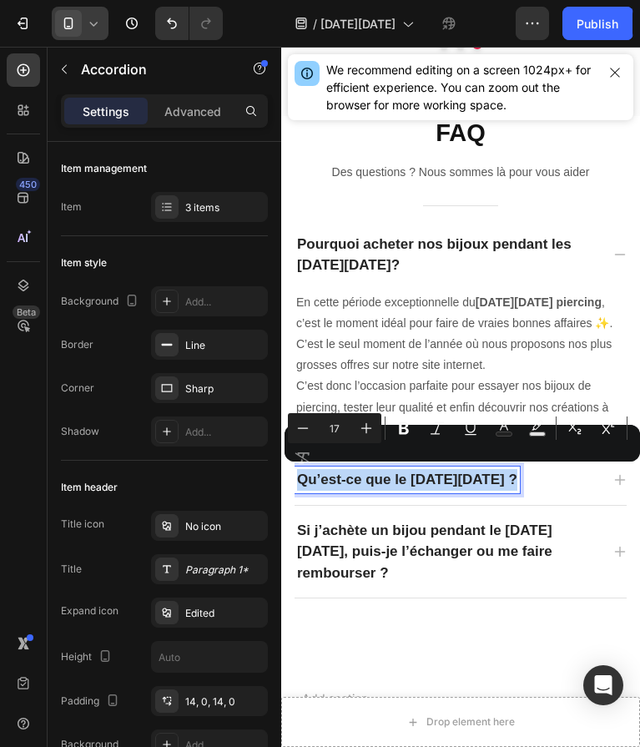
click at [619, 478] on icon at bounding box center [620, 480] width 11 height 11
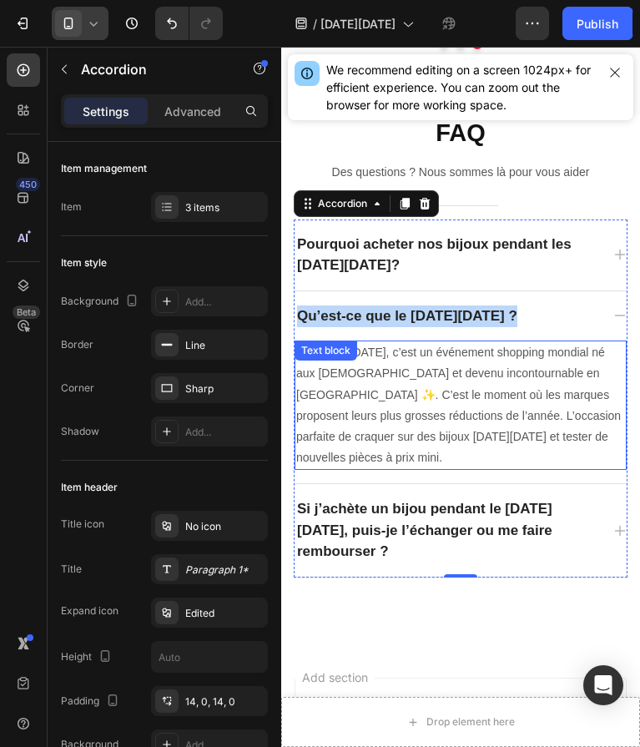
click at [602, 439] on p "Le [DATE][DATE], c’est un événement shopping mondial né aux [DEMOGRAPHIC_DATA] …" at bounding box center [460, 405] width 329 height 126
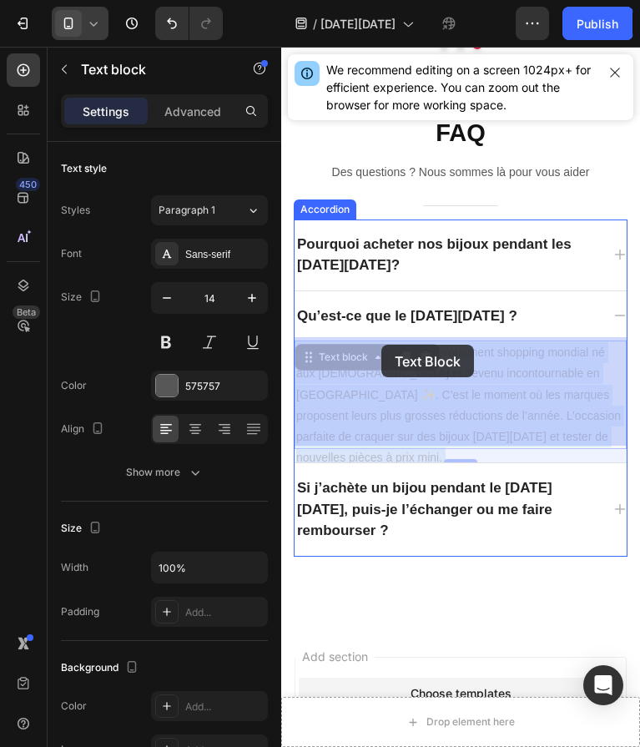
drag, startPoint x: 610, startPoint y: 434, endPoint x: 382, endPoint y: 345, distance: 244.8
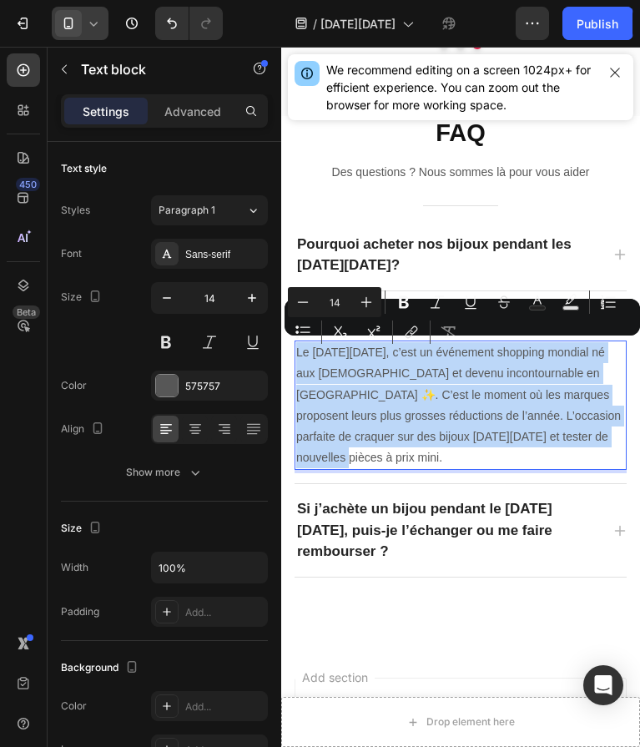
drag, startPoint x: 609, startPoint y: 429, endPoint x: 298, endPoint y: 354, distance: 320.3
click at [298, 354] on p "Le [DATE][DATE], c’est un événement shopping mondial né aux [DEMOGRAPHIC_DATA] …" at bounding box center [460, 405] width 329 height 126
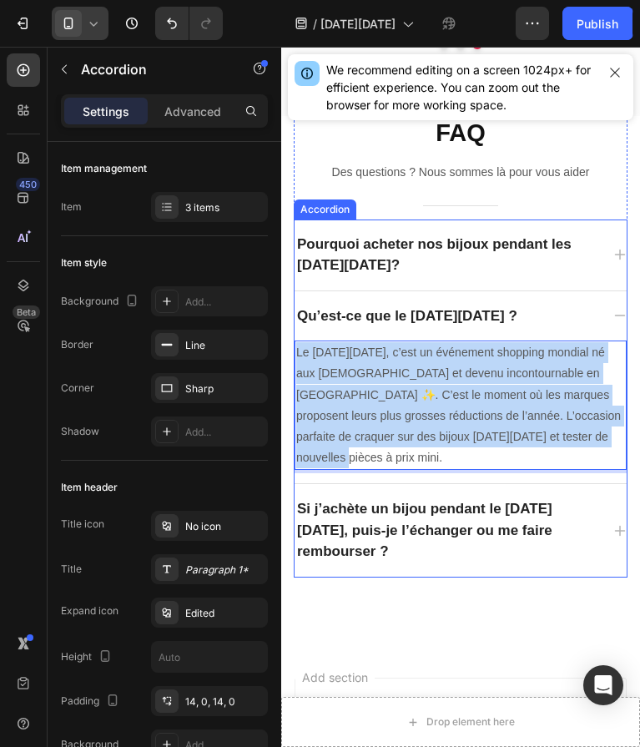
click at [537, 510] on p "Si j’achète un bijou pendant le [DATE][DATE], puis-je l’échanger ou me faire re…" at bounding box center [447, 530] width 300 height 64
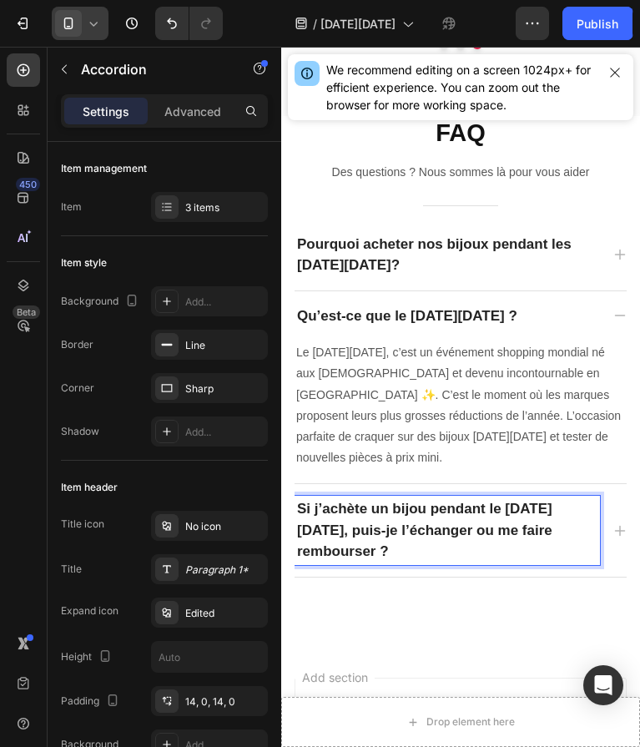
click at [537, 510] on p "Si j’achète un bijou pendant le [DATE][DATE], puis-je l’échanger ou me faire re…" at bounding box center [447, 530] width 300 height 64
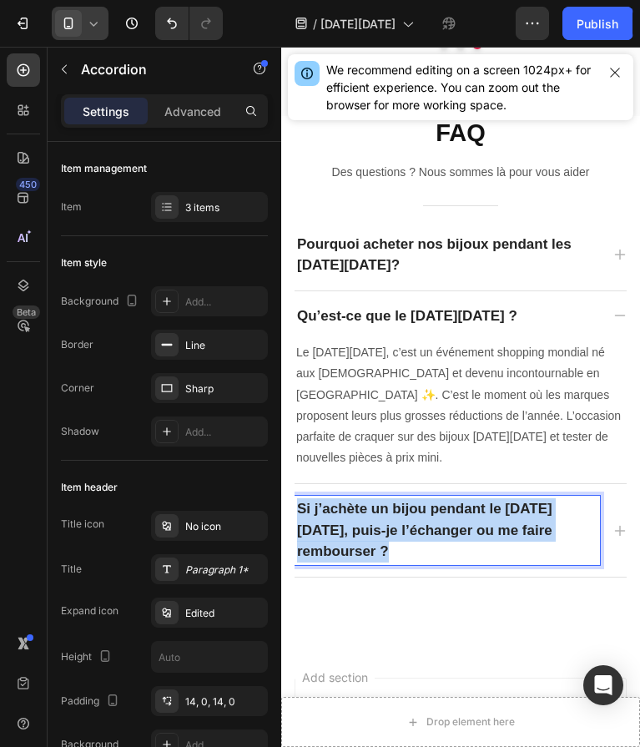
click at [537, 510] on p "Si j’achète un bijou pendant le [DATE][DATE], puis-je l’échanger ou me faire re…" at bounding box center [447, 530] width 300 height 64
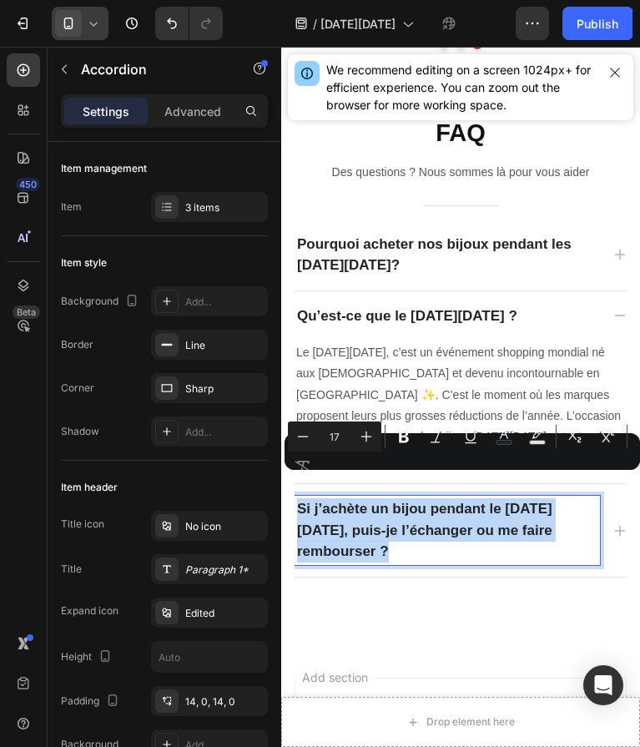
click at [619, 524] on icon at bounding box center [620, 530] width 13 height 13
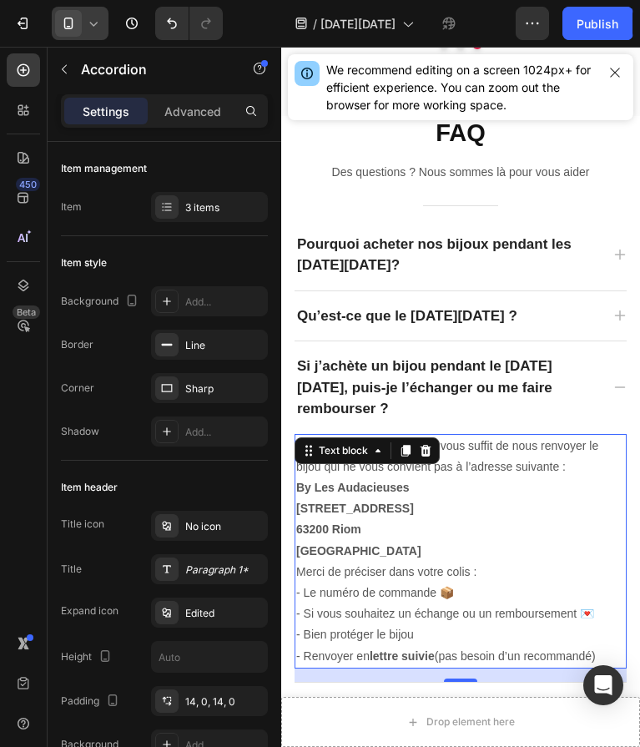
click at [611, 646] on p "- Renvoyer en lettre suivie (pas besoin d’un recommandé)" at bounding box center [460, 656] width 329 height 21
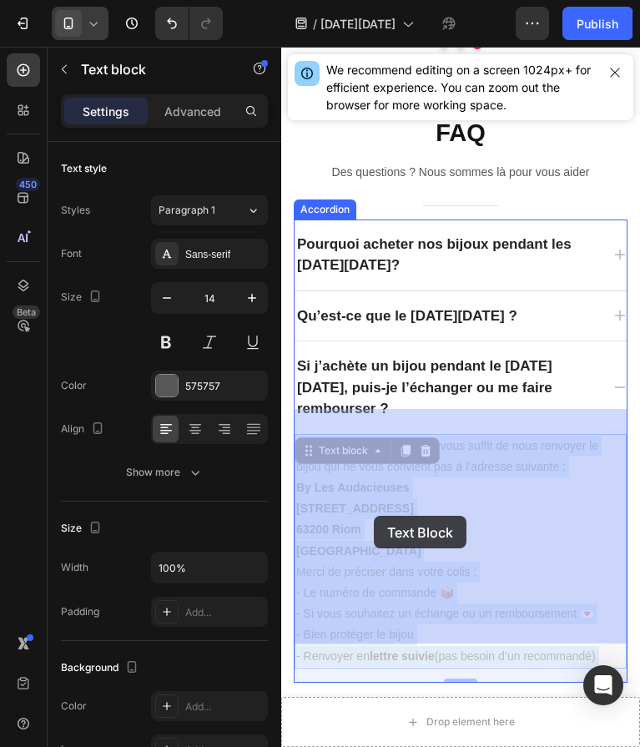
drag, startPoint x: 611, startPoint y: 633, endPoint x: 375, endPoint y: 517, distance: 263.2
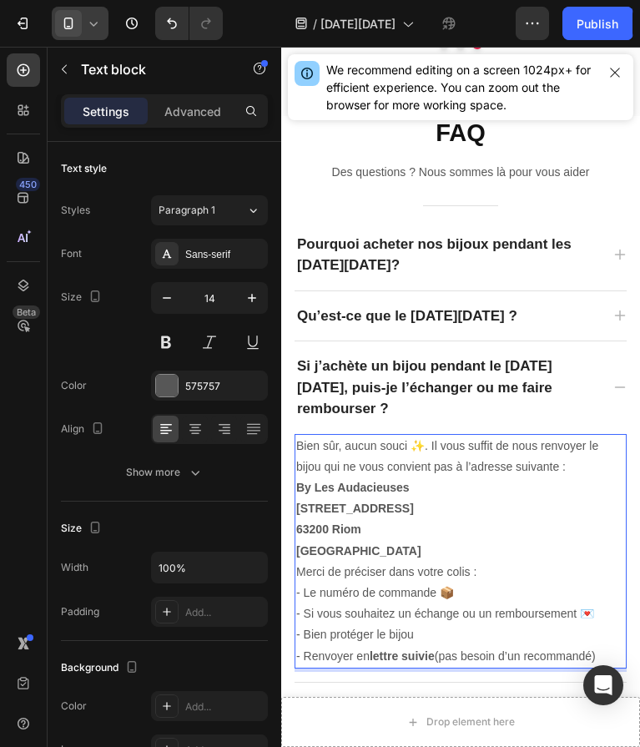
click at [601, 646] on p "- Renvoyer en lettre suivie (pas besoin d’un recommandé)" at bounding box center [460, 656] width 329 height 21
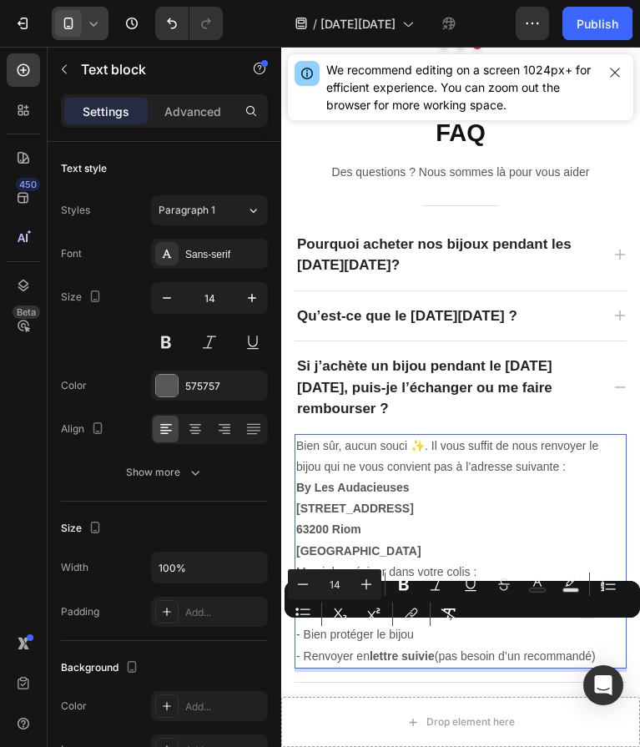
click at [601, 646] on p "- Renvoyer en lettre suivie (pas besoin d’un recommandé)" at bounding box center [460, 656] width 329 height 21
click at [608, 646] on p "- Renvoyer en lettre suivie (pas besoin d’un recommandé)" at bounding box center [460, 656] width 329 height 21
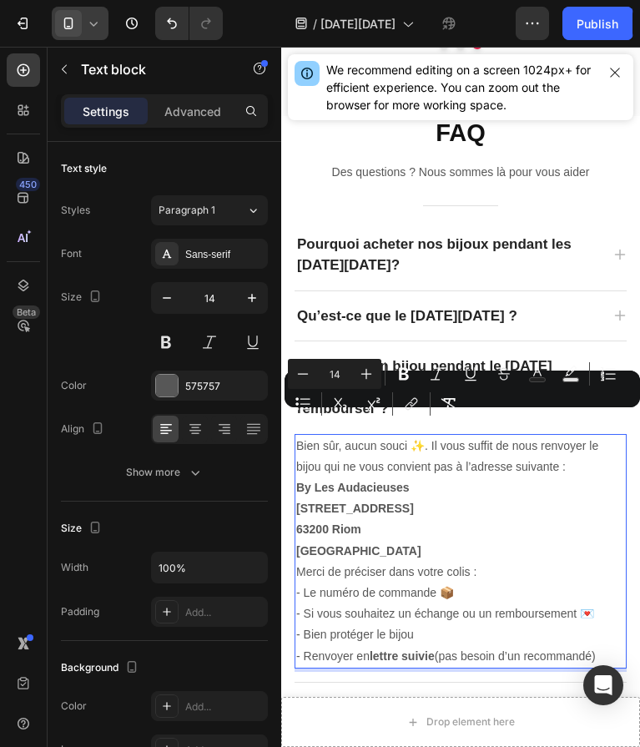
drag, startPoint x: 608, startPoint y: 630, endPoint x: 279, endPoint y: 415, distance: 393.1
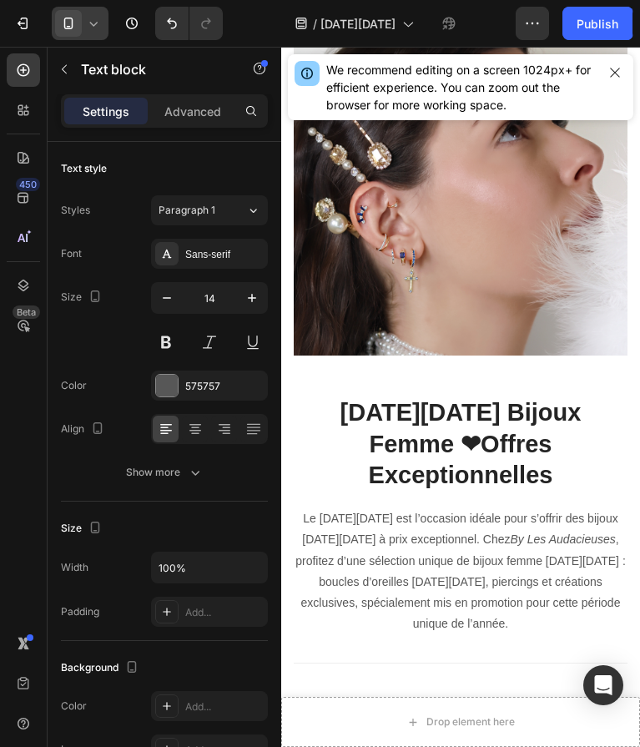
scroll to position [0, 0]
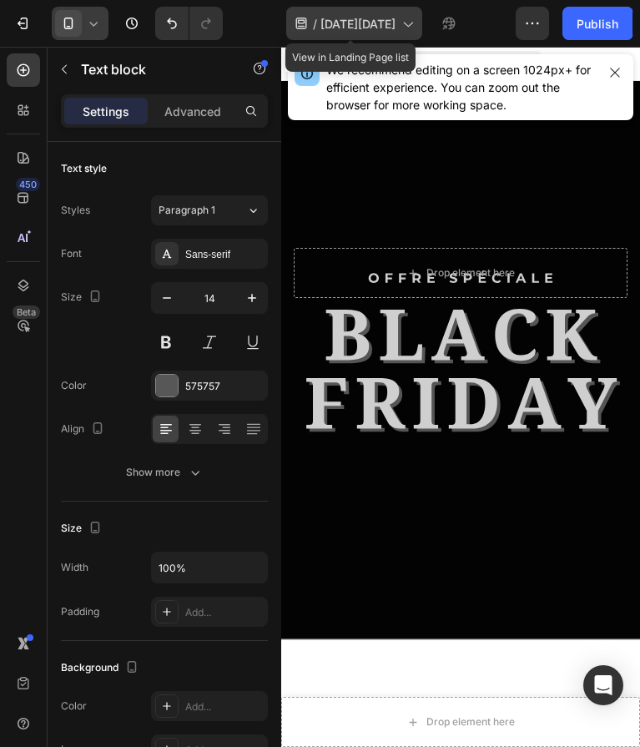
click at [408, 22] on icon at bounding box center [407, 23] width 17 height 17
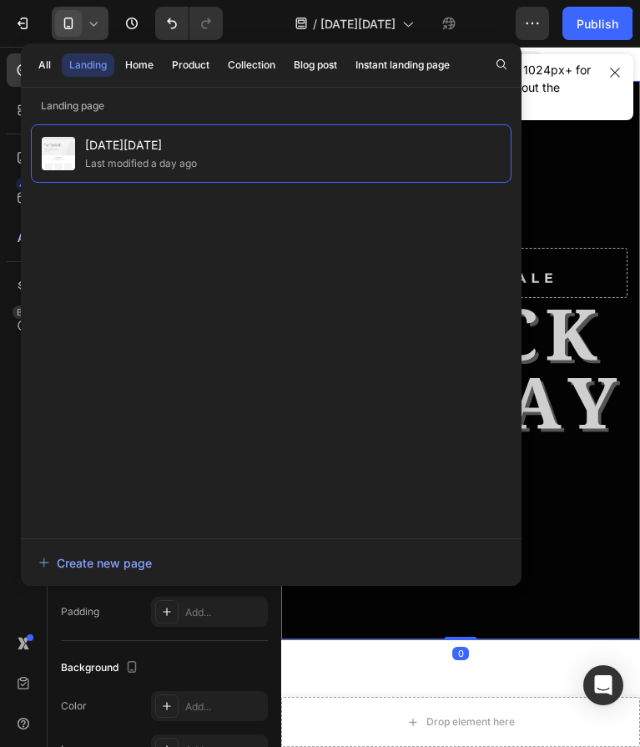
click at [540, 356] on div "Drop element here Row" at bounding box center [461, 361] width 334 height 506
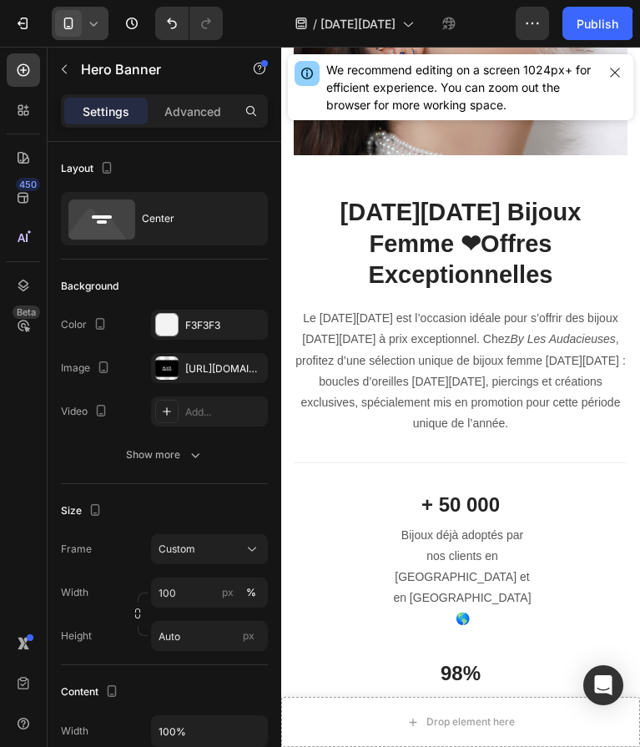
scroll to position [885, 0]
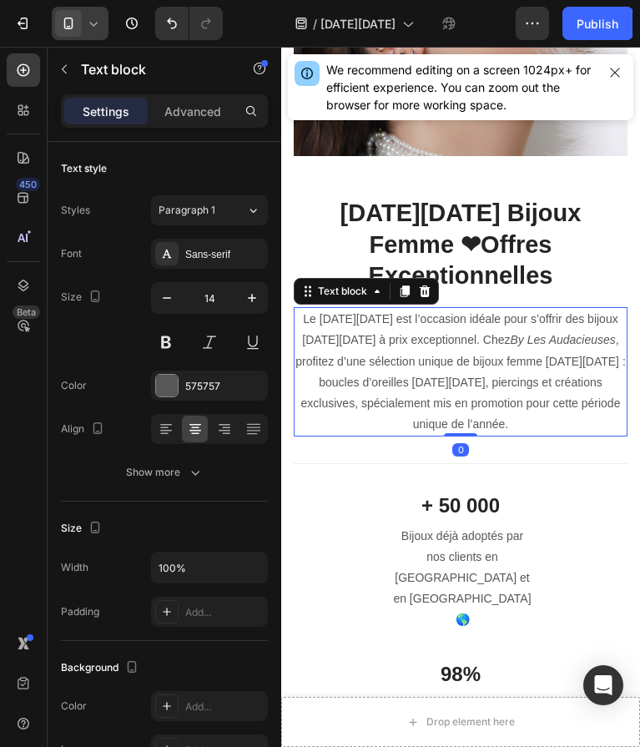
click at [513, 393] on p "Le Black Friday est l’occasion idéale pour s’offrir des bijoux Black Friday à p…" at bounding box center [460, 372] width 331 height 126
click at [519, 394] on p "Le Black Friday est l’occasion idéale pour s’offrir des bijoux Black Friday à p…" at bounding box center [460, 372] width 331 height 126
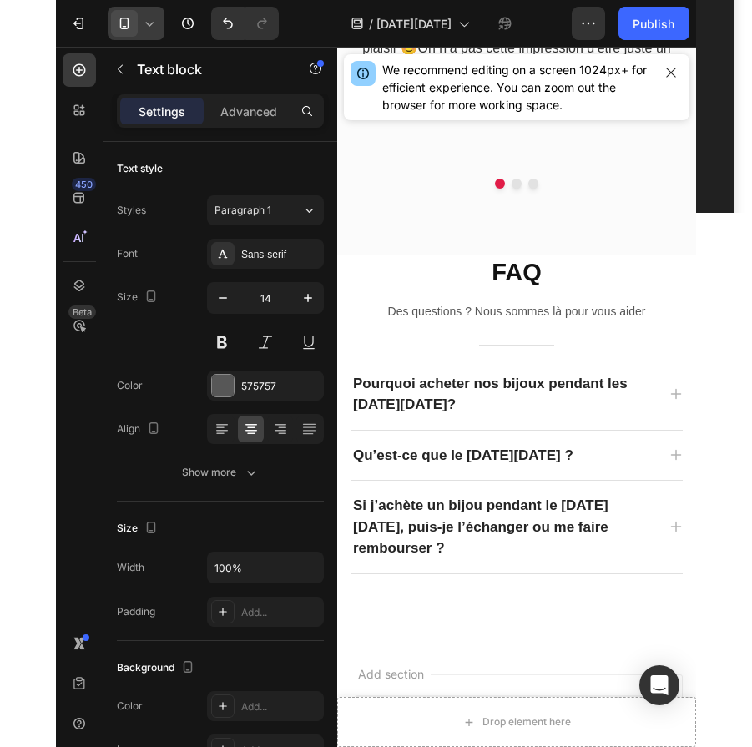
scroll to position [2715, 0]
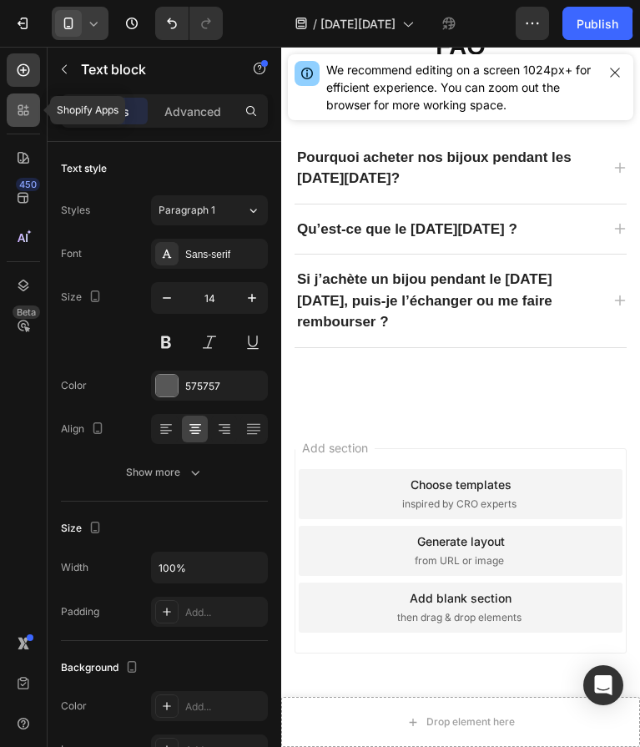
click at [26, 112] on icon at bounding box center [23, 110] width 17 height 17
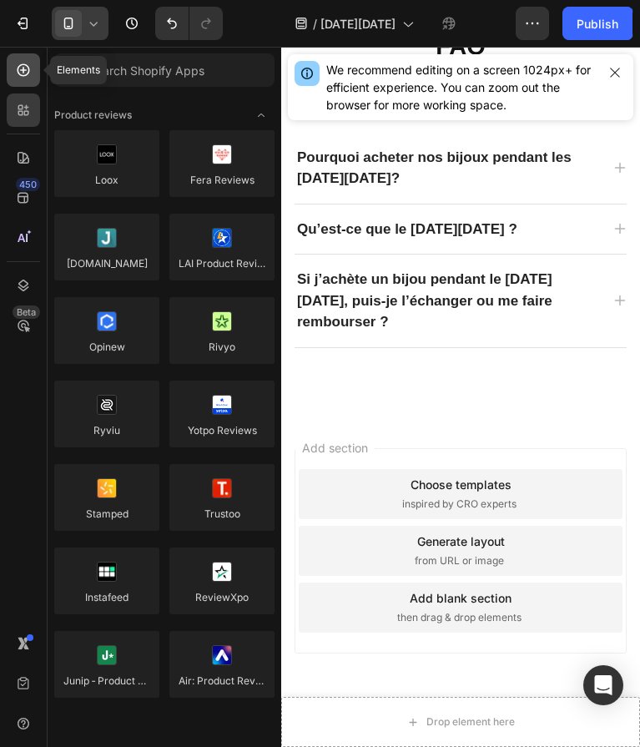
click at [23, 78] on div at bounding box center [23, 69] width 33 height 33
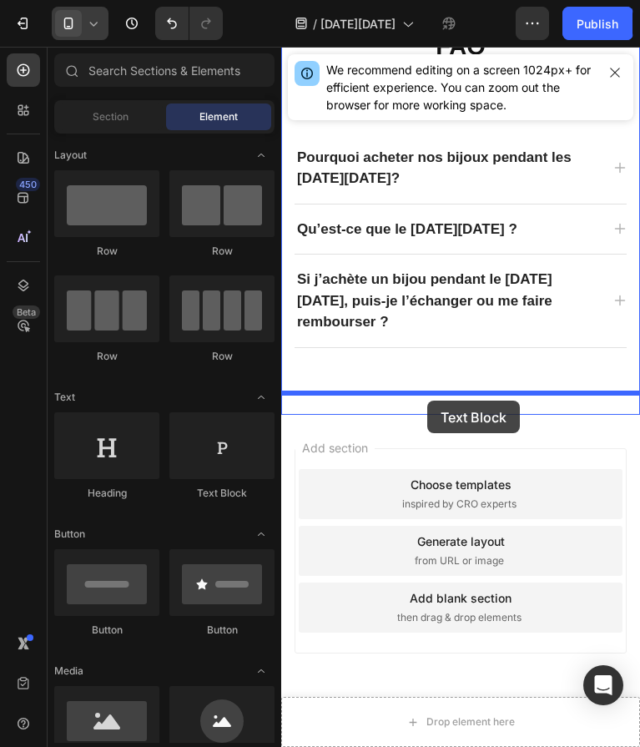
drag, startPoint x: 511, startPoint y: 492, endPoint x: 427, endPoint y: 401, distance: 124.1
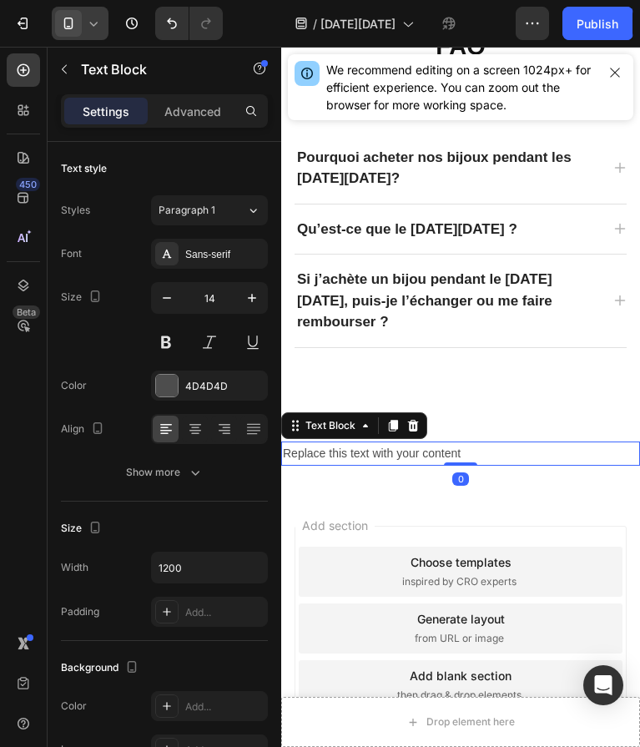
click at [436, 442] on div "Replace this text with your content" at bounding box center [460, 454] width 359 height 24
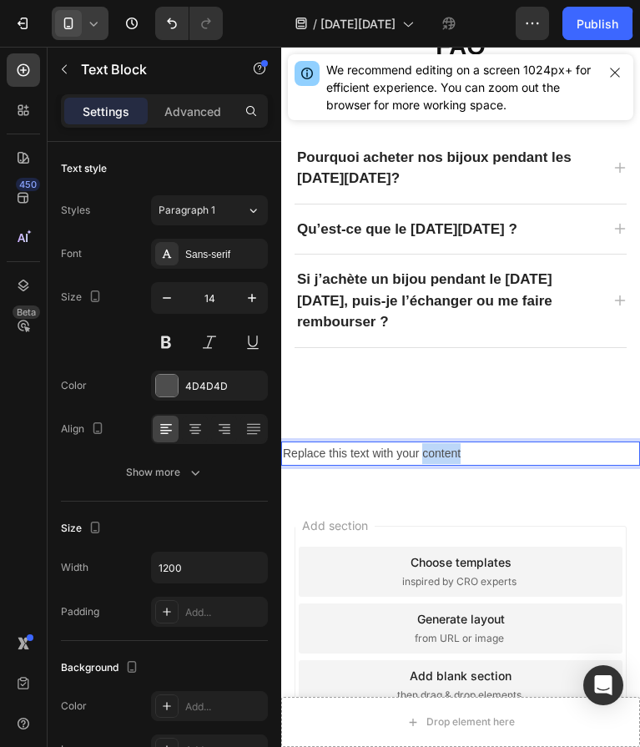
click at [436, 443] on p "Replace this text with your content" at bounding box center [461, 453] width 356 height 21
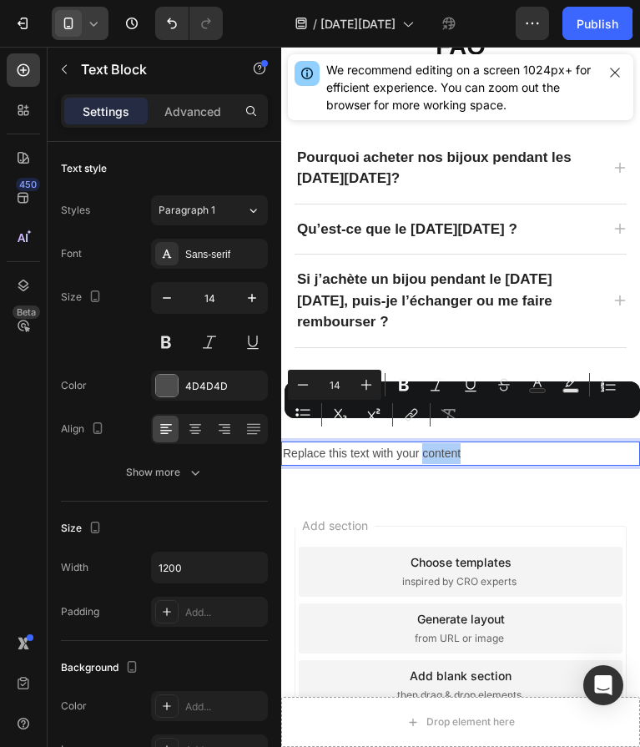
click at [436, 428] on div "Minus 14 Plus Bold Italic Underline Strikethrough Text Color Text Background Co…" at bounding box center [462, 400] width 349 height 60
click at [482, 427] on div "Minus 14 Plus Bold Italic Underline Strikethrough Text Color Text Background Co…" at bounding box center [462, 400] width 349 height 60
drag, startPoint x: 762, startPoint y: 476, endPoint x: 321, endPoint y: 432, distance: 443.8
click at [336, 443] on p "Replace this text with your content" at bounding box center [461, 453] width 356 height 21
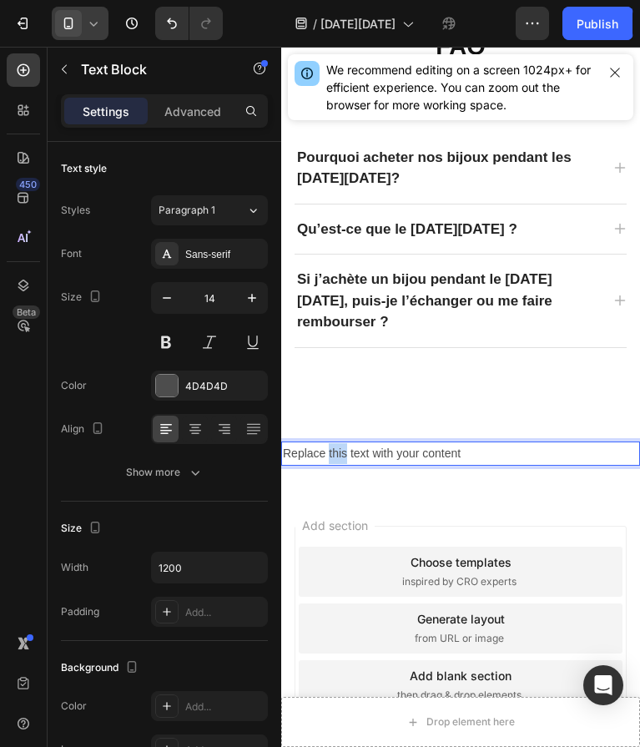
click at [336, 443] on p "Replace this text with your content" at bounding box center [461, 453] width 356 height 21
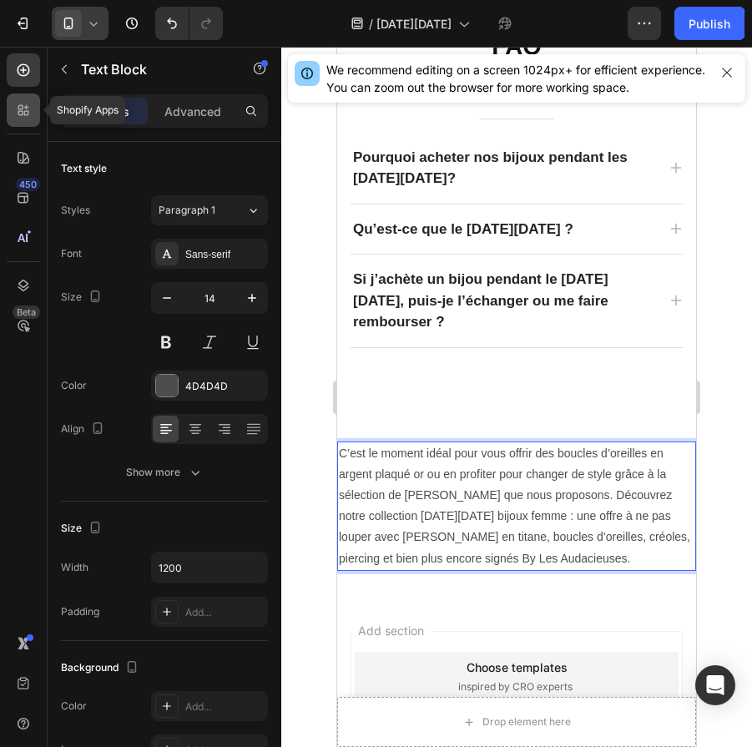
click at [24, 114] on icon at bounding box center [26, 113] width 5 height 5
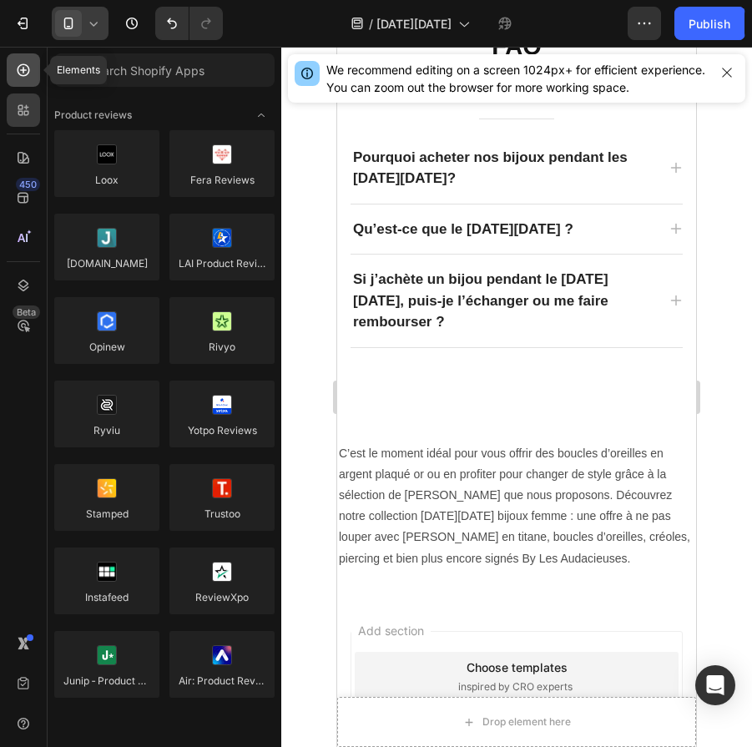
click at [26, 66] on icon at bounding box center [23, 70] width 17 height 17
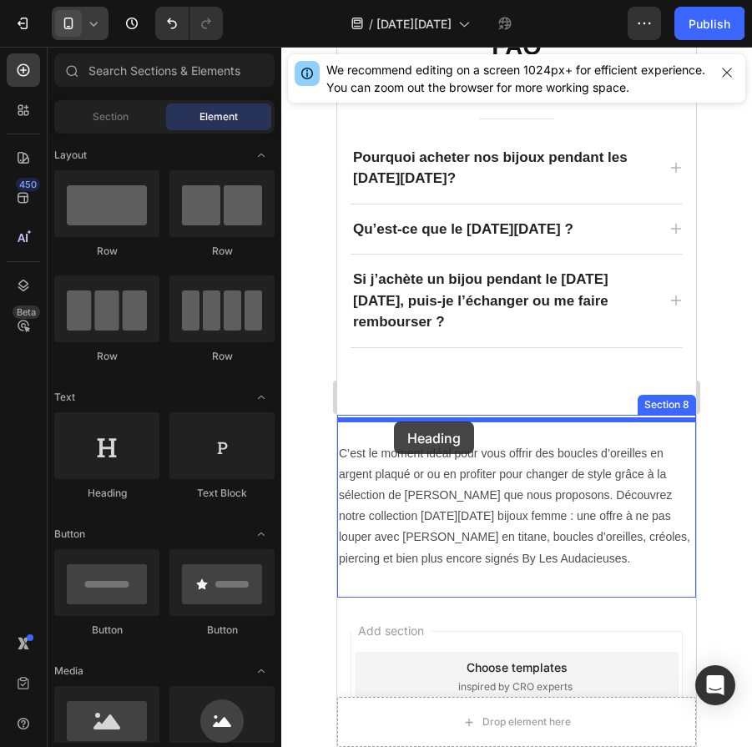
drag, startPoint x: 446, startPoint y: 496, endPoint x: 394, endPoint y: 422, distance: 90.5
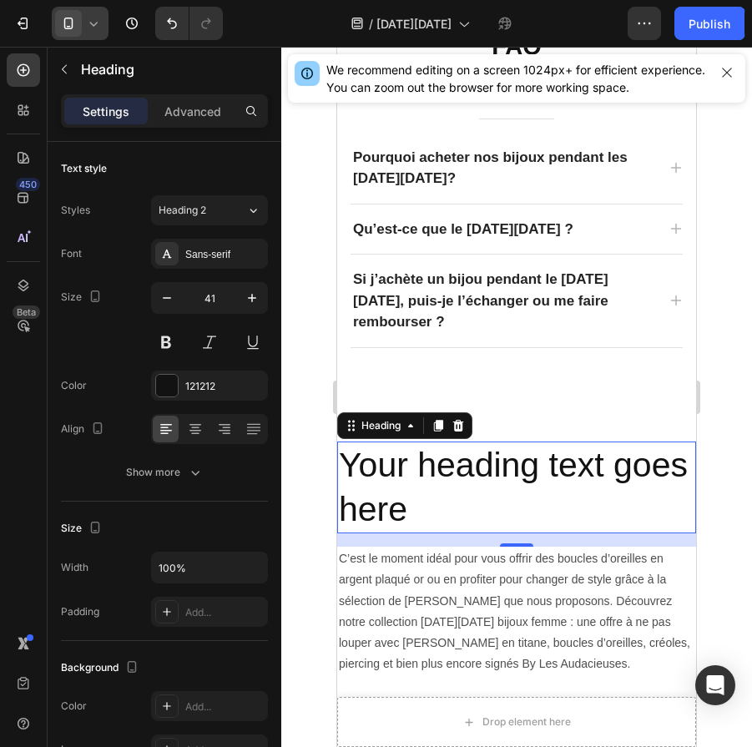
click at [346, 442] on h2 "Your heading text goes here" at bounding box center [516, 488] width 359 height 93
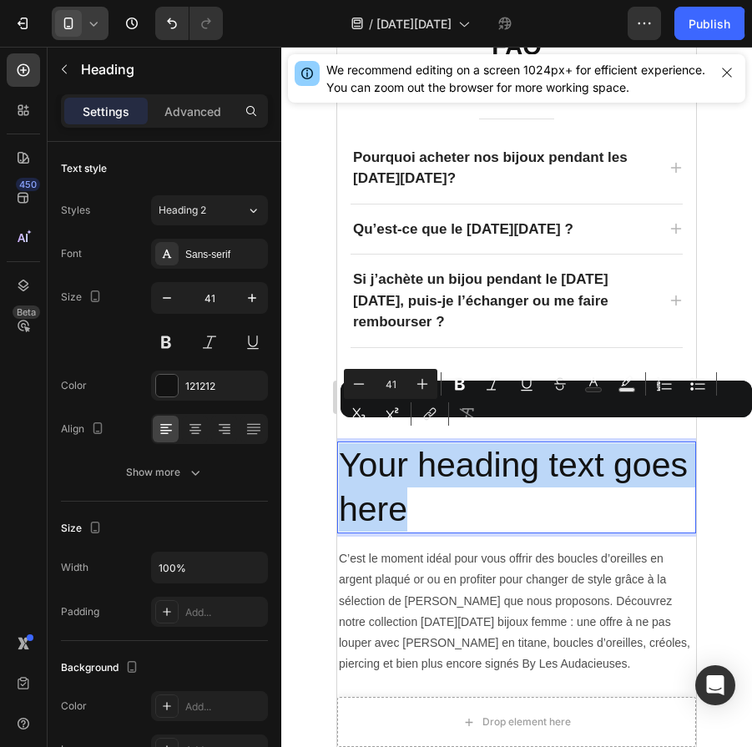
drag, startPoint x: 344, startPoint y: 432, endPoint x: 427, endPoint y: 480, distance: 95.8
click at [427, 480] on p "Your heading text goes here" at bounding box center [517, 487] width 356 height 89
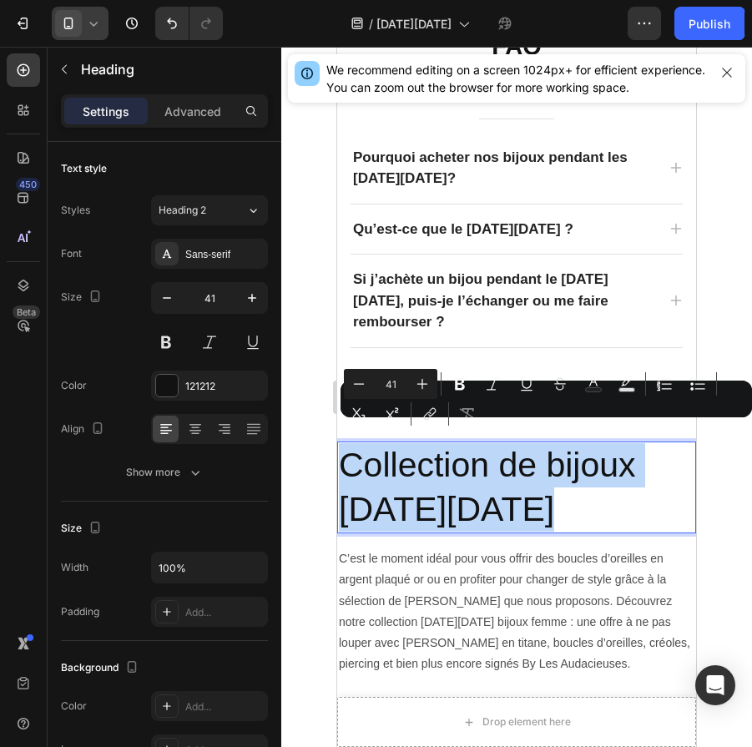
drag, startPoint x: 594, startPoint y: 483, endPoint x: 343, endPoint y: 440, distance: 255.0
click at [343, 443] on p "Collection de bijoux BLACK FRIDAY" at bounding box center [517, 487] width 356 height 89
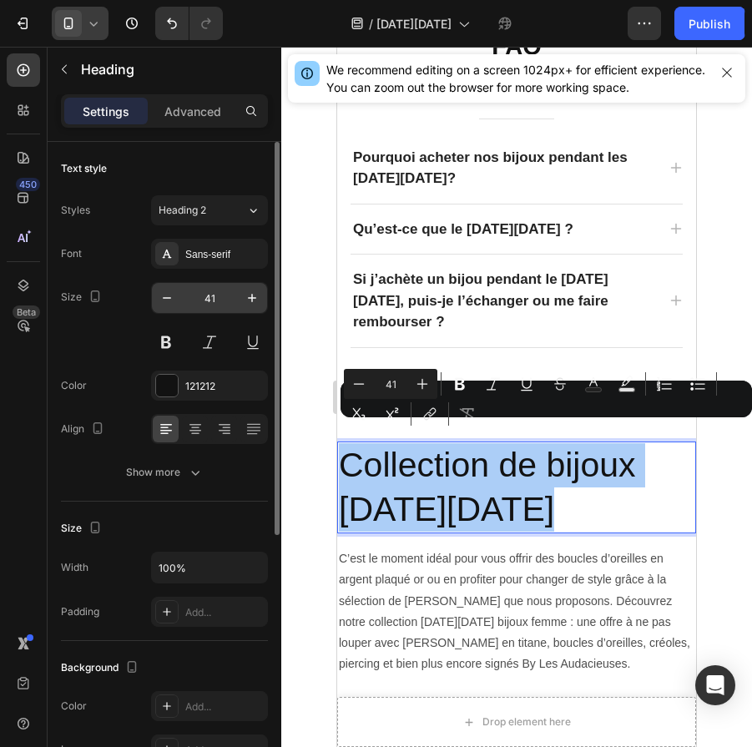
click at [210, 300] on input "41" at bounding box center [209, 298] width 55 height 30
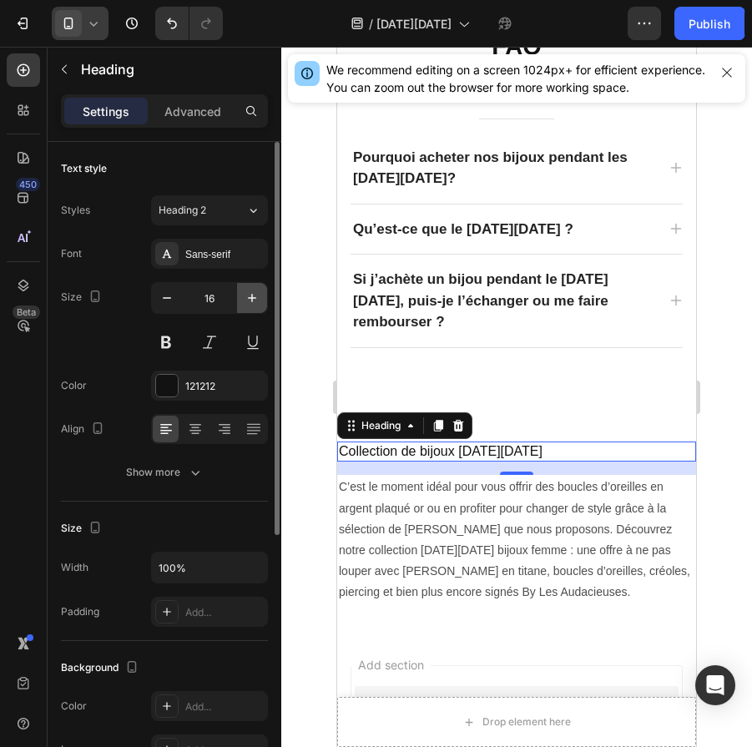
click at [245, 295] on icon "button" at bounding box center [252, 298] width 17 height 17
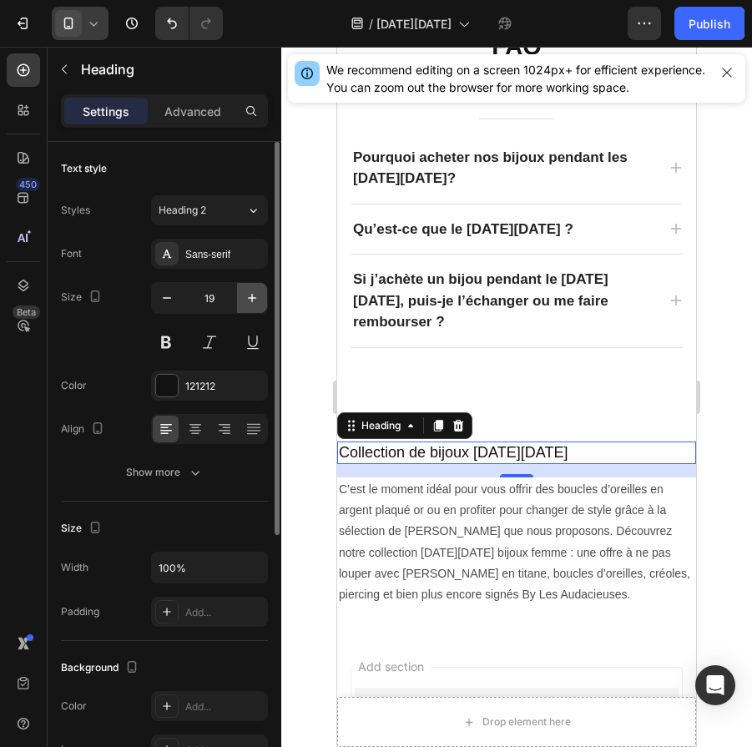
click at [245, 295] on icon "button" at bounding box center [252, 298] width 17 height 17
type input "20"
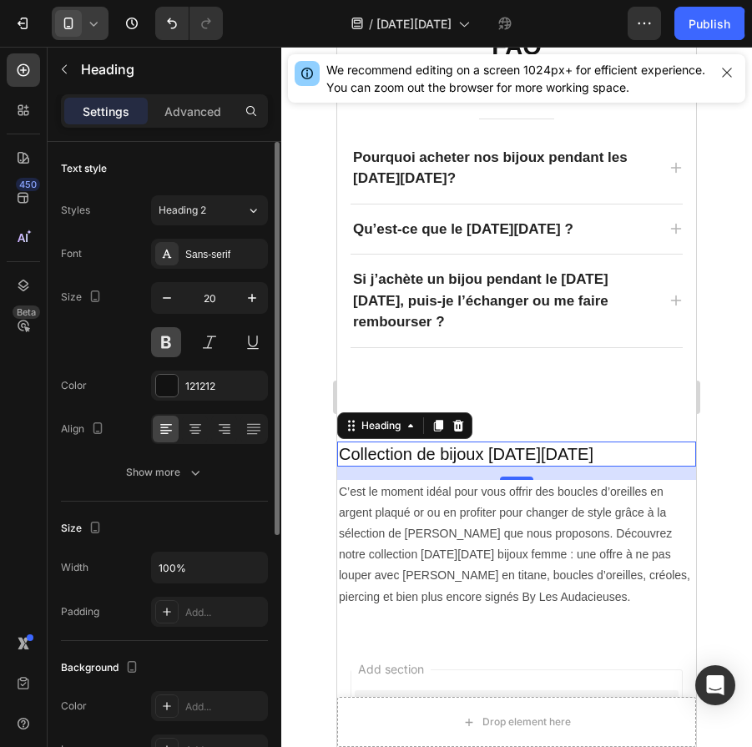
click at [161, 343] on button at bounding box center [166, 342] width 30 height 30
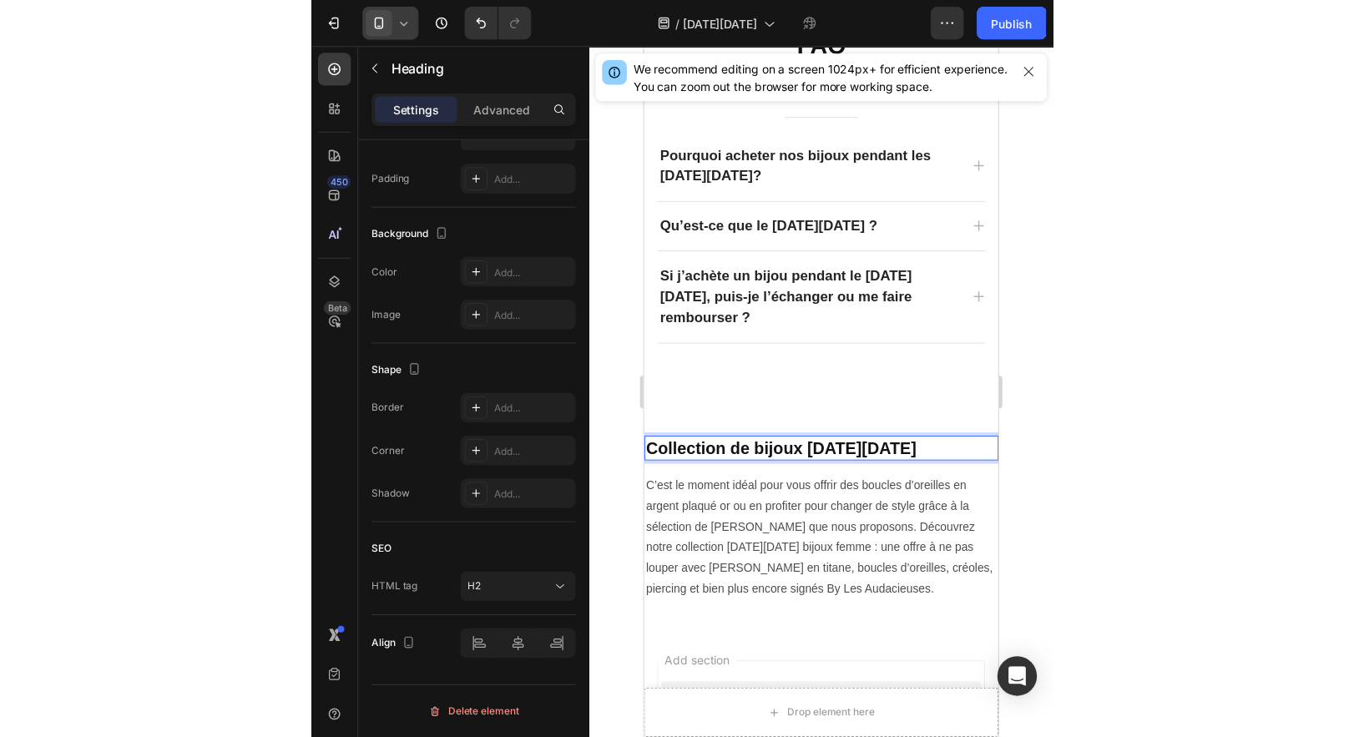
scroll to position [431, 0]
